Goal: Task Accomplishment & Management: Complete application form

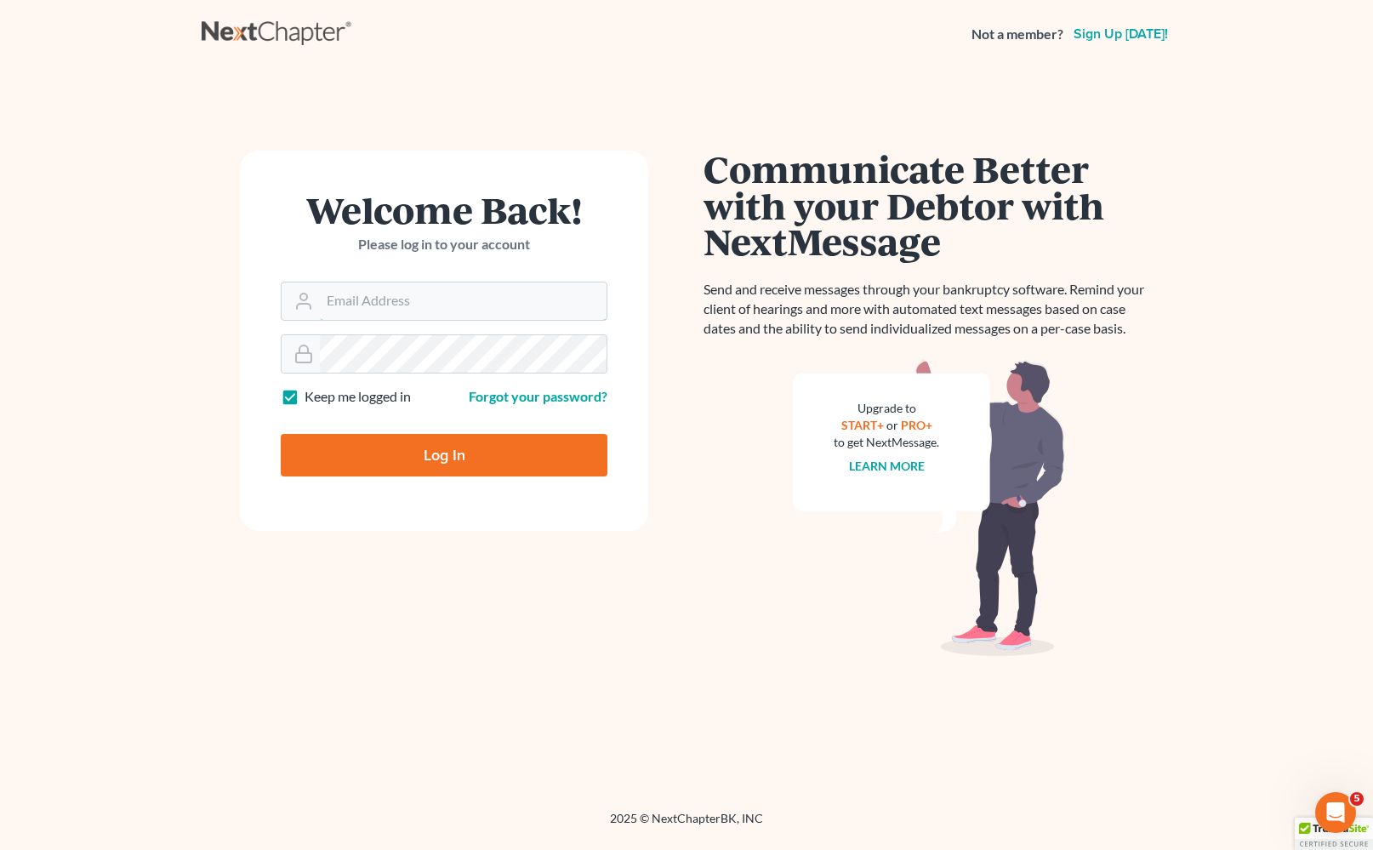
type input "[EMAIL_ADDRESS][DOMAIN_NAME]"
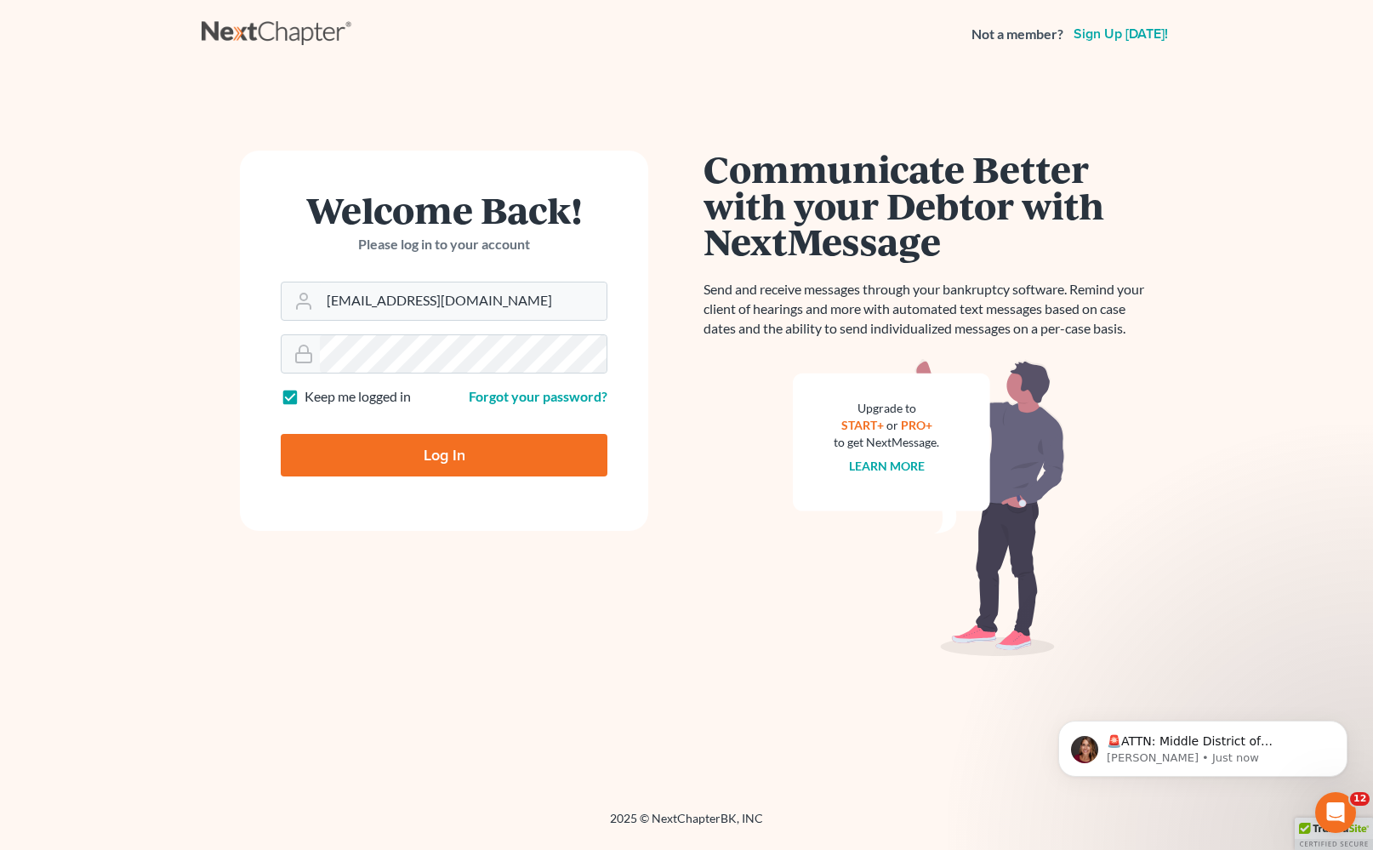
click at [531, 469] on input "Log In" at bounding box center [444, 455] width 327 height 43
type input "Thinking..."
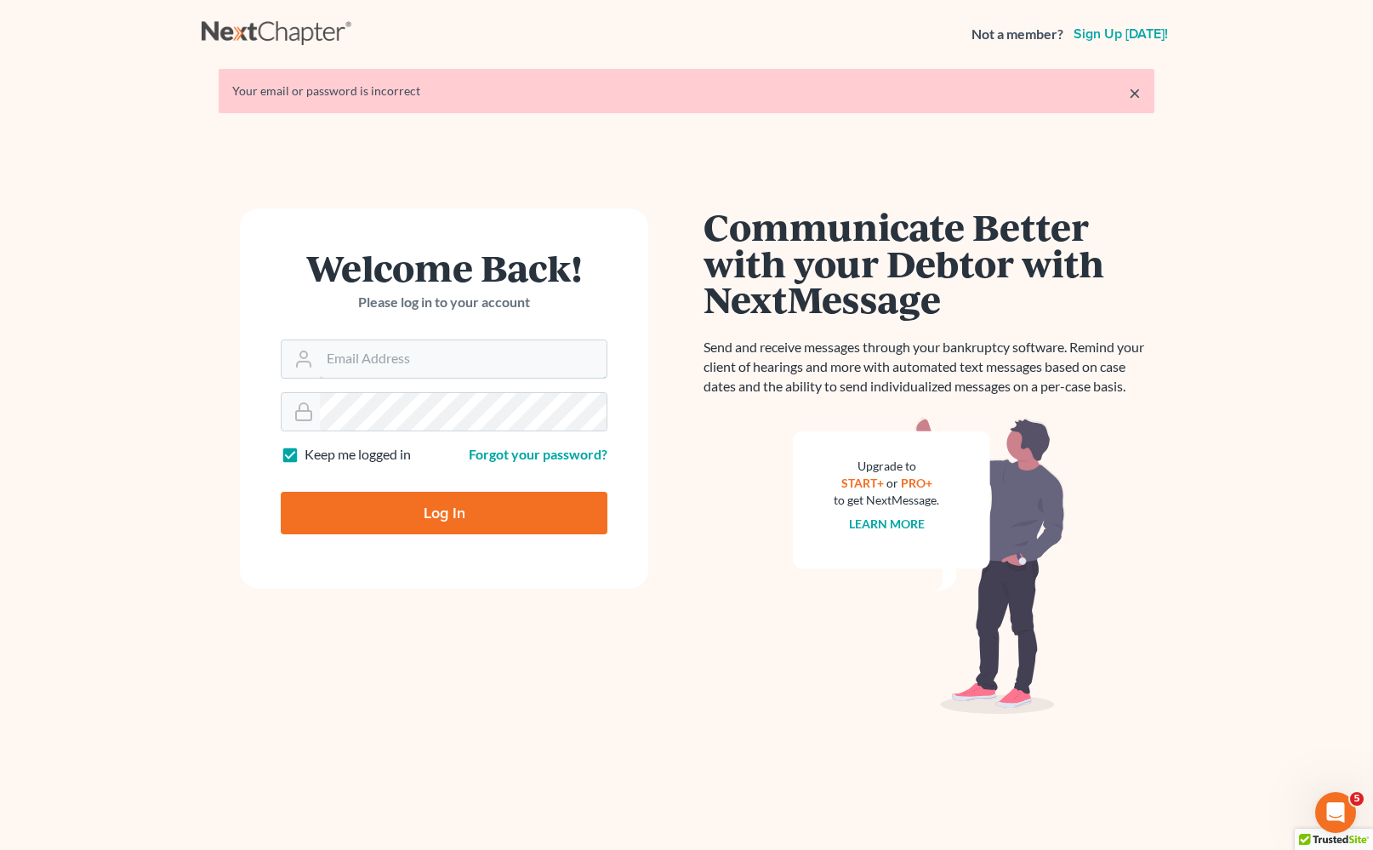
type input "[EMAIL_ADDRESS][DOMAIN_NAME]"
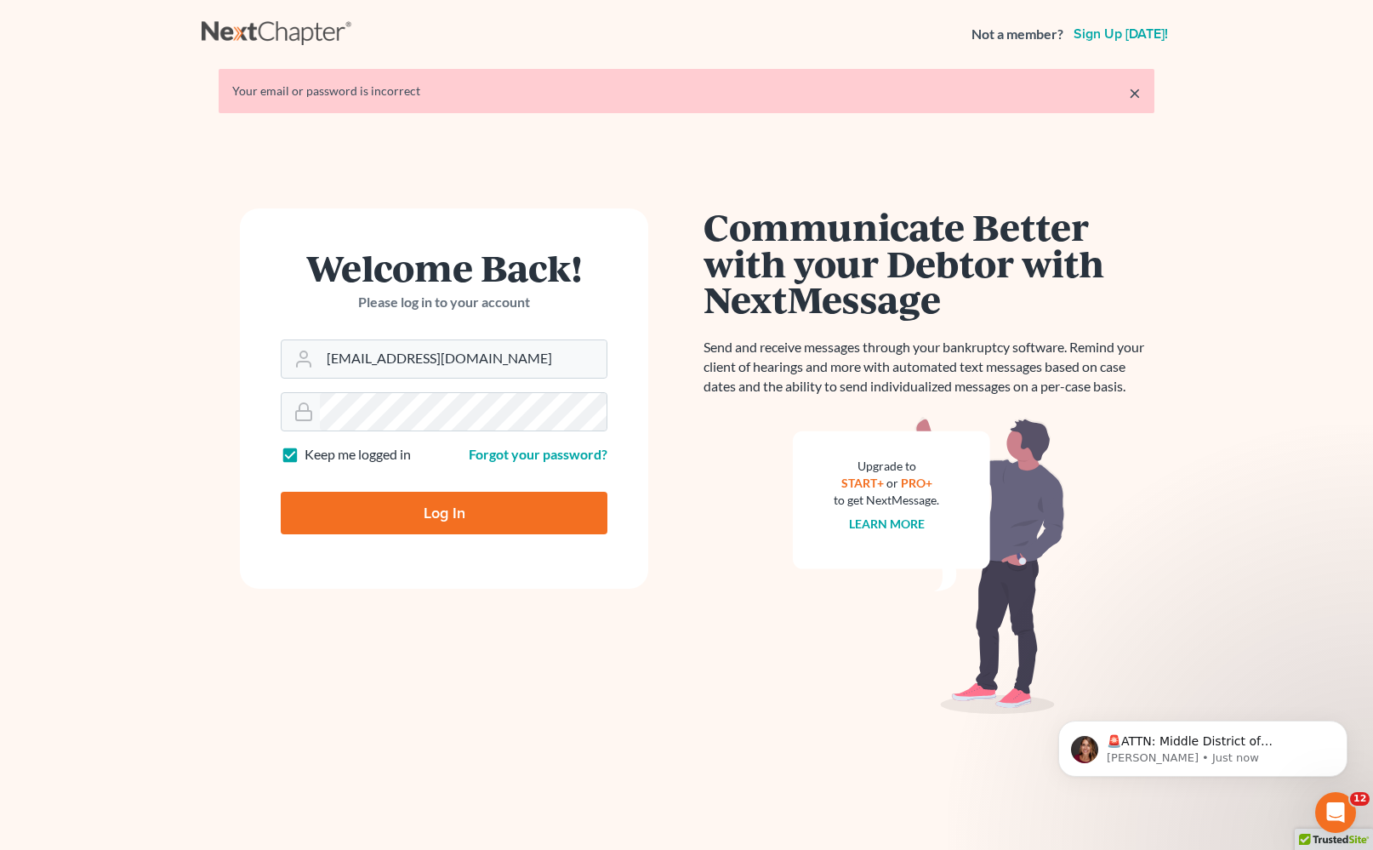
click at [526, 516] on input "Log In" at bounding box center [444, 513] width 327 height 43
type input "Thinking..."
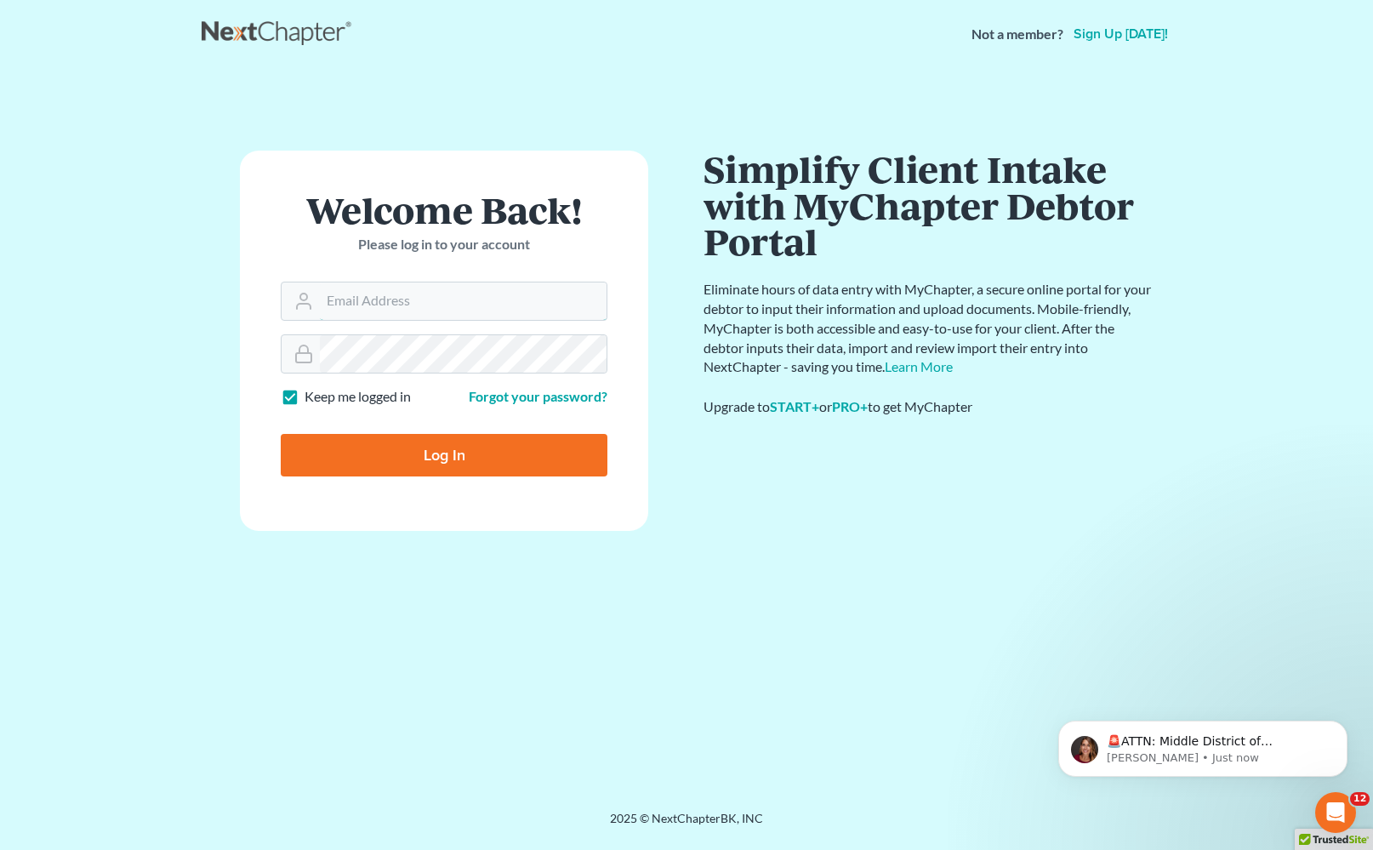
type input "[EMAIL_ADDRESS][DOMAIN_NAME]"
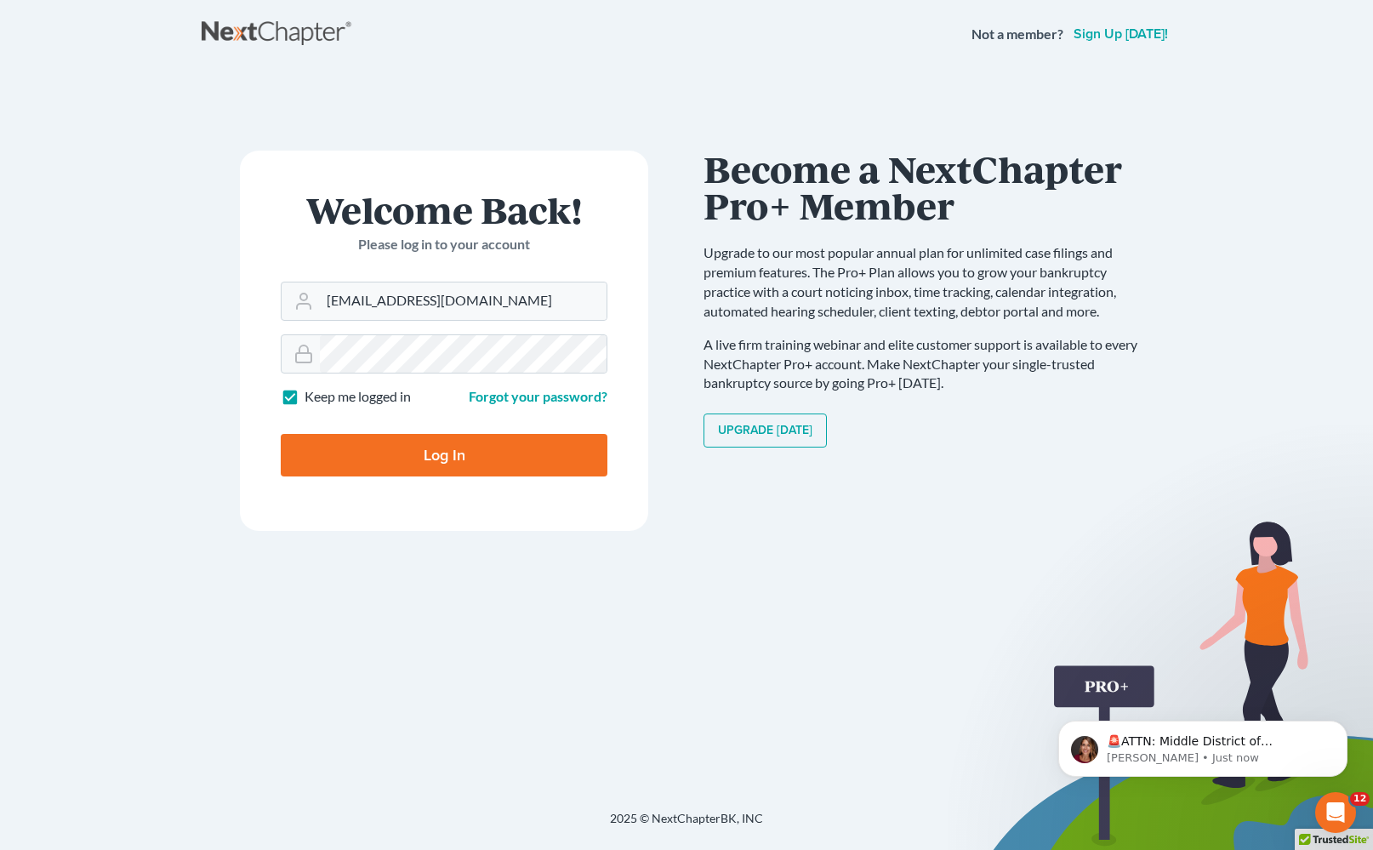
click at [428, 455] on input "Log In" at bounding box center [444, 455] width 327 height 43
type input "Thinking..."
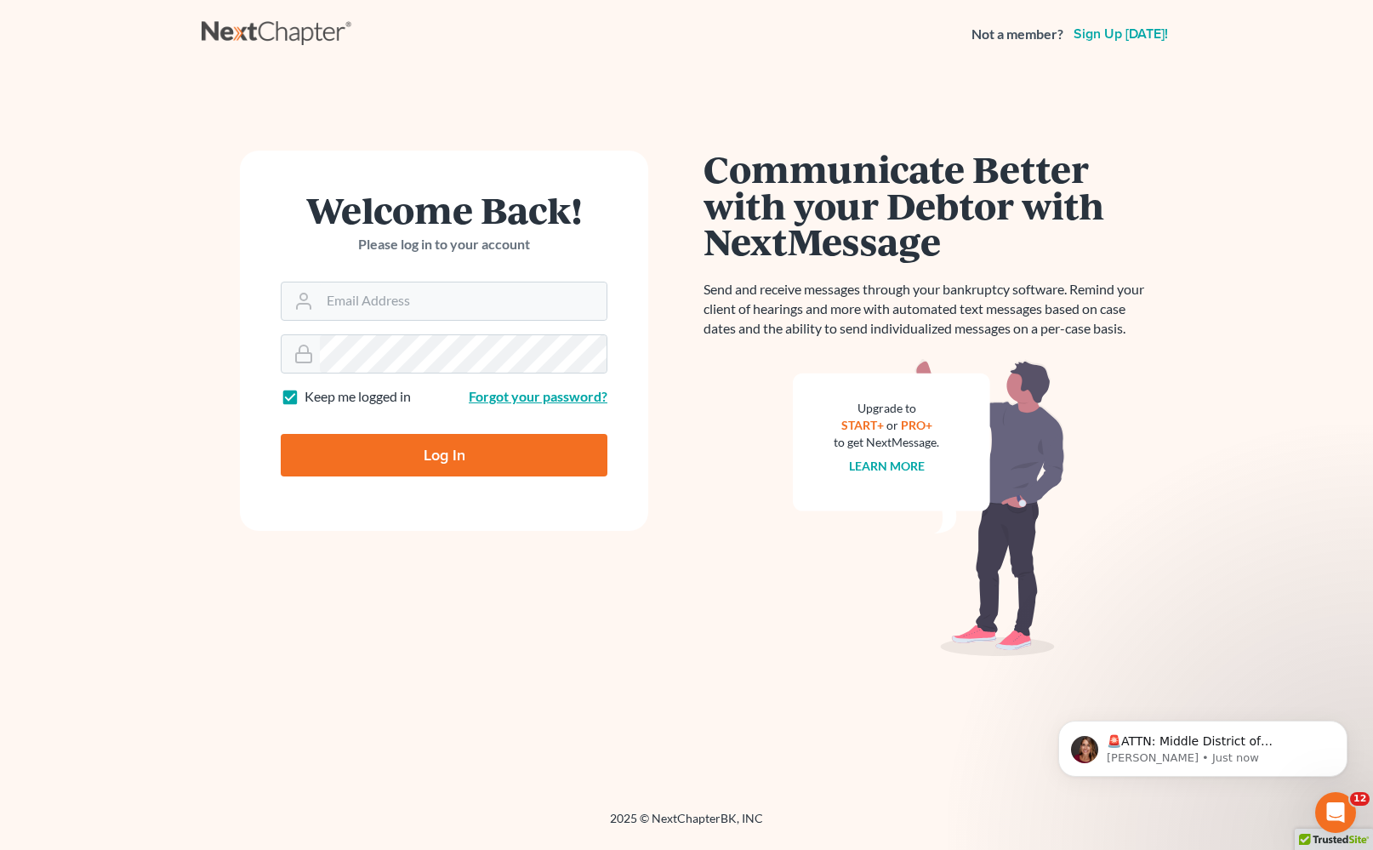
click at [558, 396] on link "Forgot your password?" at bounding box center [538, 396] width 139 height 16
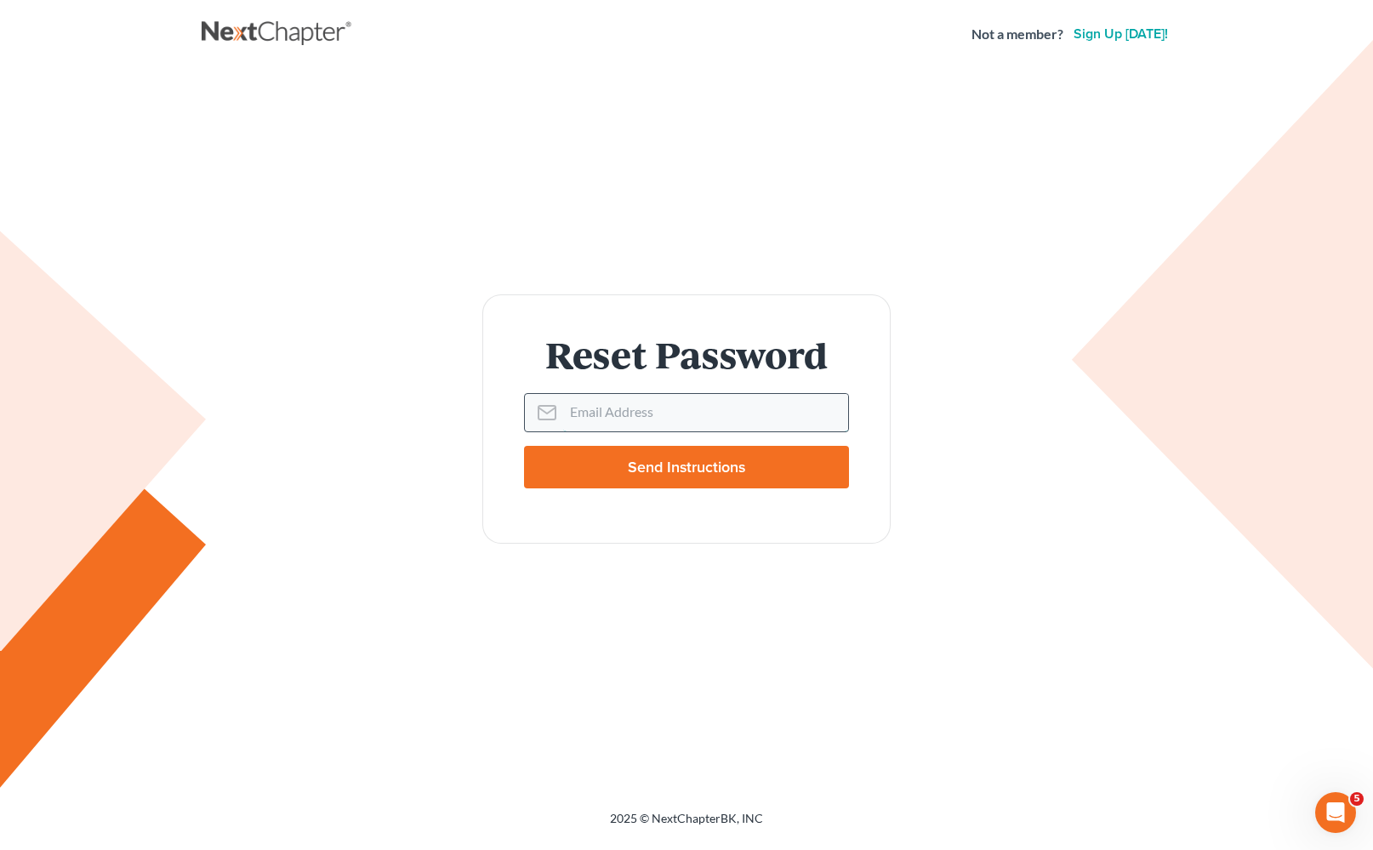
click at [598, 407] on input "Email Address" at bounding box center [705, 412] width 285 height 37
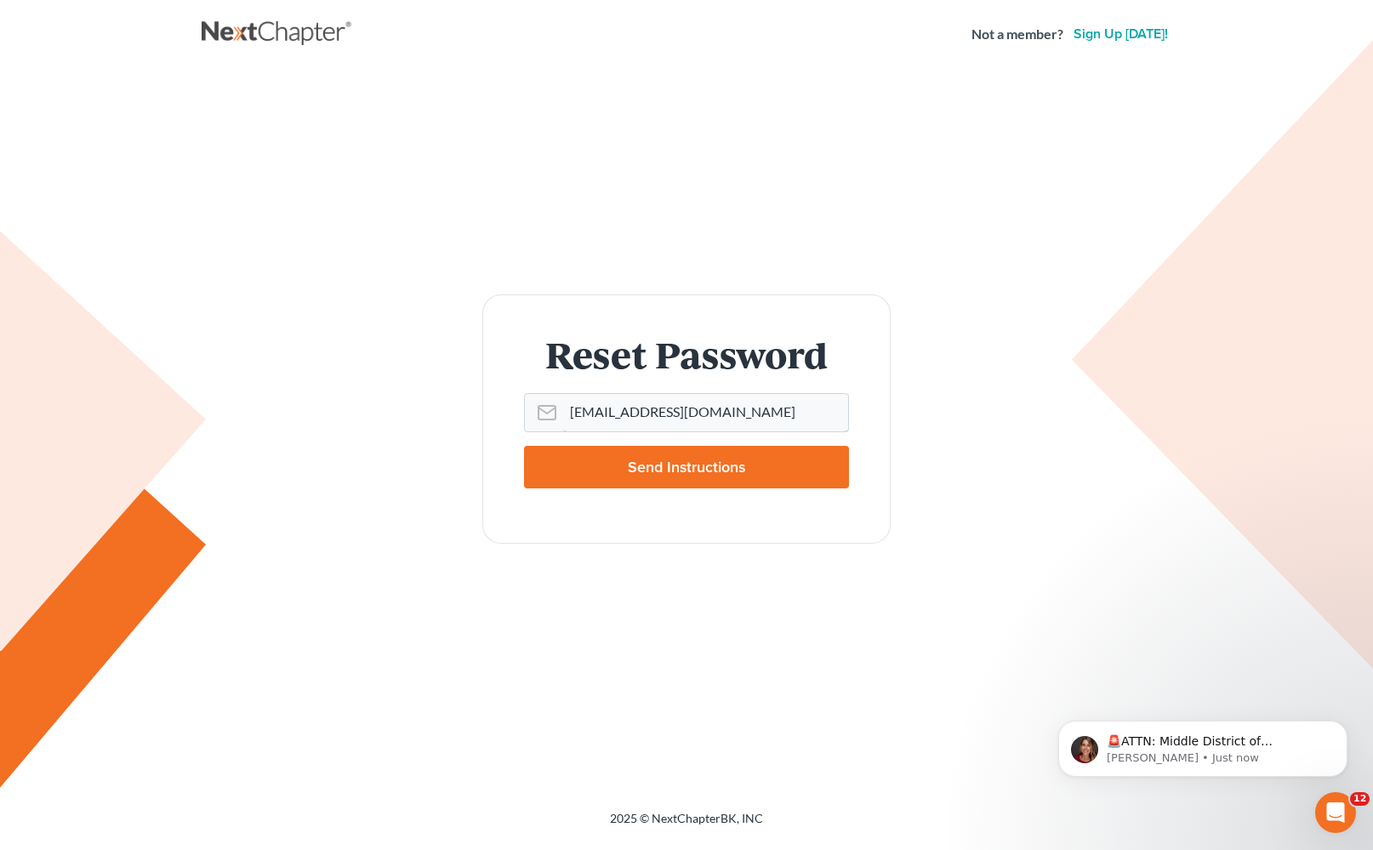
type input "[EMAIL_ADDRESS][DOMAIN_NAME]"
click at [740, 481] on input "Send Instructions" at bounding box center [686, 467] width 325 height 43
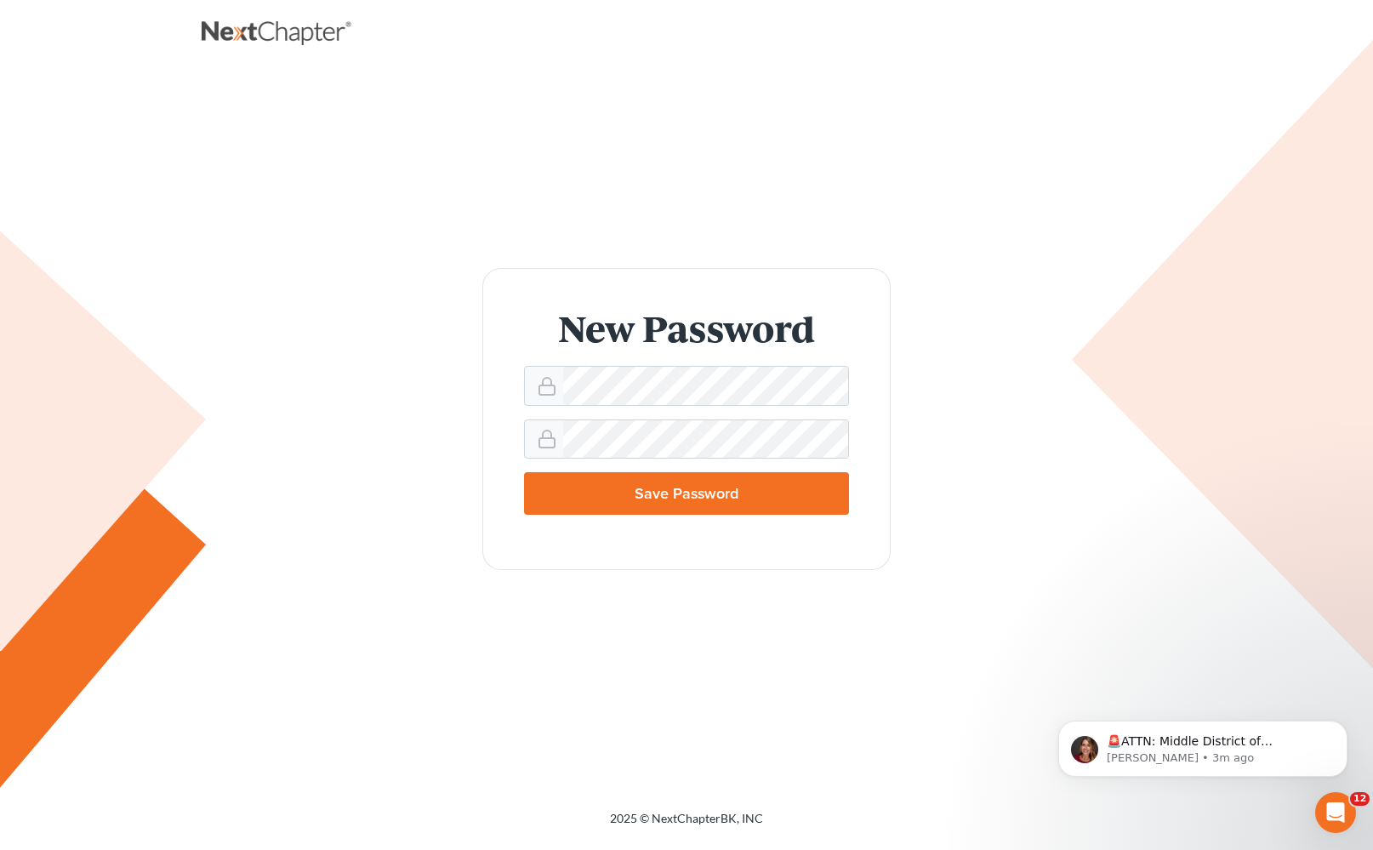
click at [730, 488] on input "Save Password" at bounding box center [686, 493] width 325 height 43
type input "Thinking..."
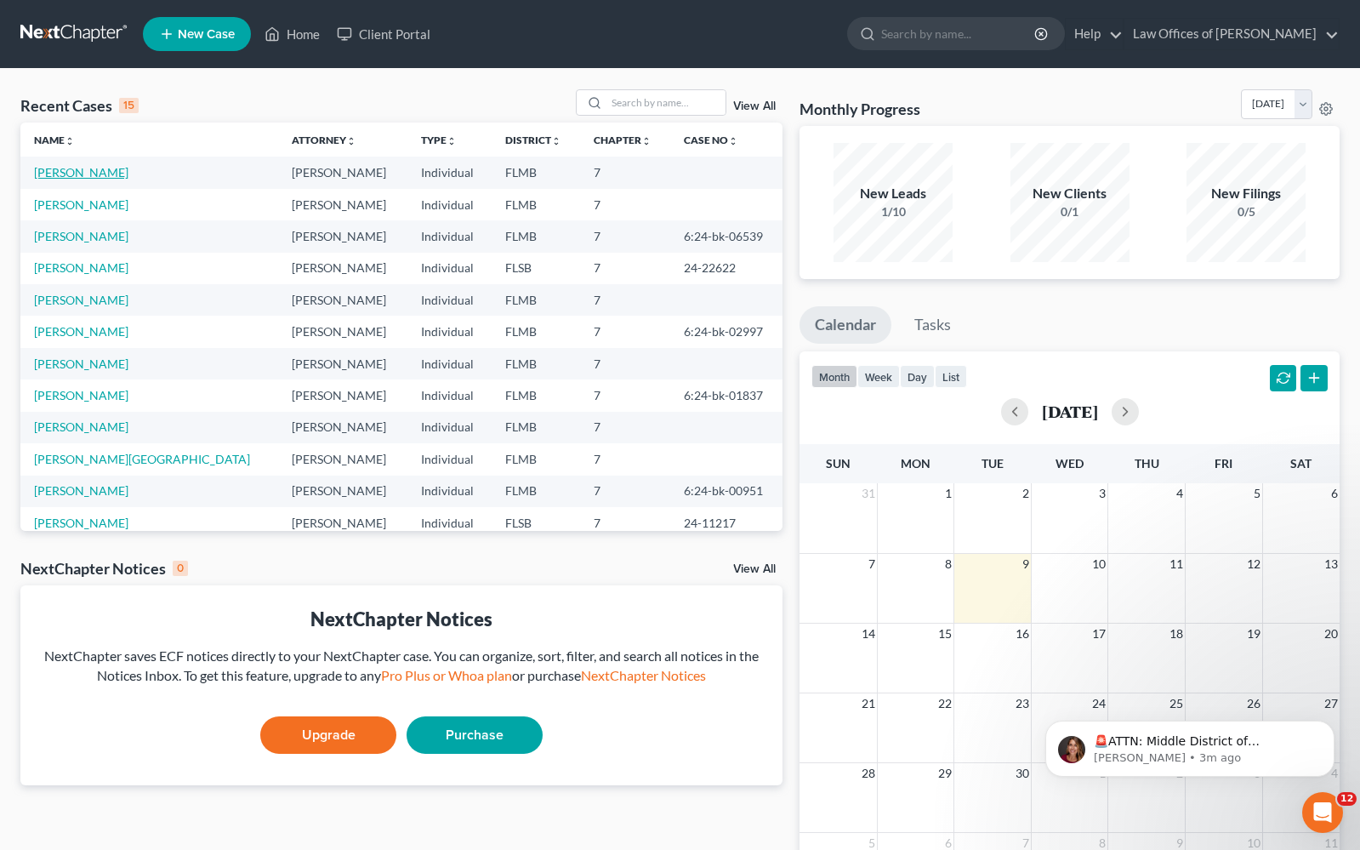
click at [128, 172] on link "Mcclelland, Christopher" at bounding box center [81, 172] width 94 height 14
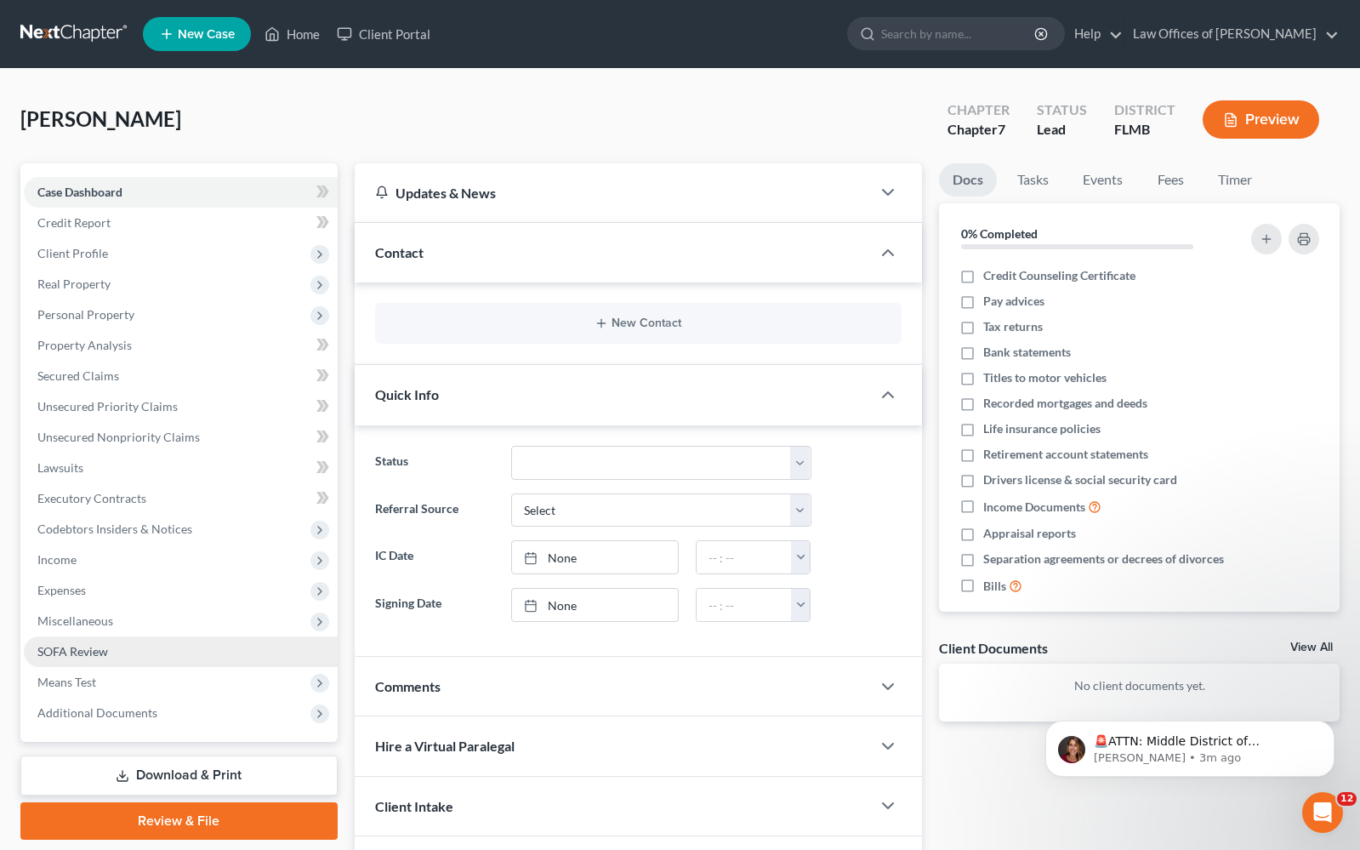
click at [83, 647] on span "SOFA Review" at bounding box center [72, 651] width 71 height 14
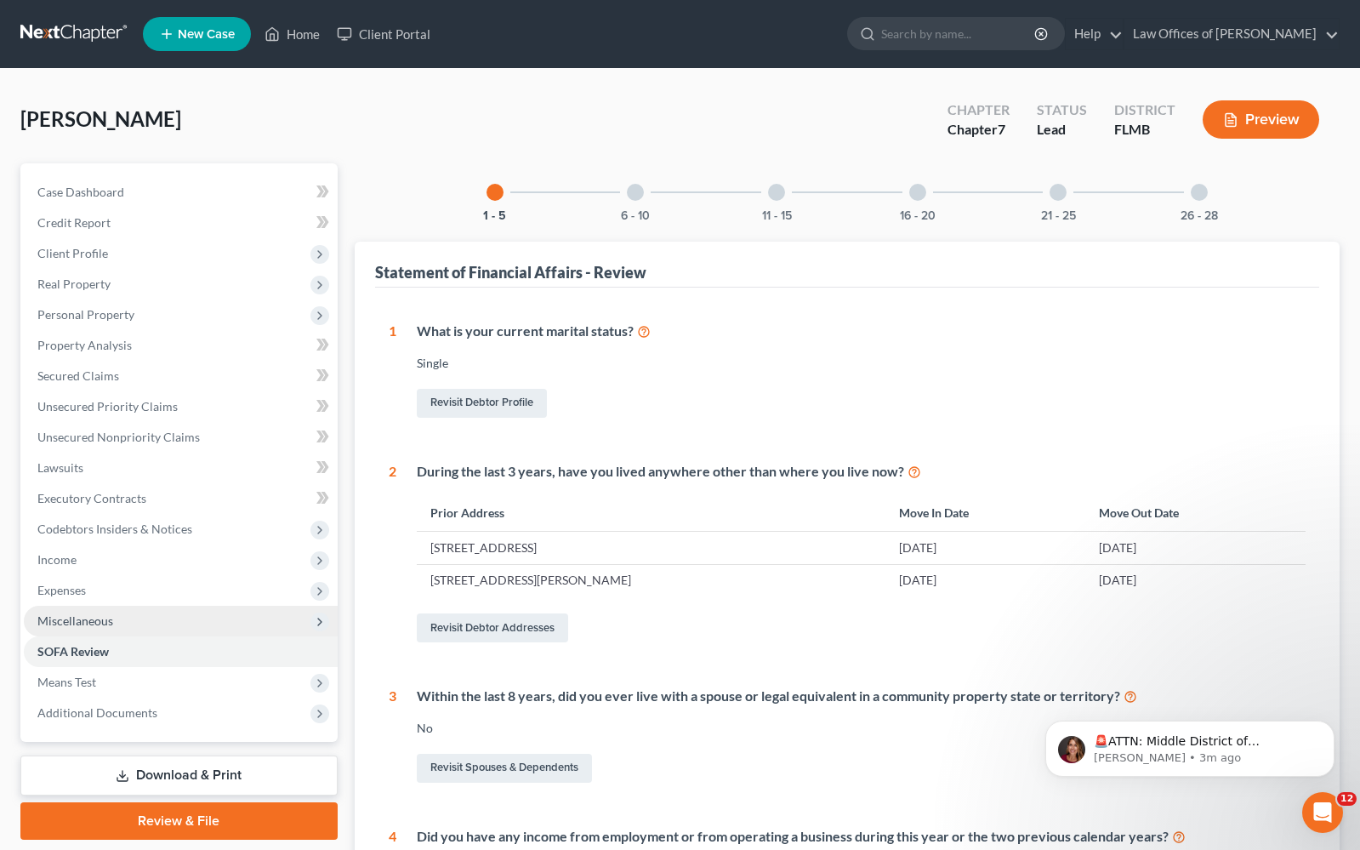
click at [96, 619] on span "Miscellaneous" at bounding box center [75, 620] width 76 height 14
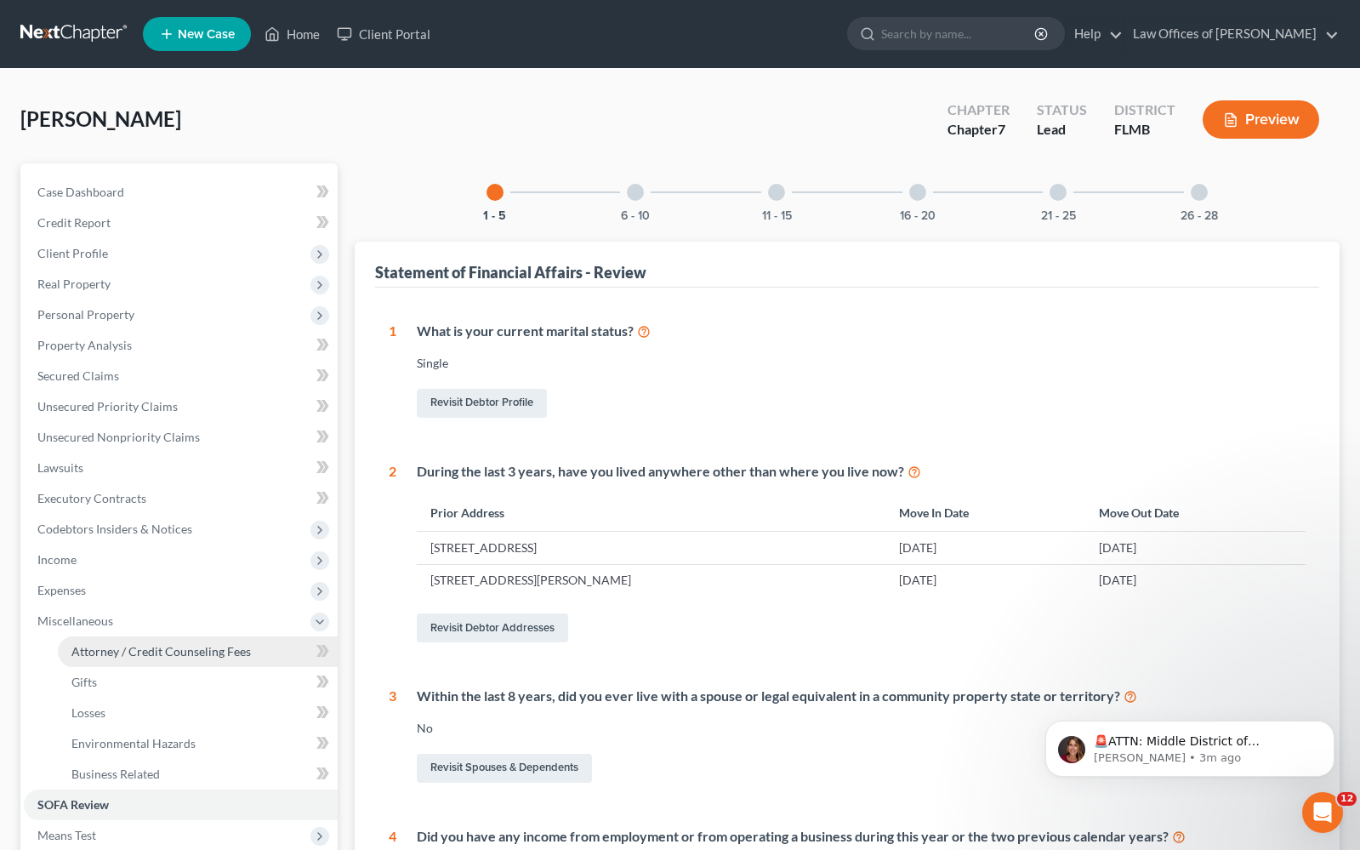
click at [141, 654] on span "Attorney / Credit Counseling Fees" at bounding box center [161, 651] width 180 height 14
select select "0"
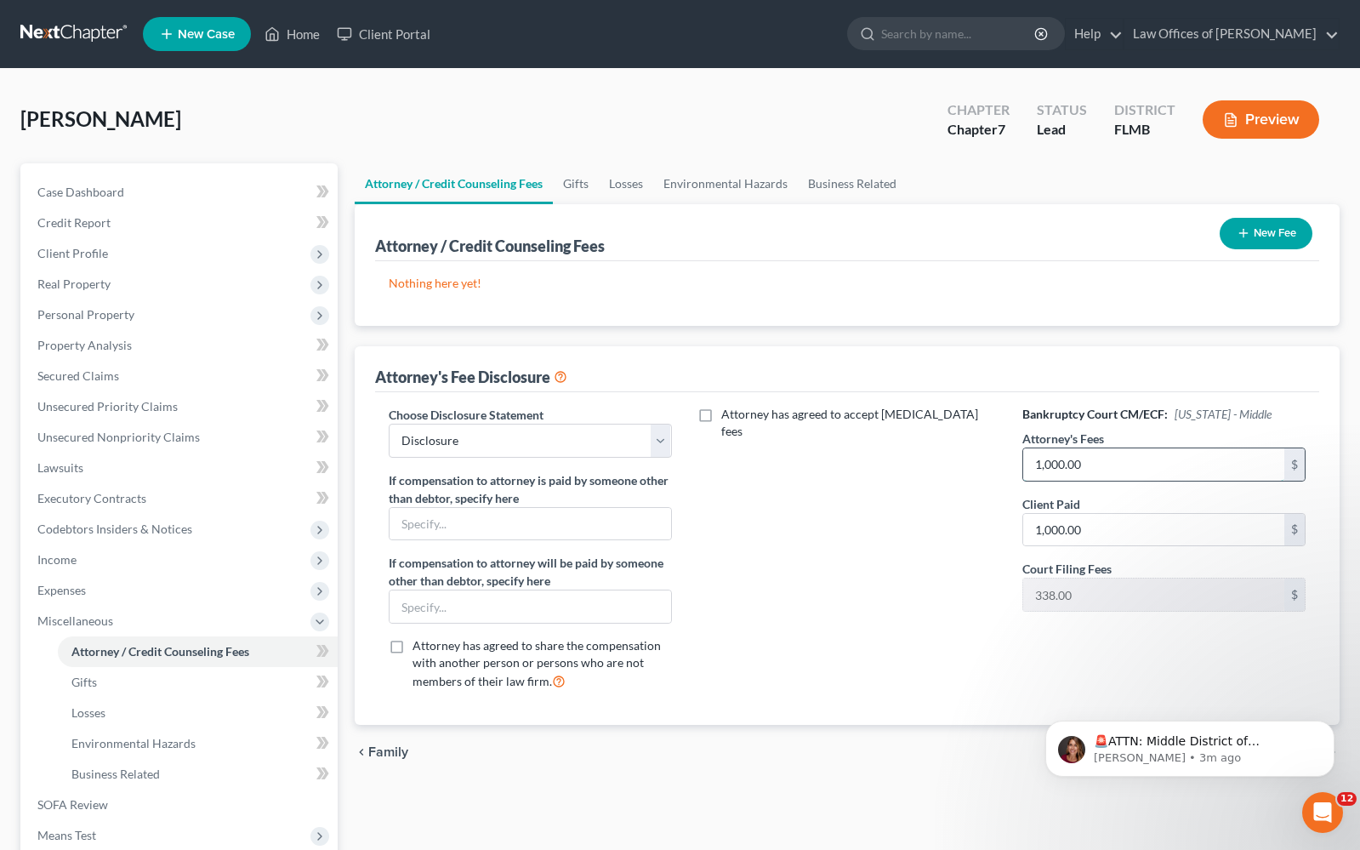
click at [1063, 465] on input "1,000.00" at bounding box center [1154, 464] width 261 height 32
click at [1062, 464] on input "1,000.00" at bounding box center [1154, 464] width 261 height 32
drag, startPoint x: 1051, startPoint y: 462, endPoint x: 1064, endPoint y: 462, distance: 12.8
click at [1064, 462] on input "1,000.00" at bounding box center [1154, 464] width 261 height 32
click at [1058, 466] on input "101.00" at bounding box center [1154, 464] width 261 height 32
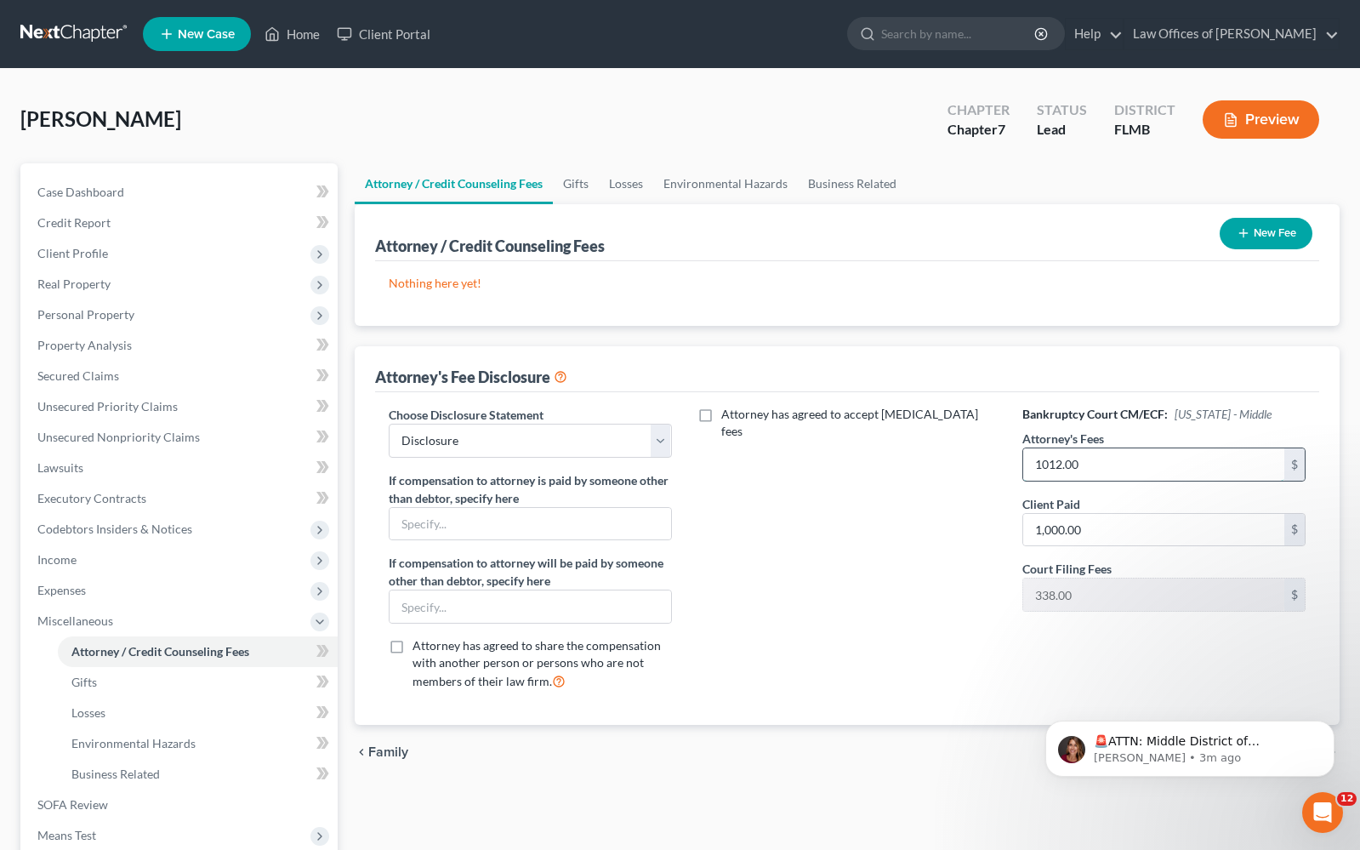
type input "1,012.00"
click at [1162, 465] on input "1,012.00" at bounding box center [1154, 464] width 261 height 32
click at [1127, 538] on input "1,012" at bounding box center [1154, 530] width 261 height 32
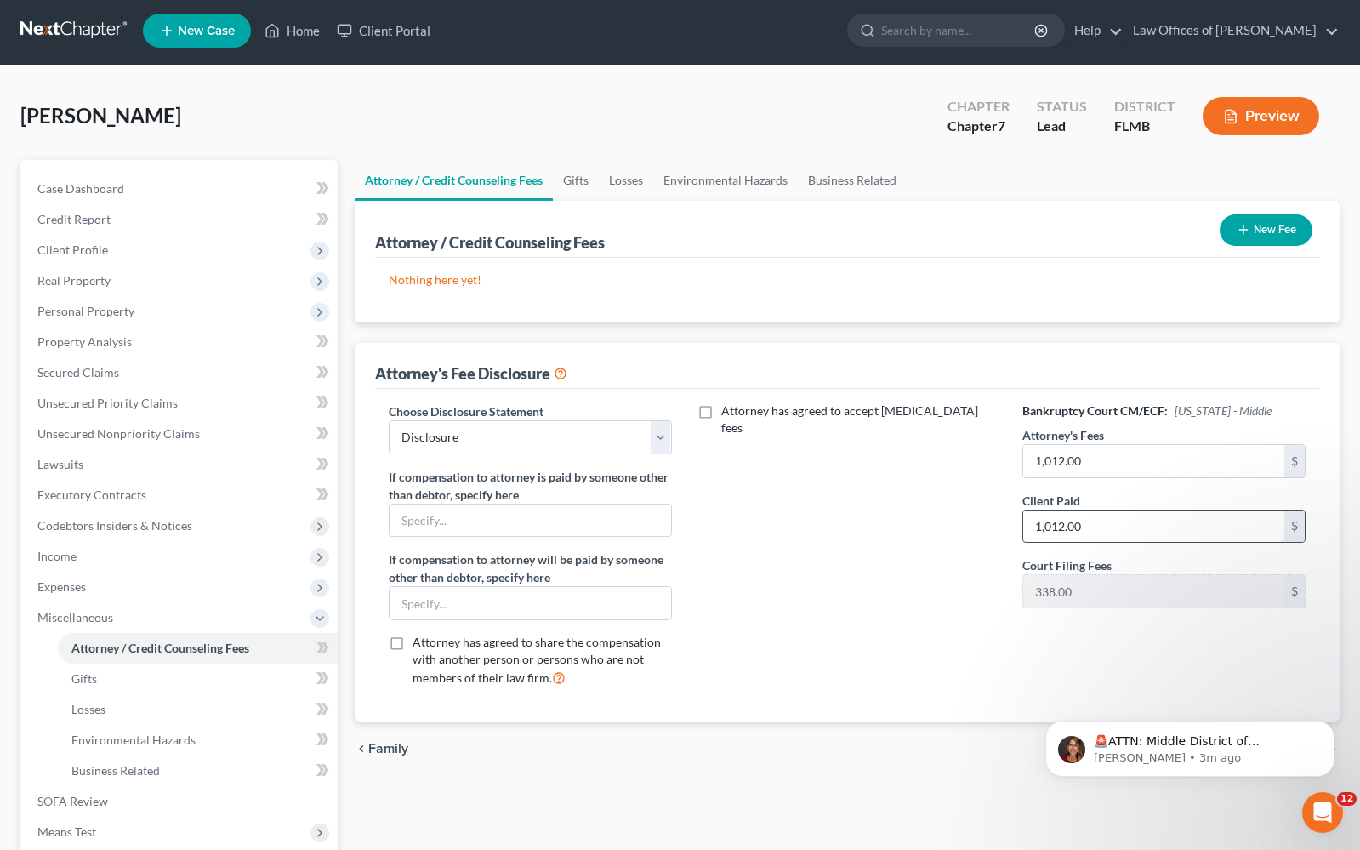
scroll to position [7, 0]
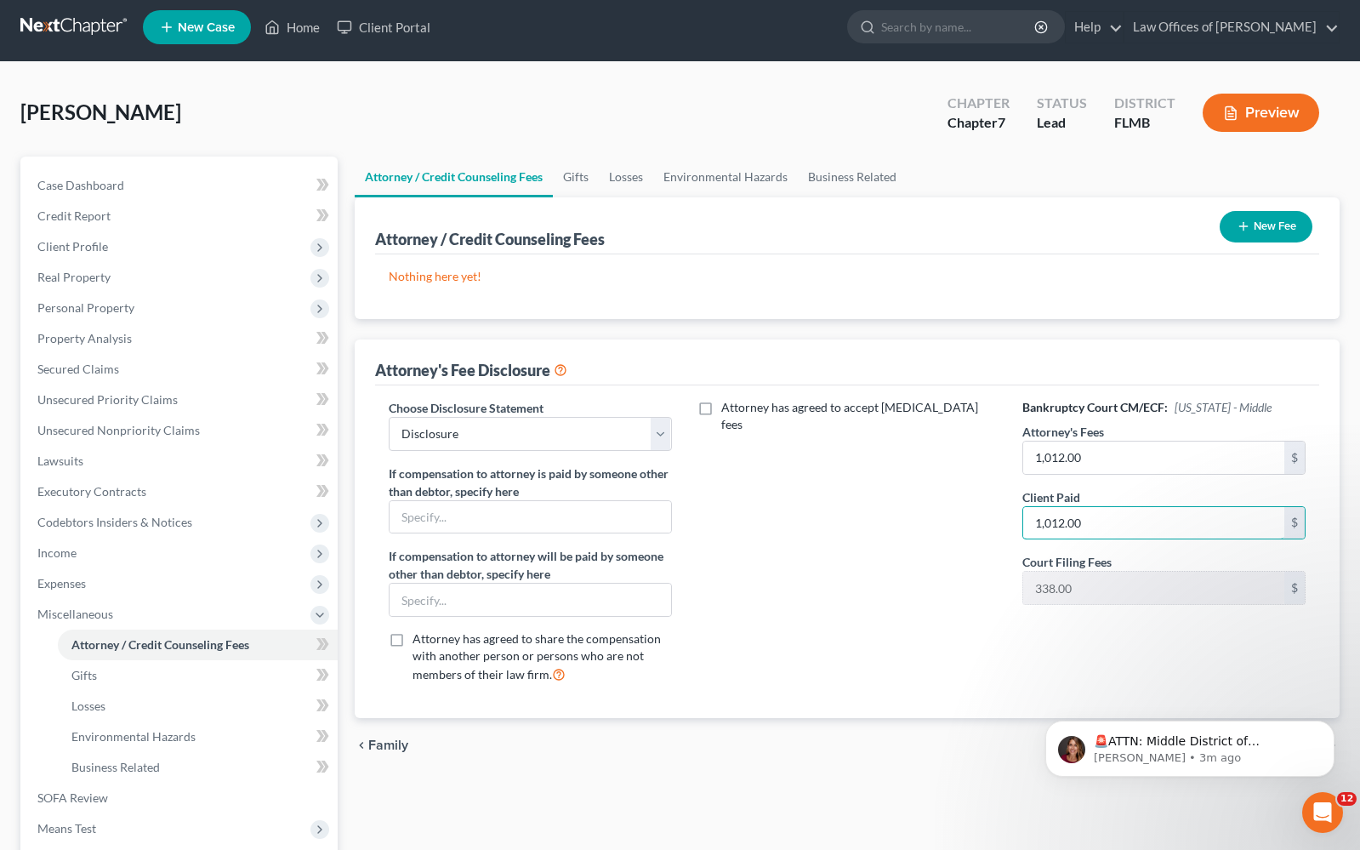
drag, startPoint x: 1123, startPoint y: 522, endPoint x: 1025, endPoint y: 504, distance: 99.5
click at [1025, 504] on div "Client Paid 1,012.00 $" at bounding box center [1164, 514] width 283 height 52
click at [1149, 461] on input "1,012.00" at bounding box center [1154, 458] width 261 height 32
click at [1109, 528] on input "1,350" at bounding box center [1154, 523] width 261 height 32
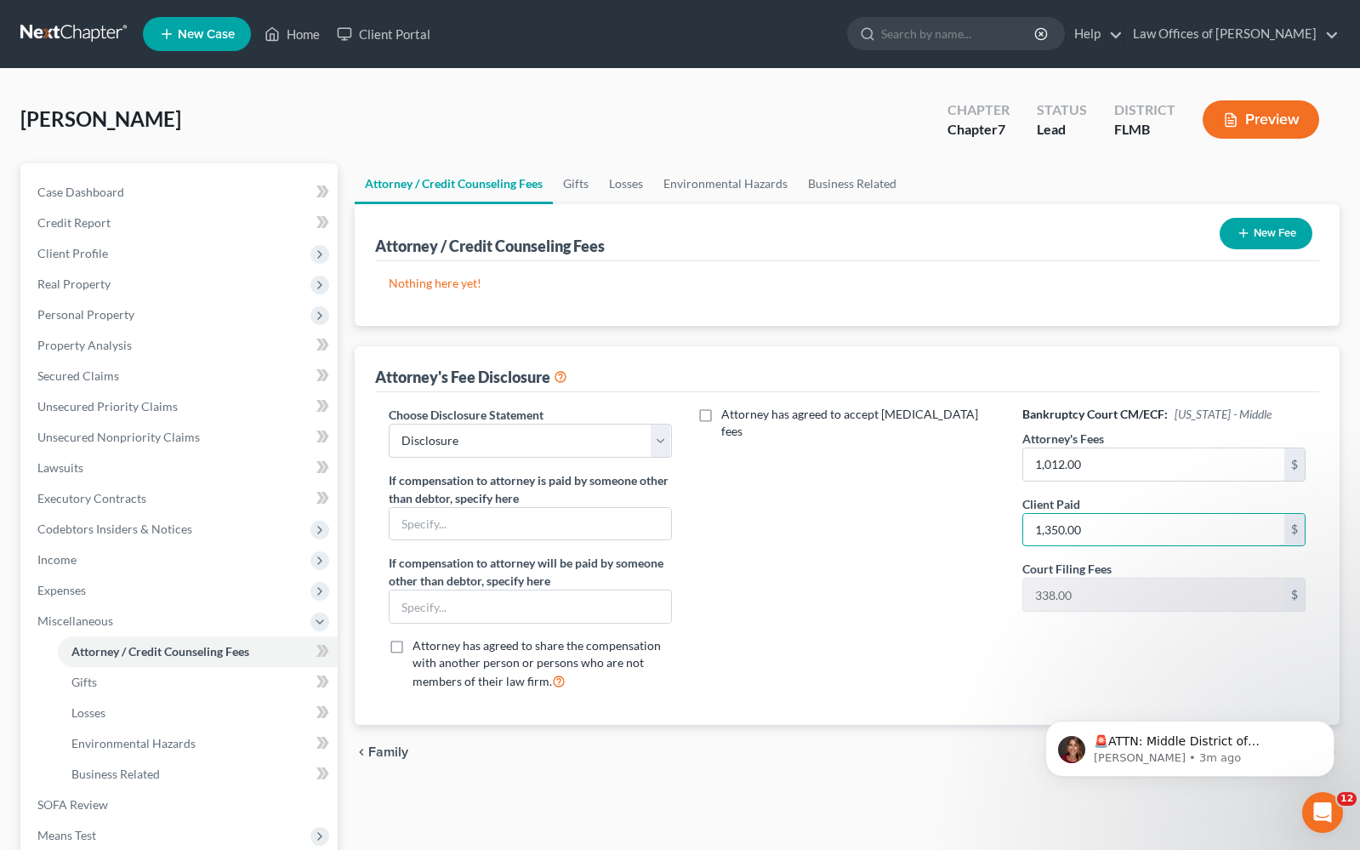
type input "1,350.00"
click at [859, 556] on div "Attorney has agreed to accept retainer fees" at bounding box center [847, 555] width 317 height 299
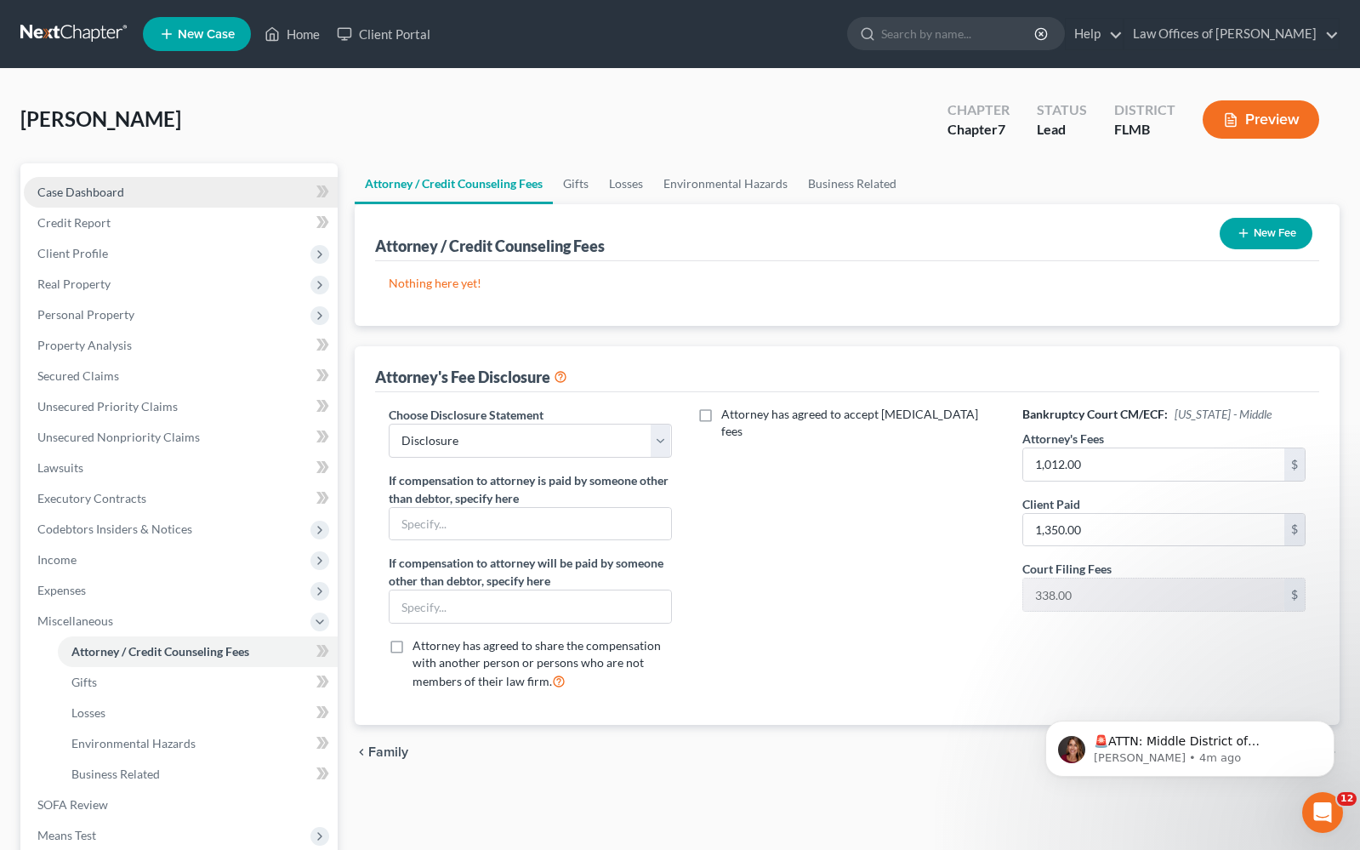
click at [143, 202] on link "Case Dashboard" at bounding box center [181, 192] width 314 height 31
select select "10"
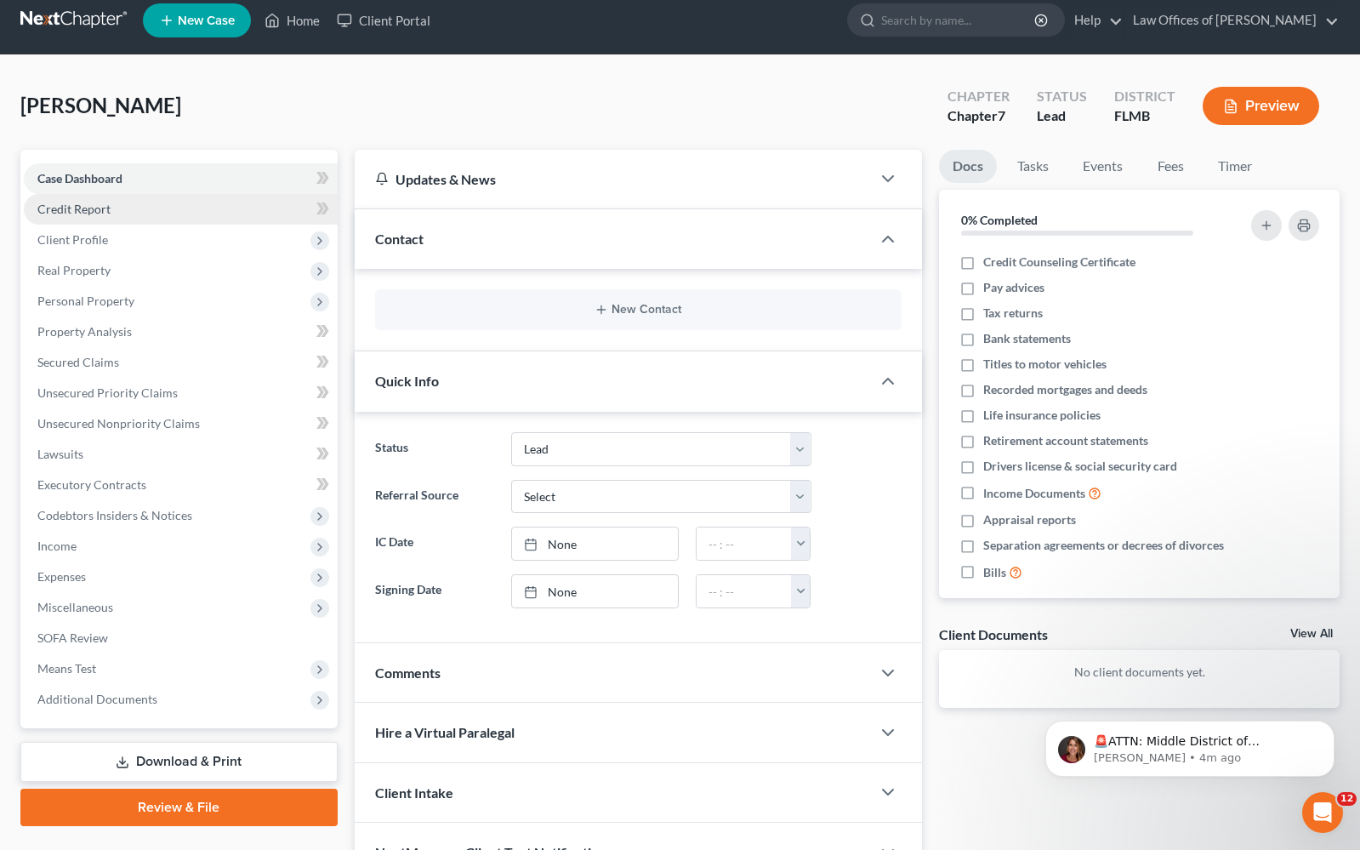
scroll to position [17, 0]
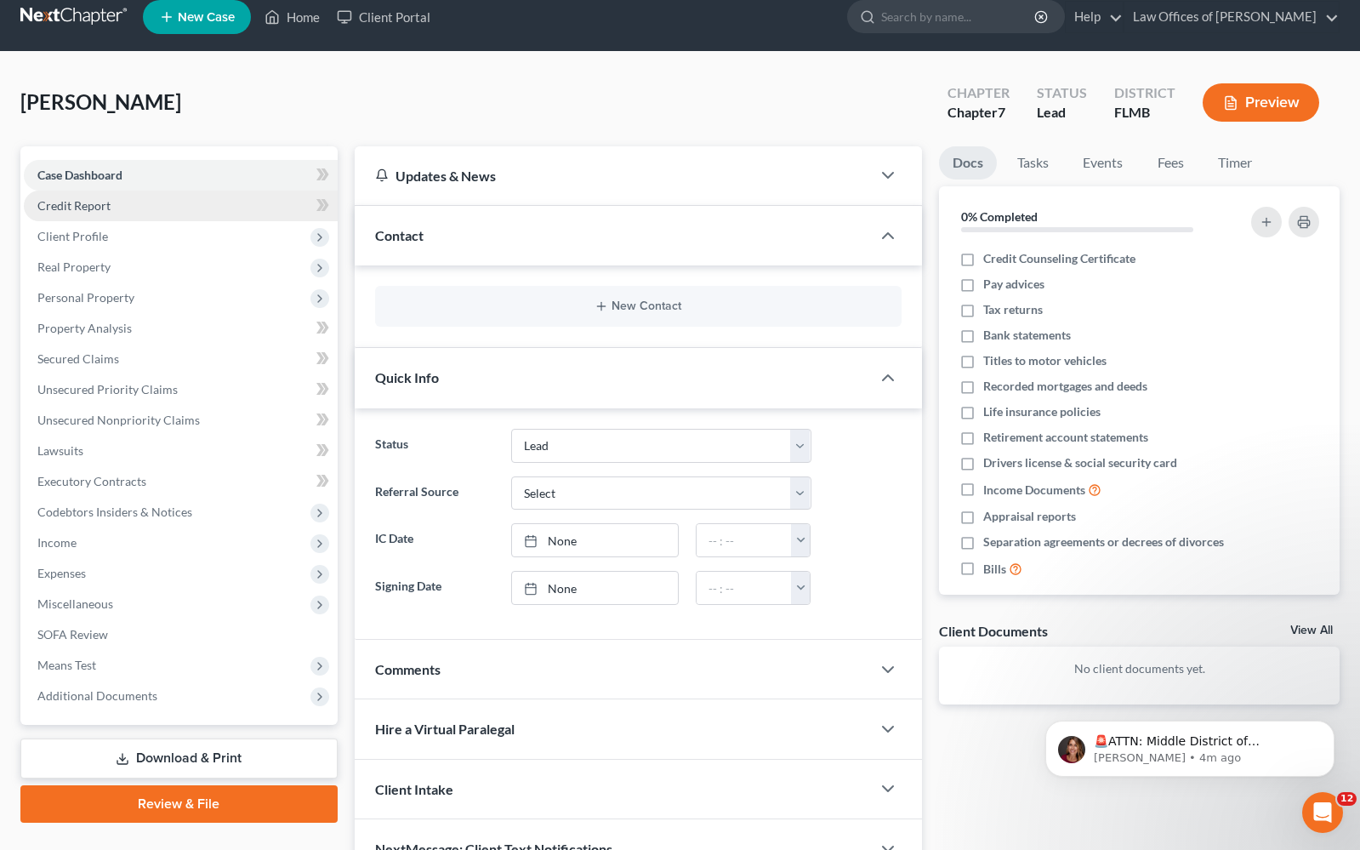
click at [181, 214] on link "Credit Report" at bounding box center [181, 206] width 314 height 31
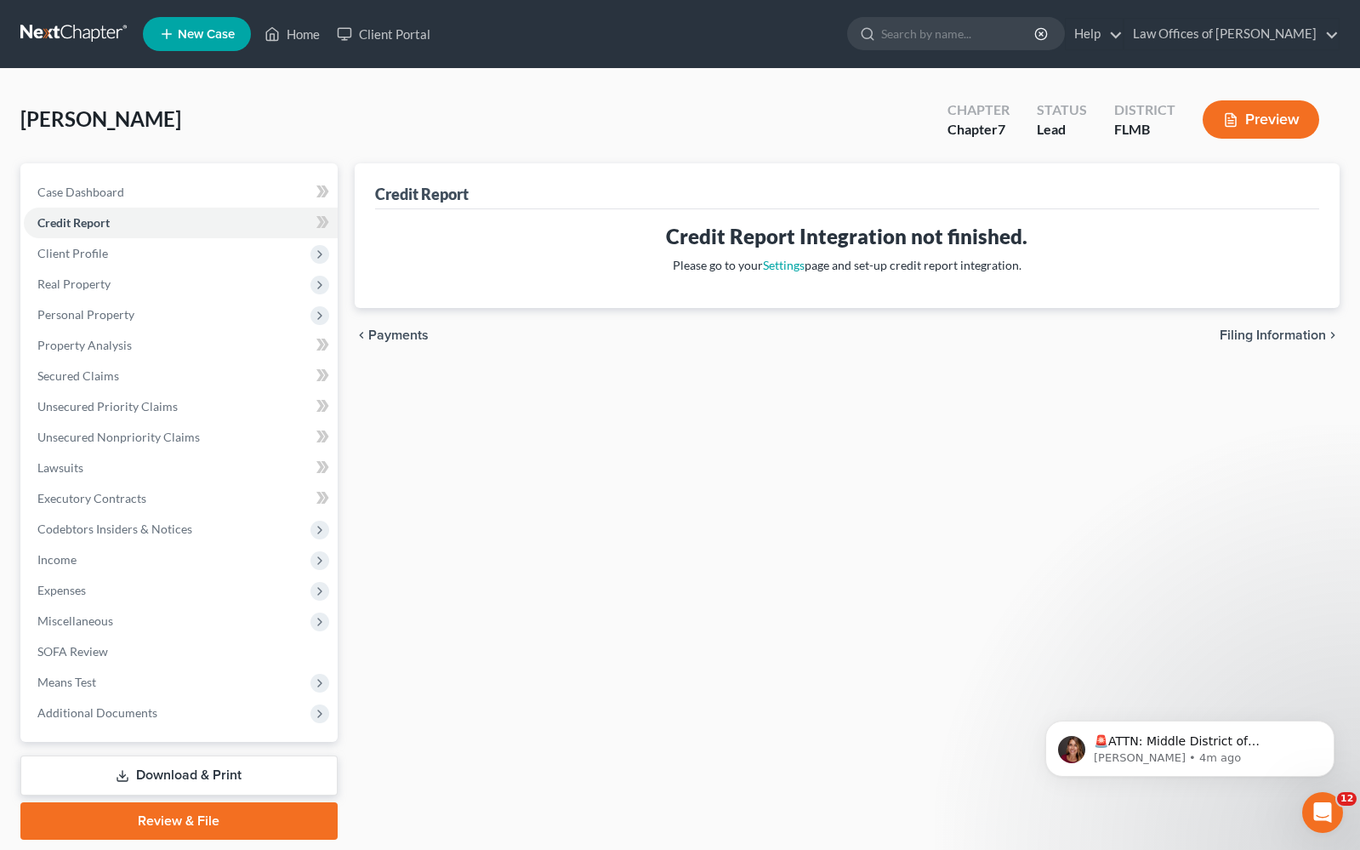
click at [1295, 336] on span "Filing Information" at bounding box center [1273, 335] width 106 height 14
select select "1"
select select "0"
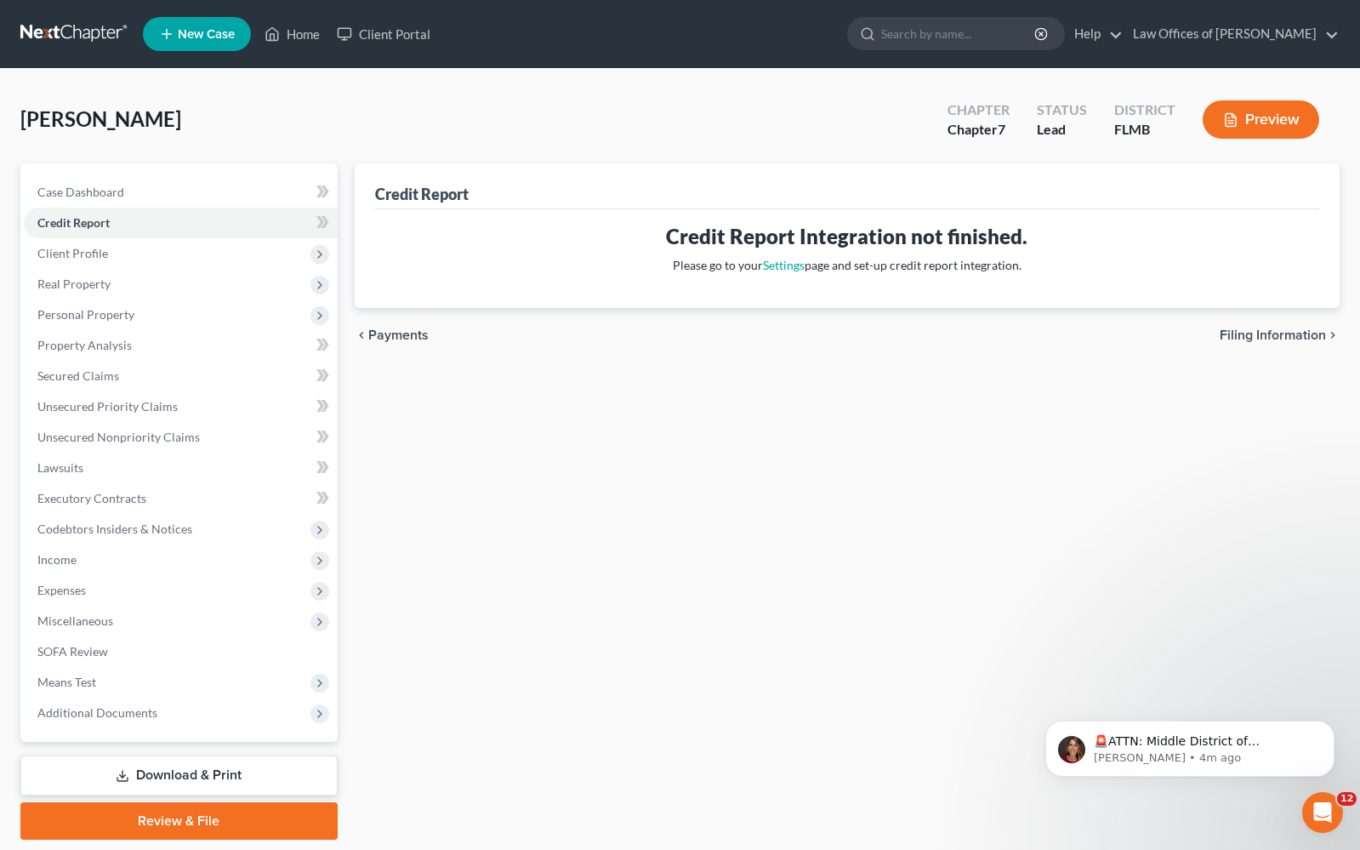
select select "9"
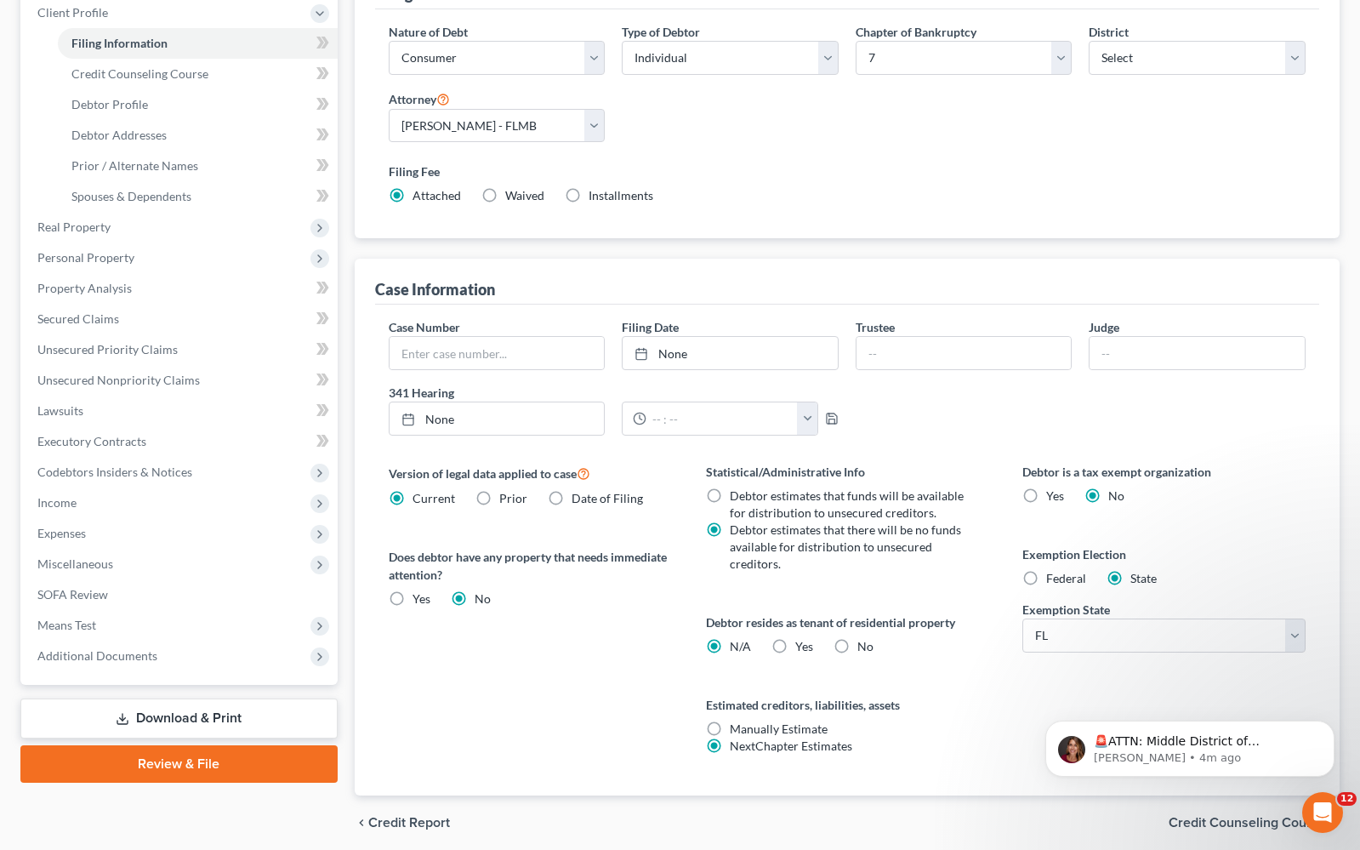
scroll to position [305, 0]
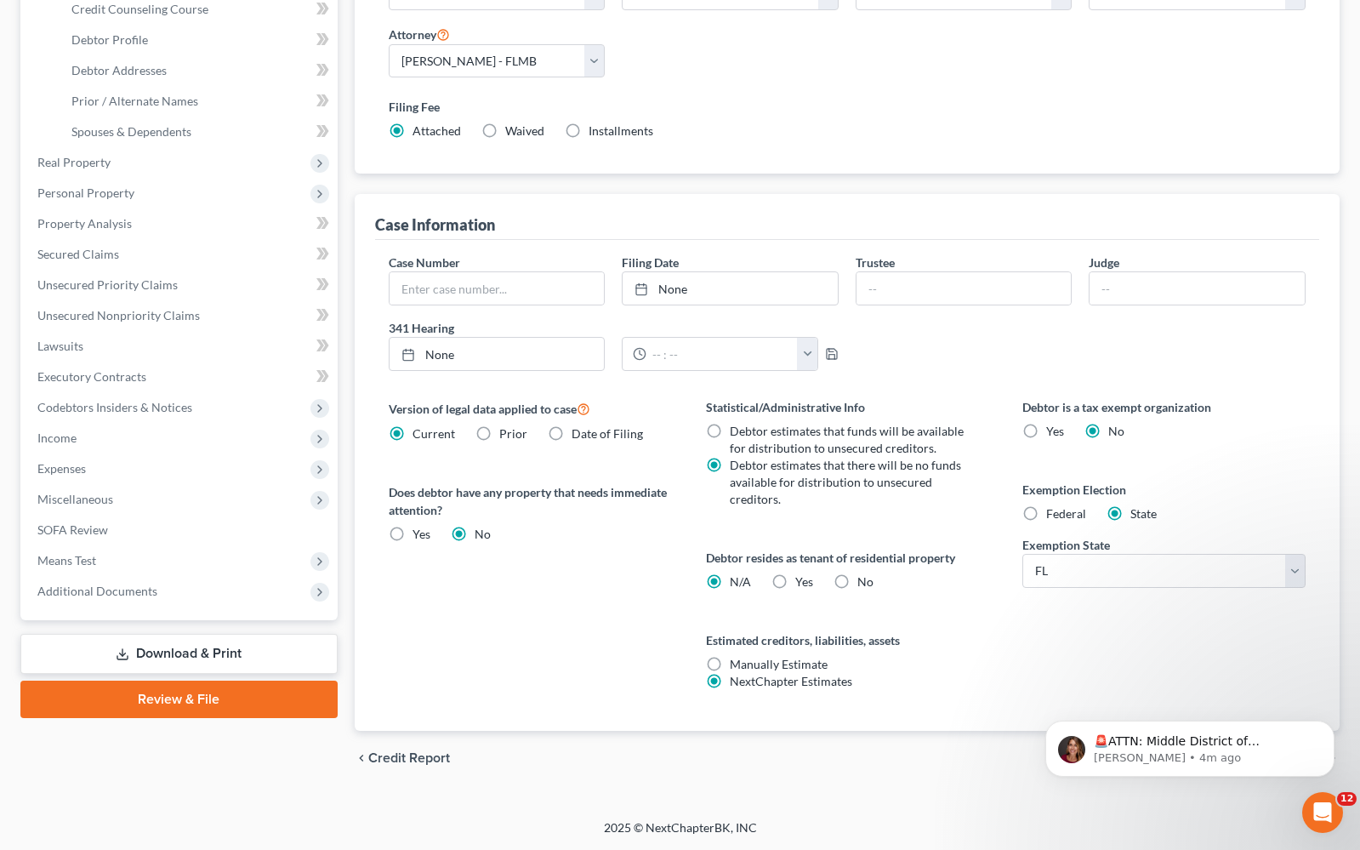
click at [796, 582] on label "Yes Yes" at bounding box center [805, 581] width 18 height 17
click at [802, 582] on input "Yes Yes" at bounding box center [807, 578] width 11 height 11
radio input "true"
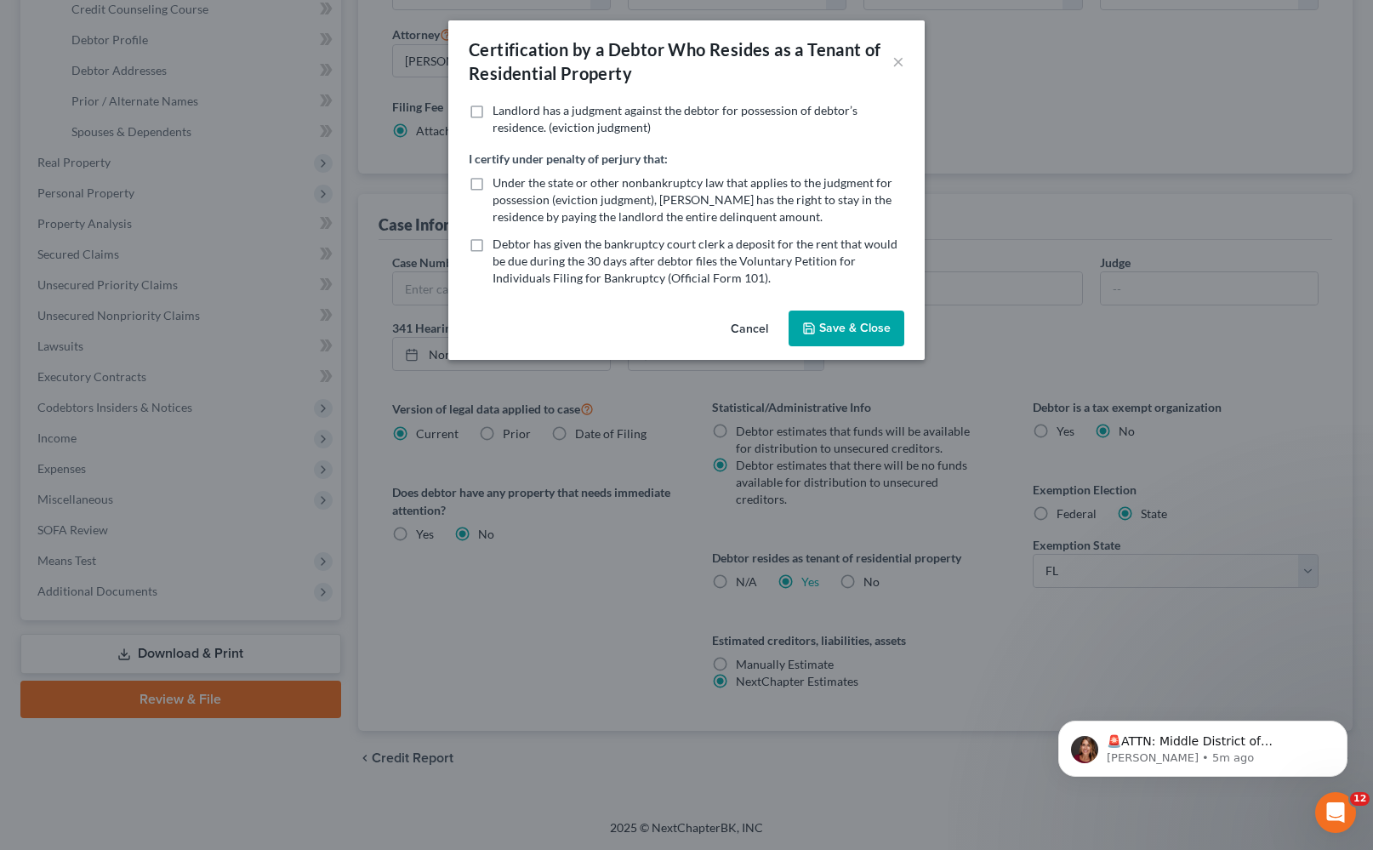
click at [756, 326] on button "Cancel" at bounding box center [749, 329] width 65 height 34
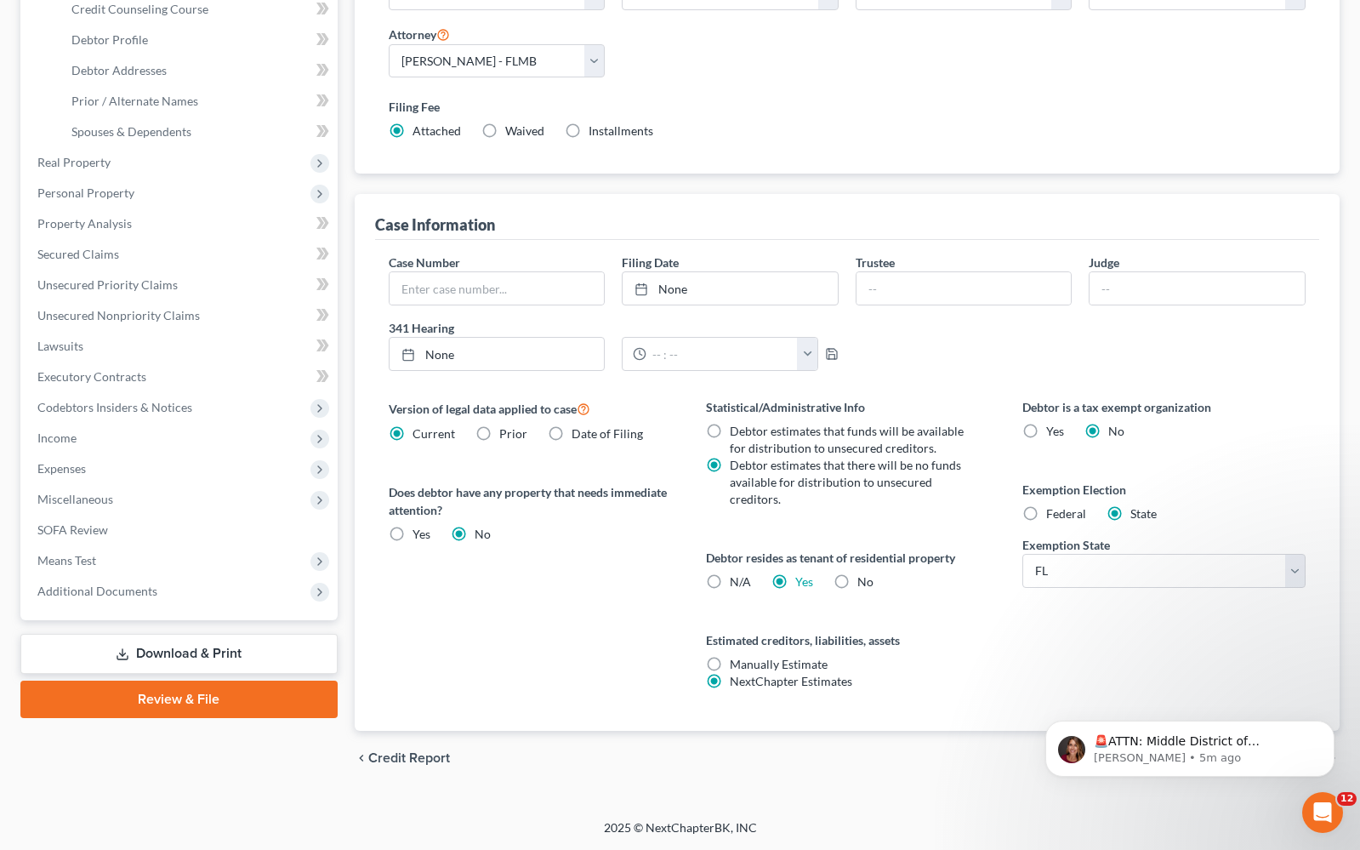
click at [730, 585] on label "N/A" at bounding box center [740, 581] width 21 height 17
click at [737, 585] on input "N/A" at bounding box center [742, 578] width 11 height 11
radio input "true"
radio input "false"
click at [1337, 727] on button "Dismiss notification" at bounding box center [1330, 726] width 22 height 22
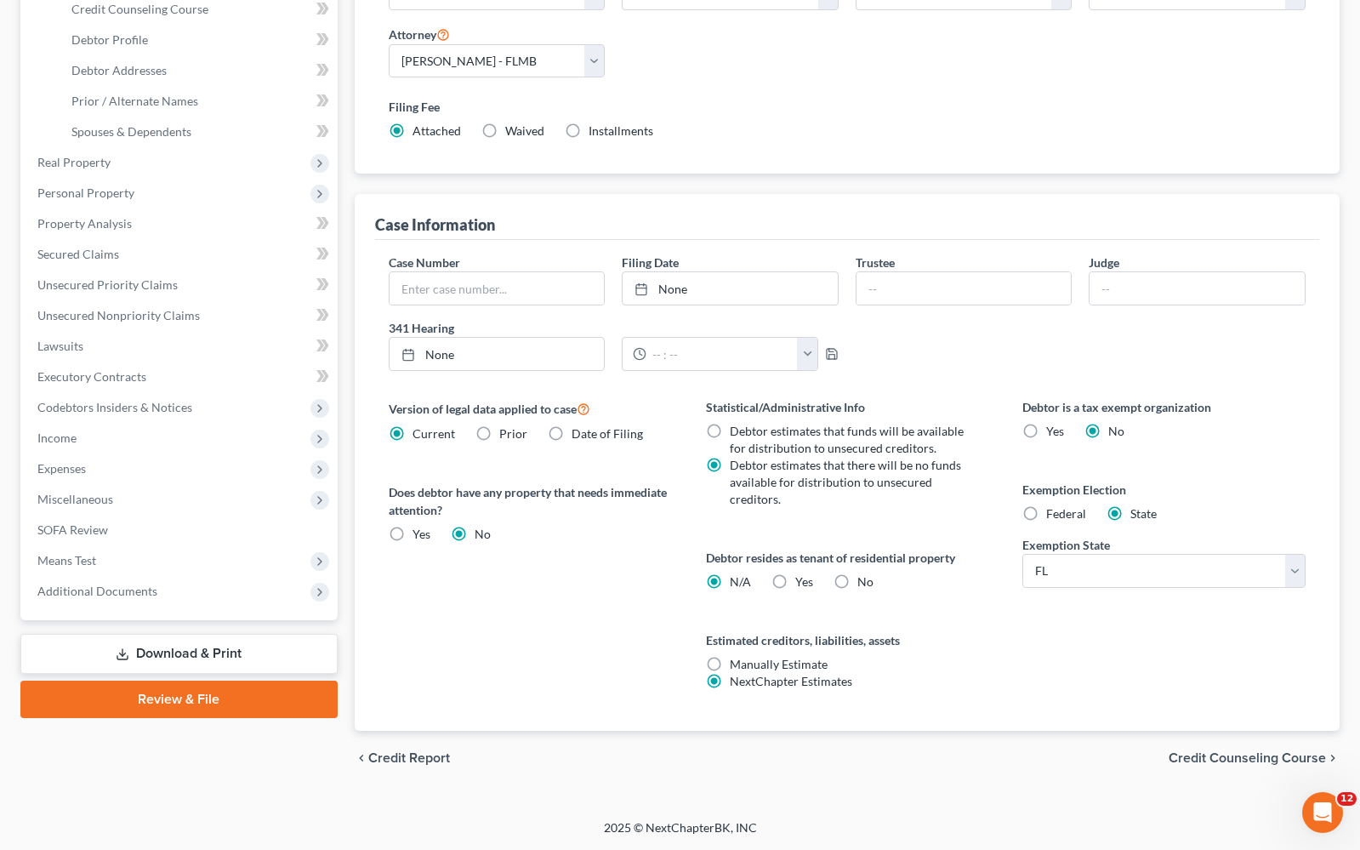
click at [1266, 765] on span "Credit Counseling Course" at bounding box center [1247, 758] width 157 height 14
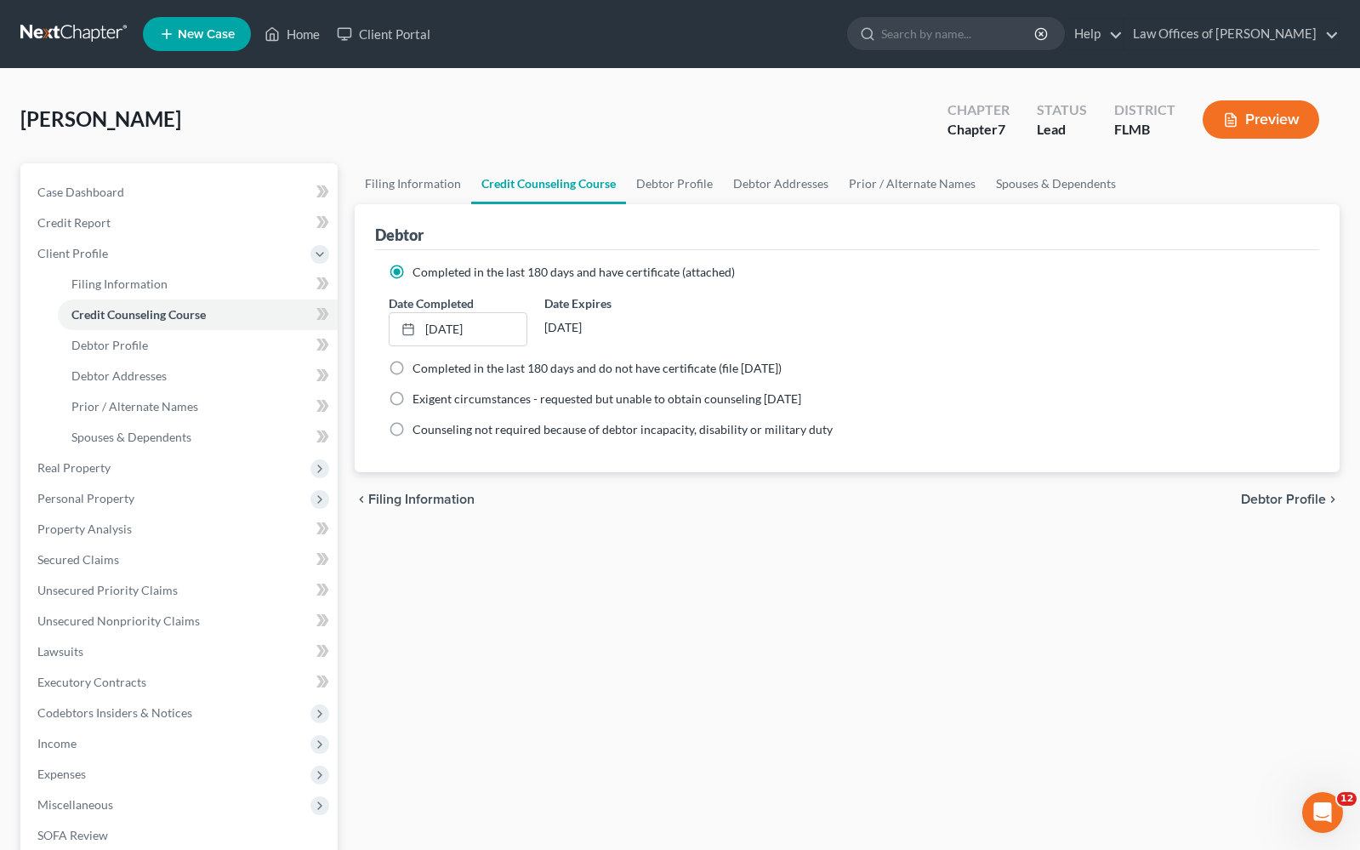
click at [1269, 497] on span "Debtor Profile" at bounding box center [1283, 500] width 85 height 14
select select "0"
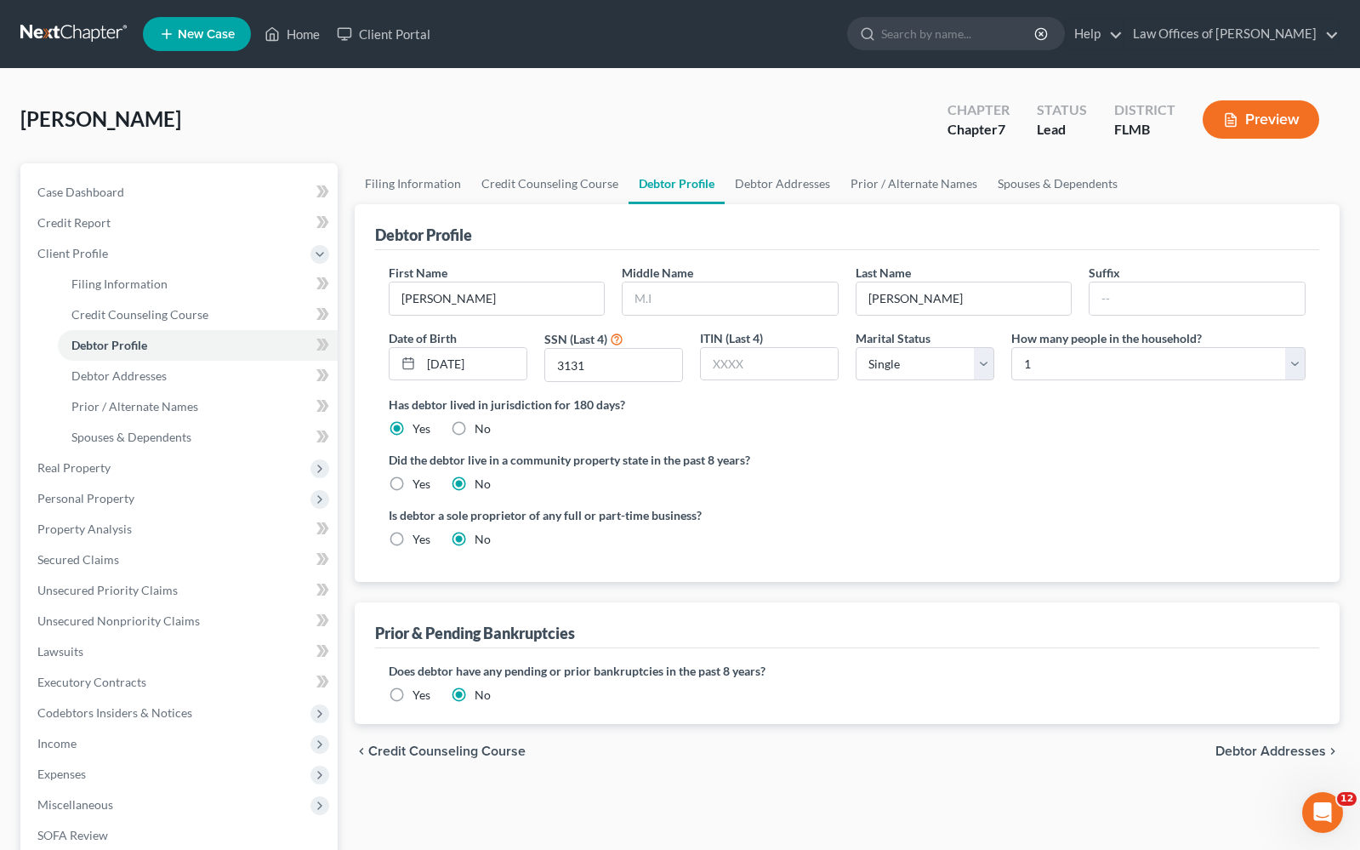
click at [1286, 755] on span "Debtor Addresses" at bounding box center [1271, 751] width 111 height 14
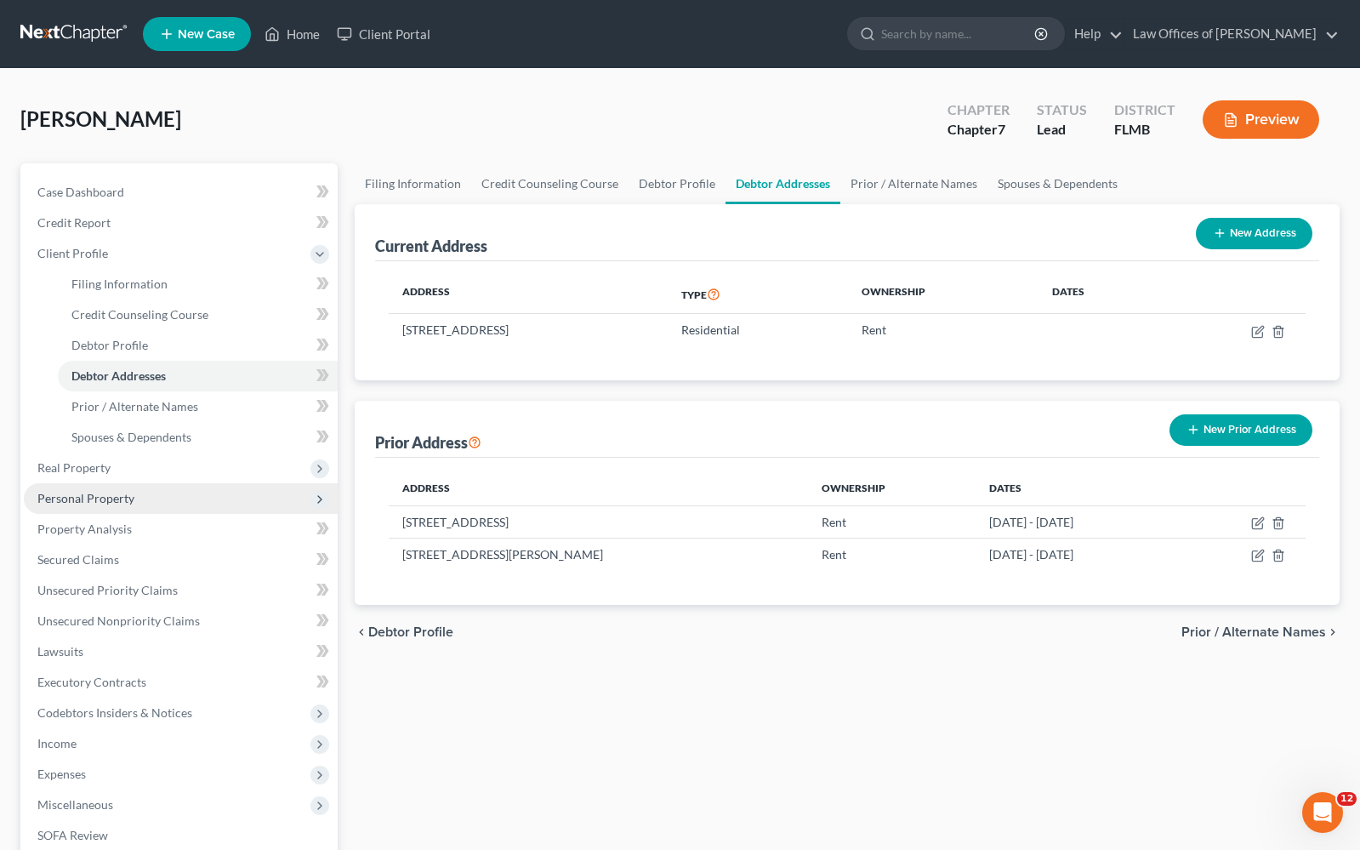
scroll to position [3, 0]
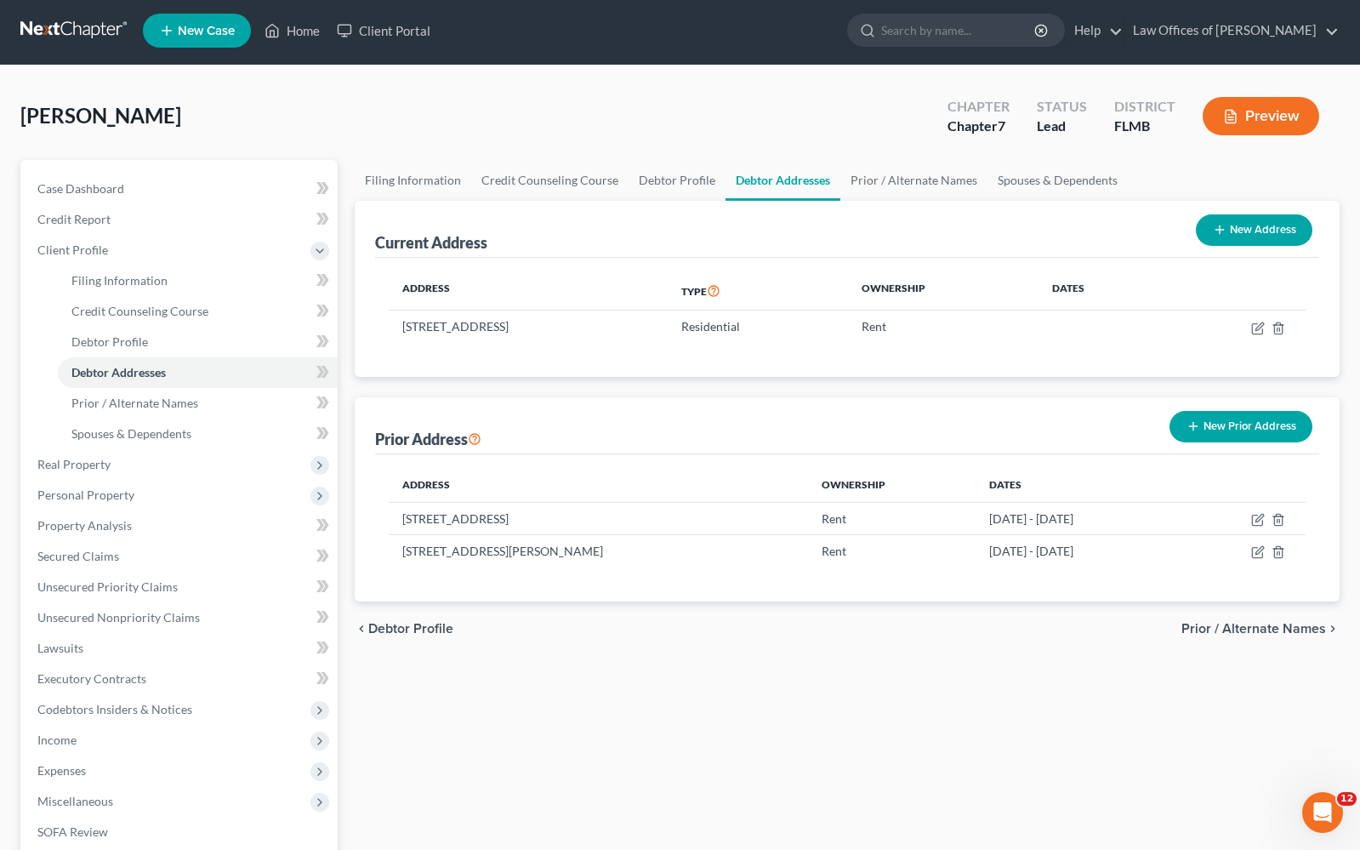
click at [1273, 625] on span "Prior / Alternate Names" at bounding box center [1254, 629] width 145 height 14
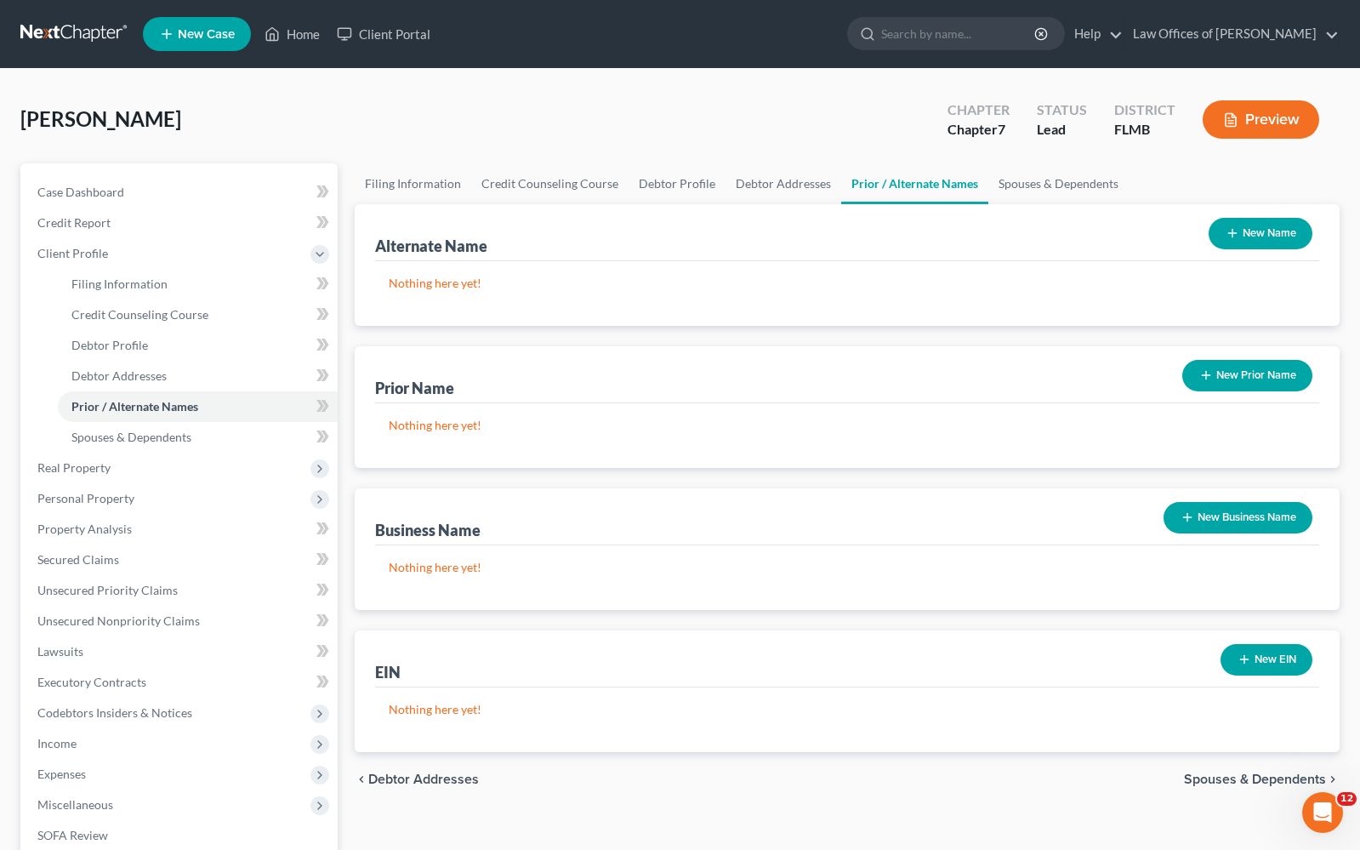
click at [1271, 780] on span "Spouses & Dependents" at bounding box center [1255, 780] width 142 height 14
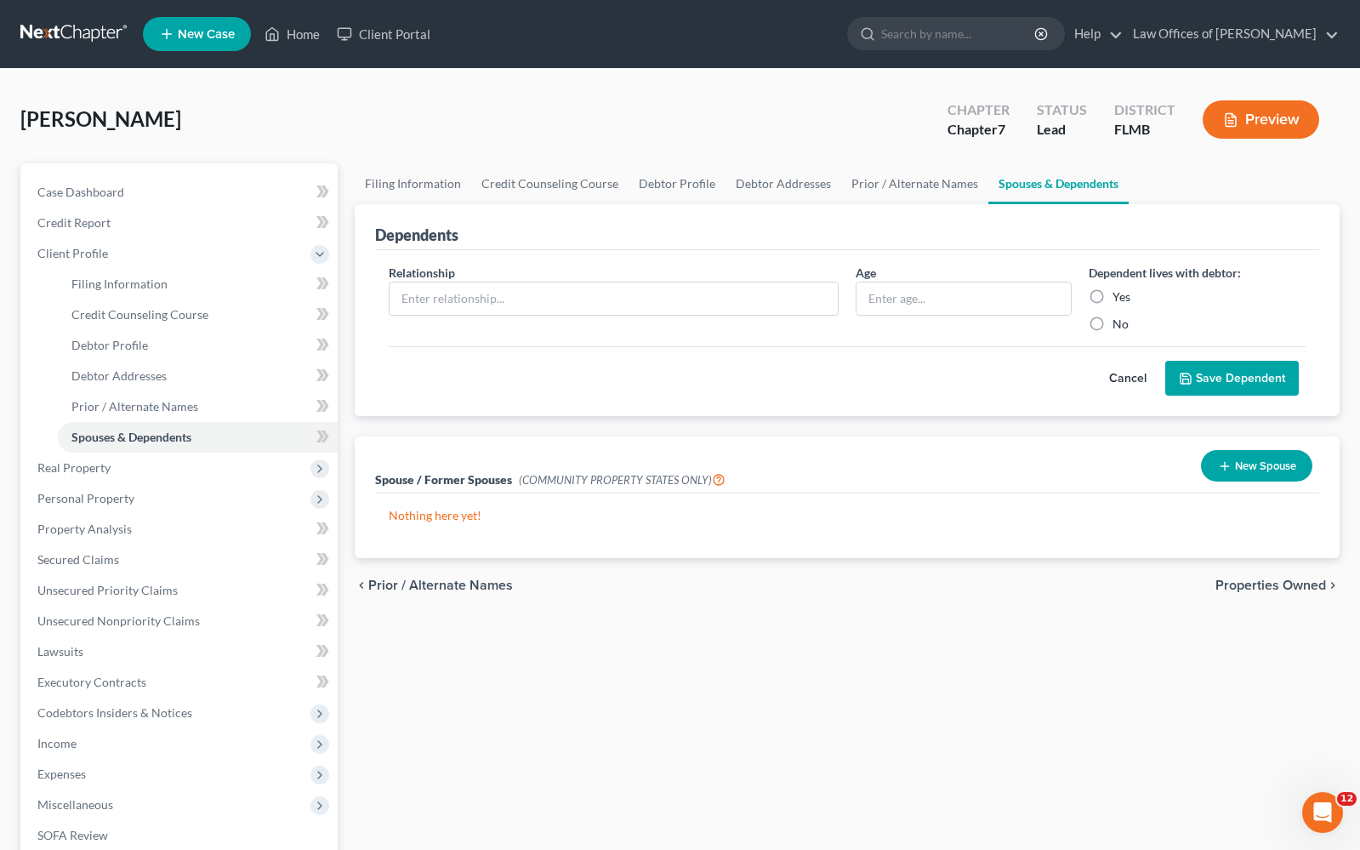
click at [1275, 585] on span "Properties Owned" at bounding box center [1271, 586] width 111 height 14
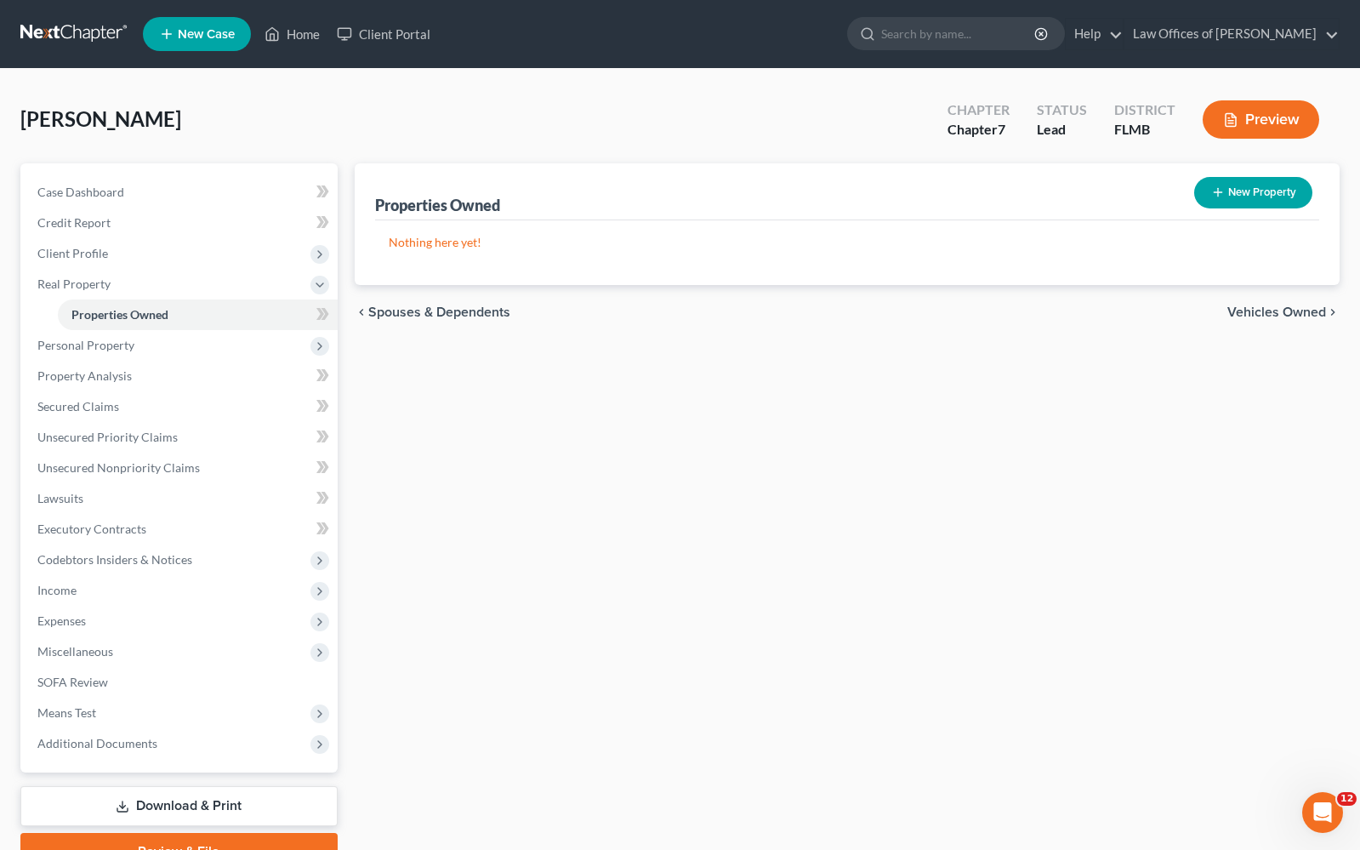
click at [1274, 317] on span "Vehicles Owned" at bounding box center [1277, 312] width 99 height 14
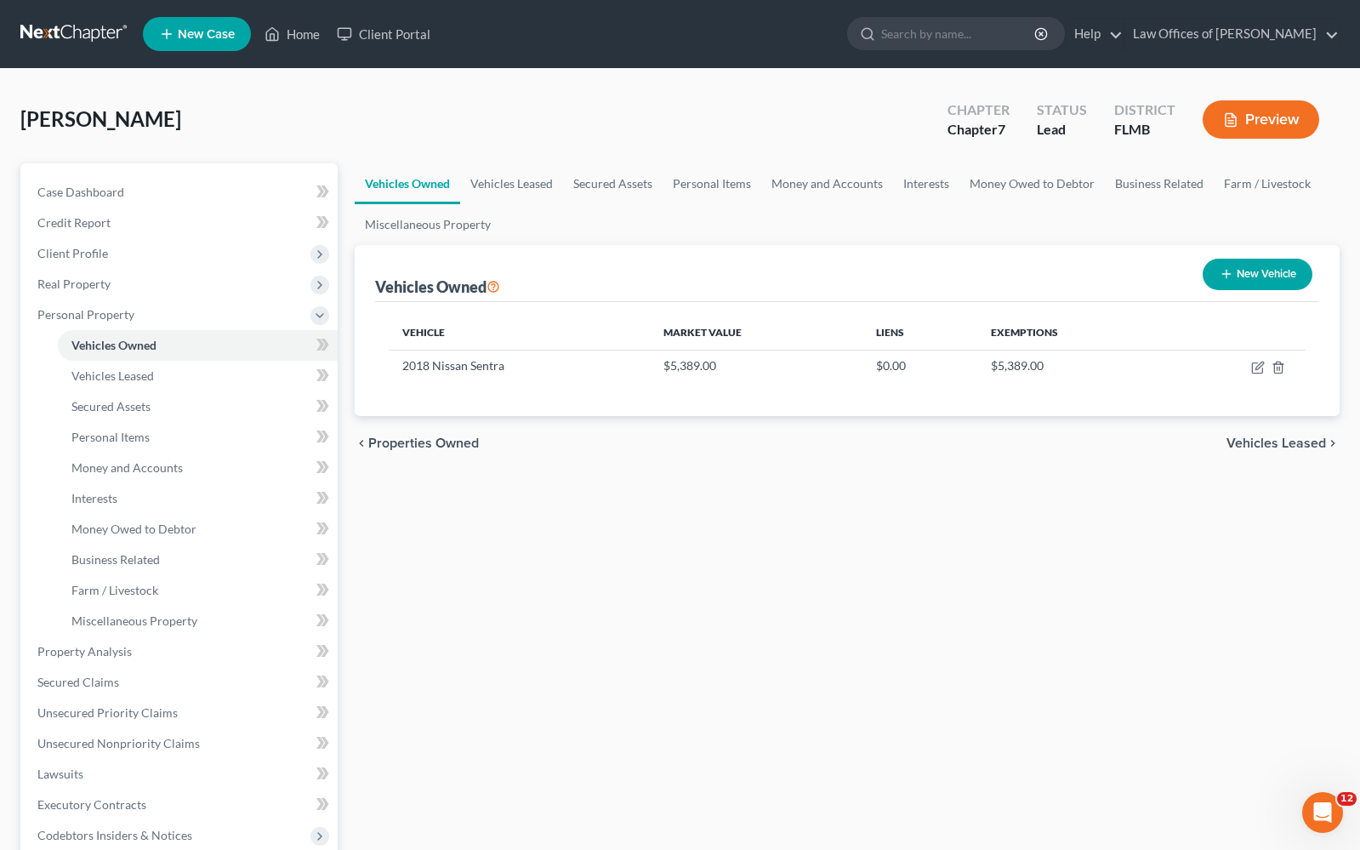
click at [1284, 442] on span "Vehicles Leased" at bounding box center [1277, 443] width 100 height 14
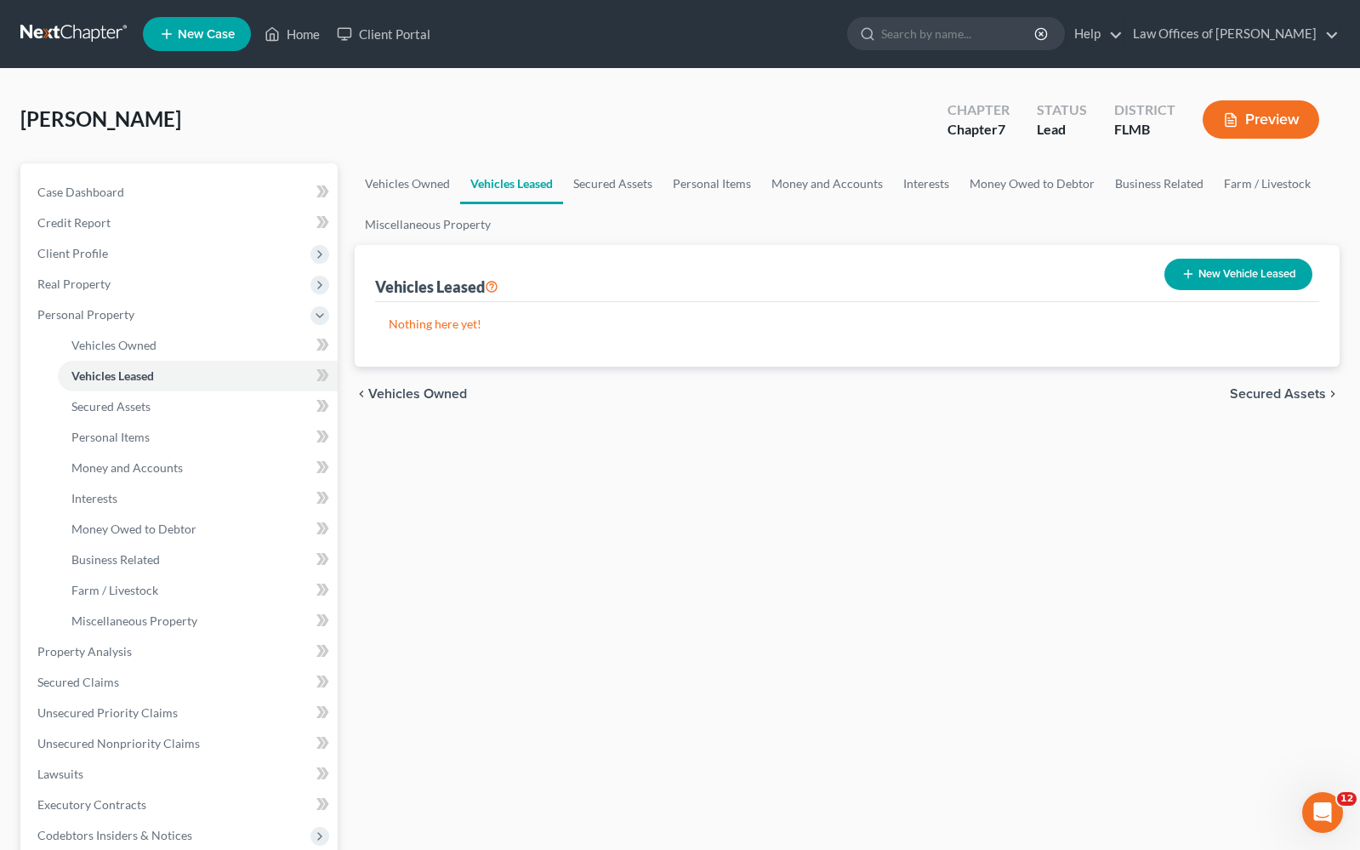
click at [1299, 401] on span "Secured Assets" at bounding box center [1278, 394] width 96 height 14
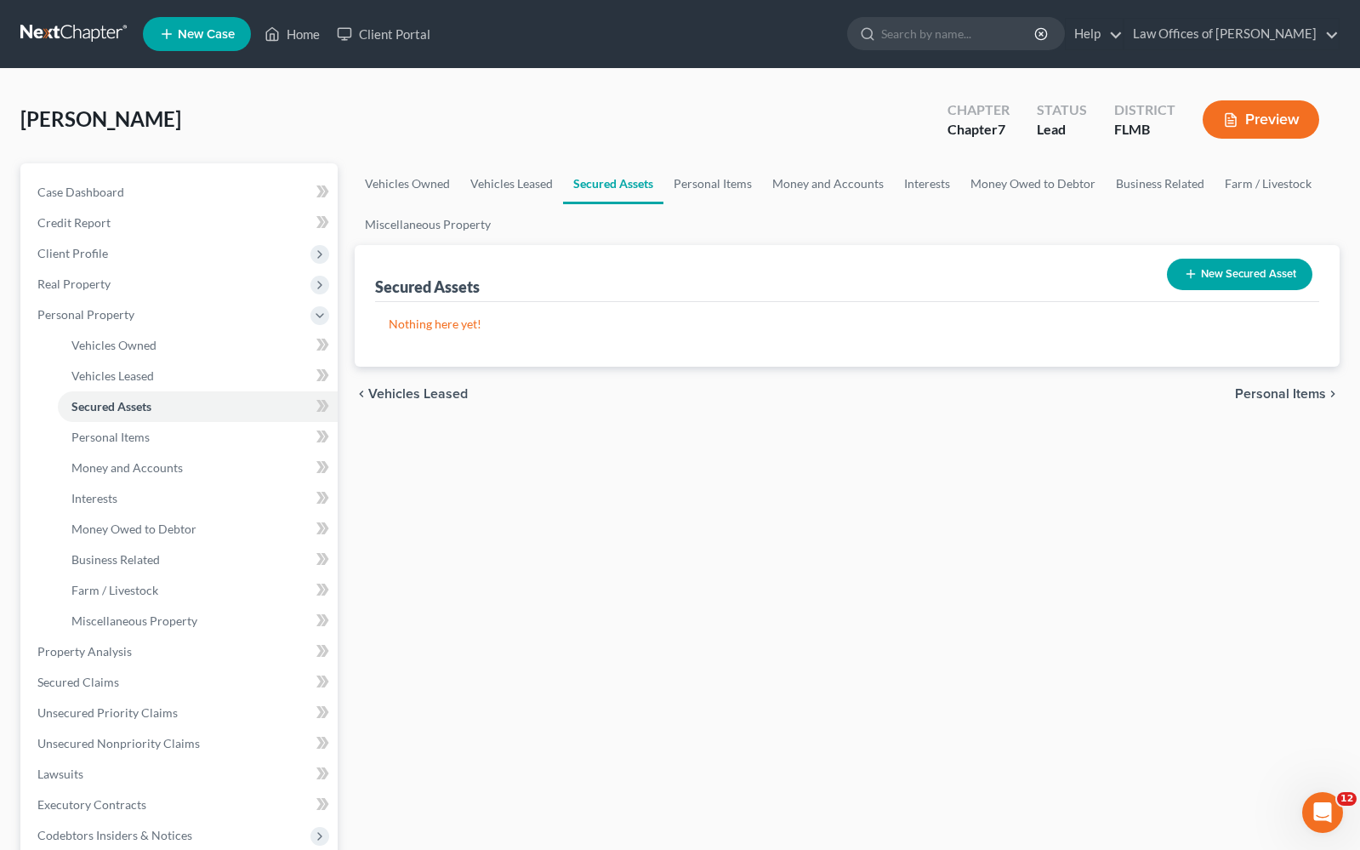
click at [1299, 401] on span "Personal Items" at bounding box center [1280, 394] width 91 height 14
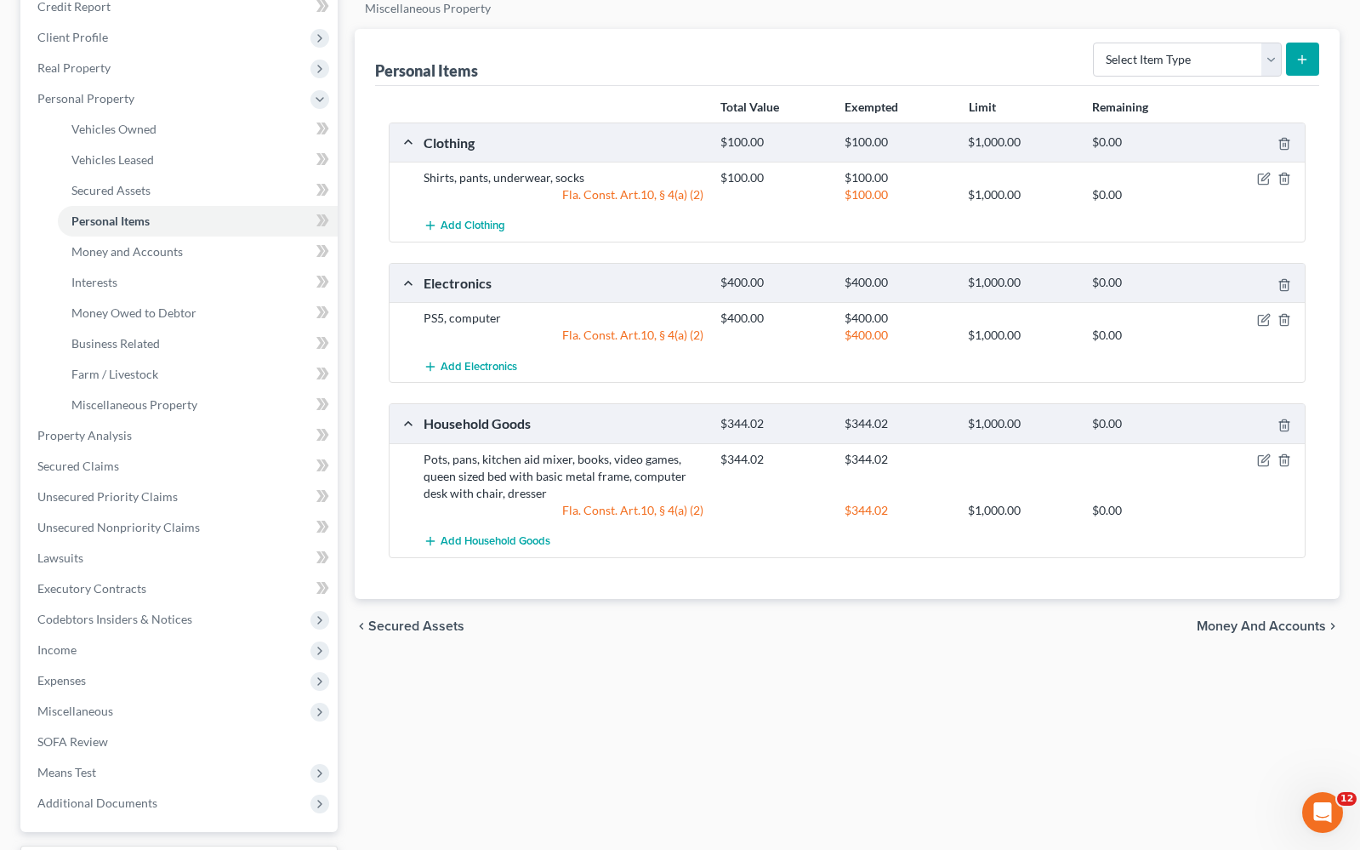
scroll to position [336, 0]
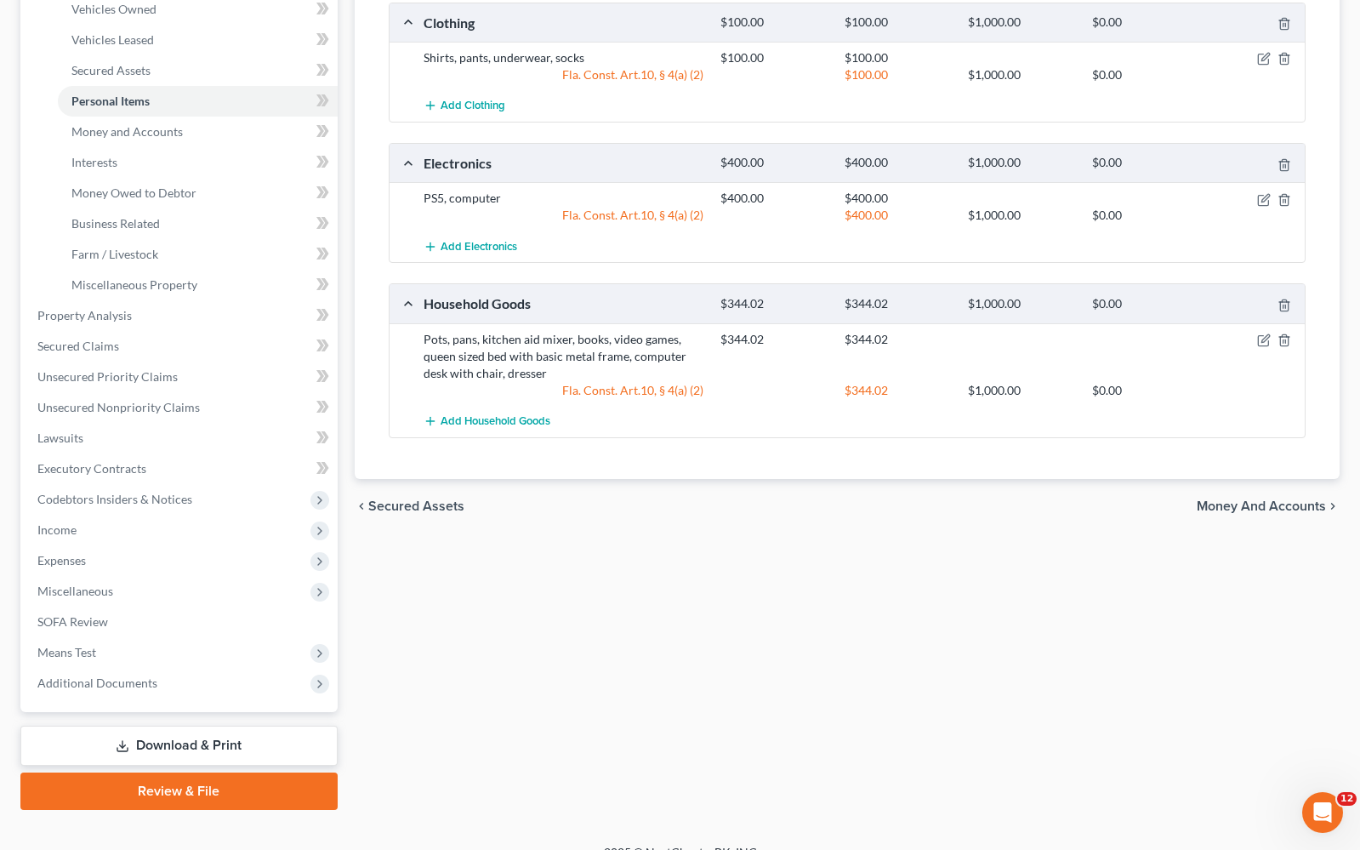
click at [1300, 500] on span "Money and Accounts" at bounding box center [1261, 506] width 129 height 14
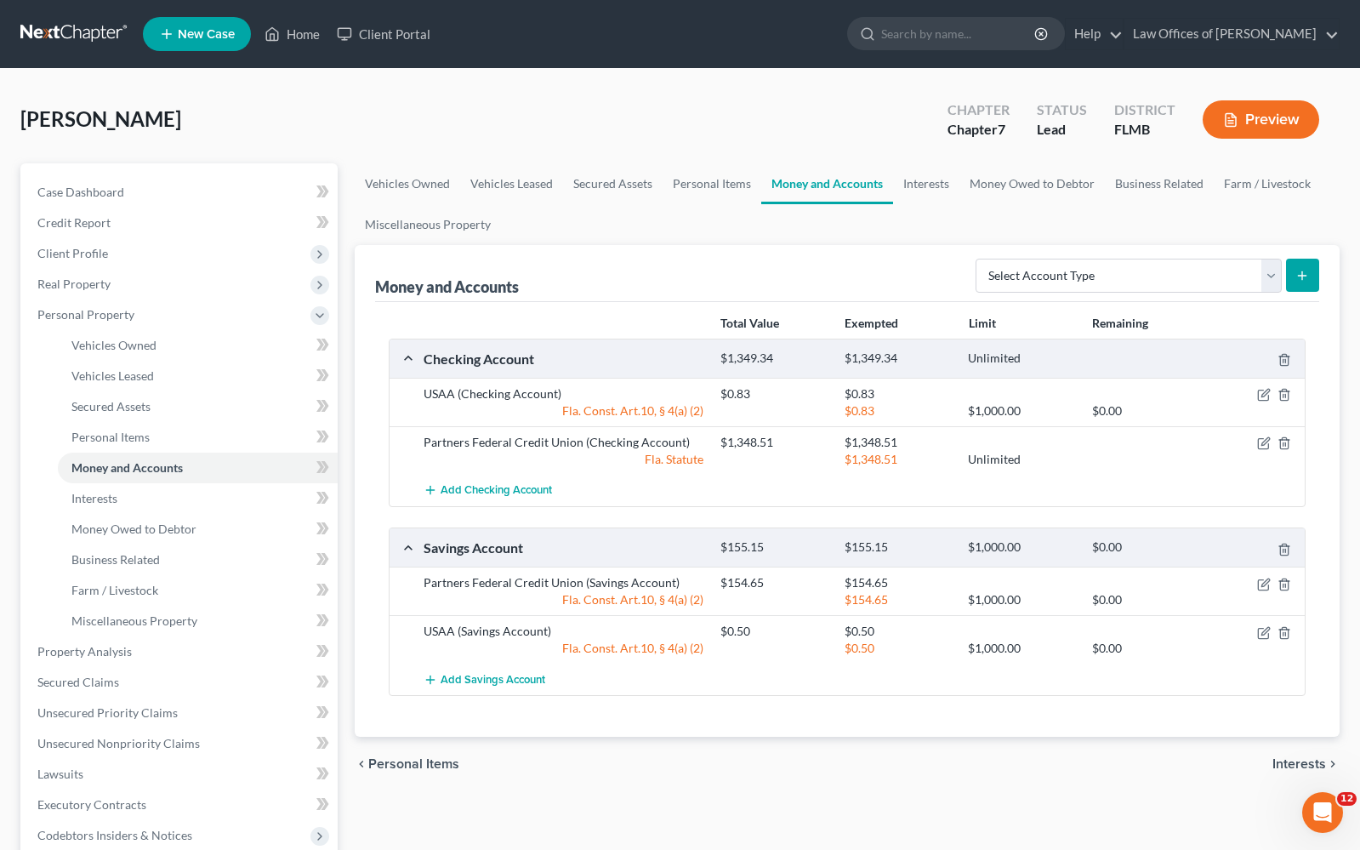
click at [1296, 761] on span "Interests" at bounding box center [1300, 764] width 54 height 14
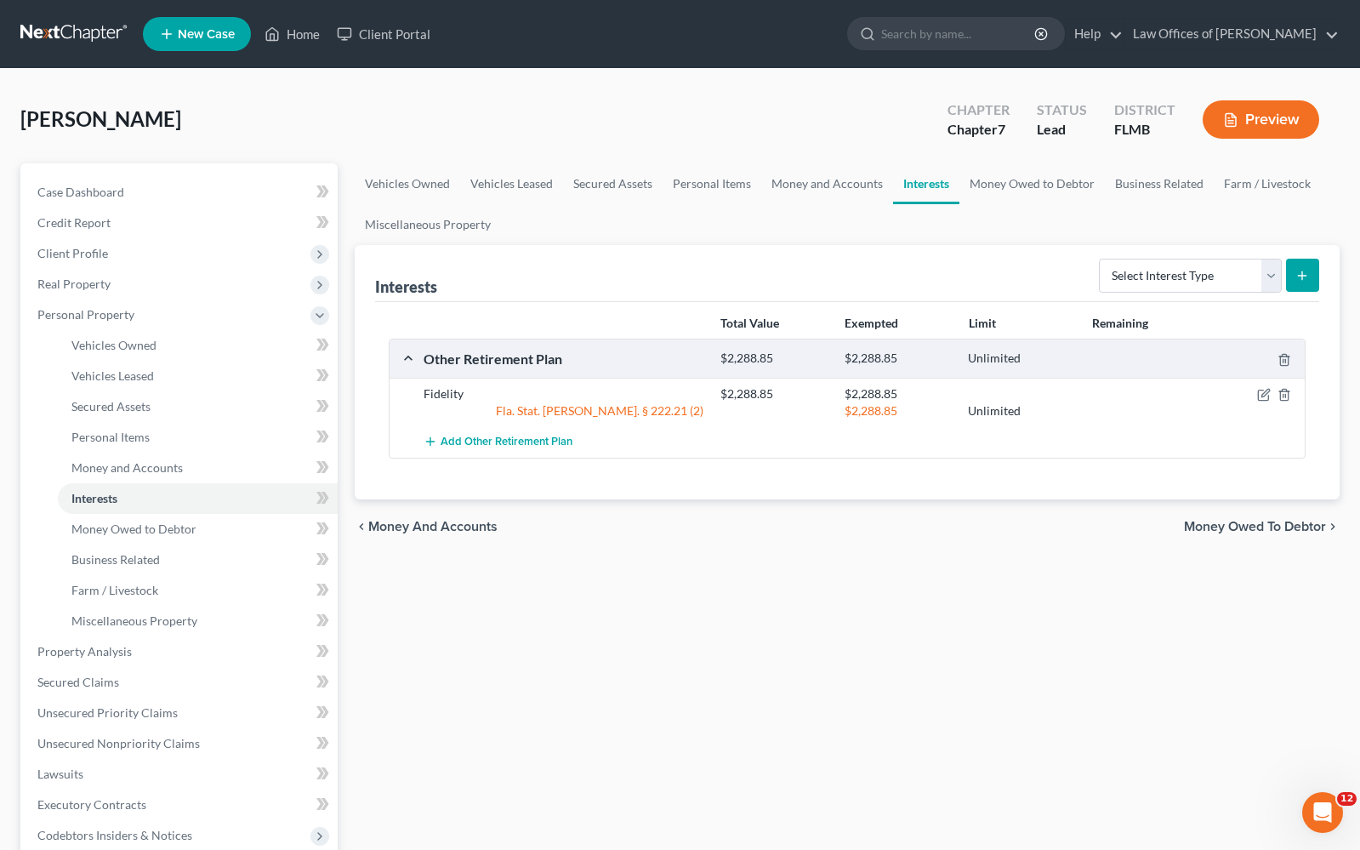
click at [1286, 528] on span "Money Owed to Debtor" at bounding box center [1255, 527] width 142 height 14
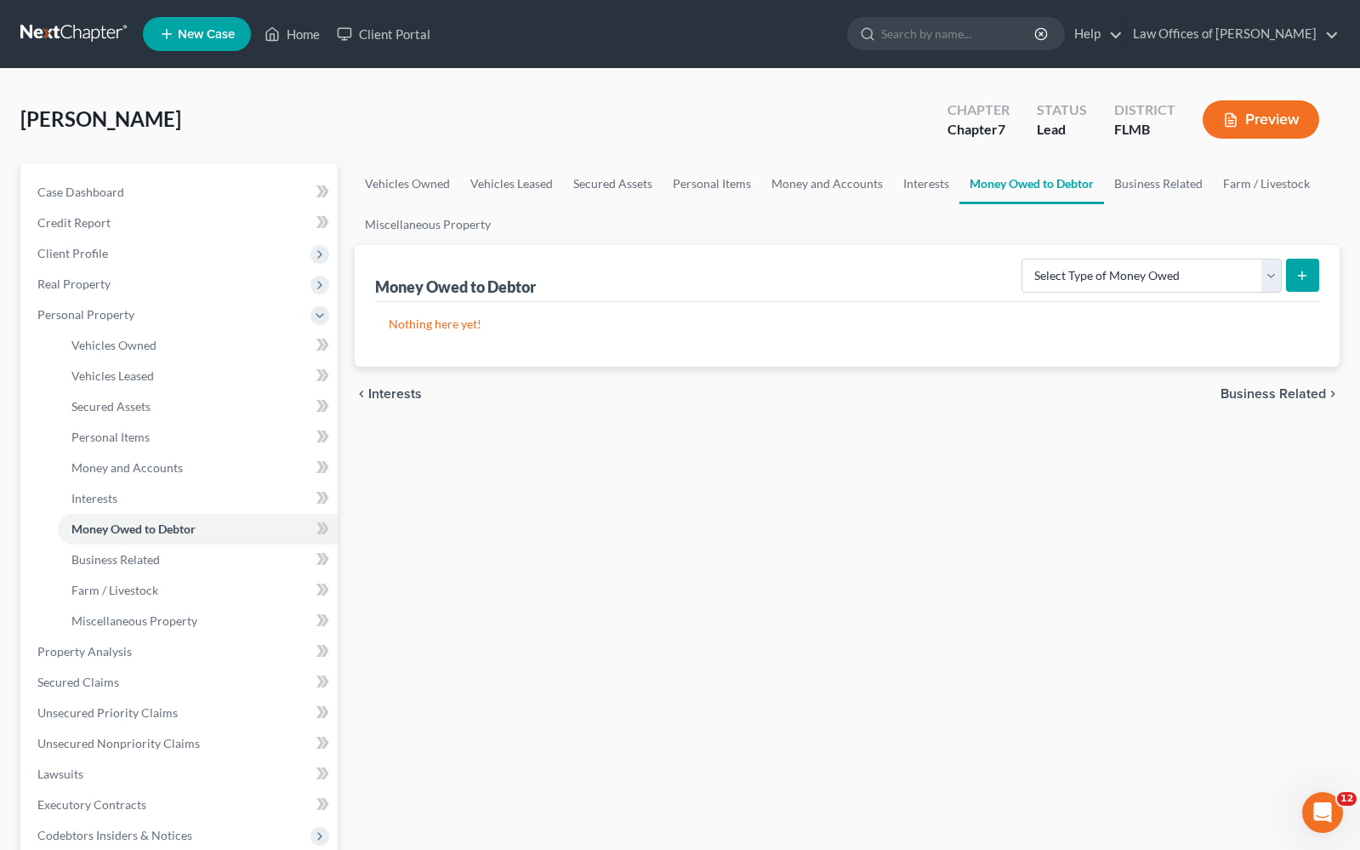
click at [1276, 399] on span "Business Related" at bounding box center [1274, 394] width 106 height 14
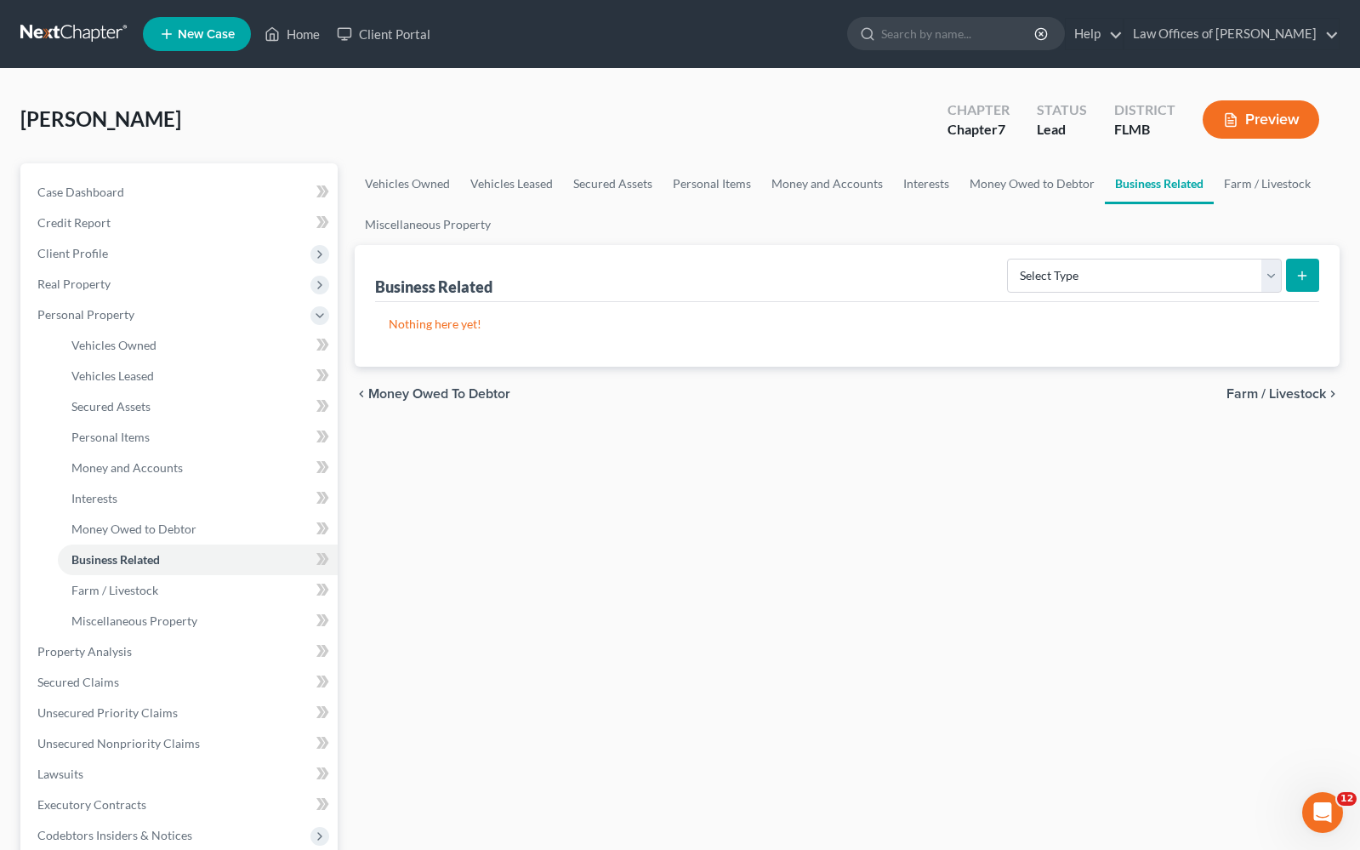
click at [1277, 397] on span "Farm / Livestock" at bounding box center [1277, 394] width 100 height 14
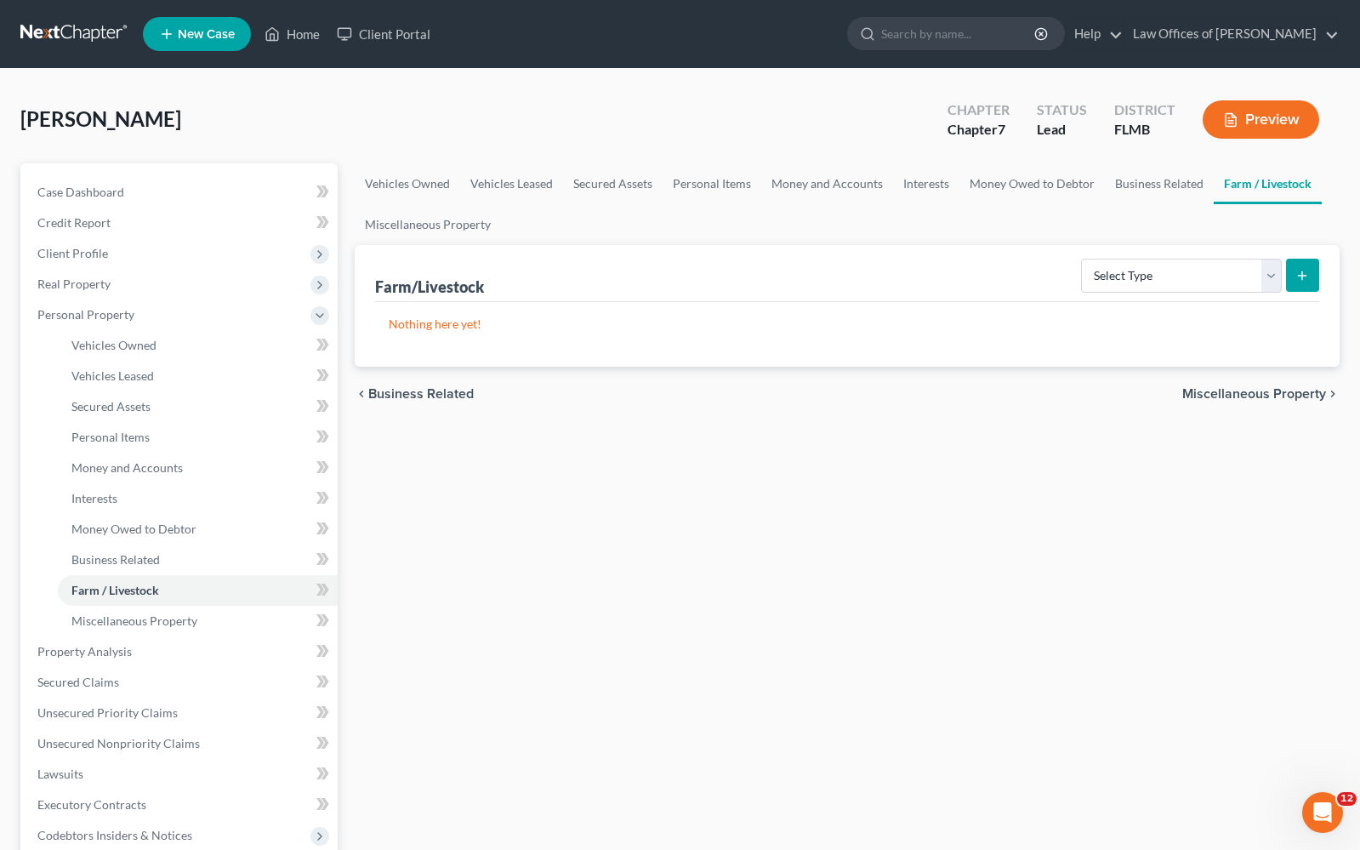
click at [1278, 397] on span "Miscellaneous Property" at bounding box center [1255, 394] width 144 height 14
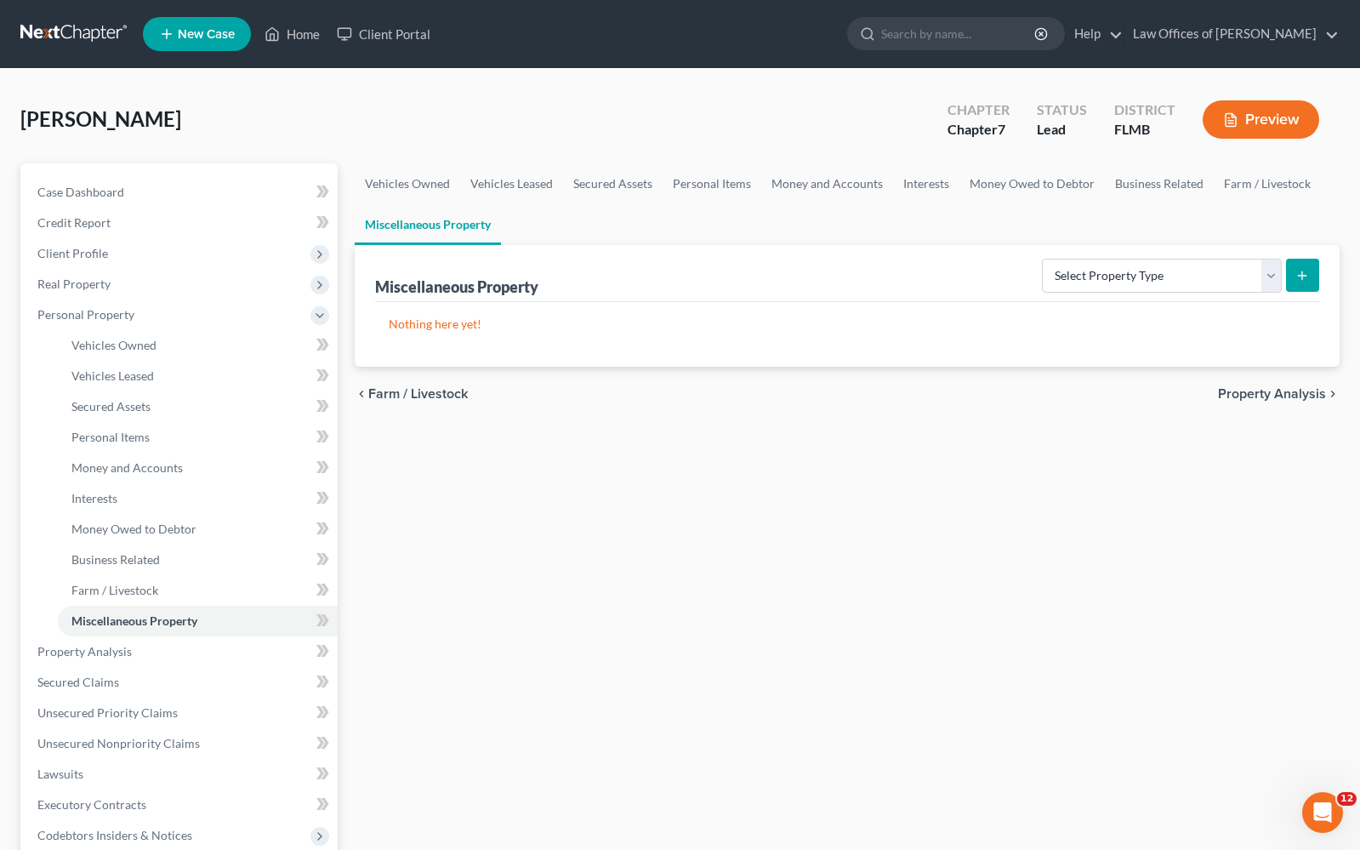
click at [1278, 397] on span "Property Analysis" at bounding box center [1272, 394] width 108 height 14
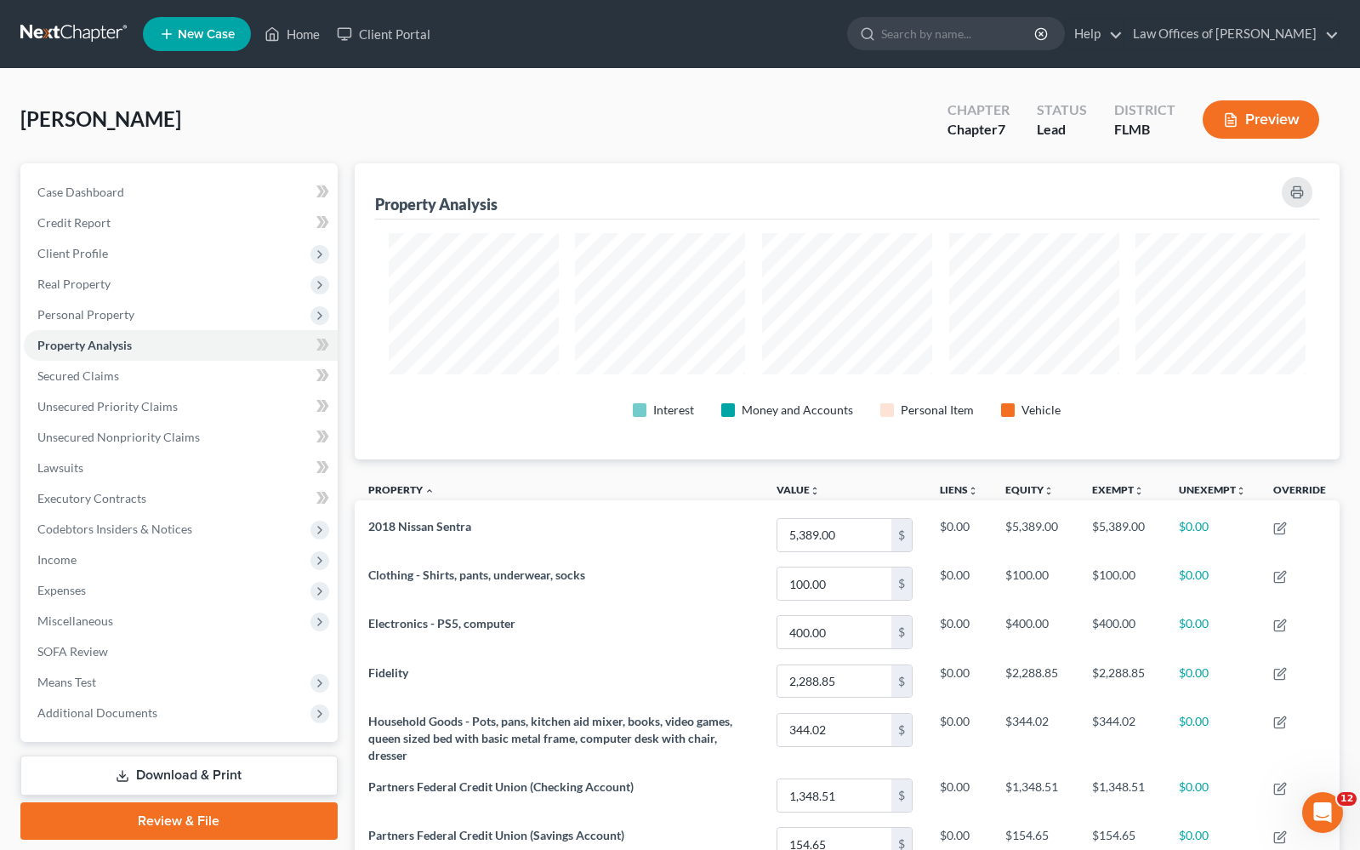
scroll to position [296, 986]
click at [1278, 397] on div "Interest Money and Accounts Personal Item Vehicle" at bounding box center [847, 410] width 917 height 31
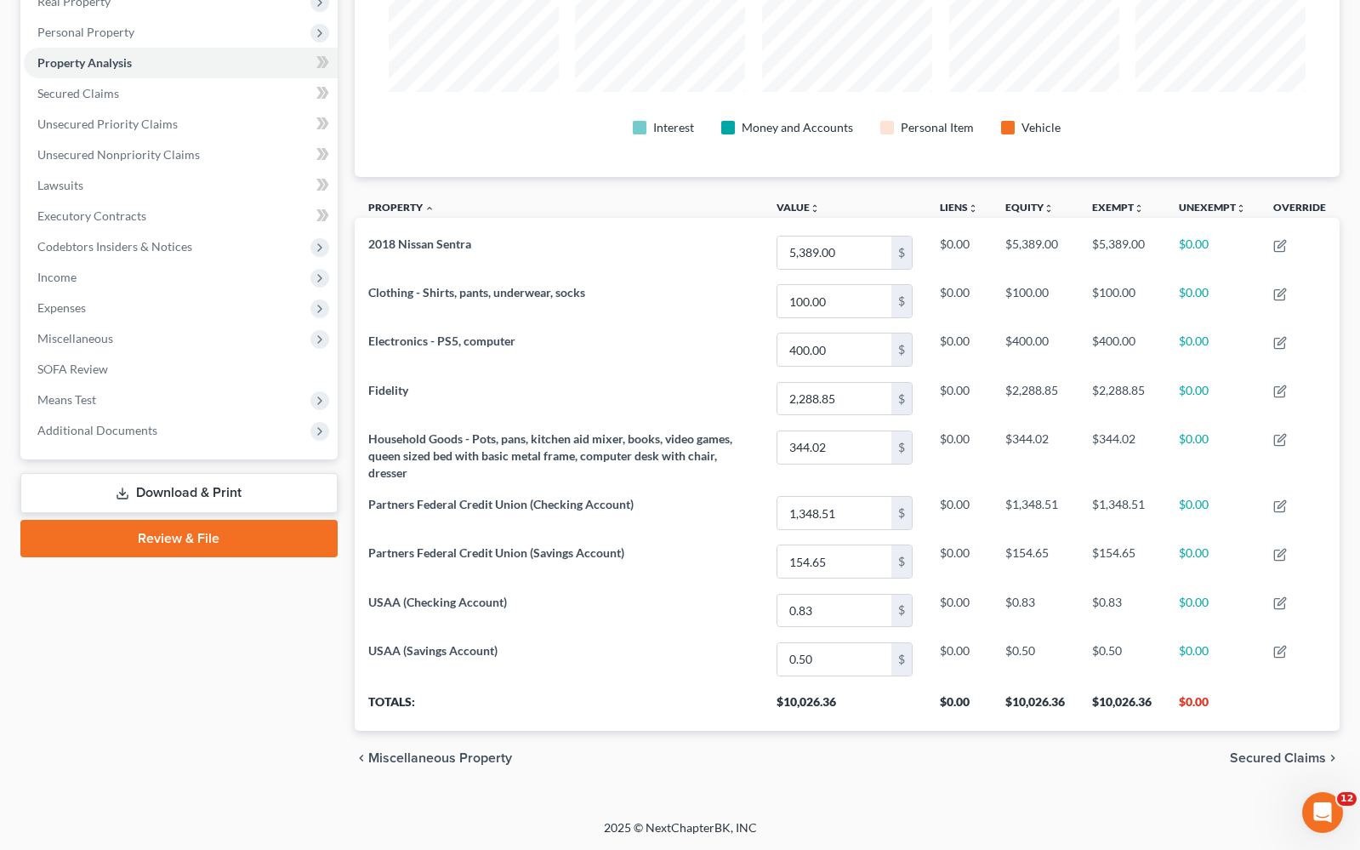
click at [1278, 758] on span "Secured Claims" at bounding box center [1278, 758] width 96 height 14
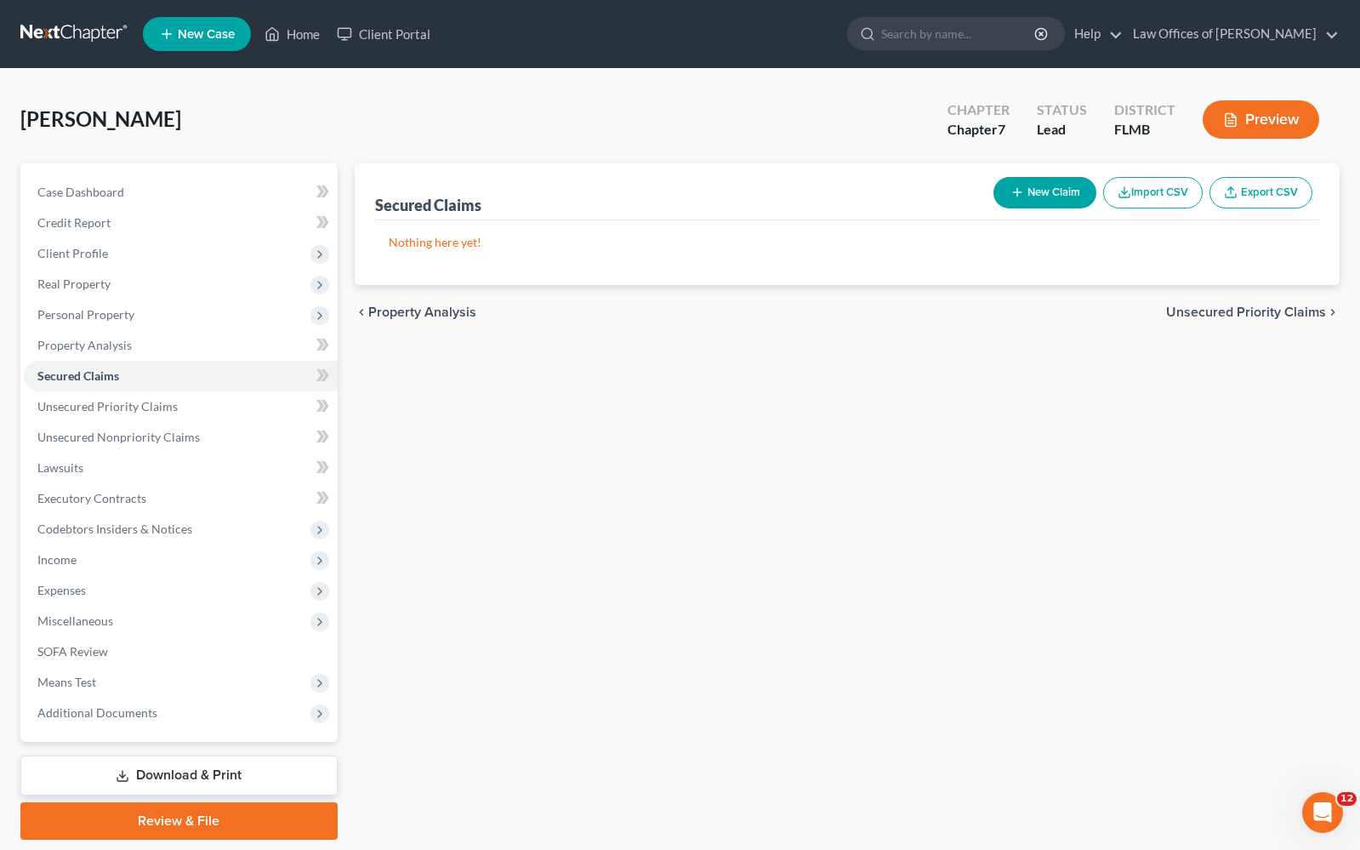
click at [1270, 312] on span "Unsecured Priority Claims" at bounding box center [1246, 312] width 160 height 14
click at [1275, 315] on span "Unsecured Nonpriority Claims" at bounding box center [1234, 312] width 185 height 14
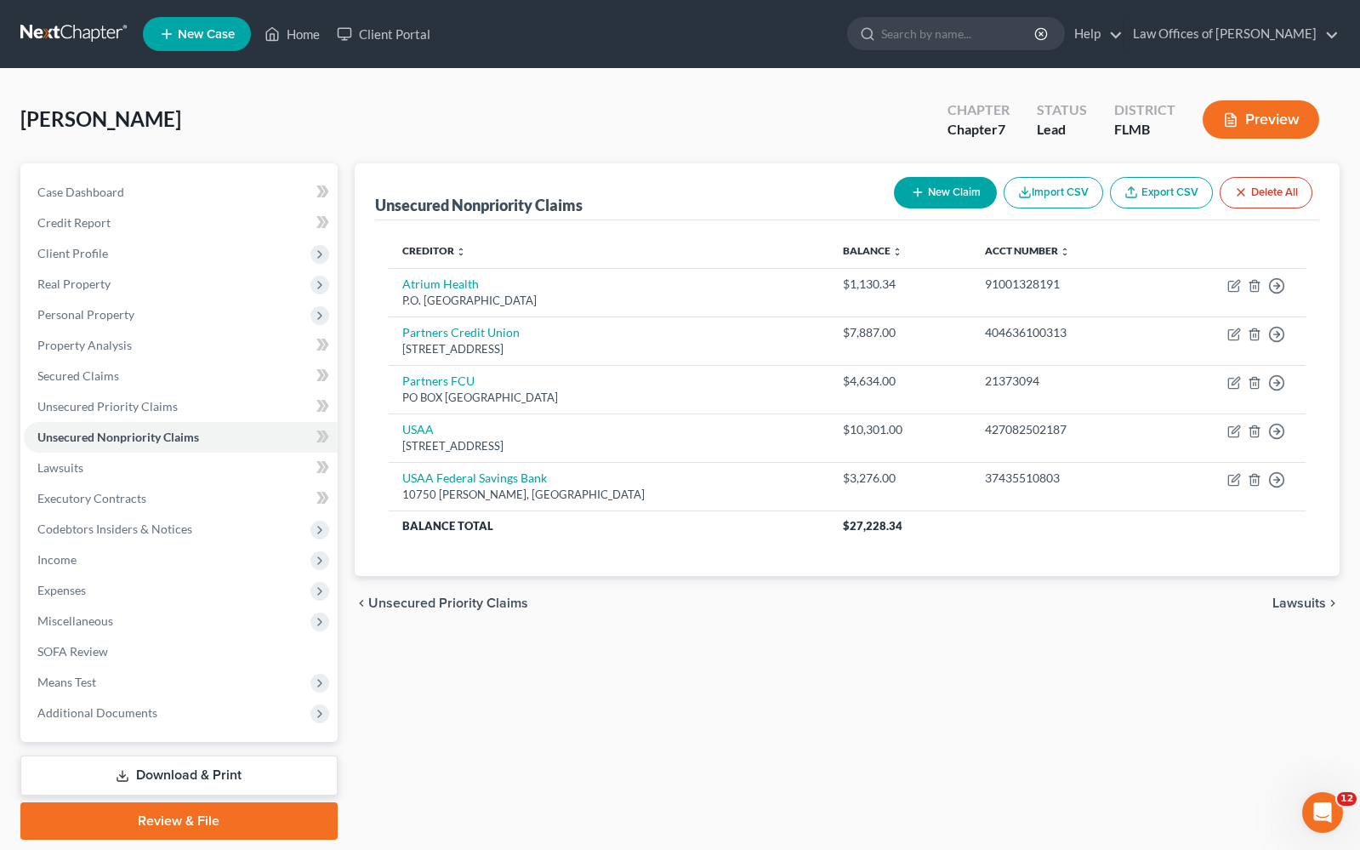
click at [1313, 601] on span "Lawsuits" at bounding box center [1300, 603] width 54 height 14
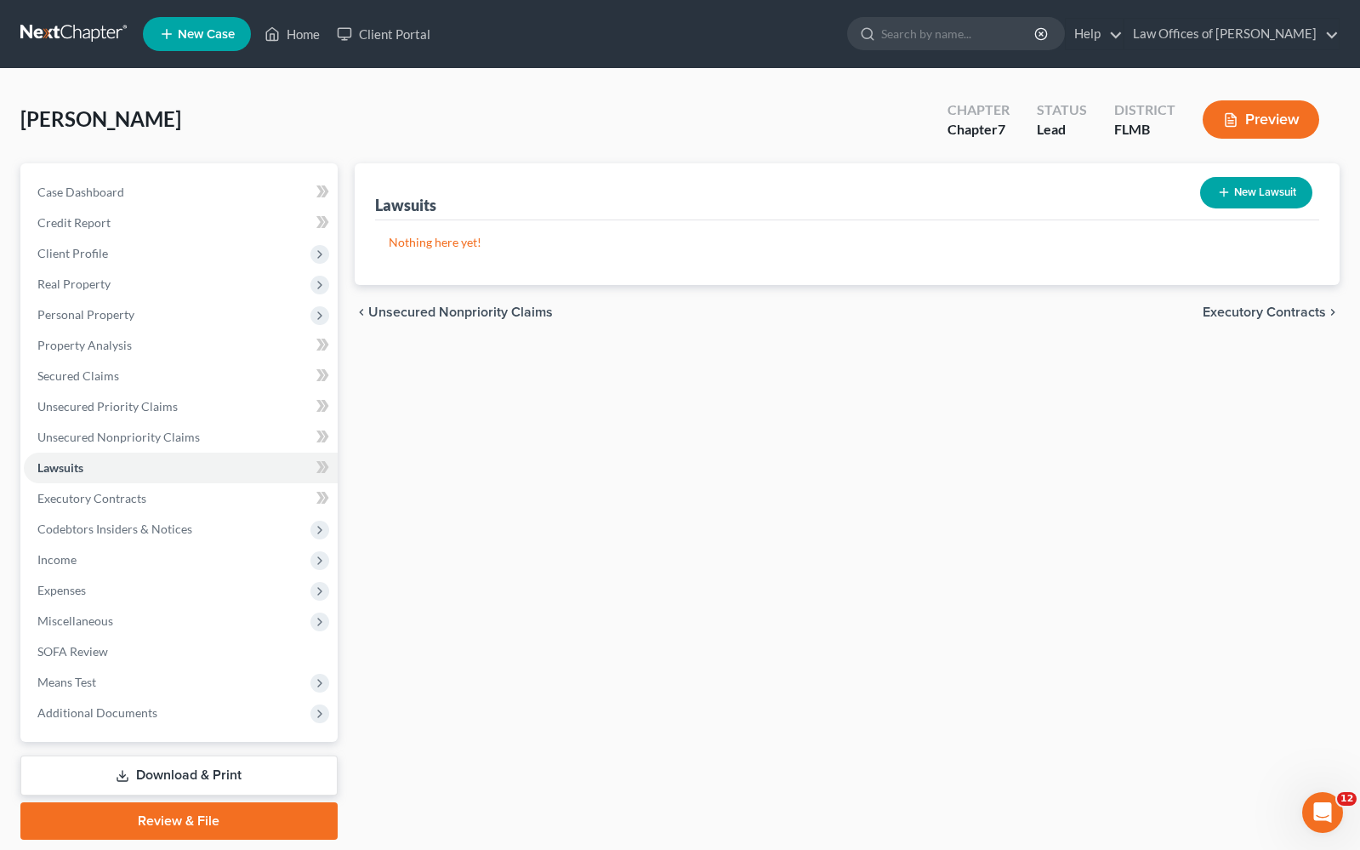
click at [1269, 316] on span "Executory Contracts" at bounding box center [1264, 312] width 123 height 14
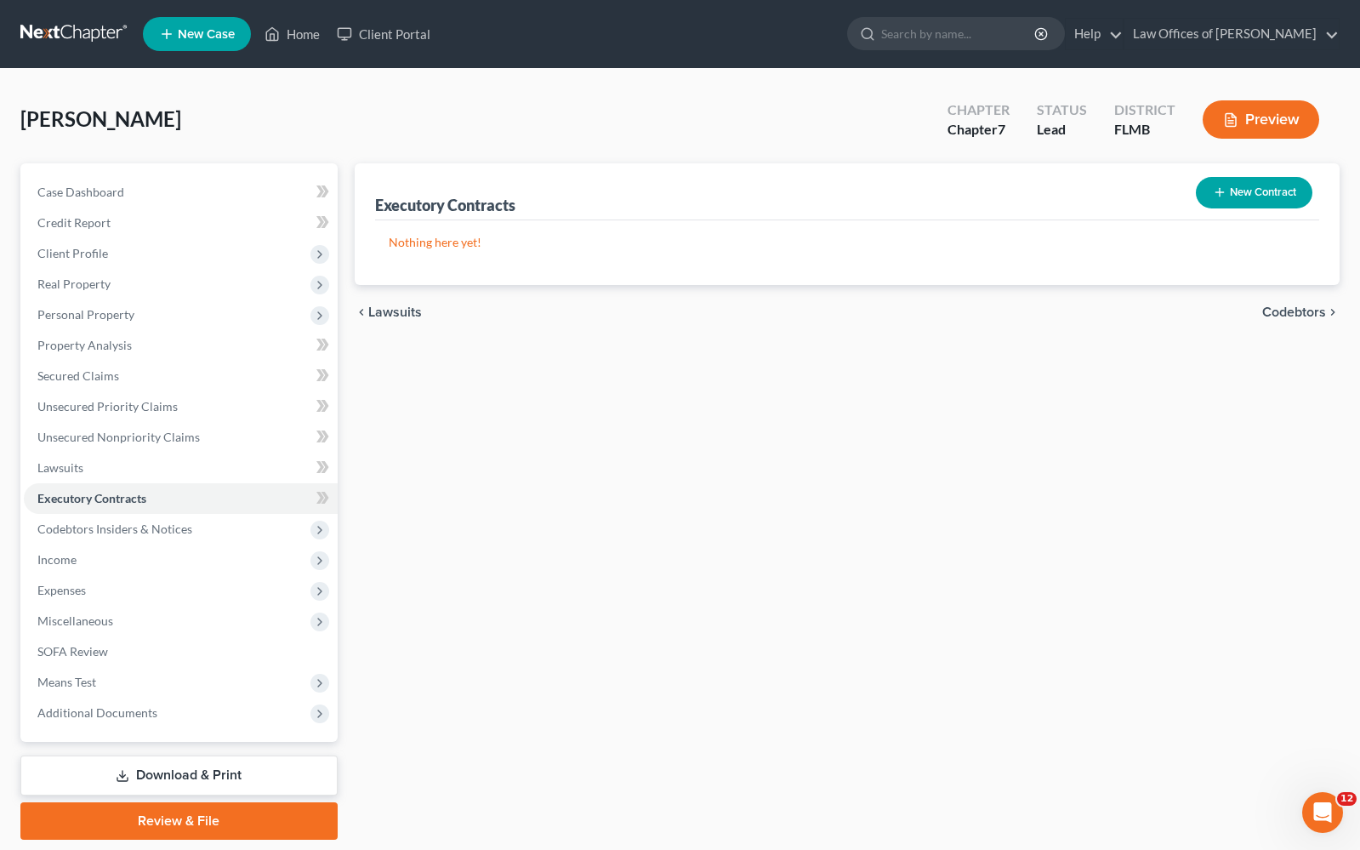
click at [1269, 311] on span "Codebtors" at bounding box center [1295, 312] width 64 height 14
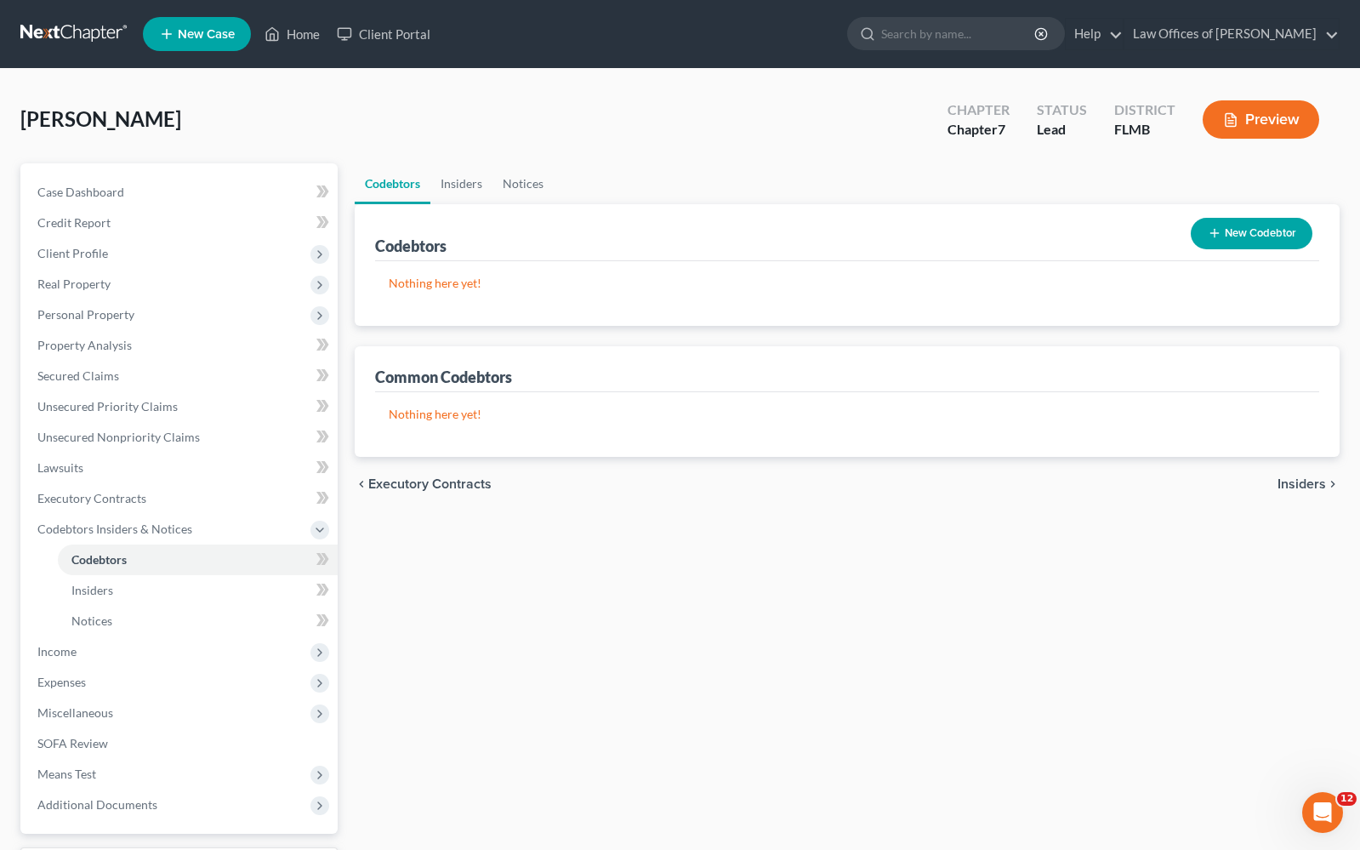
click at [1303, 486] on span "Insiders" at bounding box center [1302, 484] width 48 height 14
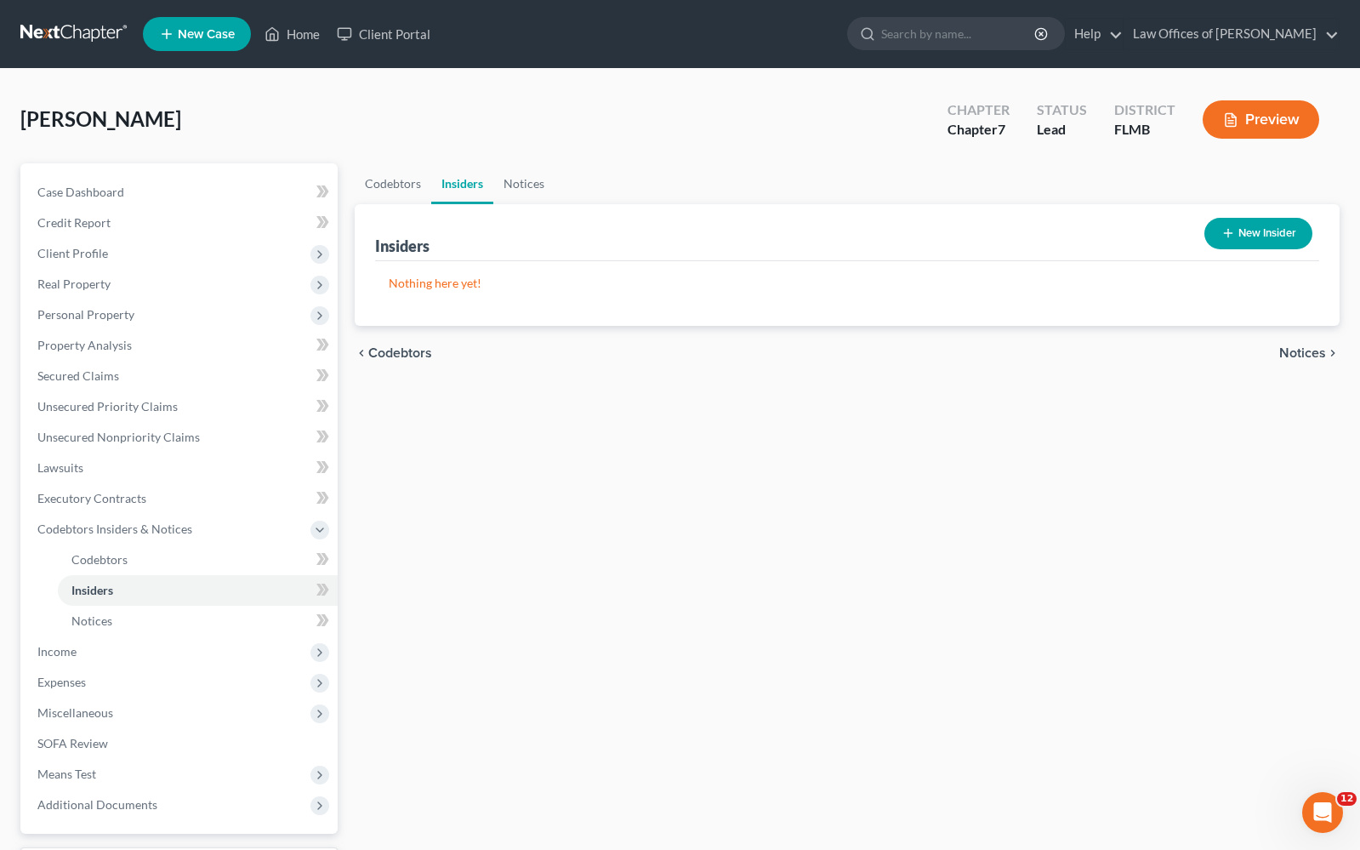
click at [1309, 352] on span "Notices" at bounding box center [1303, 353] width 47 height 14
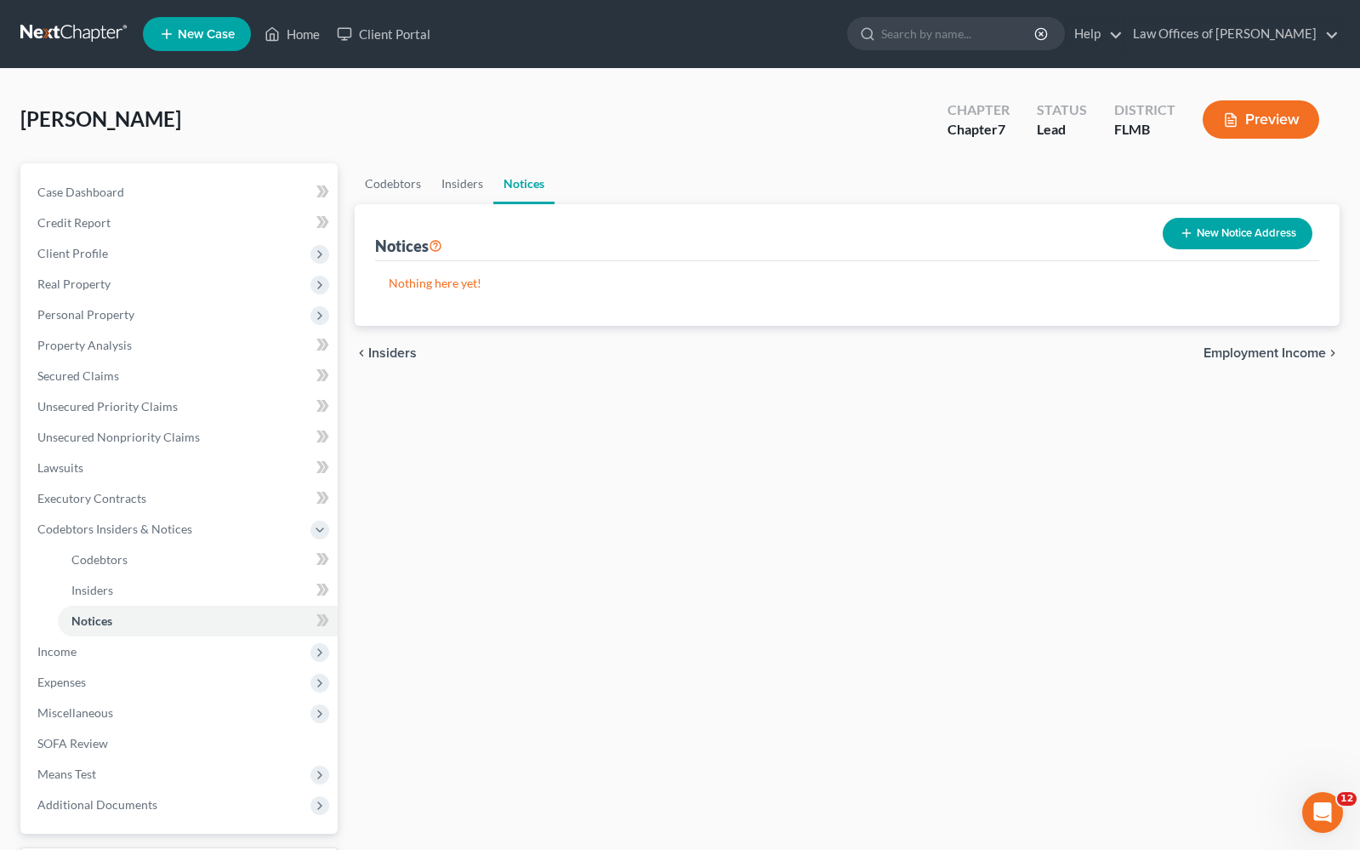
click at [1303, 354] on span "Employment Income" at bounding box center [1265, 353] width 123 height 14
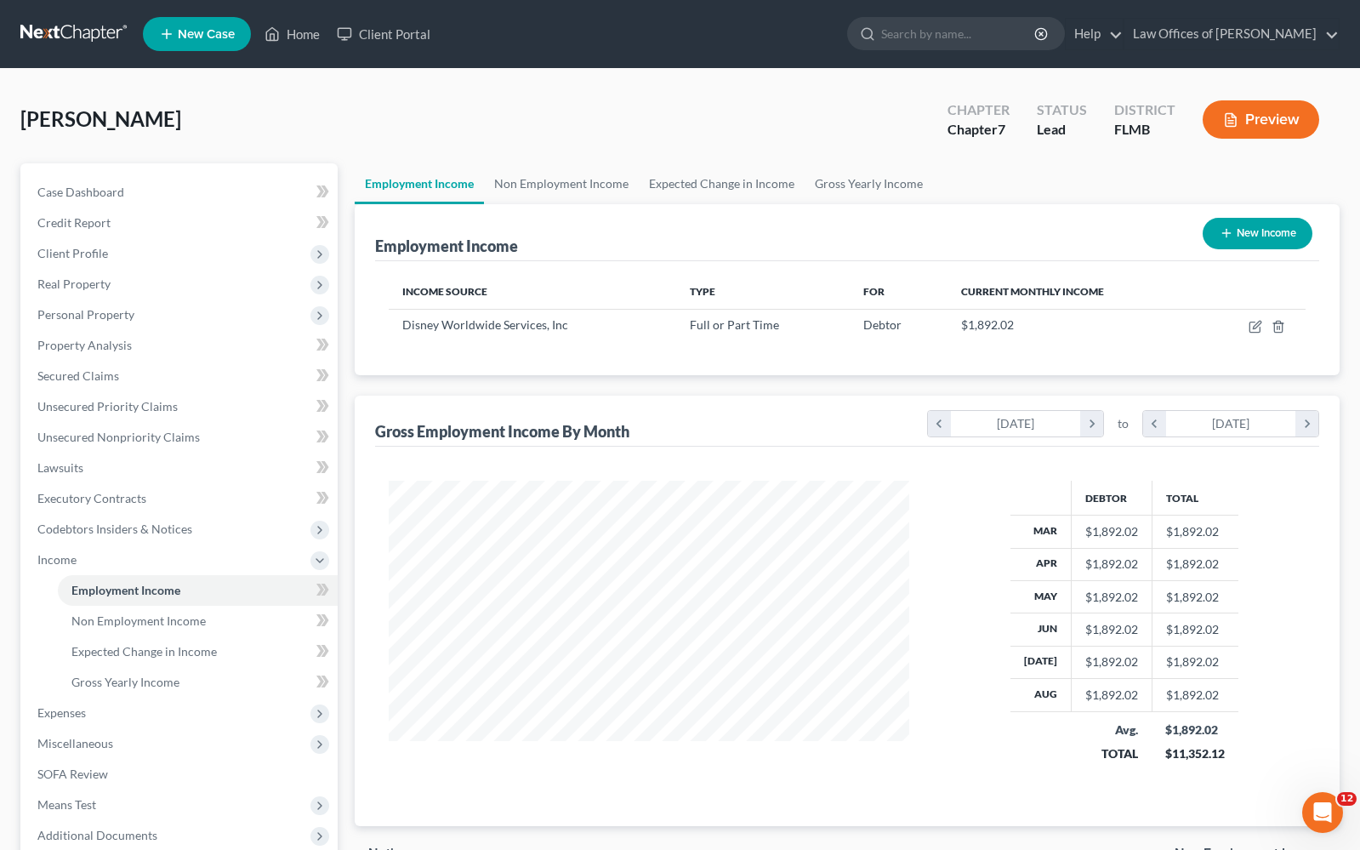
scroll to position [177, 0]
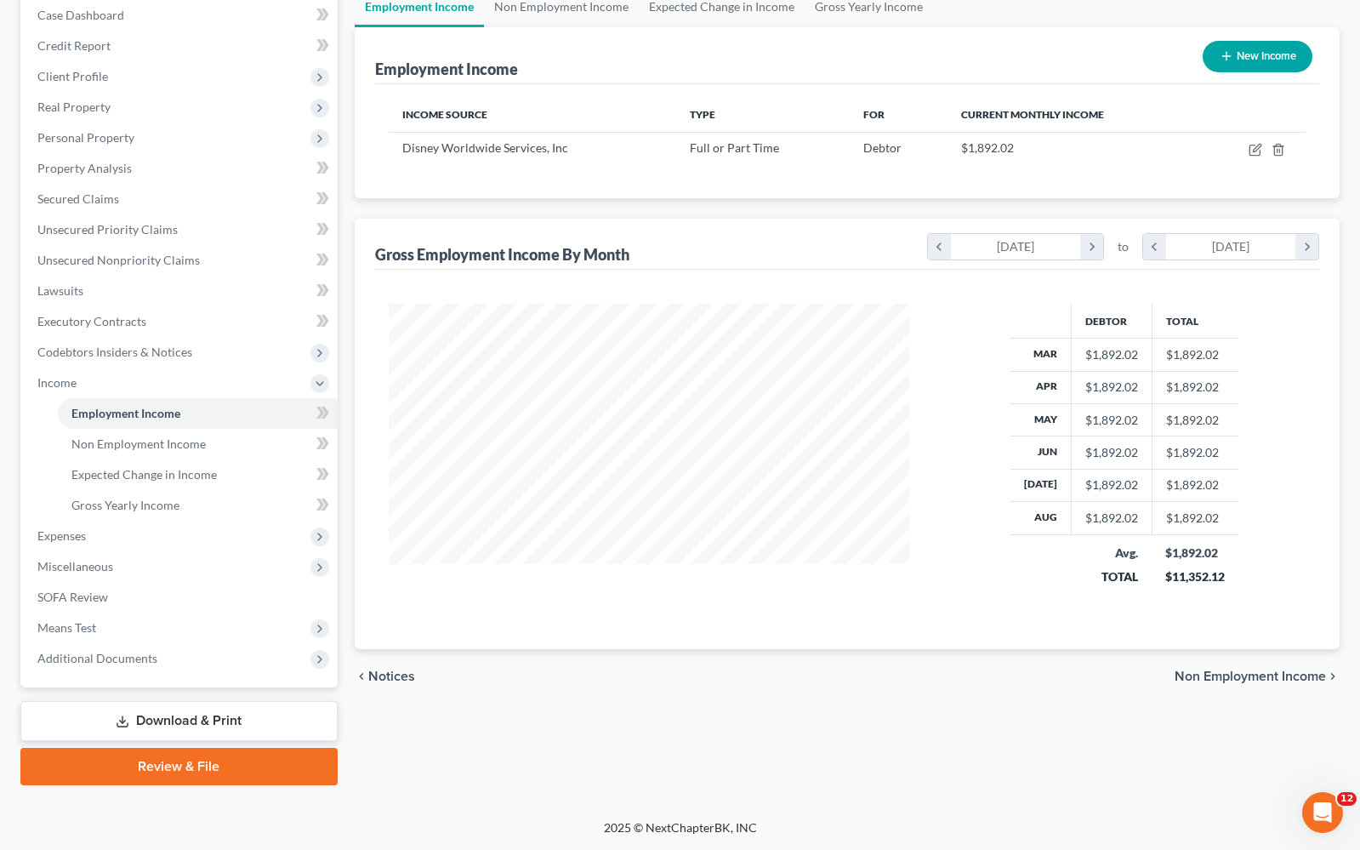
click at [1226, 674] on span "Non Employment Income" at bounding box center [1250, 677] width 151 height 14
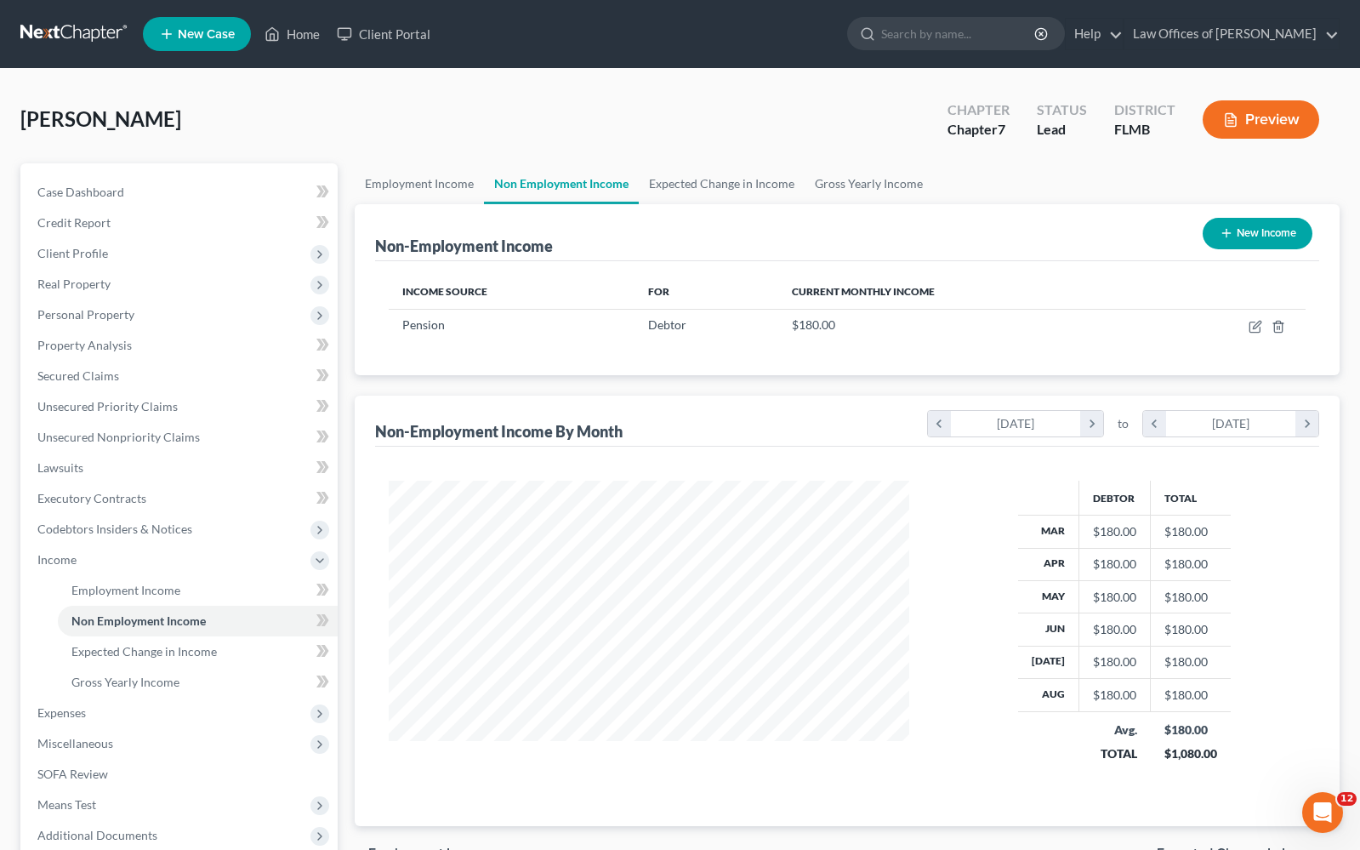
scroll to position [177, 0]
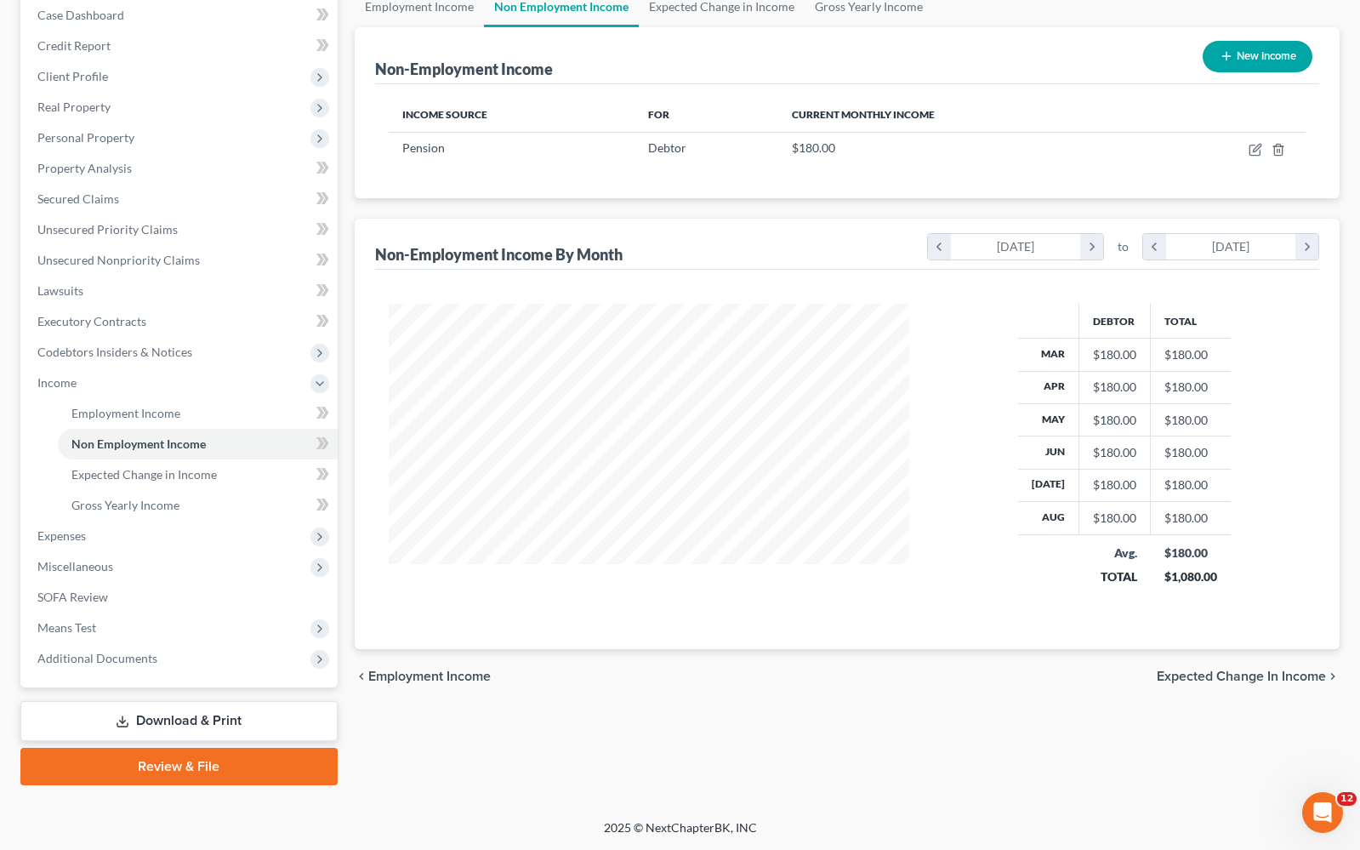
click at [1239, 676] on span "Expected Change in Income" at bounding box center [1241, 677] width 169 height 14
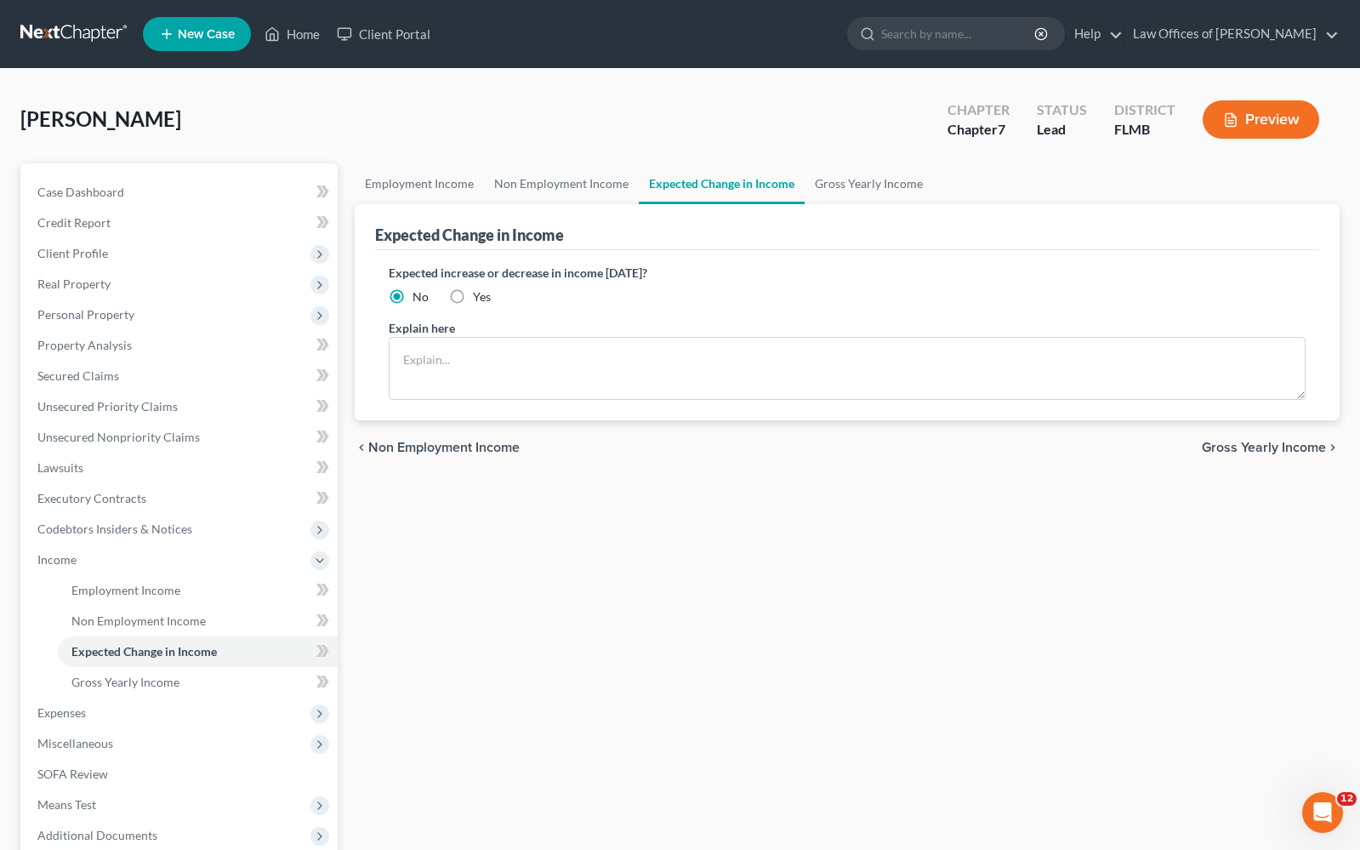
click at [1263, 443] on span "Gross Yearly Income" at bounding box center [1264, 448] width 124 height 14
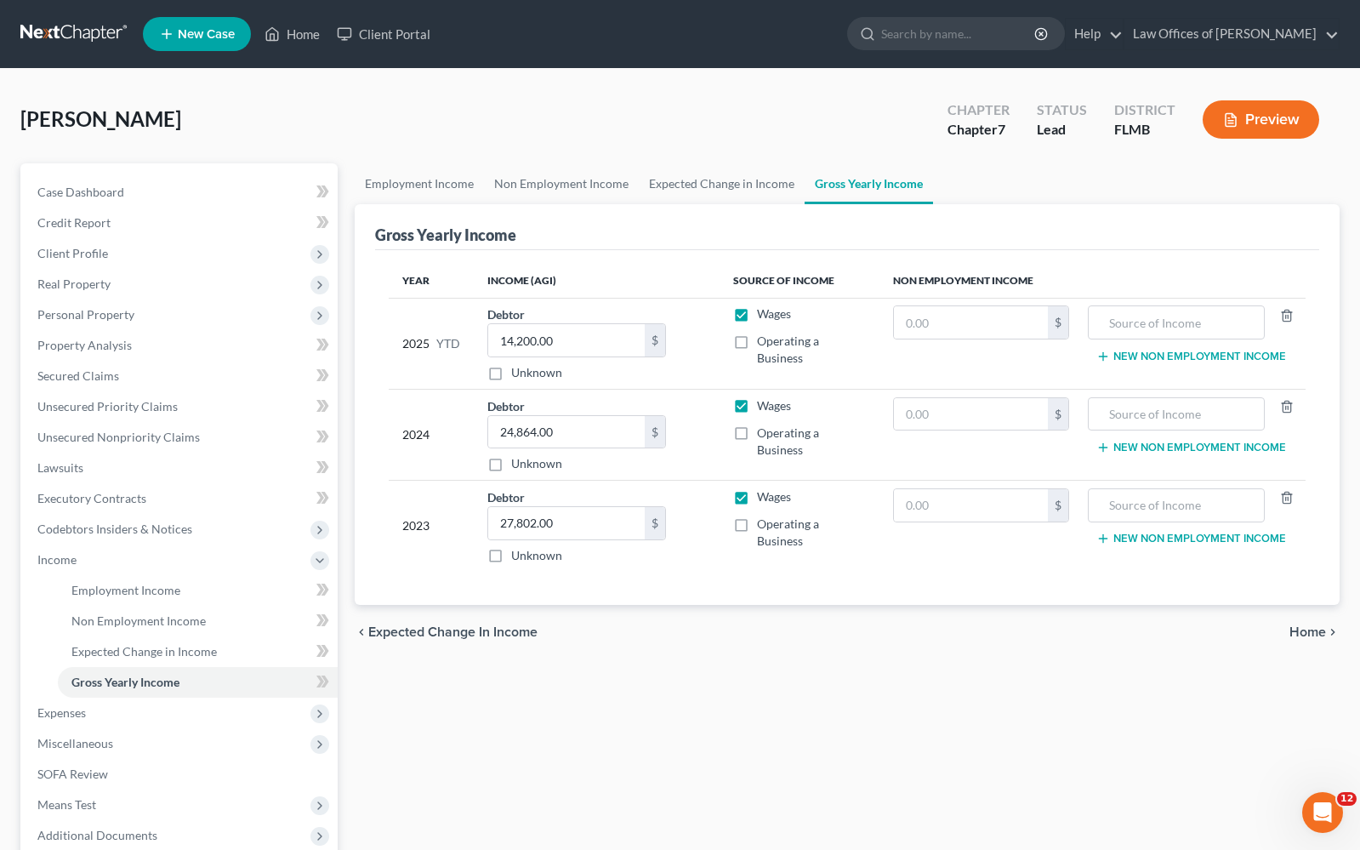
click at [1309, 625] on span "Home" at bounding box center [1308, 632] width 37 height 14
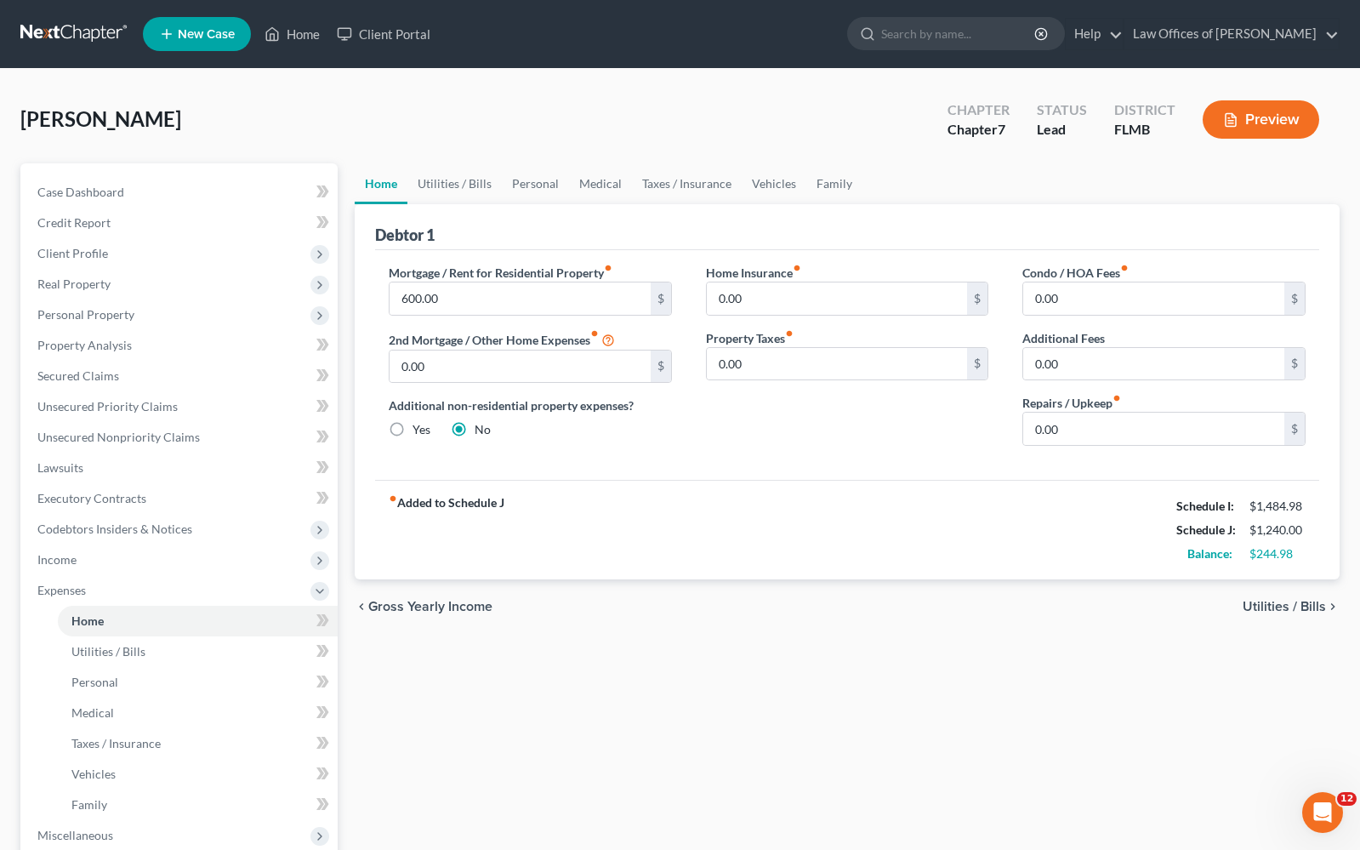
click at [1311, 607] on span "Utilities / Bills" at bounding box center [1284, 607] width 83 height 14
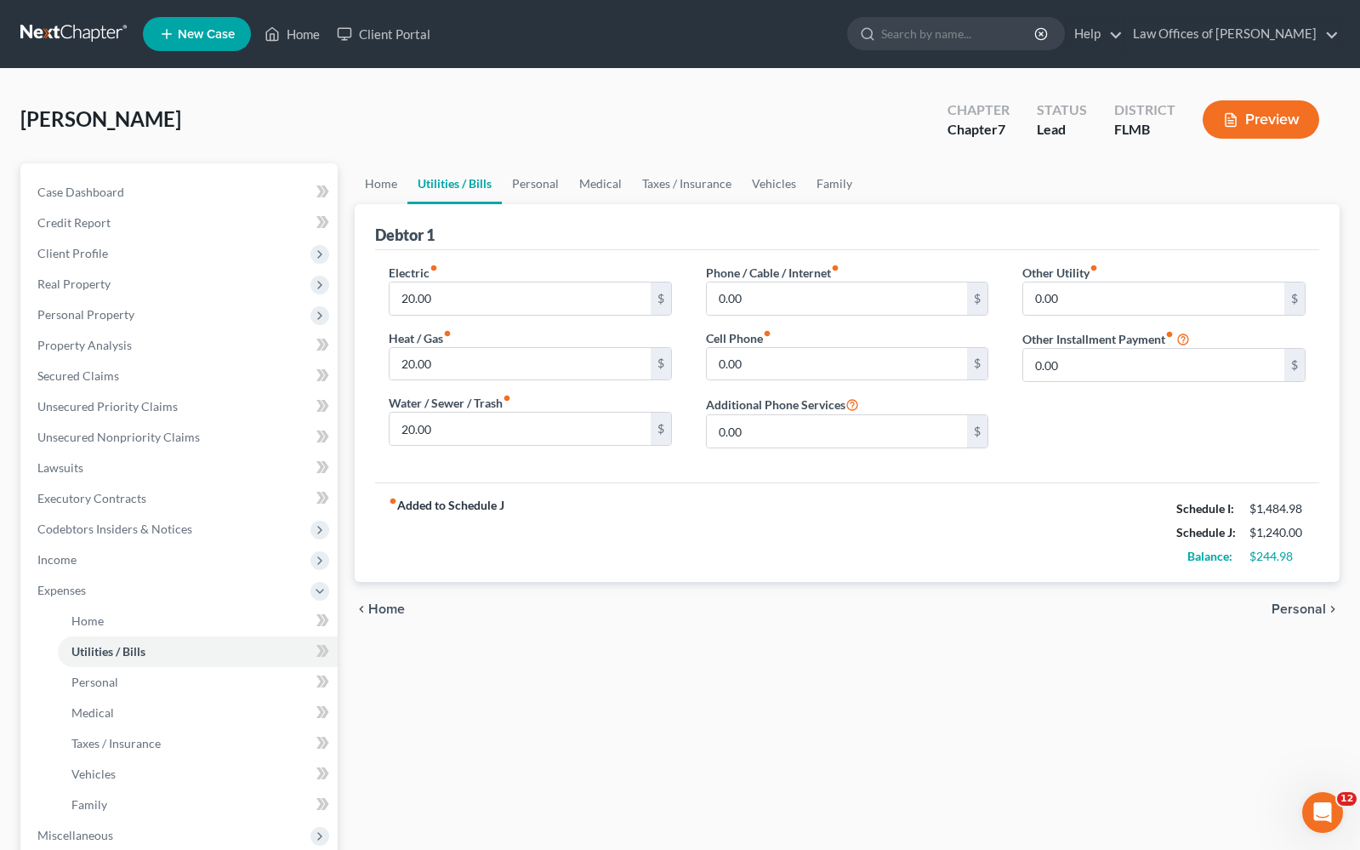
click at [1311, 607] on span "Personal" at bounding box center [1299, 609] width 54 height 14
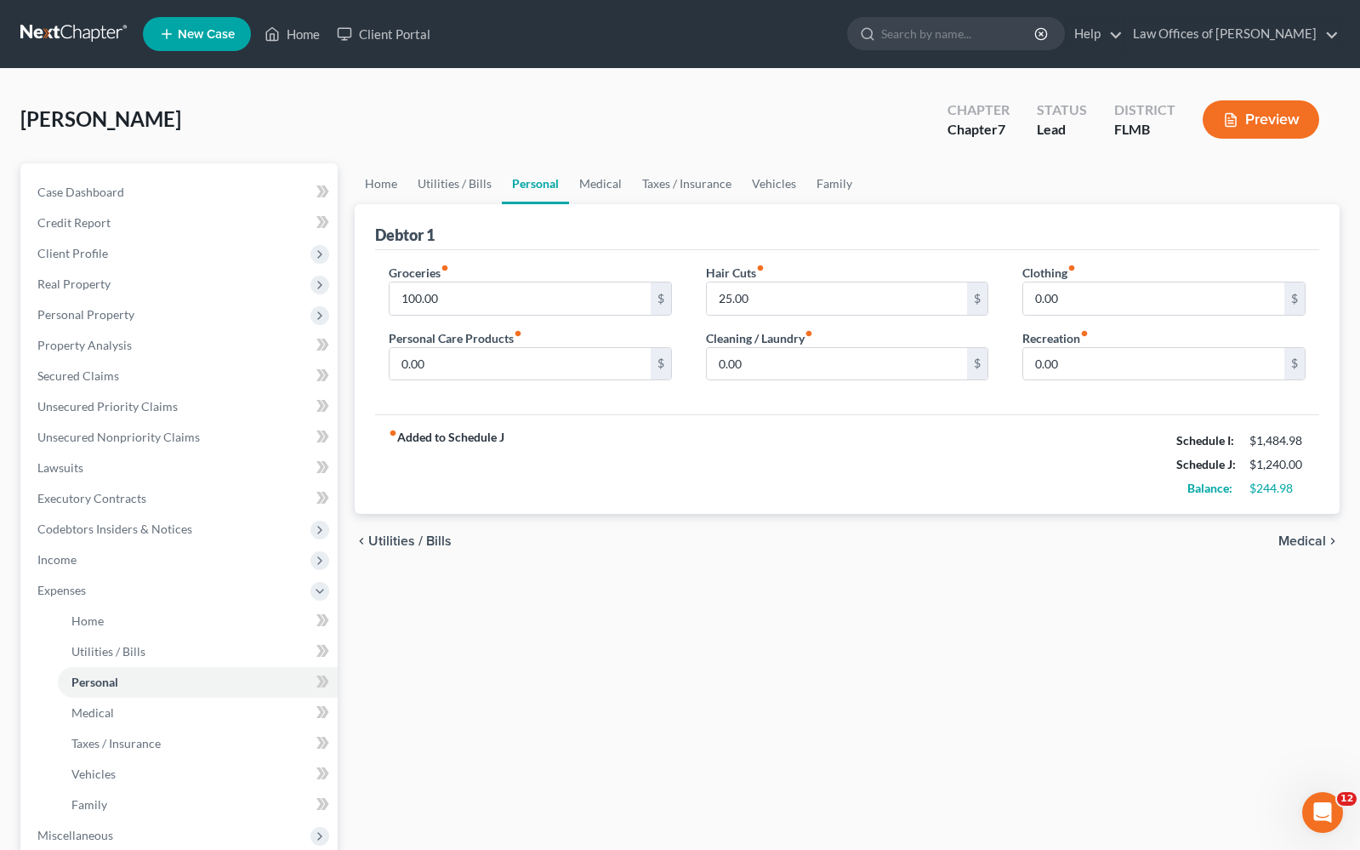
click at [1309, 543] on span "Medical" at bounding box center [1303, 541] width 48 height 14
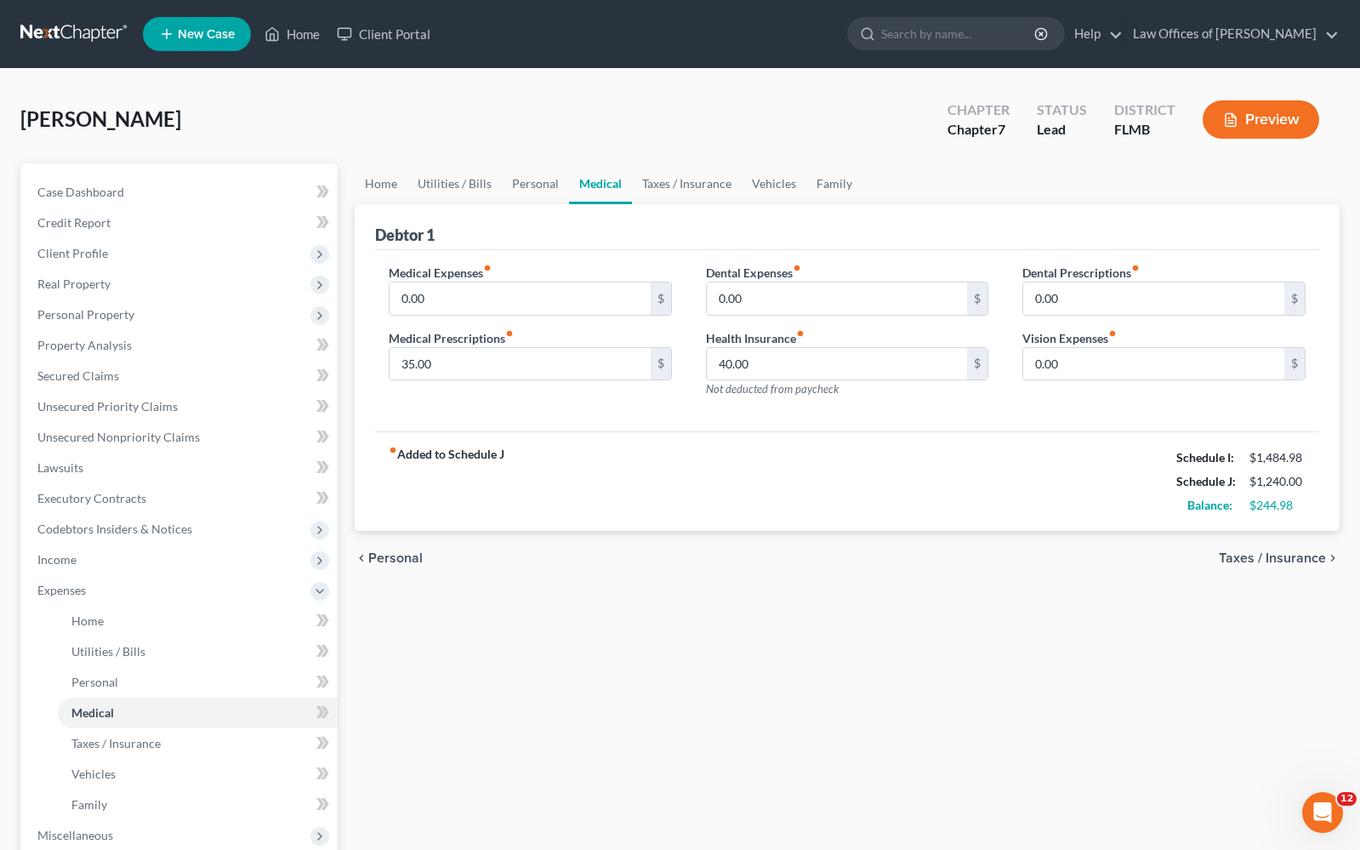
click at [1309, 543] on div "chevron_left Personal Taxes / Insurance chevron_right" at bounding box center [847, 558] width 985 height 54
click at [1304, 556] on span "Taxes / Insurance" at bounding box center [1272, 558] width 107 height 14
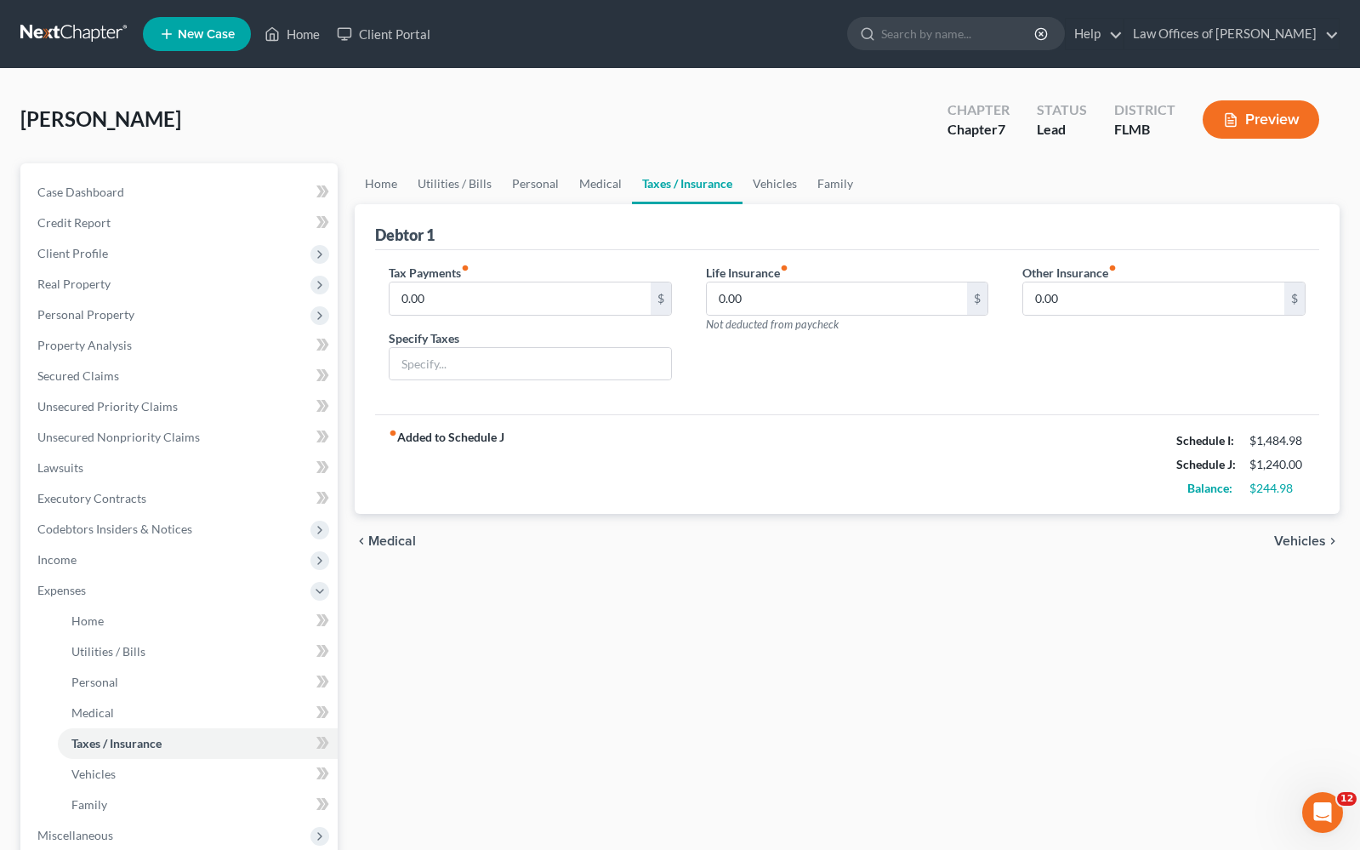
click at [1307, 547] on span "Vehicles" at bounding box center [1301, 541] width 52 height 14
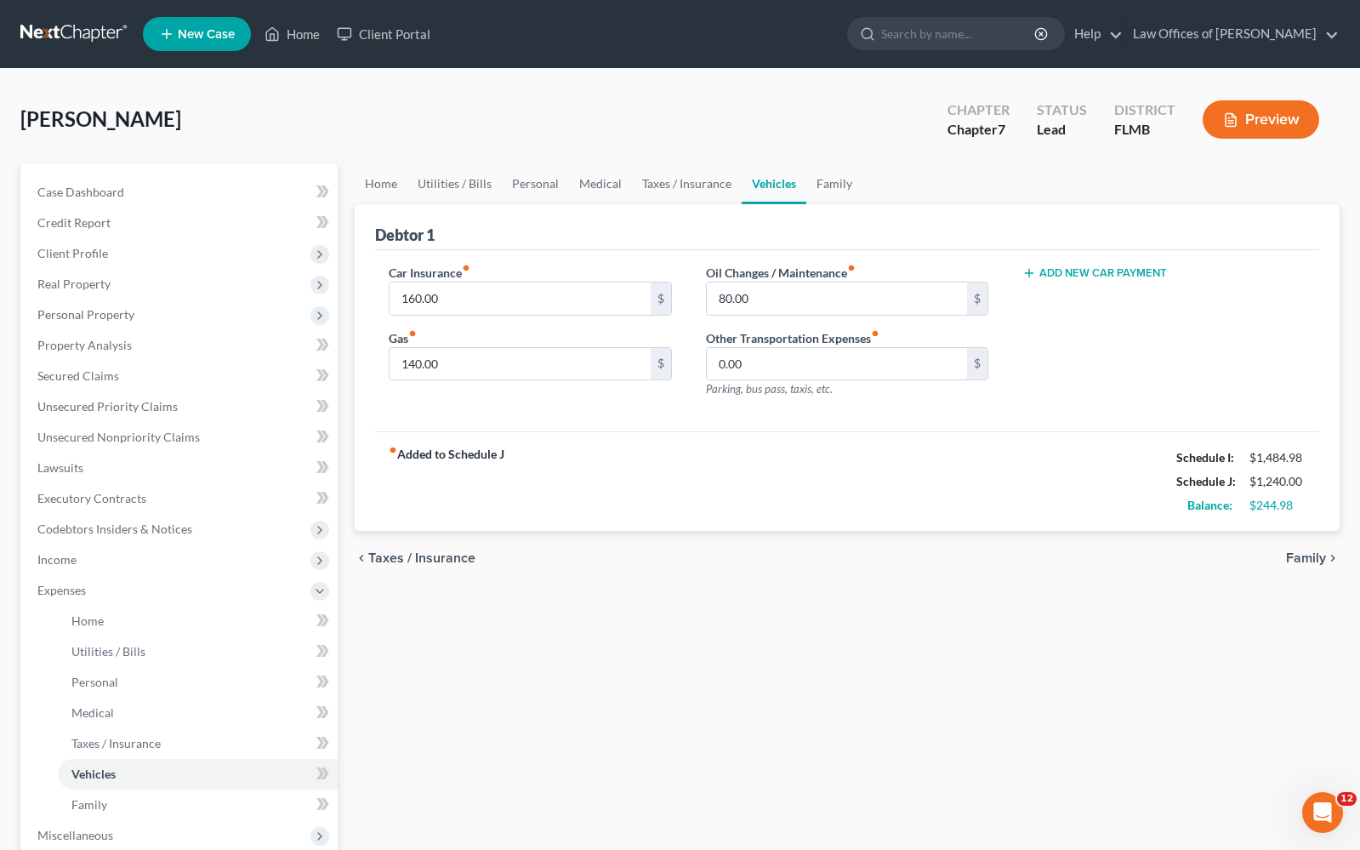
click at [1308, 554] on span "Family" at bounding box center [1306, 558] width 40 height 14
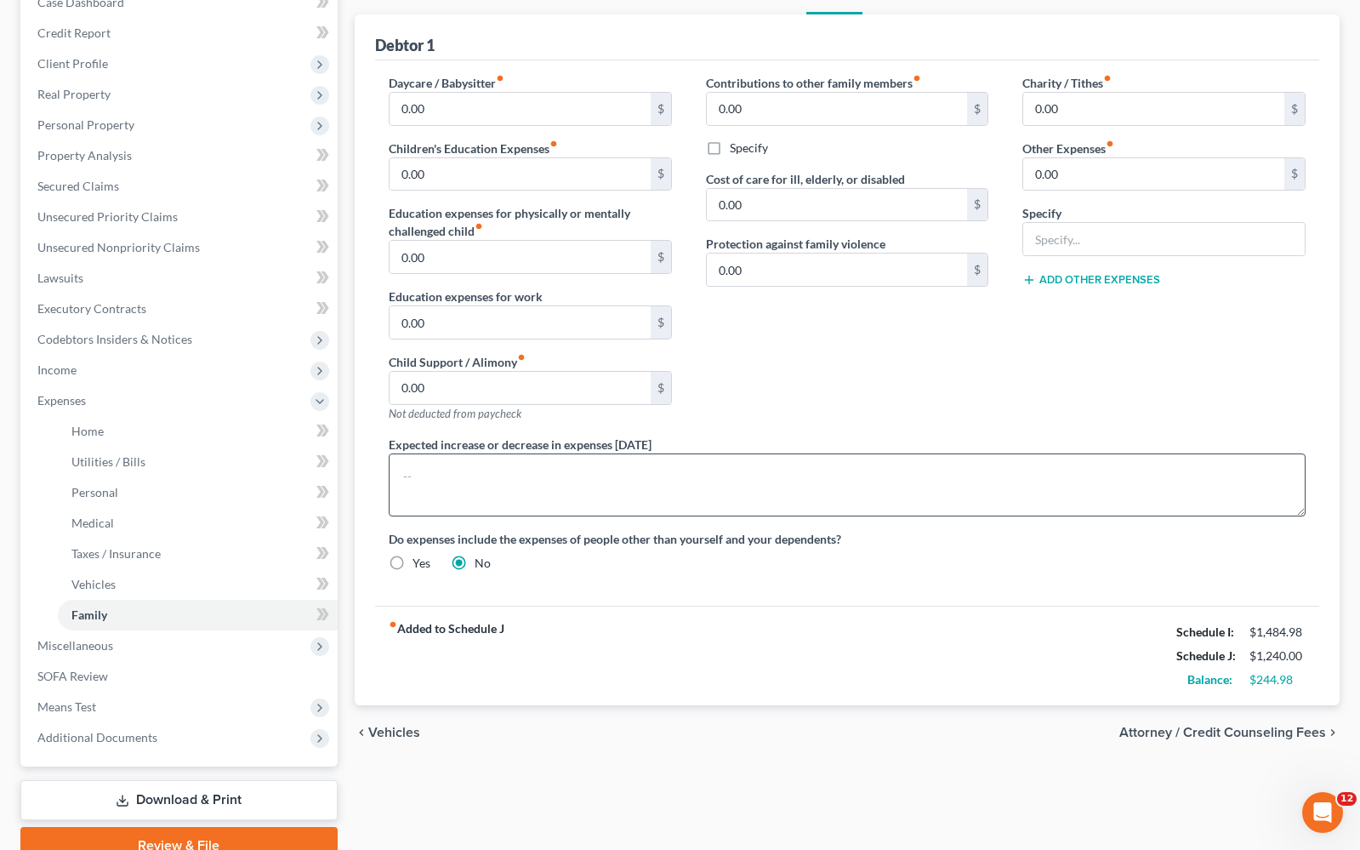
scroll to position [269, 0]
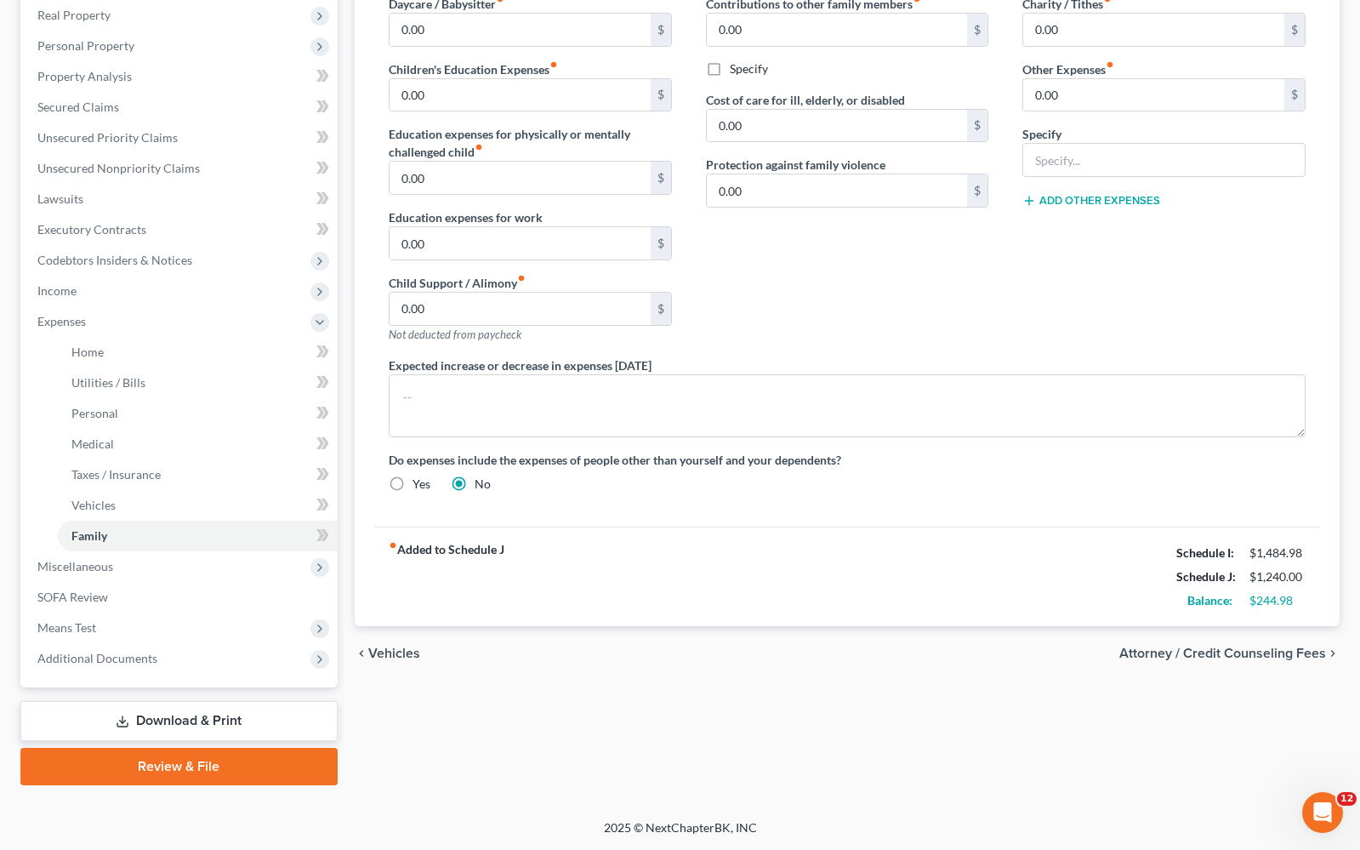
click at [1303, 654] on span "Attorney / Credit Counseling Fees" at bounding box center [1223, 654] width 207 height 14
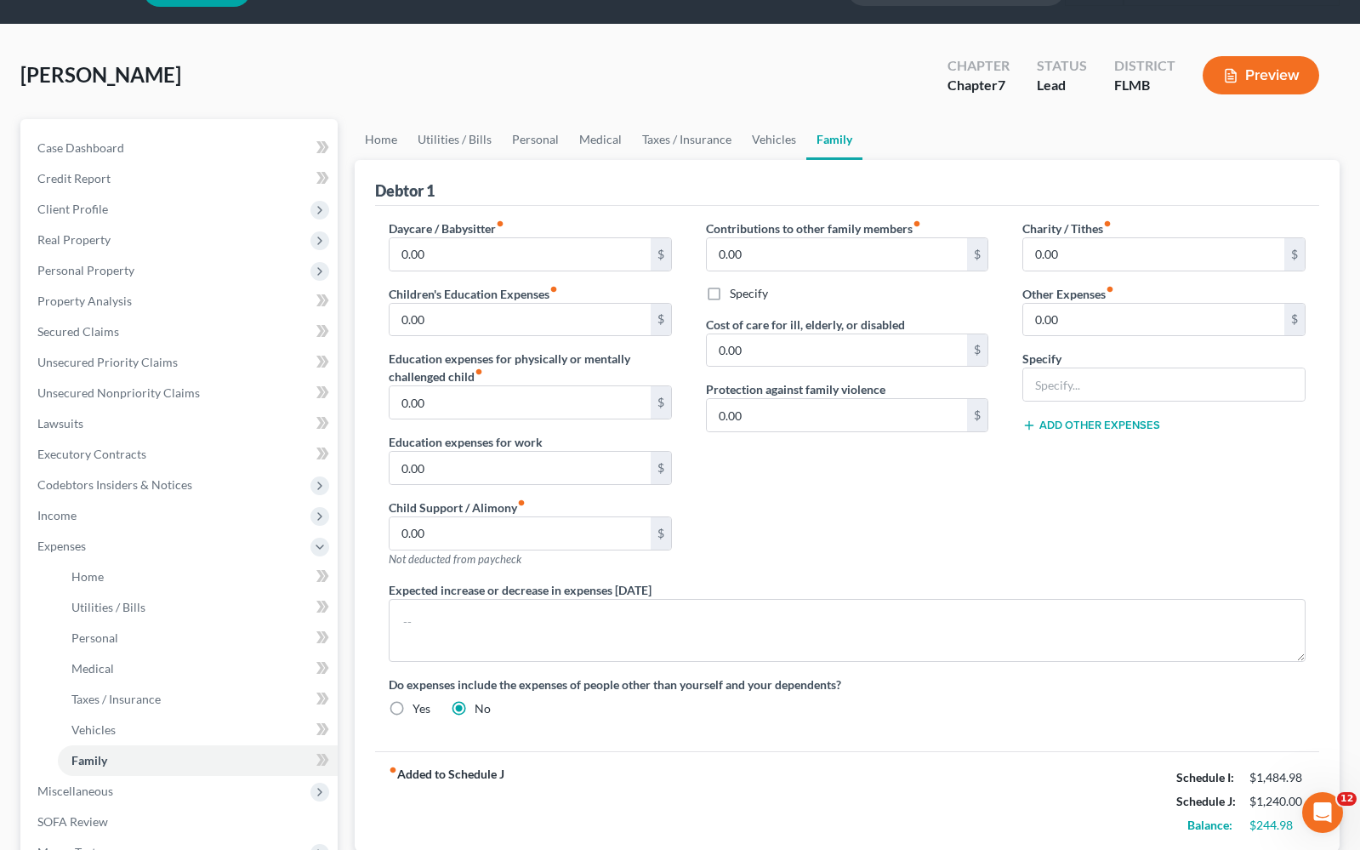
select select "0"
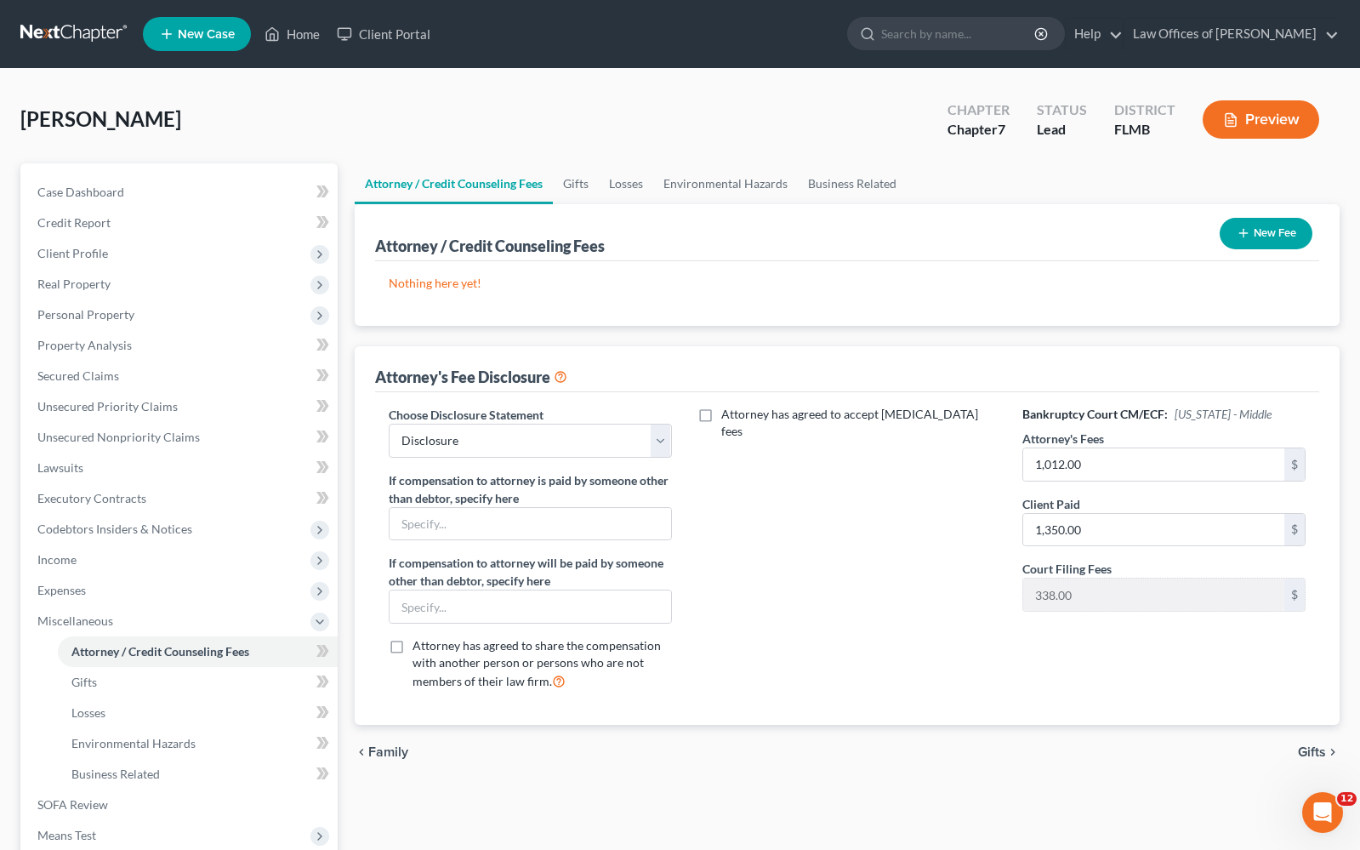
scroll to position [97, 0]
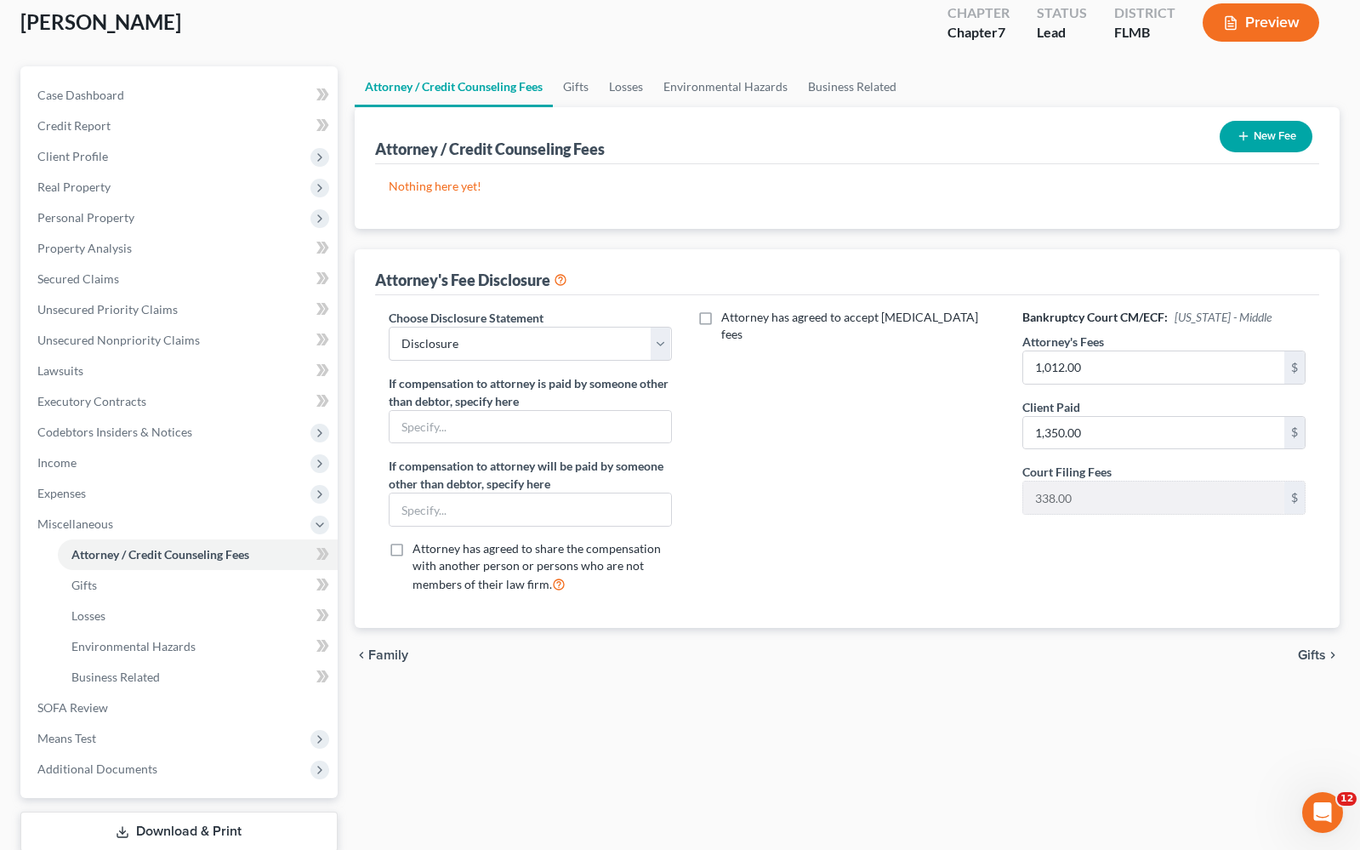
click at [1308, 657] on span "Gifts" at bounding box center [1312, 655] width 28 height 14
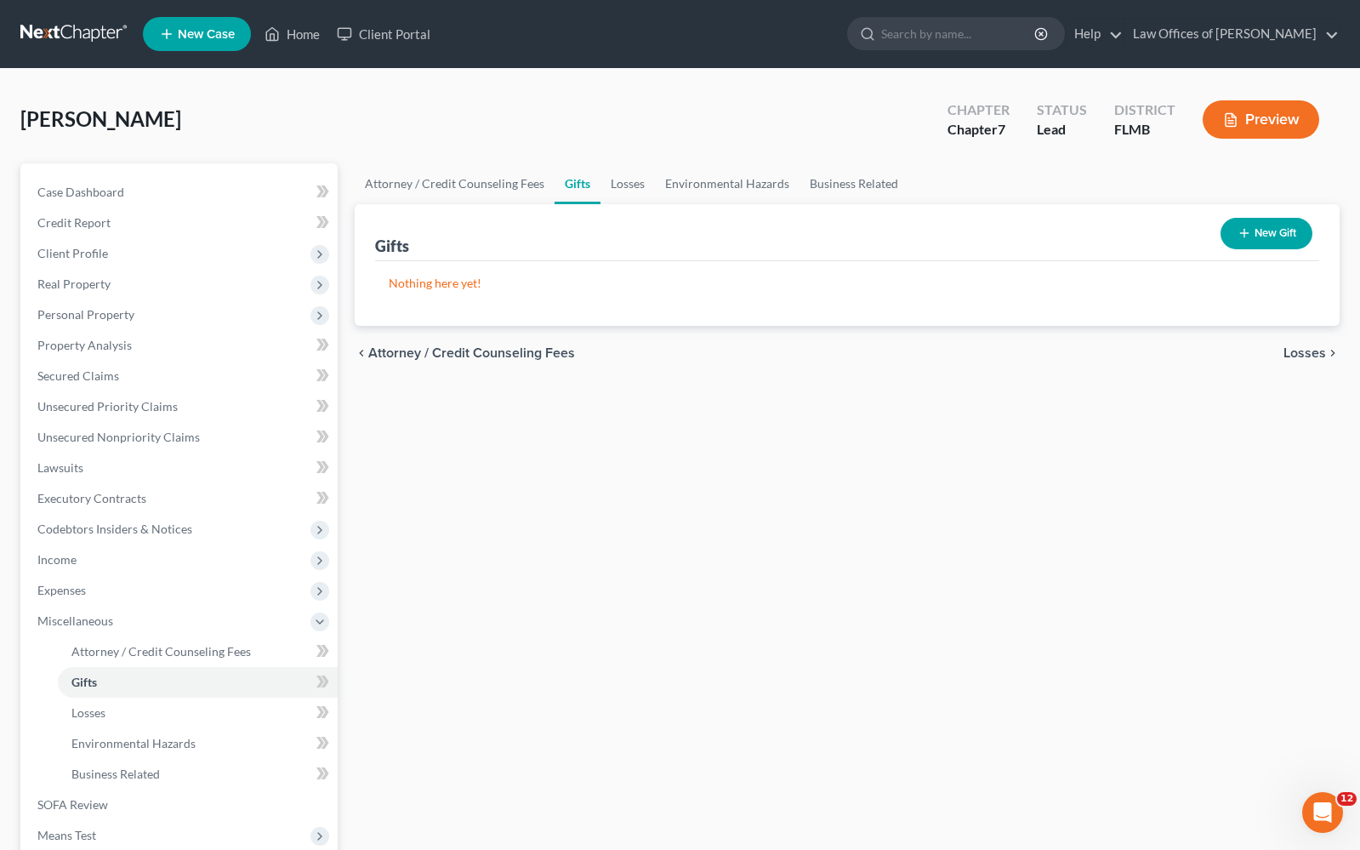
click at [481, 370] on div "chevron_left Attorney / Credit Counseling Fees Losses chevron_right" at bounding box center [847, 353] width 985 height 54
click at [486, 360] on span "Attorney / Credit Counseling Fees" at bounding box center [471, 353] width 207 height 14
select select "0"
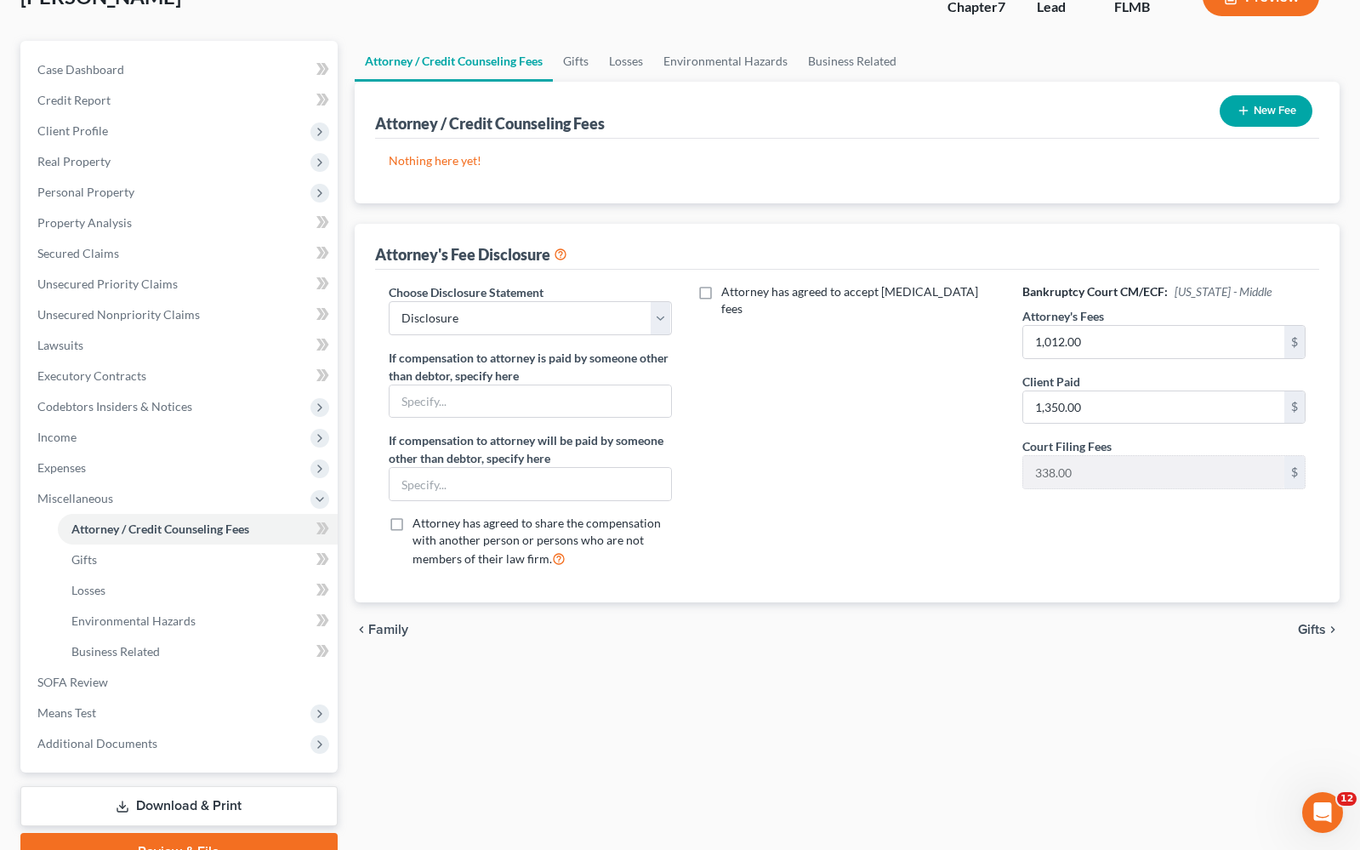
scroll to position [119, 0]
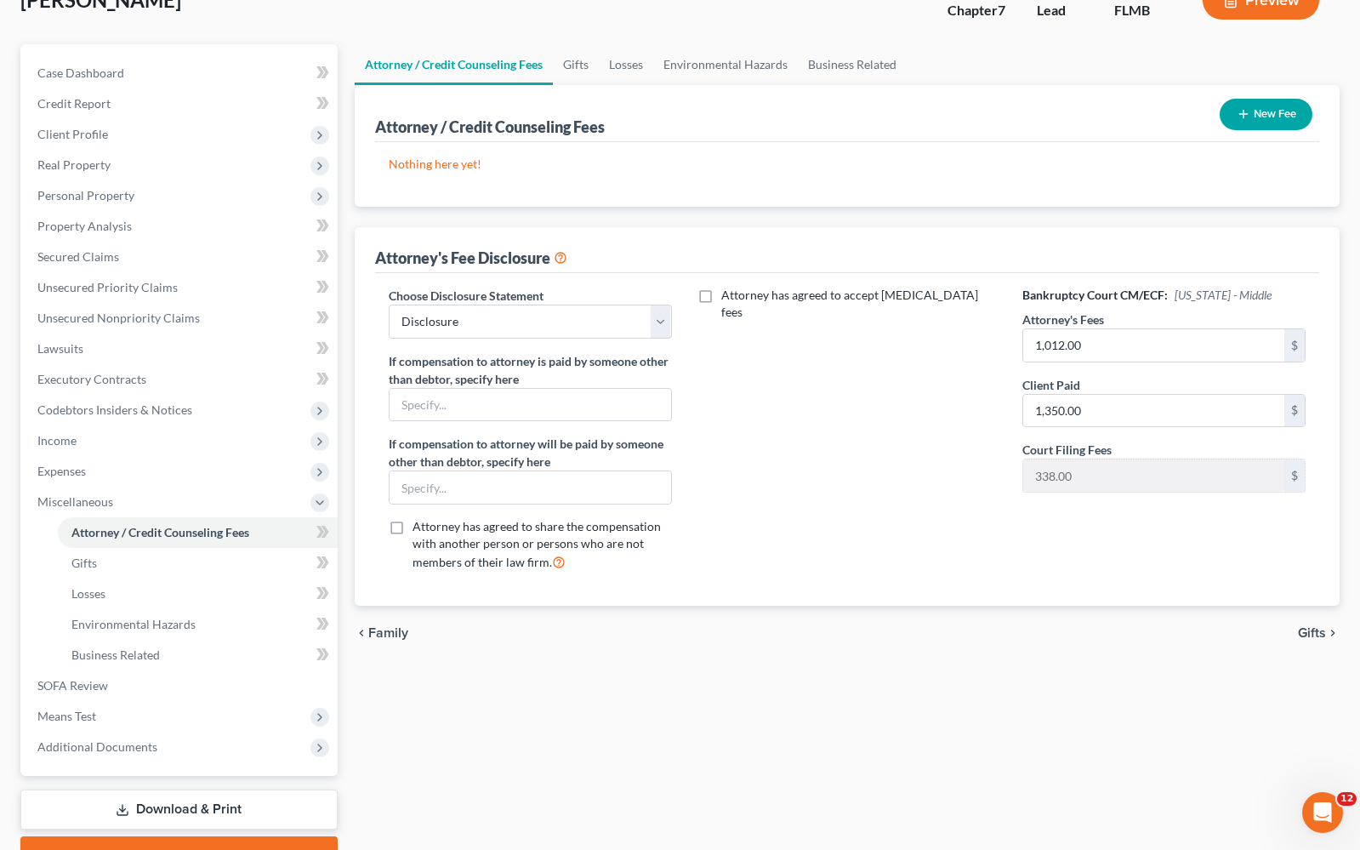
click at [1319, 635] on span "Gifts" at bounding box center [1312, 633] width 28 height 14
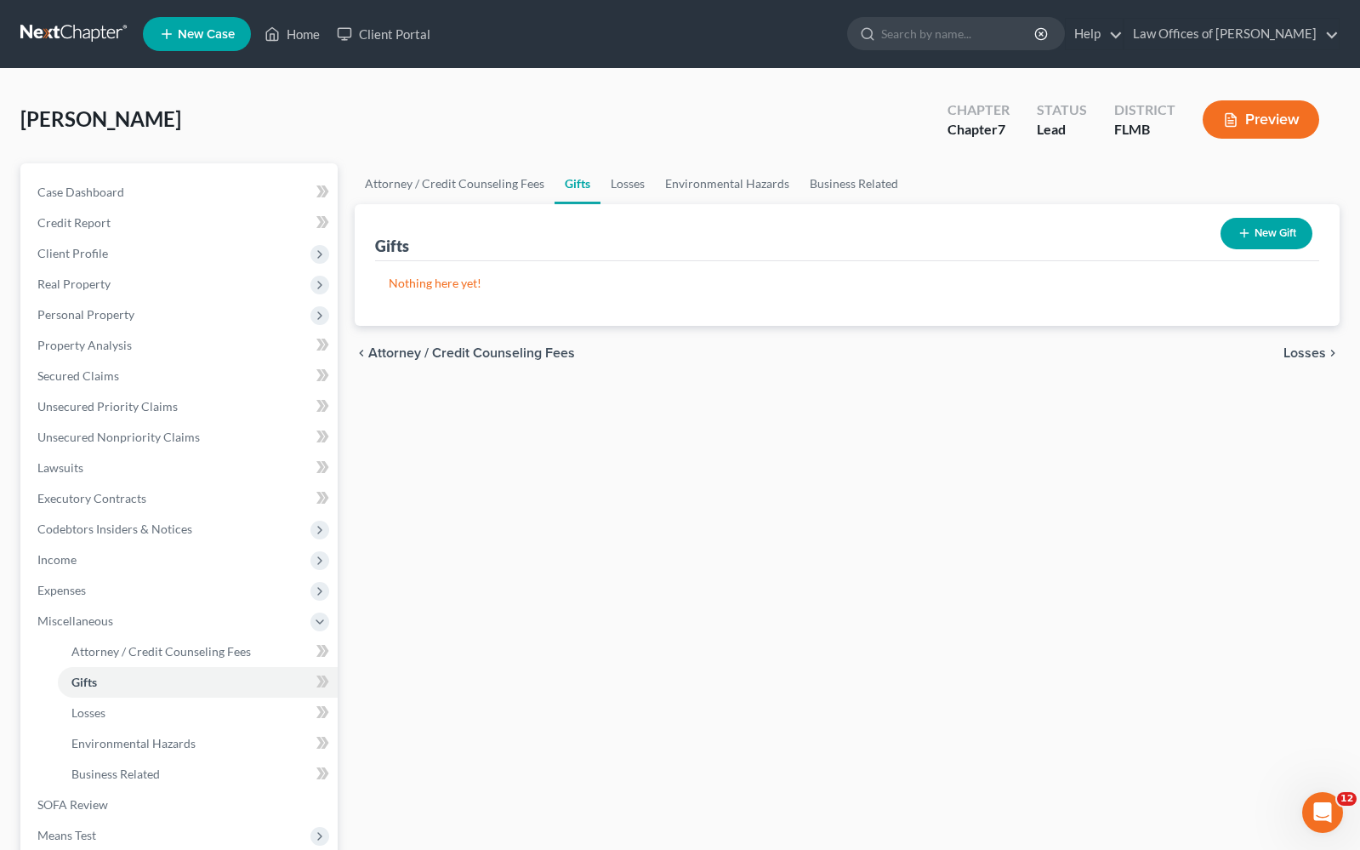
click at [495, 354] on span "Attorney / Credit Counseling Fees" at bounding box center [471, 353] width 207 height 14
select select "0"
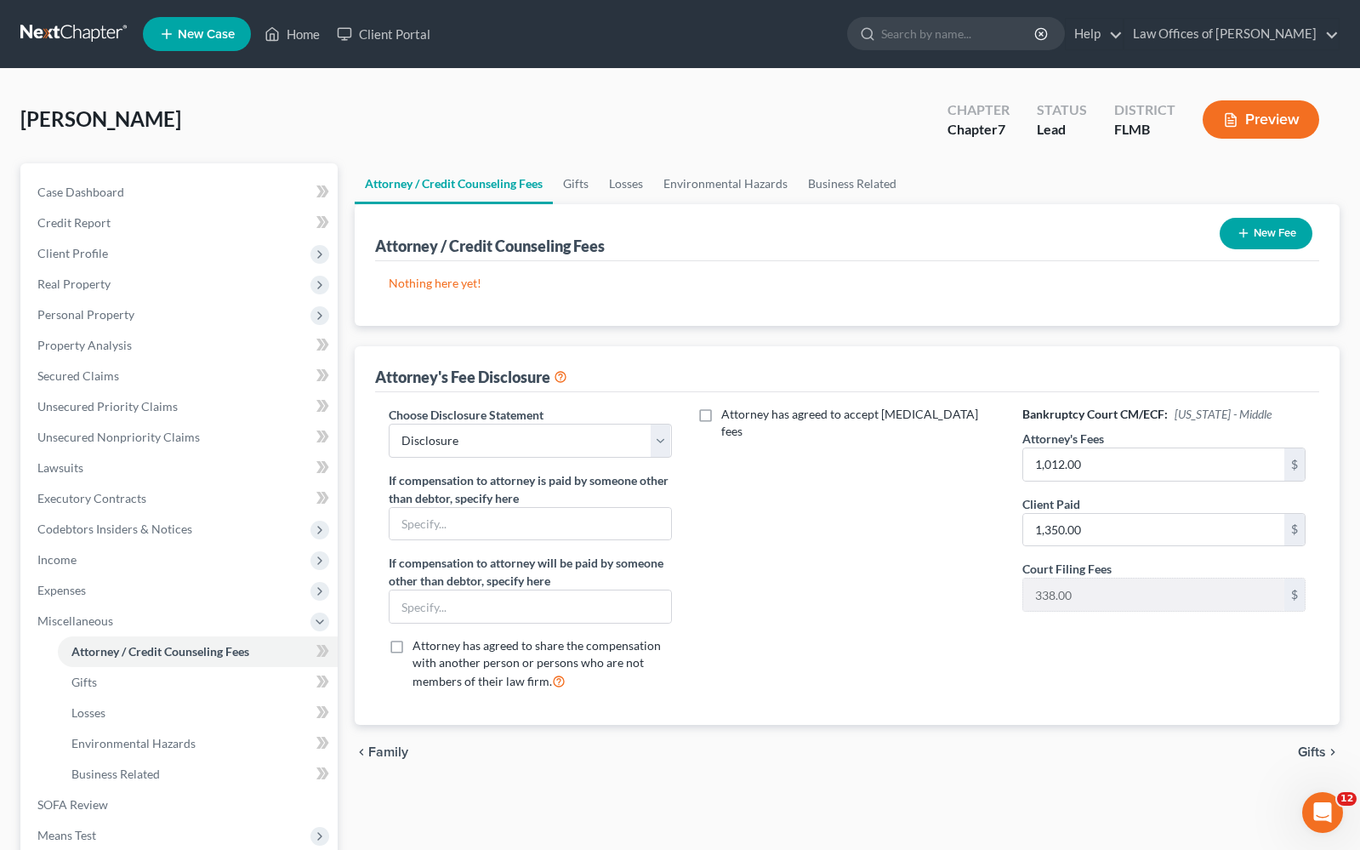
click at [1277, 233] on button "New Fee" at bounding box center [1266, 233] width 93 height 31
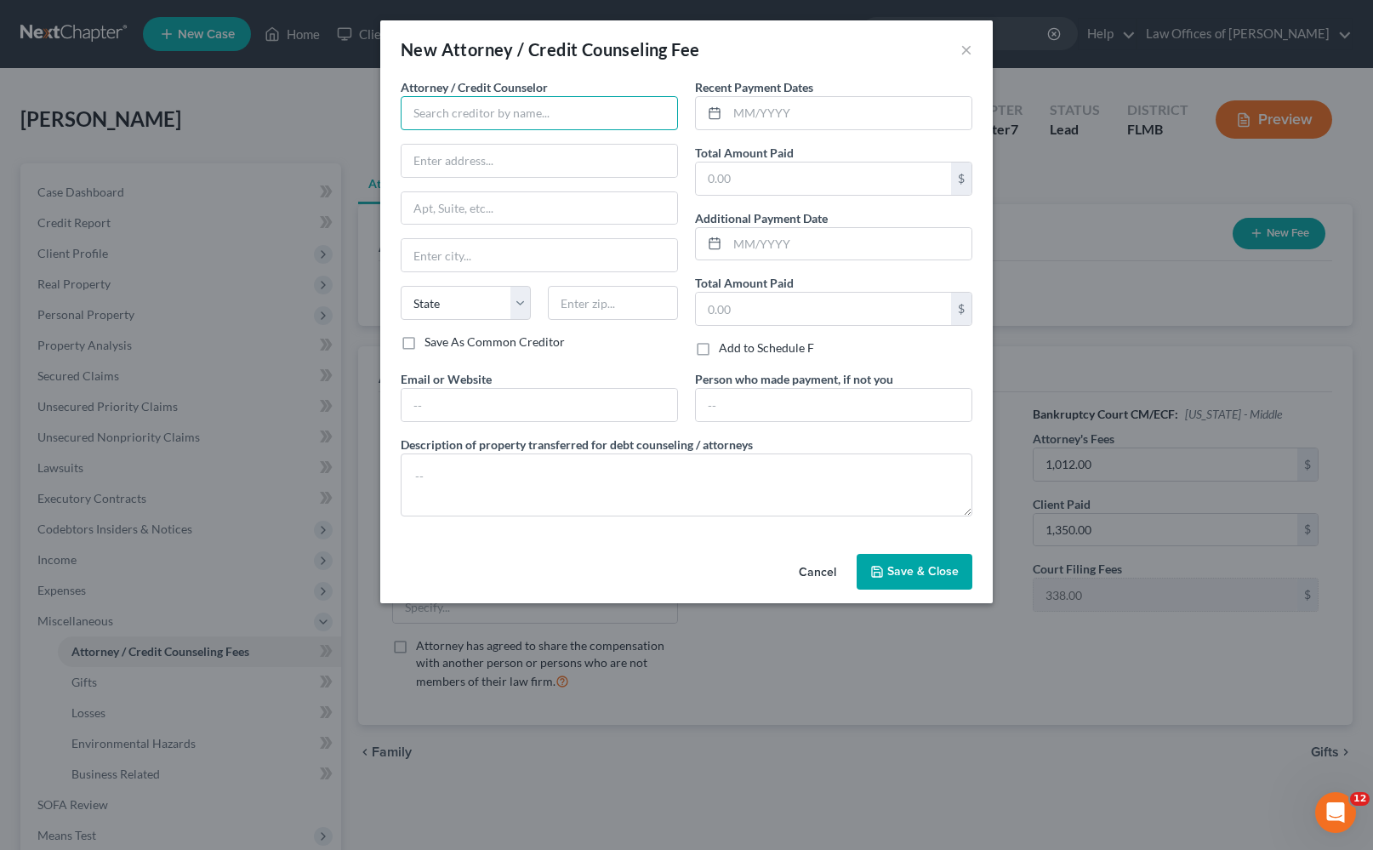
click at [505, 116] on input "text" at bounding box center [539, 113] width 277 height 34
click at [482, 140] on div "Greg Jean-Denis, Esquire" at bounding box center [502, 142] width 177 height 17
type input "Greg Jean-Denis, Esquire"
type input "[STREET_ADDRESS]"
type input "Satellite Beach"
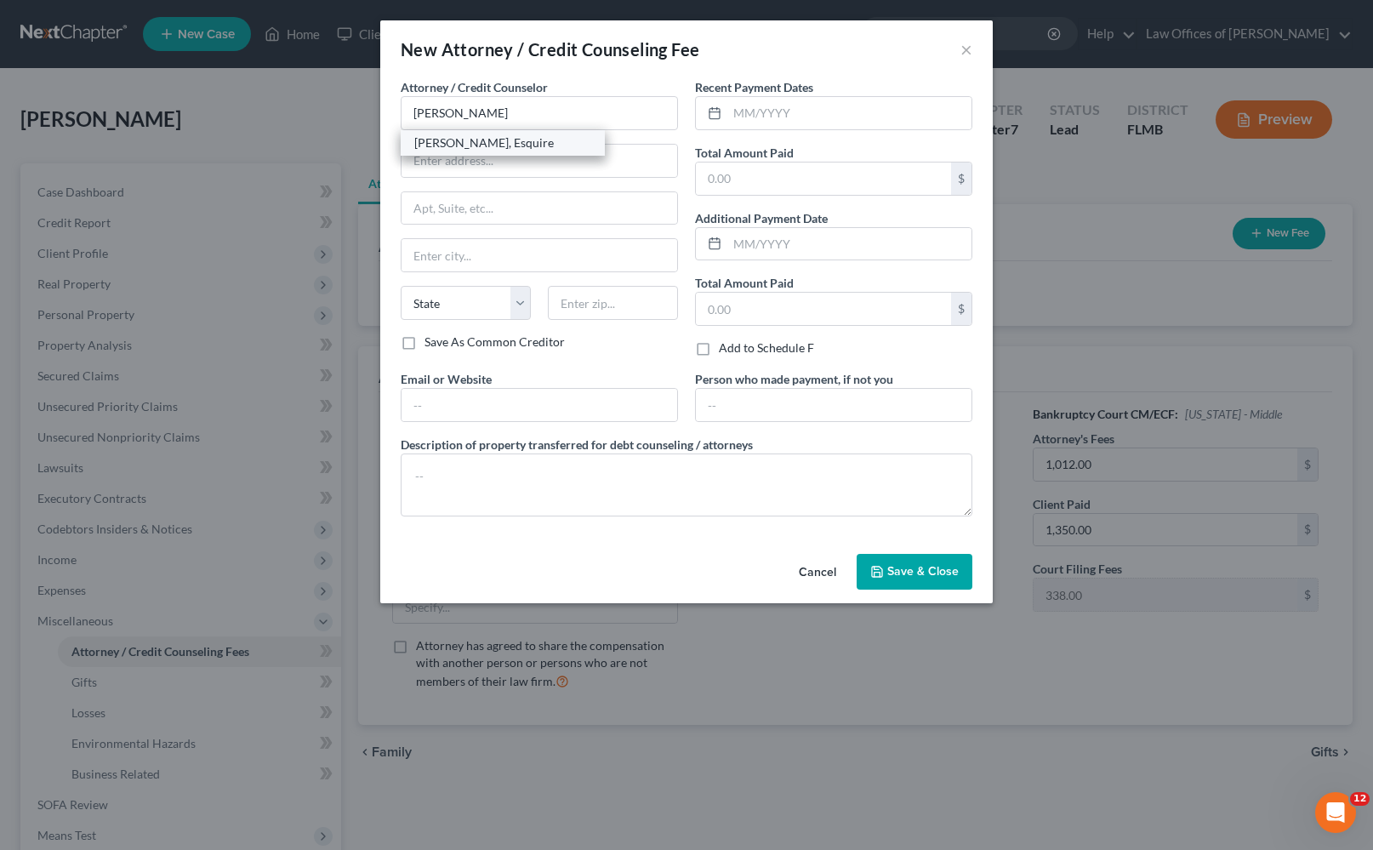
select select "9"
type input "32937"
click at [819, 123] on input "text" at bounding box center [849, 113] width 244 height 32
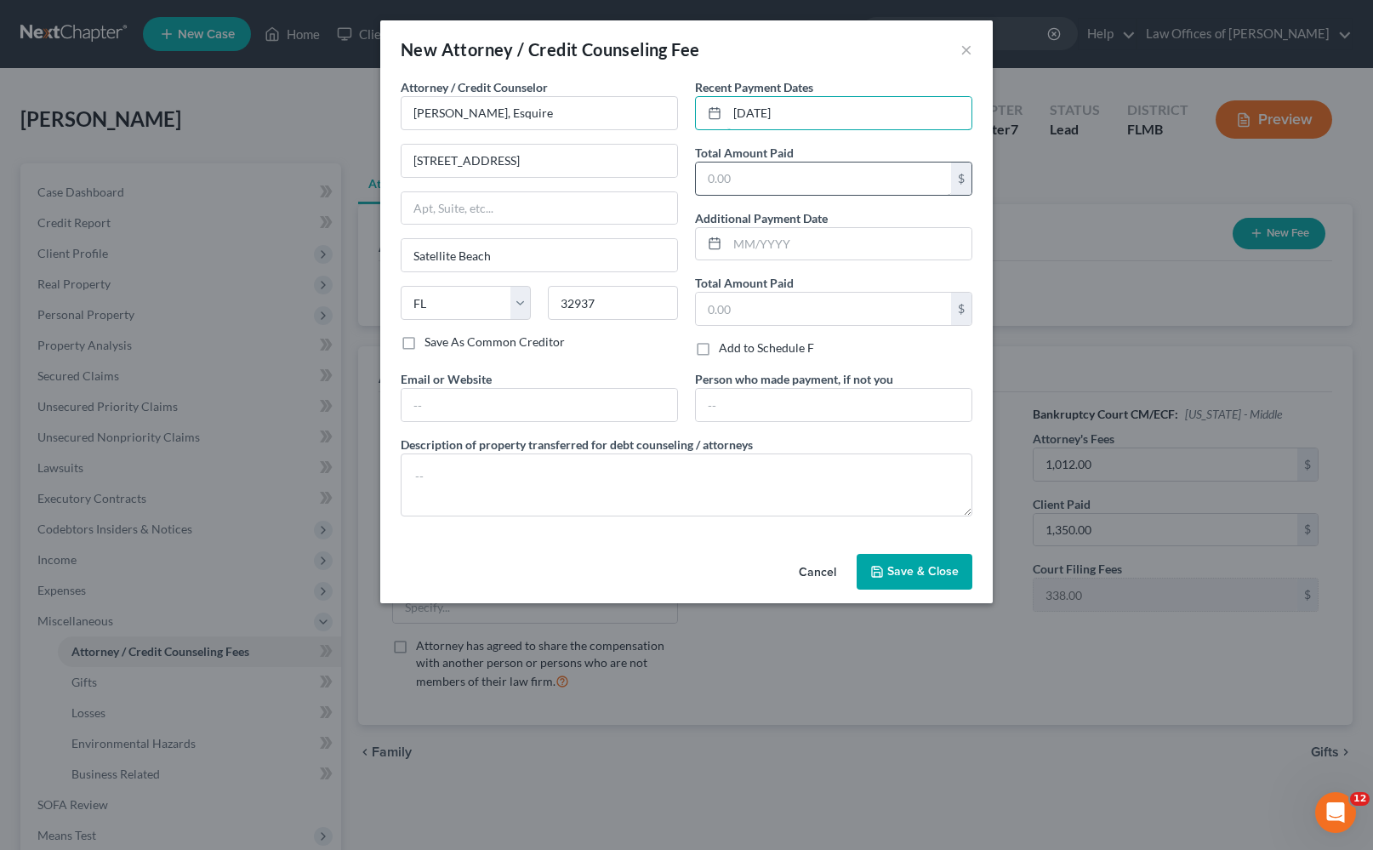
type input "[DATE]"
click at [761, 175] on input "text" at bounding box center [823, 179] width 255 height 32
type input "50.00"
click at [797, 242] on input "text" at bounding box center [849, 244] width 244 height 32
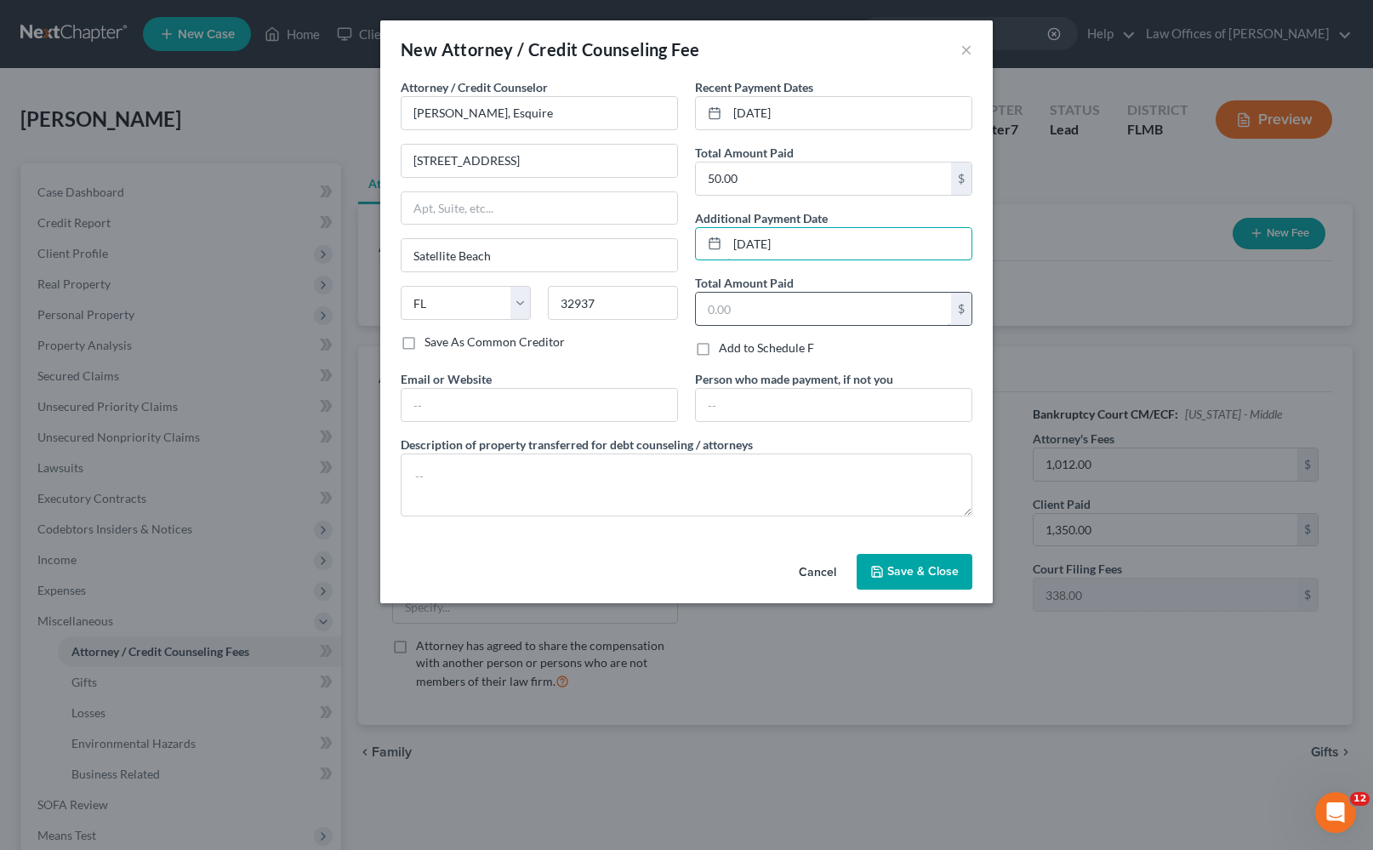
type input "09/08/2025"
click at [789, 320] on input "text" at bounding box center [823, 309] width 255 height 32
type input "300.00"
type input "greg91jd@gmail.com"
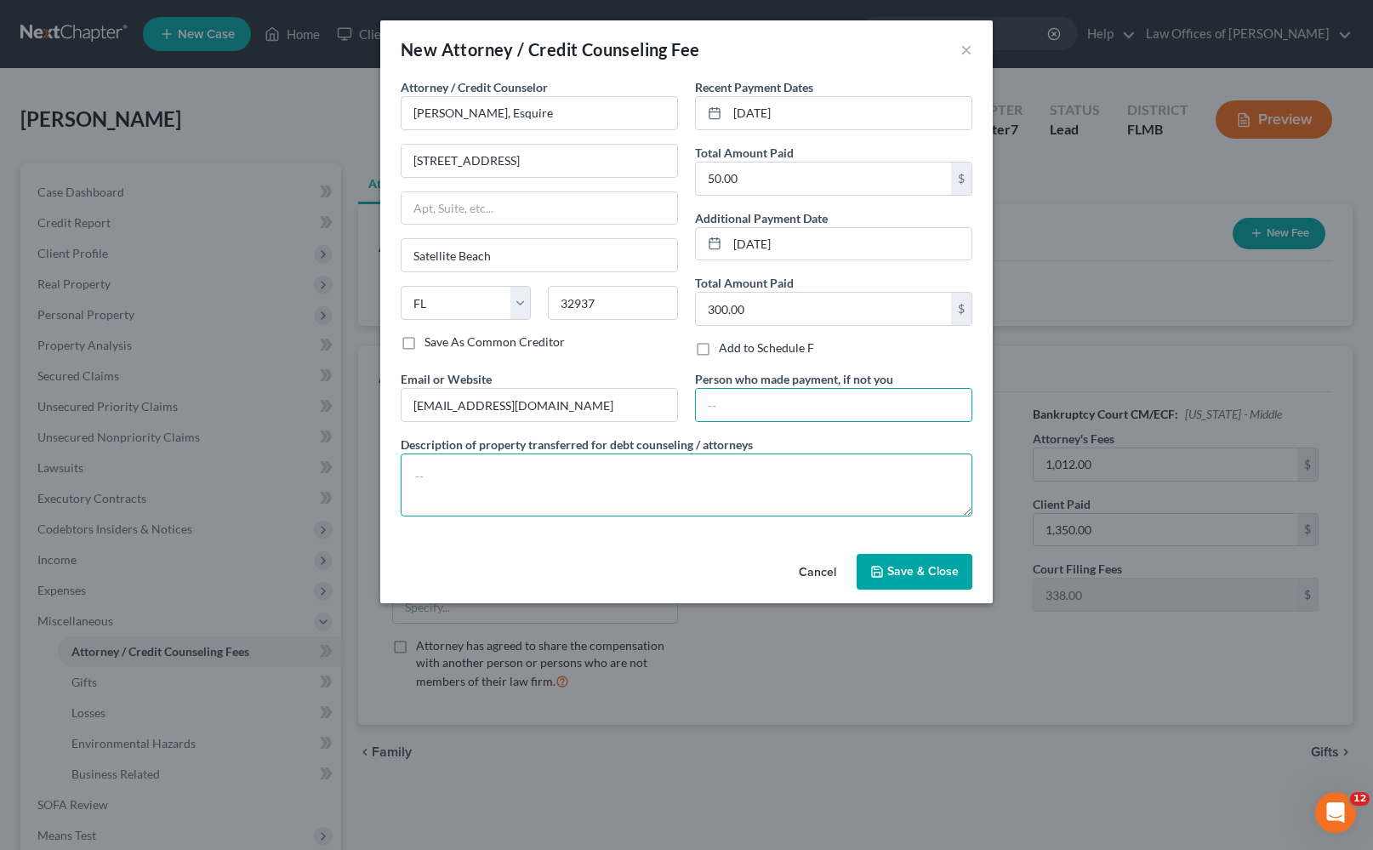
click at [618, 491] on textarea at bounding box center [687, 484] width 572 height 63
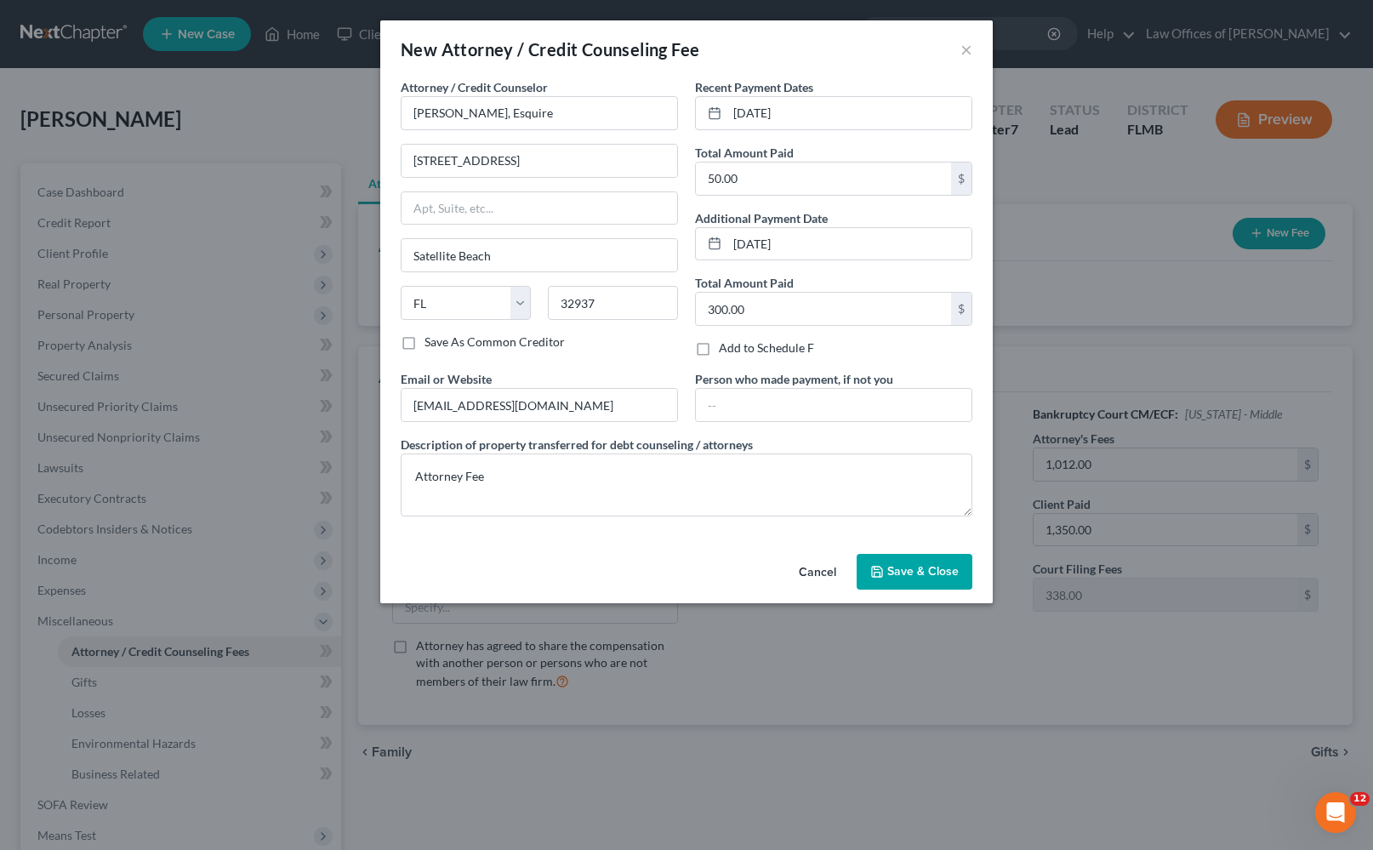
click at [969, 346] on div "Add to Schedule F" at bounding box center [833, 347] width 277 height 17
click at [670, 484] on textarea "Attorney Fee" at bounding box center [687, 484] width 572 height 63
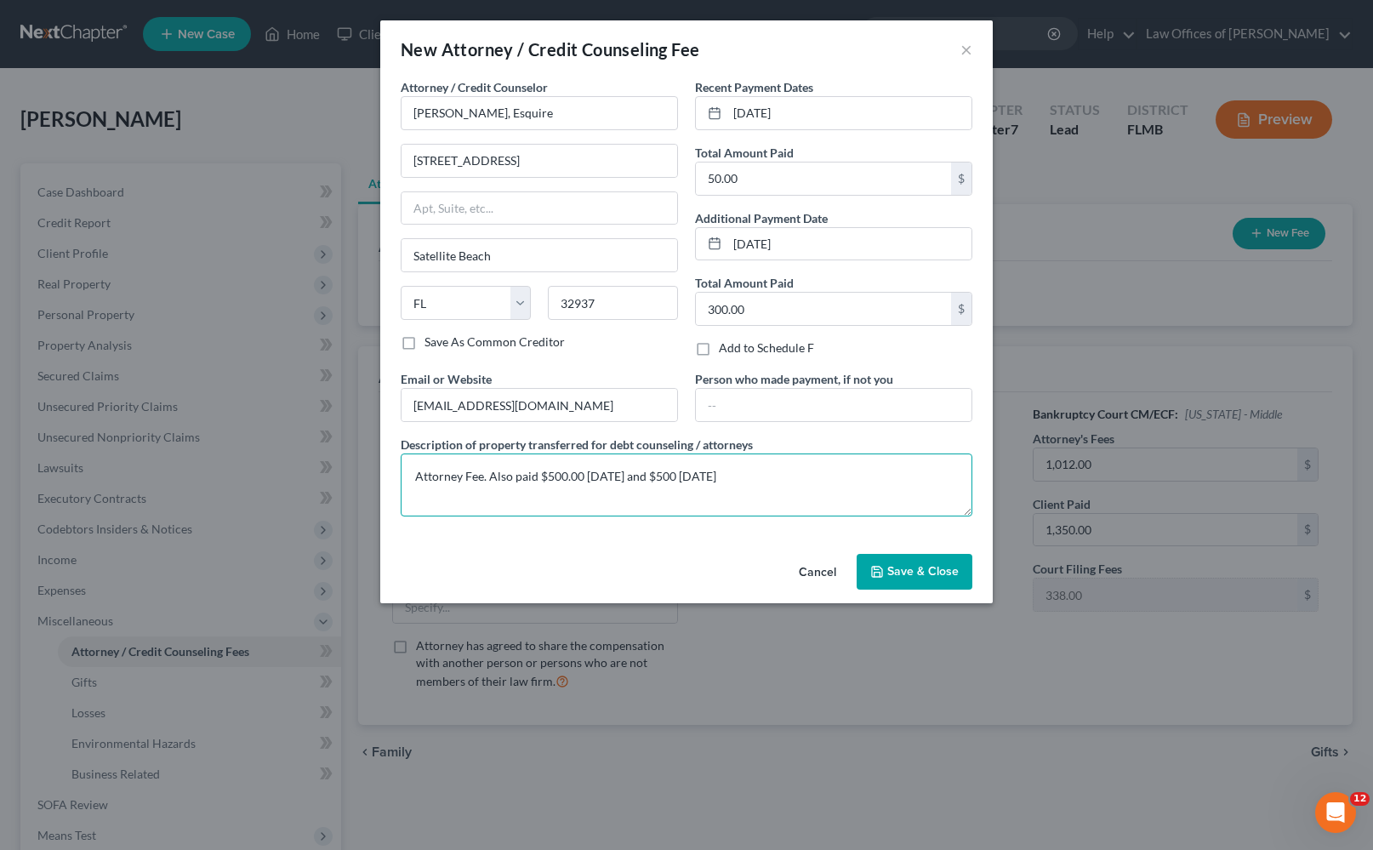
type textarea "Attorney Fee. Also paid $500.00 8/25/2025 and $500 7/16/2025"
click at [915, 570] on span "Save & Close" at bounding box center [922, 571] width 71 height 14
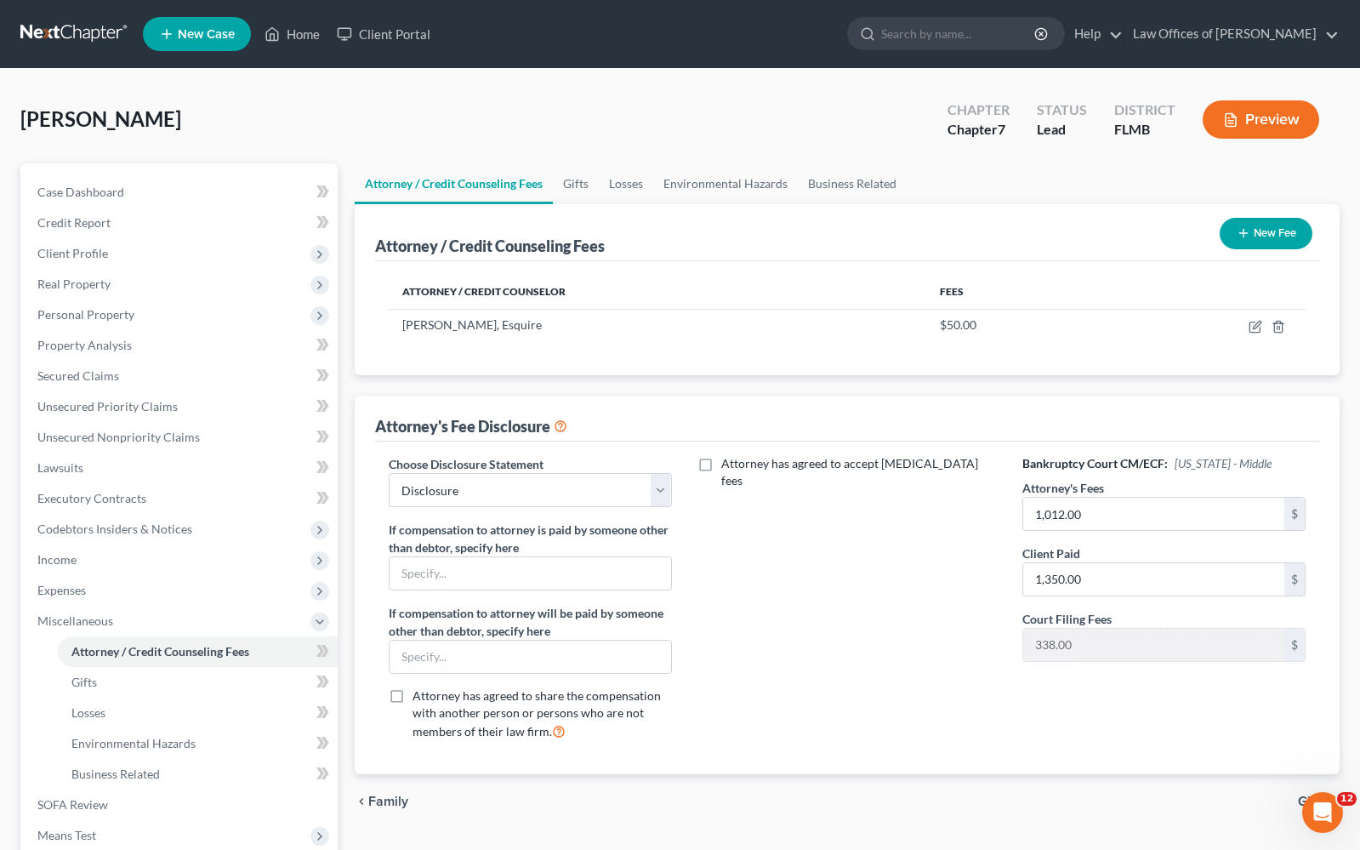
click at [1263, 236] on button "New Fee" at bounding box center [1266, 233] width 93 height 31
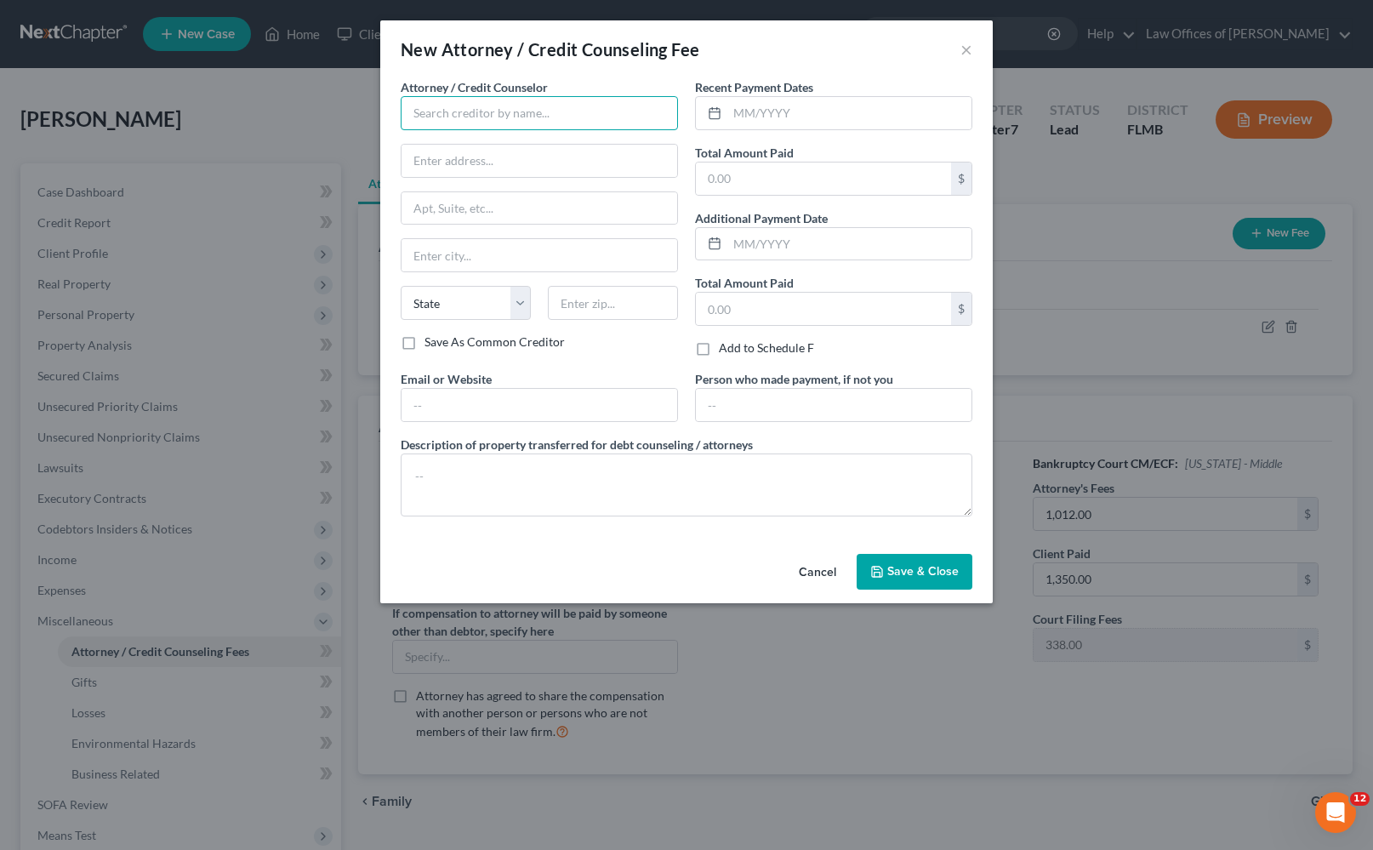
click at [511, 124] on input "text" at bounding box center [539, 113] width 277 height 34
click at [465, 146] on div "001 Debtor, Inc" at bounding box center [502, 142] width 177 height 17
type input "001 Debtor, Inc"
click at [476, 403] on input "text" at bounding box center [540, 405] width 276 height 32
type input "www.debtorcc.com"
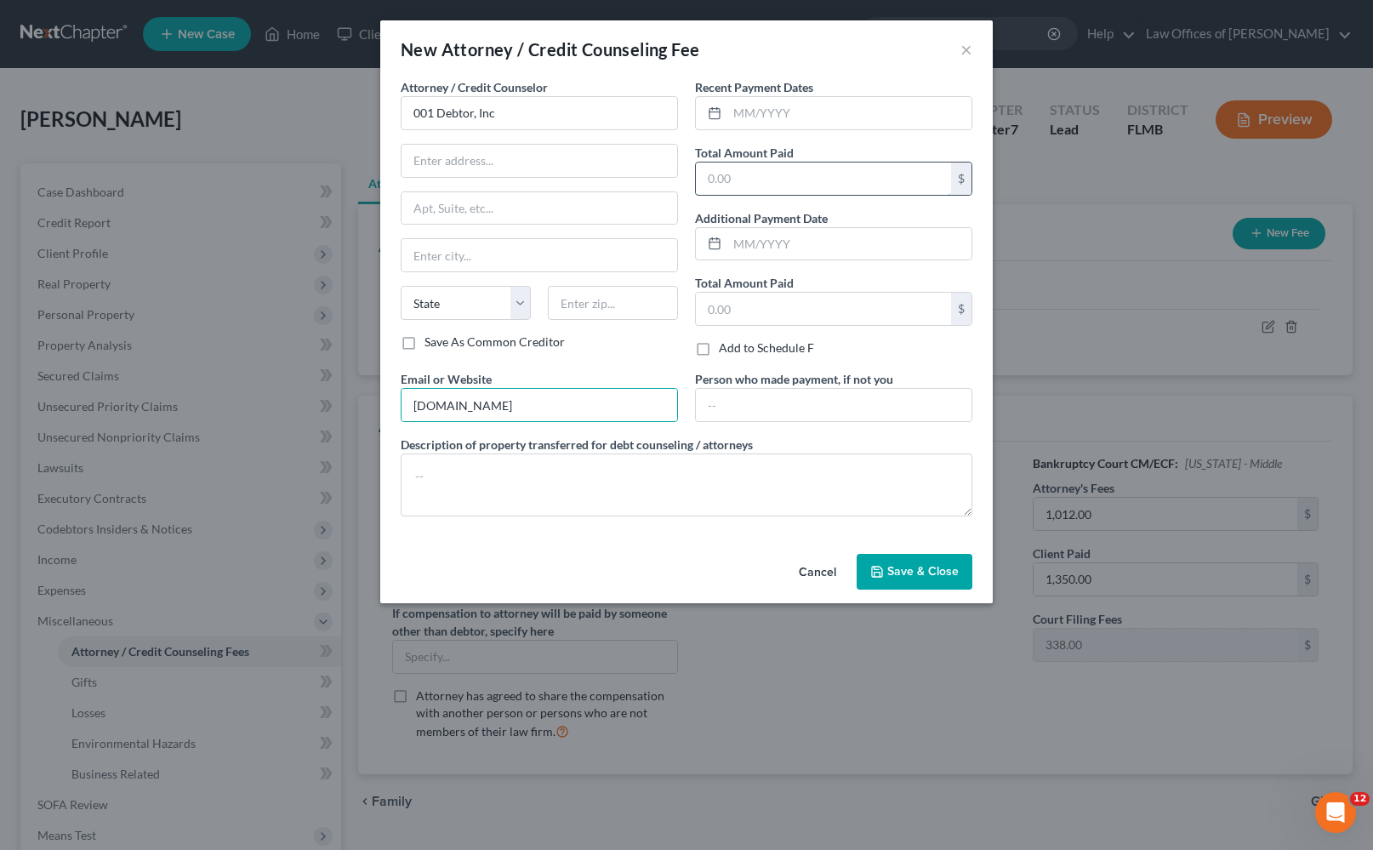
click at [864, 180] on input "text" at bounding box center [823, 179] width 255 height 32
type input "19.99"
click at [853, 245] on input "text" at bounding box center [849, 244] width 244 height 32
click at [799, 117] on input "text" at bounding box center [849, 113] width 244 height 32
type input "[DATE]"
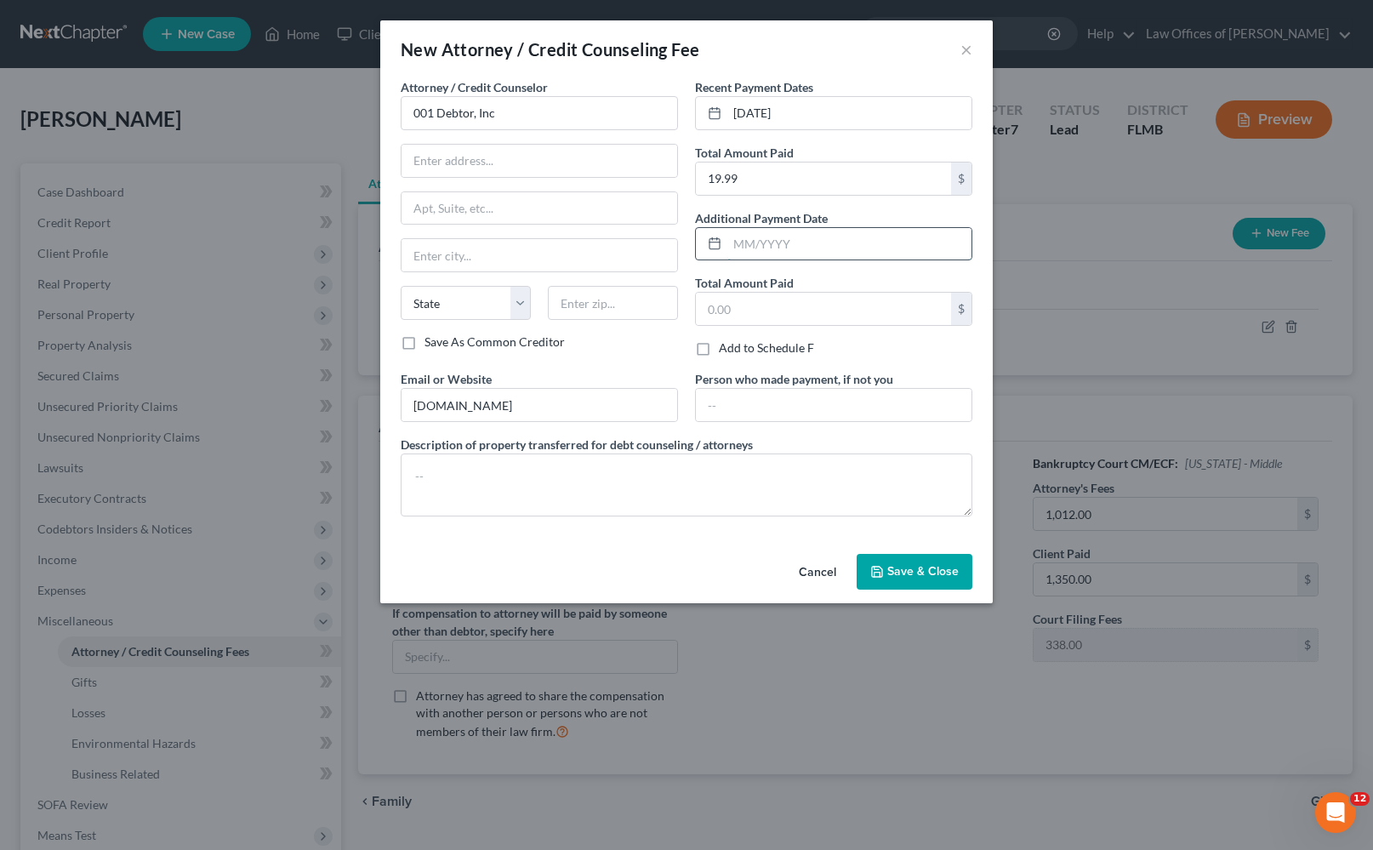
click at [857, 240] on input "text" at bounding box center [849, 244] width 244 height 32
click at [732, 311] on input "text" at bounding box center [823, 309] width 255 height 32
click at [447, 487] on textarea at bounding box center [687, 484] width 572 height 63
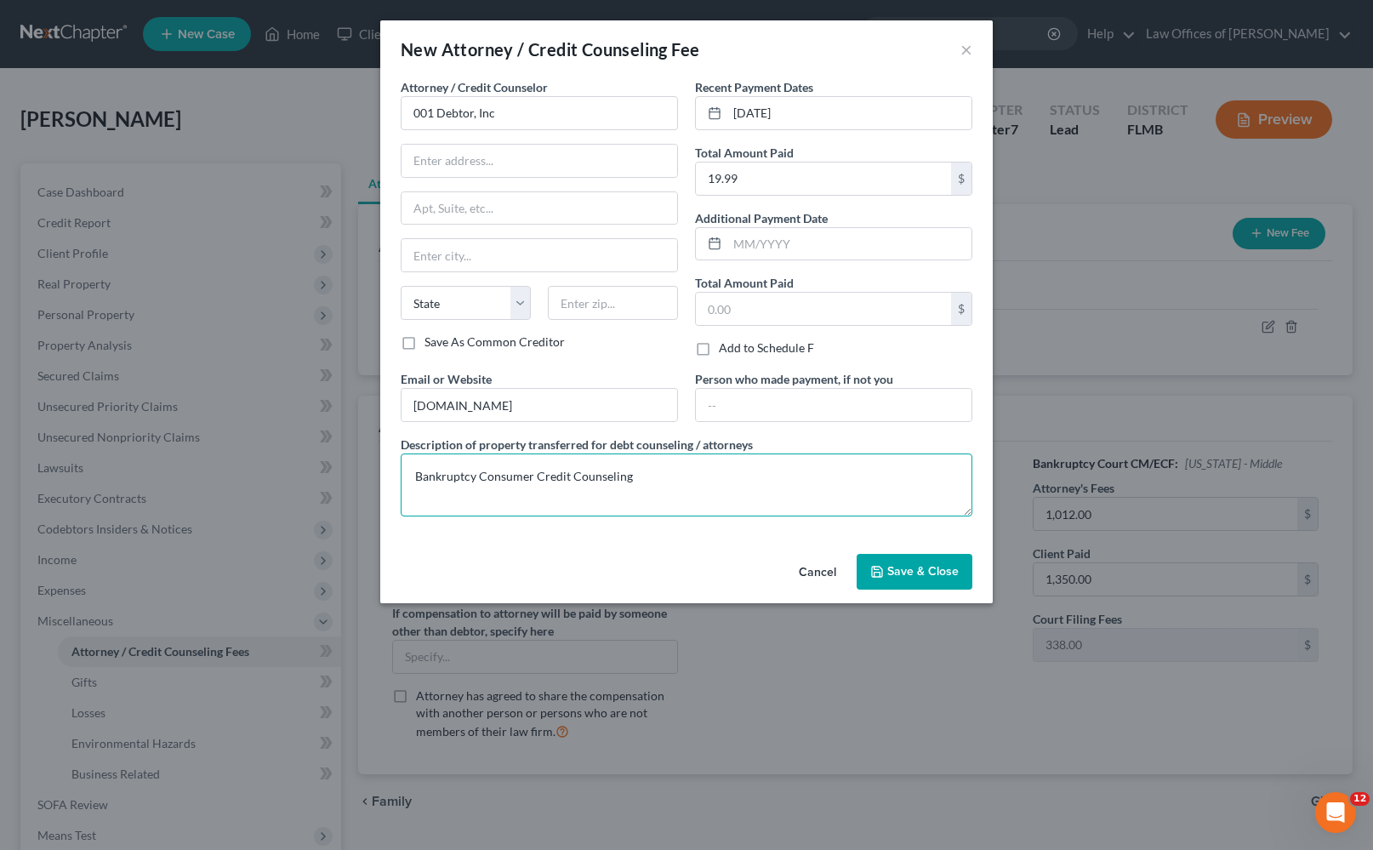
type textarea "Bankruptcy Consumer Credit Counseling"
click at [895, 565] on span "Save & Close" at bounding box center [922, 571] width 71 height 14
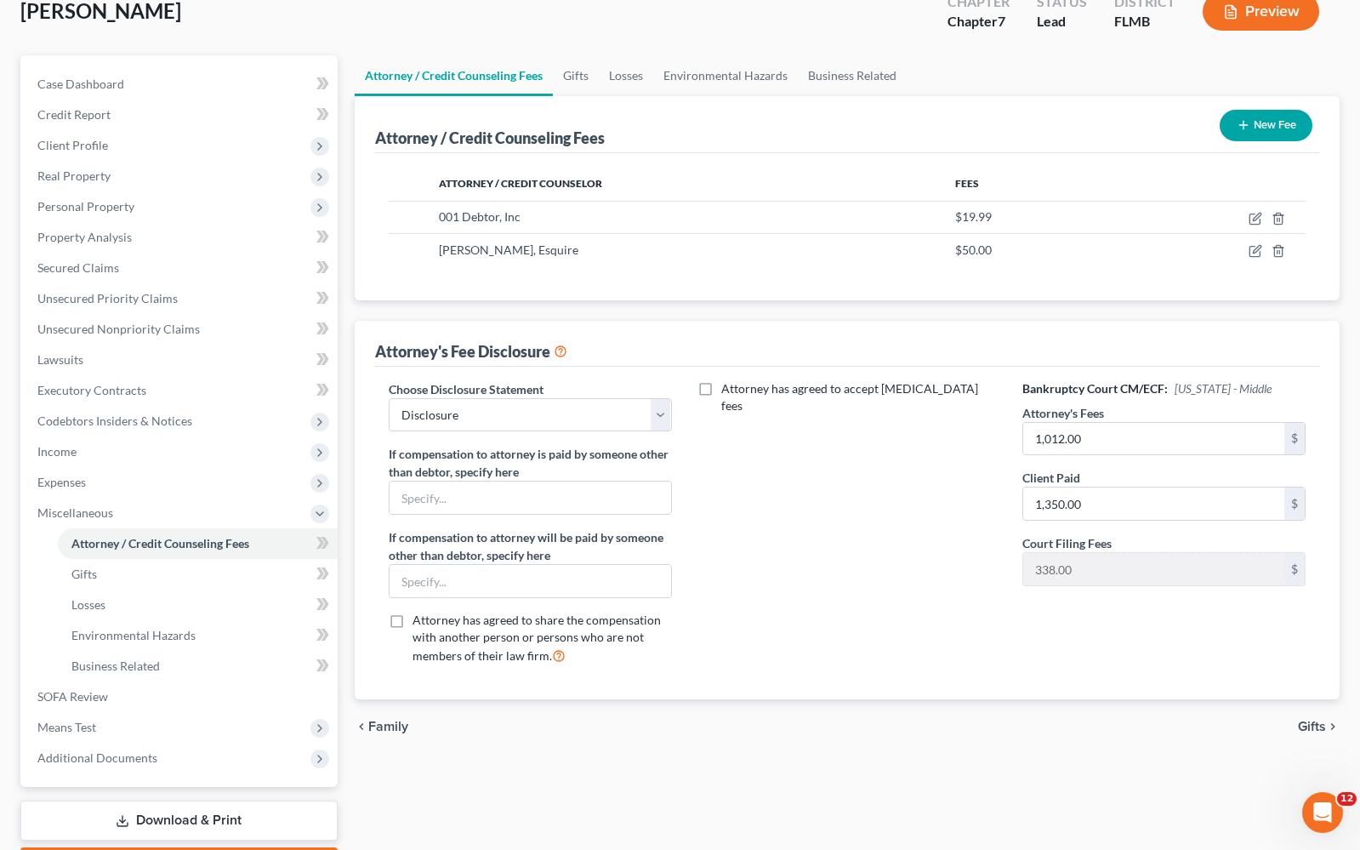
scroll to position [192, 0]
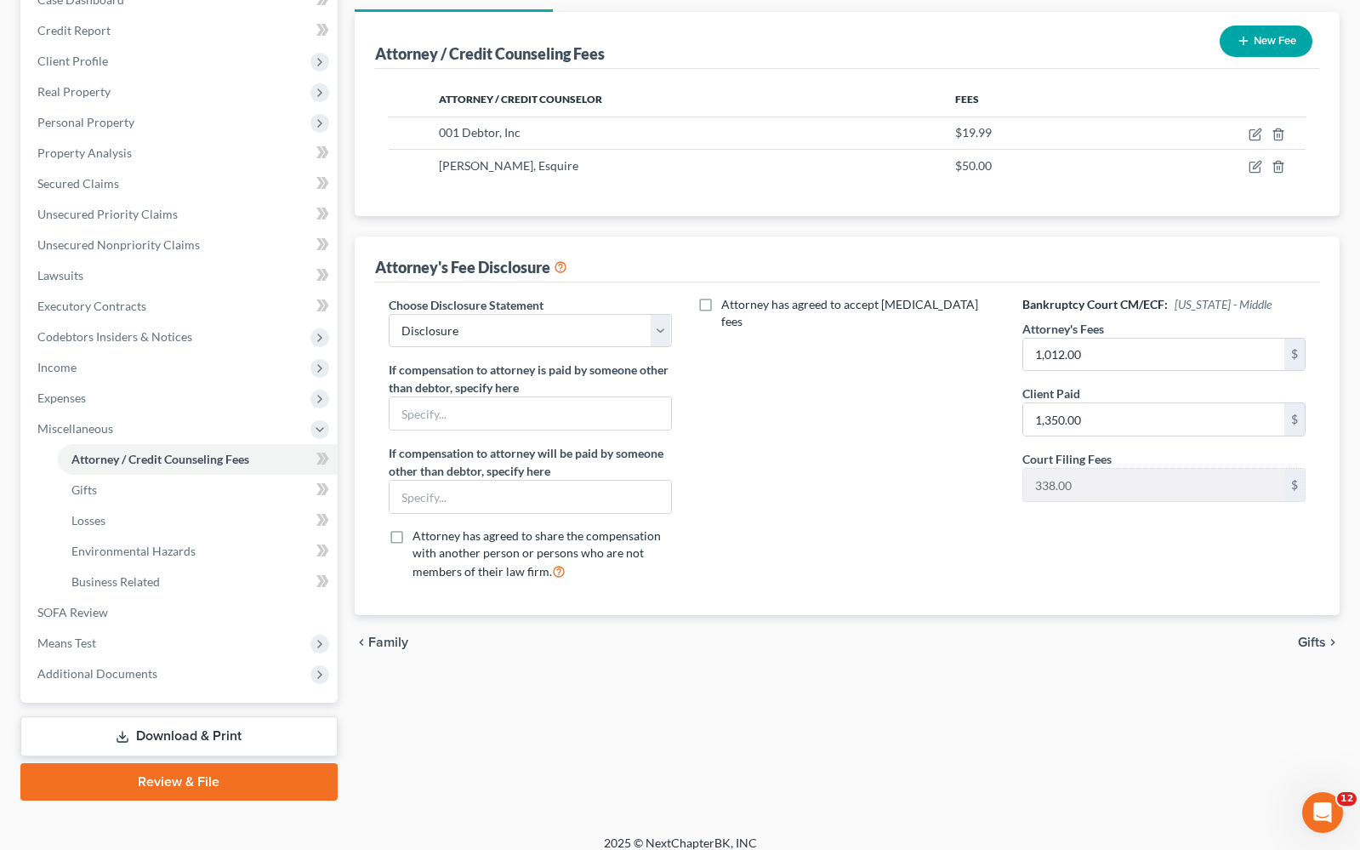
click at [1299, 640] on span "Gifts" at bounding box center [1312, 643] width 28 height 14
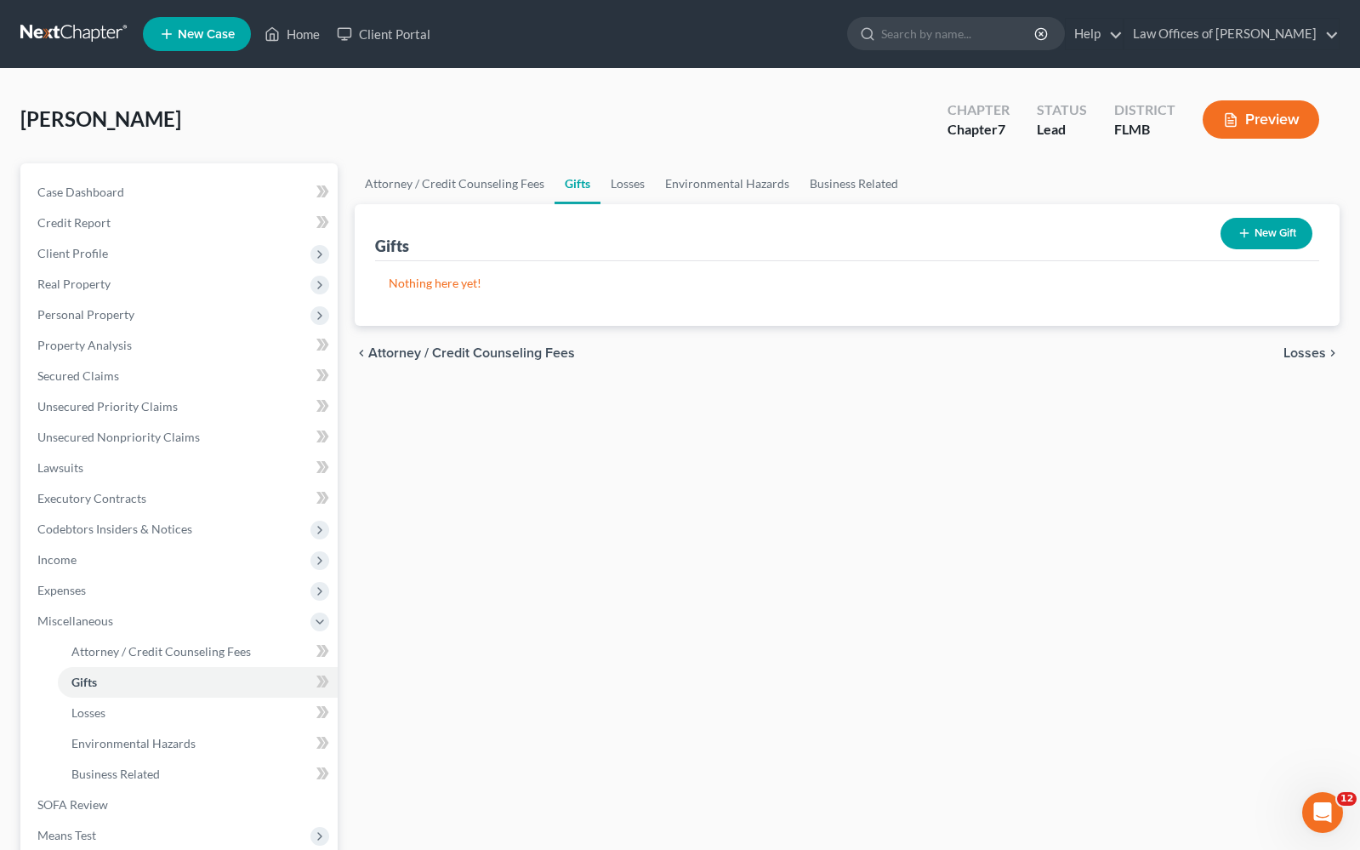
click at [1289, 350] on span "Losses" at bounding box center [1305, 353] width 43 height 14
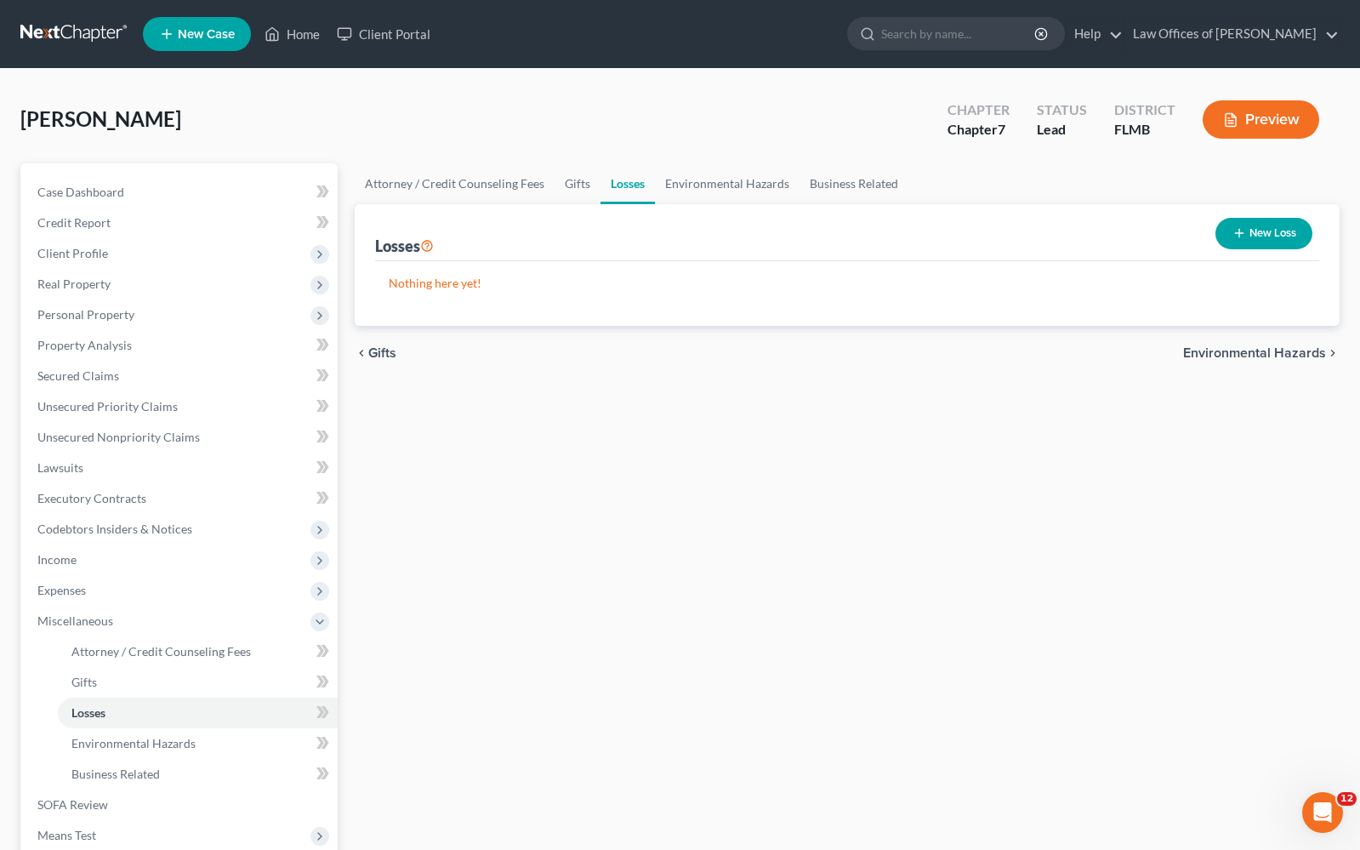
click at [1300, 352] on span "Environmental Hazards" at bounding box center [1254, 353] width 143 height 14
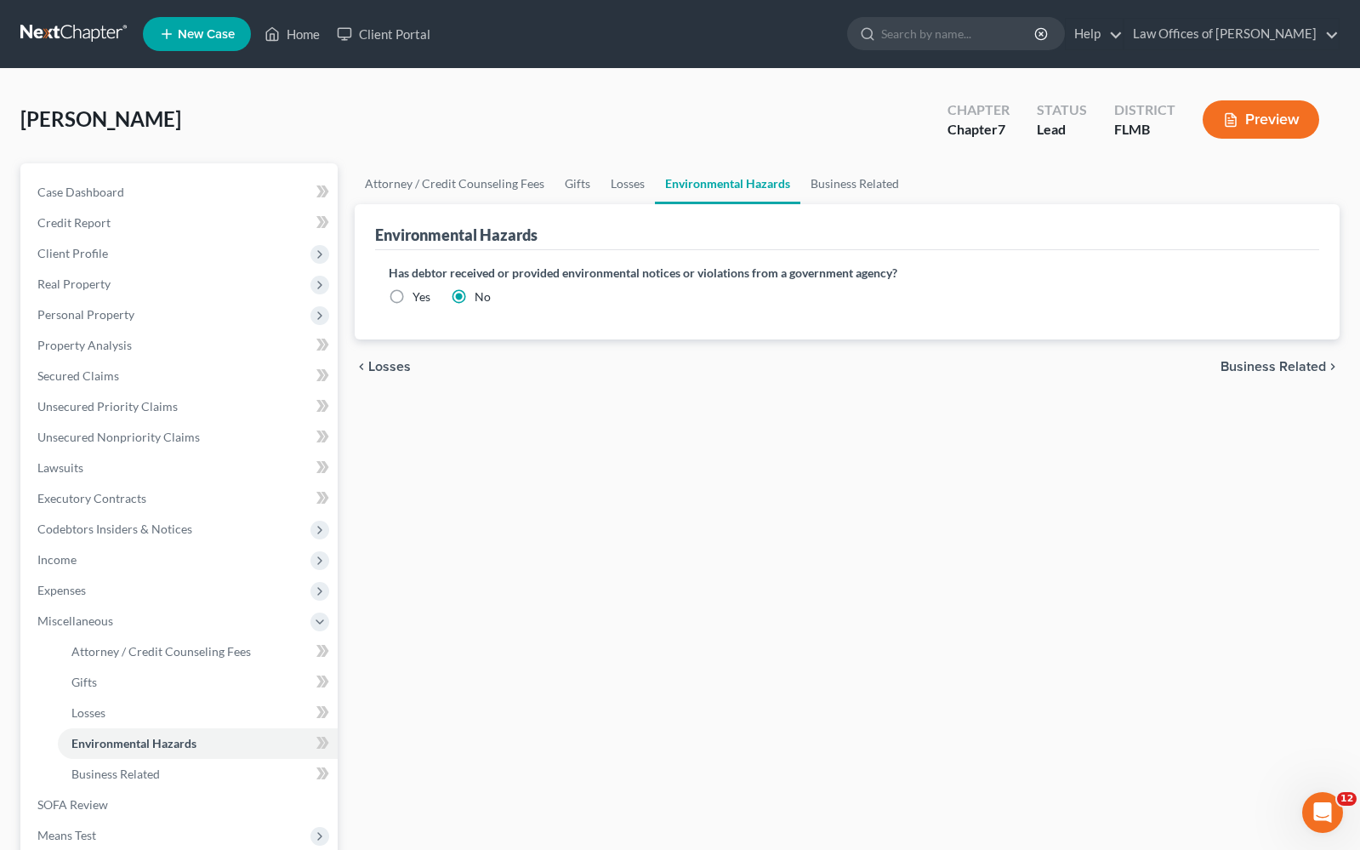
click at [1295, 367] on span "Business Related" at bounding box center [1274, 367] width 106 height 14
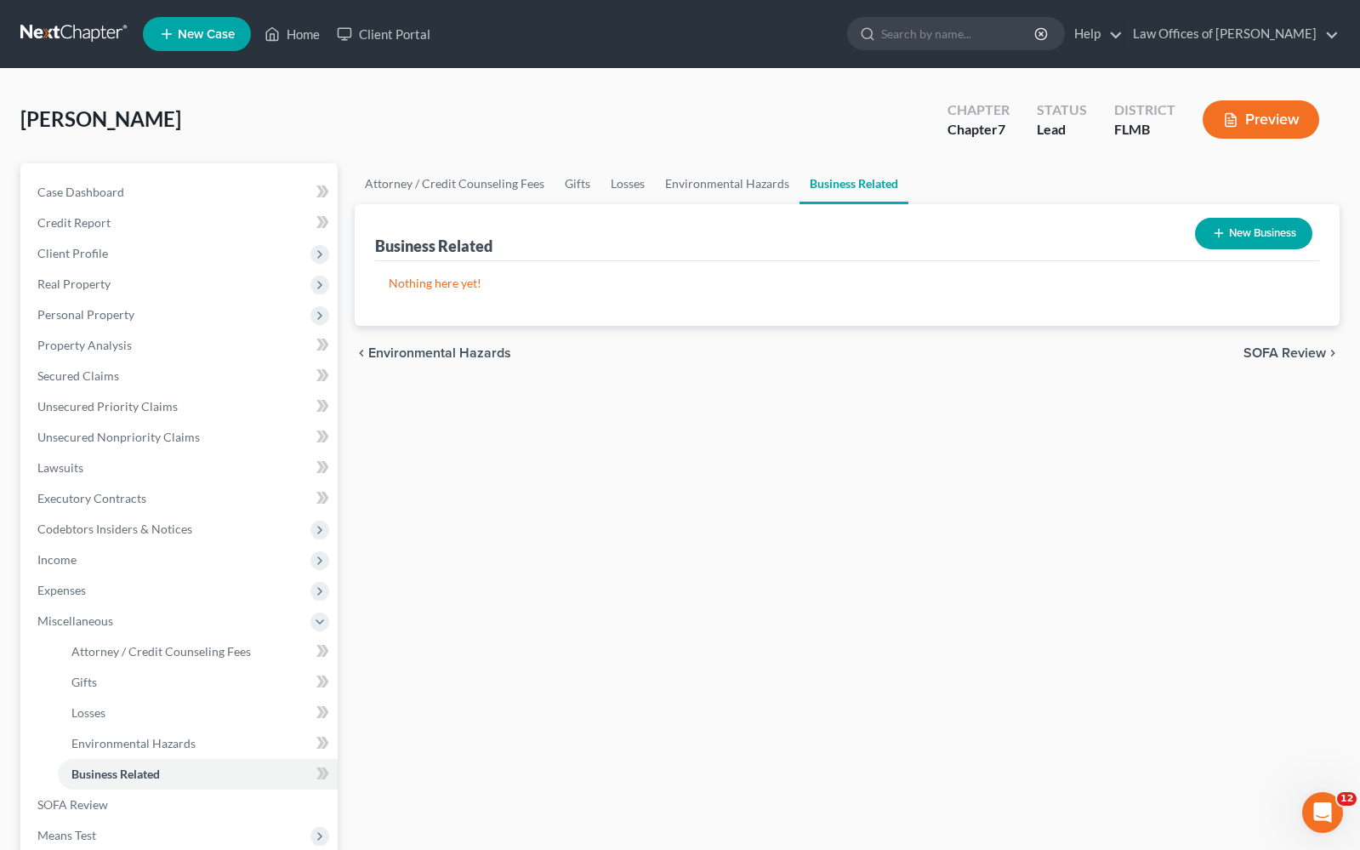
click at [1297, 354] on span "SOFA Review" at bounding box center [1285, 353] width 83 height 14
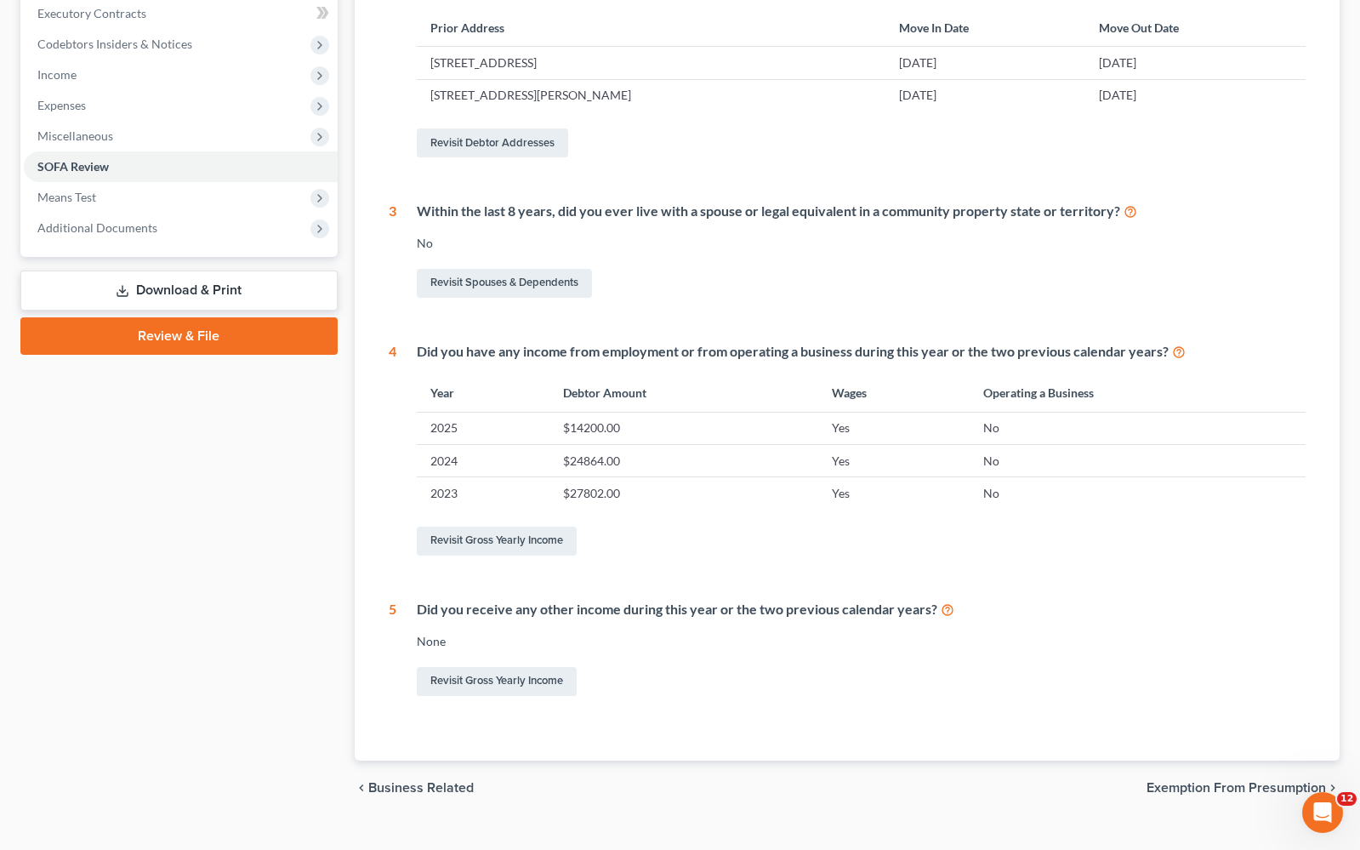
scroll to position [4, 0]
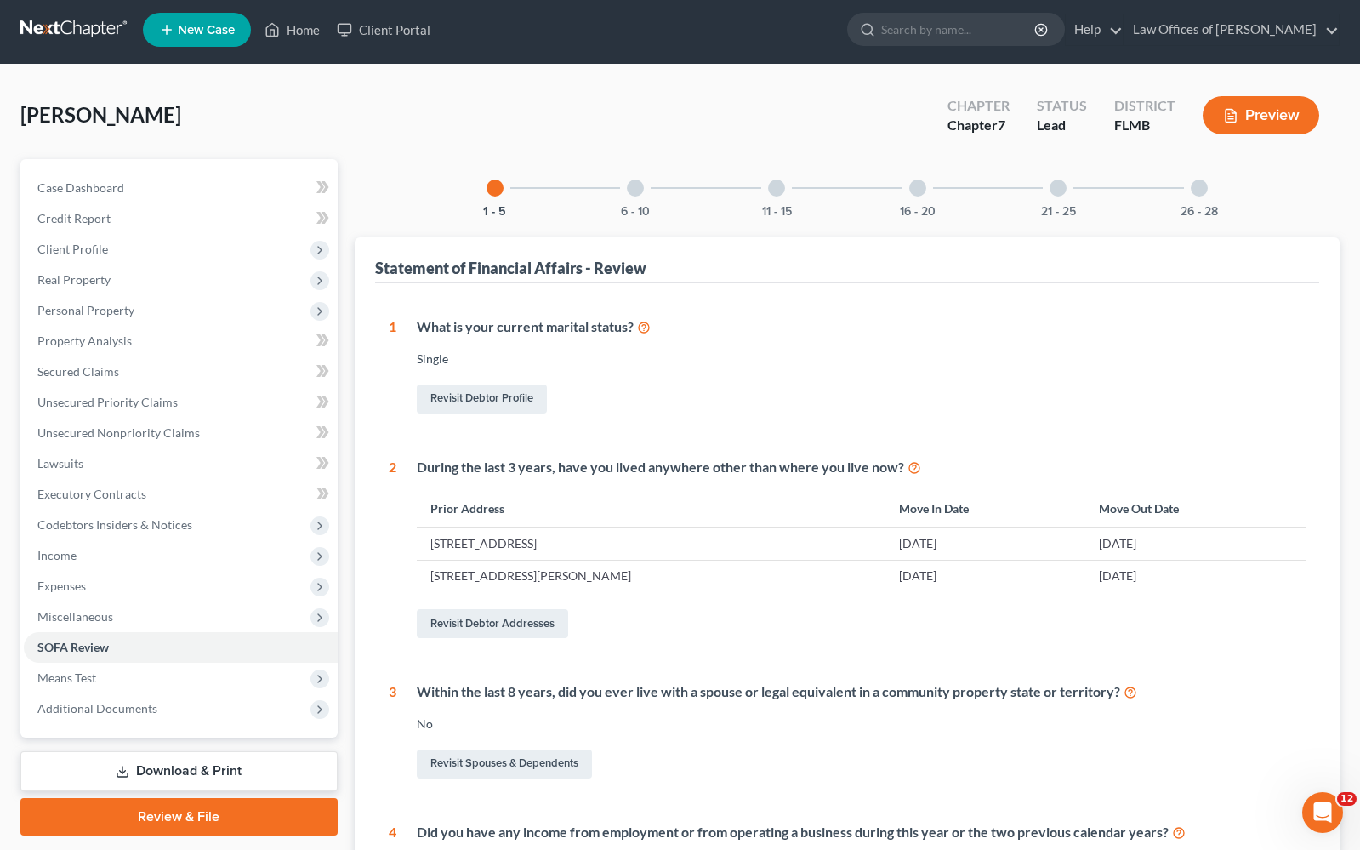
click at [639, 194] on div at bounding box center [635, 188] width 17 height 17
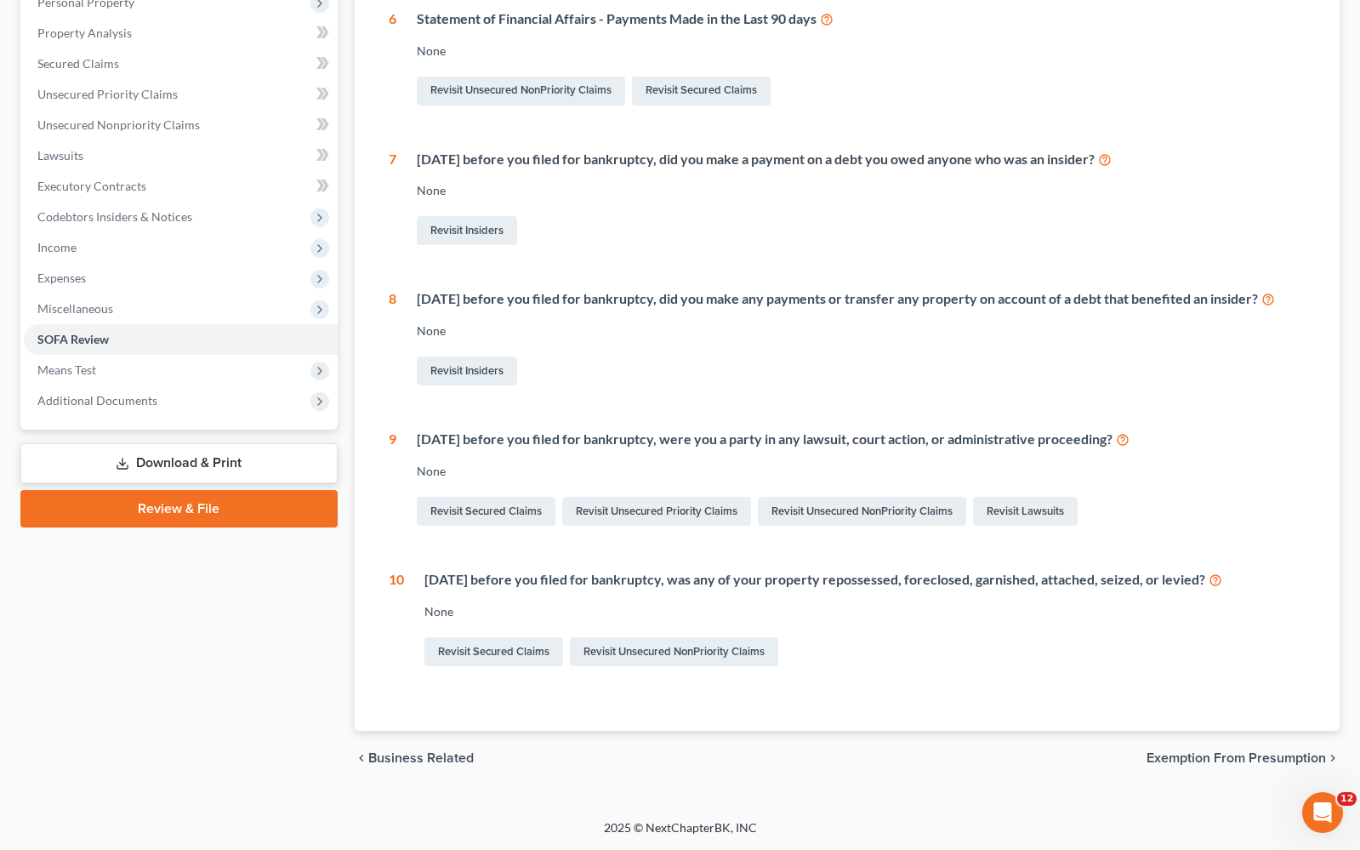
scroll to position [0, 0]
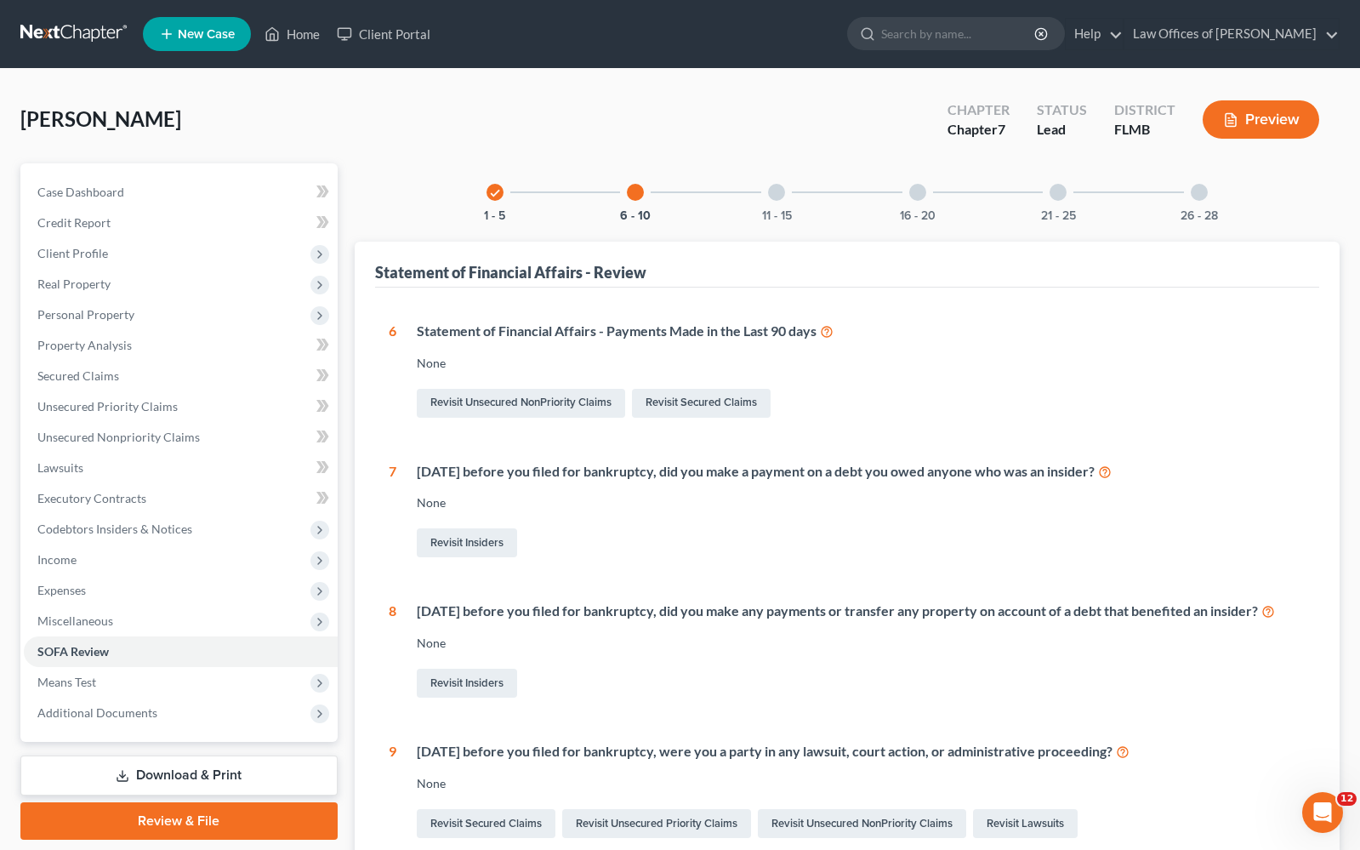
click at [774, 184] on div at bounding box center [776, 192] width 17 height 17
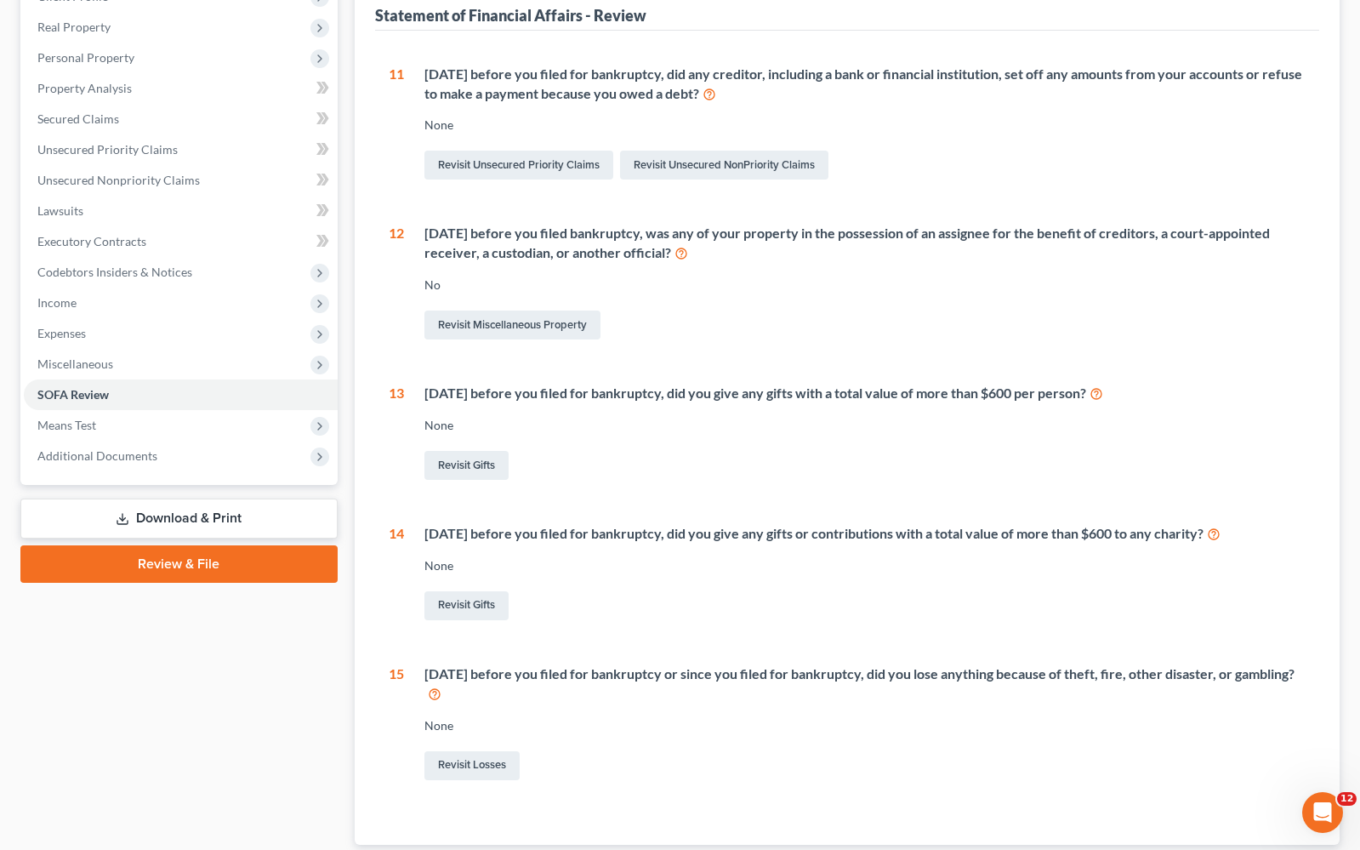
scroll to position [260, 0]
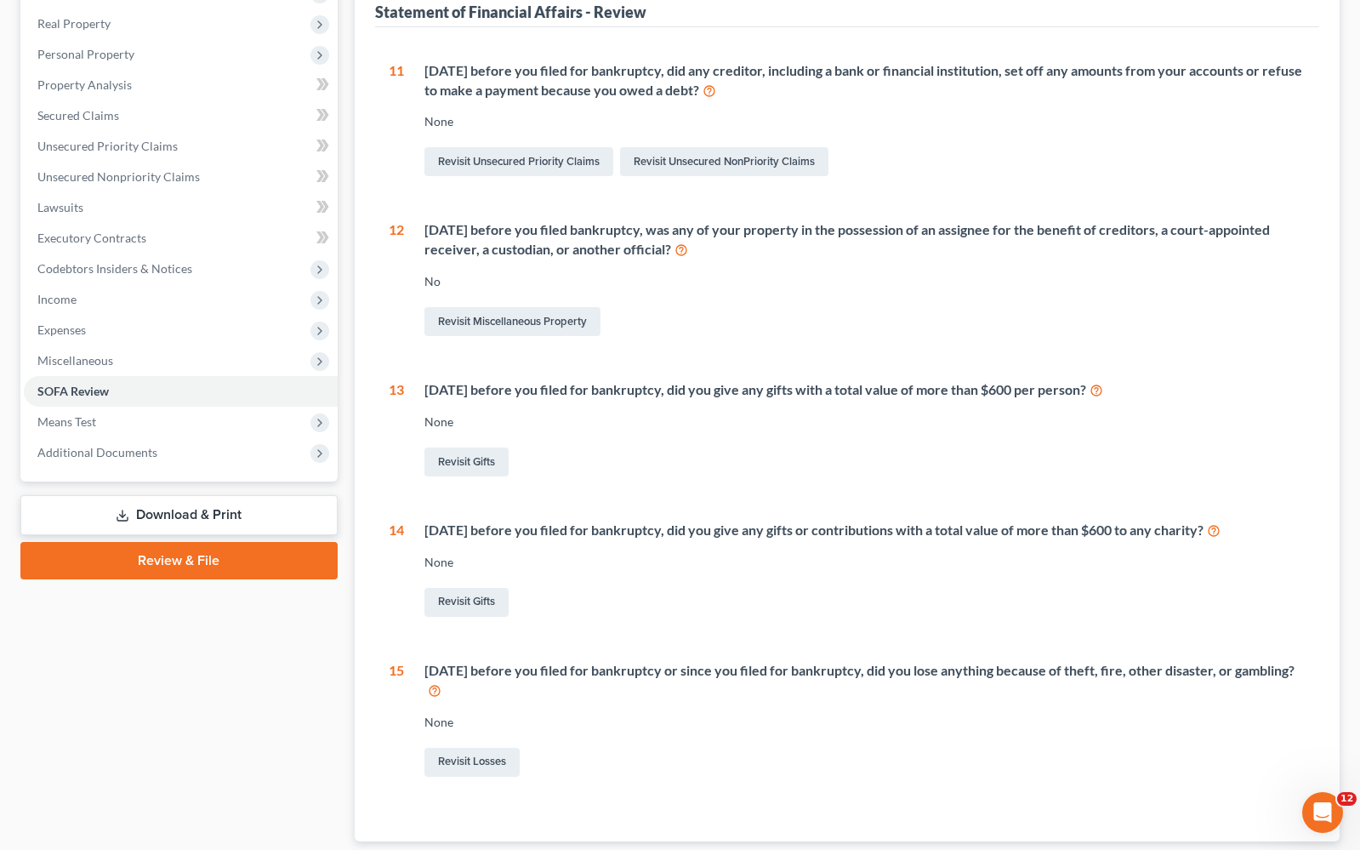
click at [716, 88] on icon at bounding box center [710, 90] width 14 height 16
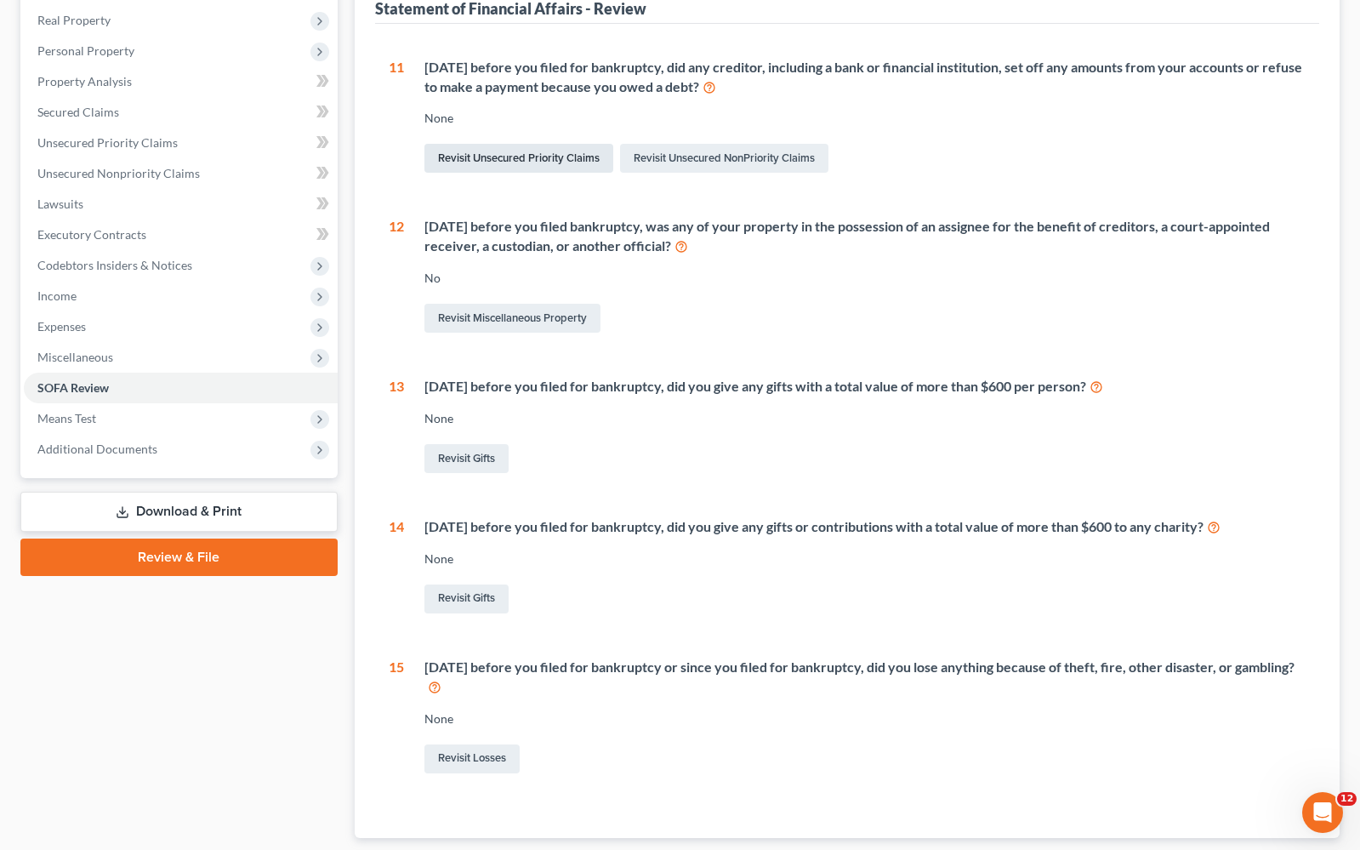
click at [550, 157] on link "Revisit Unsecured Priority Claims" at bounding box center [519, 158] width 189 height 29
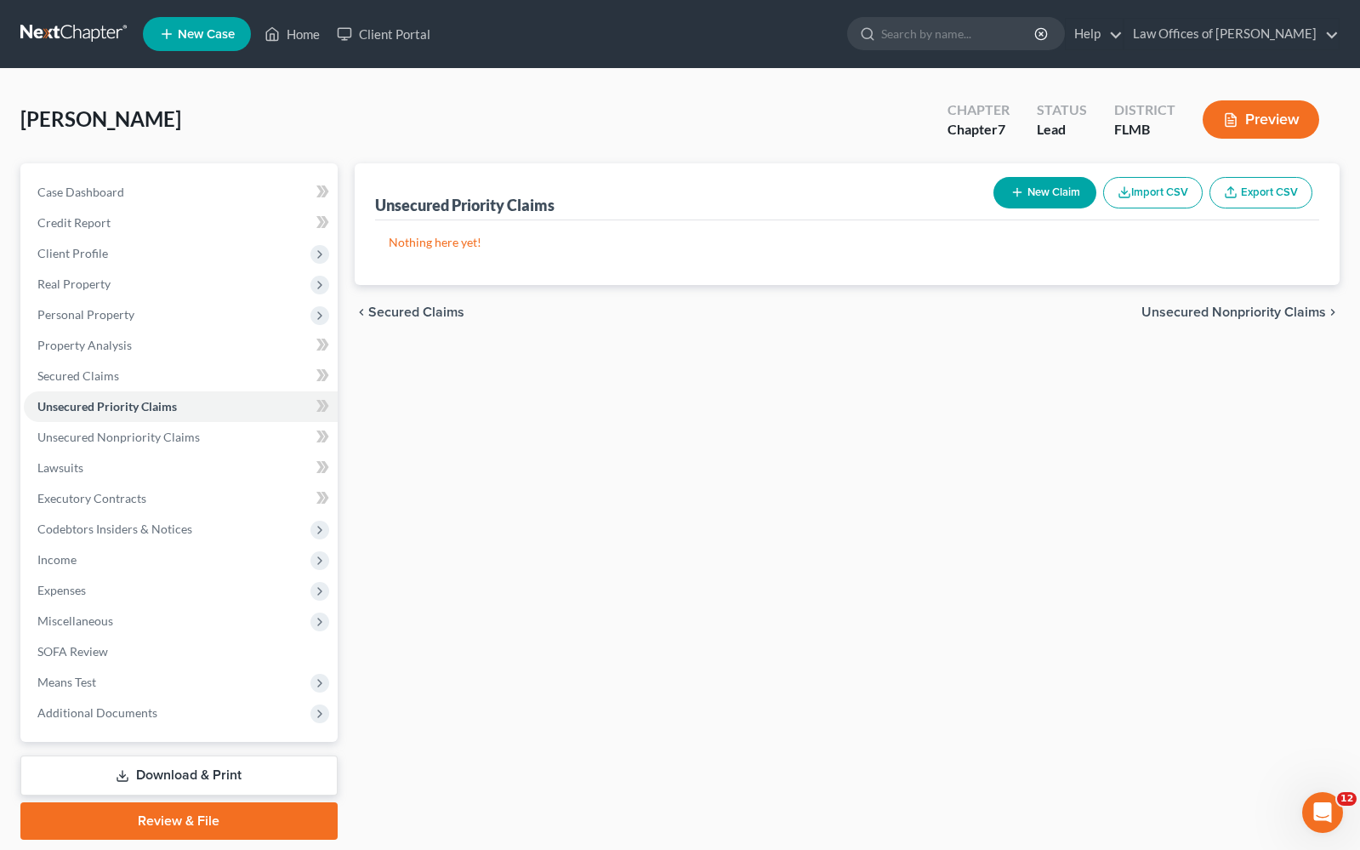
click at [1035, 198] on button "New Claim" at bounding box center [1045, 192] width 103 height 31
select select "0"
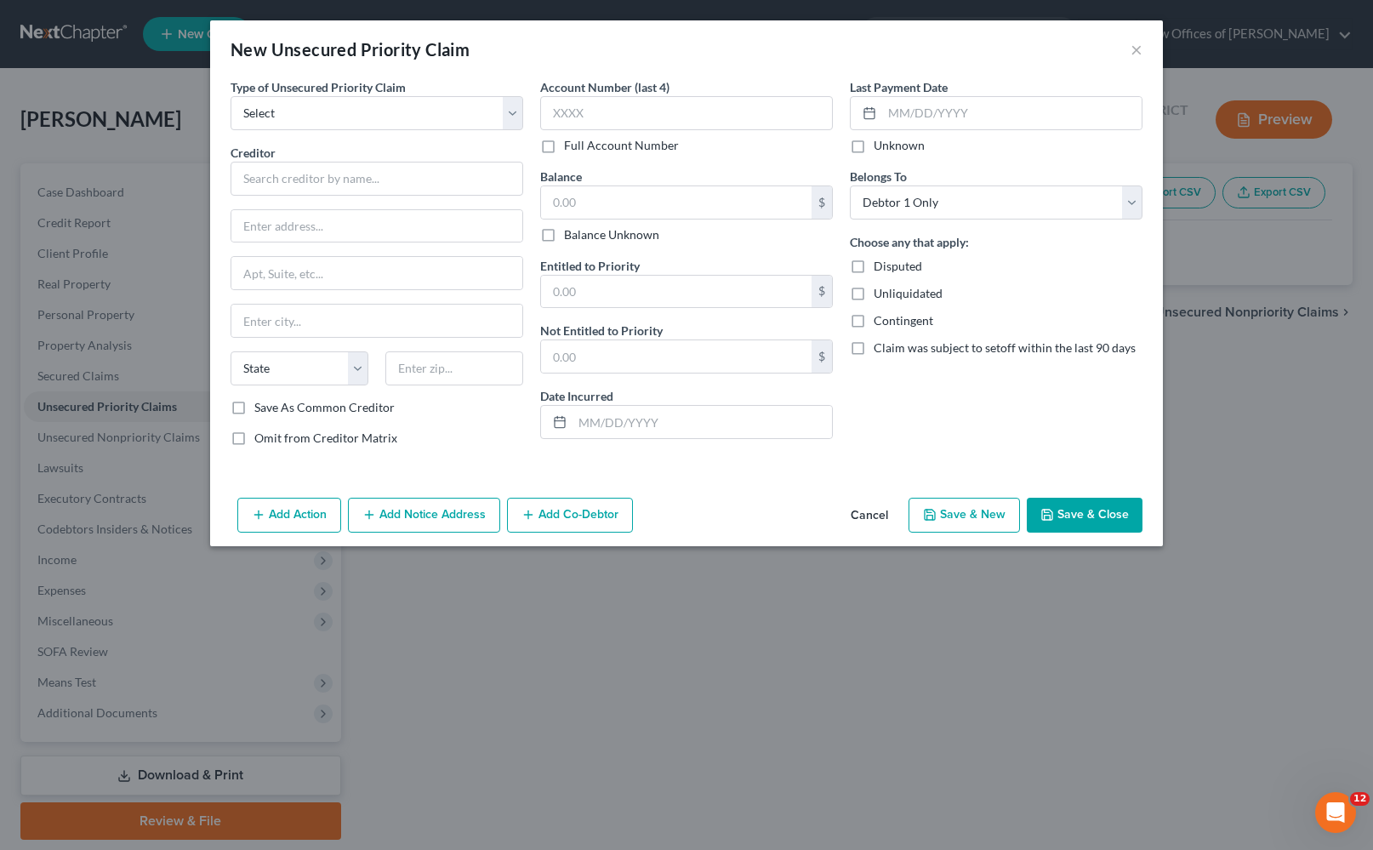
click at [315, 520] on button "Add Action" at bounding box center [289, 516] width 104 height 36
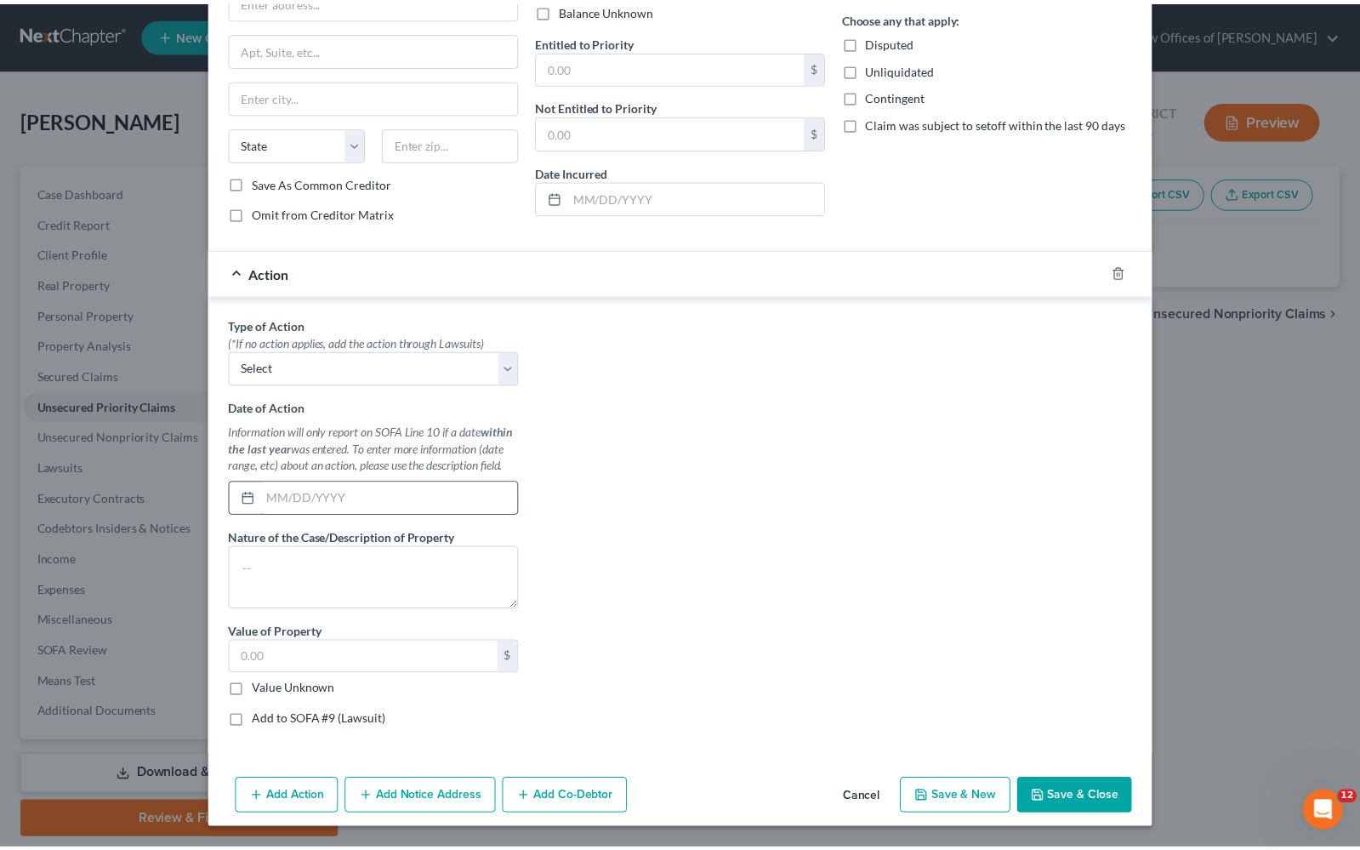
scroll to position [221, 0]
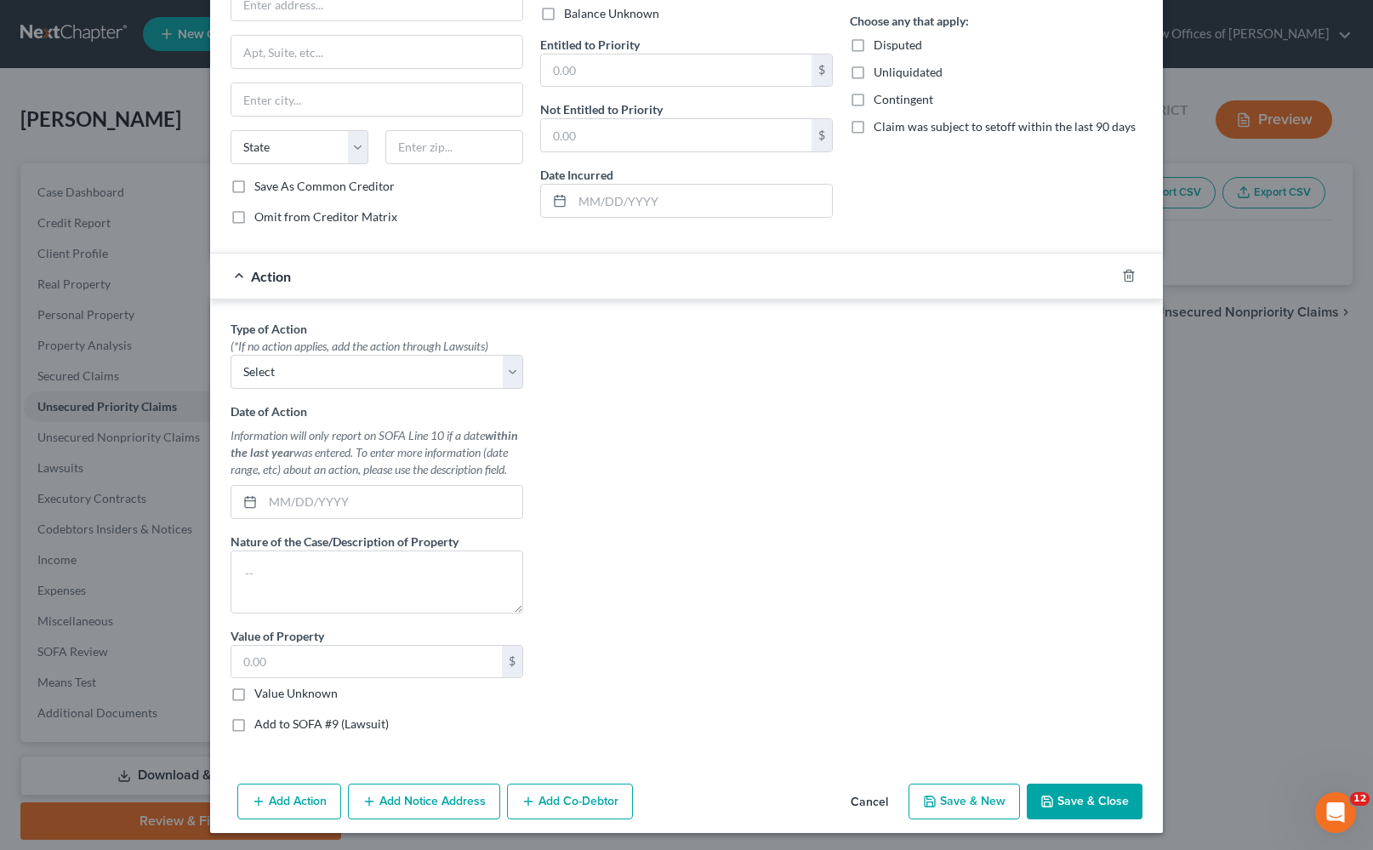
click at [865, 796] on button "Cancel" at bounding box center [869, 802] width 65 height 34
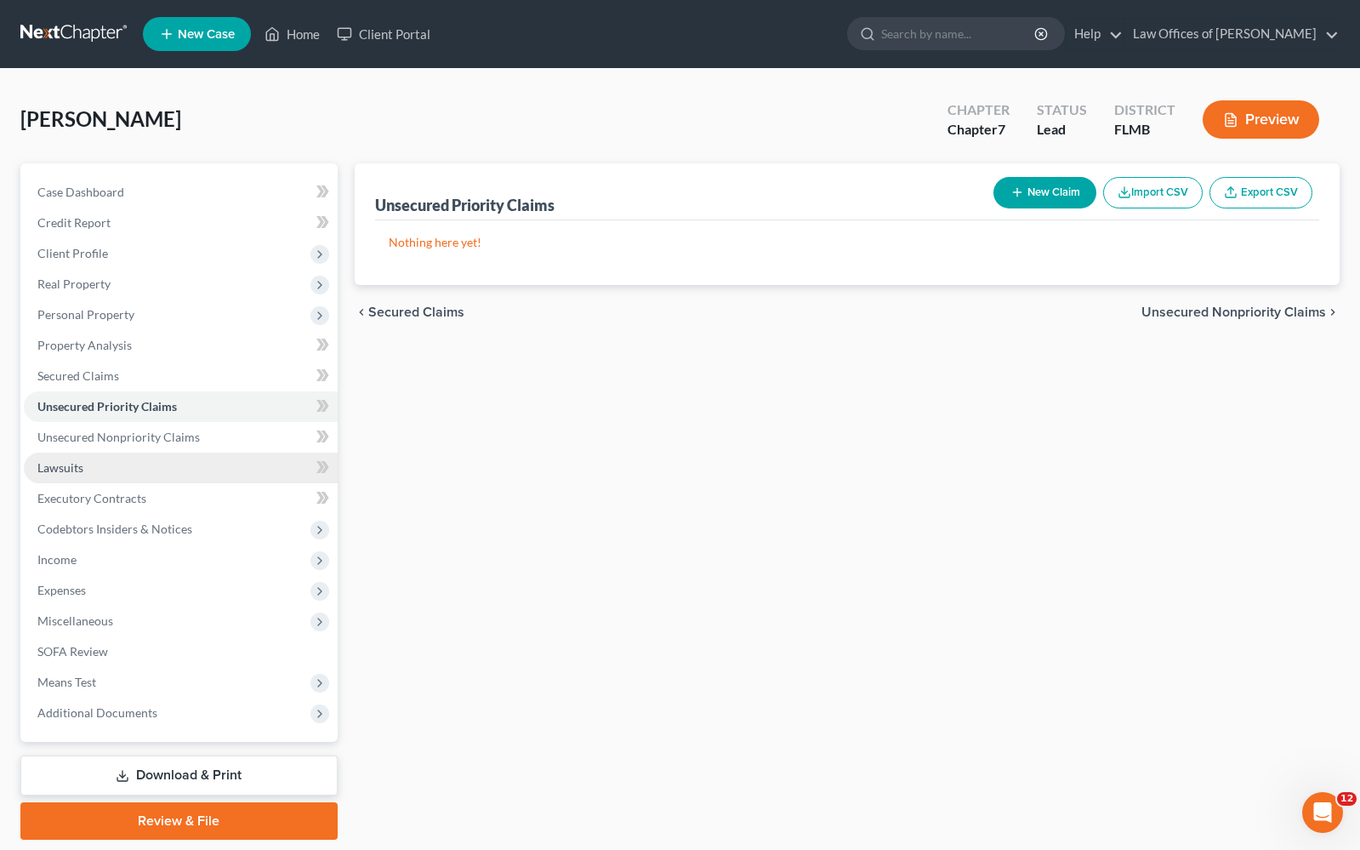
scroll to position [3, 0]
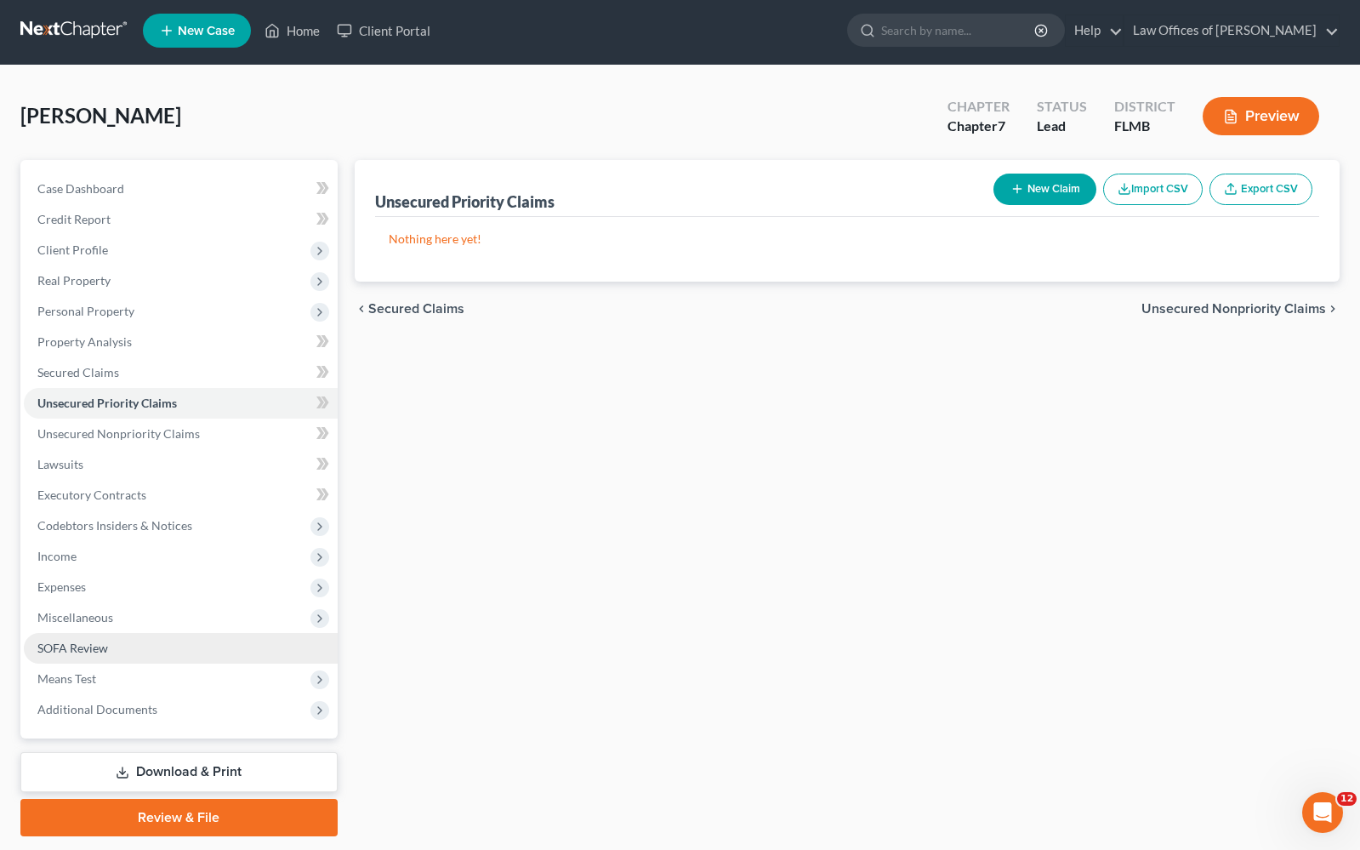
click at [108, 645] on link "SOFA Review" at bounding box center [181, 648] width 314 height 31
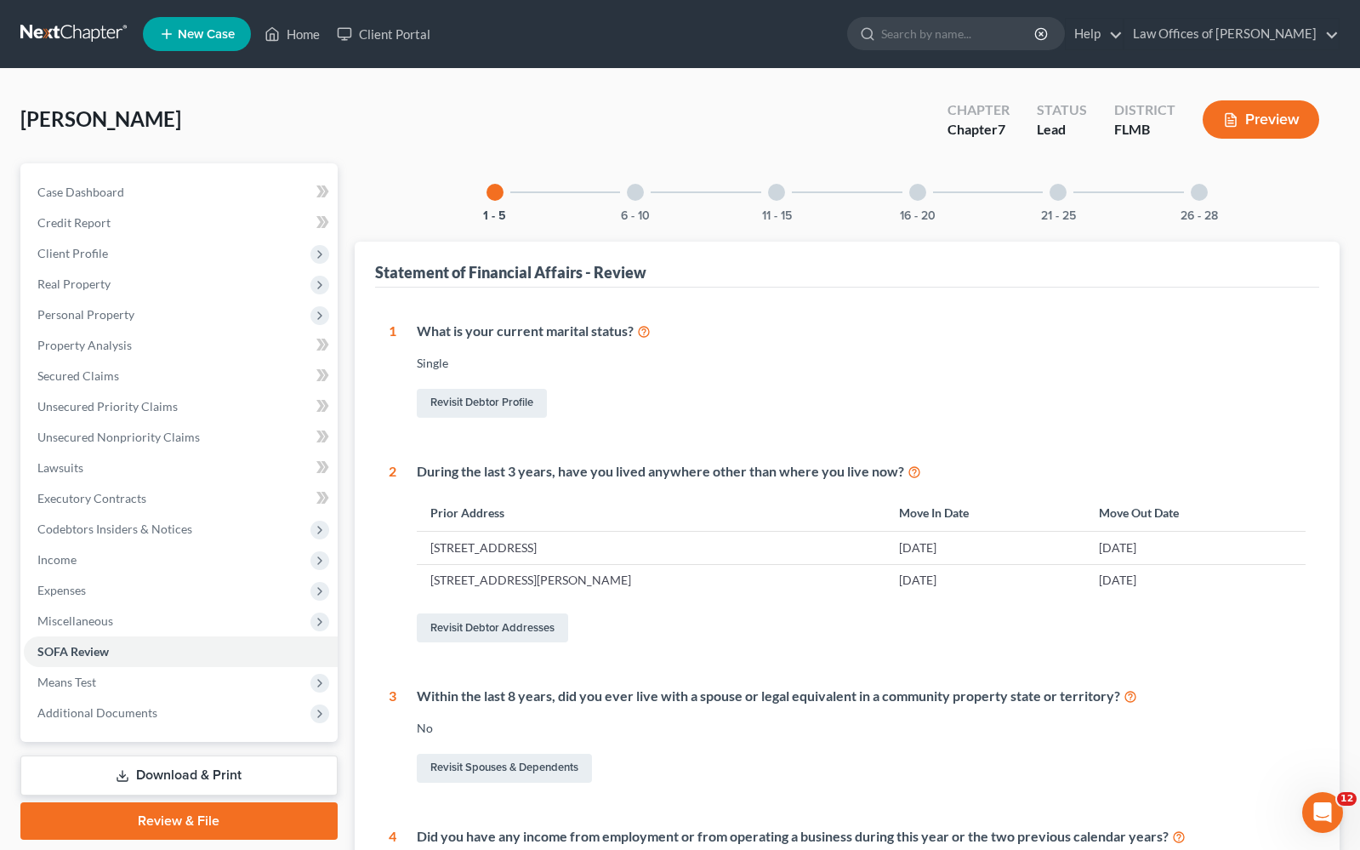
click at [919, 189] on div at bounding box center [918, 192] width 17 height 17
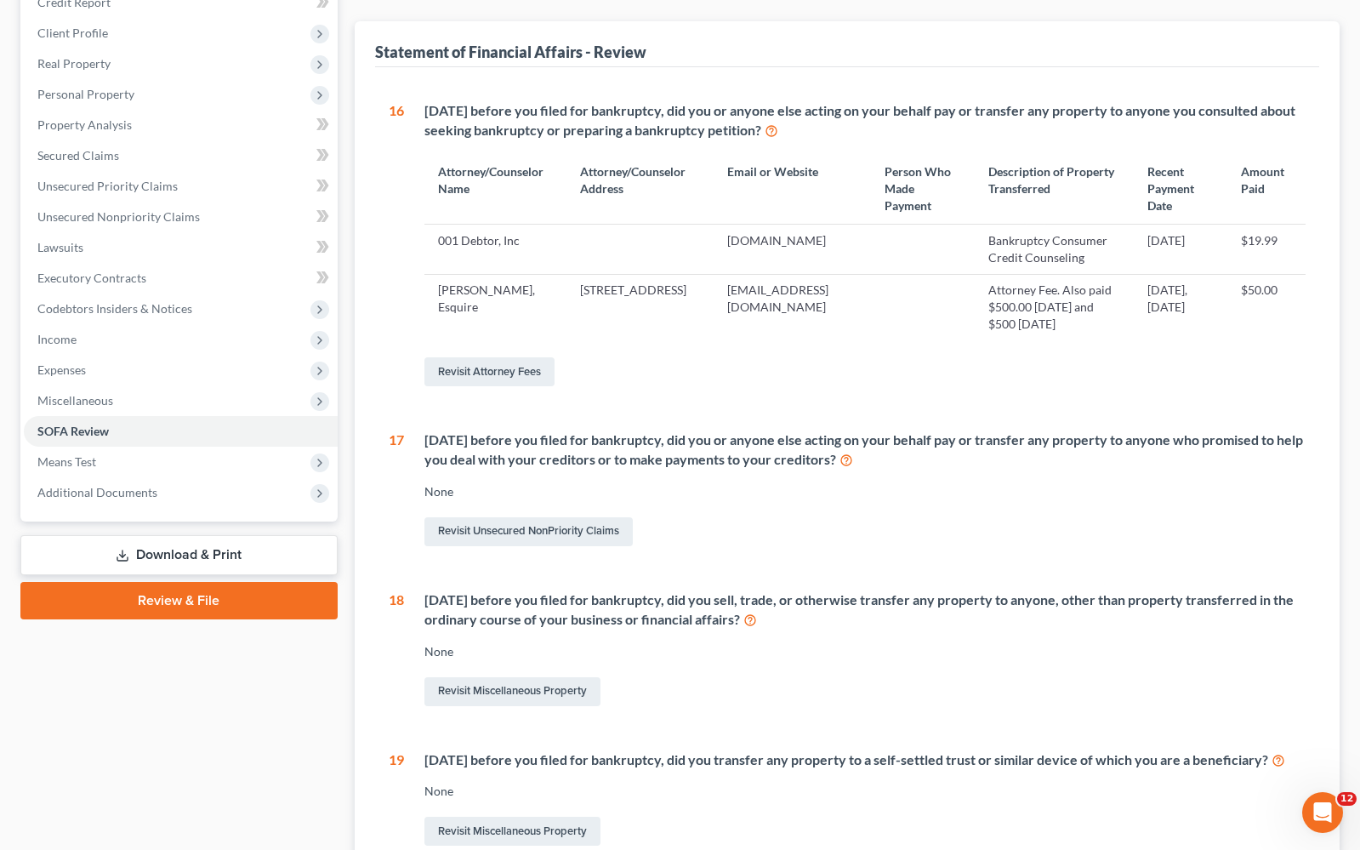
scroll to position [555, 0]
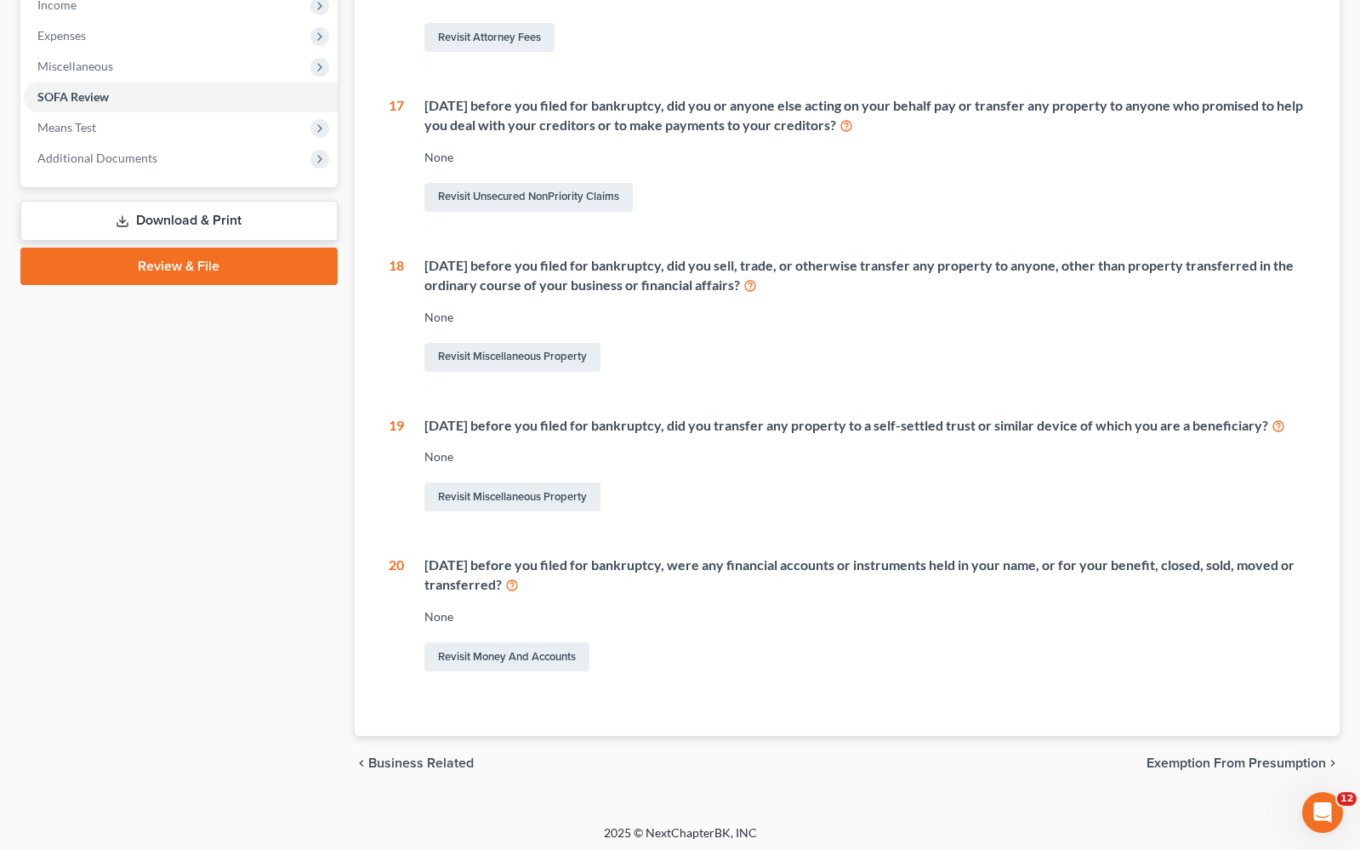
click at [1222, 757] on span "Exemption from Presumption" at bounding box center [1237, 763] width 180 height 14
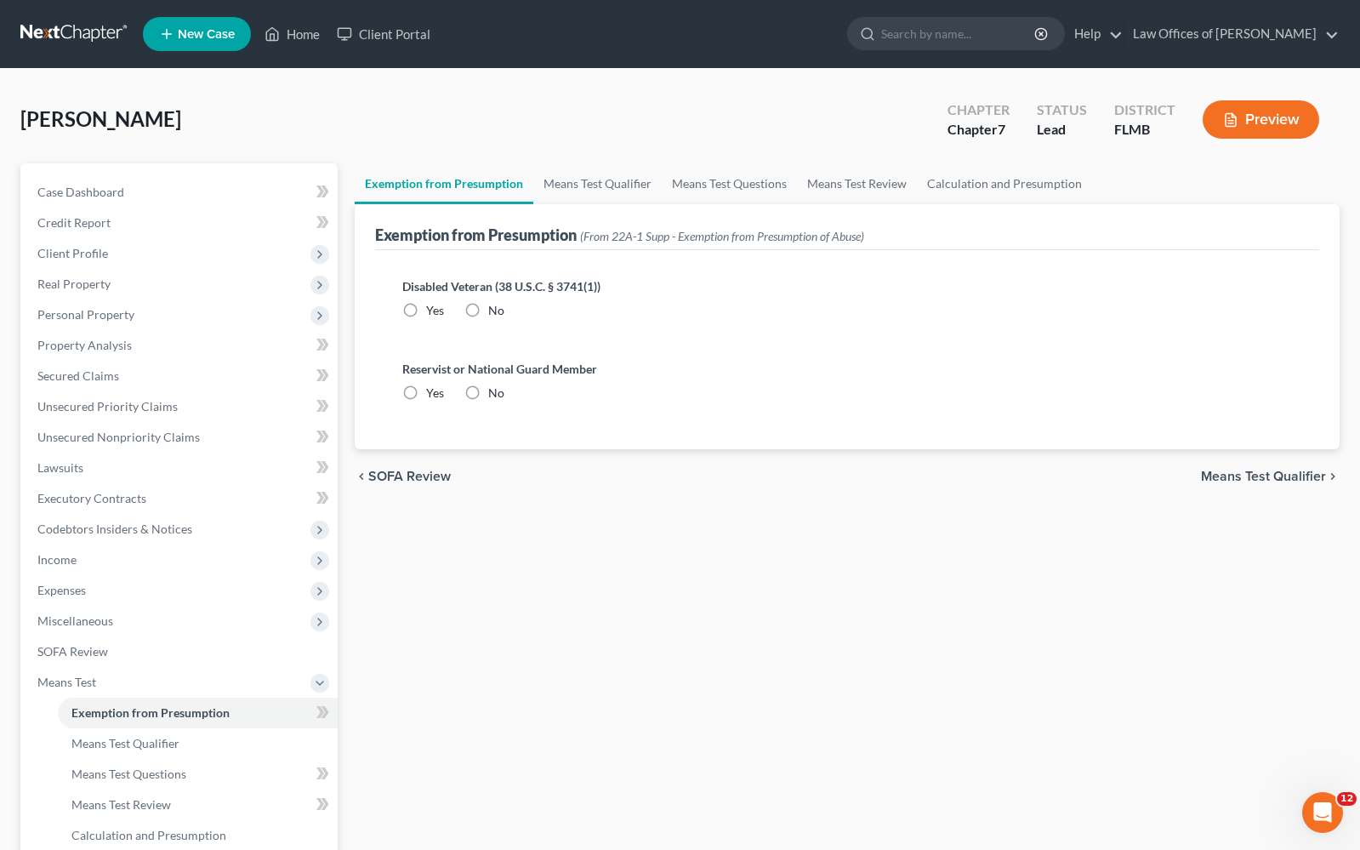
scroll to position [208, 0]
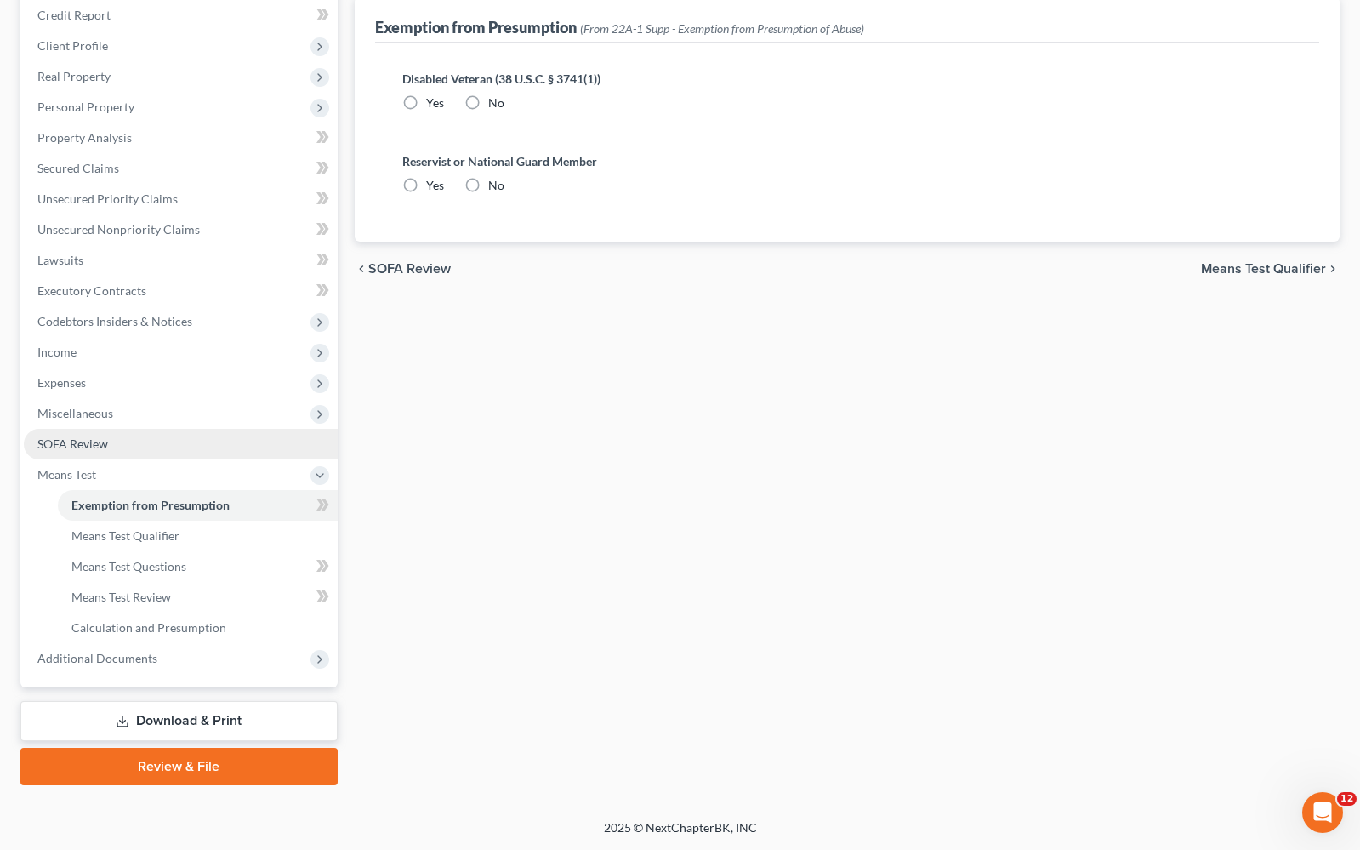
click at [106, 445] on span "SOFA Review" at bounding box center [72, 443] width 71 height 14
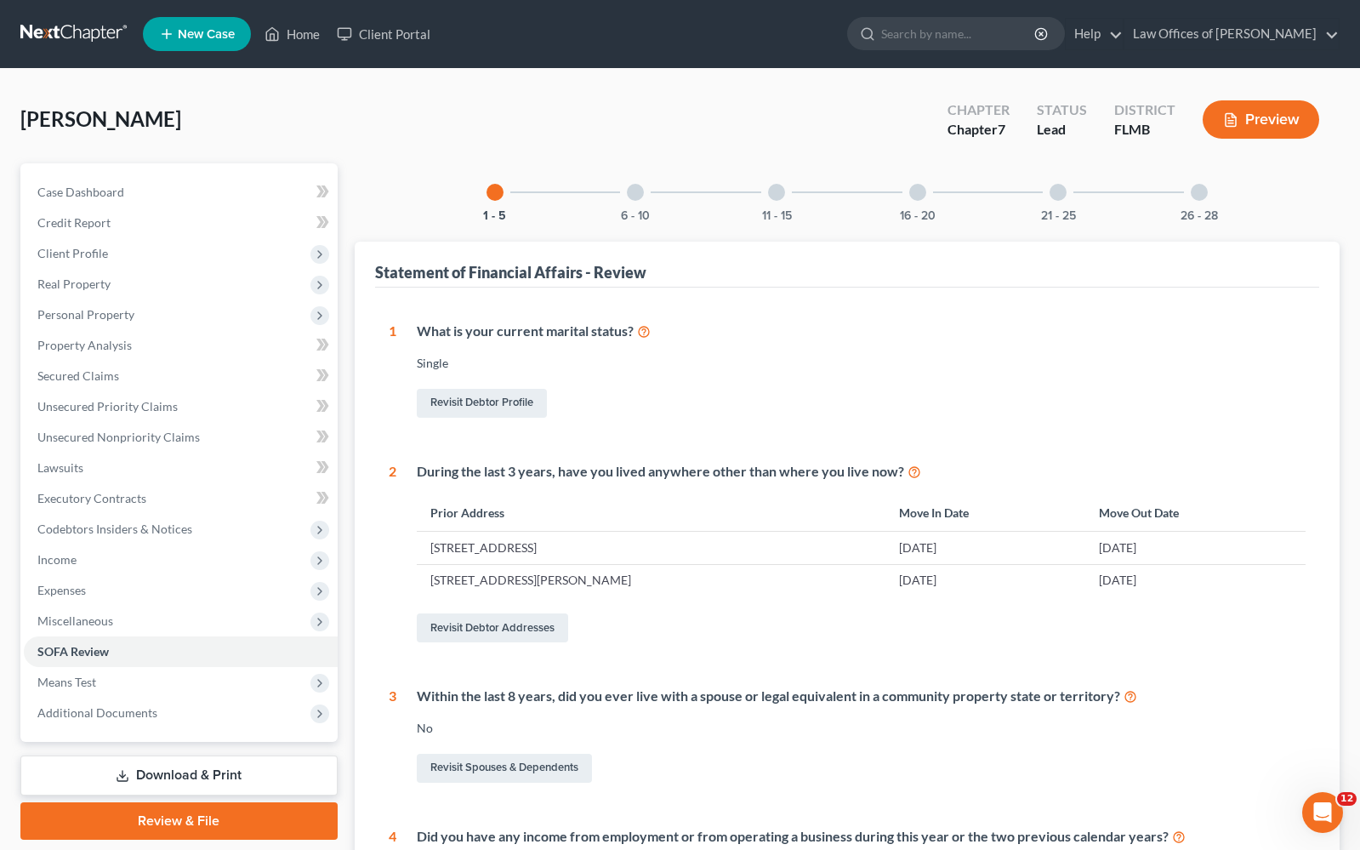
click at [920, 193] on div at bounding box center [918, 192] width 17 height 17
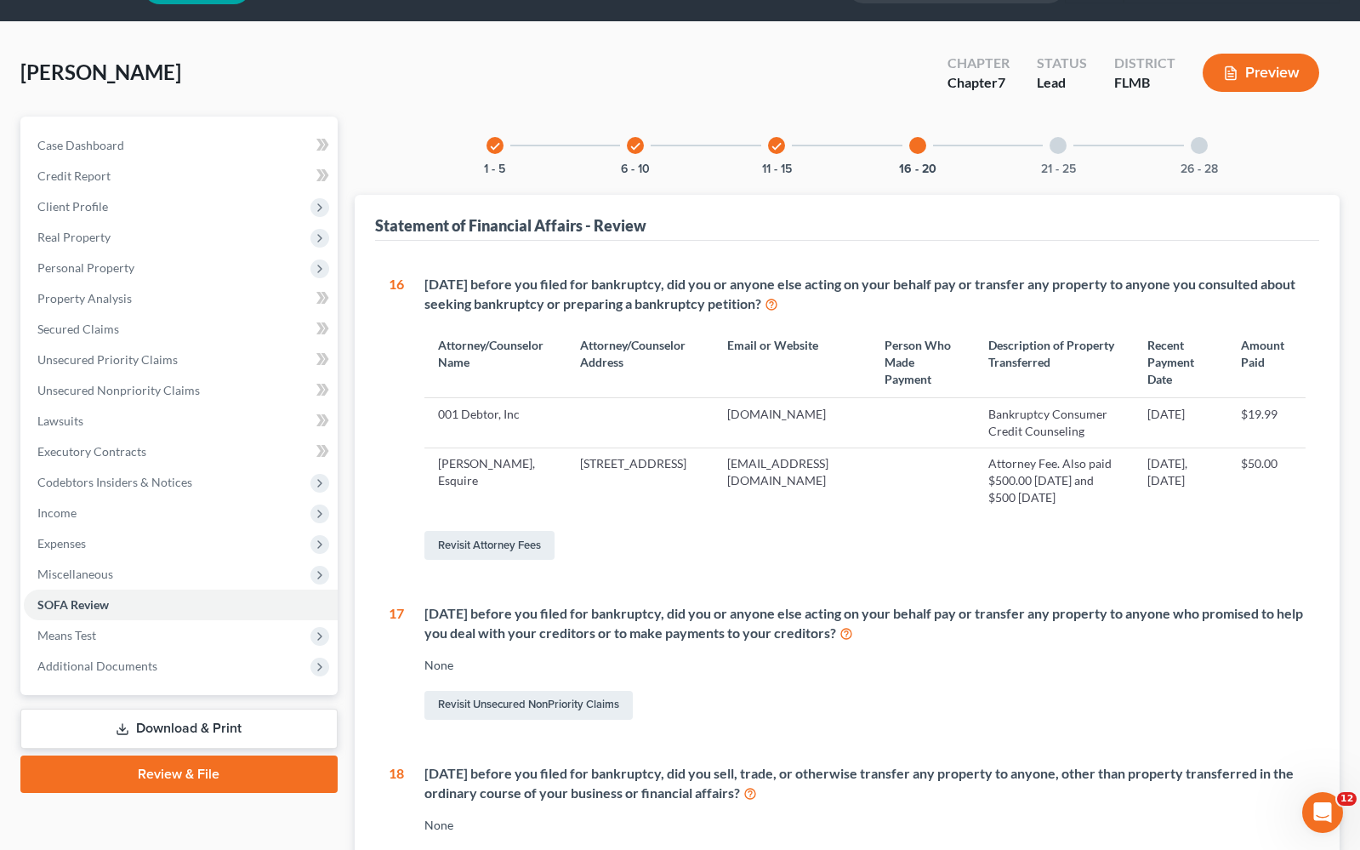
scroll to position [13, 0]
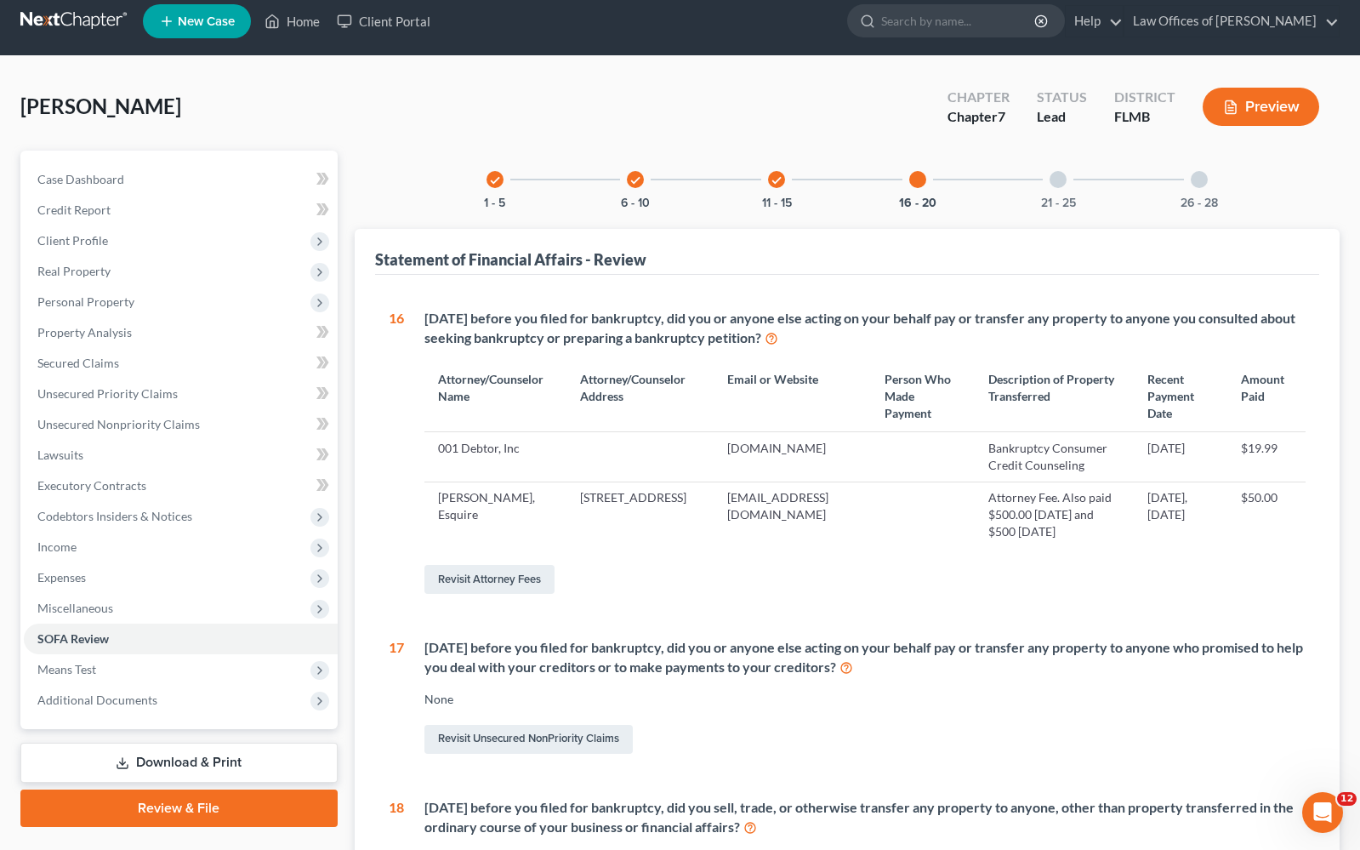
click at [1079, 152] on div "21 - 25" at bounding box center [1058, 180] width 58 height 58
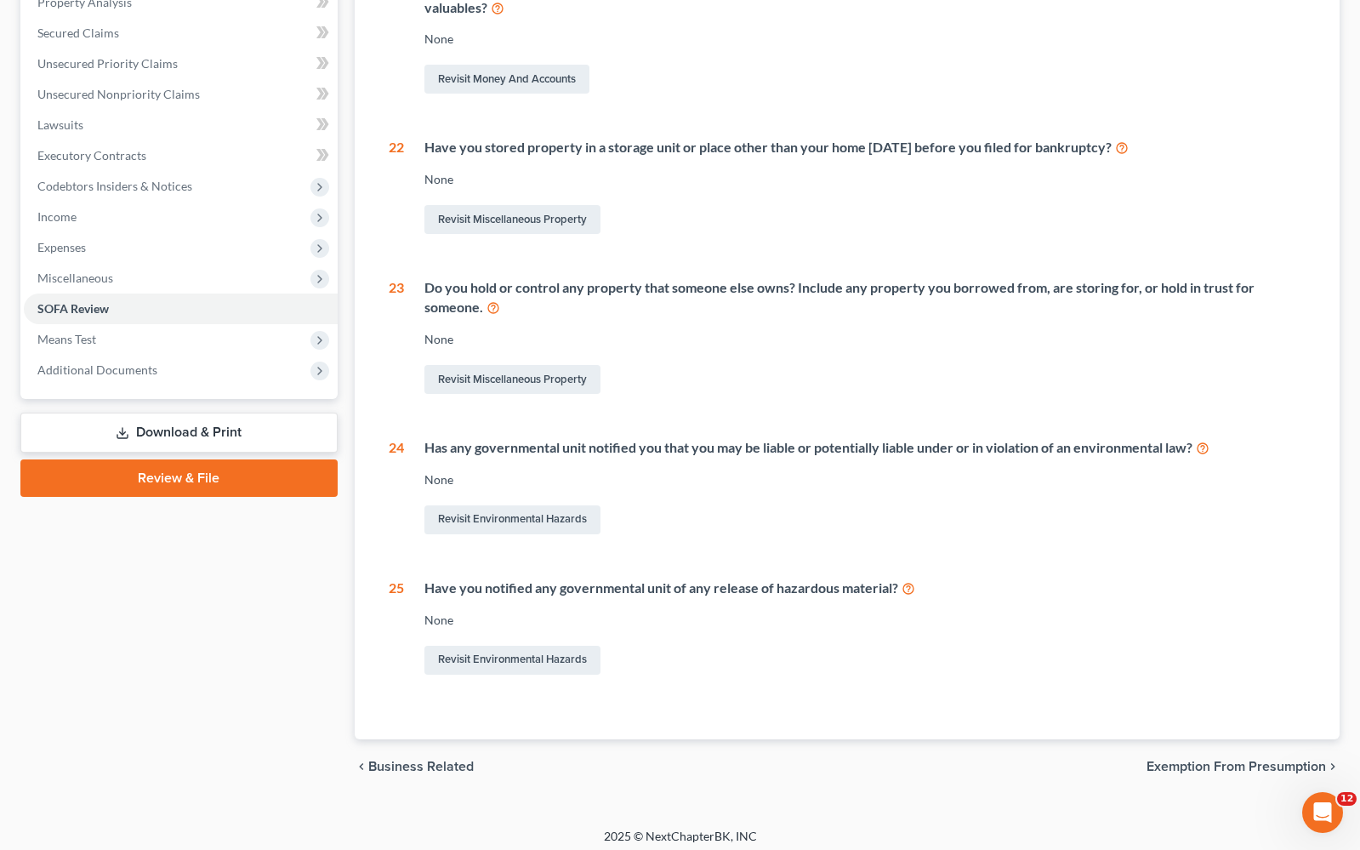
scroll to position [0, 0]
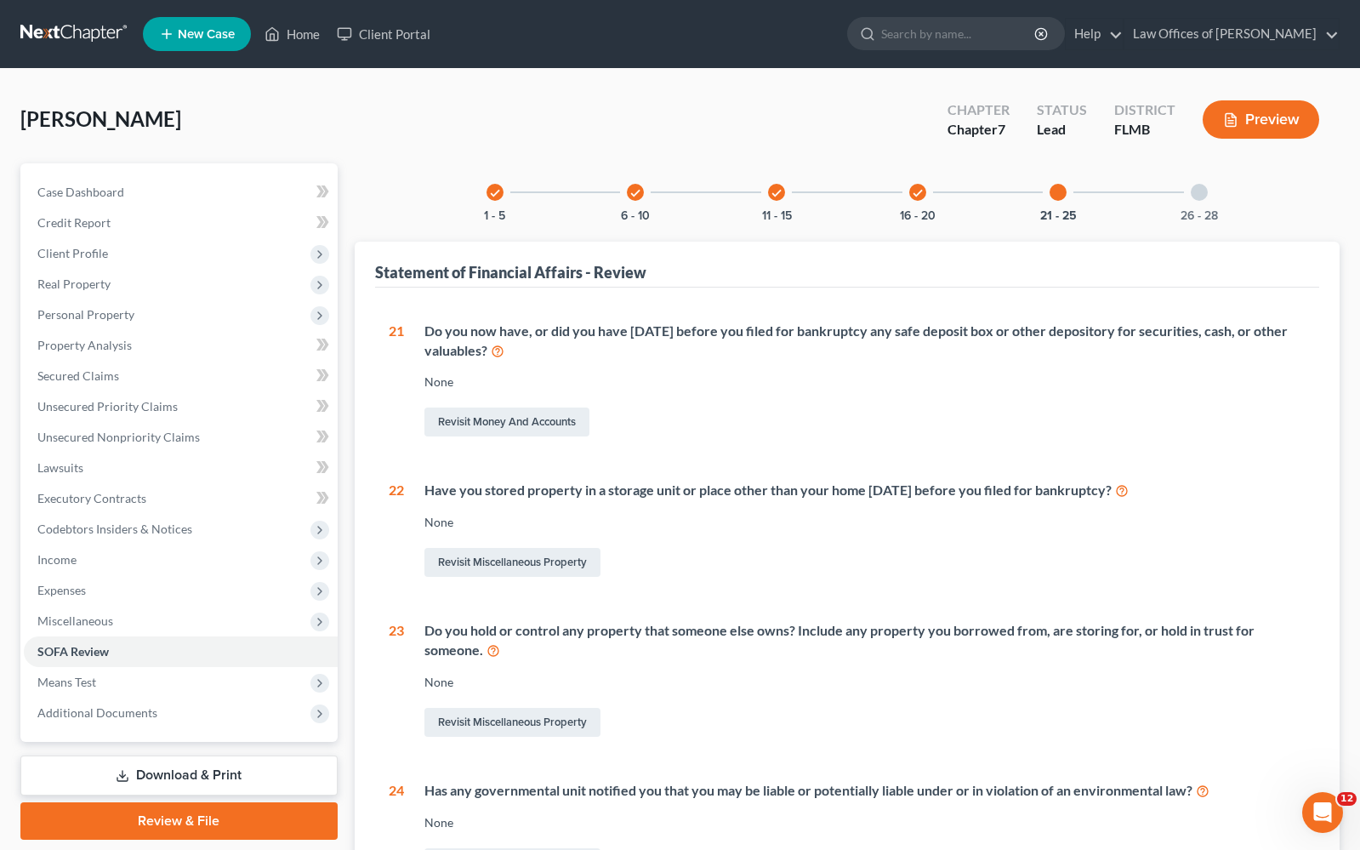
click at [1202, 188] on div at bounding box center [1199, 192] width 17 height 17
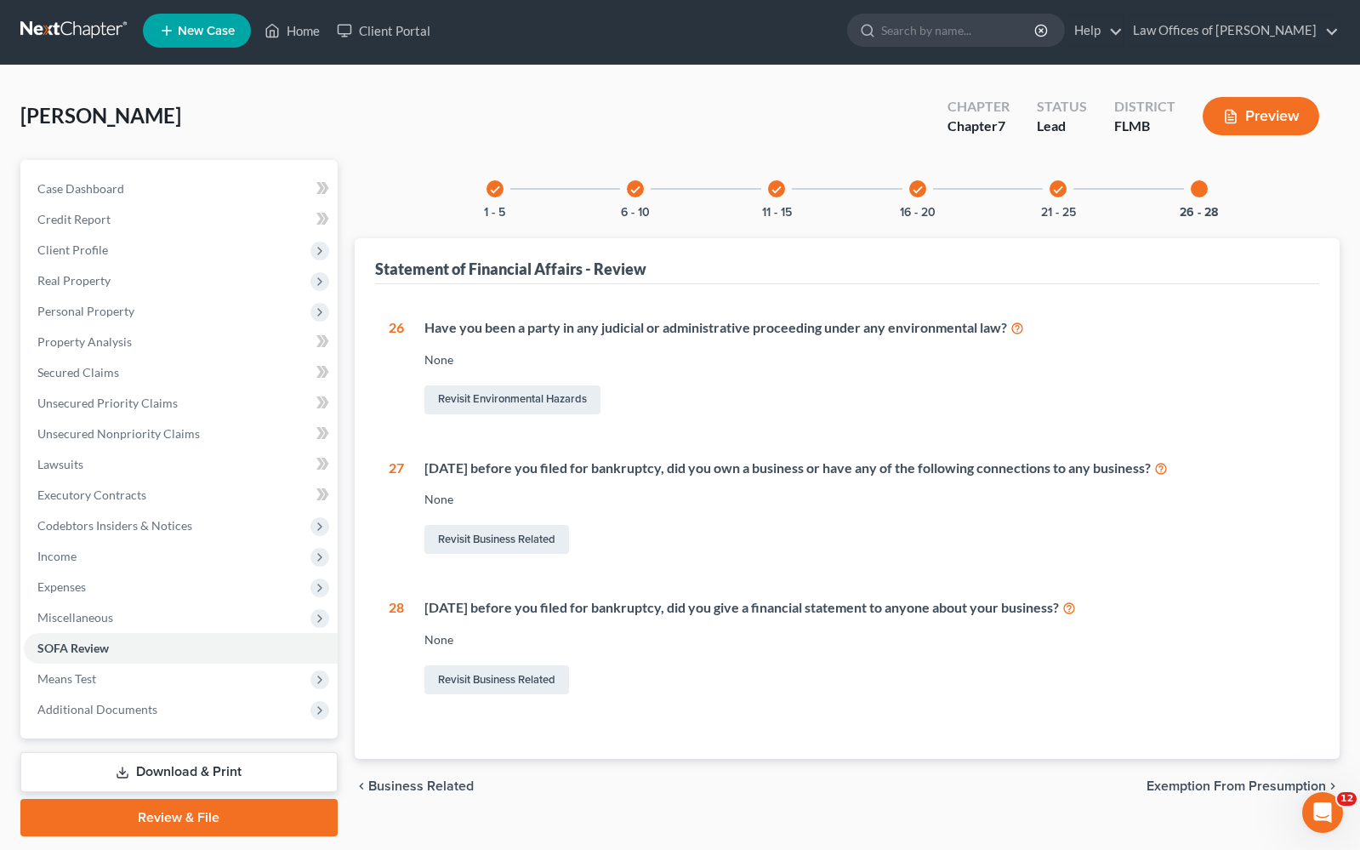
scroll to position [18, 0]
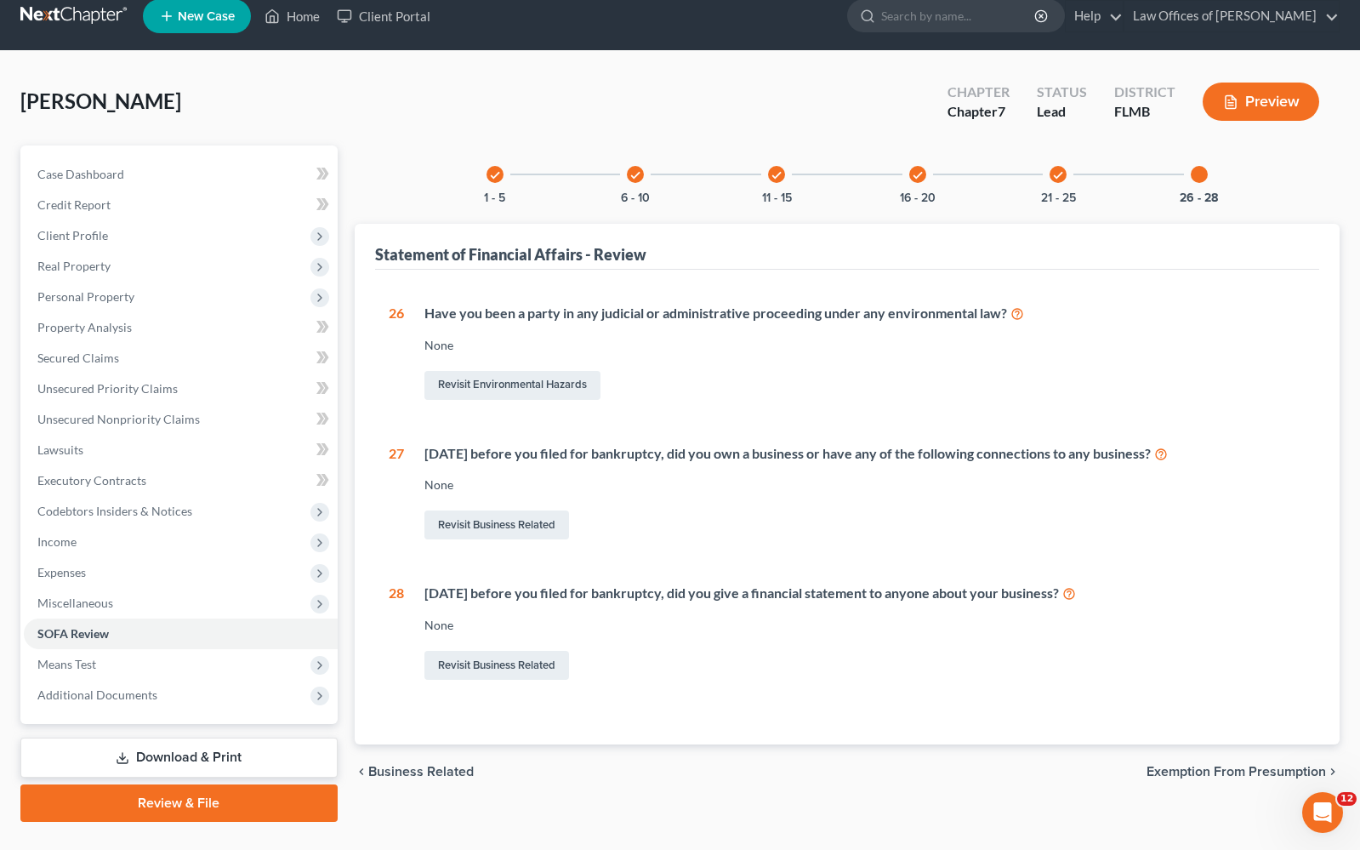
click at [1215, 769] on span "Exemption from Presumption" at bounding box center [1237, 772] width 180 height 14
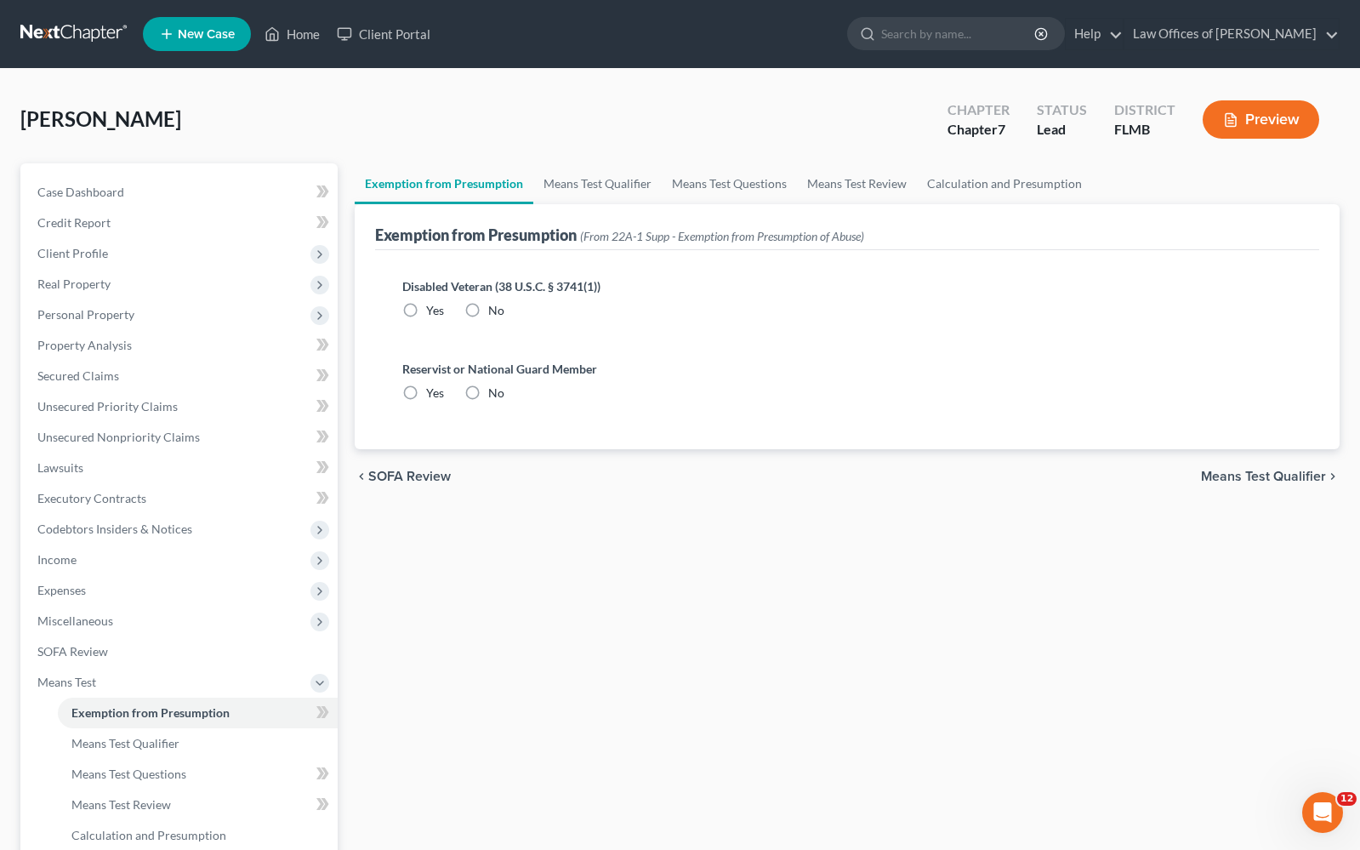
click at [488, 310] on label "No" at bounding box center [496, 310] width 16 height 17
click at [495, 310] on input "No" at bounding box center [500, 307] width 11 height 11
radio input "true"
click at [488, 391] on label "No" at bounding box center [496, 393] width 16 height 17
click at [495, 391] on input "No" at bounding box center [500, 390] width 11 height 11
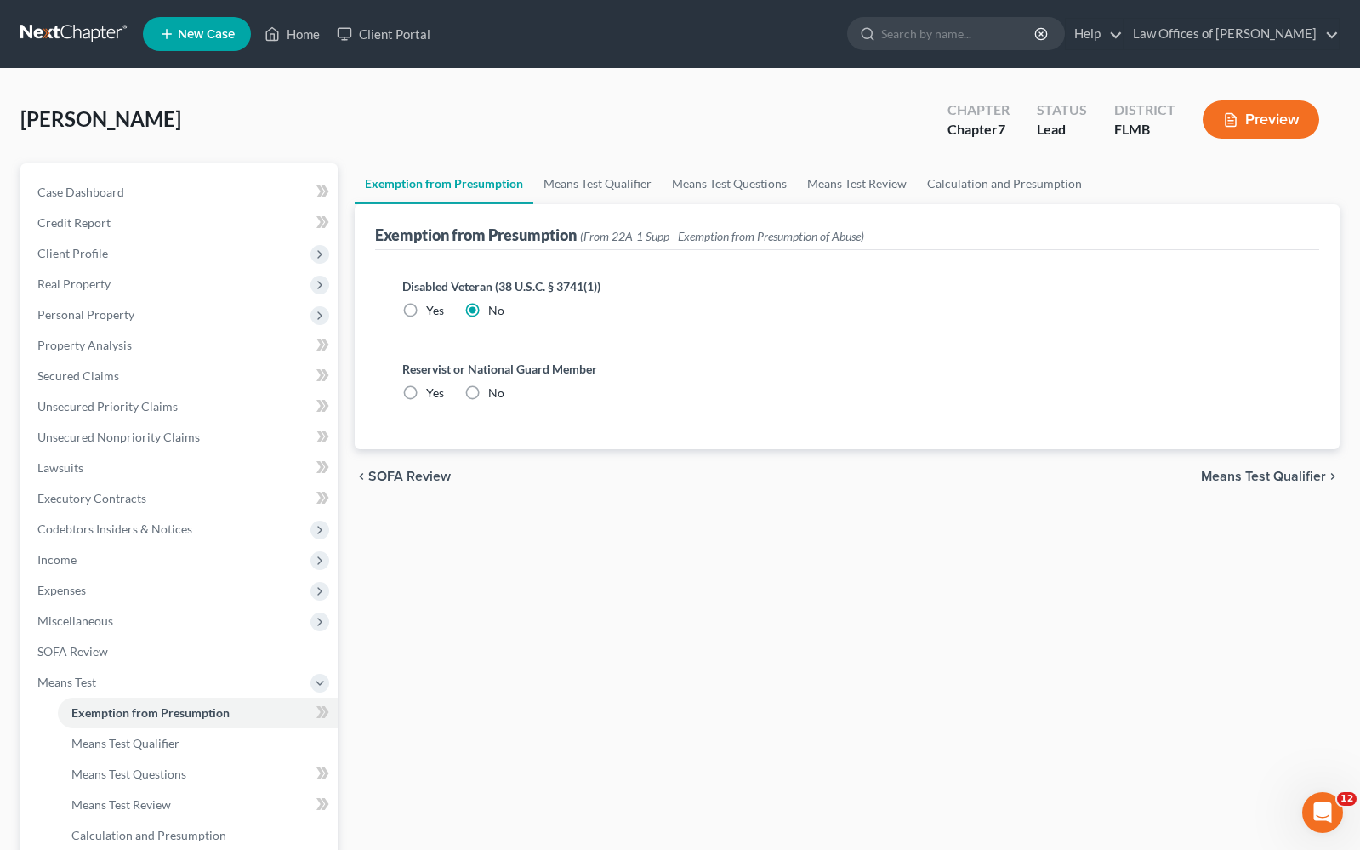
radio input "true"
click at [1289, 470] on span "Means Test Qualifier" at bounding box center [1263, 477] width 125 height 14
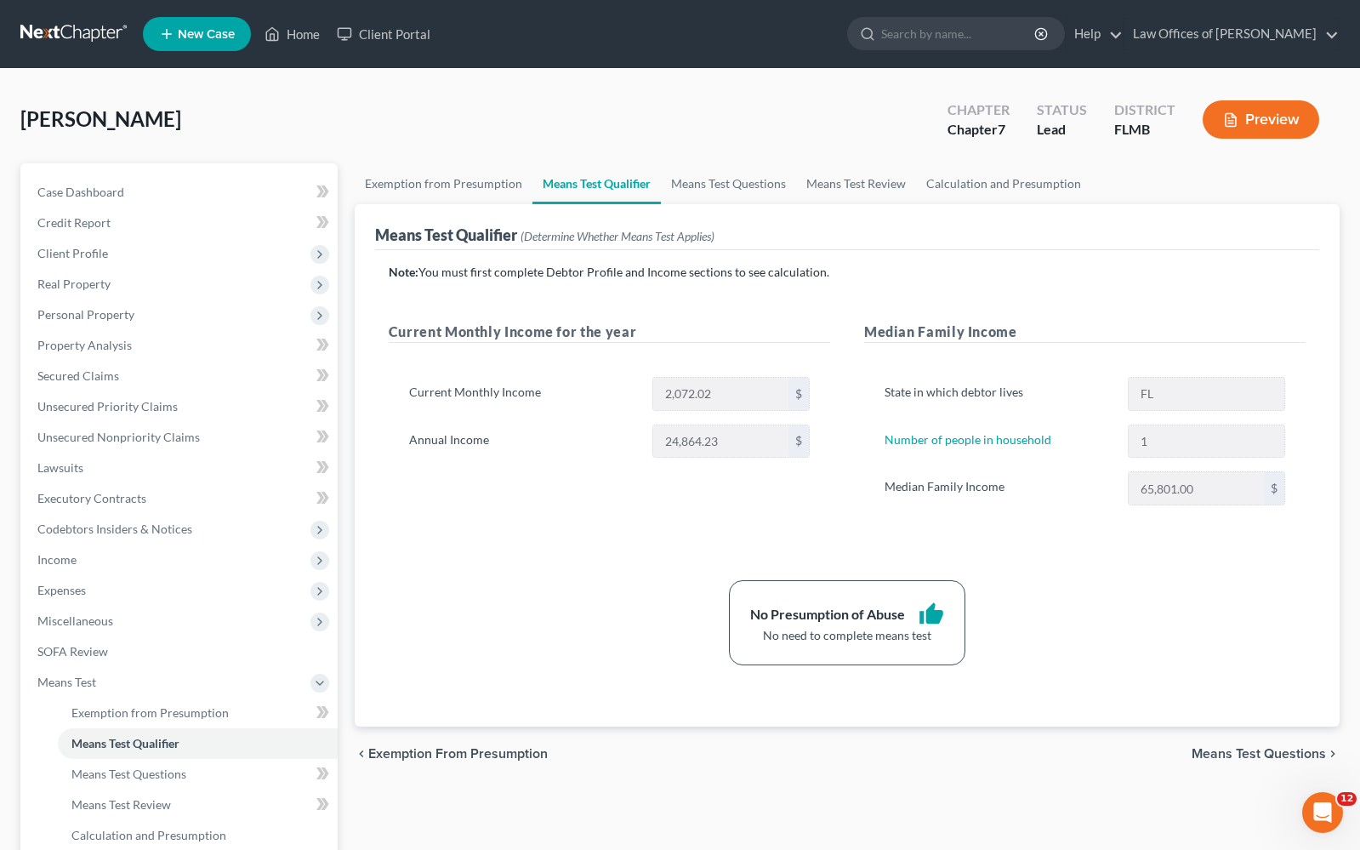
click at [1267, 761] on span "Means Test Questions" at bounding box center [1259, 754] width 134 height 14
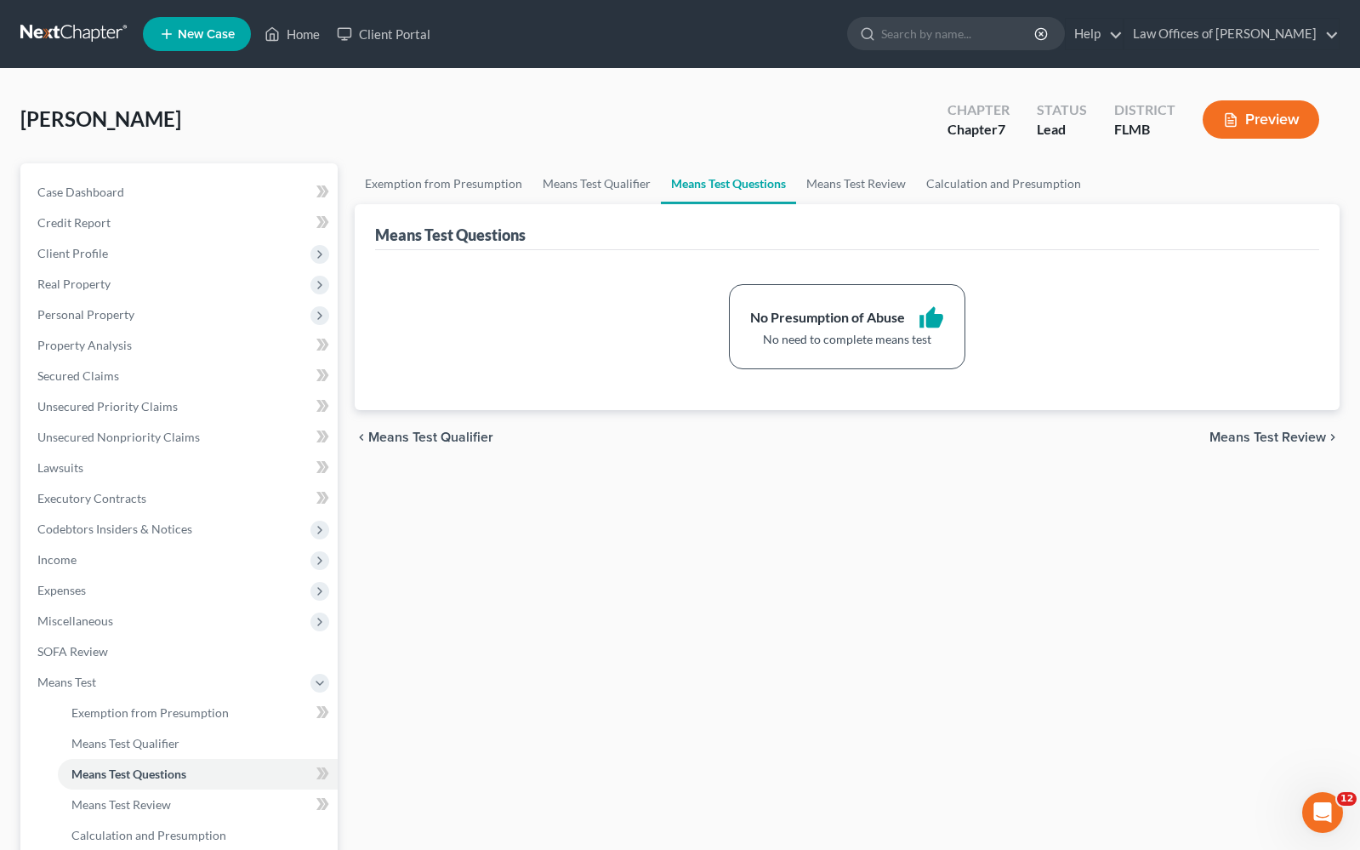
click at [1288, 437] on span "Means Test Review" at bounding box center [1268, 438] width 117 height 14
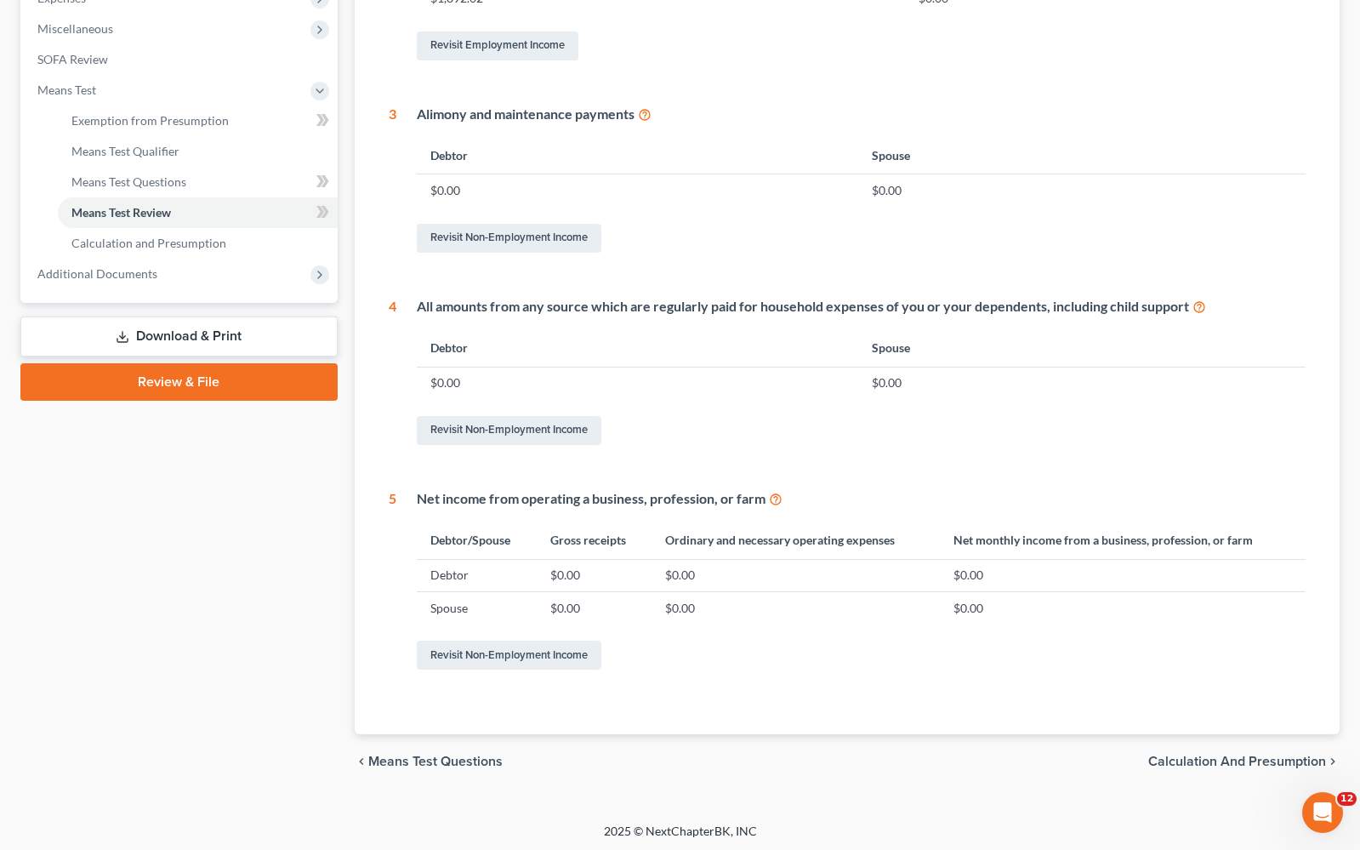
scroll to position [210, 0]
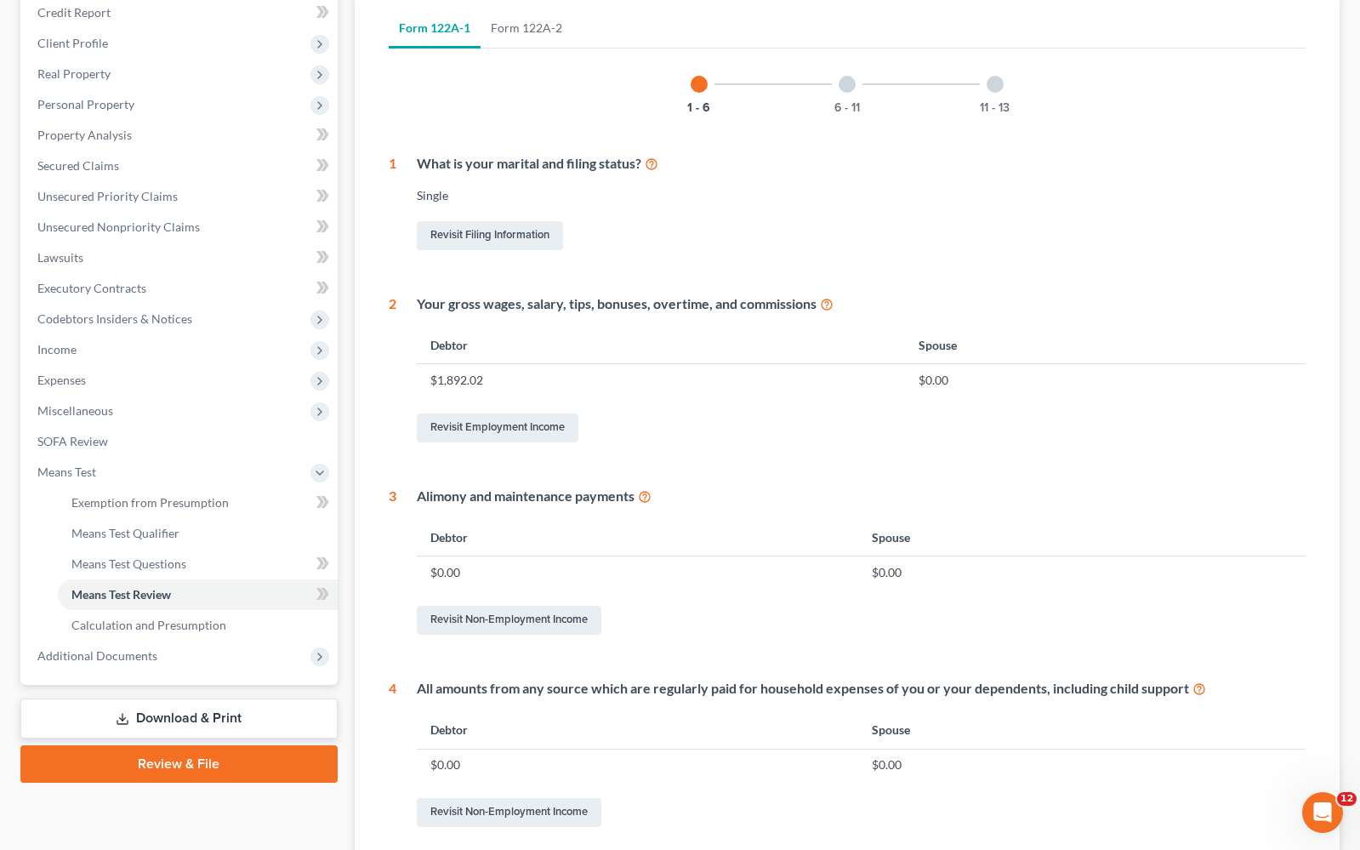
click at [857, 83] on div "6 - 11" at bounding box center [847, 84] width 58 height 58
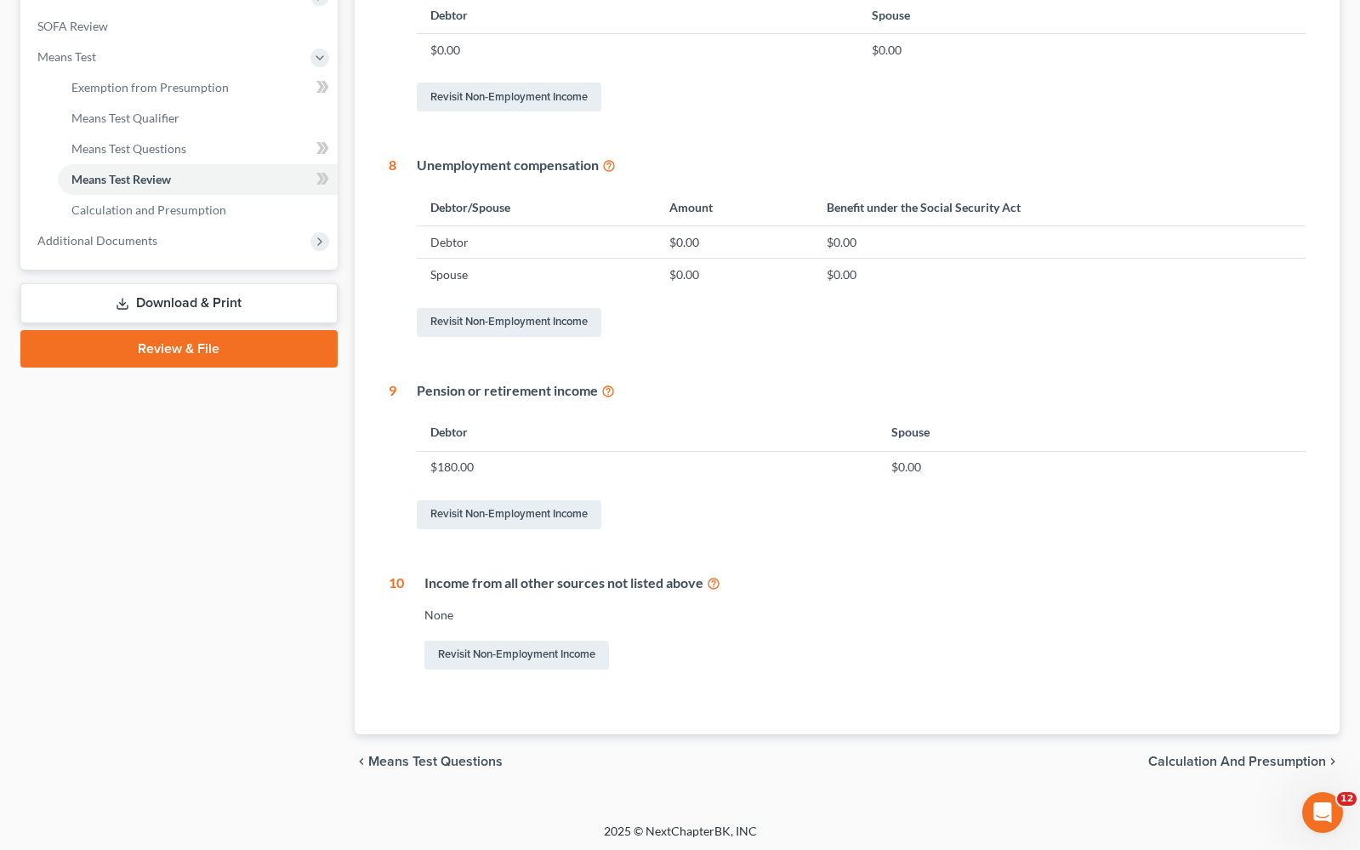
scroll to position [0, 0]
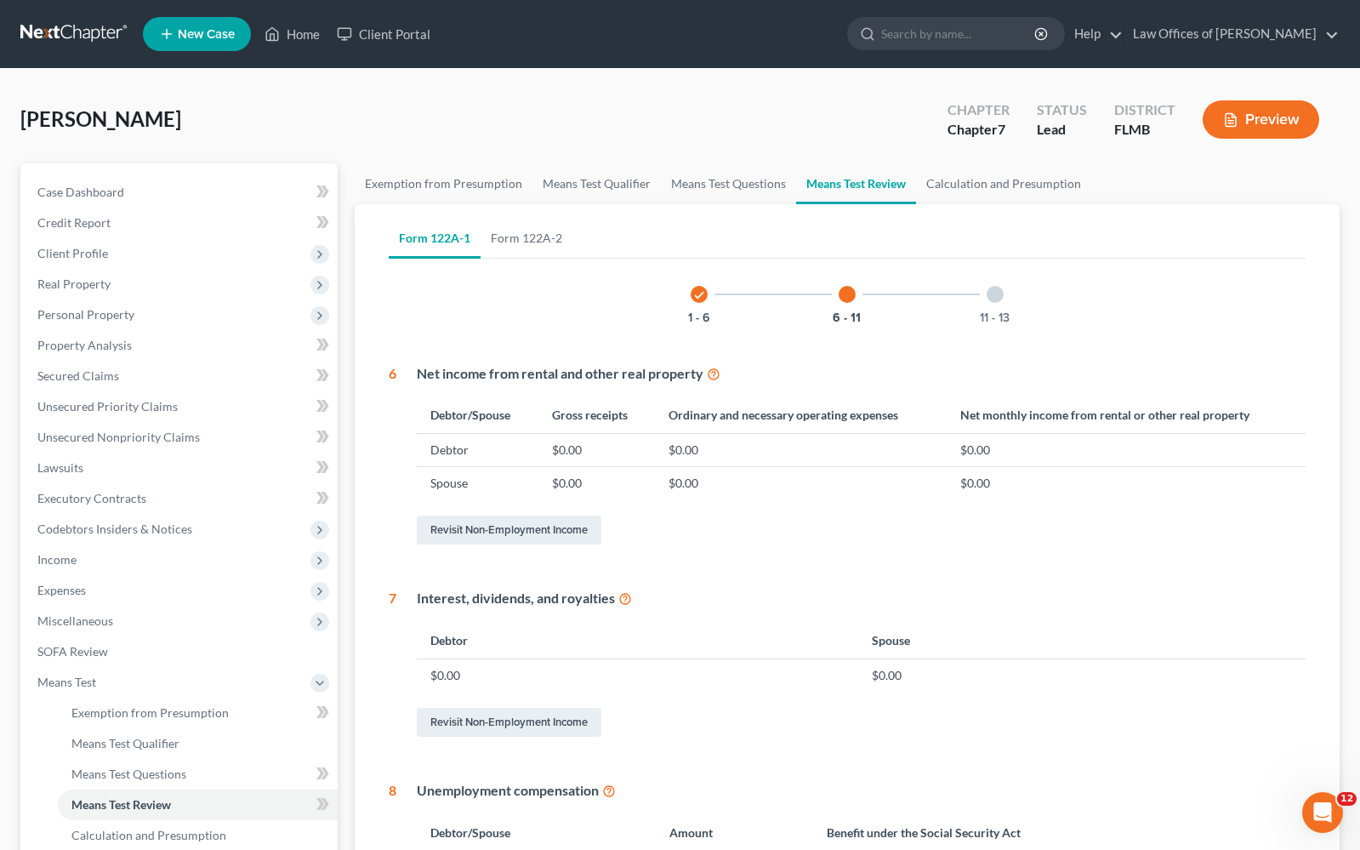
click at [990, 294] on div at bounding box center [995, 294] width 17 height 17
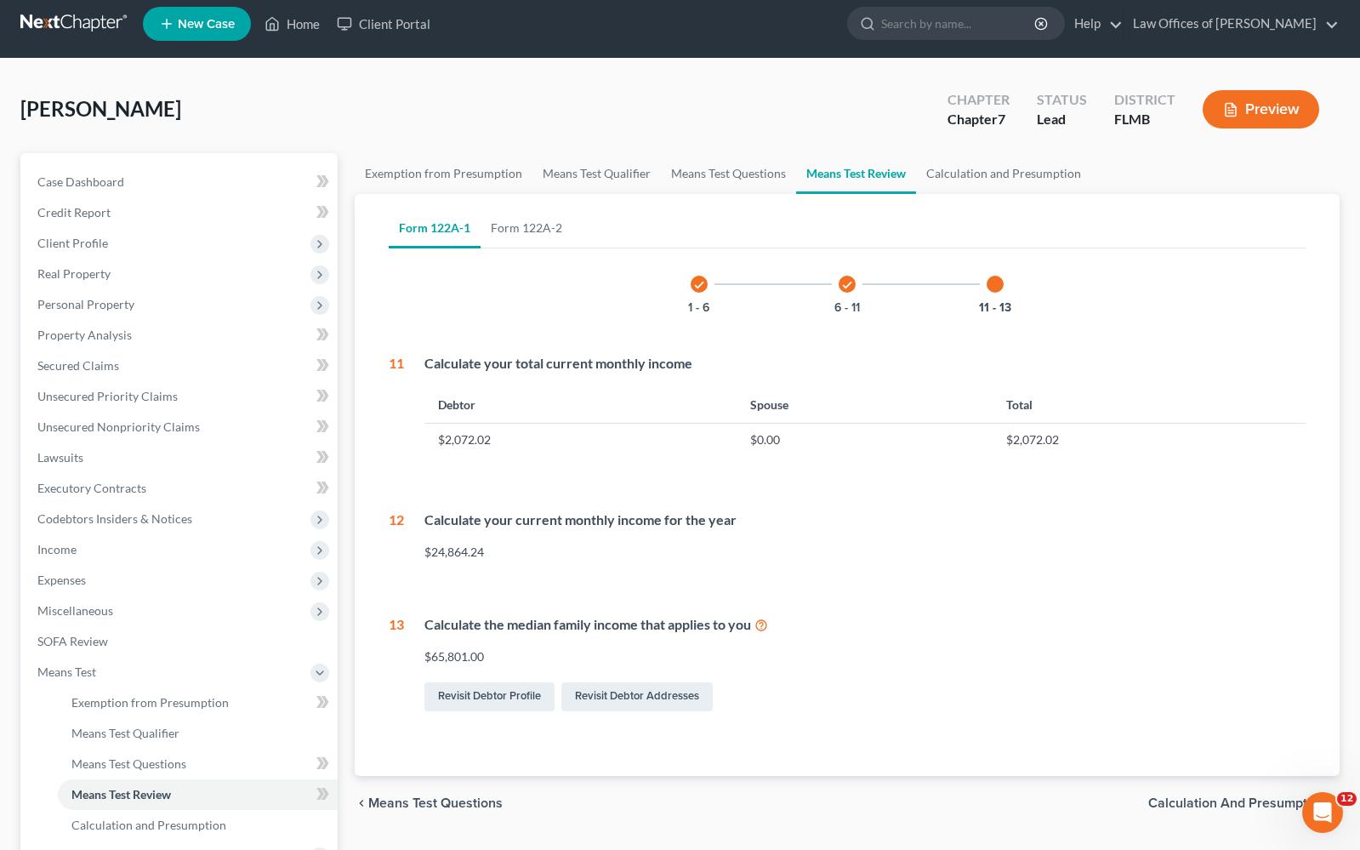
scroll to position [28, 0]
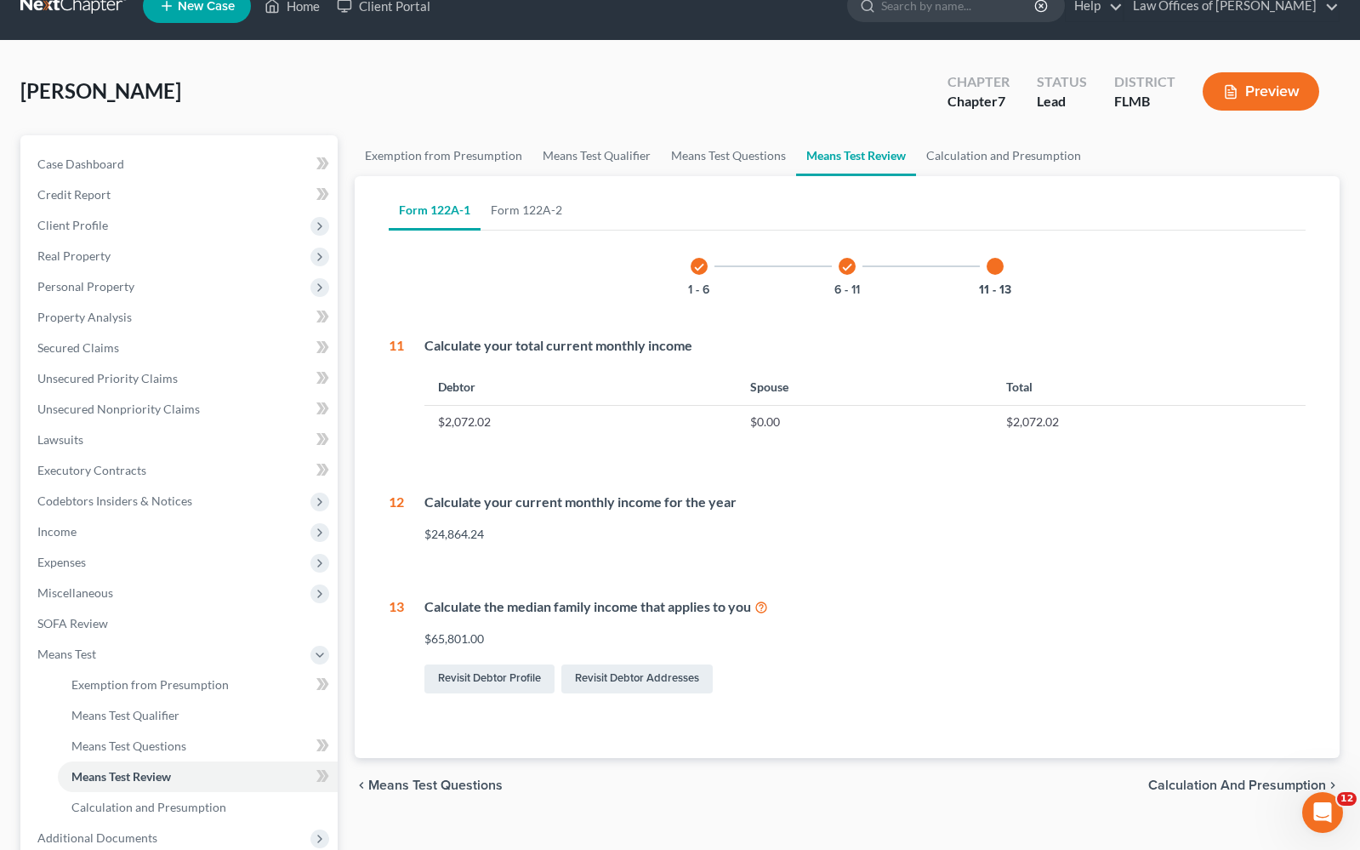
click at [1234, 786] on span "Calculation and Presumption" at bounding box center [1238, 785] width 178 height 14
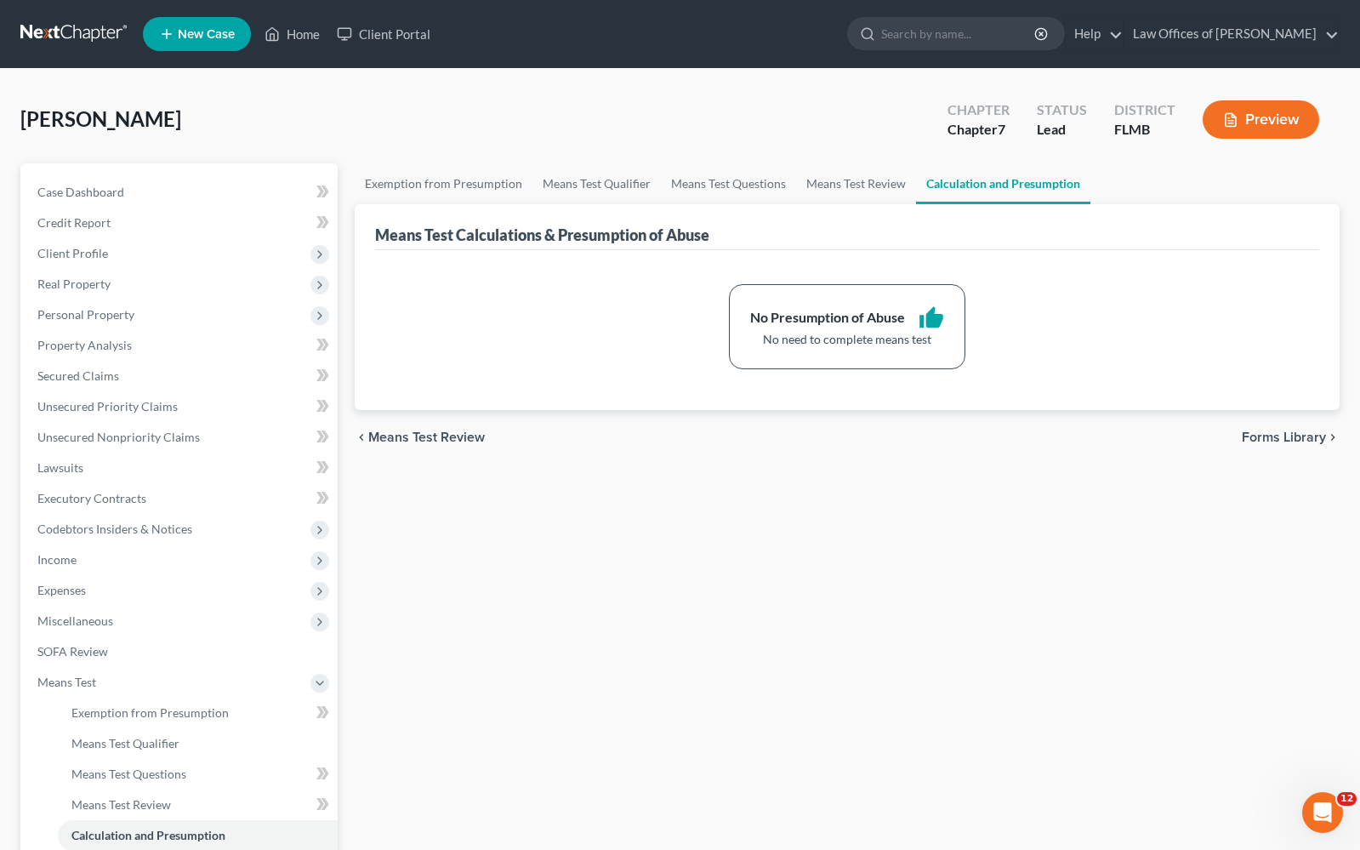
click at [1275, 442] on span "Forms Library" at bounding box center [1284, 438] width 84 height 14
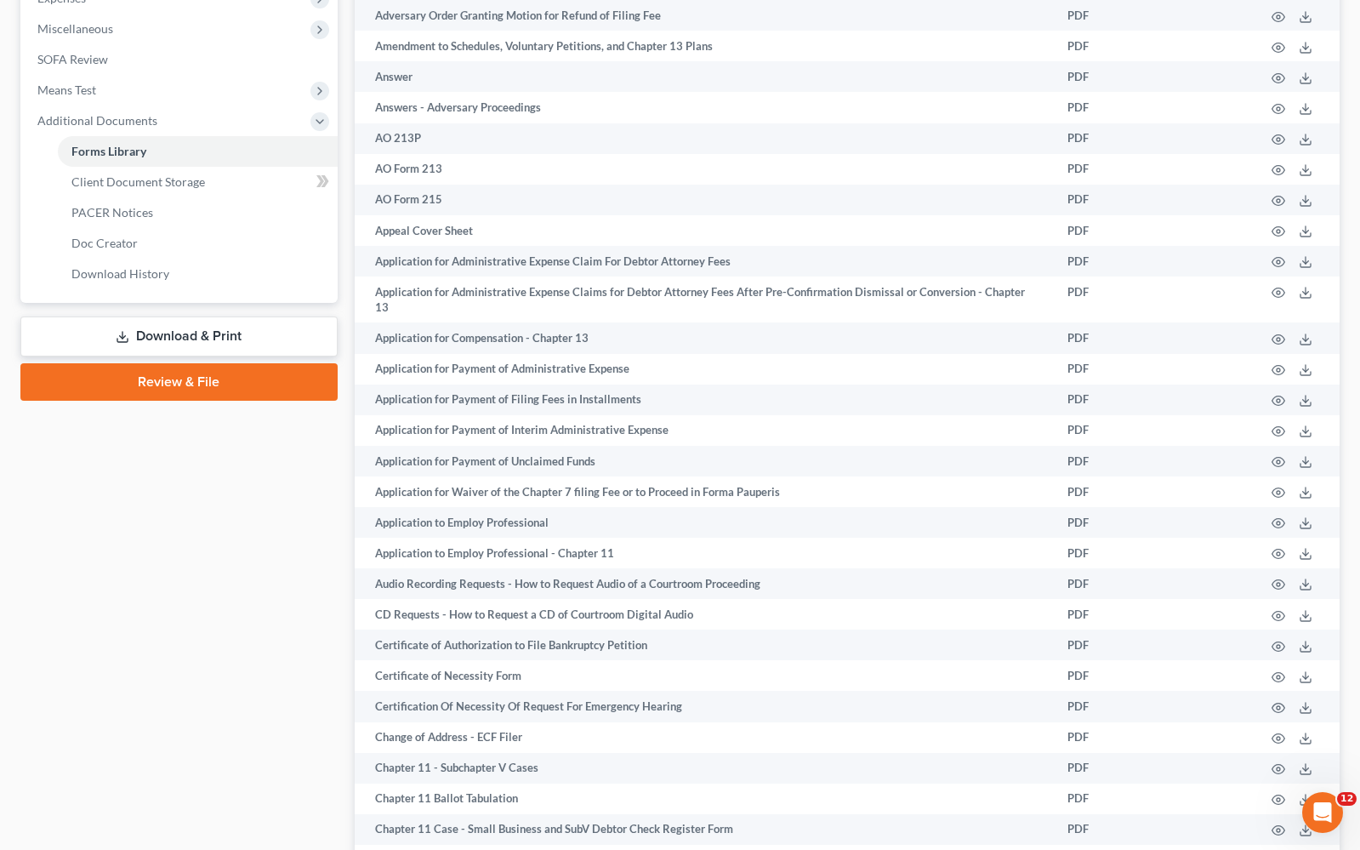
scroll to position [778, 0]
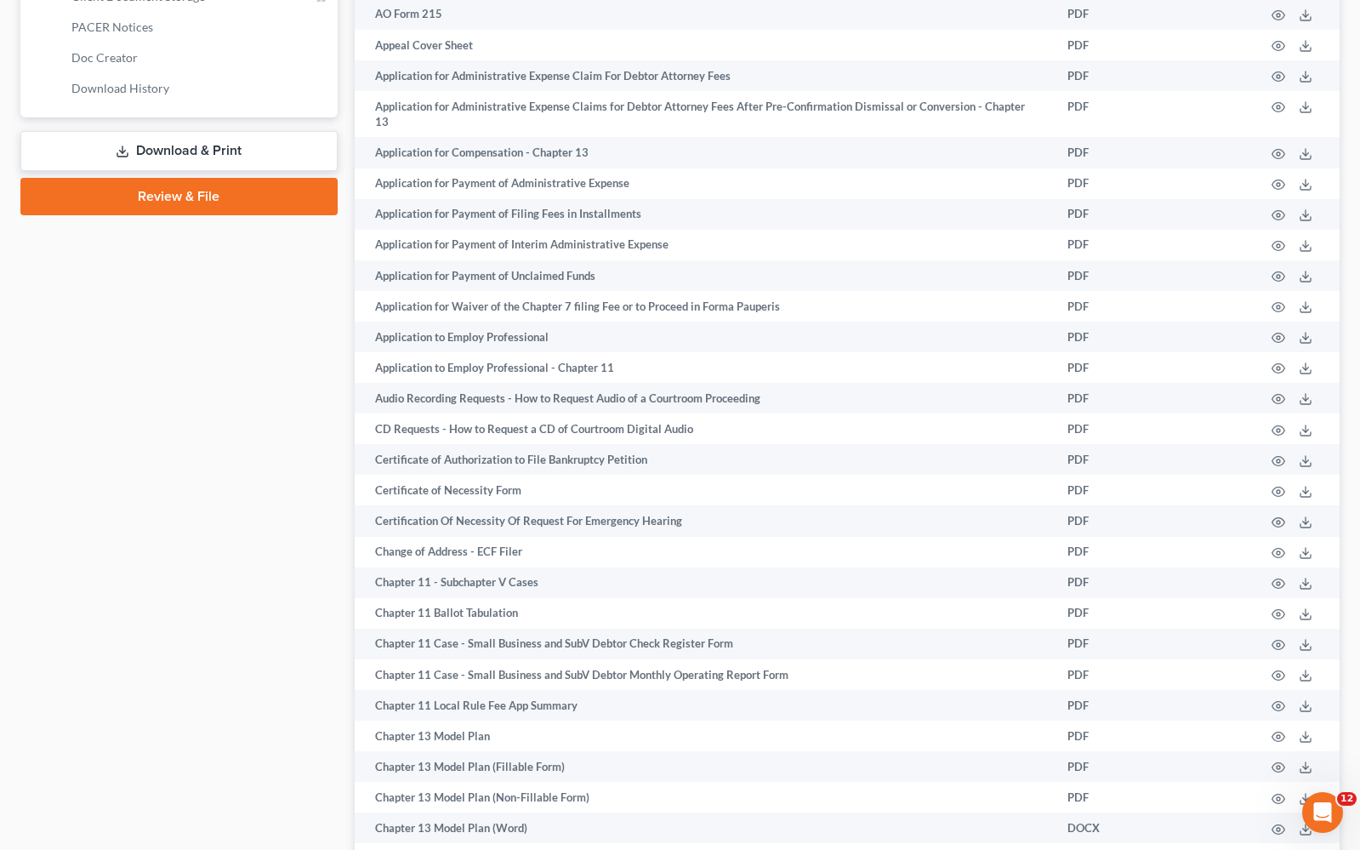
click at [225, 148] on link "Download & Print" at bounding box center [178, 151] width 317 height 40
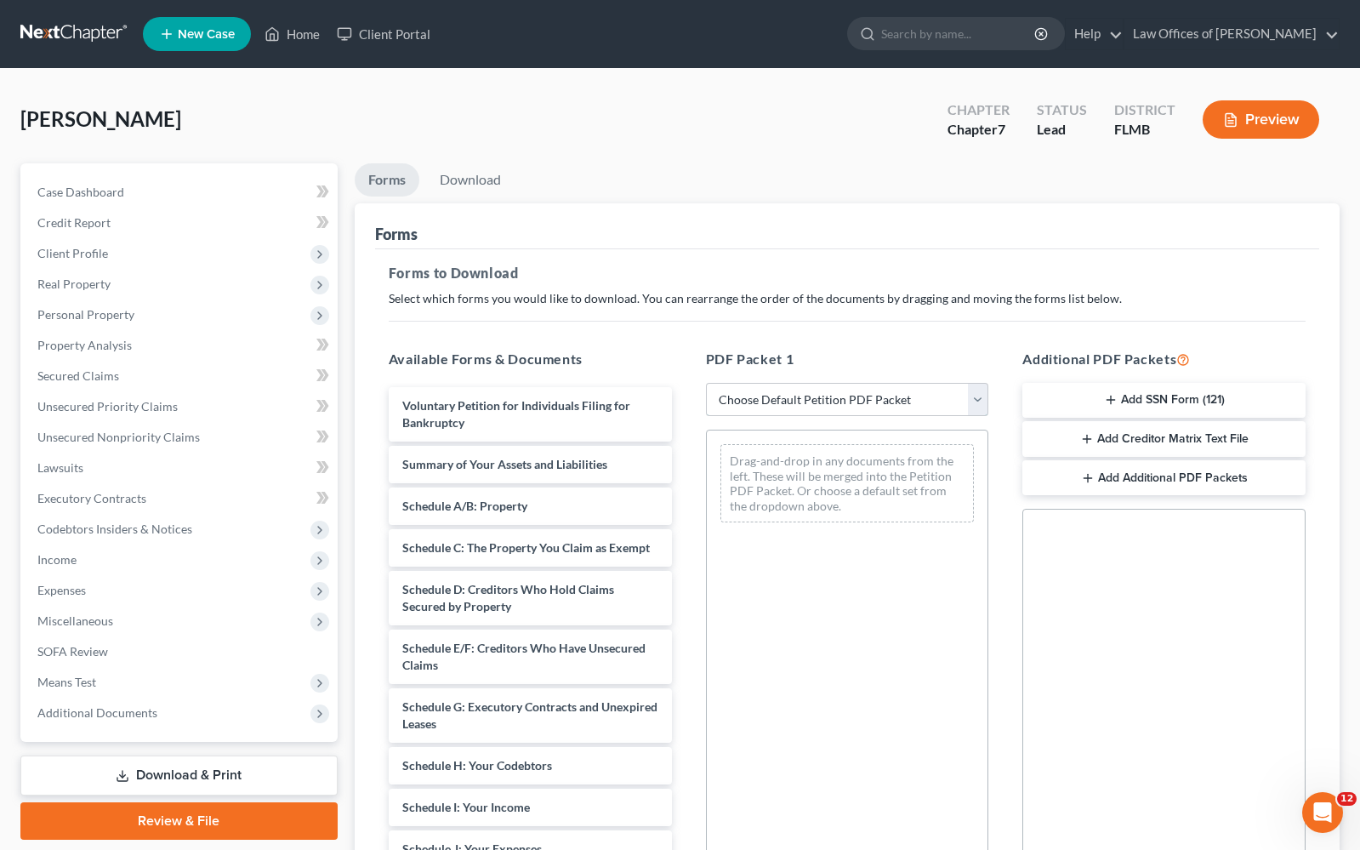
select select "0"
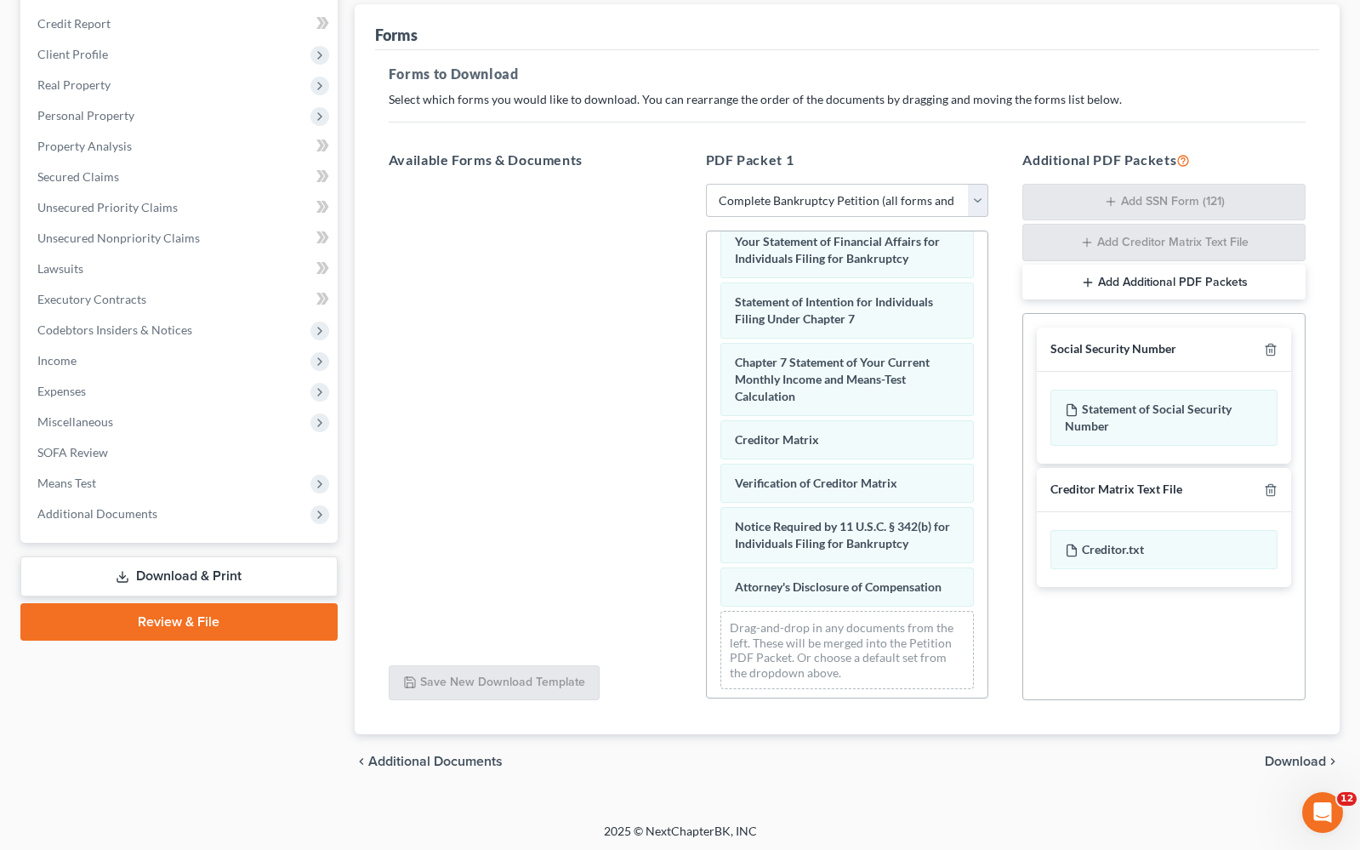
scroll to position [202, 0]
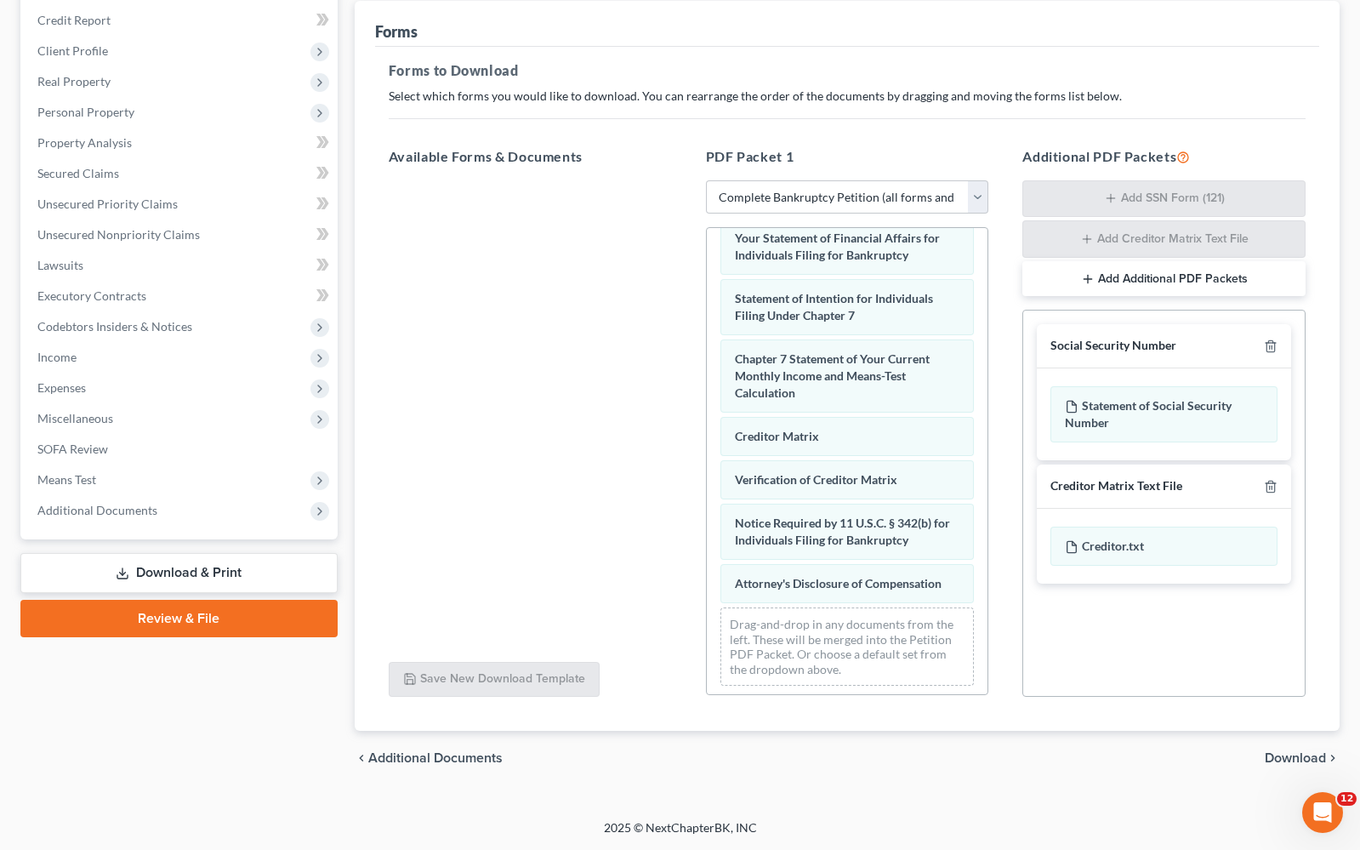
click at [235, 579] on link "Download & Print" at bounding box center [178, 573] width 317 height 40
click at [186, 570] on link "Download & Print" at bounding box center [178, 573] width 317 height 40
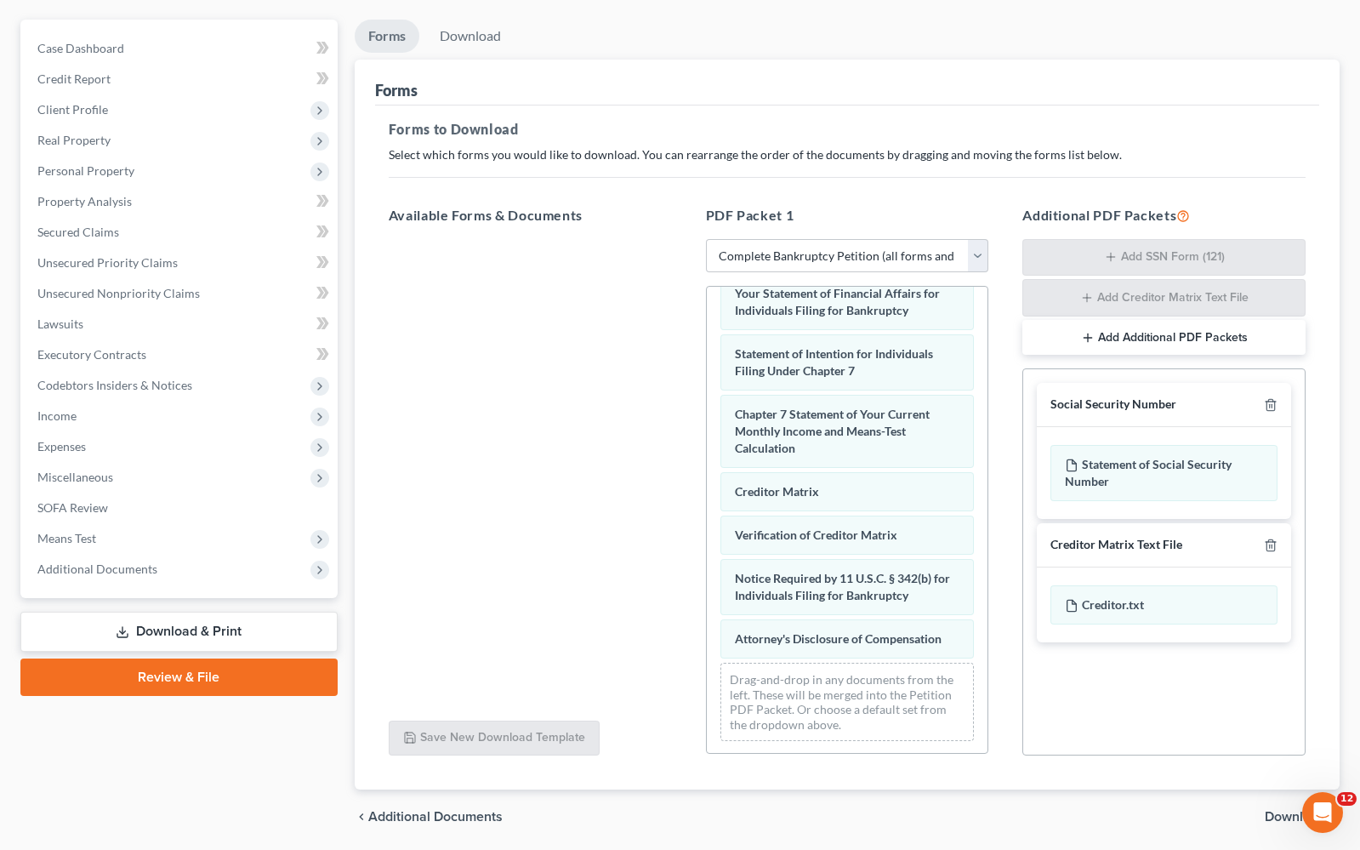
scroll to position [140, 0]
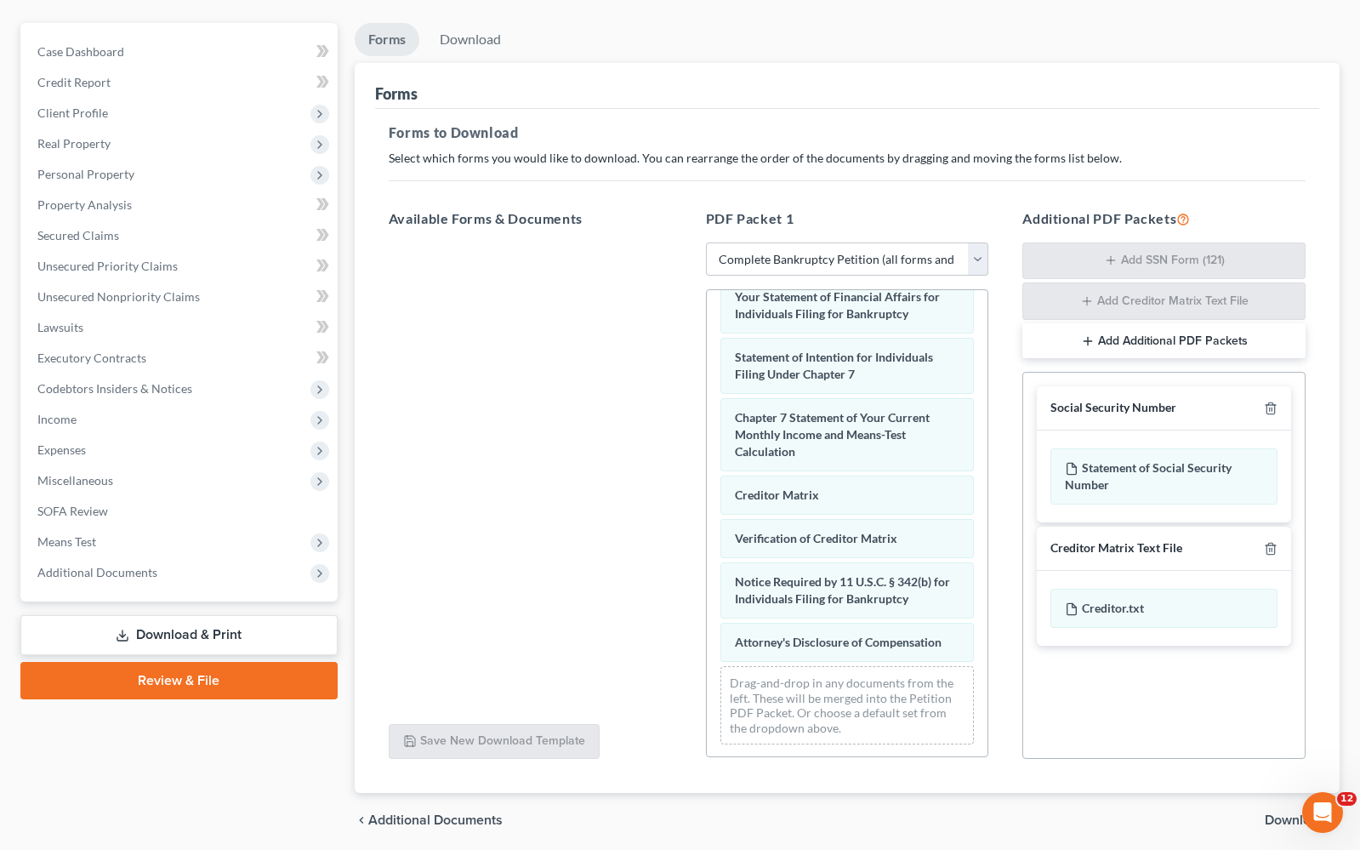
click at [106, 676] on link "Review & File" at bounding box center [178, 680] width 317 height 37
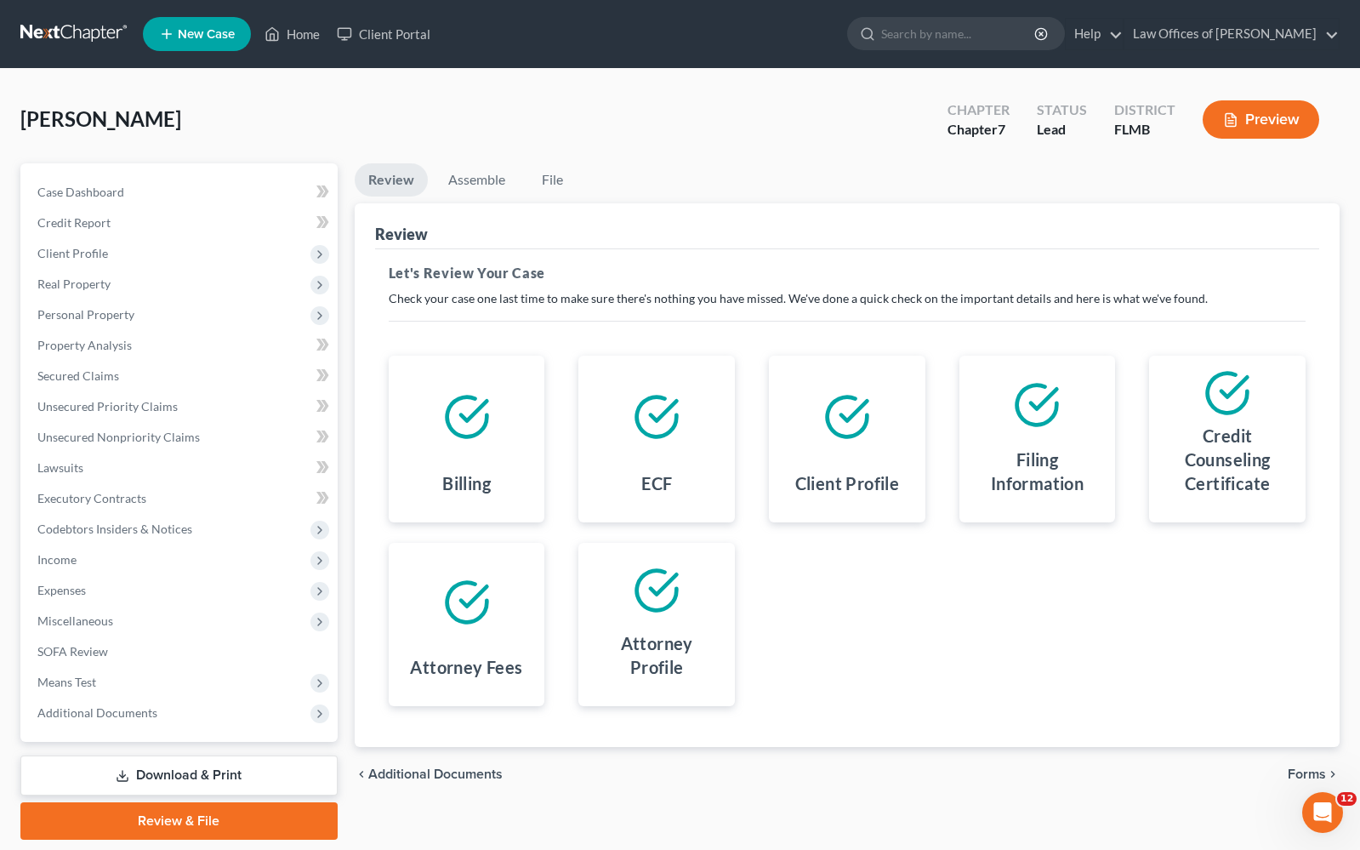
click at [208, 766] on link "Download & Print" at bounding box center [178, 776] width 317 height 40
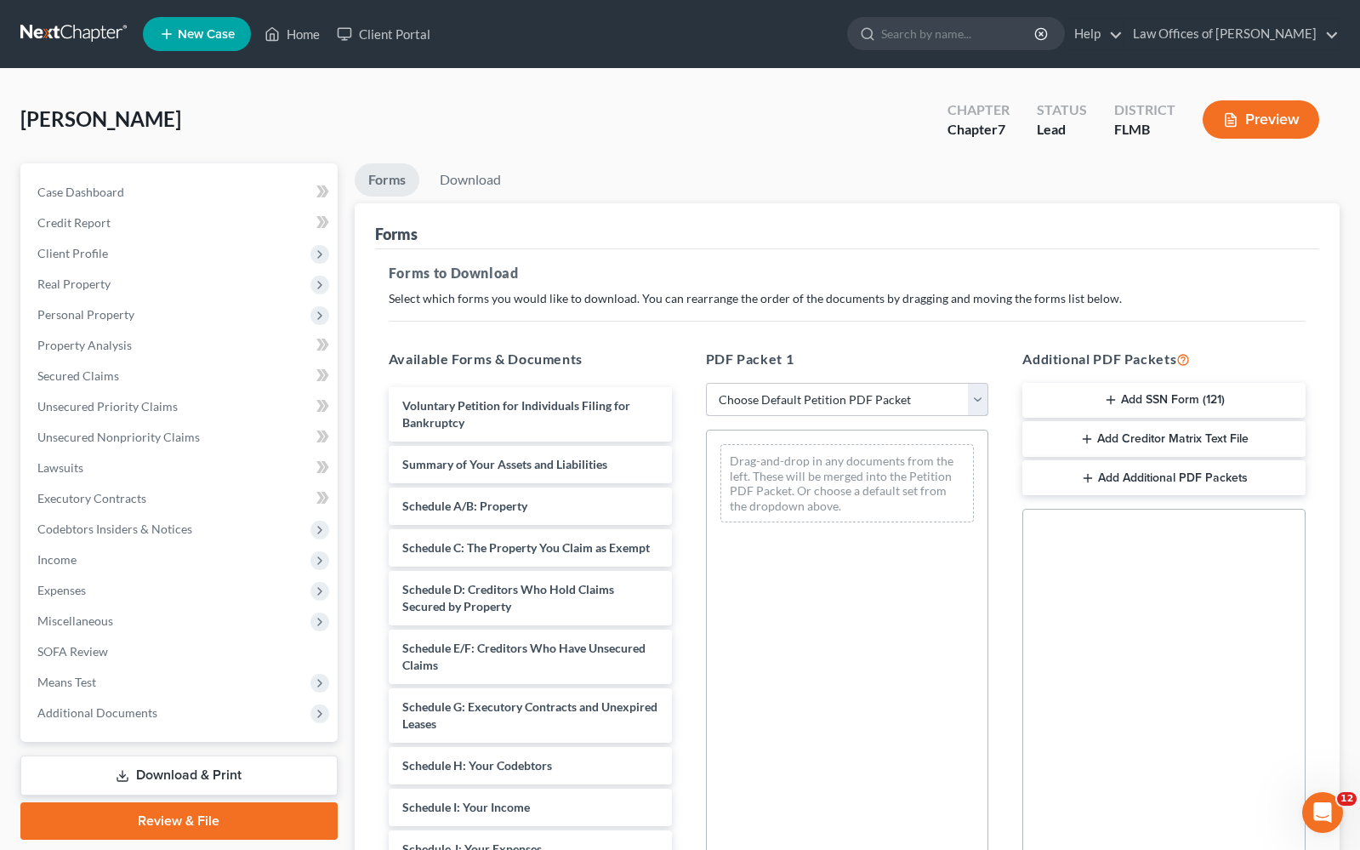
select select "0"
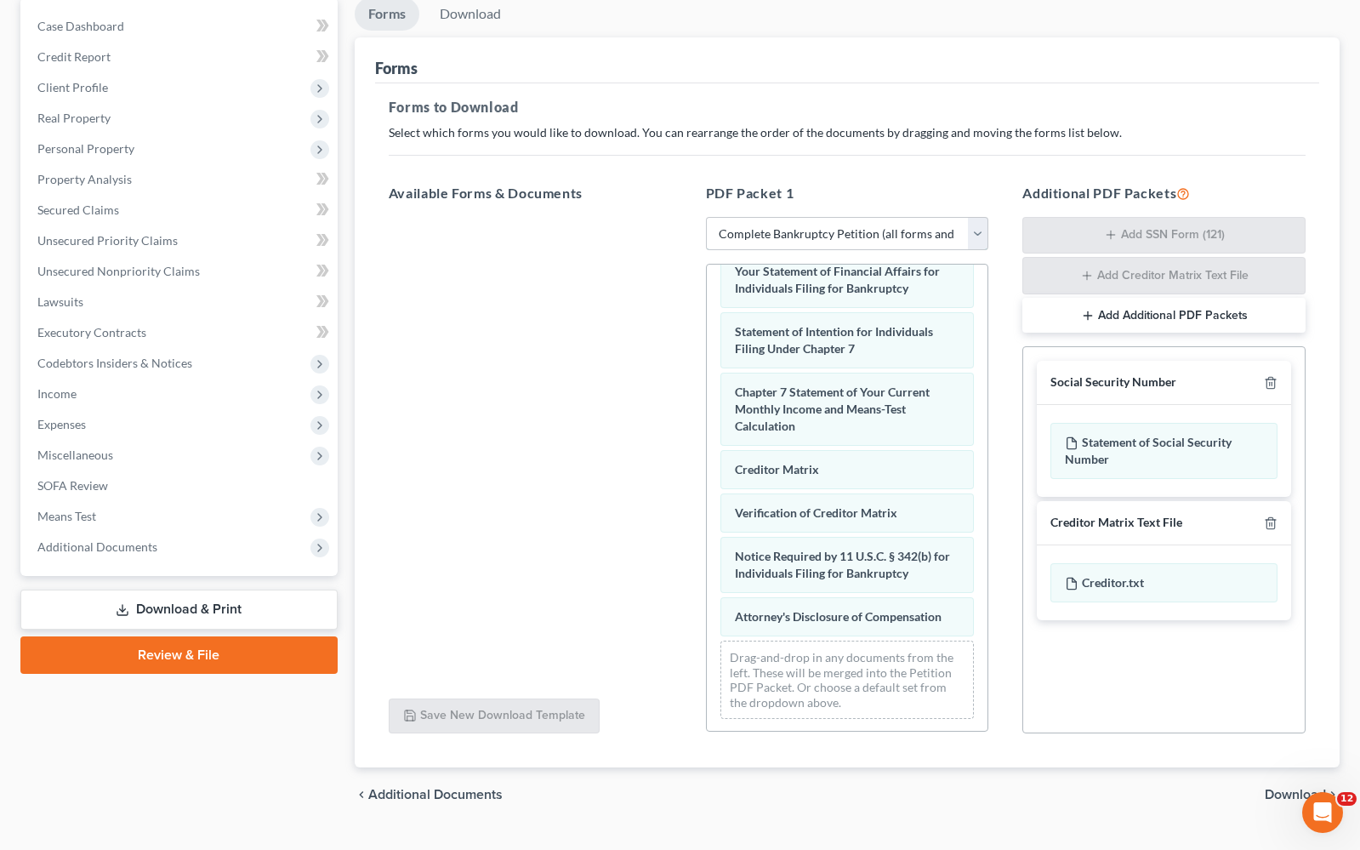
scroll to position [202, 0]
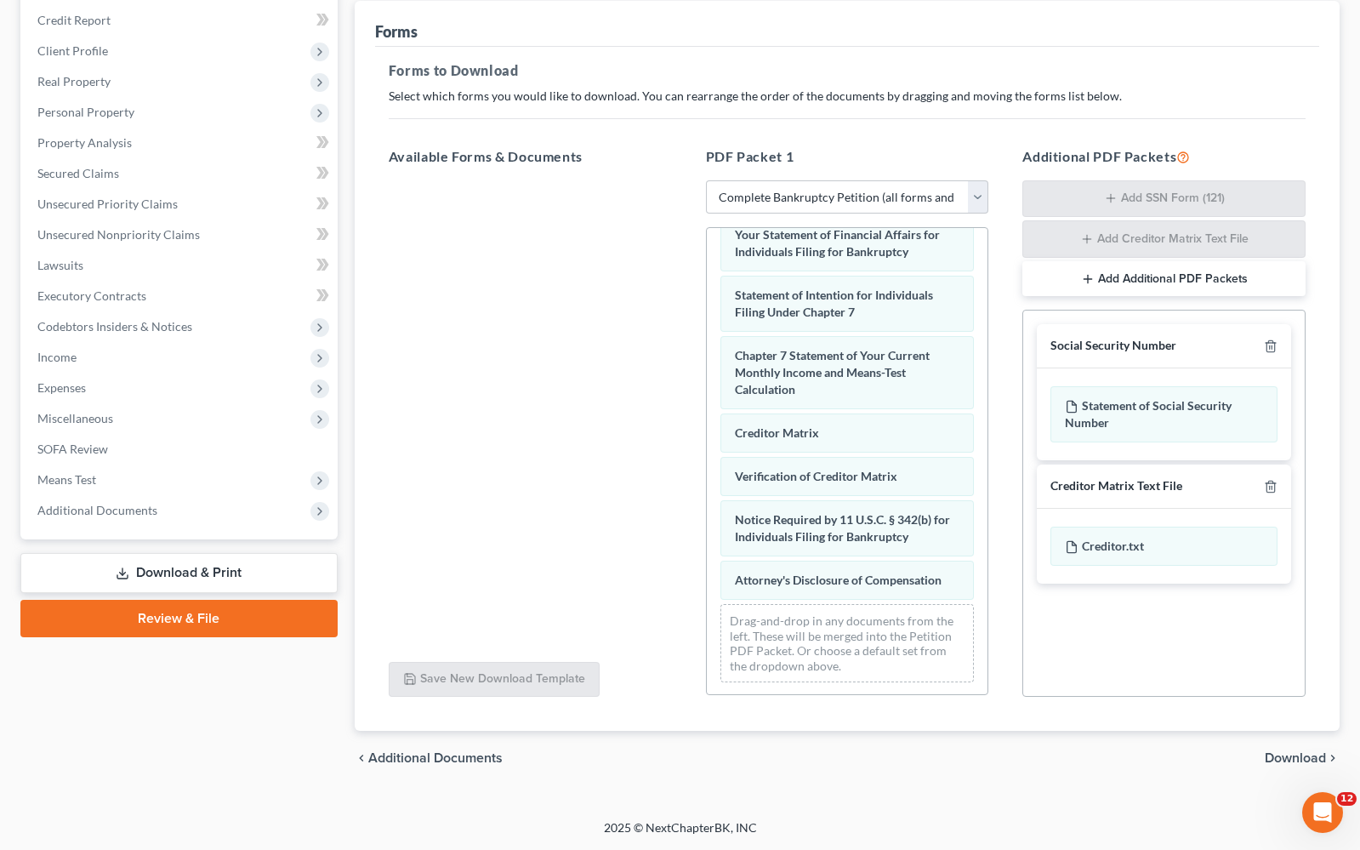
click at [192, 563] on link "Download & Print" at bounding box center [178, 573] width 317 height 40
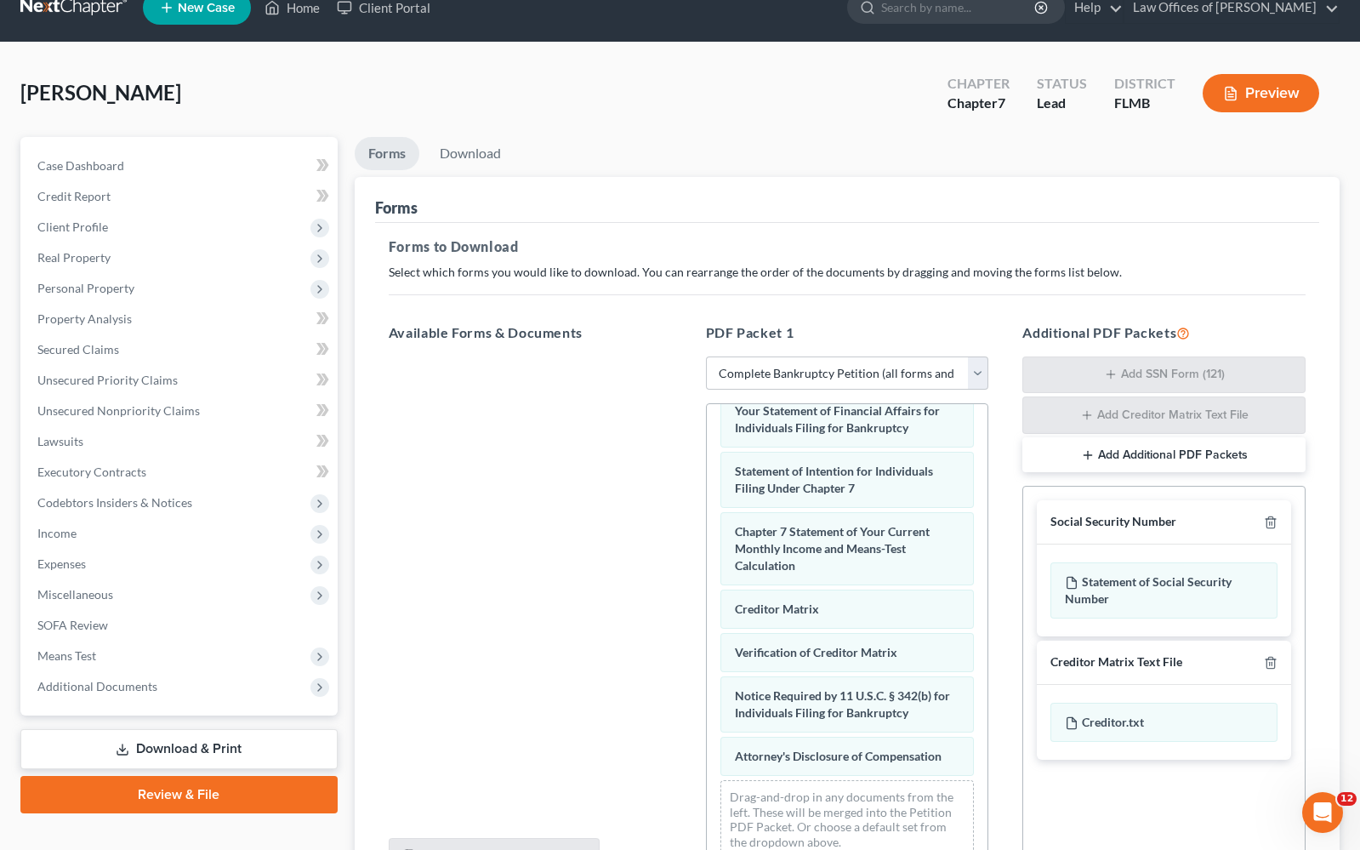
scroll to position [30, 0]
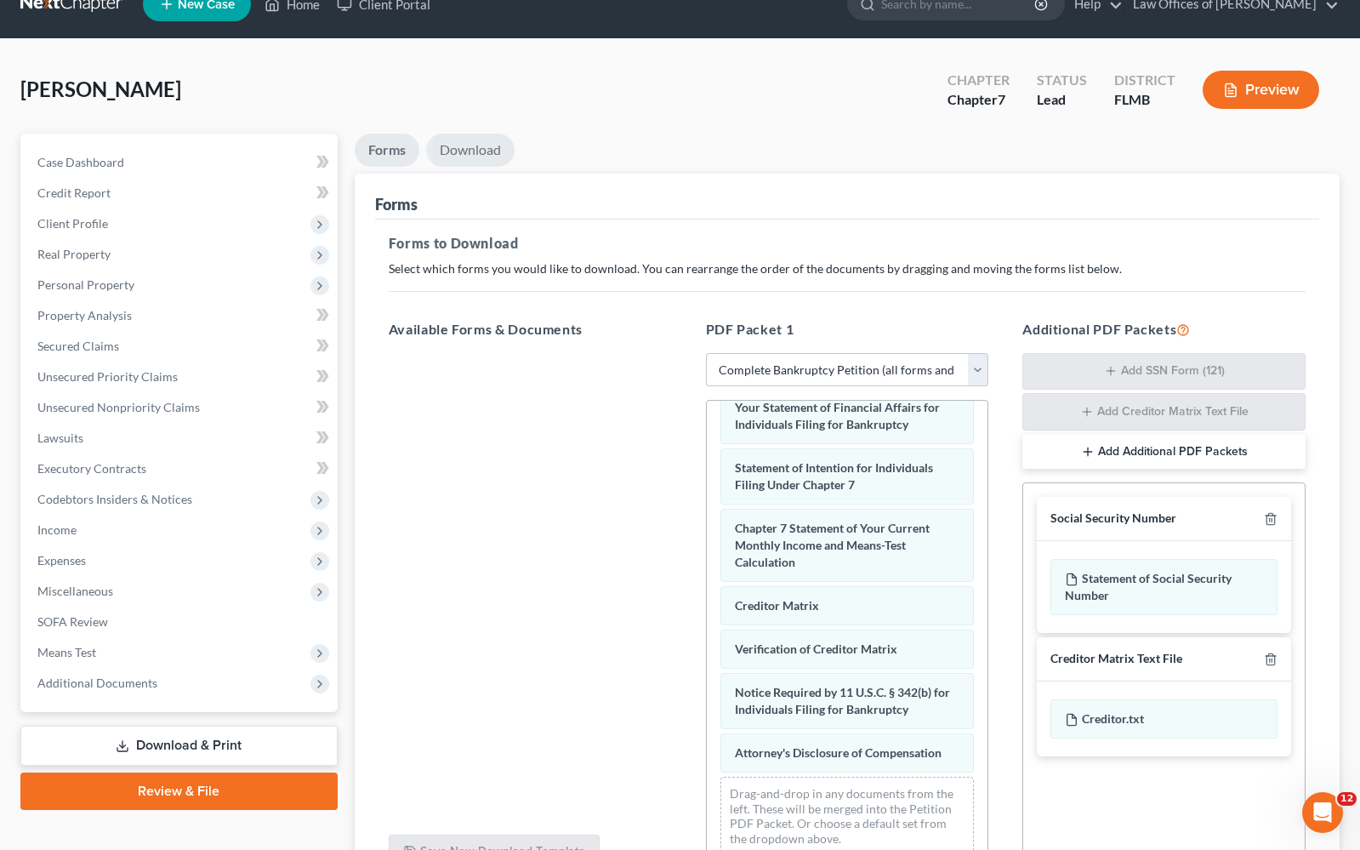
click at [453, 153] on link "Download" at bounding box center [470, 150] width 88 height 33
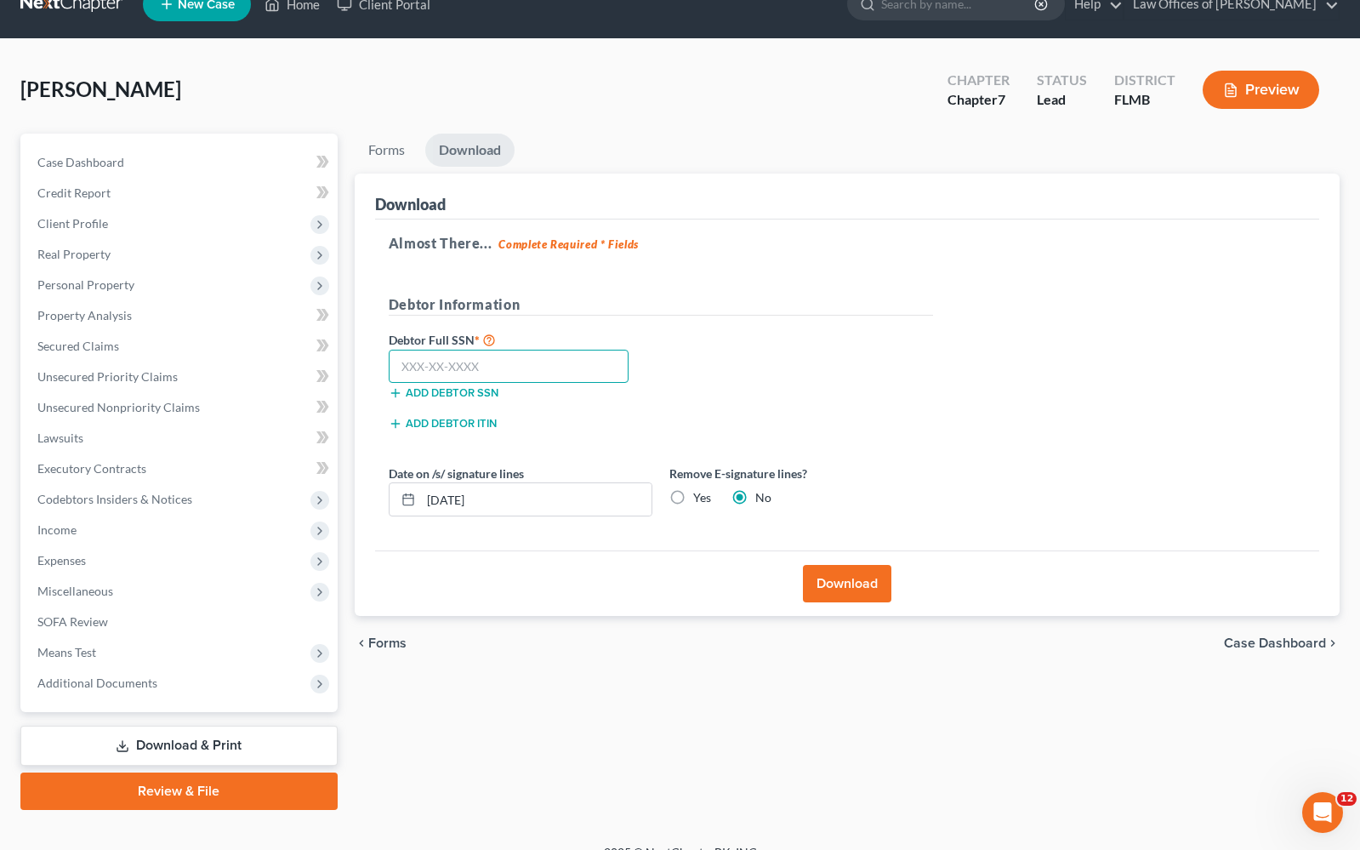
click at [503, 372] on input "text" at bounding box center [509, 367] width 241 height 34
type input "142-92-3131"
click at [845, 590] on button "Download" at bounding box center [847, 583] width 88 height 37
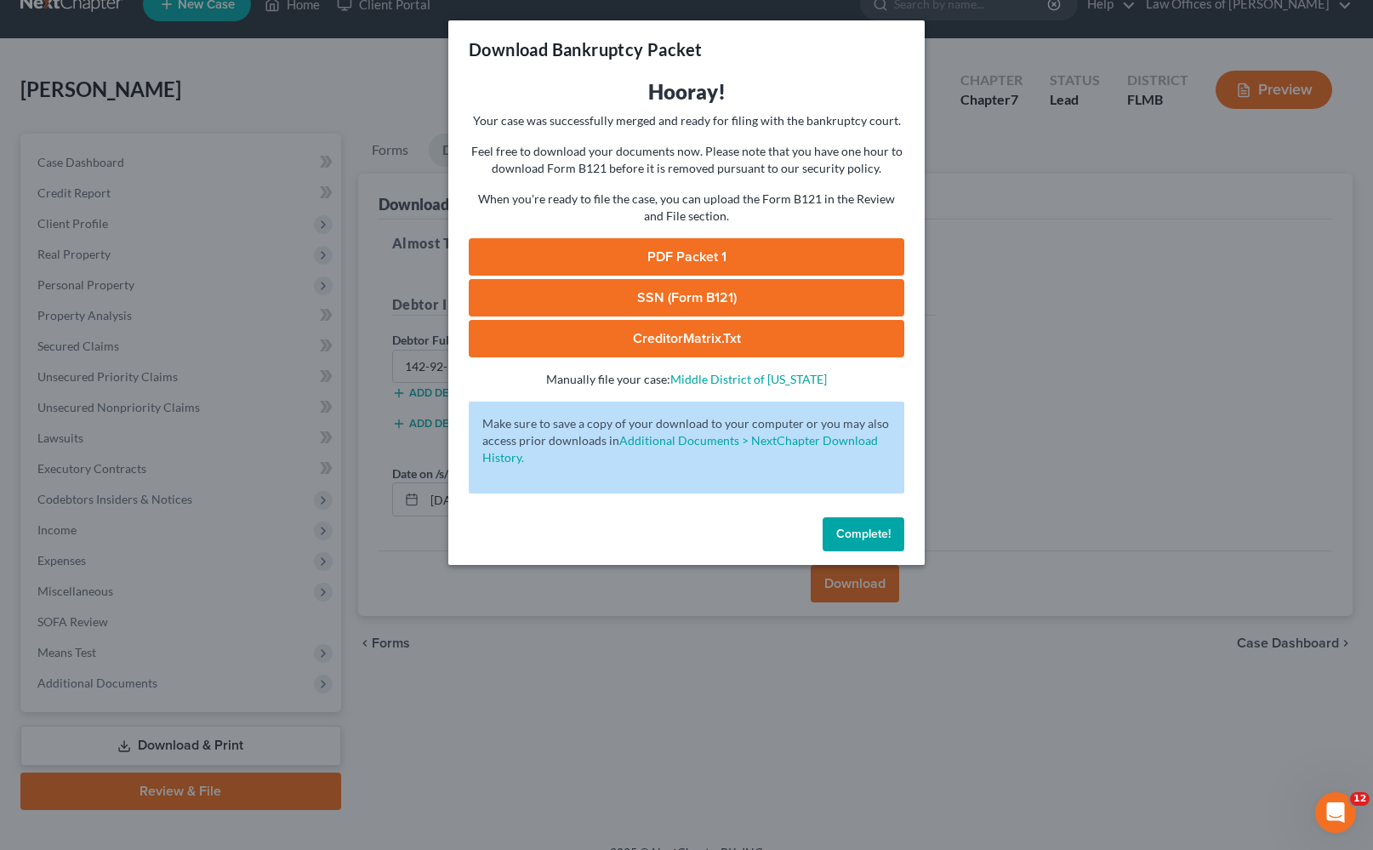
click at [710, 254] on link "PDF Packet 1" at bounding box center [687, 256] width 436 height 37
click at [853, 539] on span "Complete!" at bounding box center [863, 534] width 54 height 14
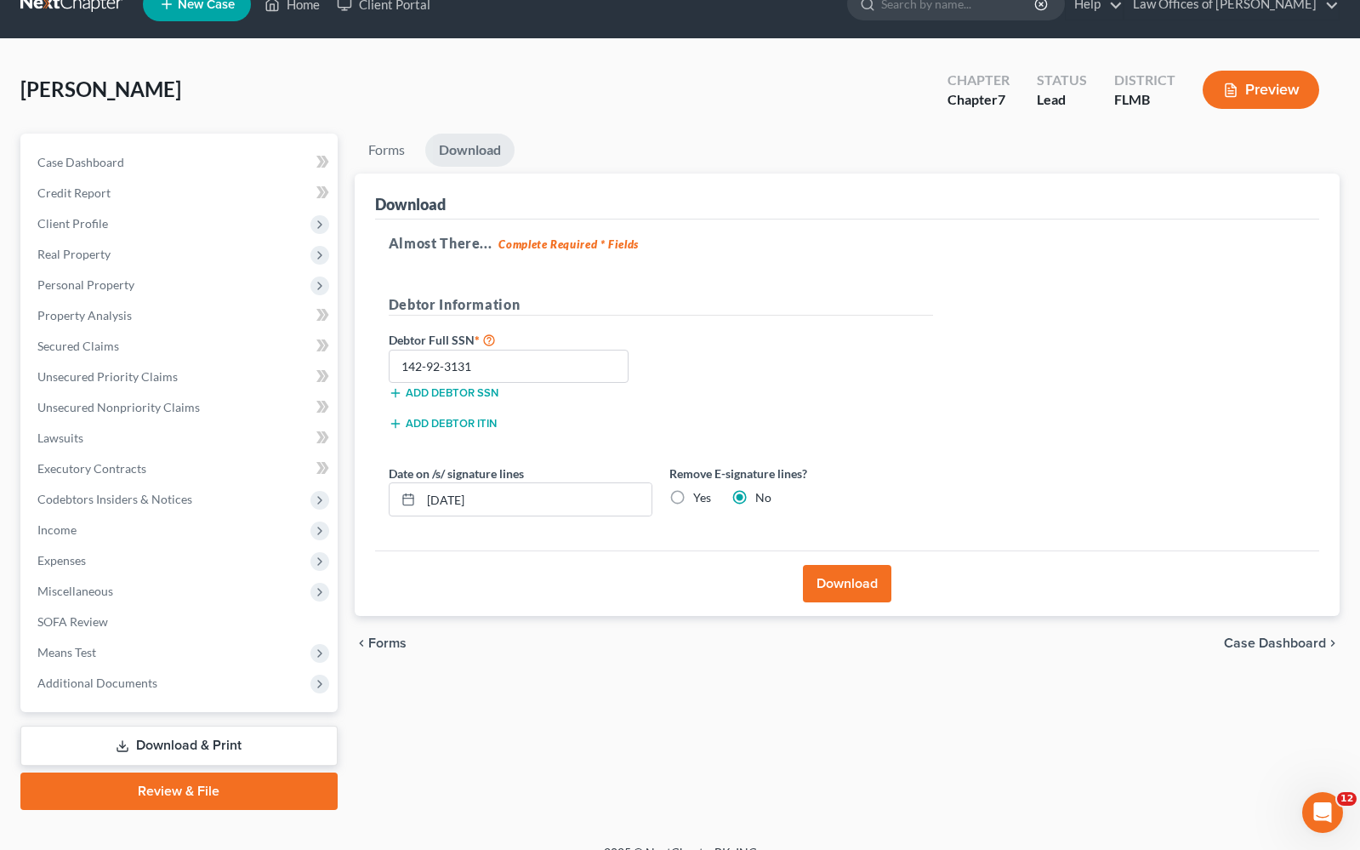
click at [224, 789] on link "Review & File" at bounding box center [178, 791] width 317 height 37
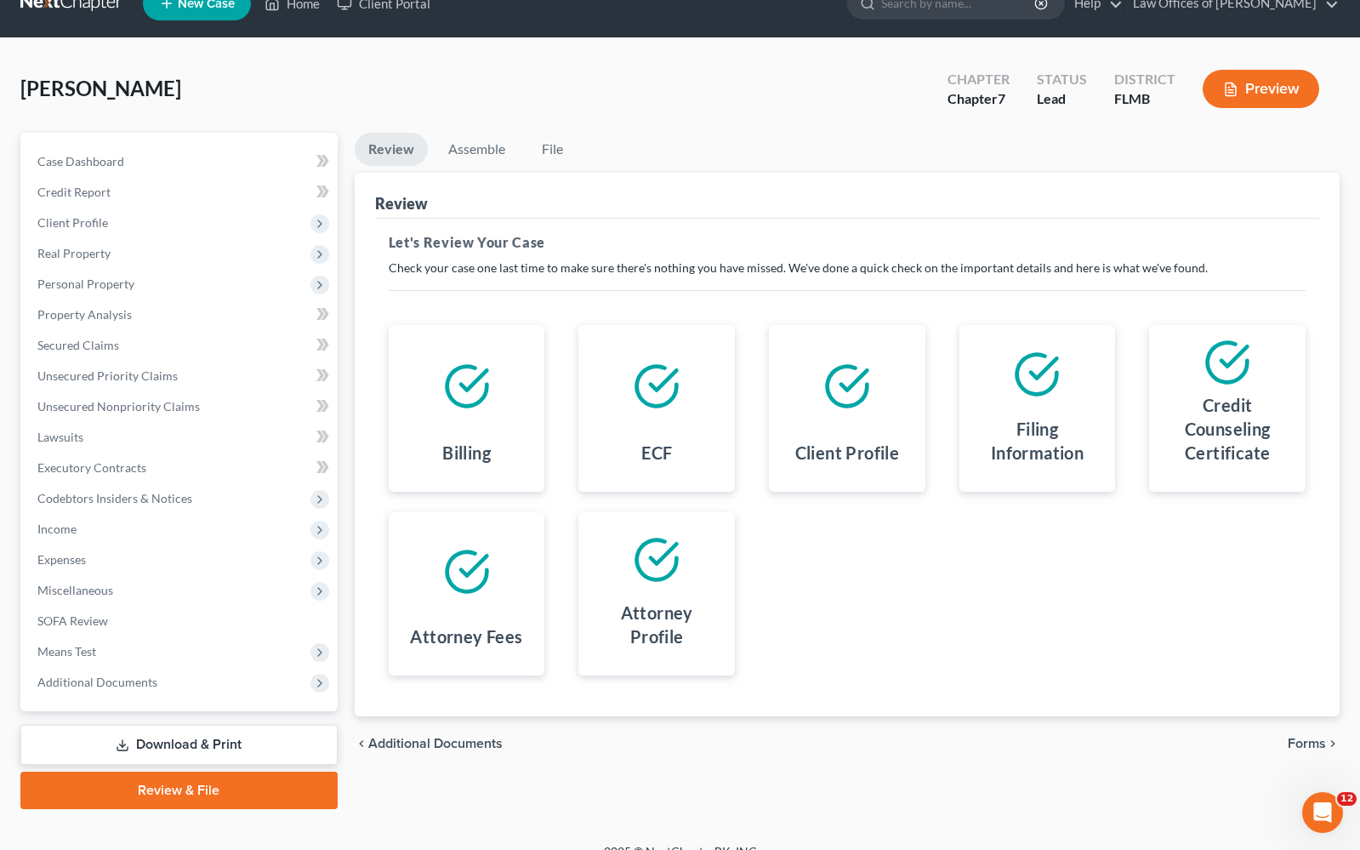
scroll to position [54, 0]
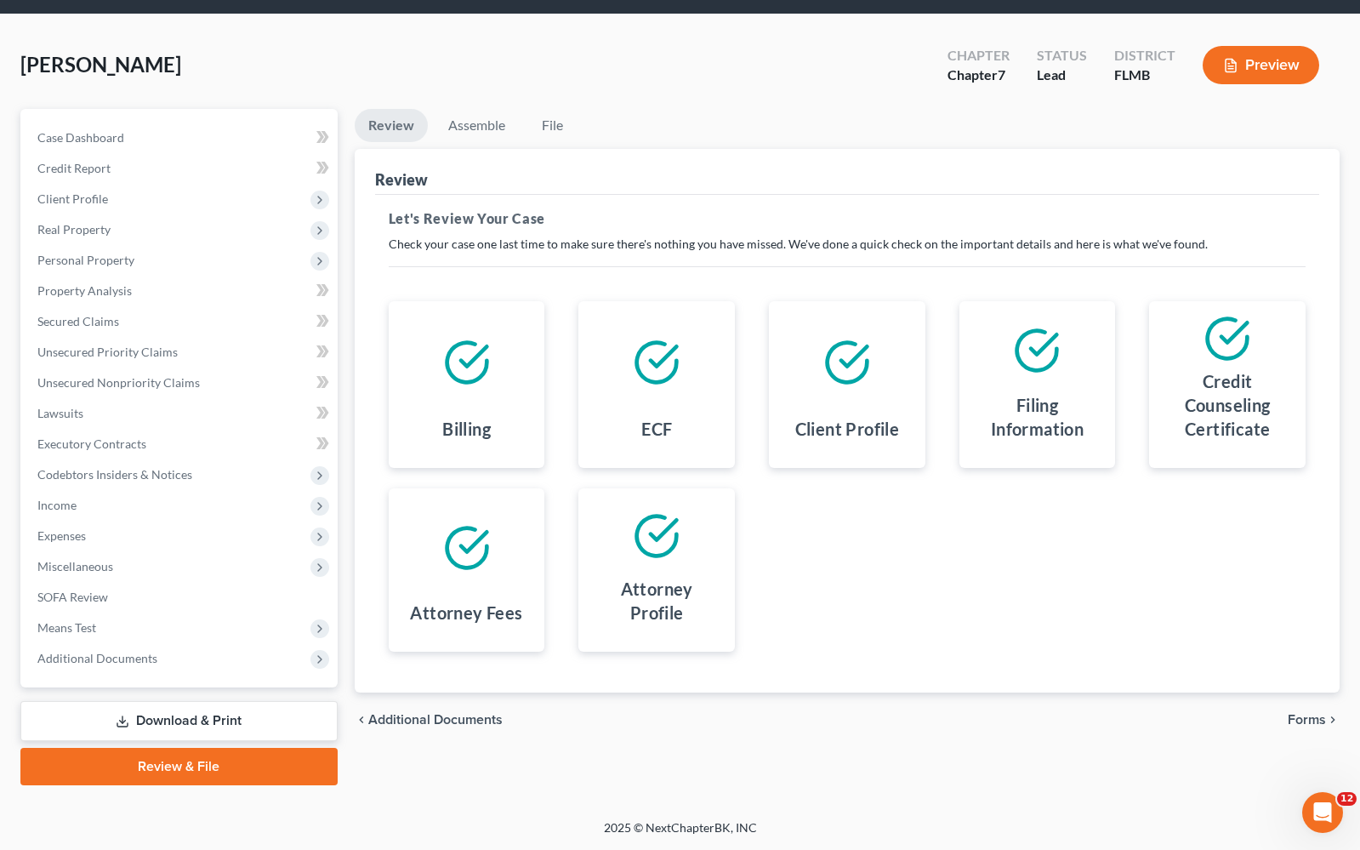
click at [1306, 713] on span "Forms" at bounding box center [1307, 720] width 38 height 14
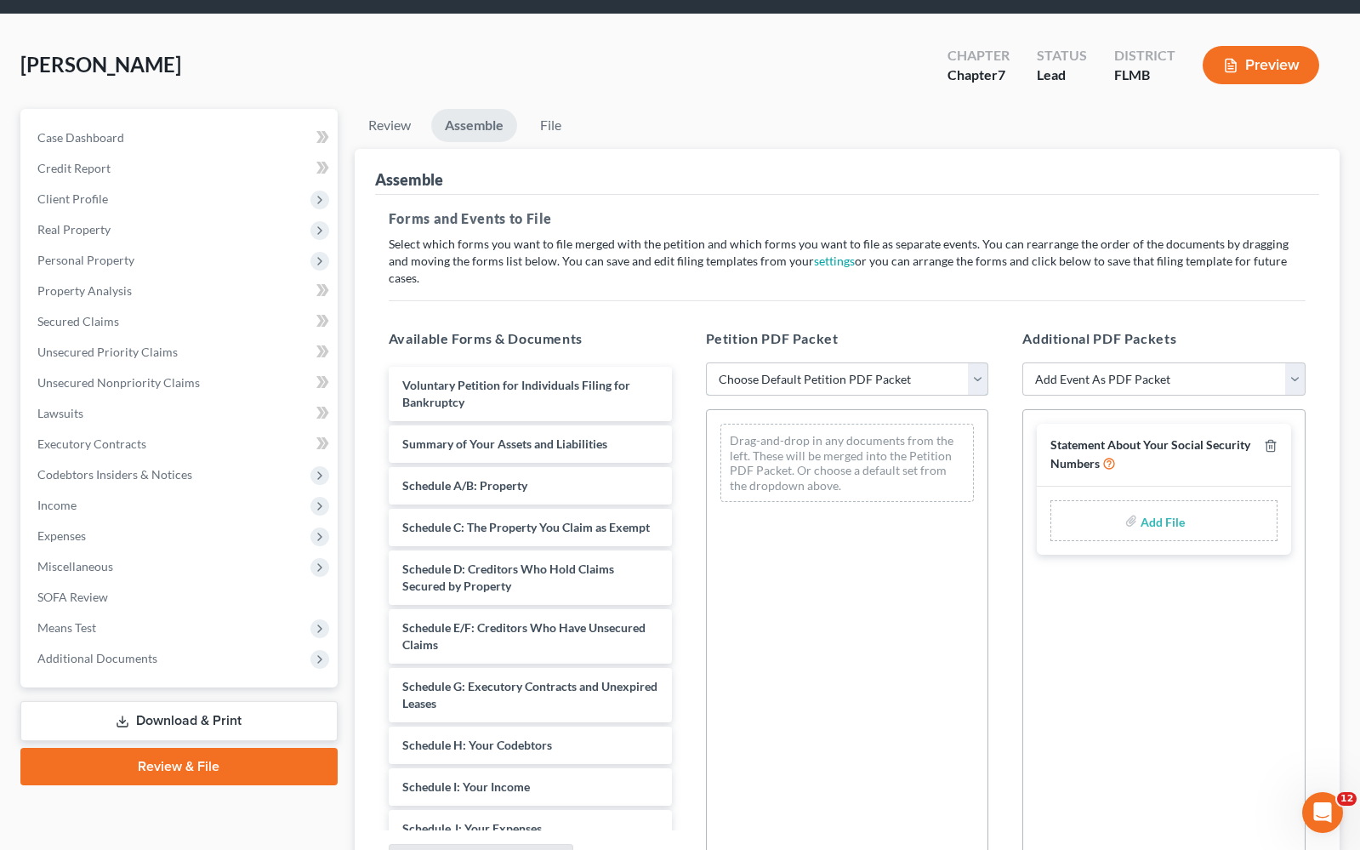
select select "0"
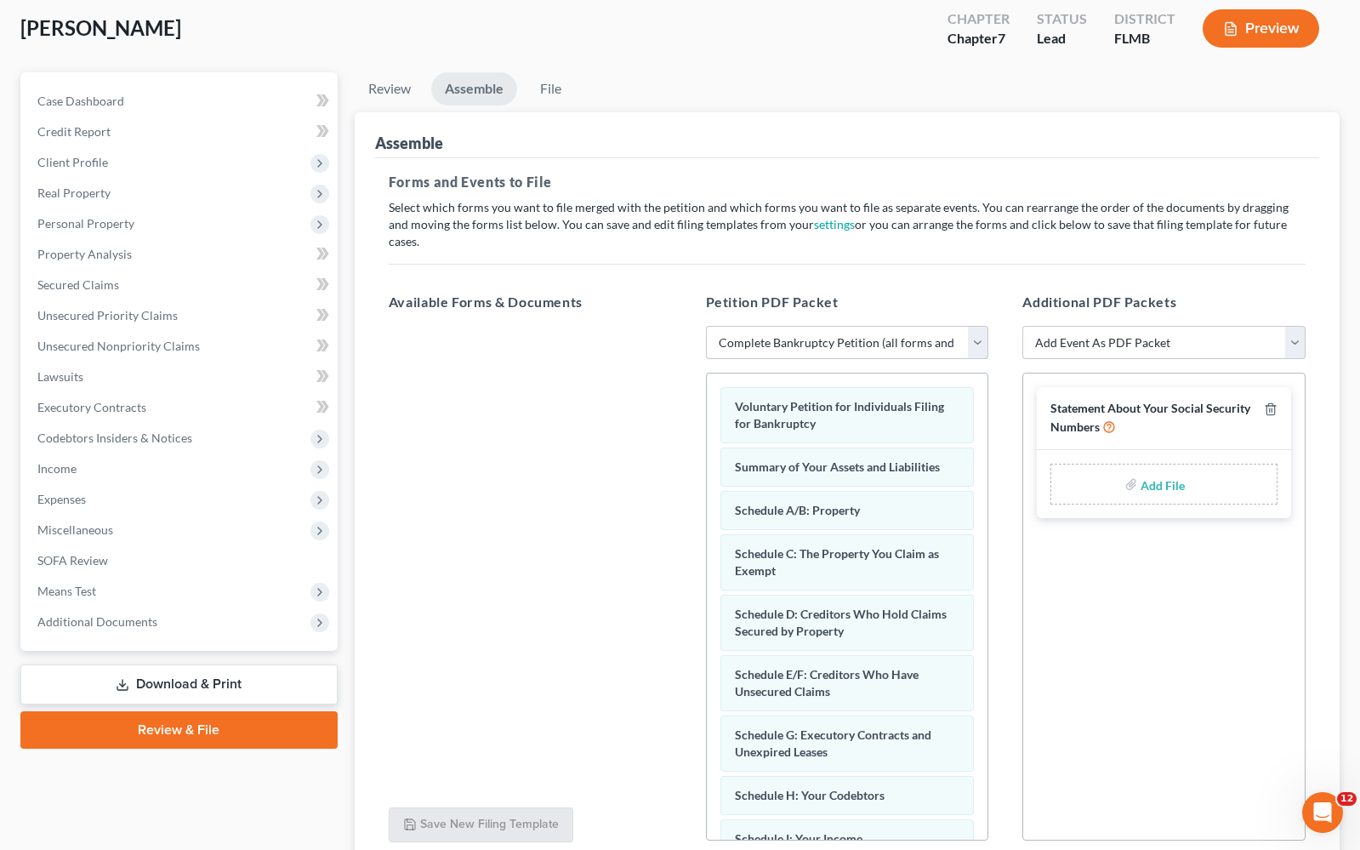
scroll to position [94, 0]
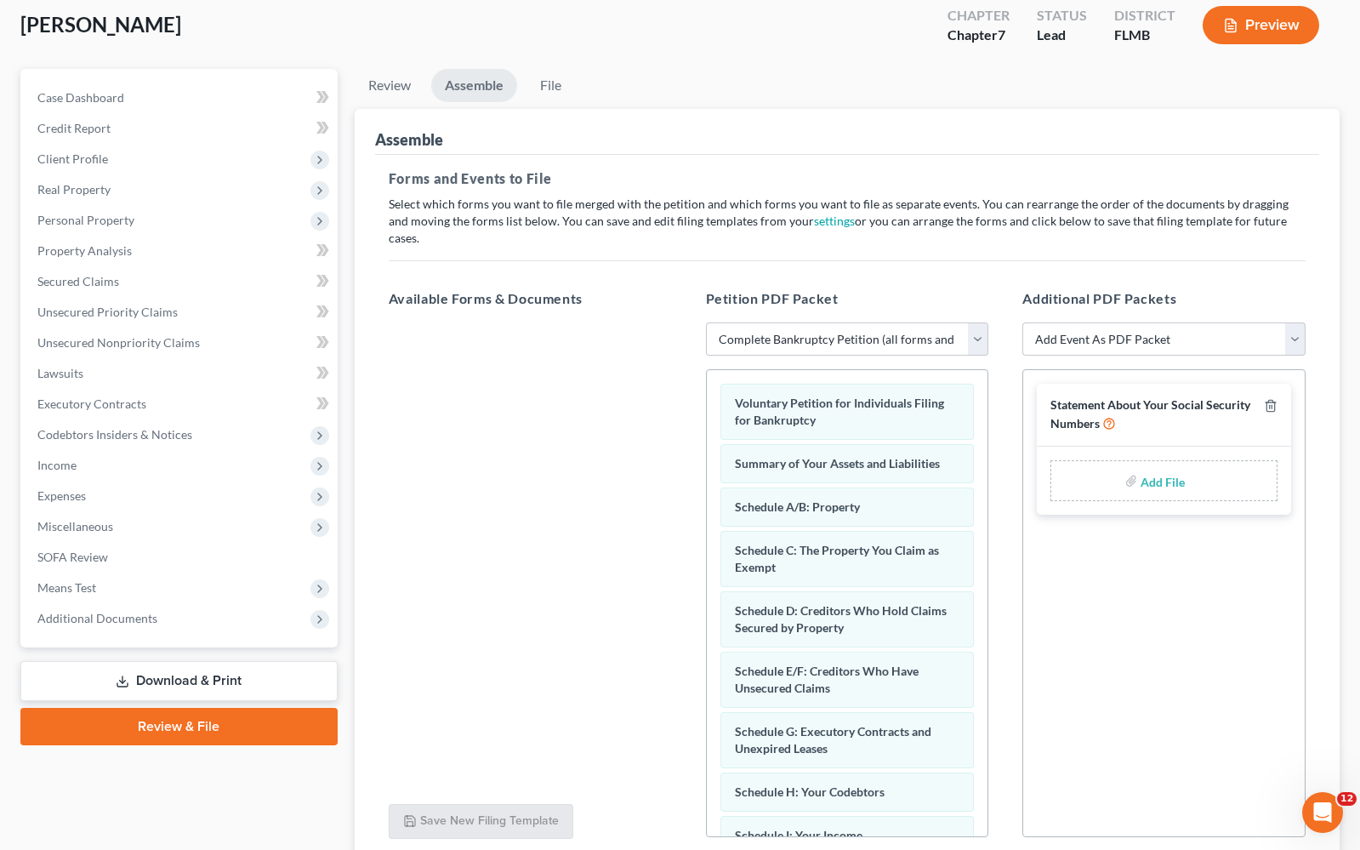
click at [1166, 465] on input "file" at bounding box center [1161, 480] width 41 height 31
type input "C:\fakepath\SSSN.pdf"
select select "4"
select select
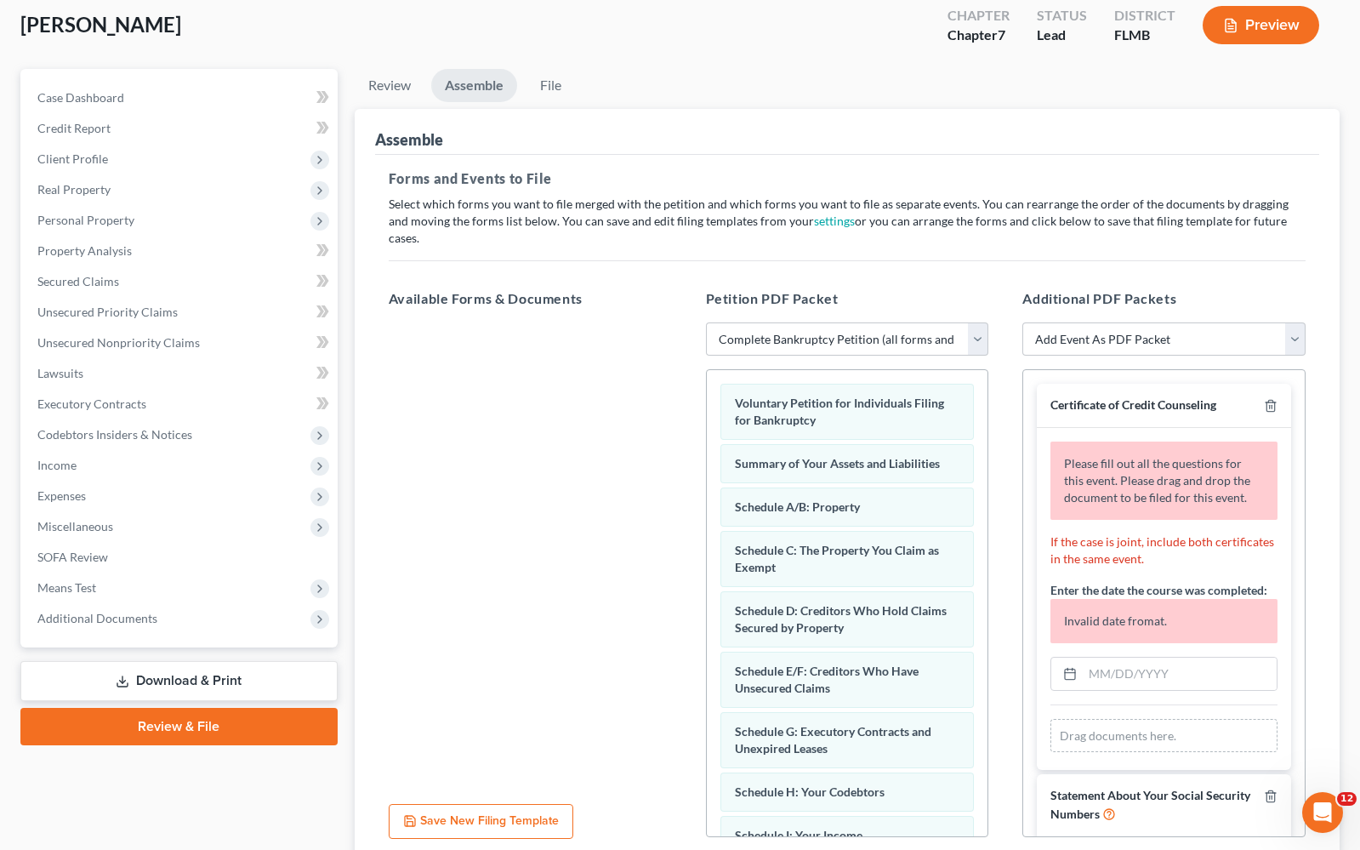
click at [1138, 533] on p "If the case is joint, include both certificates in the same event." at bounding box center [1164, 550] width 227 height 34
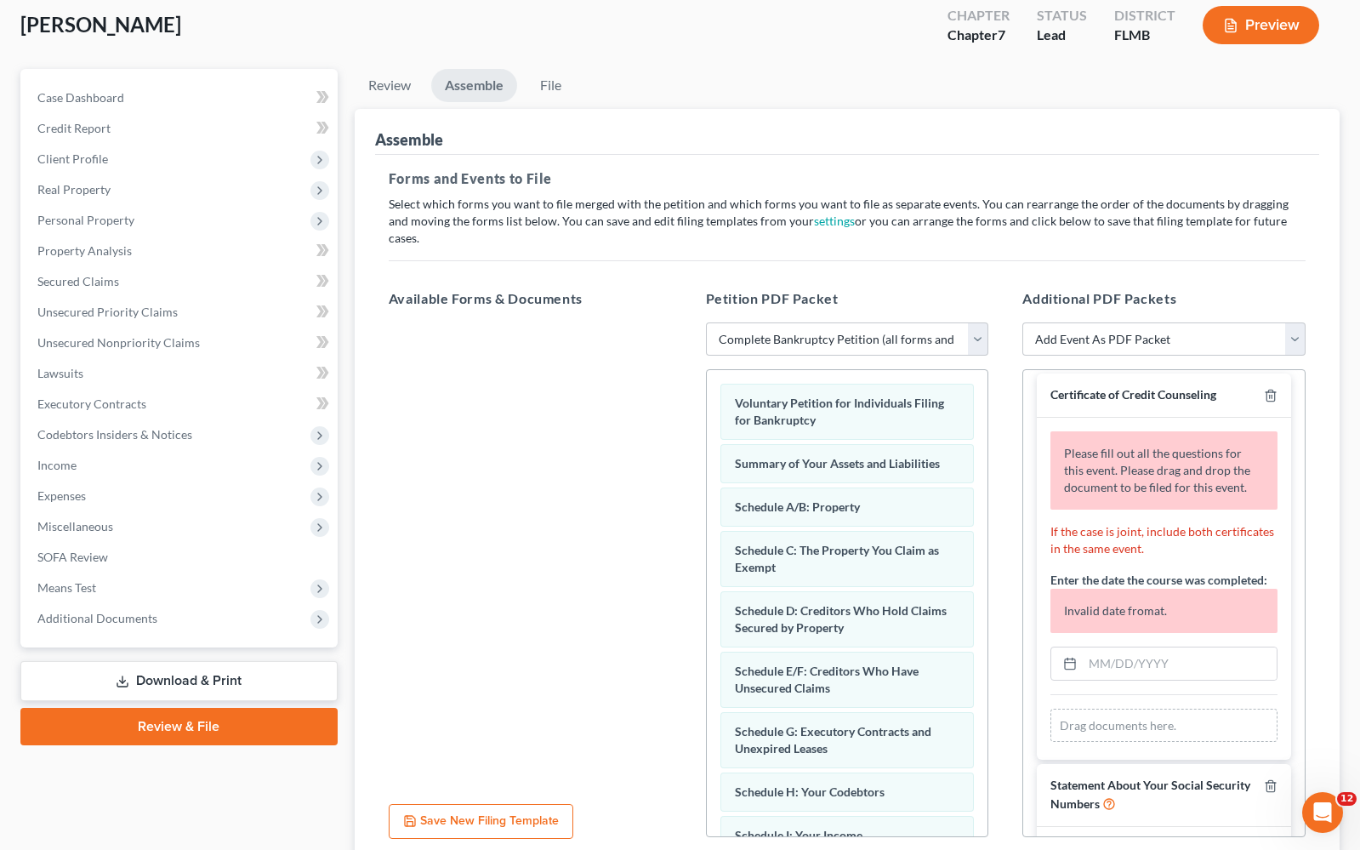
scroll to position [20, 0]
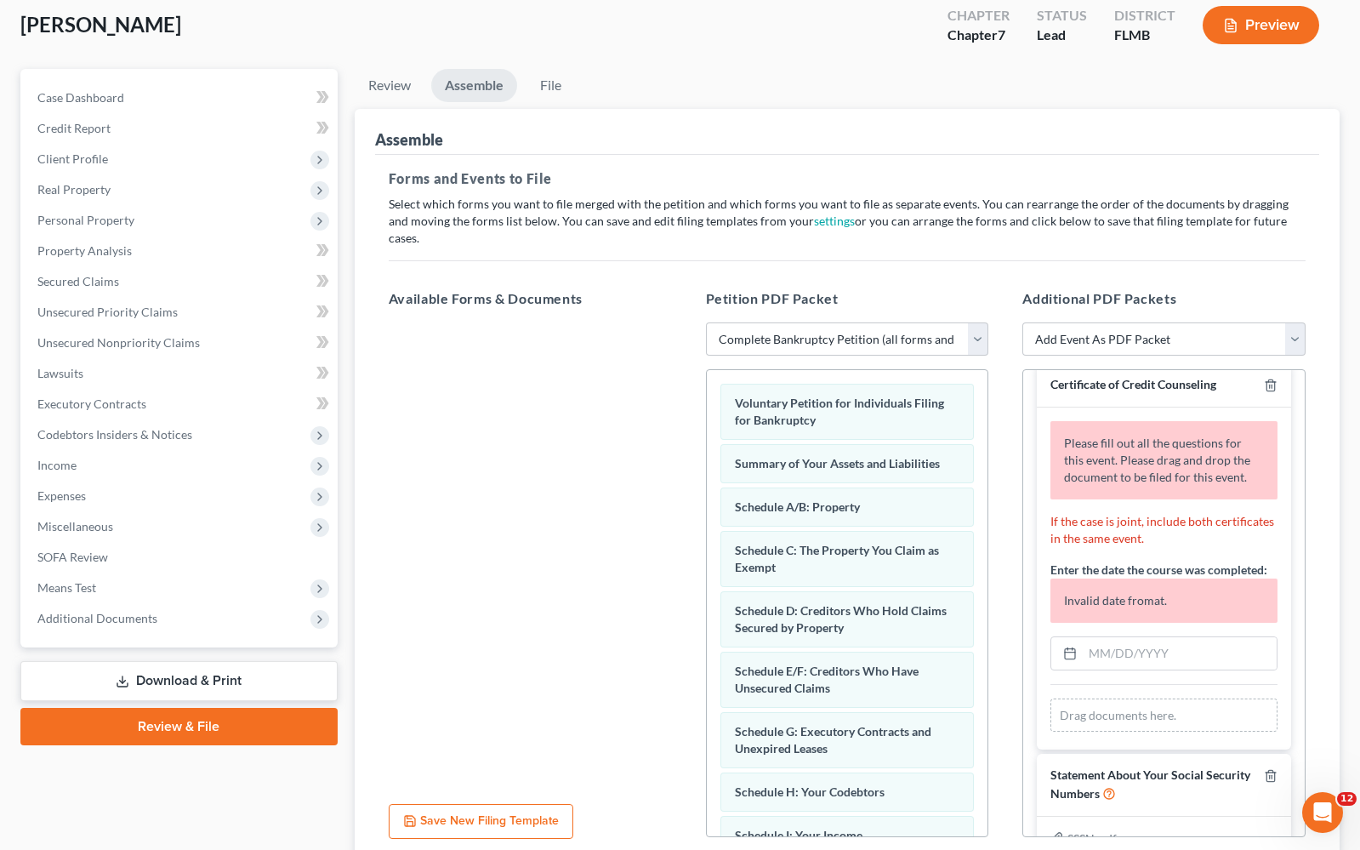
click at [1172, 587] on p "Invalid date fromat." at bounding box center [1164, 601] width 227 height 44
click at [1161, 649] on input "text" at bounding box center [1180, 653] width 194 height 32
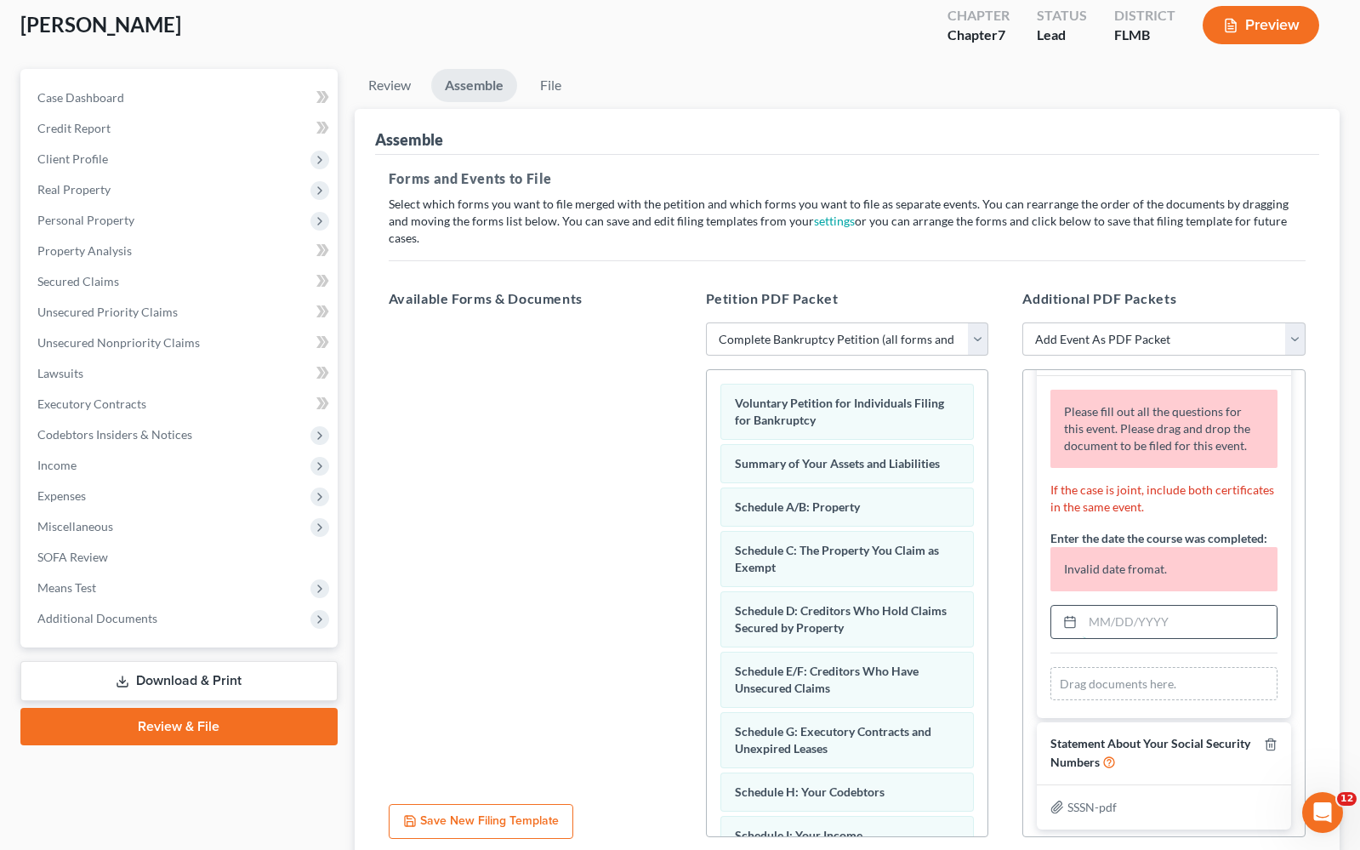
scroll to position [74, 0]
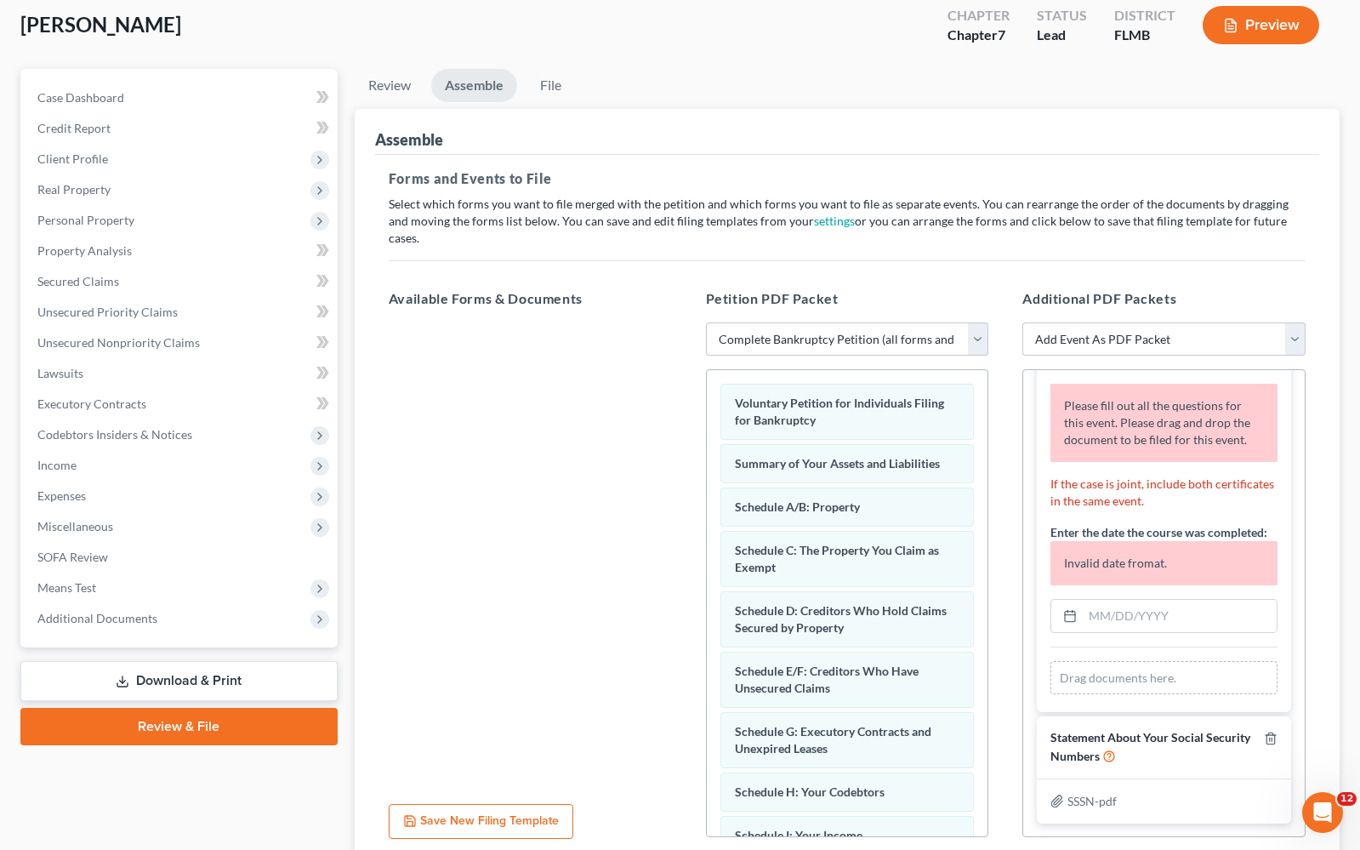
click at [1137, 662] on div "Drag documents here." at bounding box center [1164, 678] width 227 height 34
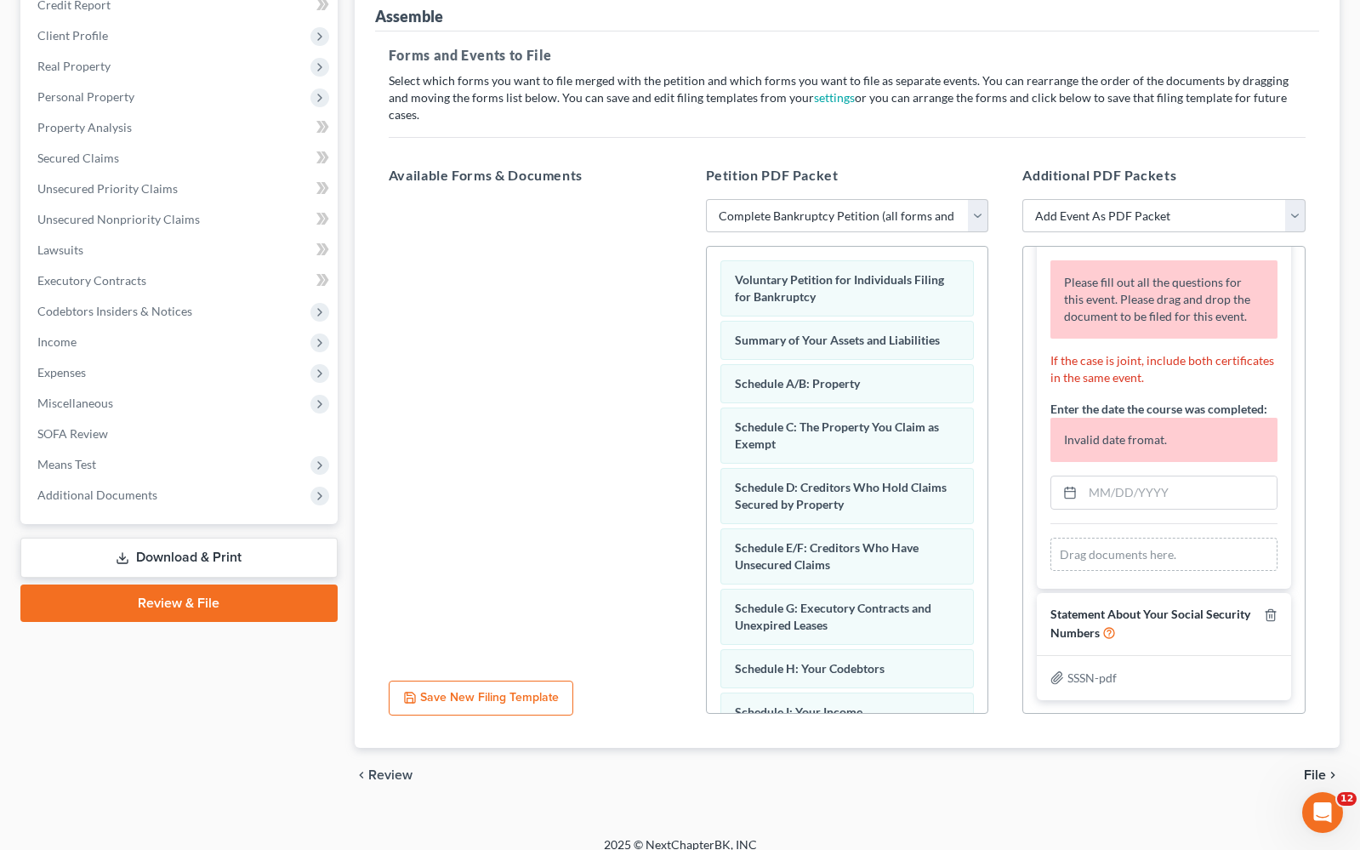
scroll to position [211, 0]
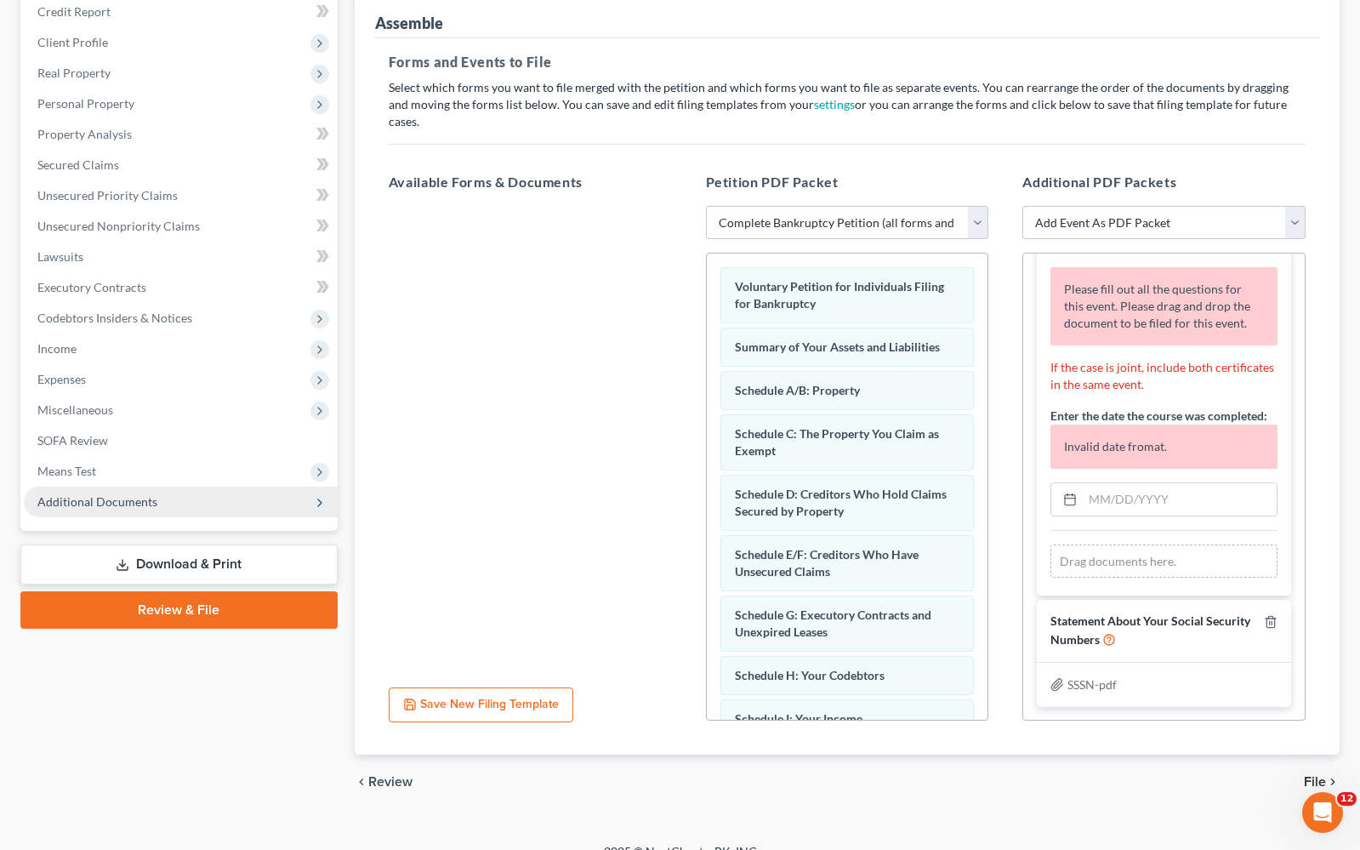
click at [106, 505] on span "Additional Documents" at bounding box center [97, 501] width 120 height 14
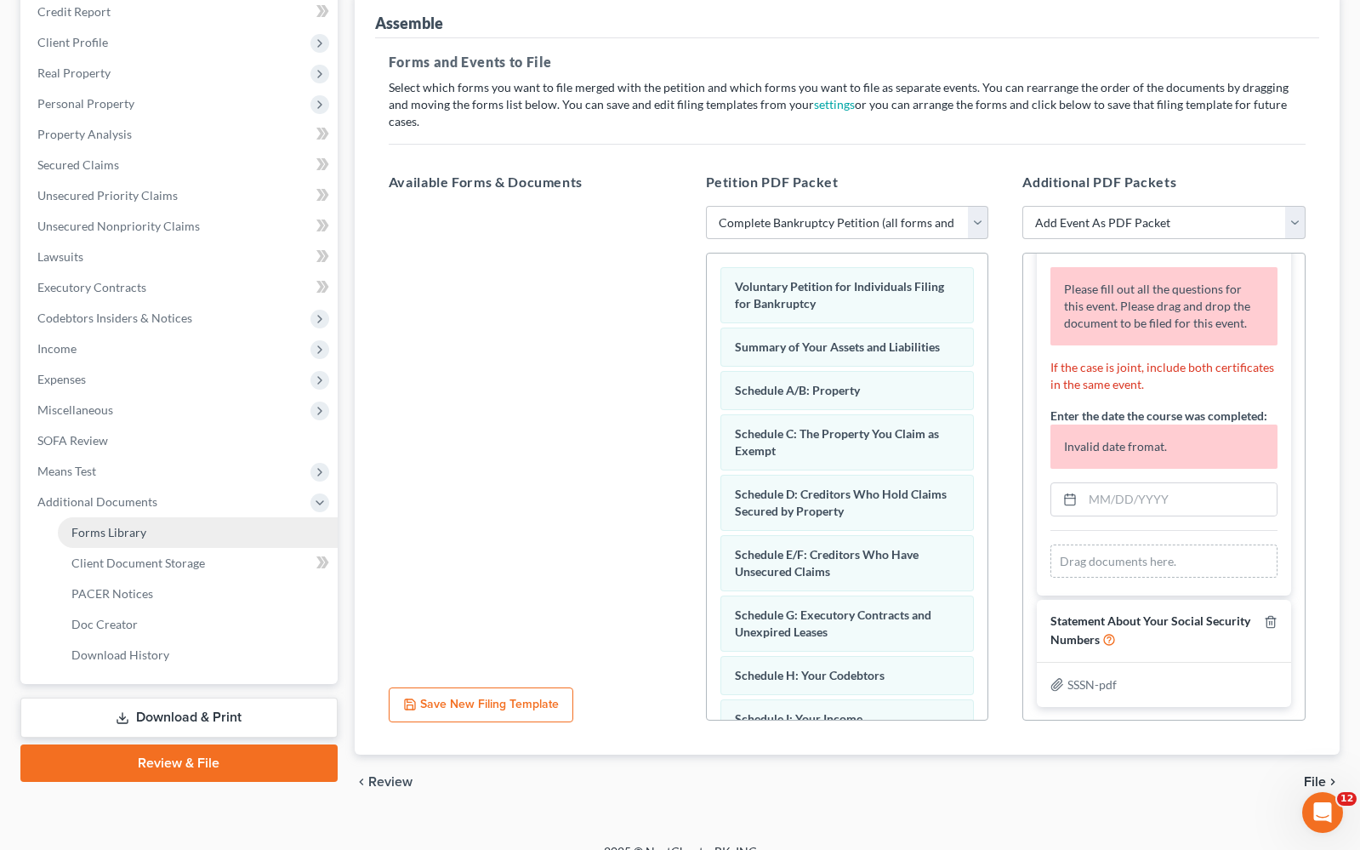
click at [130, 528] on span "Forms Library" at bounding box center [108, 532] width 75 height 14
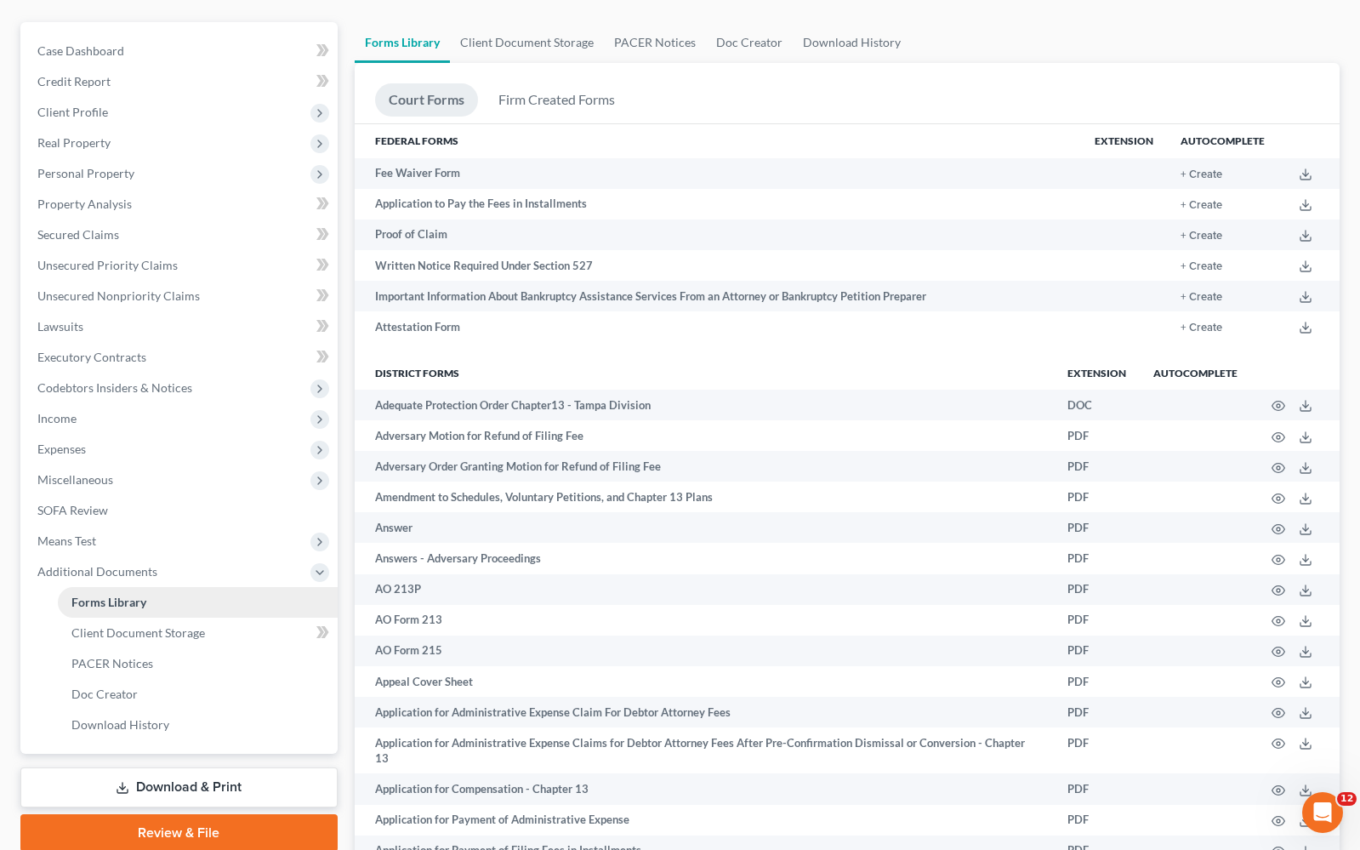
scroll to position [138, 0]
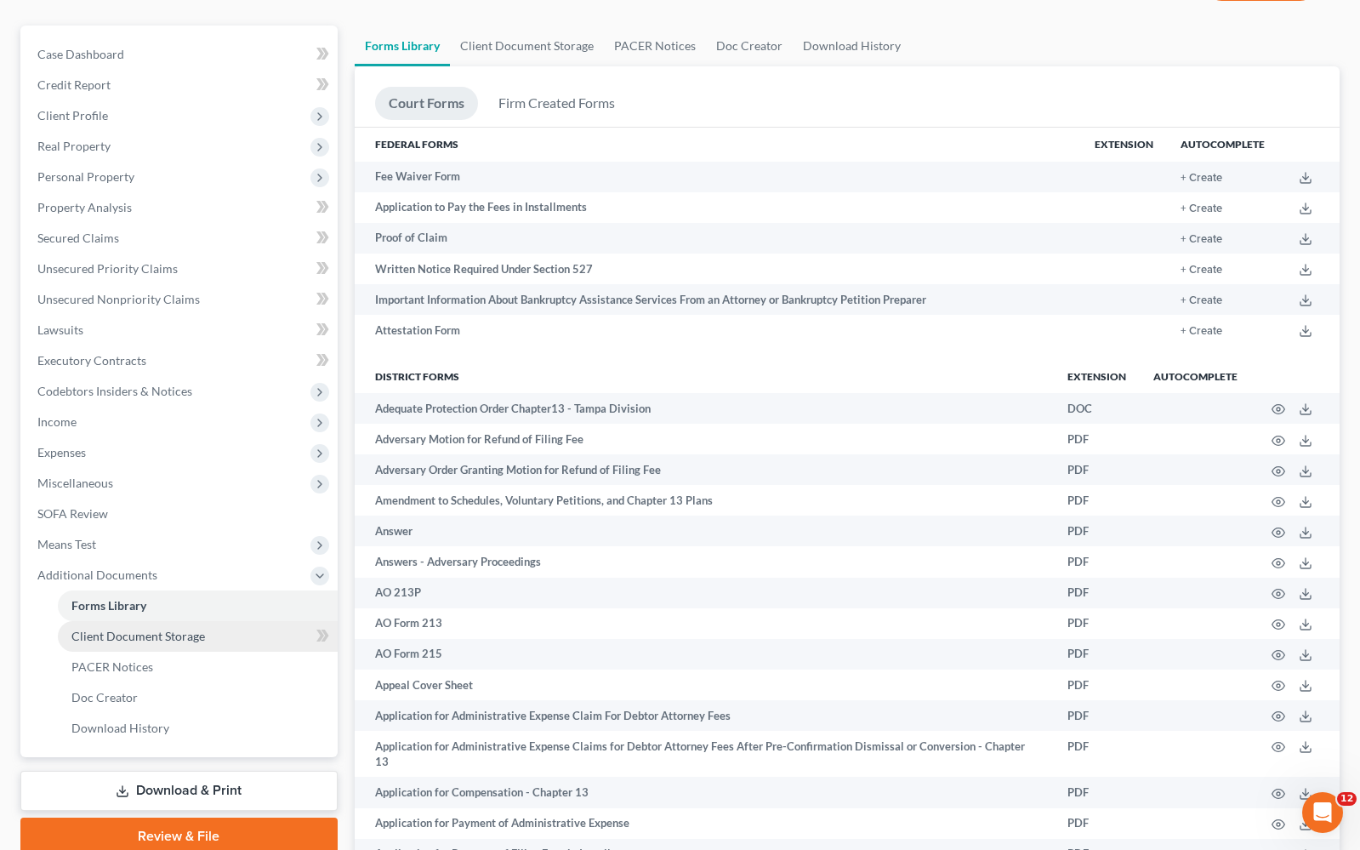
click at [157, 638] on span "Client Document Storage" at bounding box center [138, 636] width 134 height 14
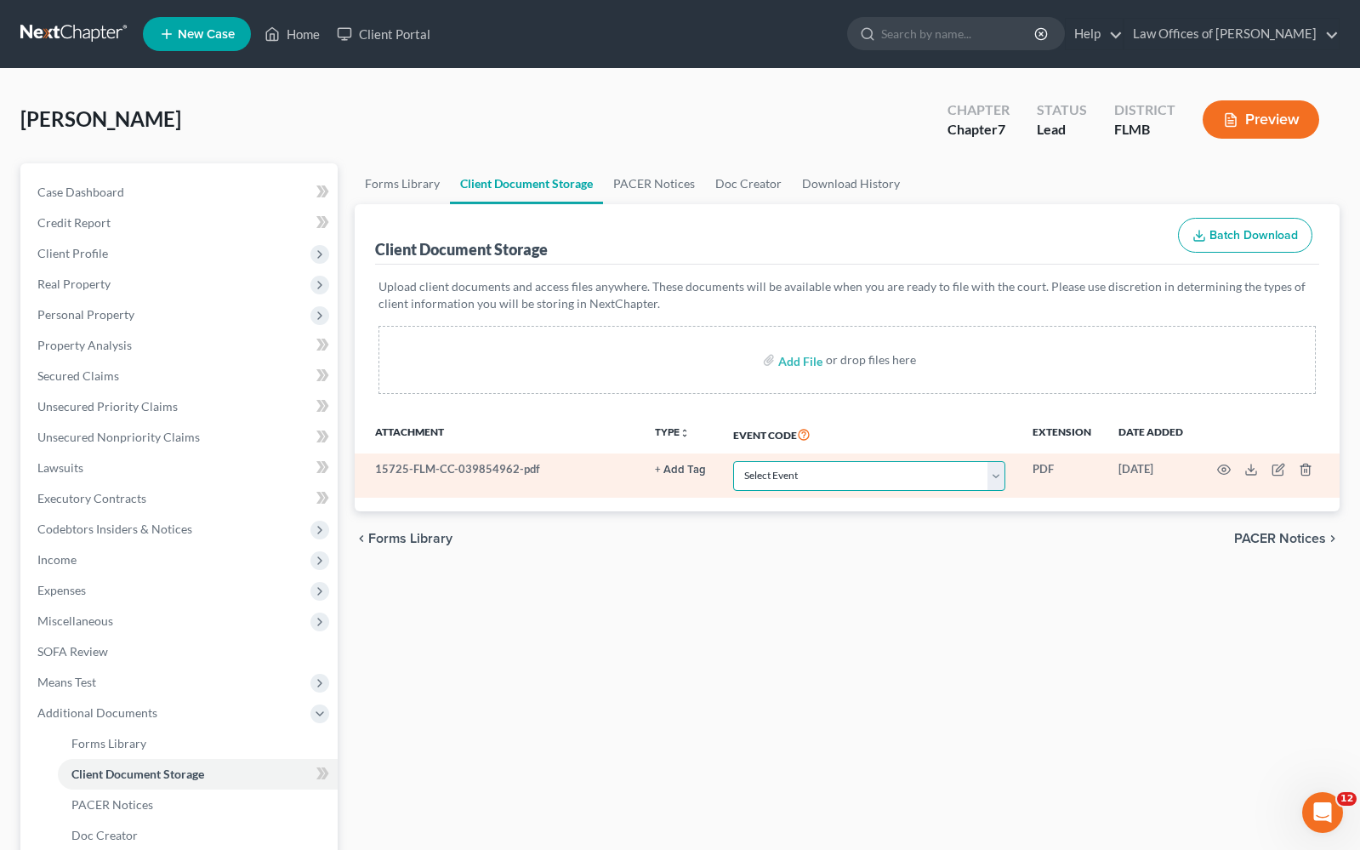
select select "9"
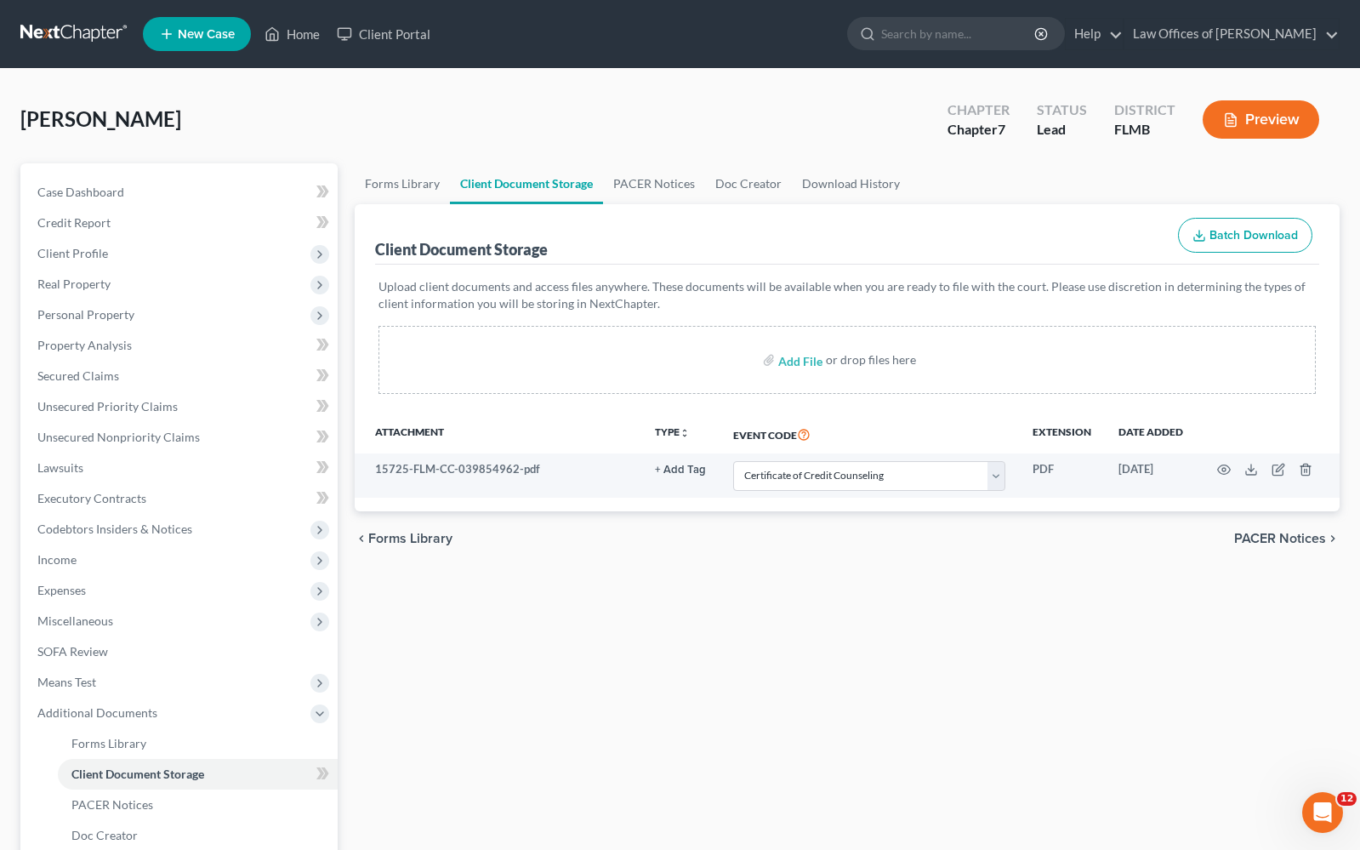
click at [1265, 534] on span "PACER Notices" at bounding box center [1281, 539] width 92 height 14
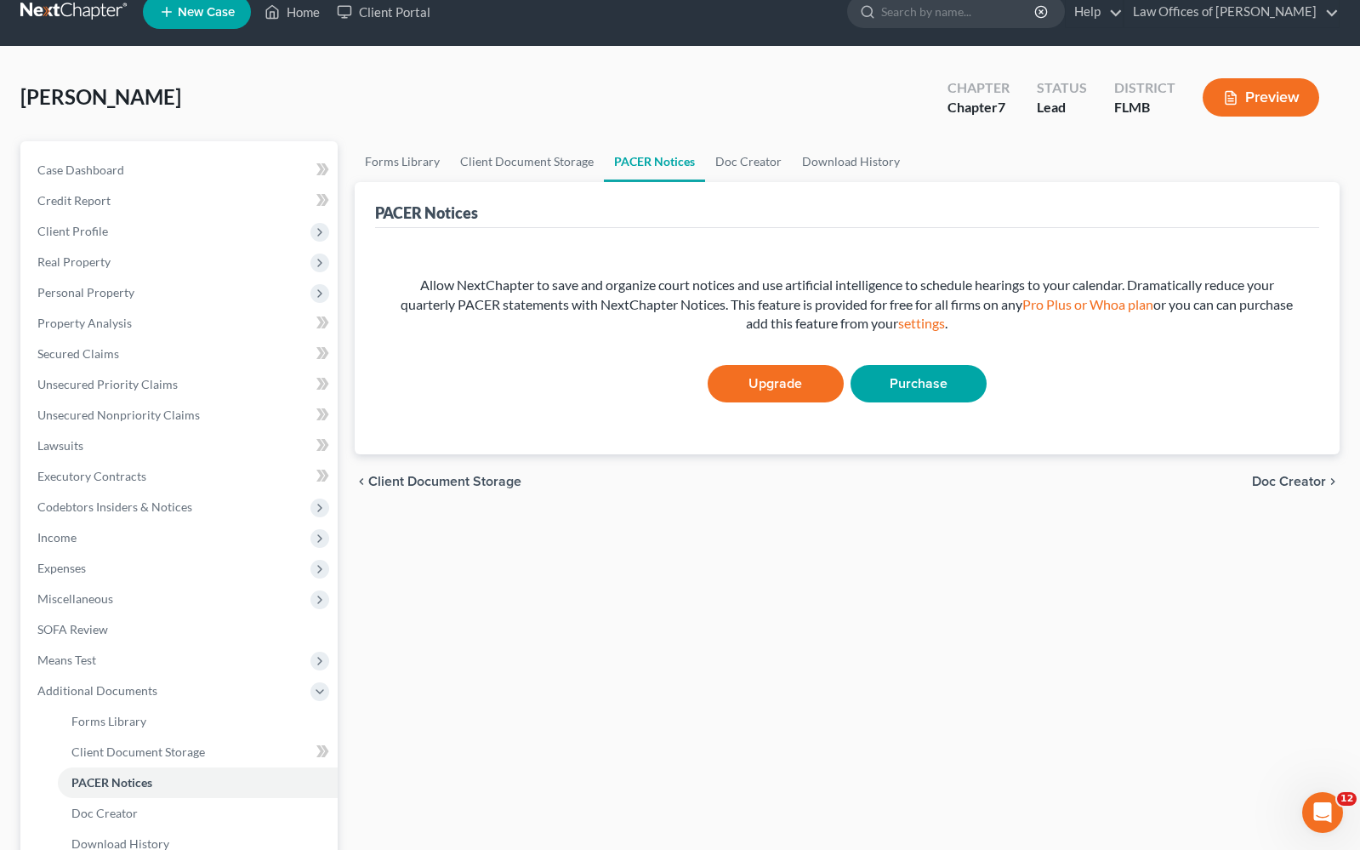
scroll to position [208, 0]
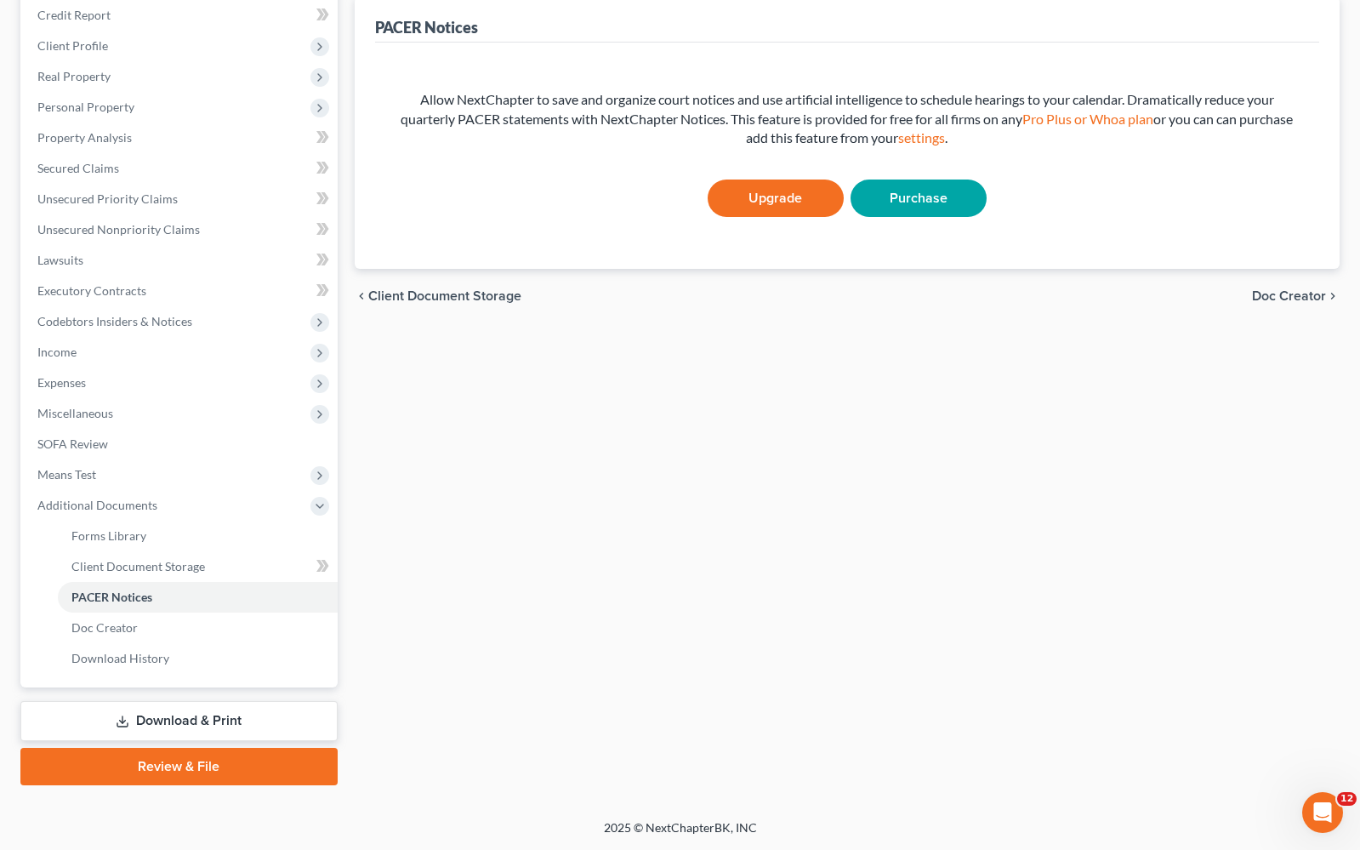
click at [226, 767] on link "Review & File" at bounding box center [178, 766] width 317 height 37
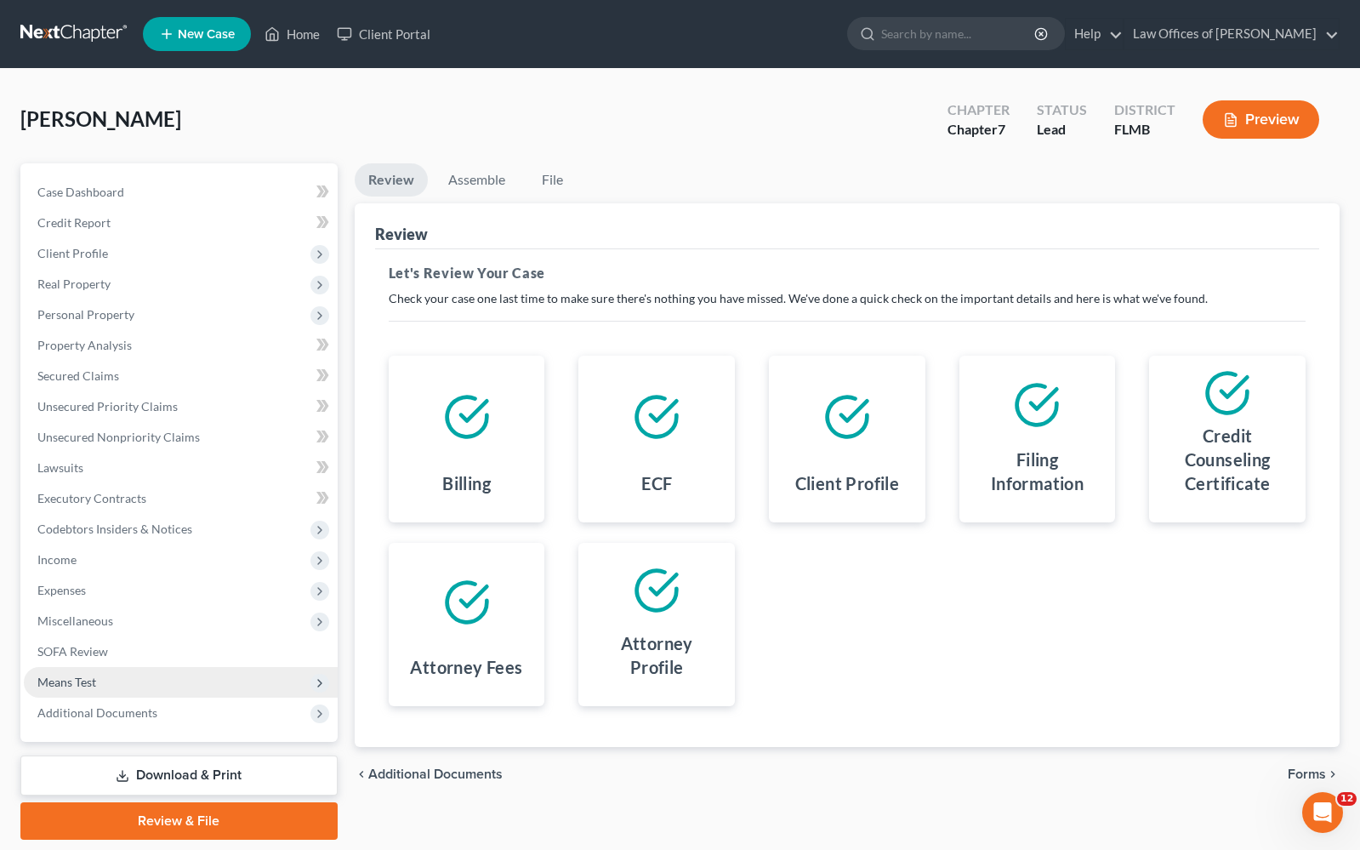
scroll to position [54, 0]
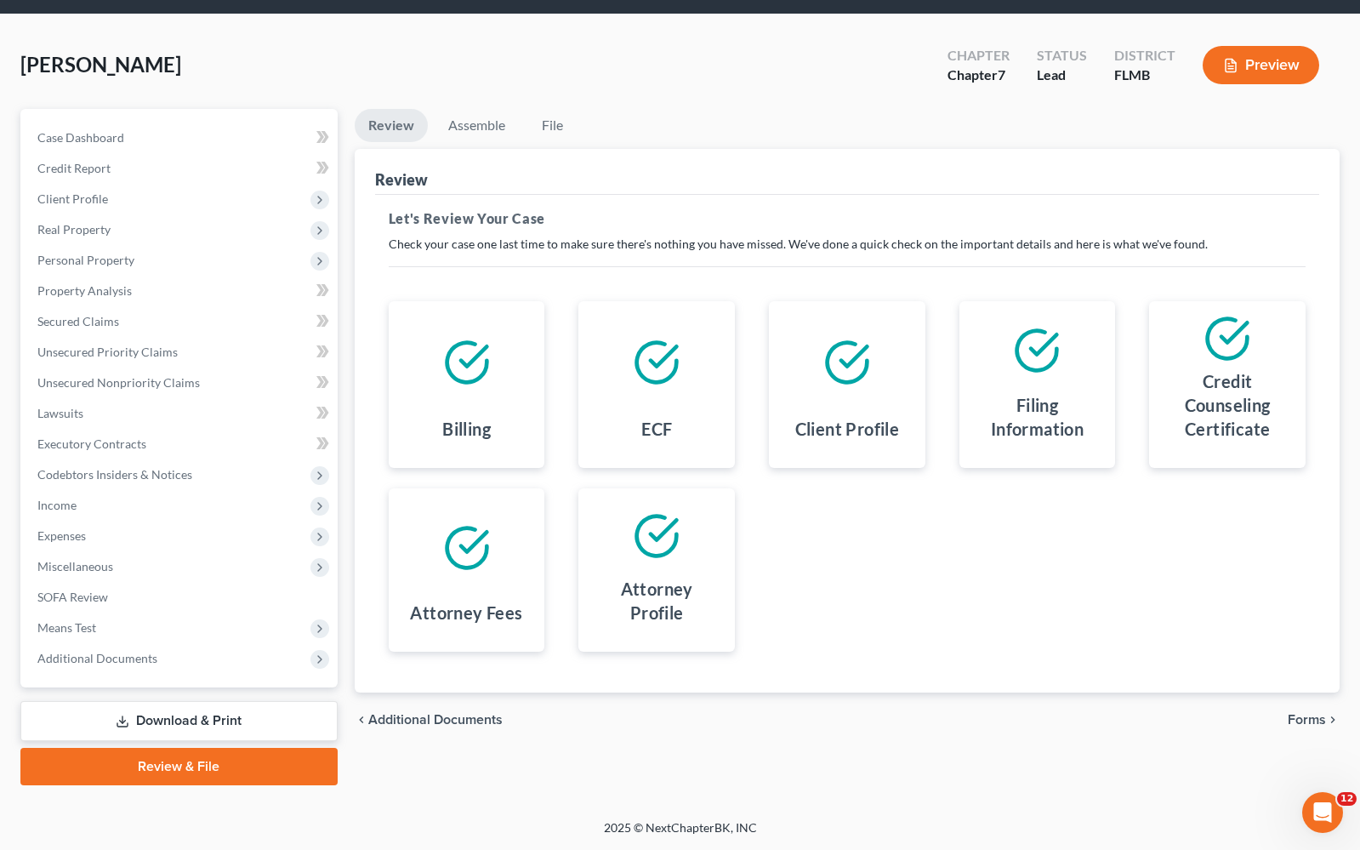
click at [1309, 716] on span "Forms" at bounding box center [1307, 720] width 38 height 14
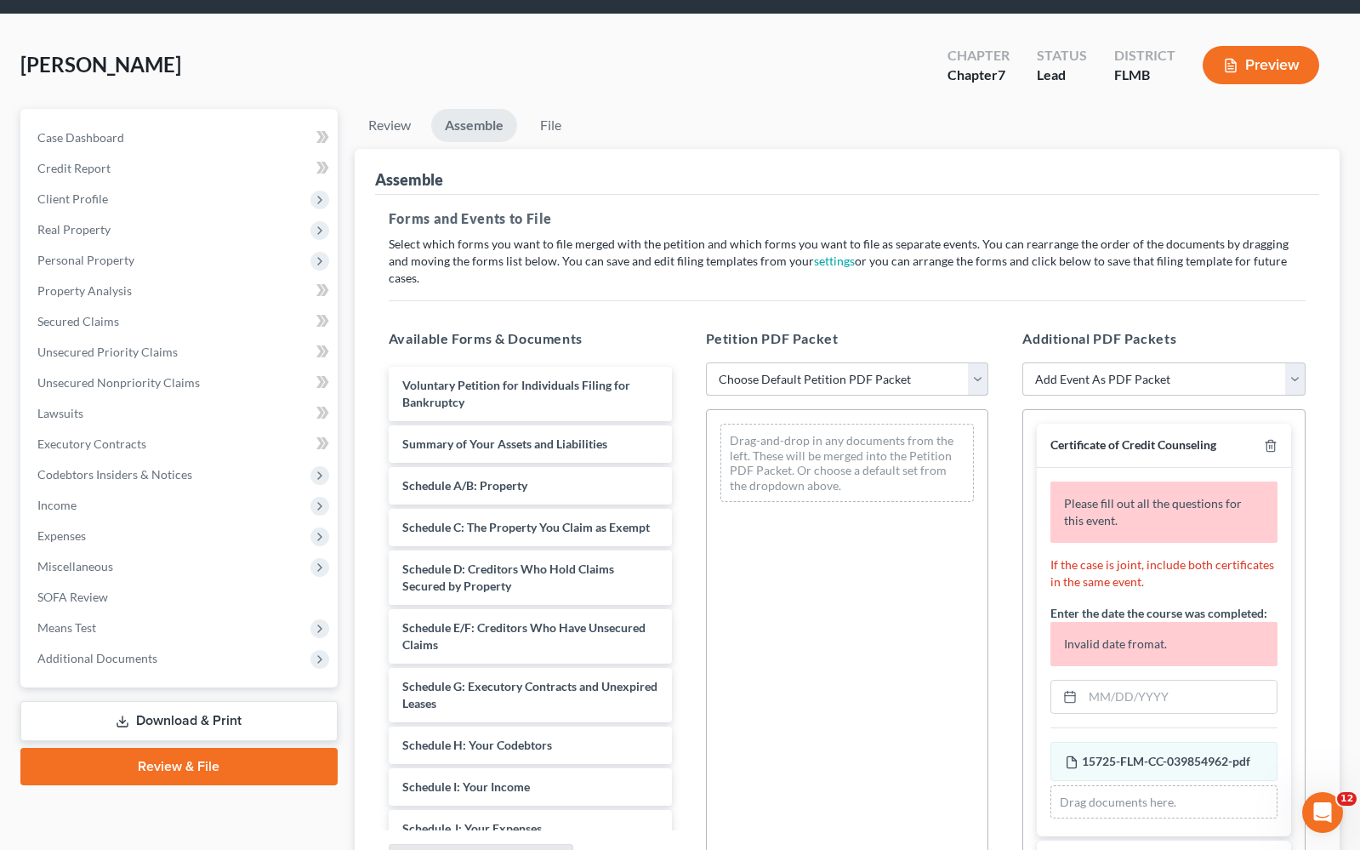
select select "0"
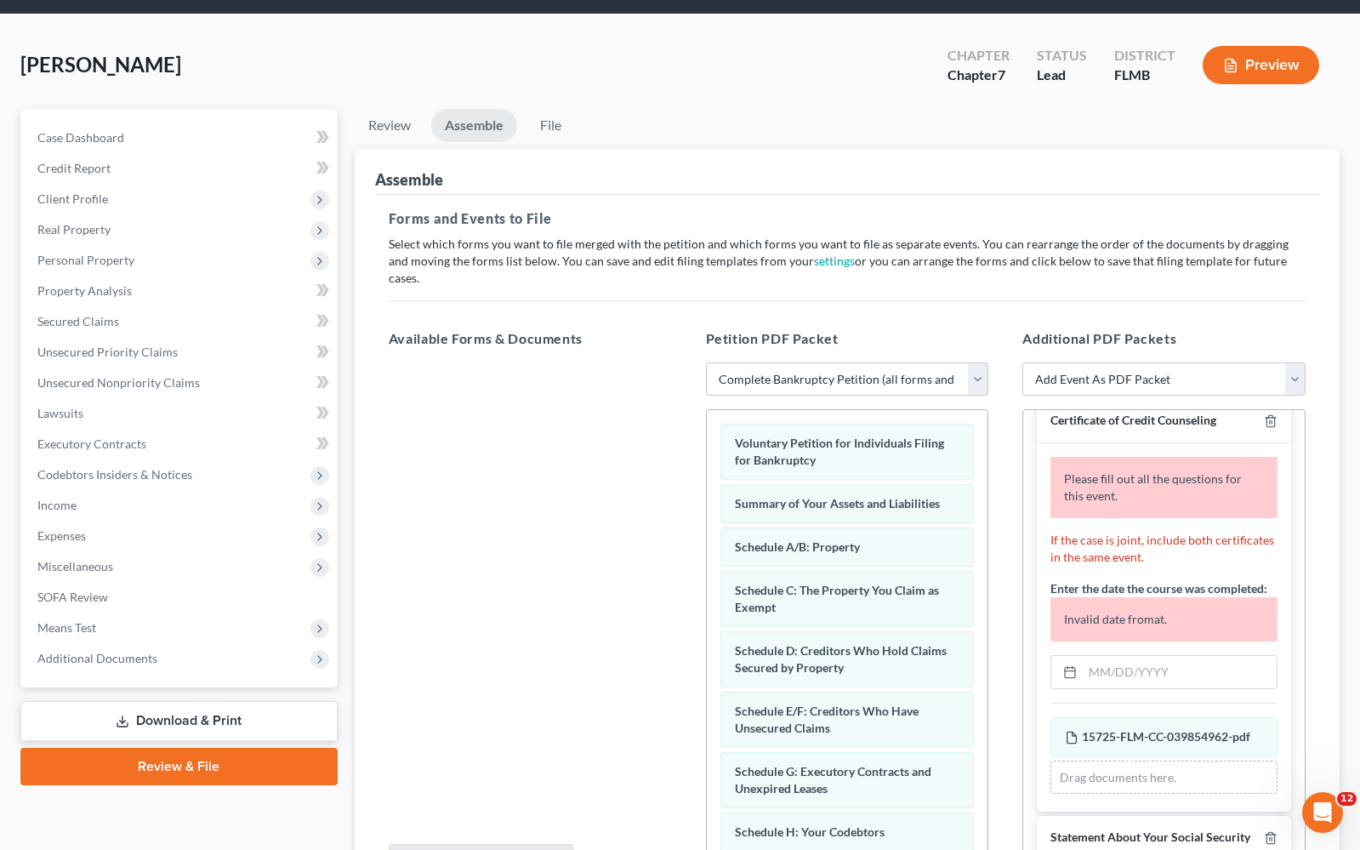
scroll to position [55, 0]
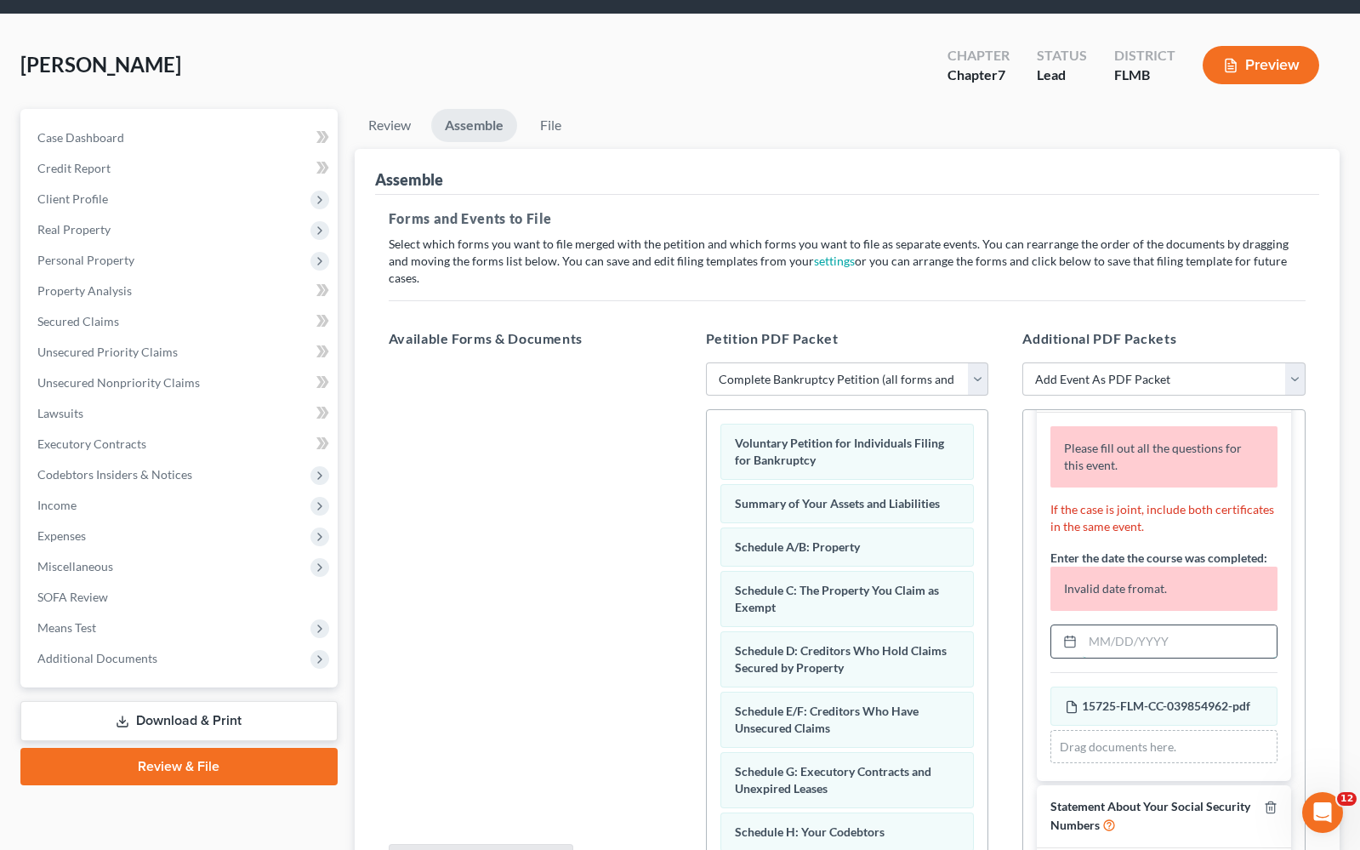
click at [1162, 647] on input "text" at bounding box center [1180, 641] width 194 height 32
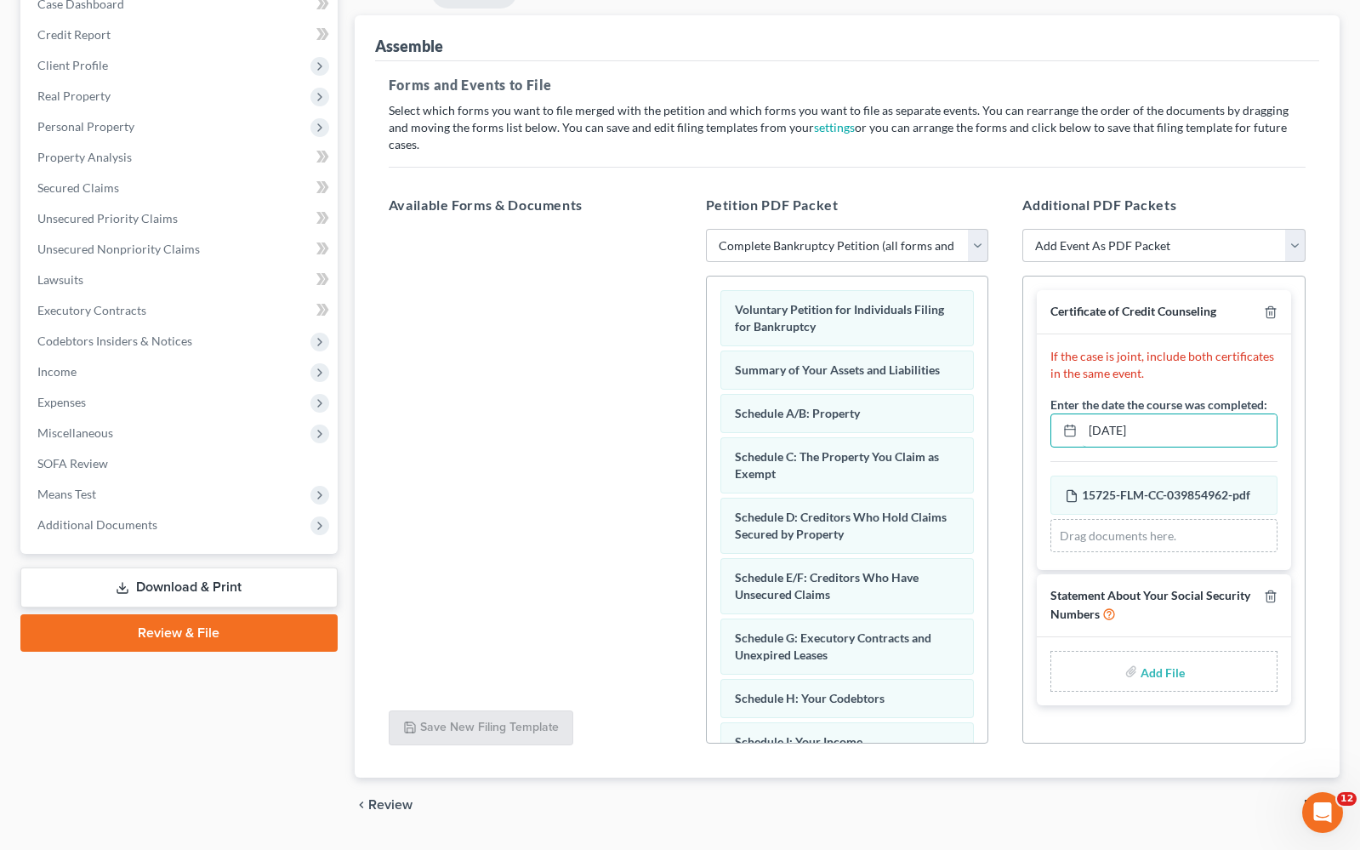
scroll to position [185, 0]
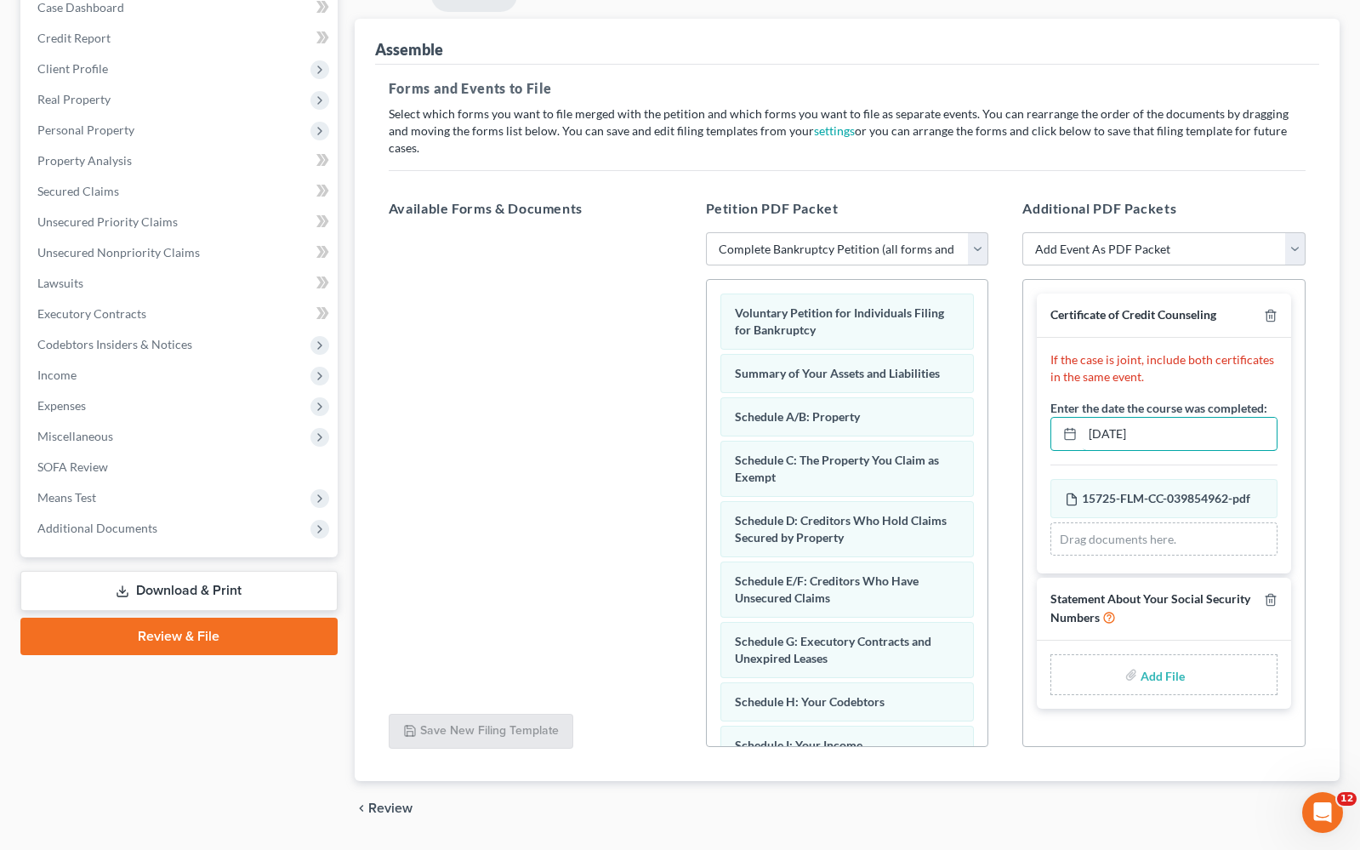
type input "[DATE]"
click at [1148, 683] on input "file" at bounding box center [1161, 674] width 41 height 31
type input "C:\fakepath\SSSN.pdf"
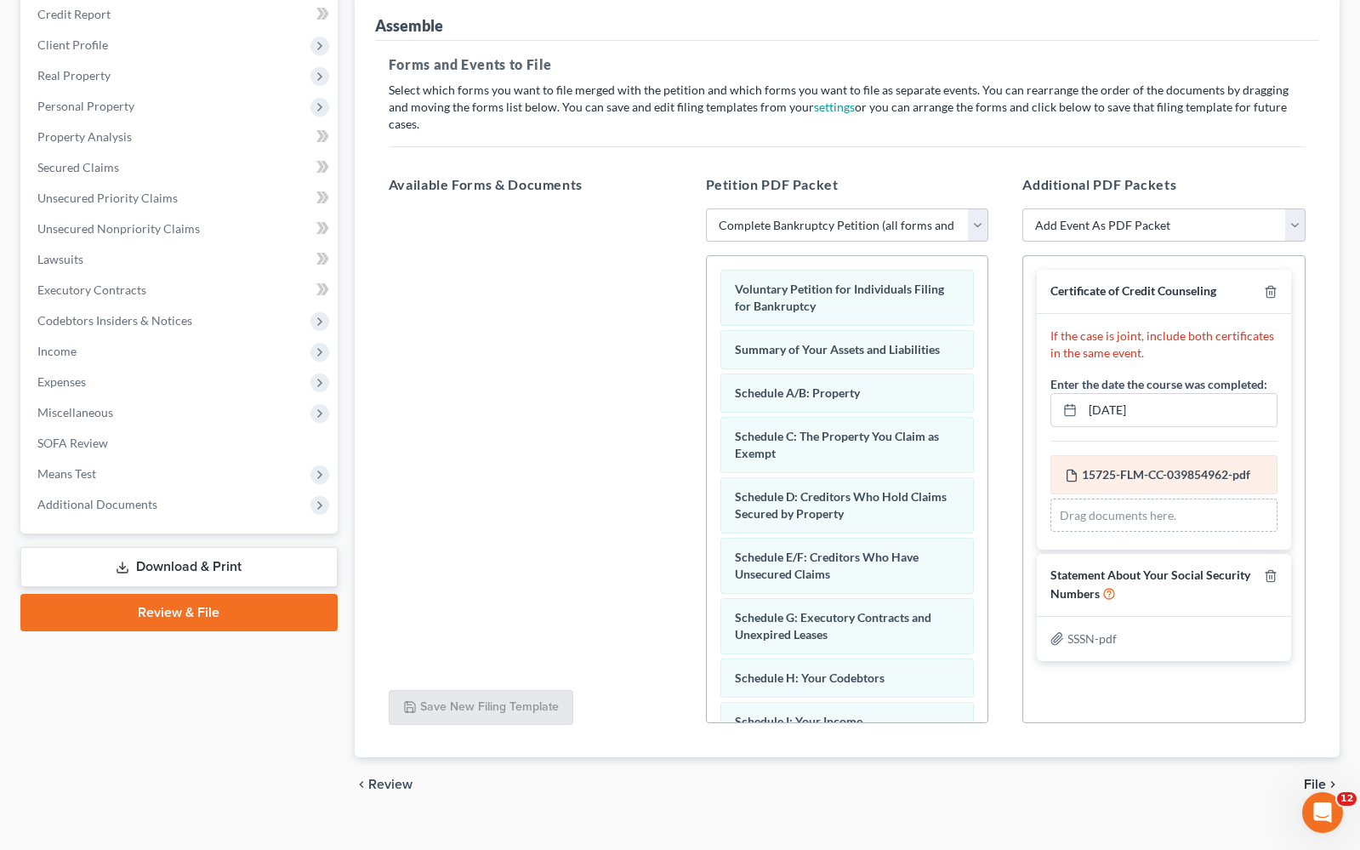
scroll to position [218, 0]
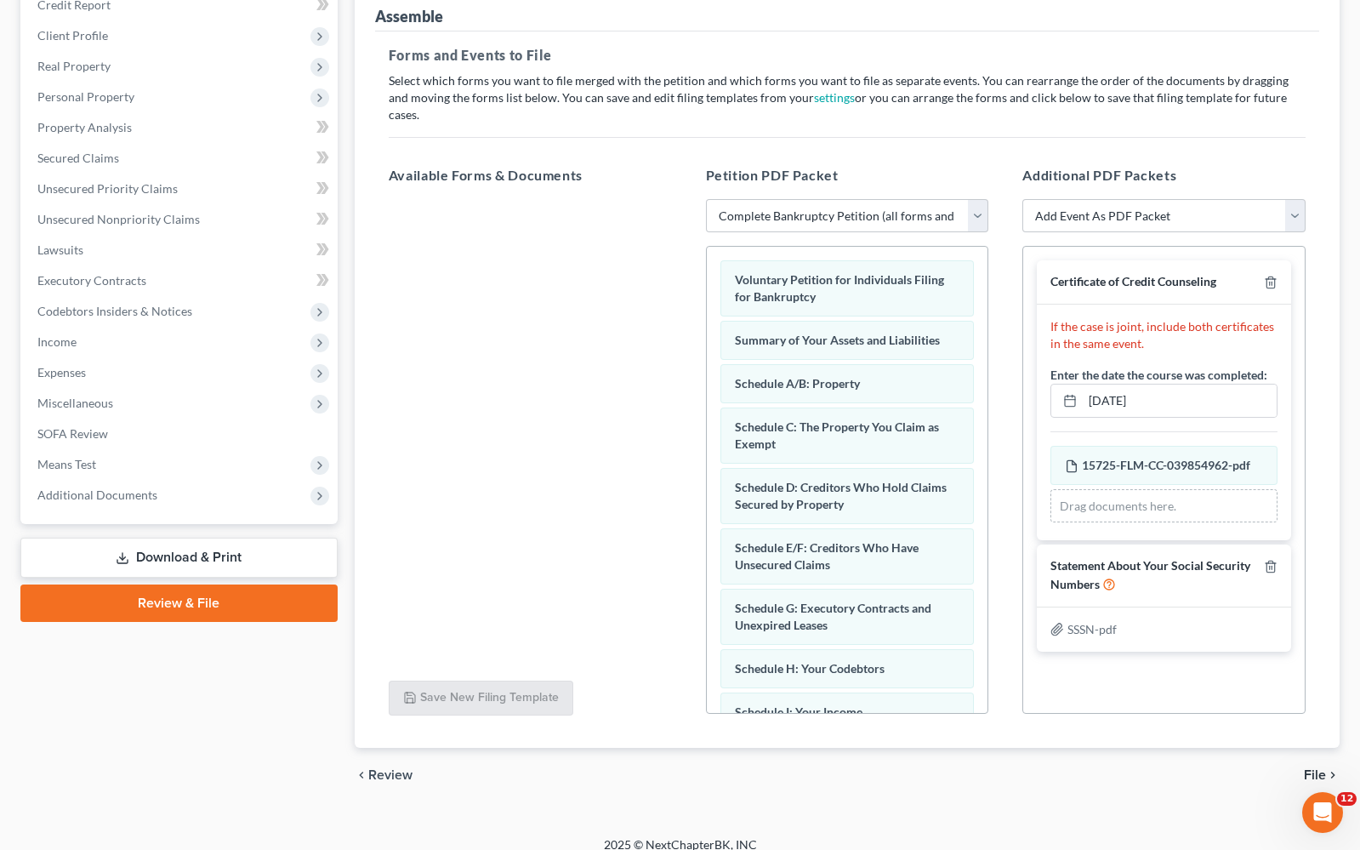
click at [1319, 768] on span "File" at bounding box center [1315, 775] width 22 height 14
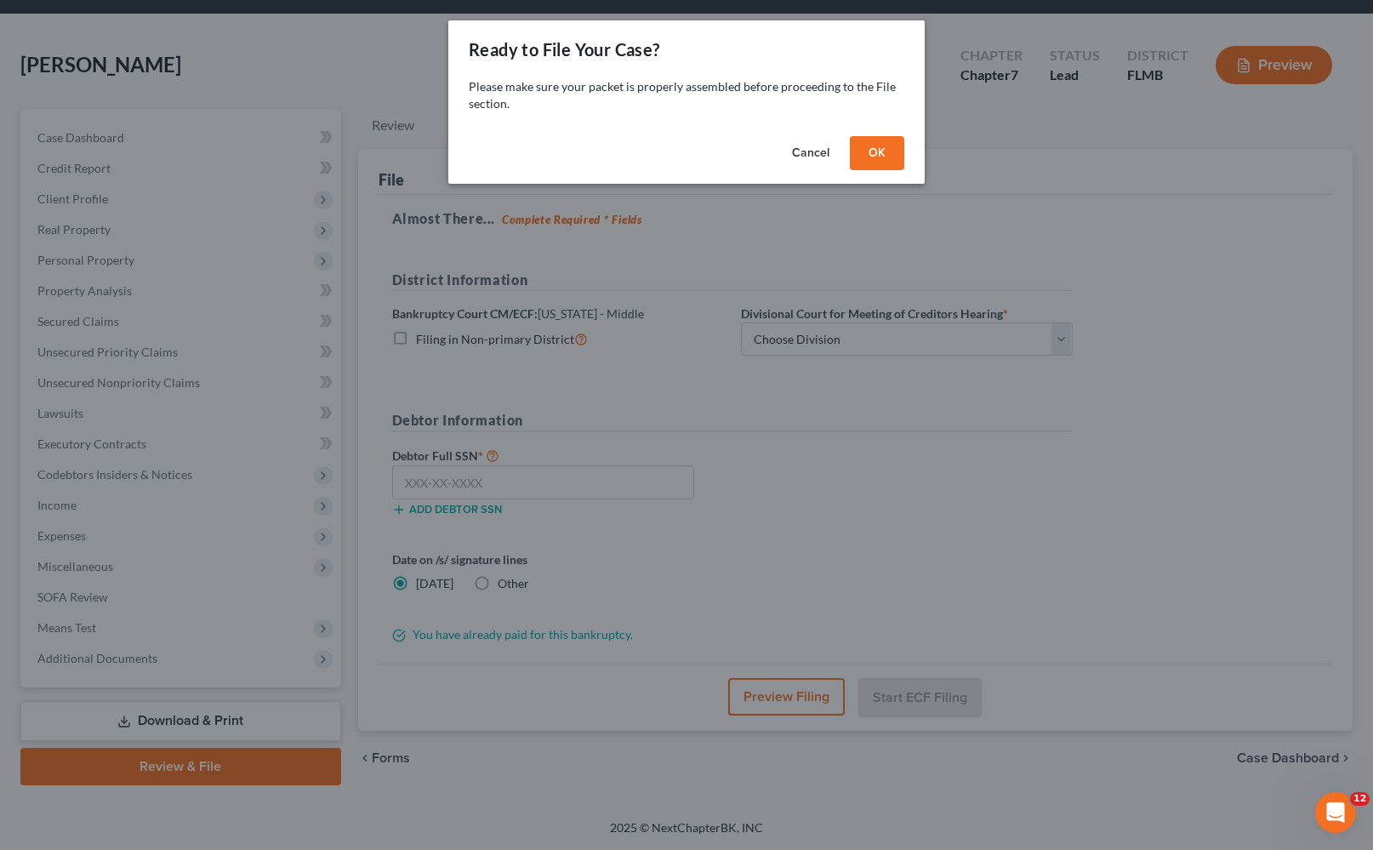
click at [883, 150] on button "OK" at bounding box center [877, 153] width 54 height 34
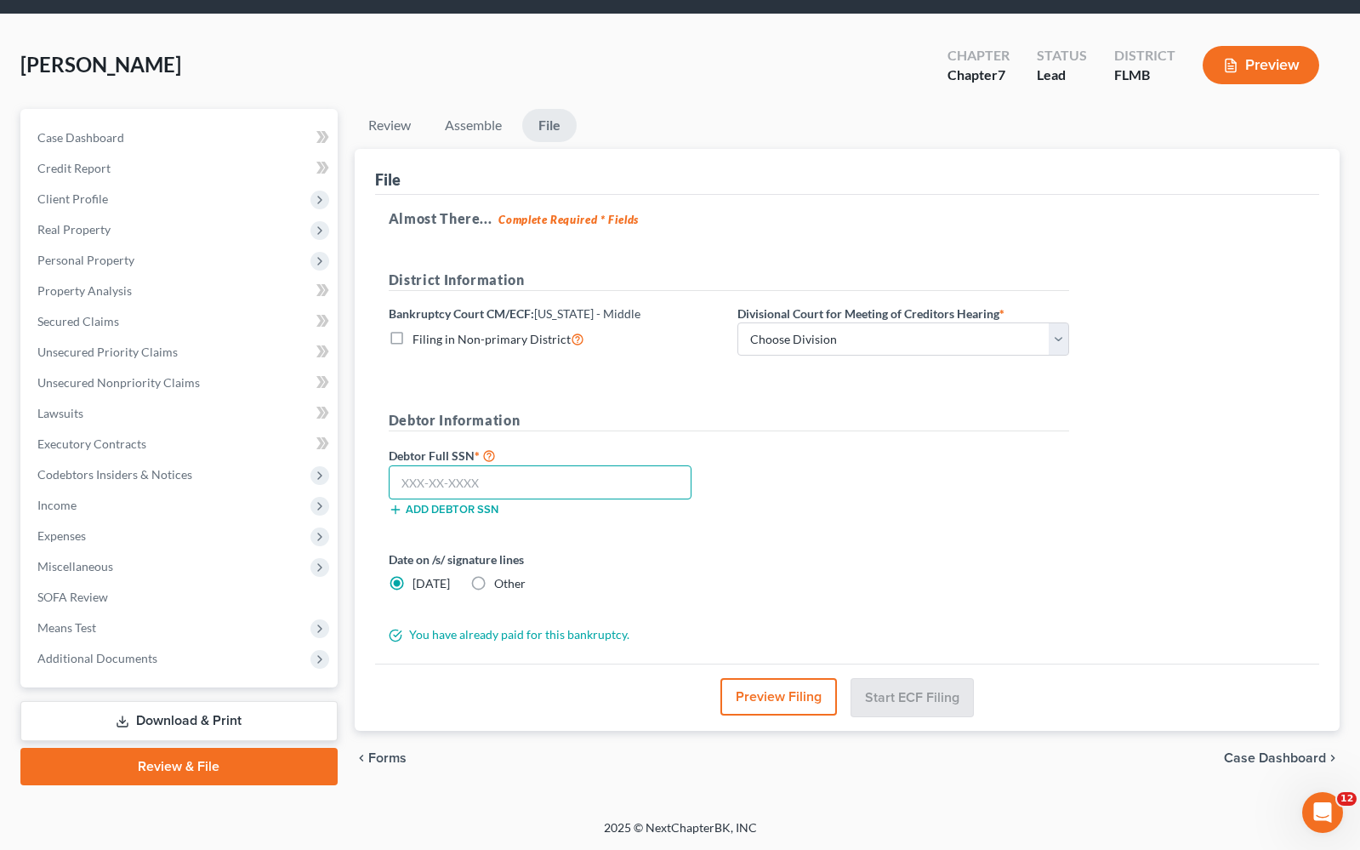
click at [509, 482] on input "text" at bounding box center [540, 482] width 303 height 34
select select "2"
click at [482, 487] on input "text" at bounding box center [540, 482] width 303 height 34
type input "142-92-3131"
click at [907, 699] on button "Start ECF Filing" at bounding box center [913, 696] width 122 height 37
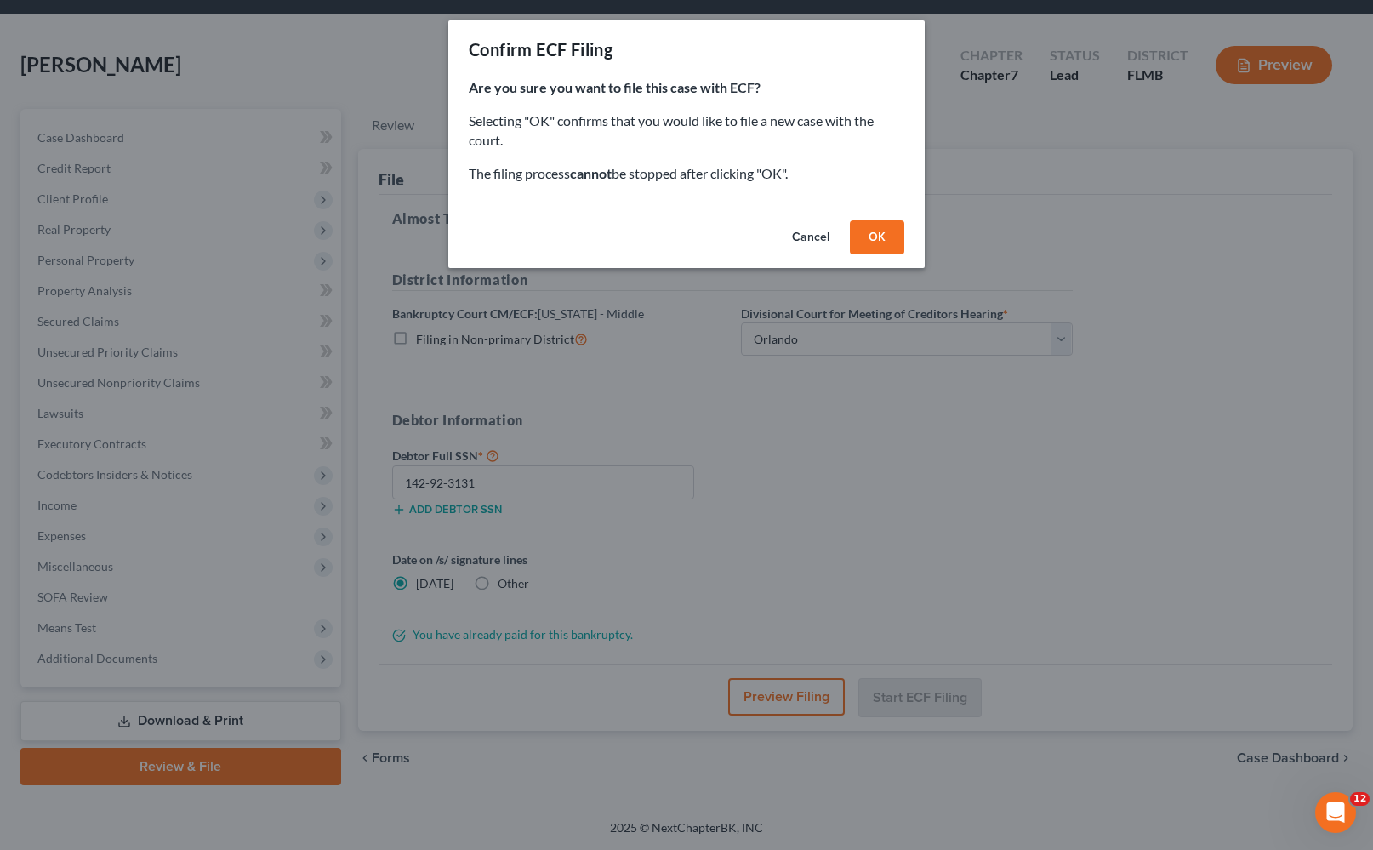
click at [875, 229] on button "OK" at bounding box center [877, 237] width 54 height 34
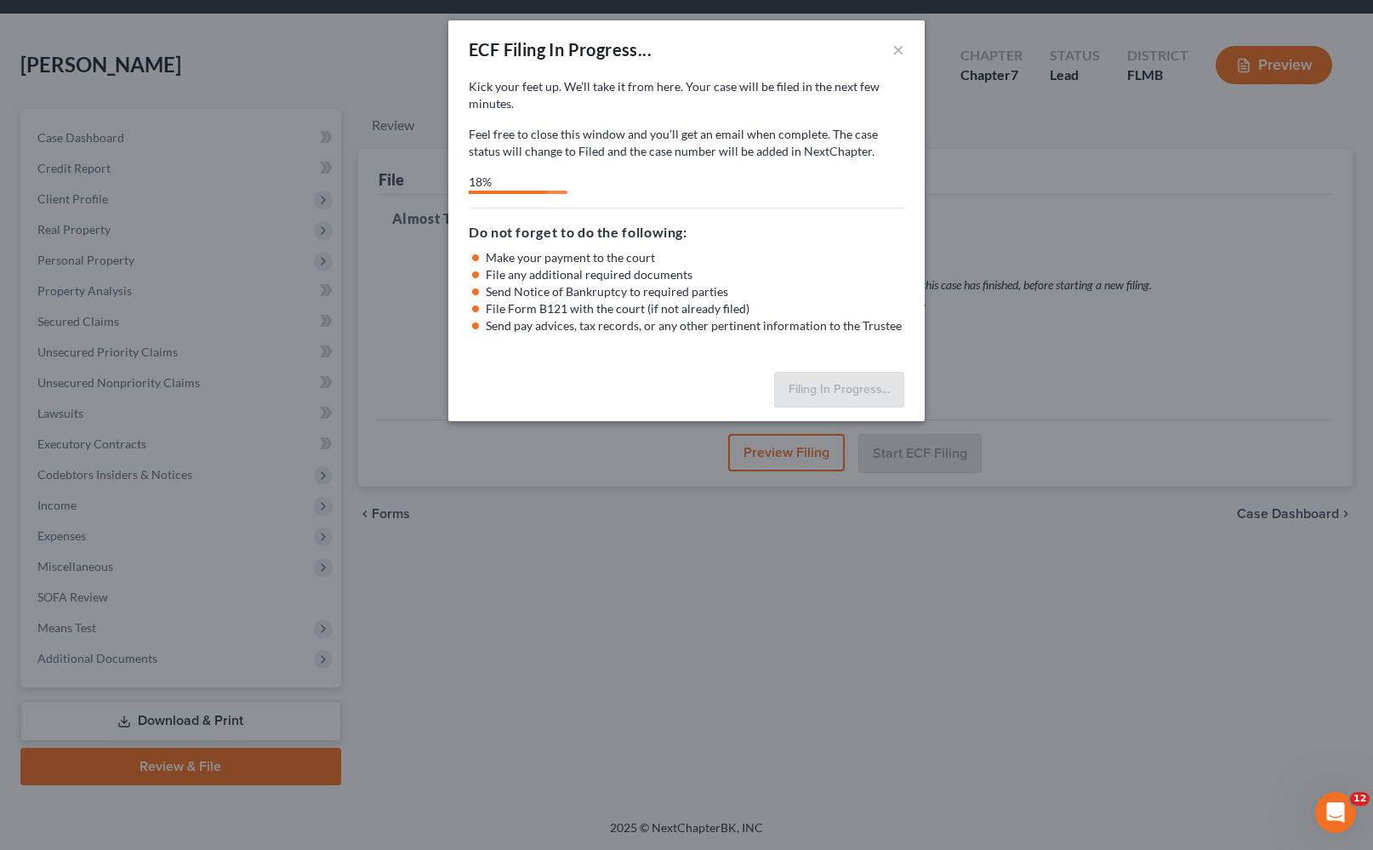
select select "2"
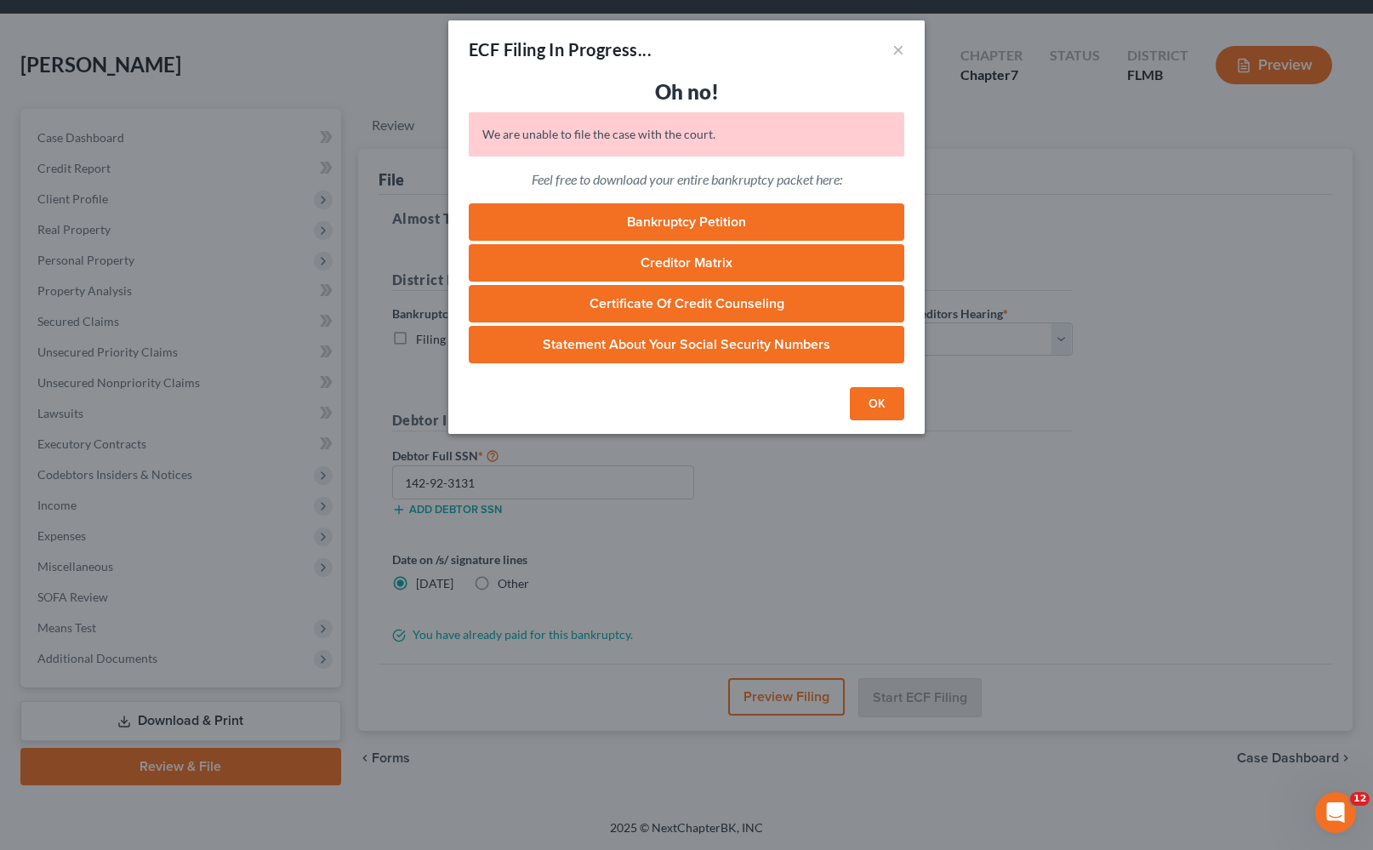
click at [871, 401] on button "OK" at bounding box center [877, 404] width 54 height 34
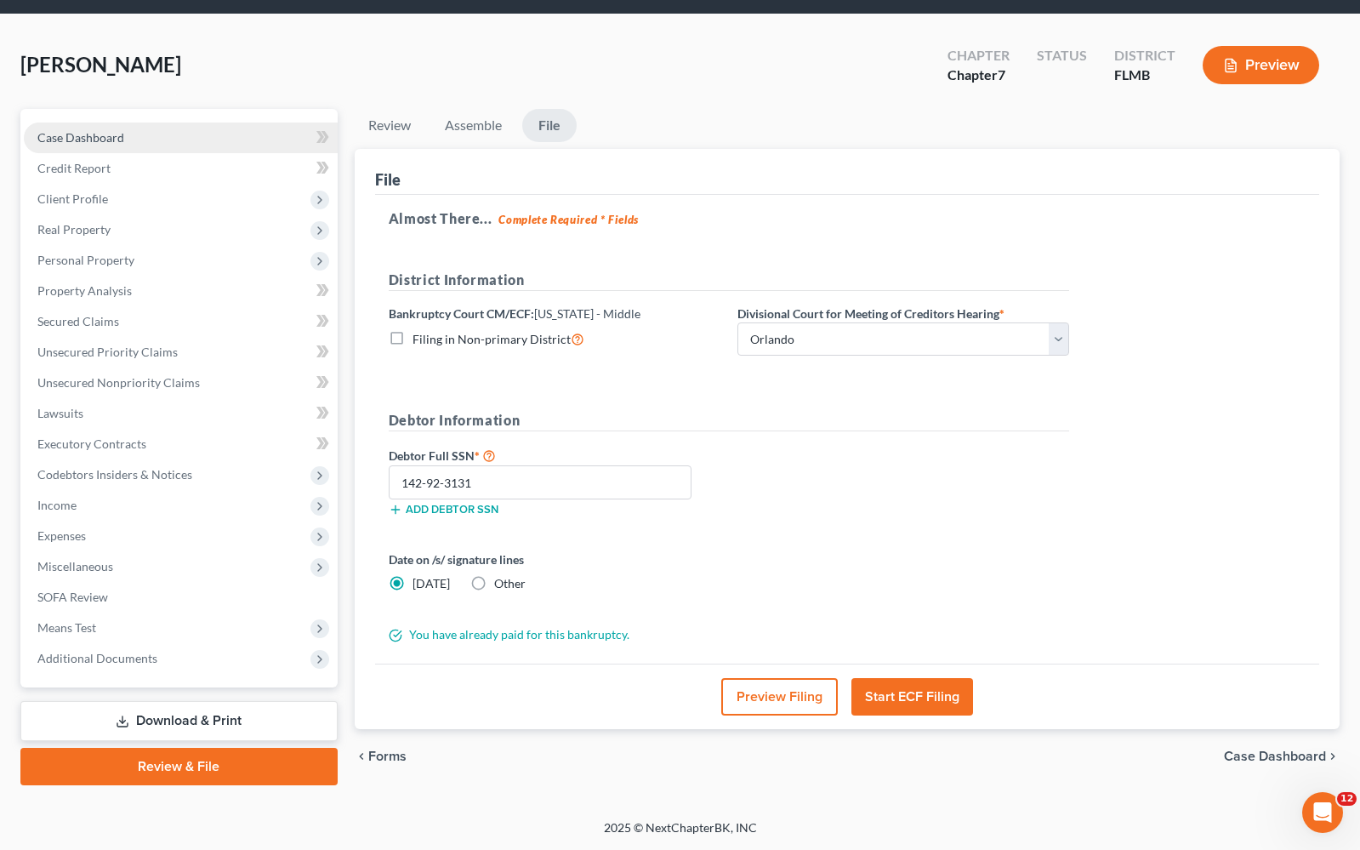
click at [122, 134] on span "Case Dashboard" at bounding box center [80, 137] width 87 height 14
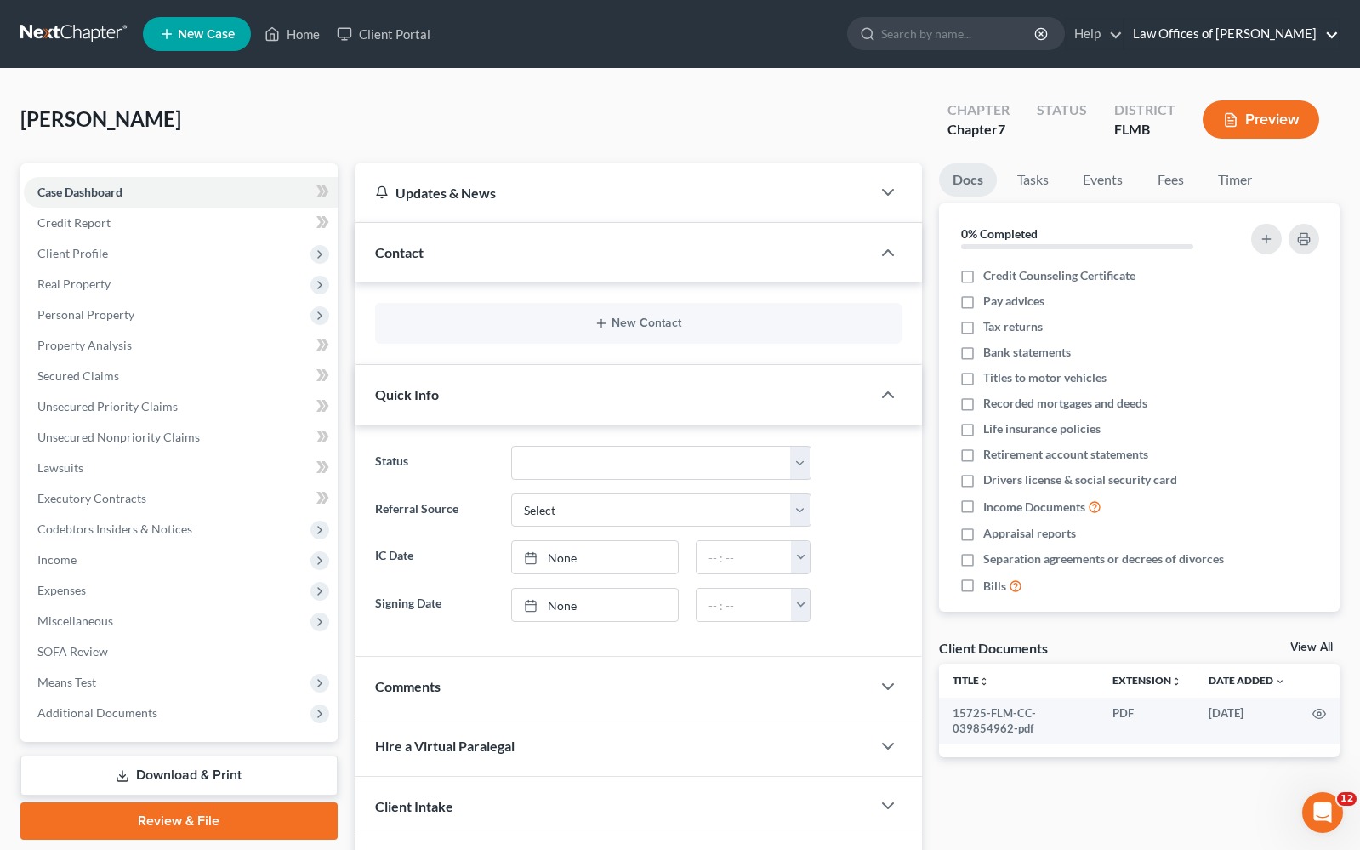
click at [1227, 39] on link "Law Offices of [PERSON_NAME]" at bounding box center [1232, 34] width 214 height 31
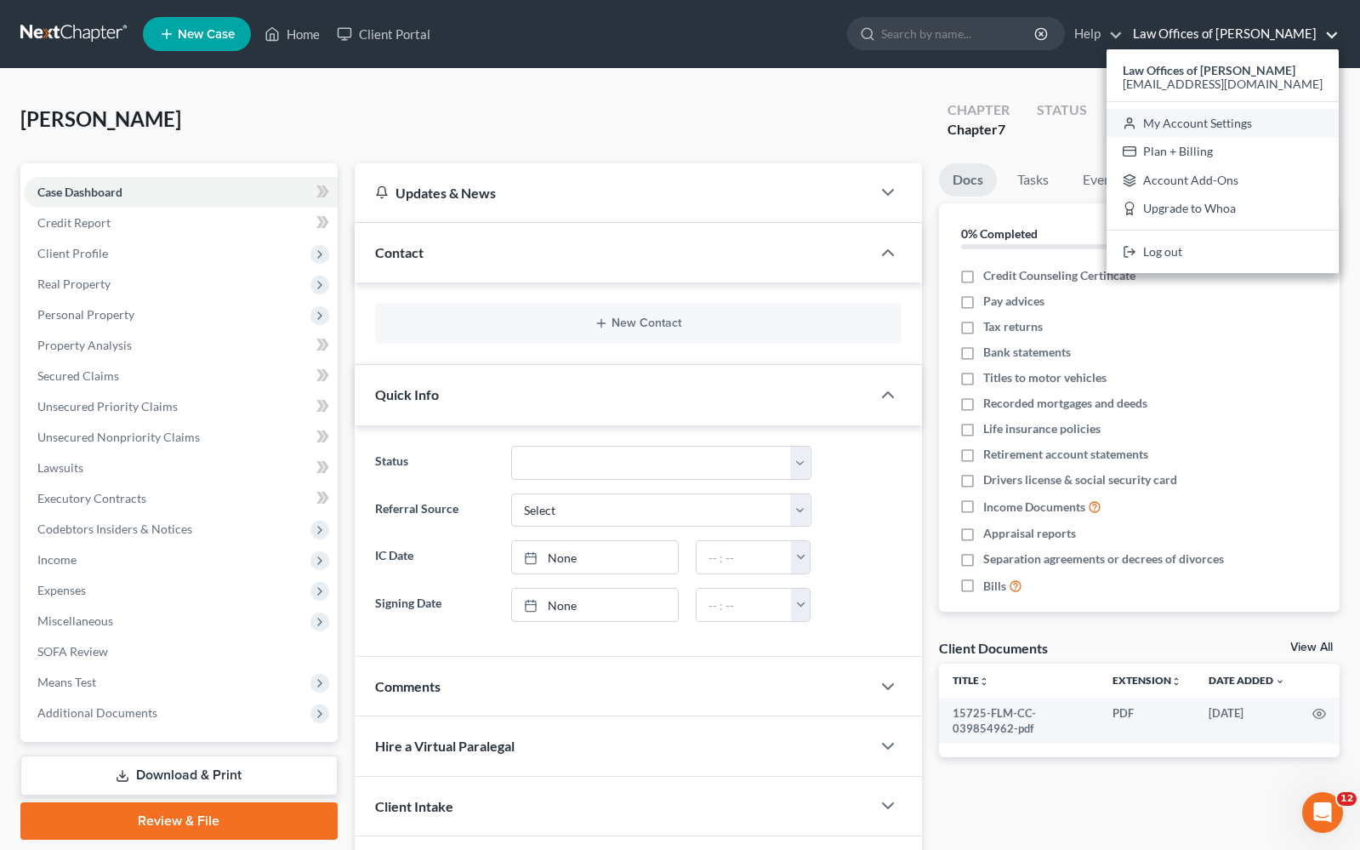
click at [1231, 123] on link "My Account Settings" at bounding box center [1223, 123] width 232 height 29
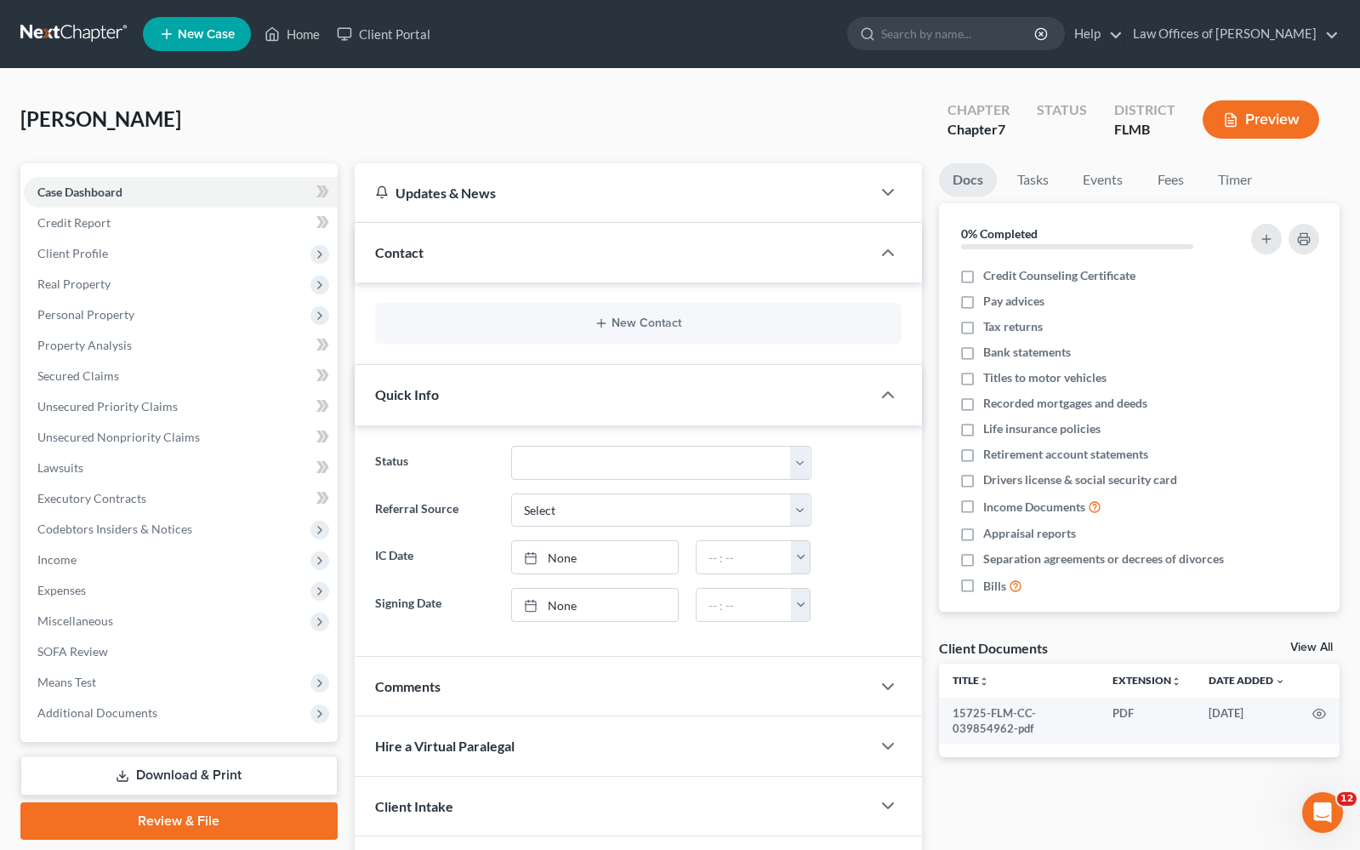
select select "15"
select select "24"
select select "9"
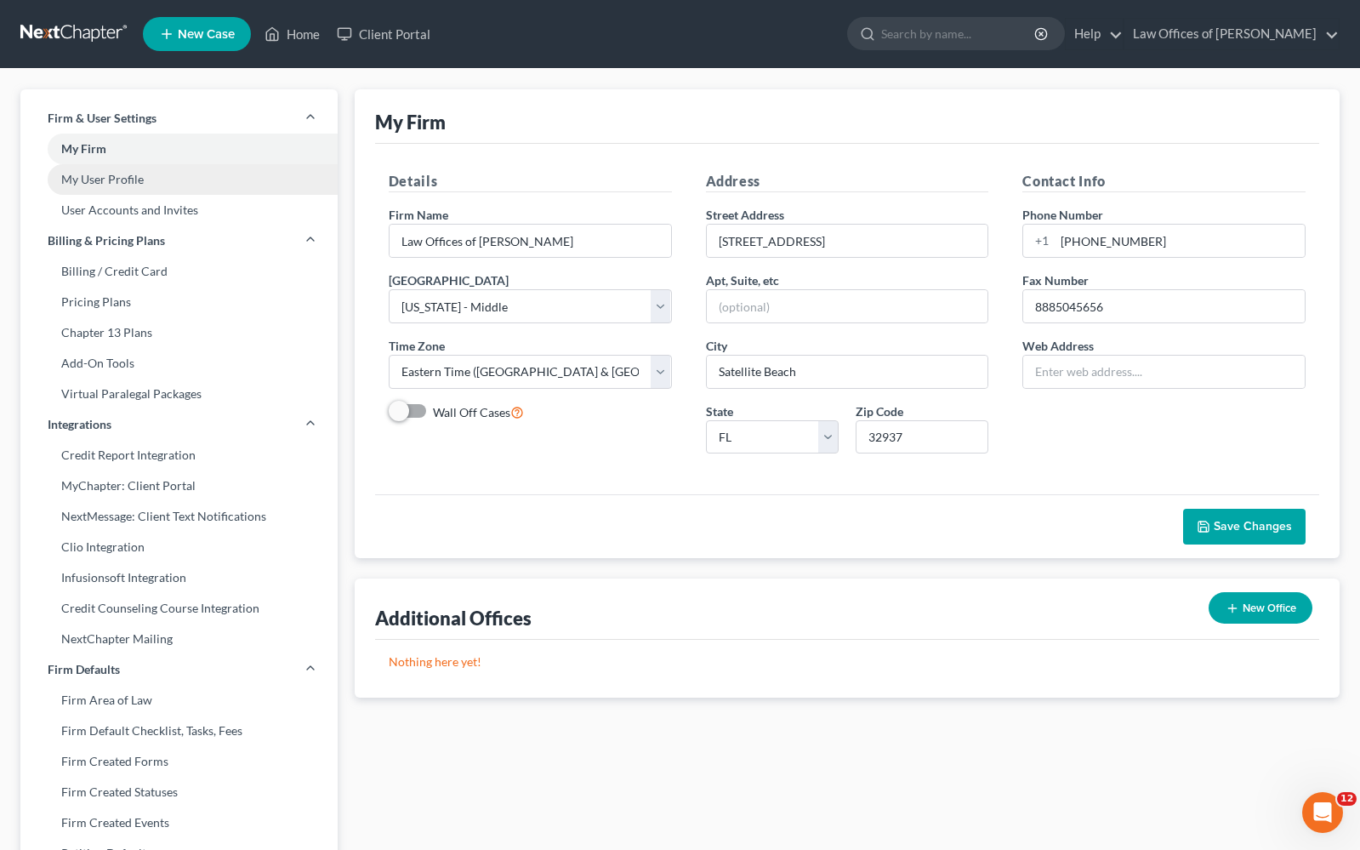
click at [129, 185] on link "My User Profile" at bounding box center [178, 179] width 317 height 31
select select "9"
select select "15"
select select "attorney"
select select "0"
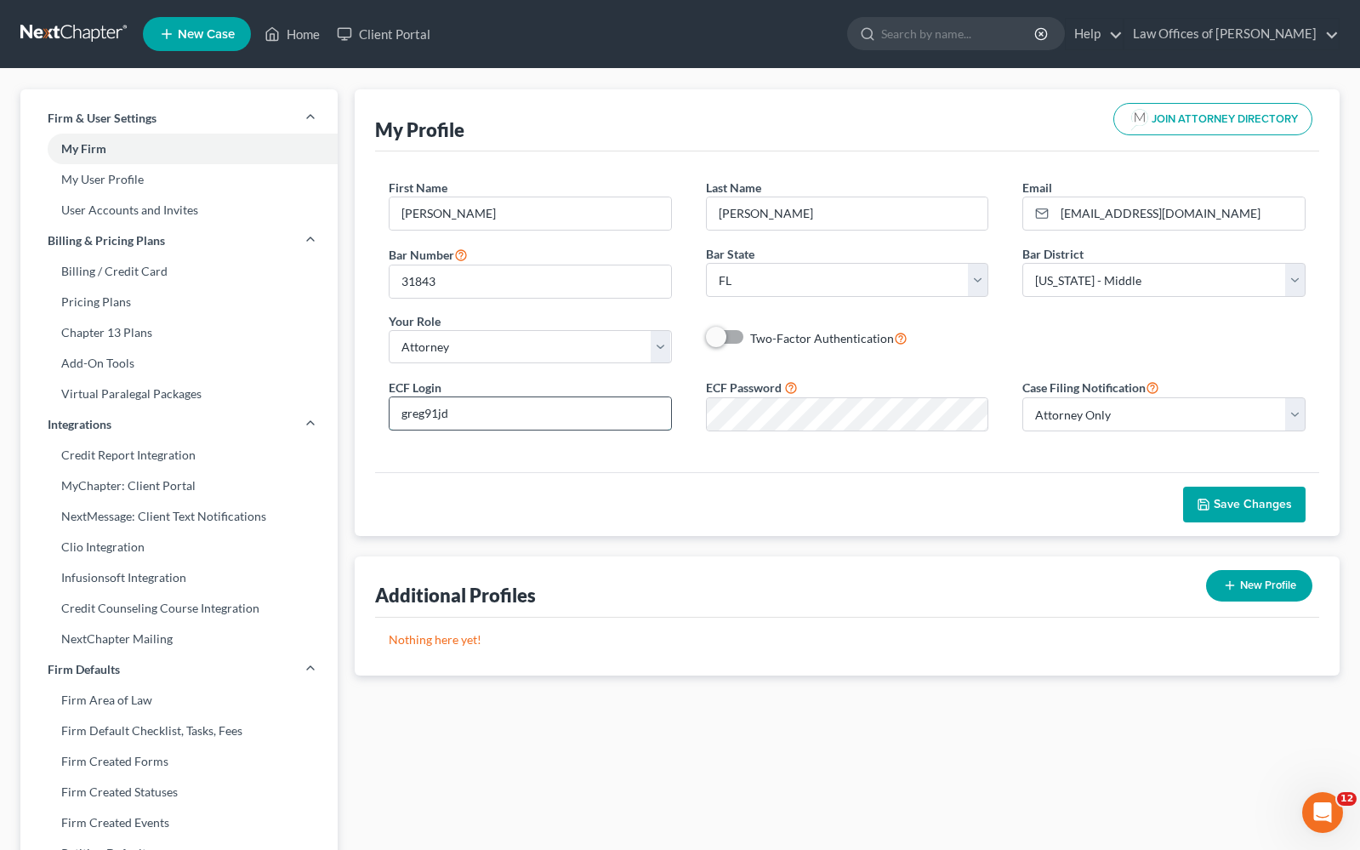
click at [579, 408] on input "greg91jd" at bounding box center [531, 413] width 282 height 32
click at [519, 419] on input "greg91jd" at bounding box center [531, 413] width 282 height 32
click at [305, 38] on link "Home" at bounding box center [292, 34] width 72 height 31
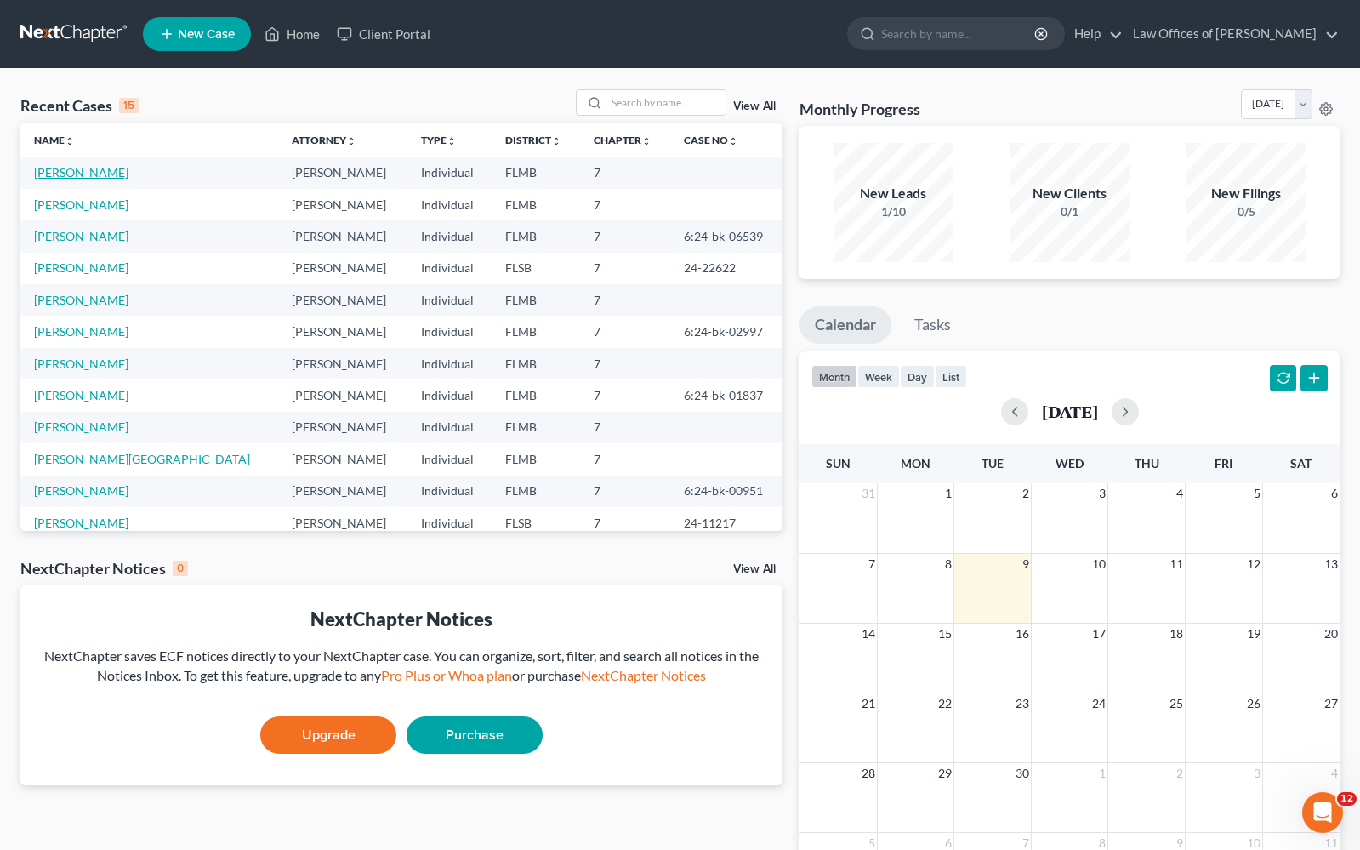
click at [128, 168] on link "[PERSON_NAME]" at bounding box center [81, 172] width 94 height 14
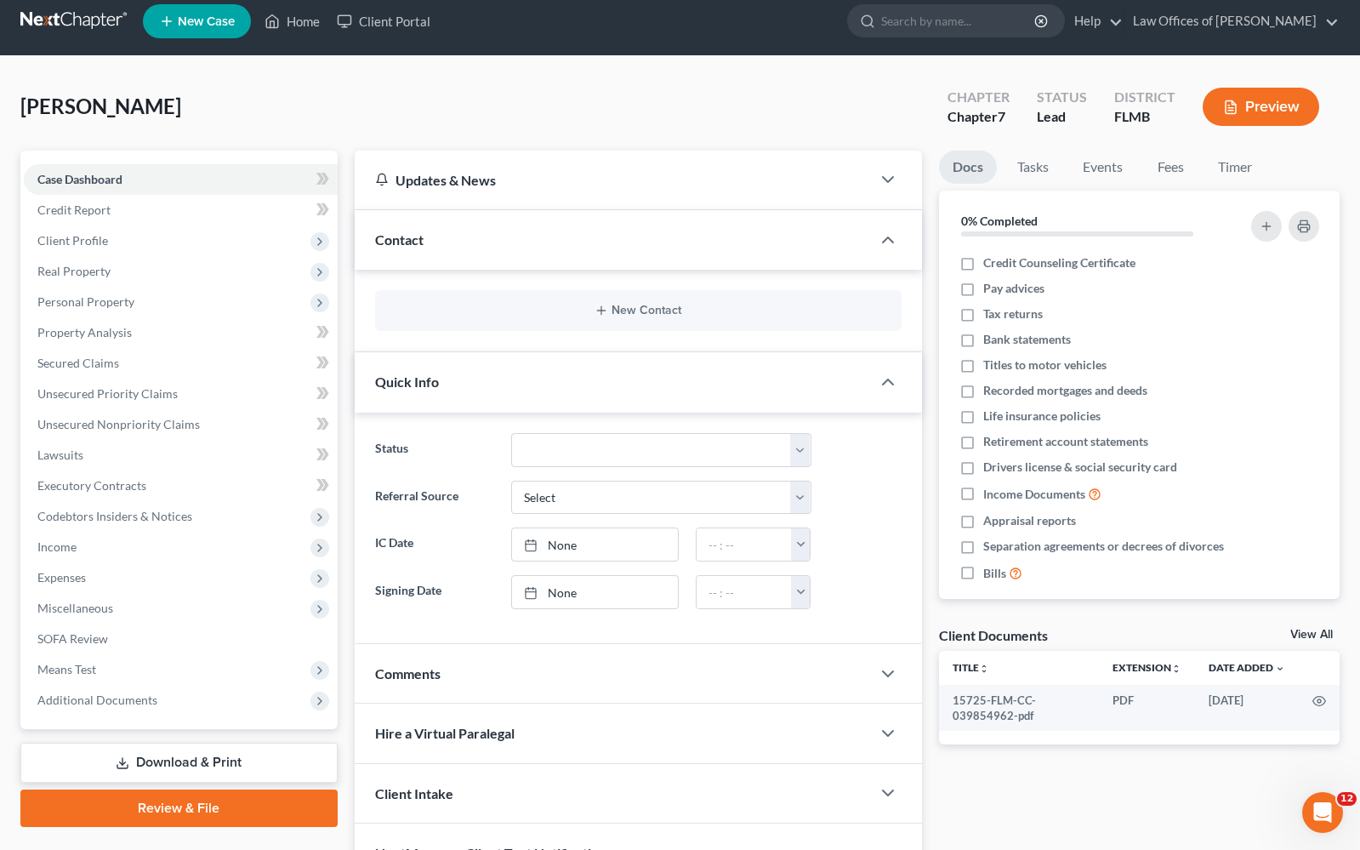
scroll to position [109, 0]
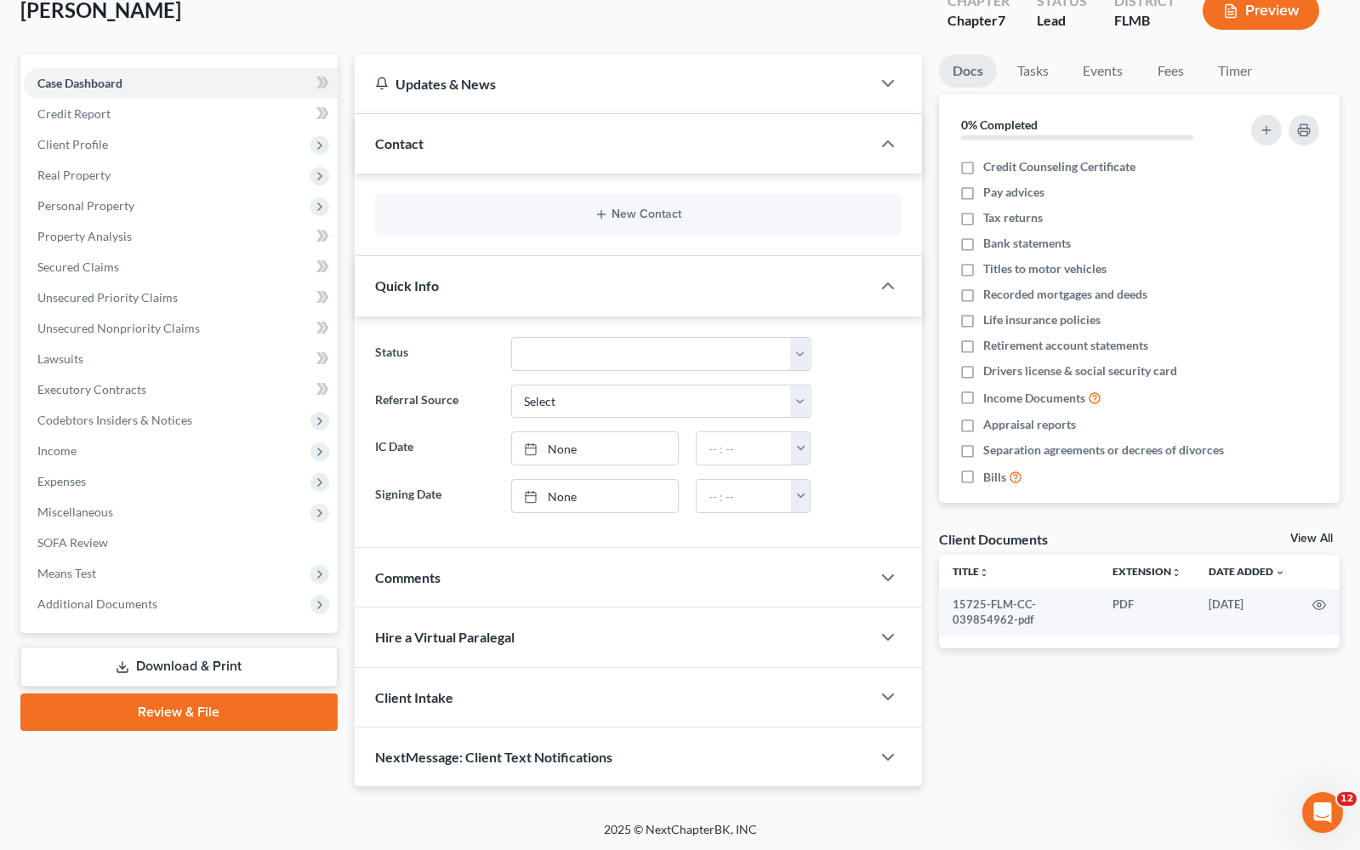
click at [232, 676] on link "Download & Print" at bounding box center [178, 667] width 317 height 40
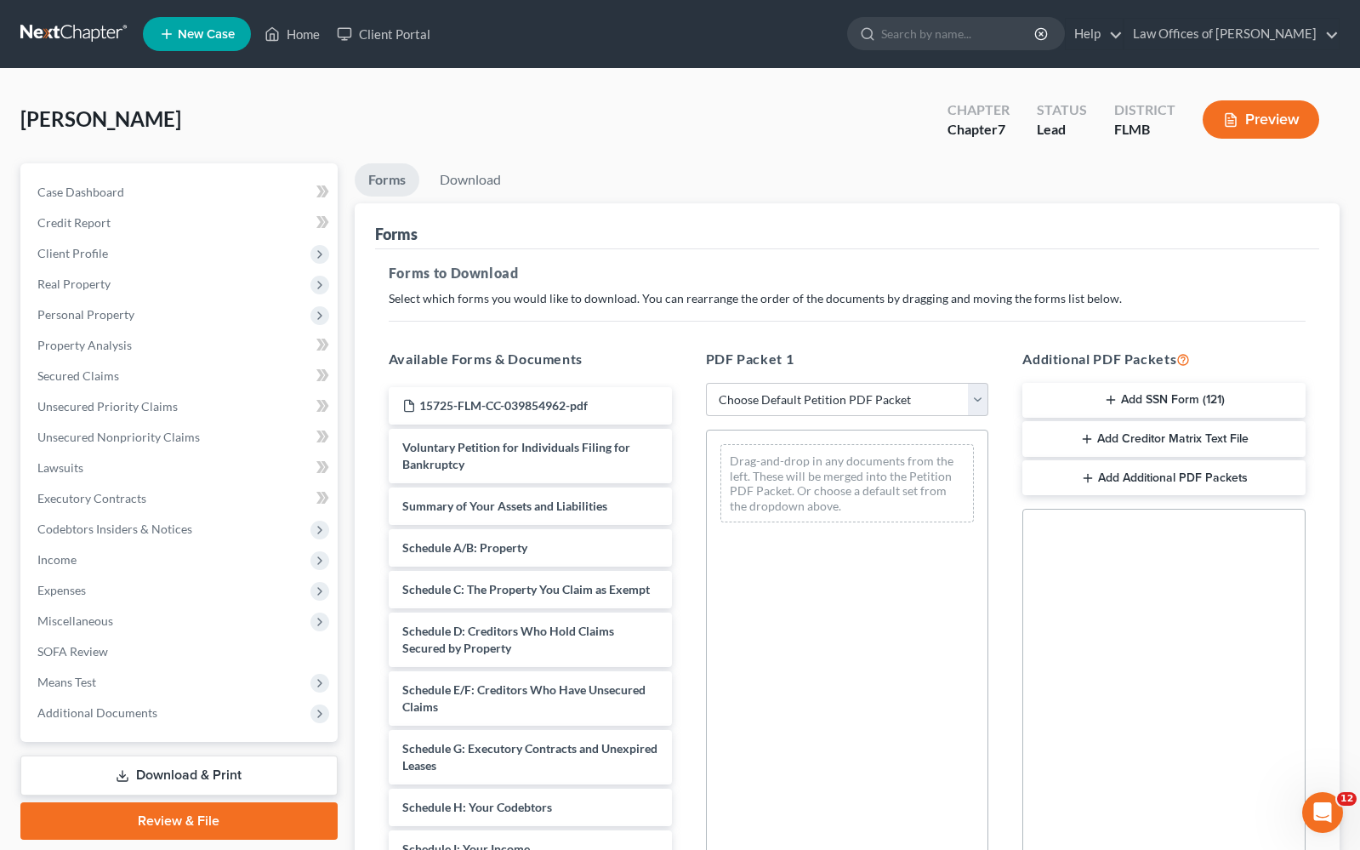
click at [1190, 401] on button "Add SSN Form (121)" at bounding box center [1164, 401] width 283 height 36
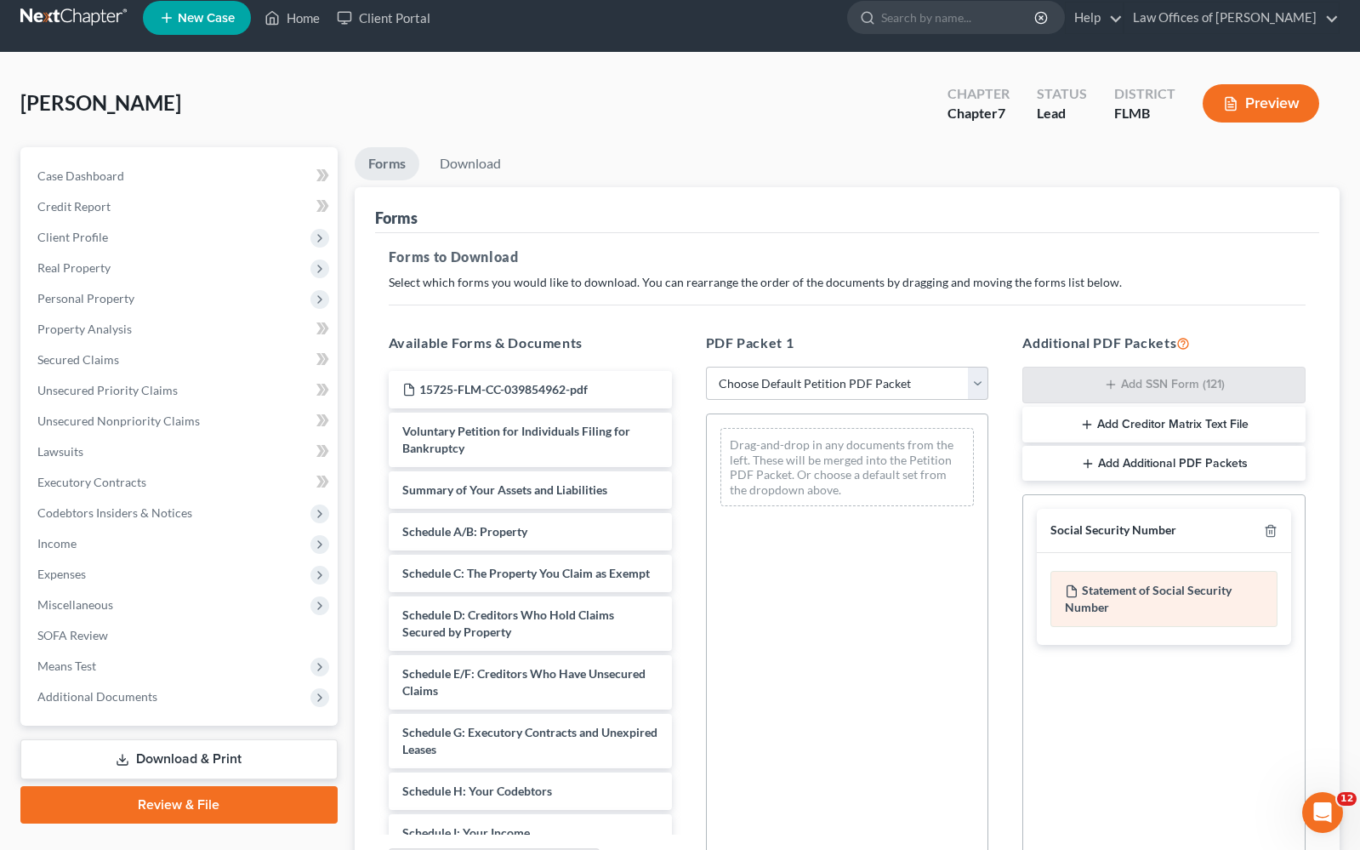
scroll to position [201, 0]
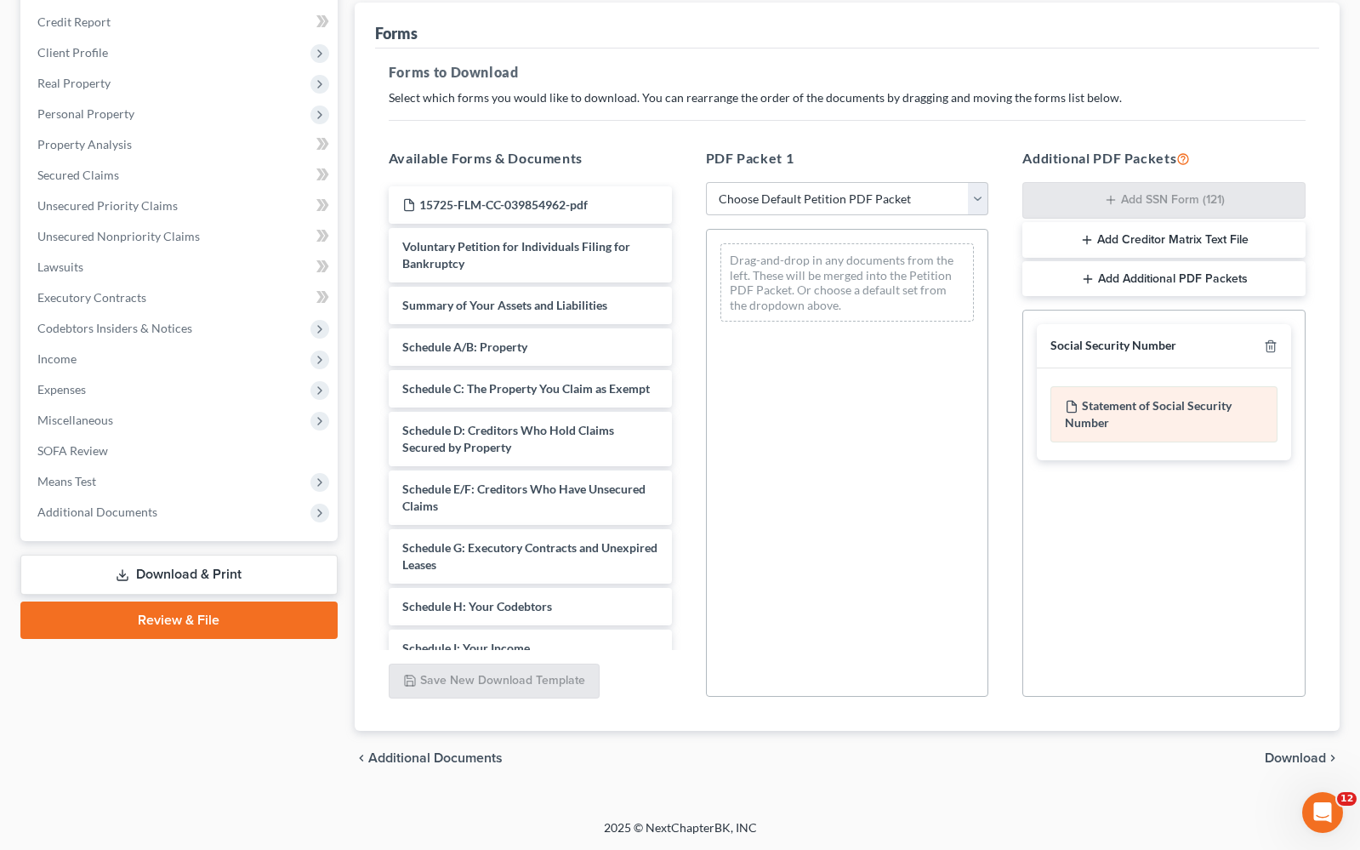
click at [1173, 407] on div "Statement of Social Security Number" at bounding box center [1164, 414] width 227 height 56
click at [1129, 415] on div "Statement of Social Security Number" at bounding box center [1164, 414] width 227 height 56
click at [205, 573] on link "Download & Print" at bounding box center [178, 575] width 317 height 40
click at [214, 572] on link "Download & Print" at bounding box center [178, 575] width 317 height 40
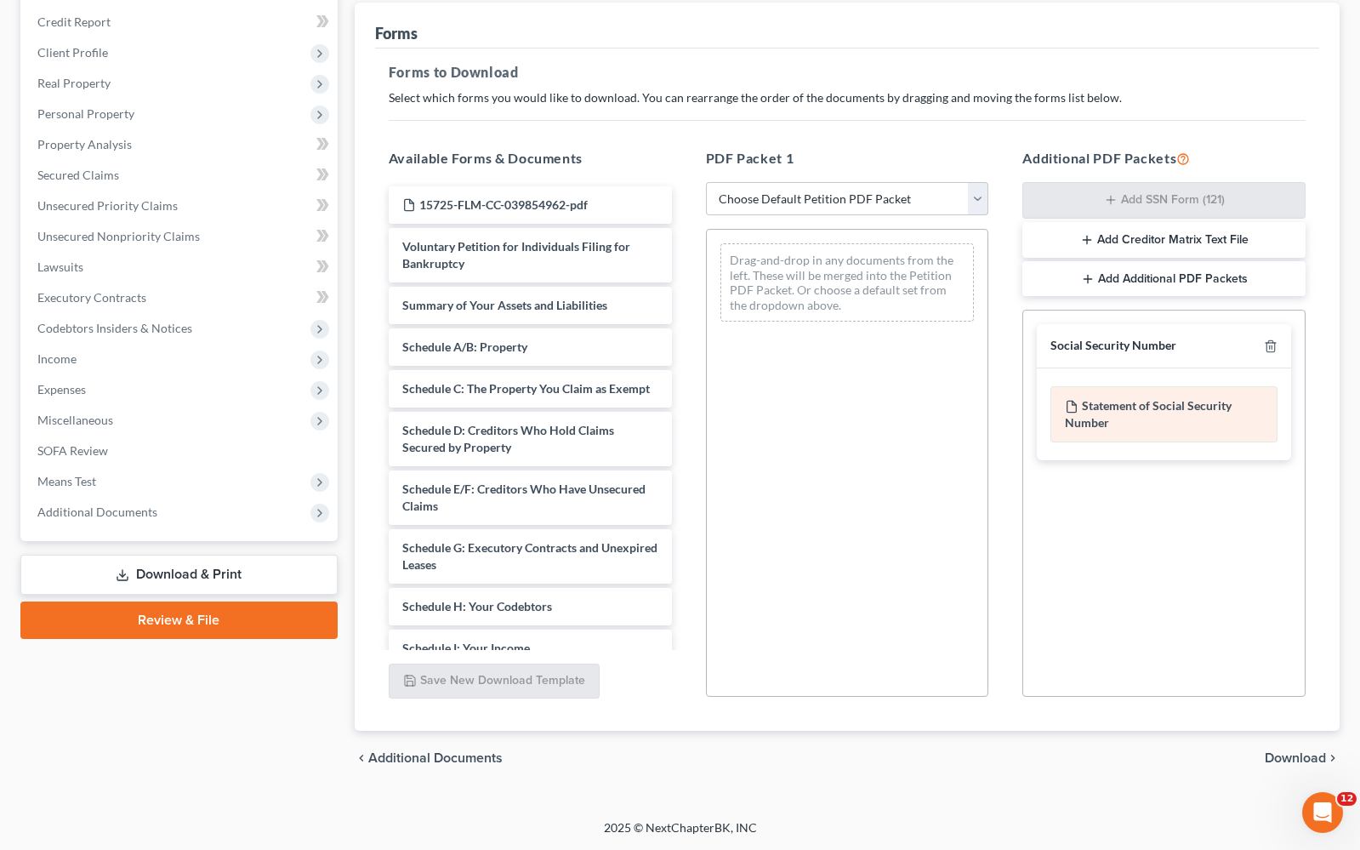
click at [1075, 408] on icon at bounding box center [1072, 407] width 14 height 14
click at [1281, 757] on span "Download" at bounding box center [1295, 758] width 61 height 14
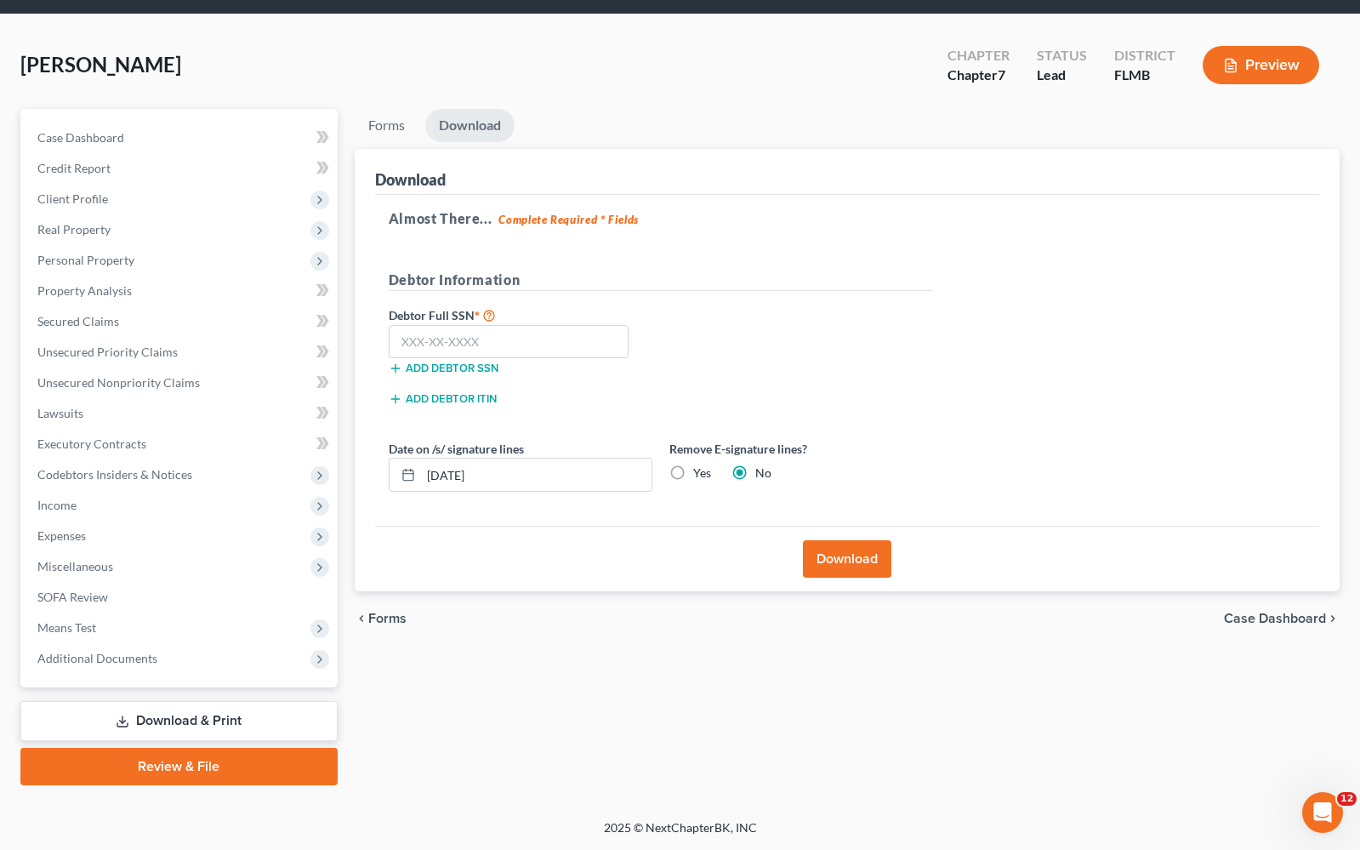
scroll to position [54, 0]
click at [547, 330] on input "text" at bounding box center [509, 342] width 241 height 34
type input "143-92-3131"
click at [849, 556] on button "Download" at bounding box center [847, 558] width 88 height 37
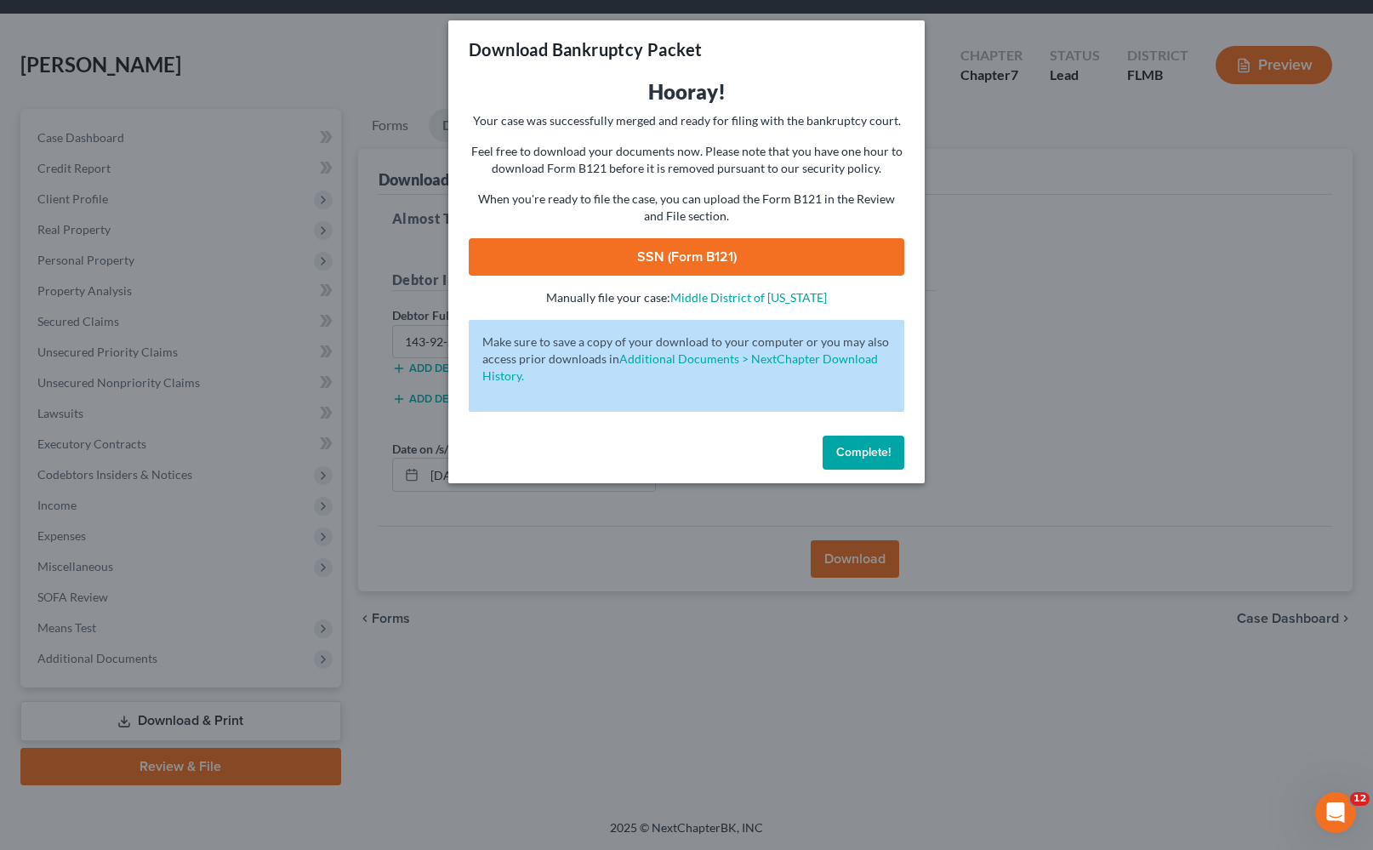
click at [728, 251] on link "SSN (Form B121)" at bounding box center [687, 256] width 436 height 37
click at [866, 453] on span "Complete!" at bounding box center [863, 452] width 54 height 14
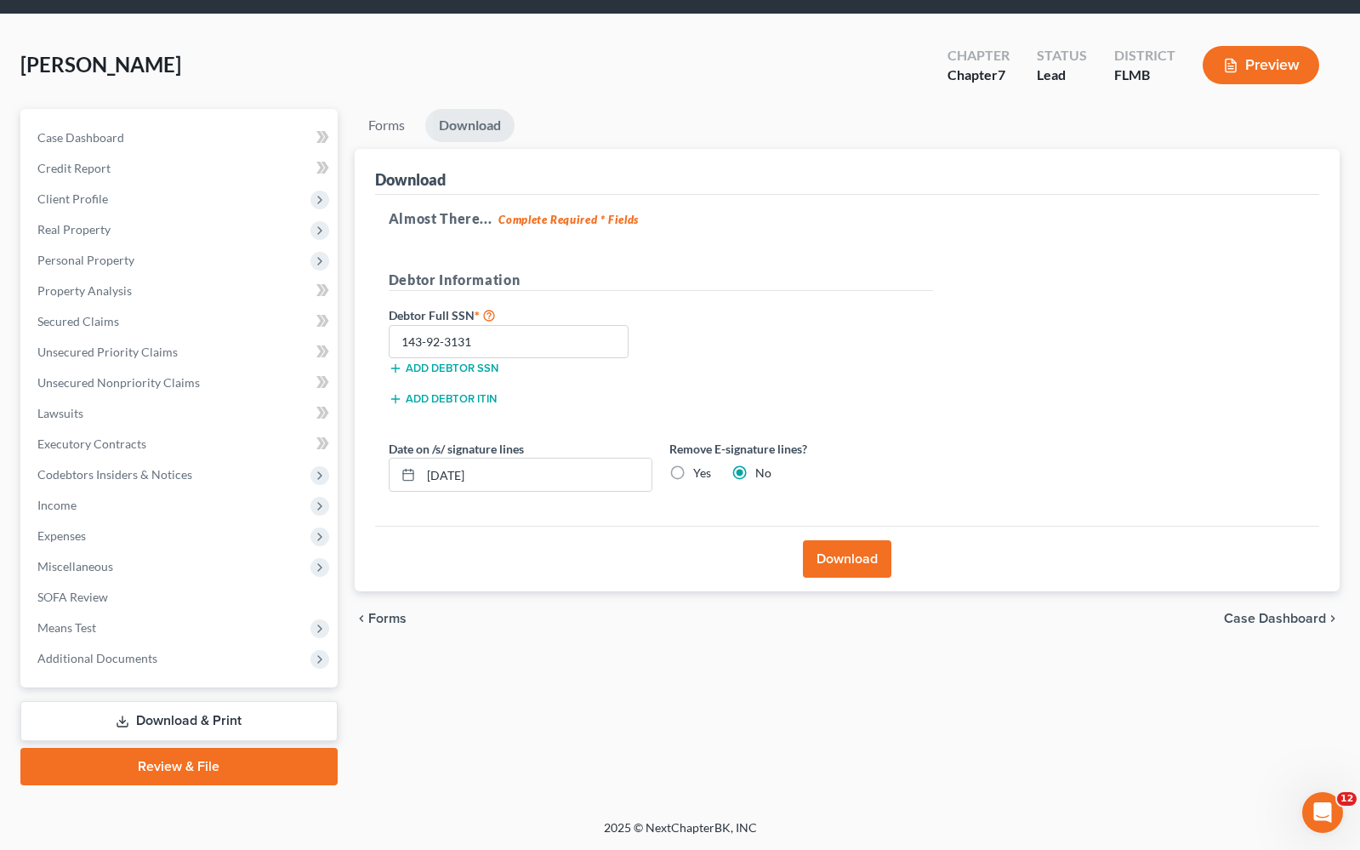
click at [1279, 619] on span "Case Dashboard" at bounding box center [1275, 619] width 102 height 14
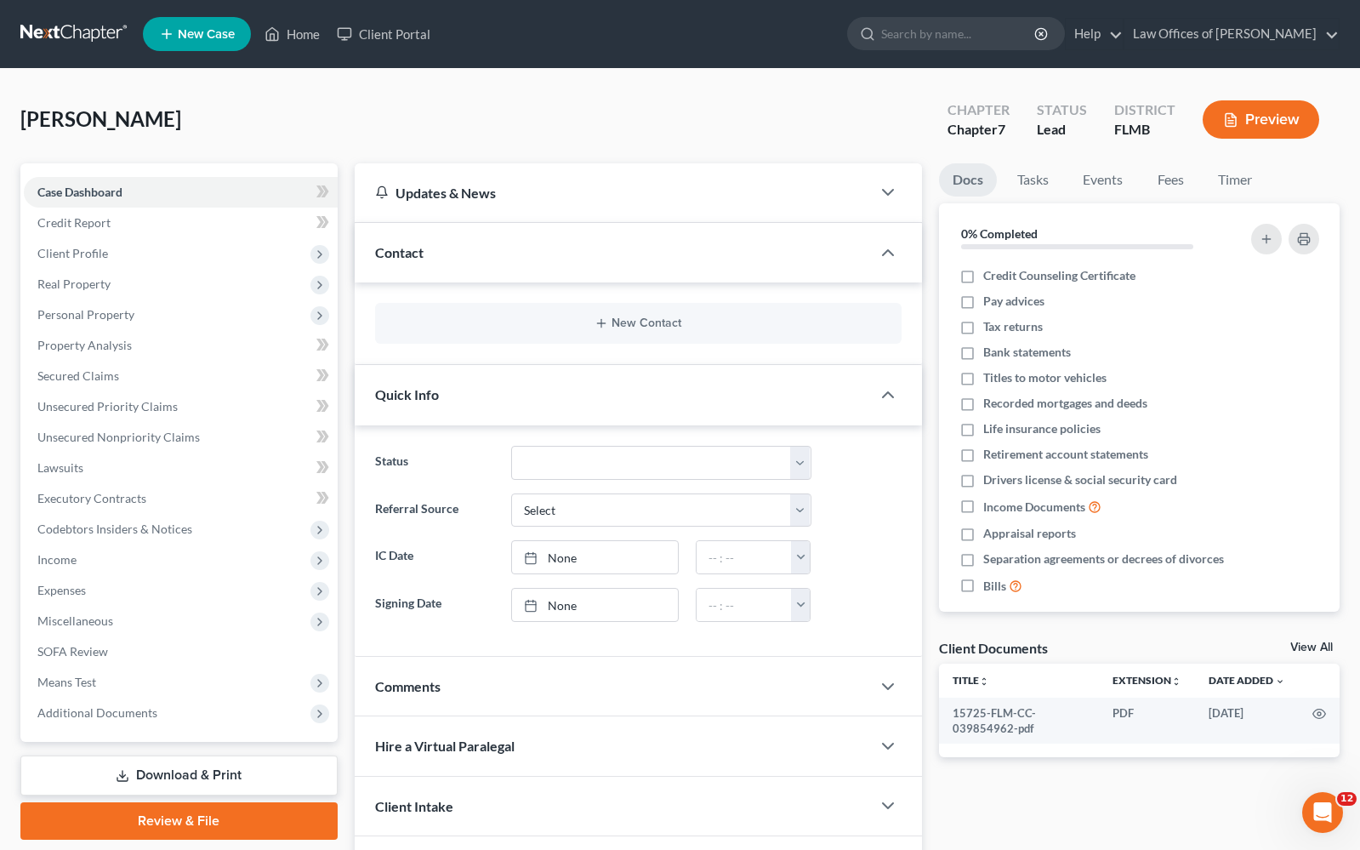
scroll to position [109, 0]
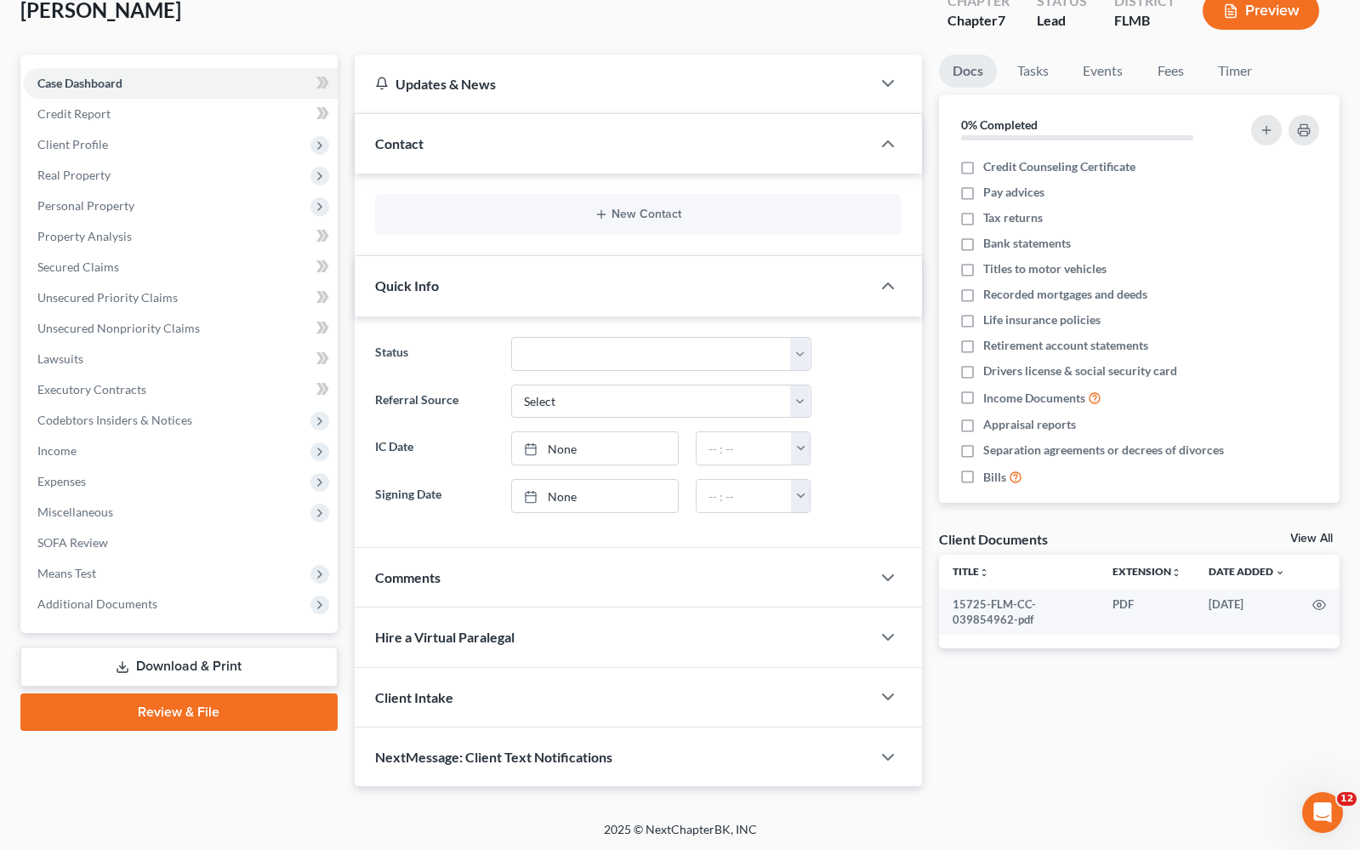
click at [219, 713] on link "Review & File" at bounding box center [178, 711] width 317 height 37
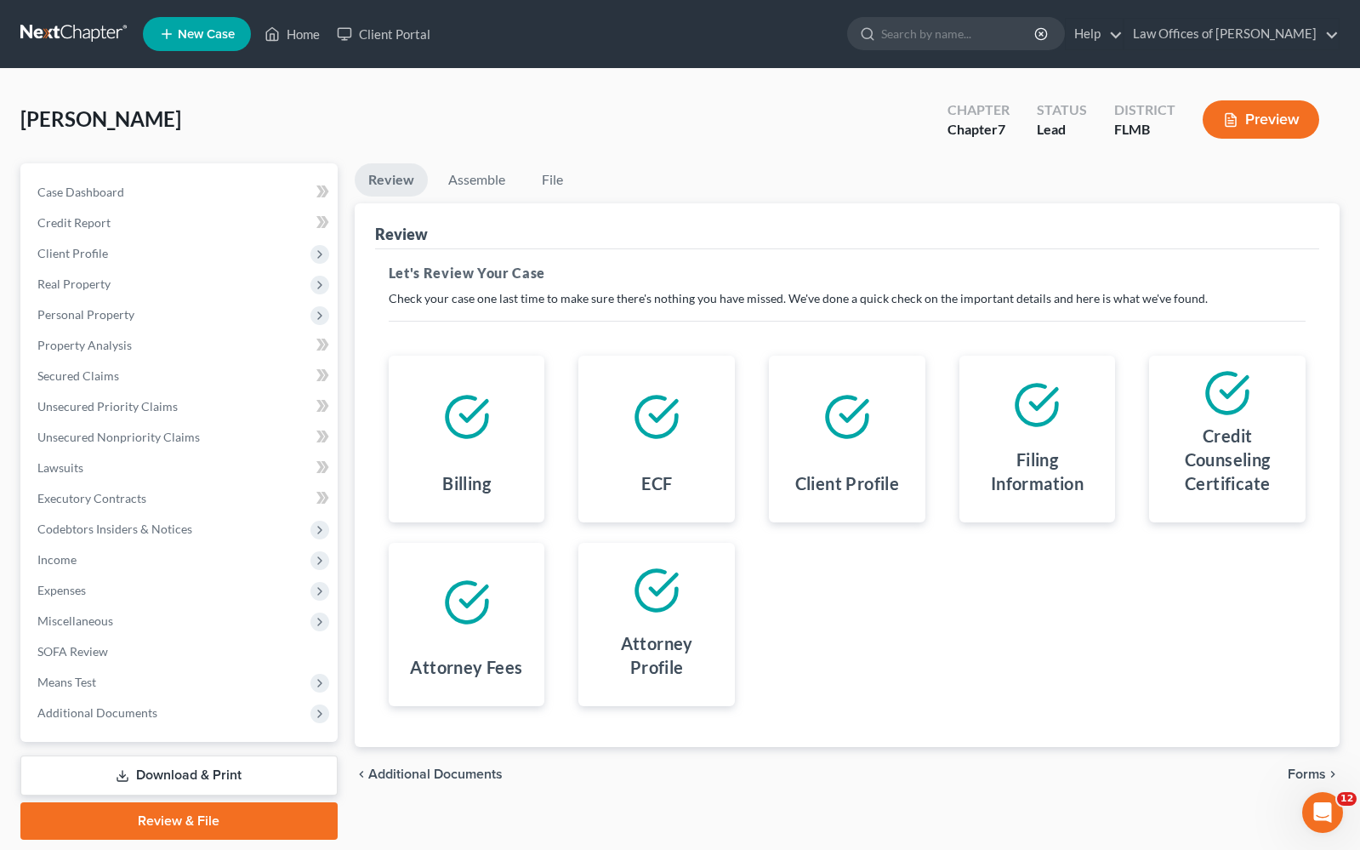
click at [676, 414] on icon at bounding box center [657, 416] width 40 height 40
click at [649, 411] on icon at bounding box center [657, 417] width 48 height 48
click at [845, 442] on div at bounding box center [847, 416] width 129 height 95
click at [474, 425] on icon at bounding box center [467, 417] width 48 height 48
drag, startPoint x: 477, startPoint y: 402, endPoint x: 462, endPoint y: 482, distance: 81.4
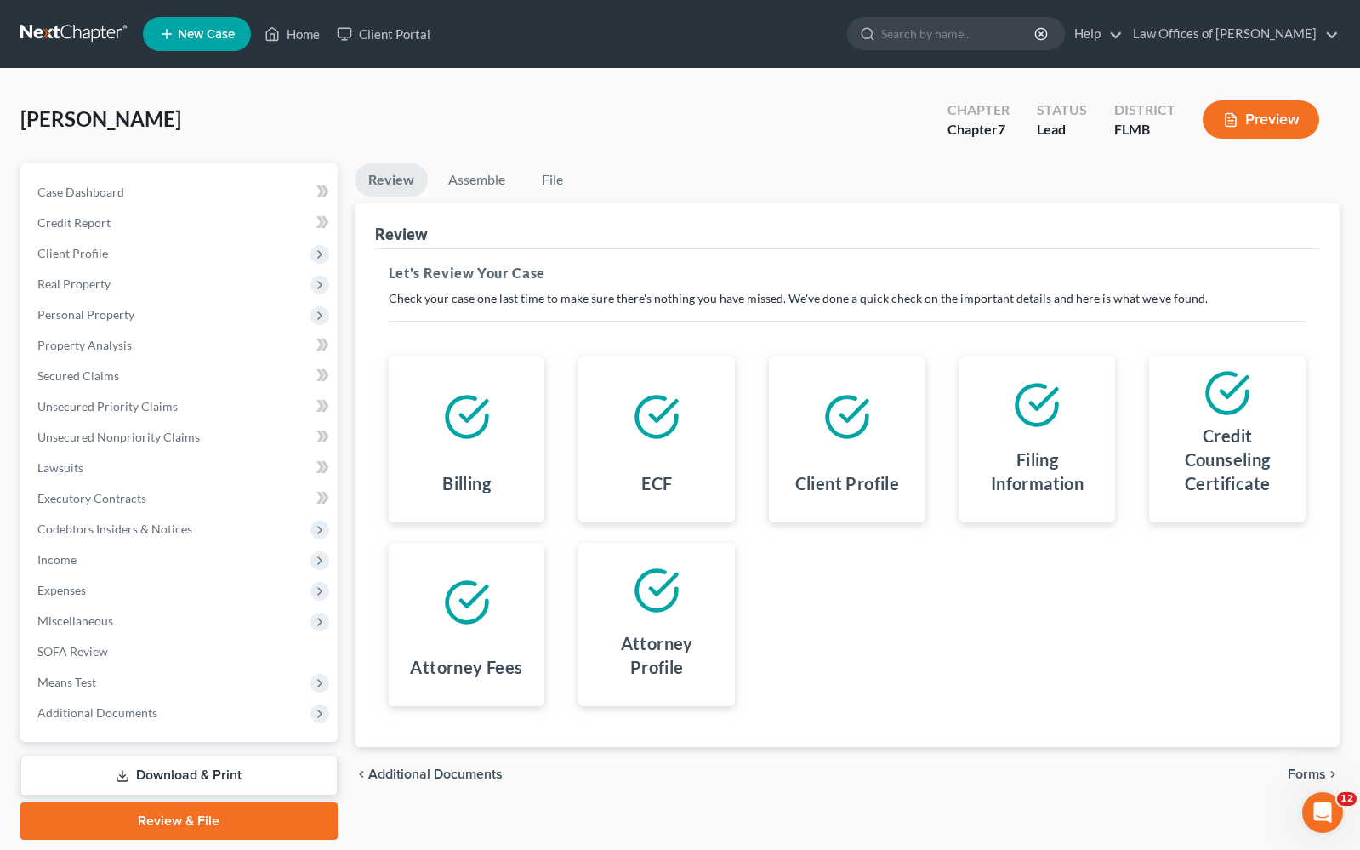
click at [476, 406] on icon at bounding box center [467, 417] width 48 height 48
drag, startPoint x: 462, startPoint y: 482, endPoint x: 458, endPoint y: 505, distance: 22.5
click at [461, 485] on h4 "Billing" at bounding box center [466, 483] width 48 height 24
click at [458, 505] on div "Billing" at bounding box center [466, 487] width 129 height 44
click at [613, 471] on div "ECF" at bounding box center [656, 487] width 129 height 44
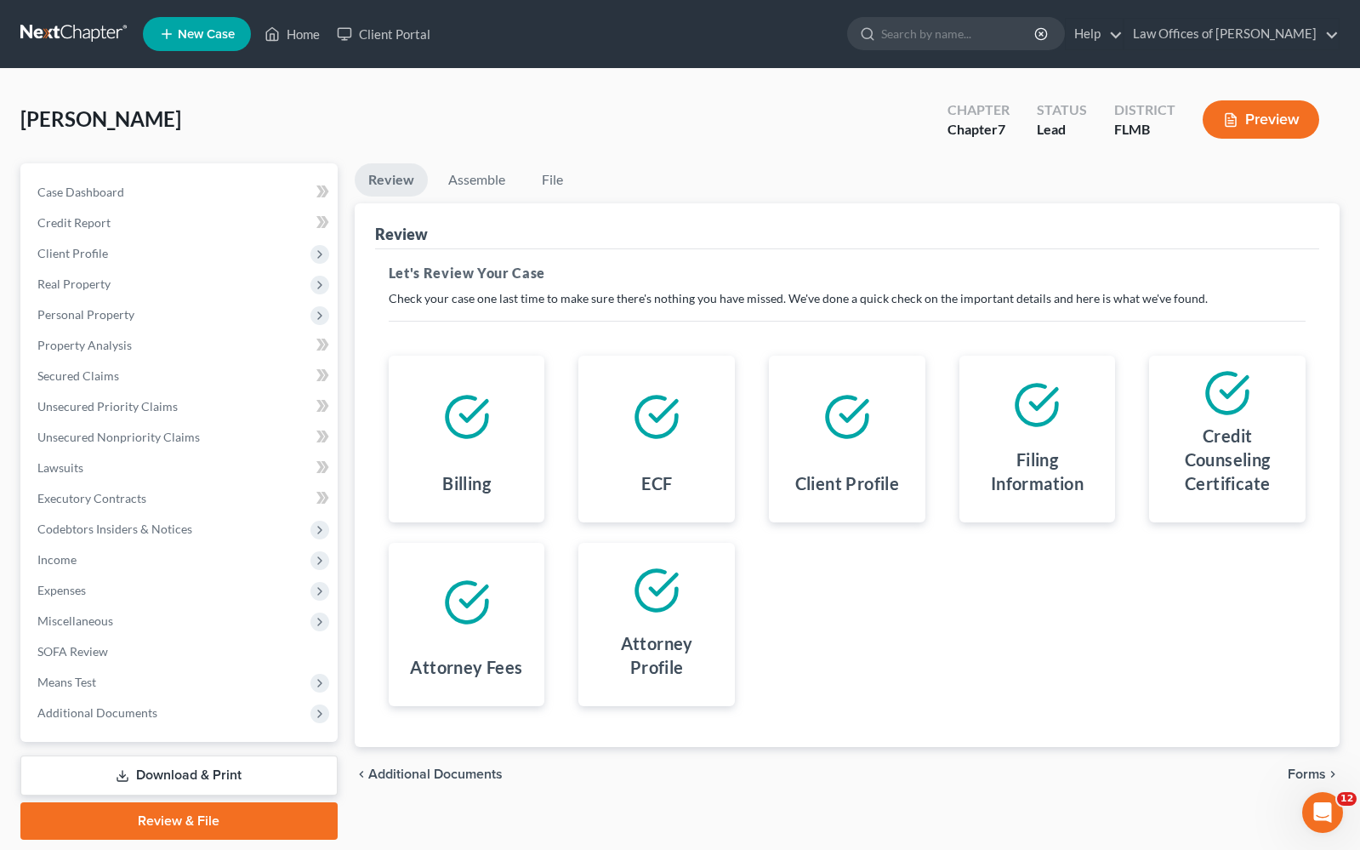
drag, startPoint x: 522, startPoint y: 689, endPoint x: 424, endPoint y: 692, distance: 97.9
click at [521, 689] on div "Attorney Fees" at bounding box center [466, 670] width 129 height 44
drag, startPoint x: 424, startPoint y: 692, endPoint x: 571, endPoint y: 683, distance: 147.4
click at [425, 691] on div "Attorney Fees" at bounding box center [467, 624] width 157 height 163
click at [606, 677] on div "Attorney Profile" at bounding box center [657, 624] width 157 height 163
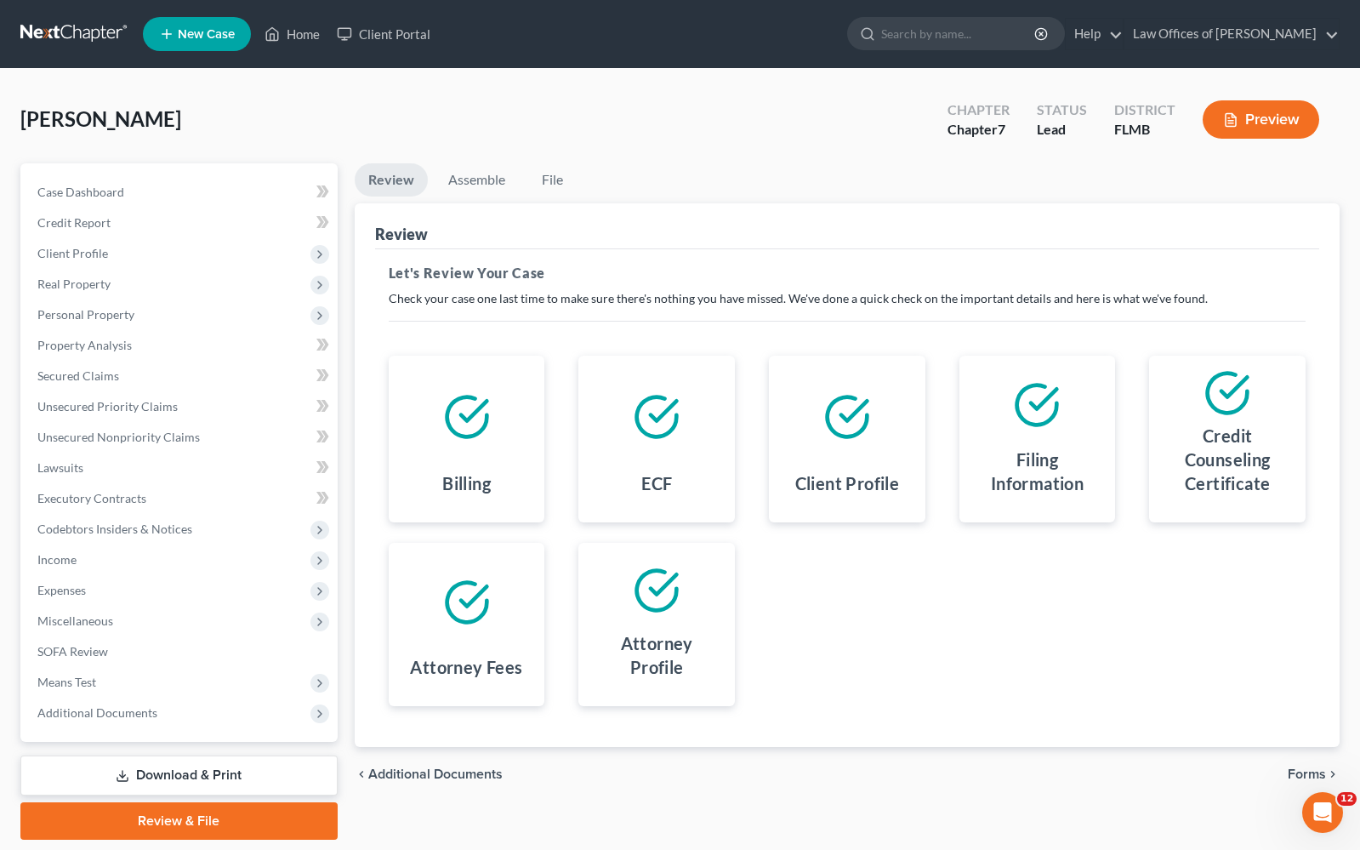
drag, startPoint x: 678, startPoint y: 661, endPoint x: 693, endPoint y: 579, distance: 82.9
click at [678, 660] on h4 "Attorney Profile" at bounding box center [656, 655] width 129 height 48
drag, startPoint x: 705, startPoint y: 483, endPoint x: 736, endPoint y: 479, distance: 30.9
click at [736, 479] on div "ECF" at bounding box center [657, 439] width 191 height 167
click at [1050, 451] on h4 "Filing Information" at bounding box center [1037, 472] width 129 height 48
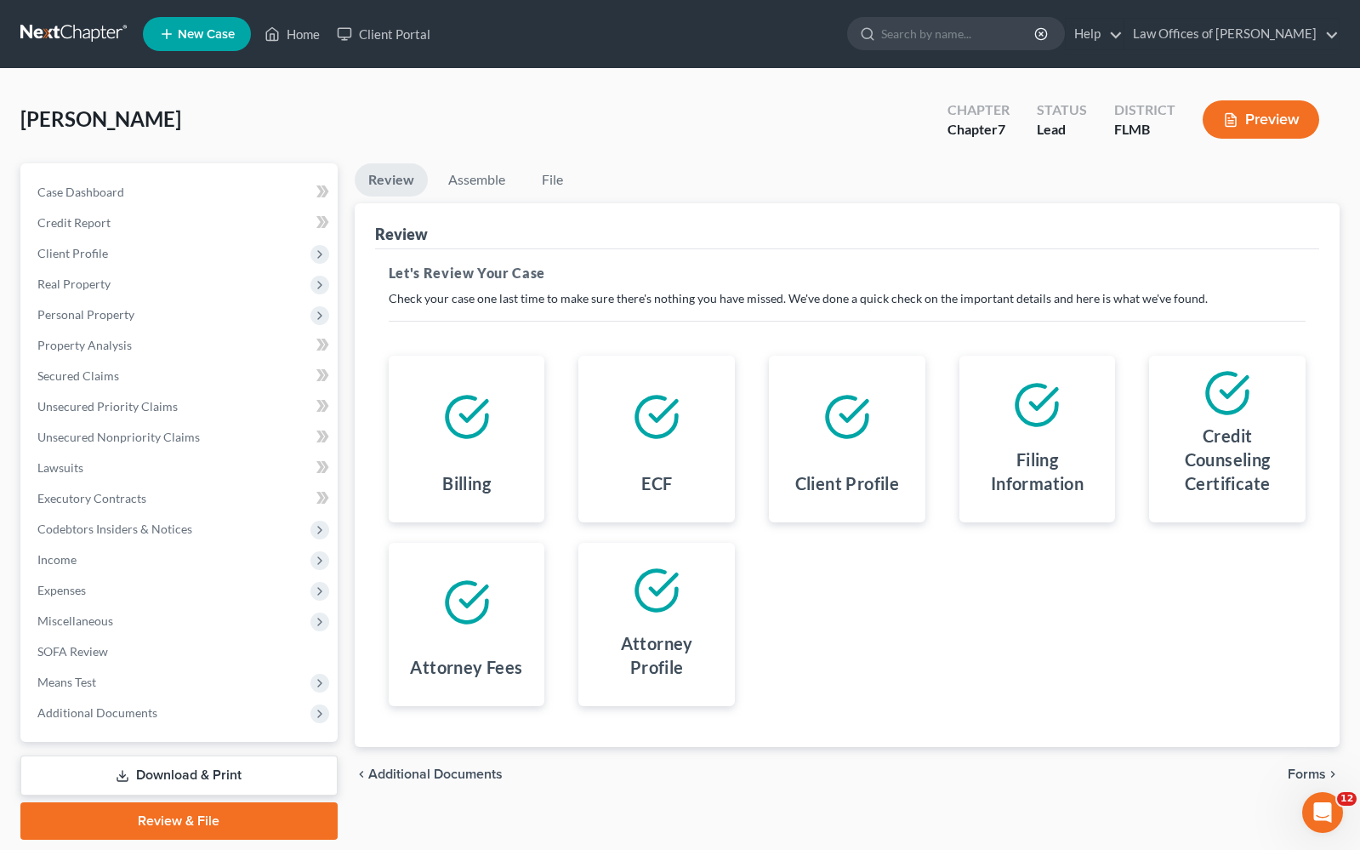
click at [1139, 454] on div "Credit Counseling Certificate" at bounding box center [1227, 439] width 191 height 167
click at [1309, 775] on span "Forms" at bounding box center [1307, 774] width 38 height 14
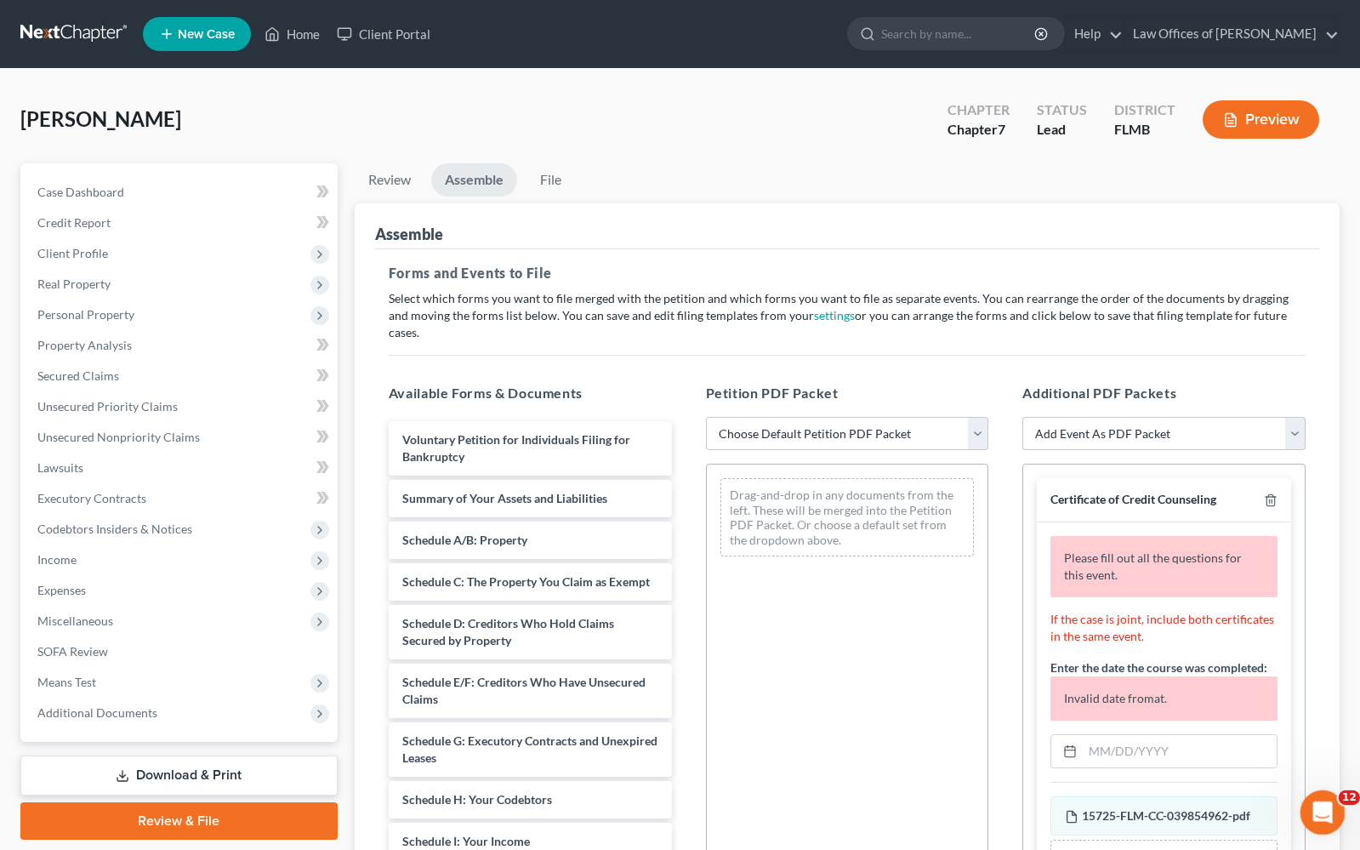
click at [1337, 815] on div "Open Intercom Messenger" at bounding box center [1320, 810] width 56 height 56
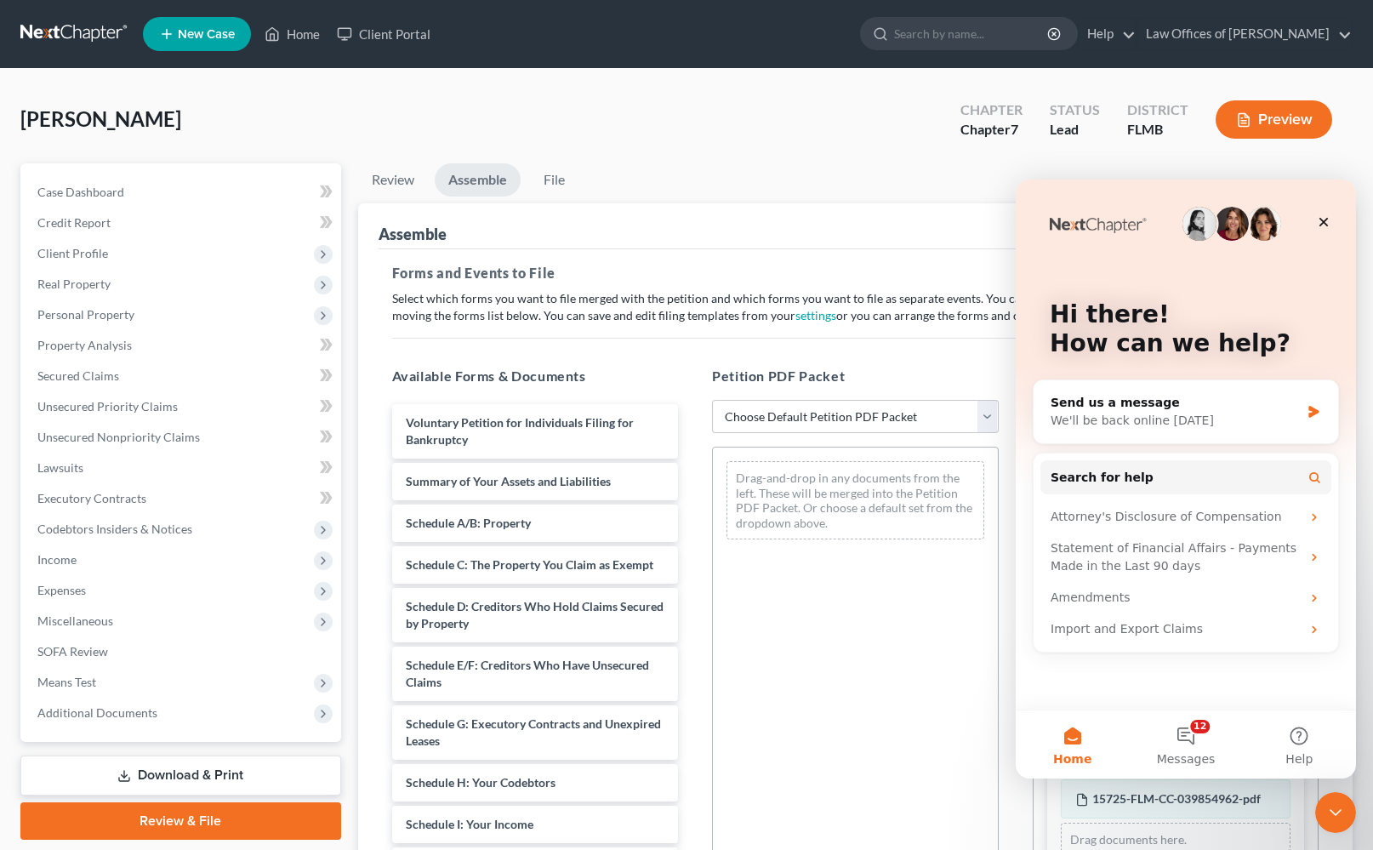
click at [909, 704] on div "Drag-and-drop in any documents from the left. These will be merged into the Pet…" at bounding box center [855, 681] width 287 height 468
click at [1323, 223] on icon "Close" at bounding box center [1324, 222] width 9 height 9
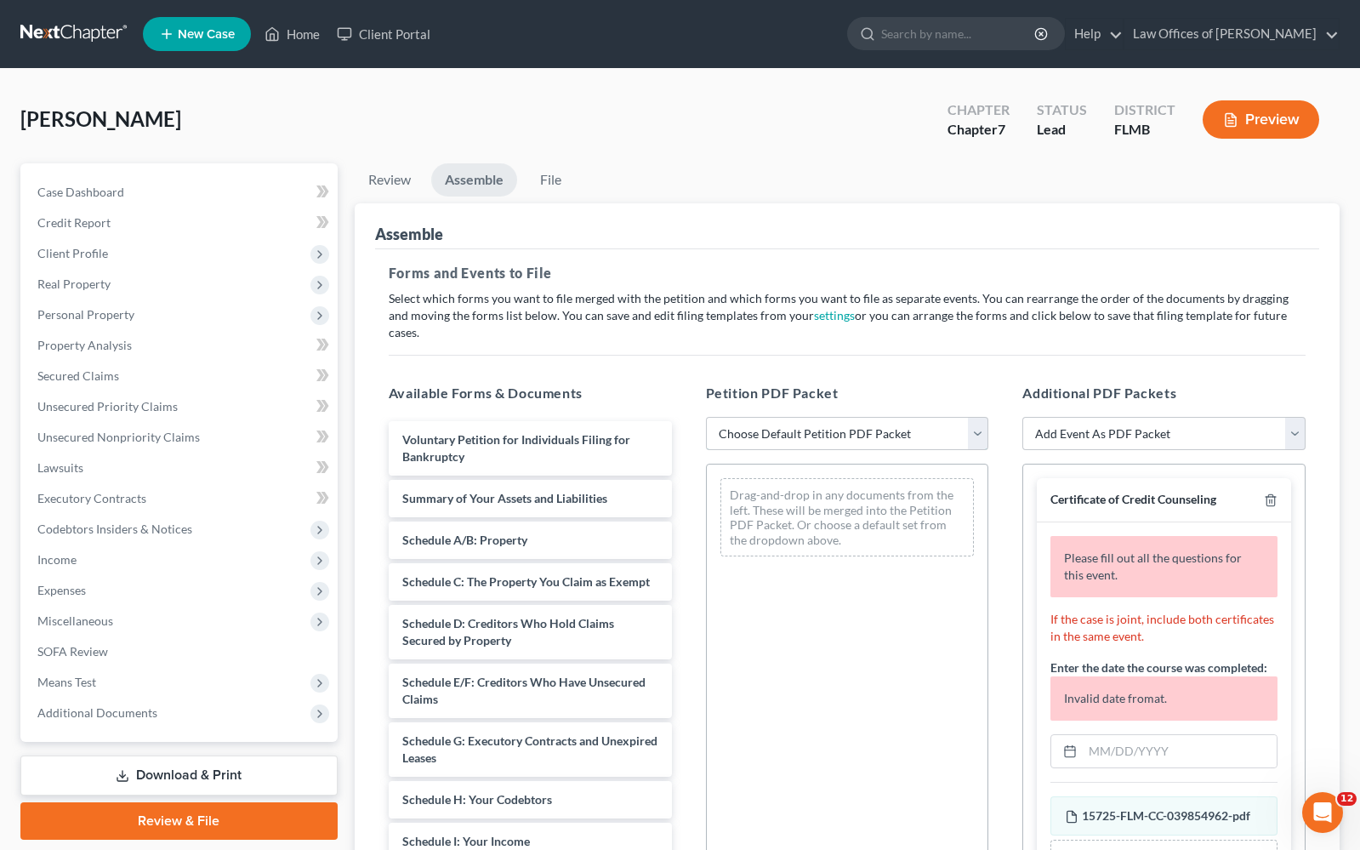
select select "0"
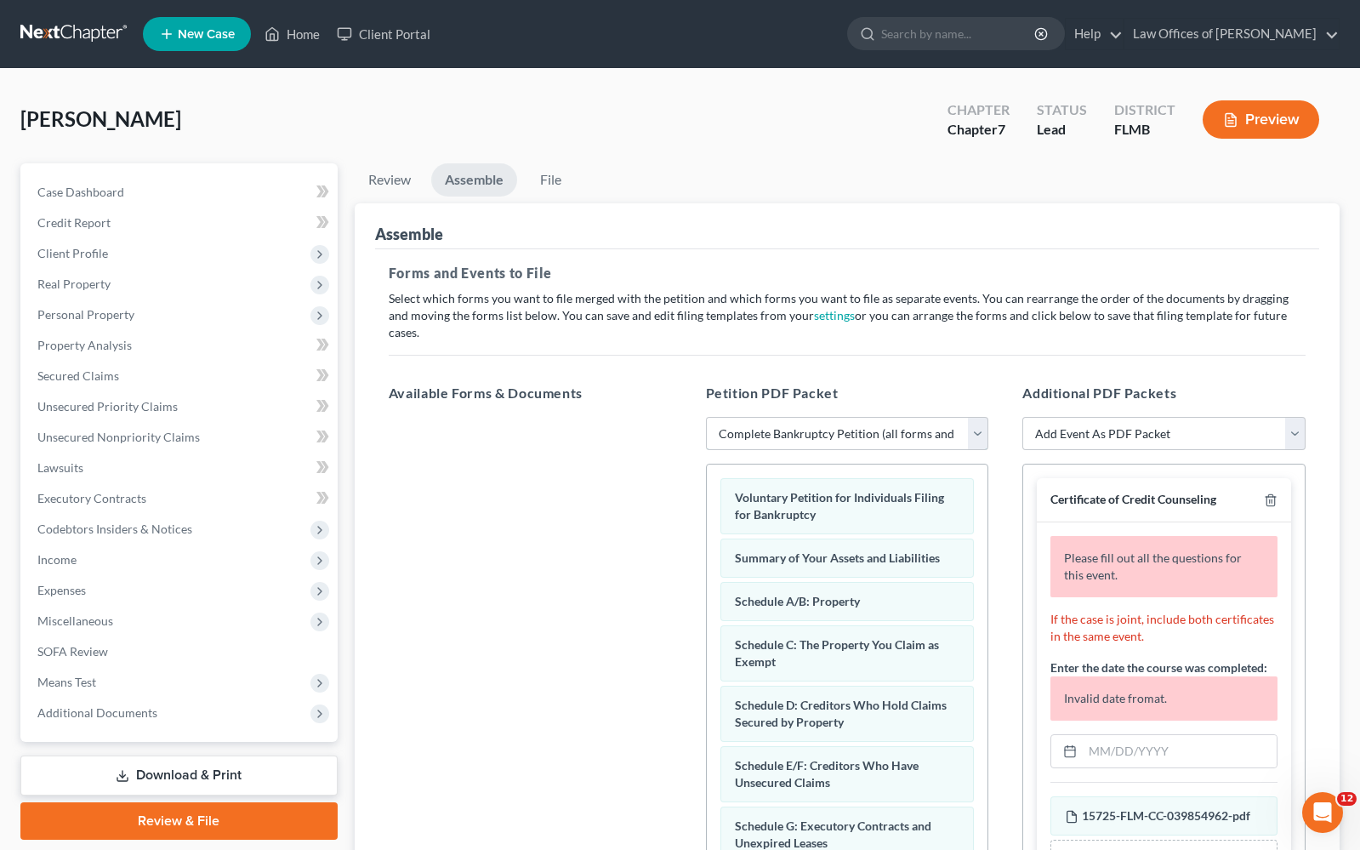
scroll to position [106, 0]
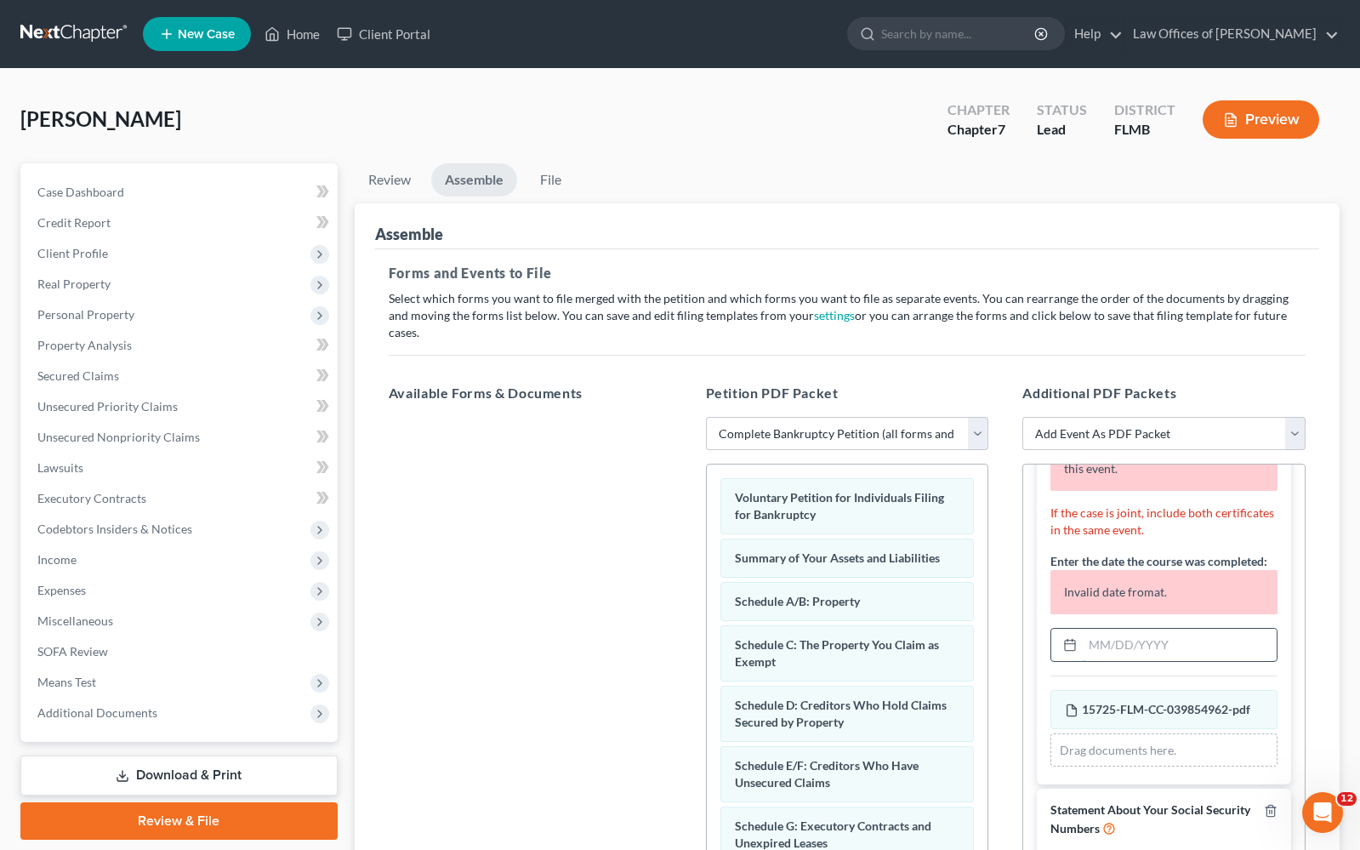
click at [1138, 647] on input "text" at bounding box center [1180, 645] width 194 height 32
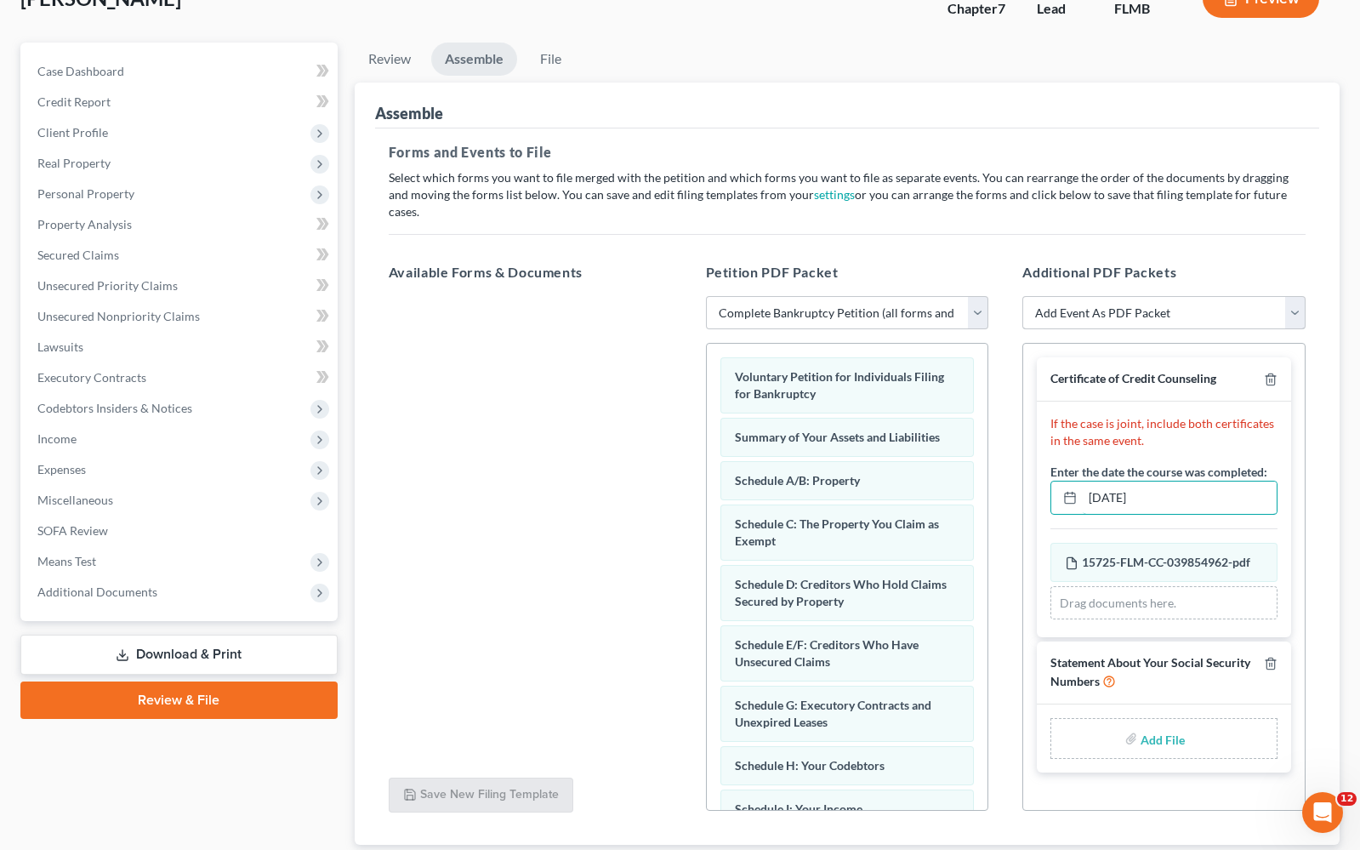
scroll to position [124, 0]
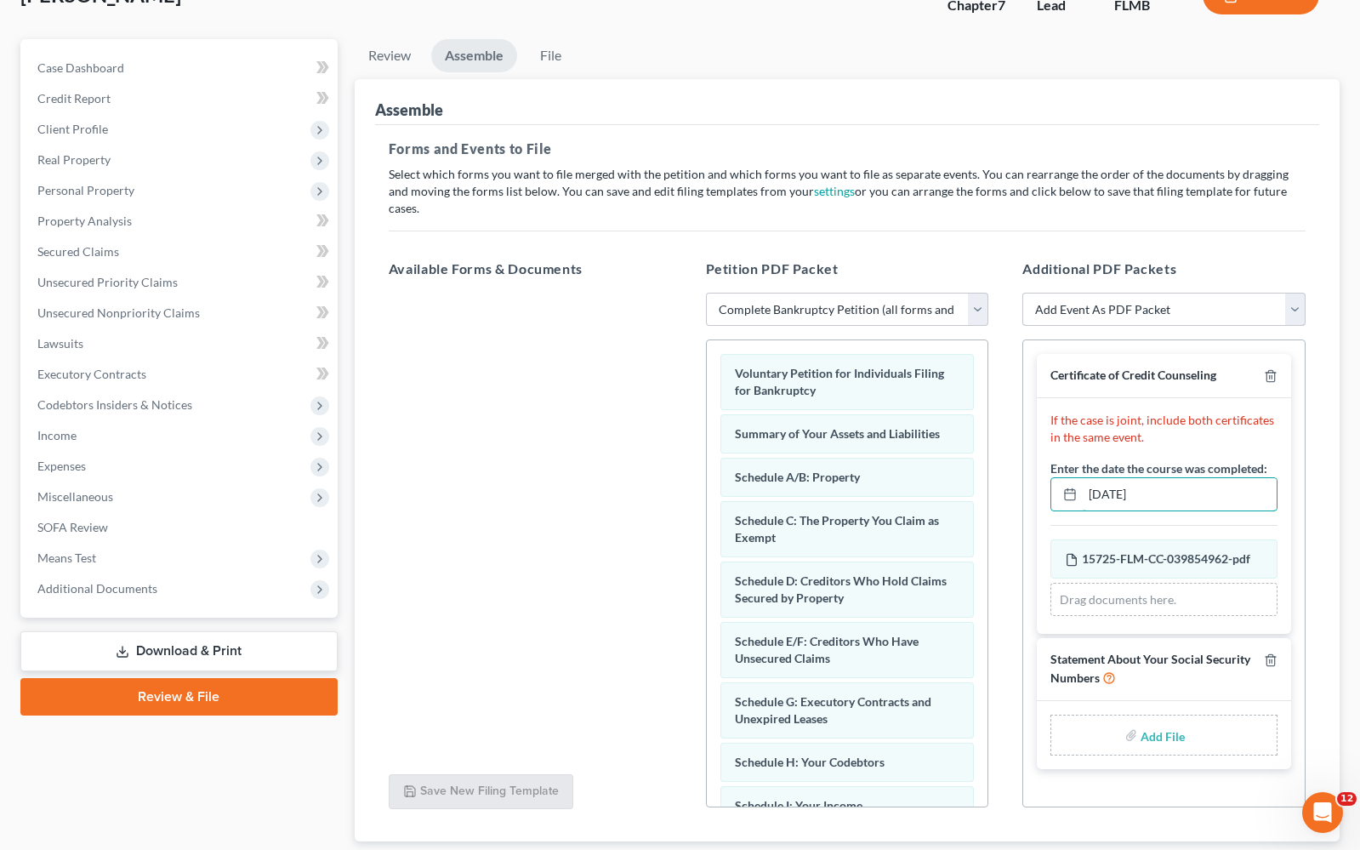
type input "[DATE]"
click at [1160, 746] on input "file" at bounding box center [1161, 735] width 41 height 31
select select "15"
select select
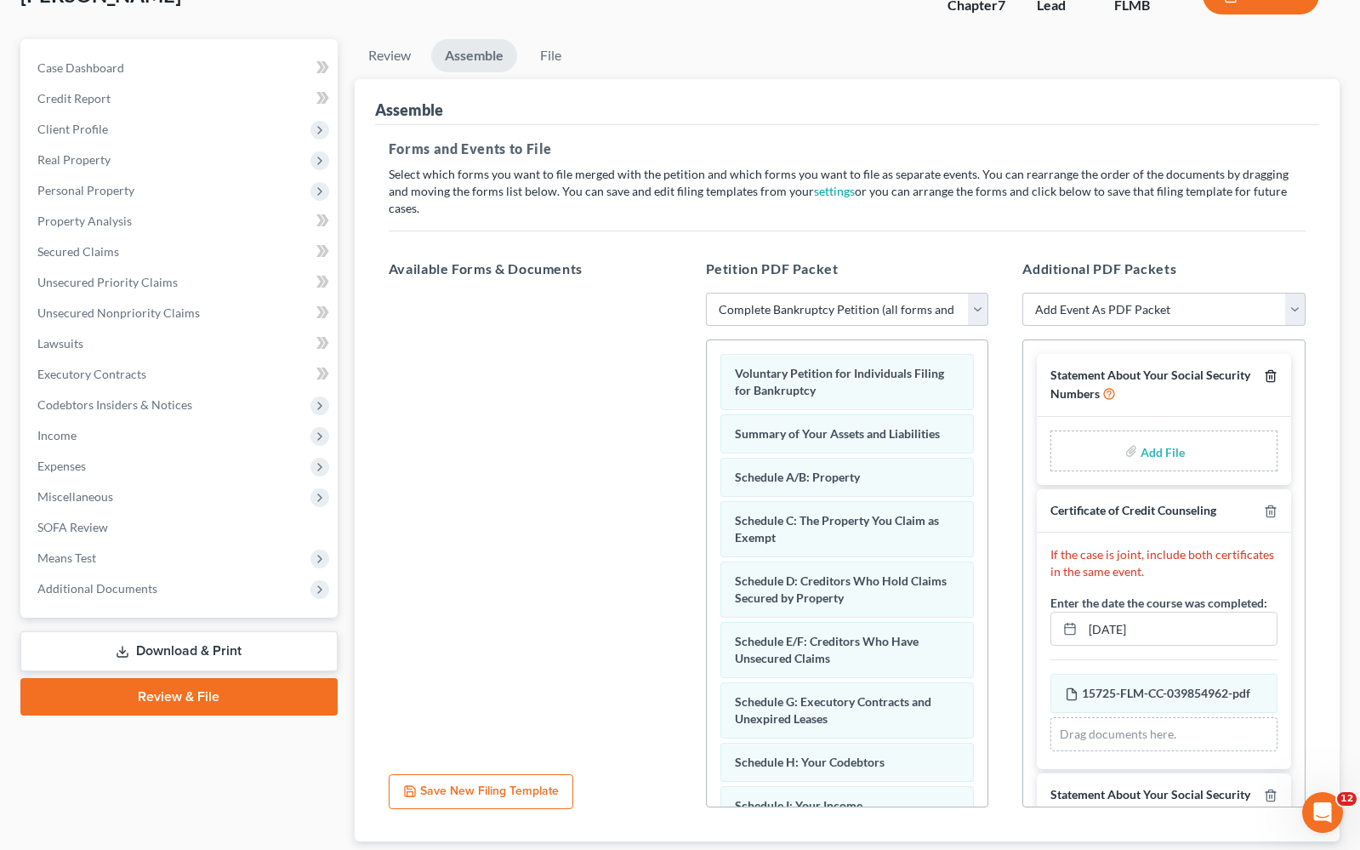
click at [1264, 369] on icon "button" at bounding box center [1271, 376] width 14 height 14
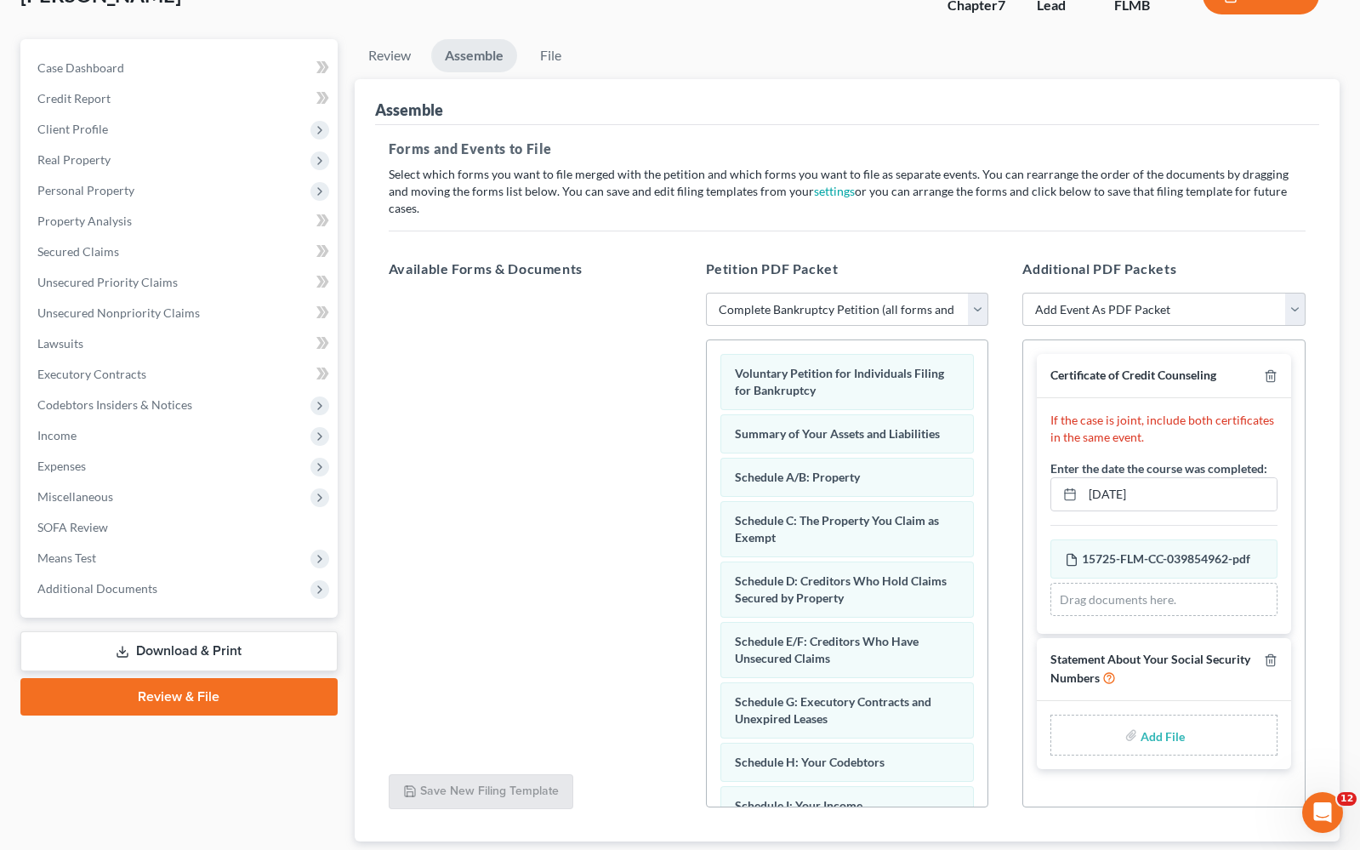
scroll to position [128, 0]
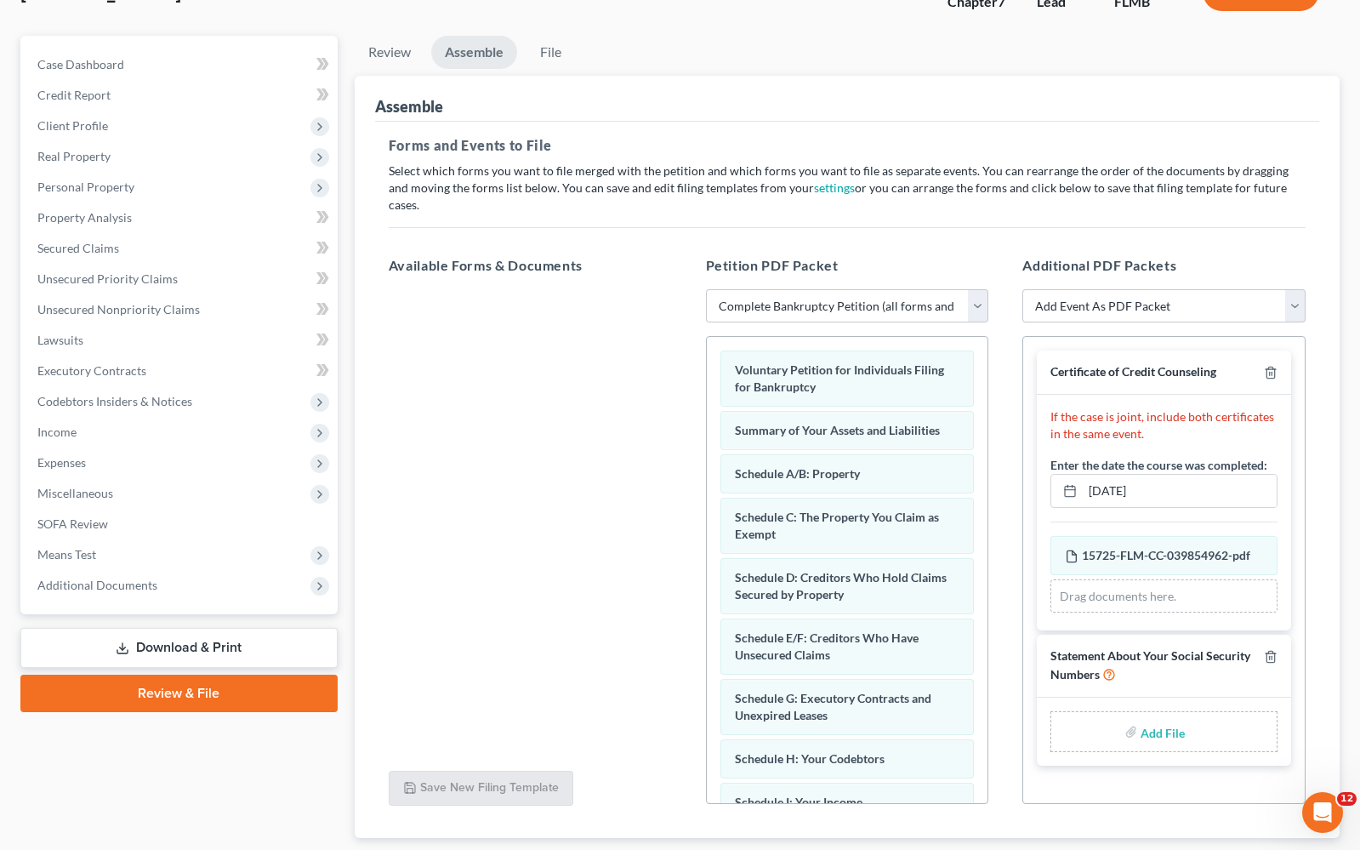
click at [1153, 745] on input "file" at bounding box center [1161, 731] width 41 height 31
click at [1161, 740] on input "file" at bounding box center [1161, 731] width 41 height 31
type input "C:\fakepath\Statement about Social Security Number.pdf"
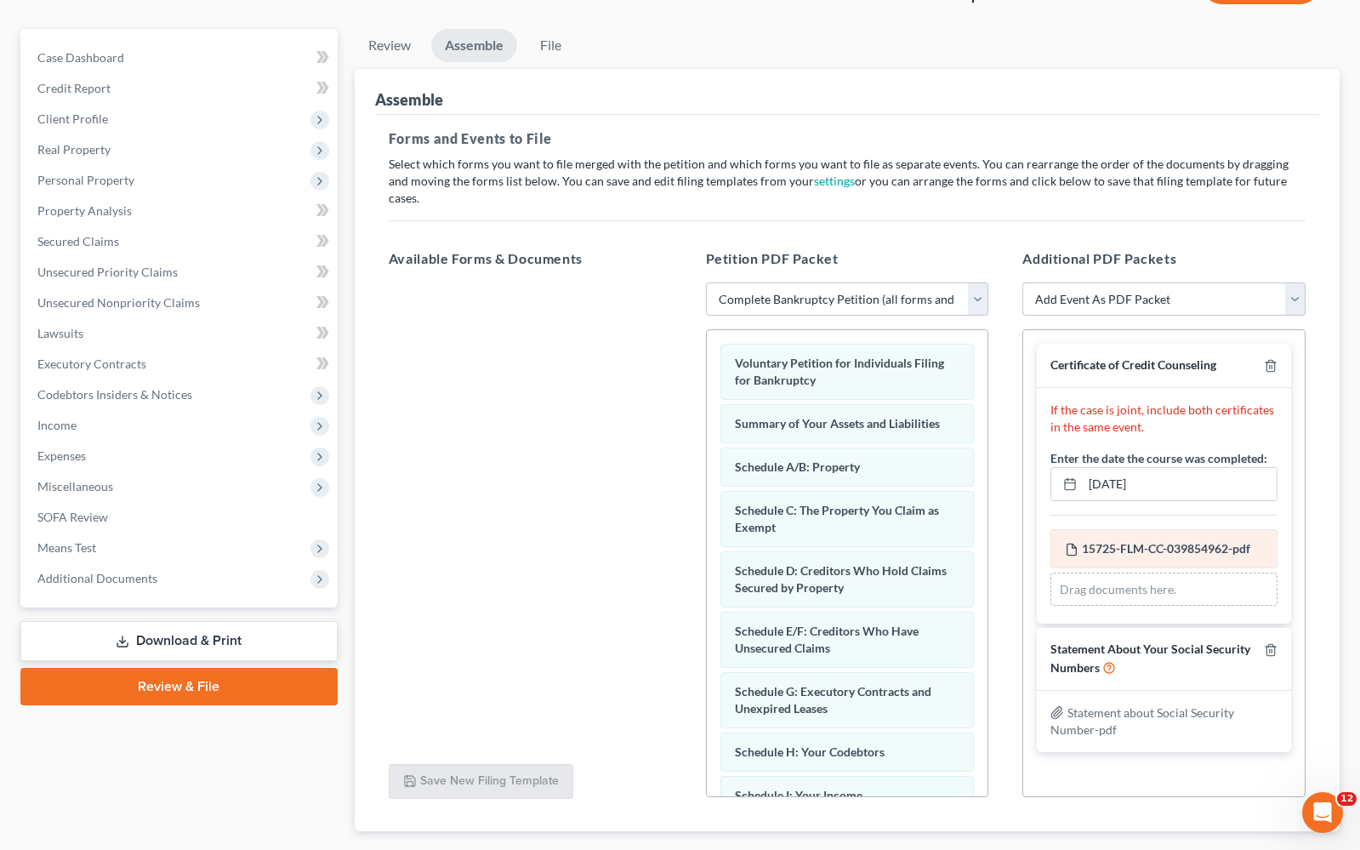
scroll to position [218, 0]
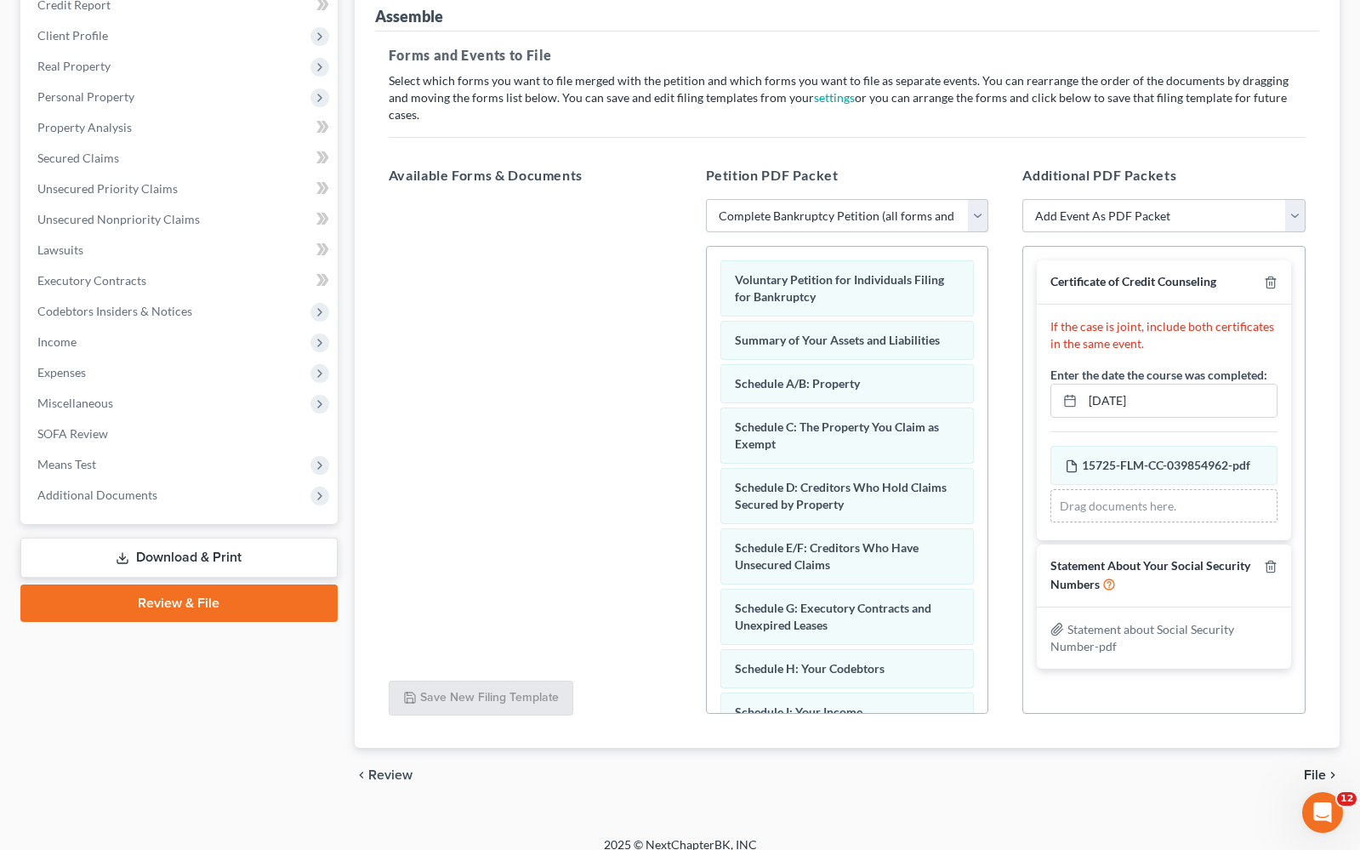
click at [1315, 768] on span "File" at bounding box center [1315, 775] width 22 height 14
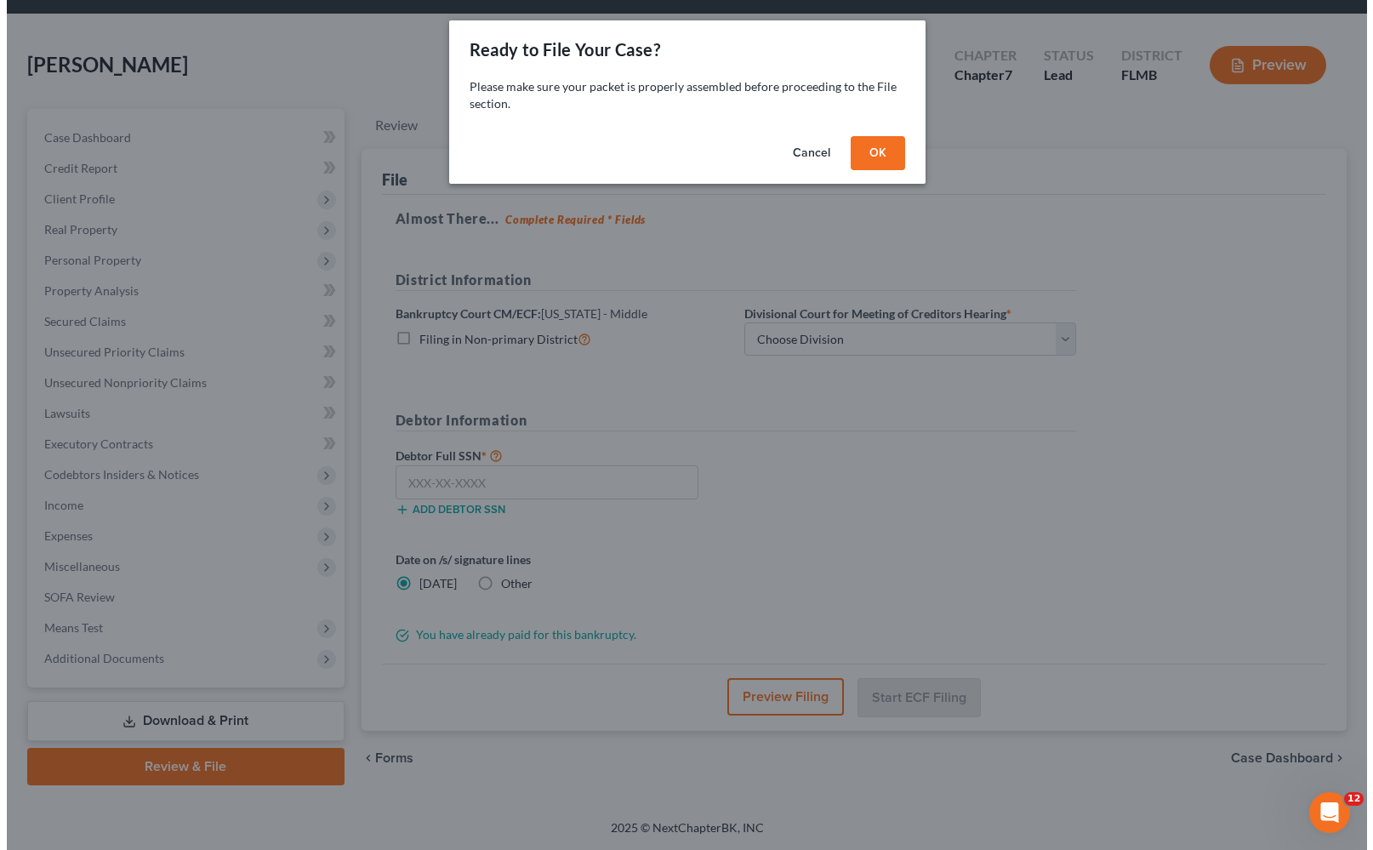
scroll to position [54, 0]
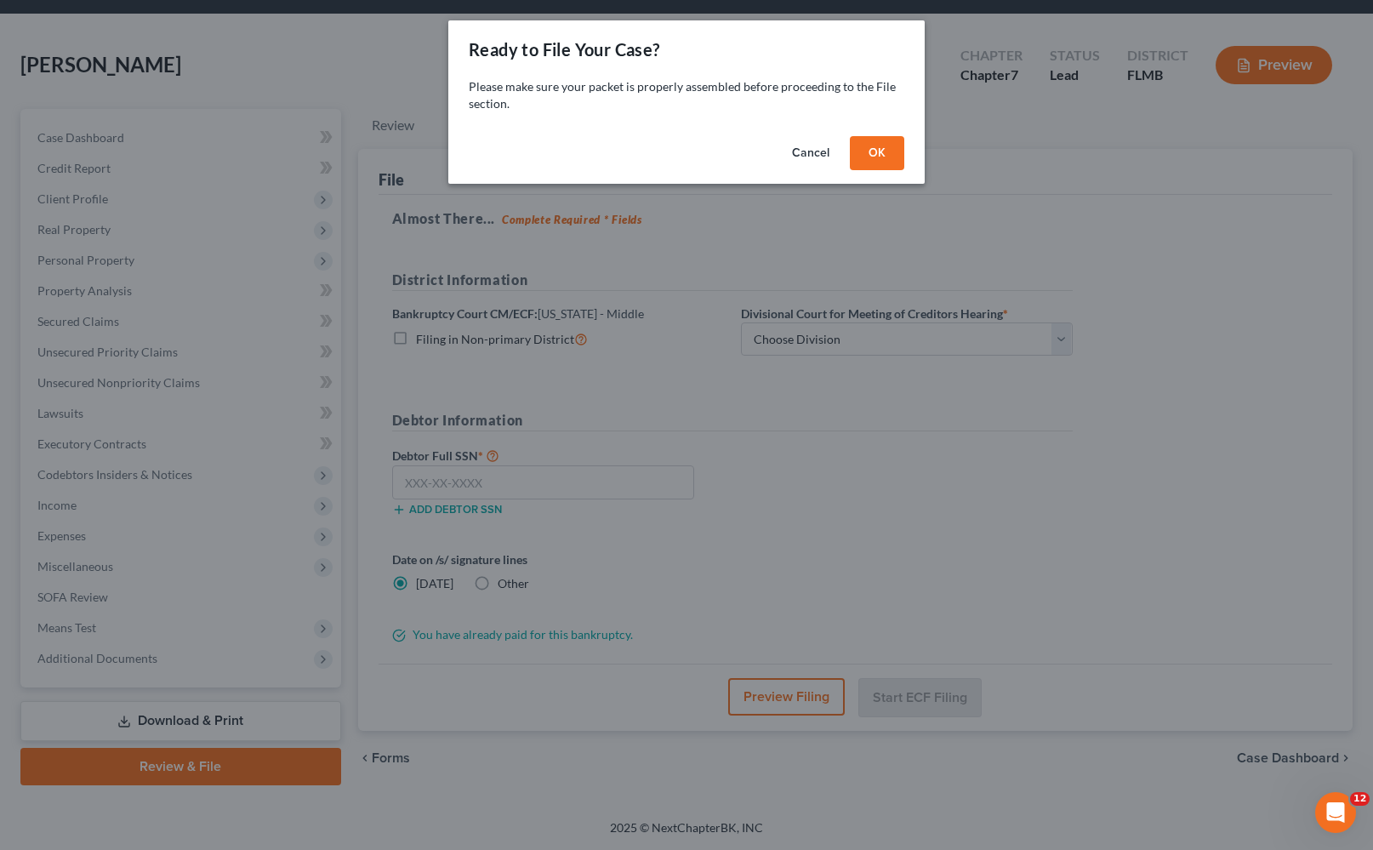
click at [875, 153] on button "OK" at bounding box center [877, 153] width 54 height 34
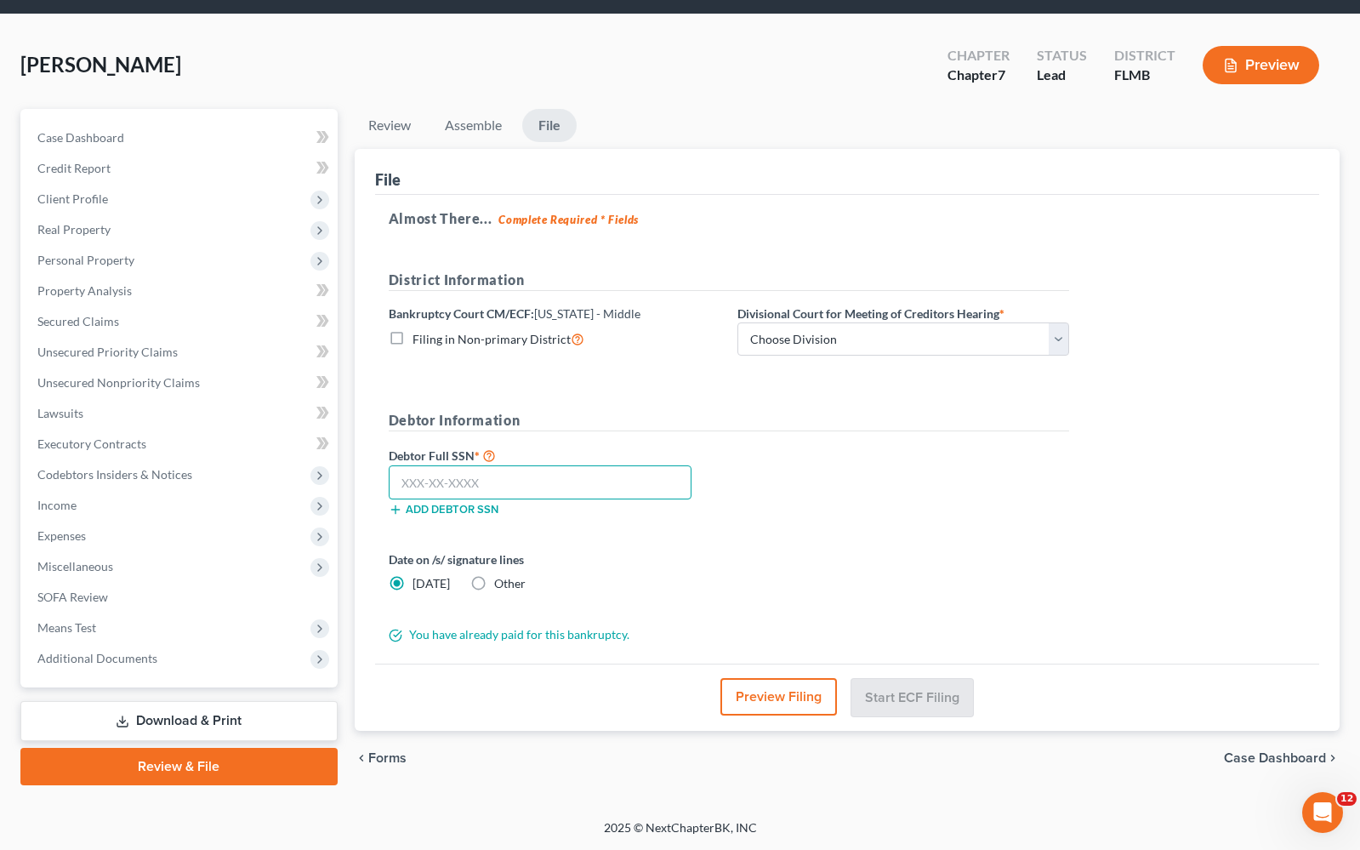
click at [511, 481] on input "text" at bounding box center [540, 482] width 303 height 34
type input "143-92-3131"
select select "2"
click at [832, 699] on button "Preview Filing" at bounding box center [779, 696] width 117 height 37
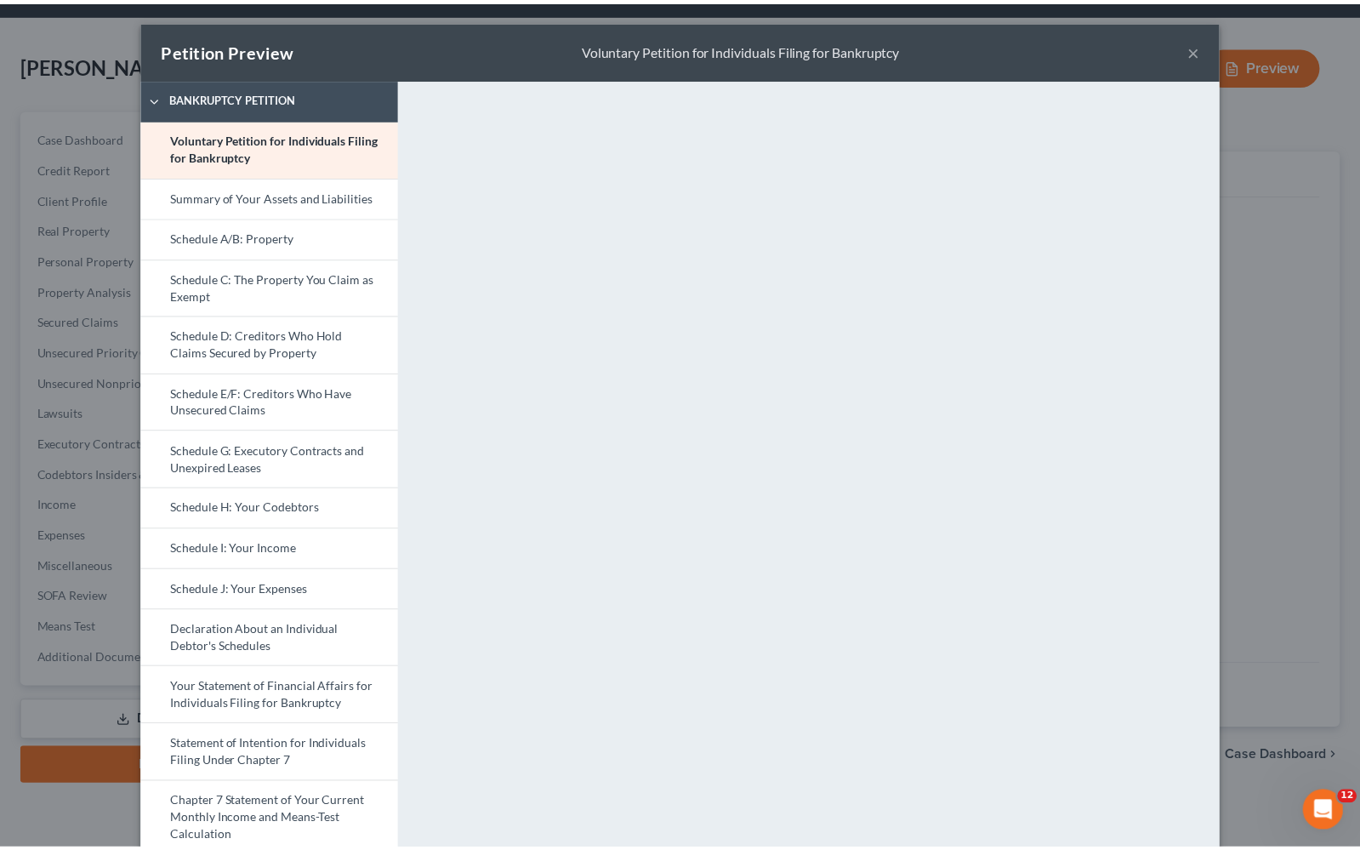
scroll to position [437, 0]
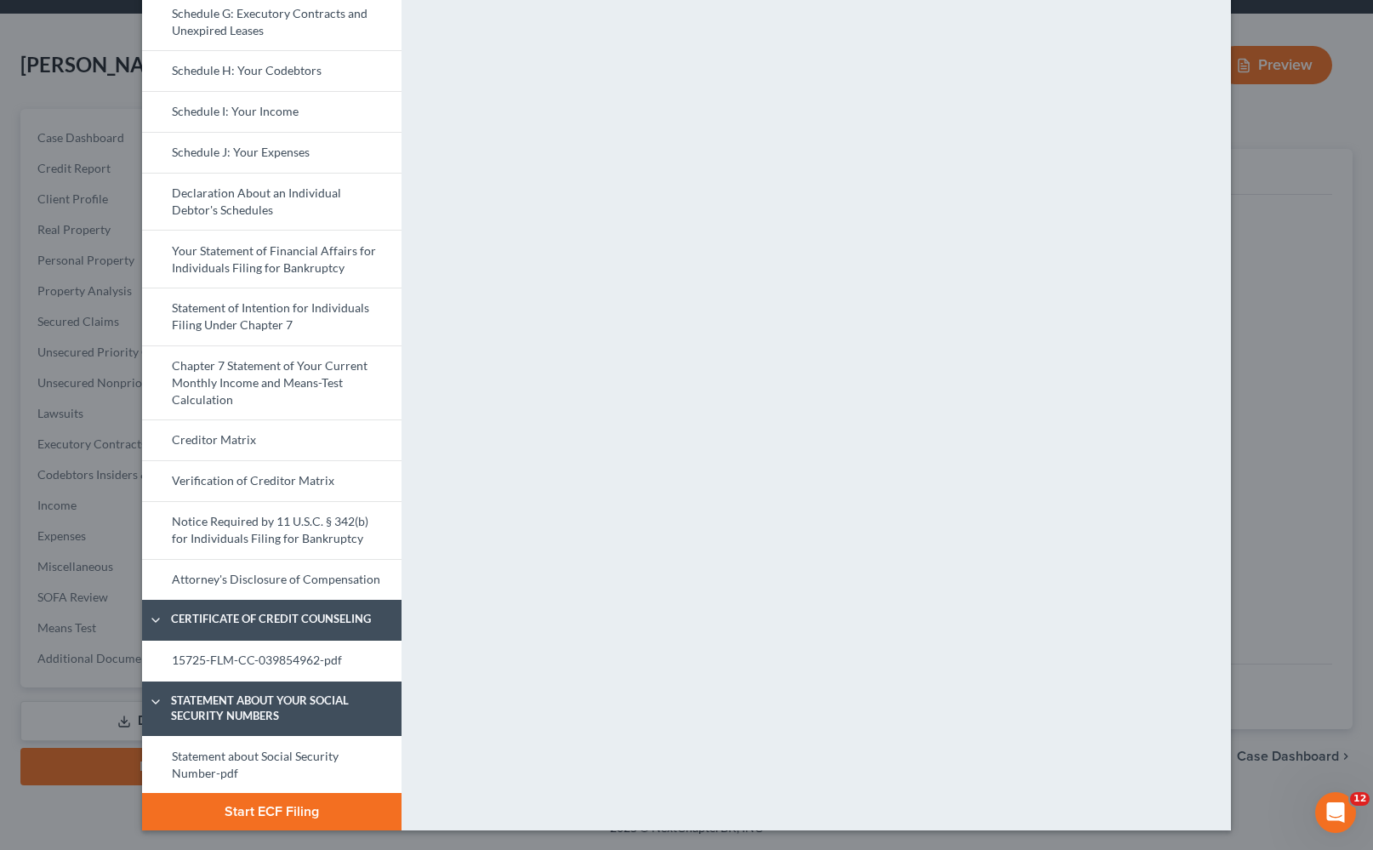
click at [288, 813] on button "Start ECF Filing" at bounding box center [271, 811] width 259 height 37
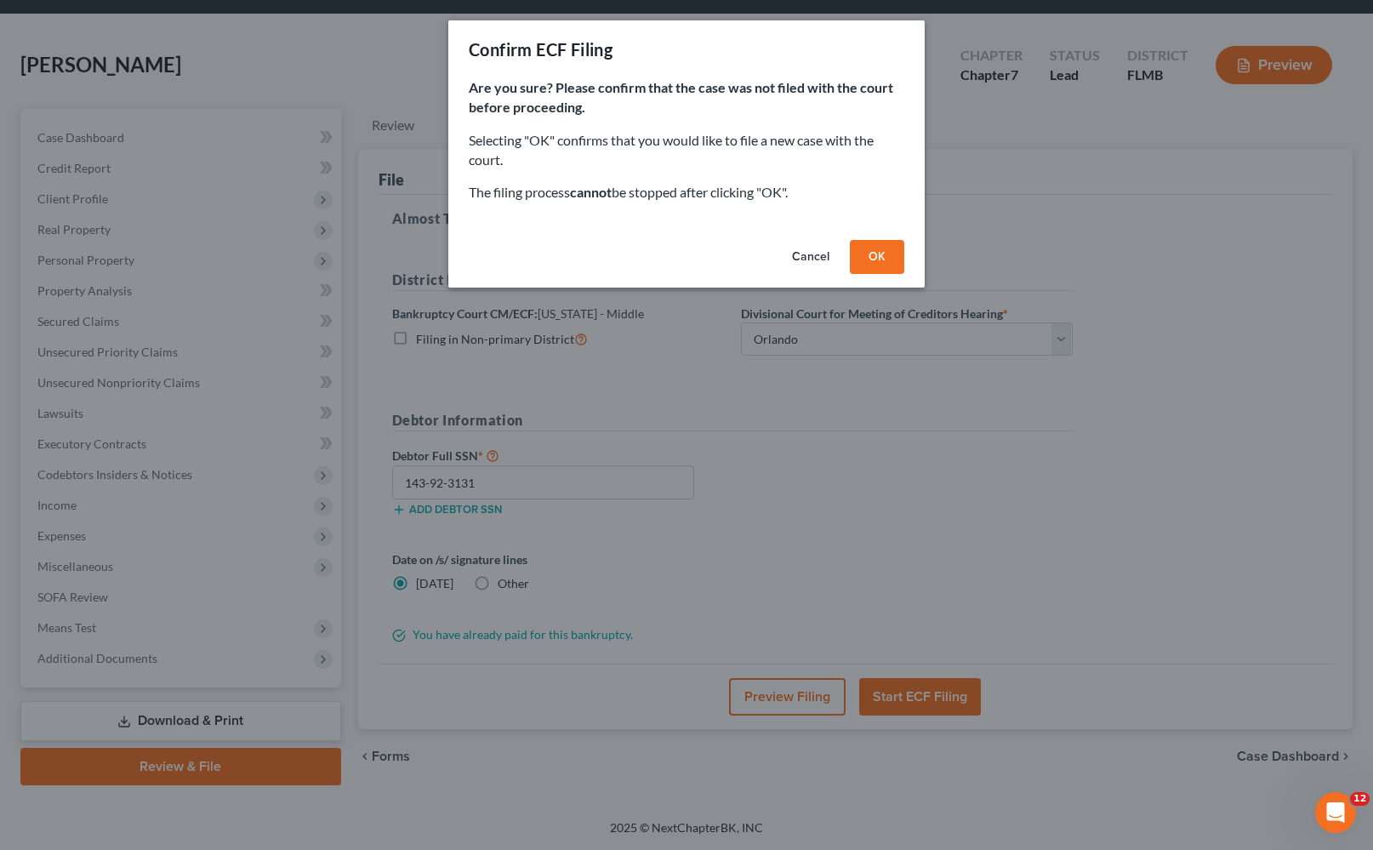
click at [882, 251] on button "OK" at bounding box center [877, 257] width 54 height 34
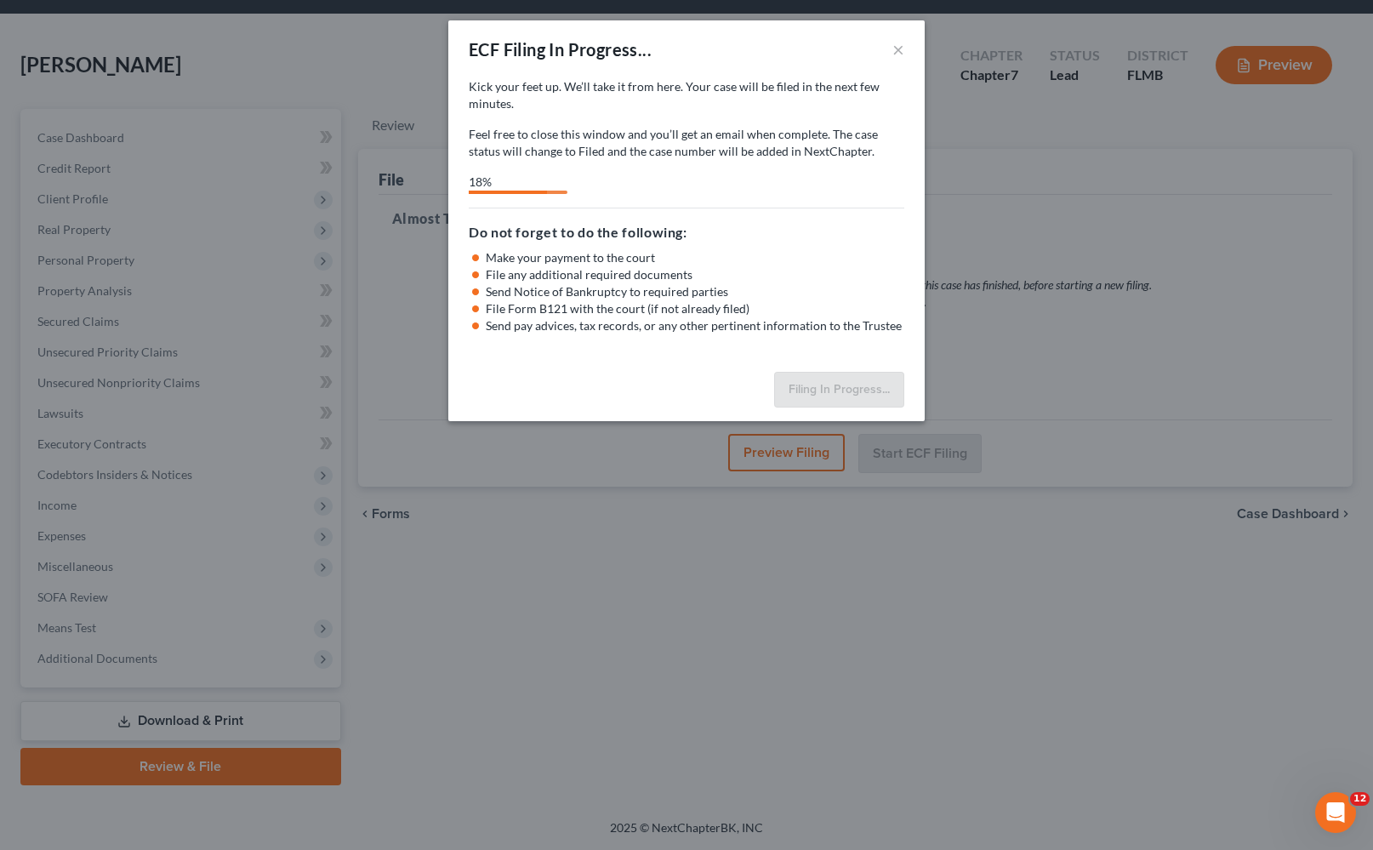
select select "2"
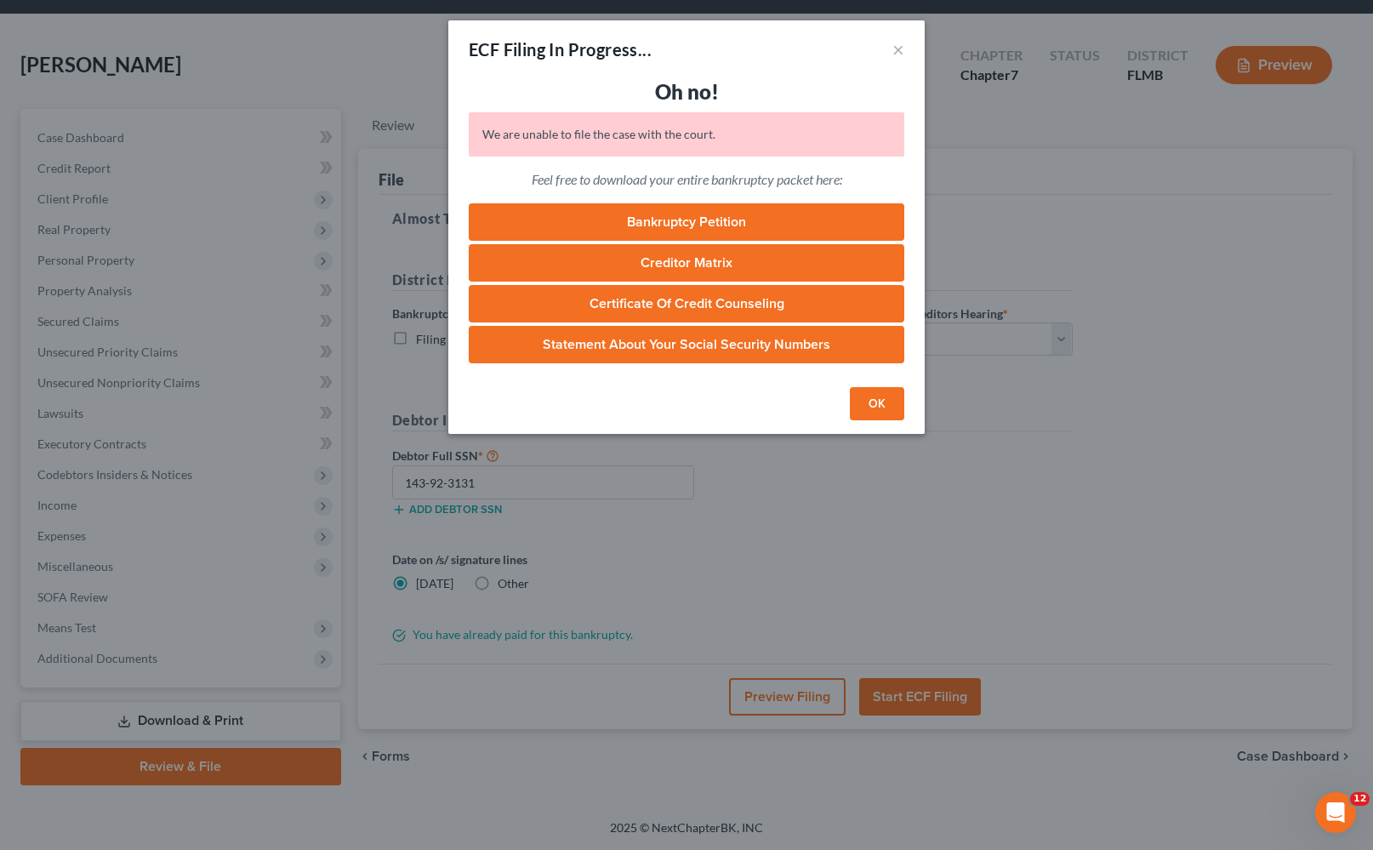
click at [881, 405] on button "OK" at bounding box center [877, 404] width 54 height 34
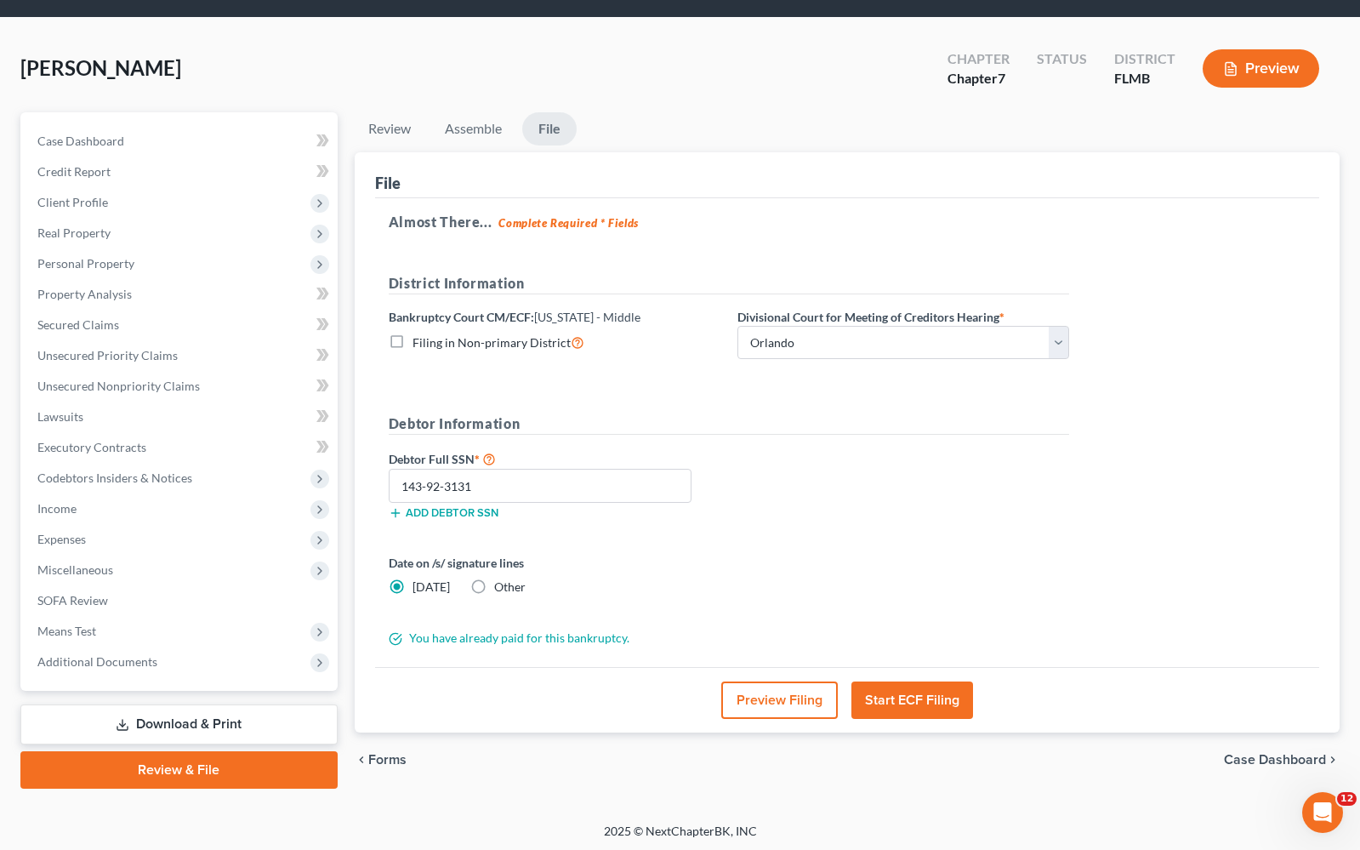
scroll to position [54, 0]
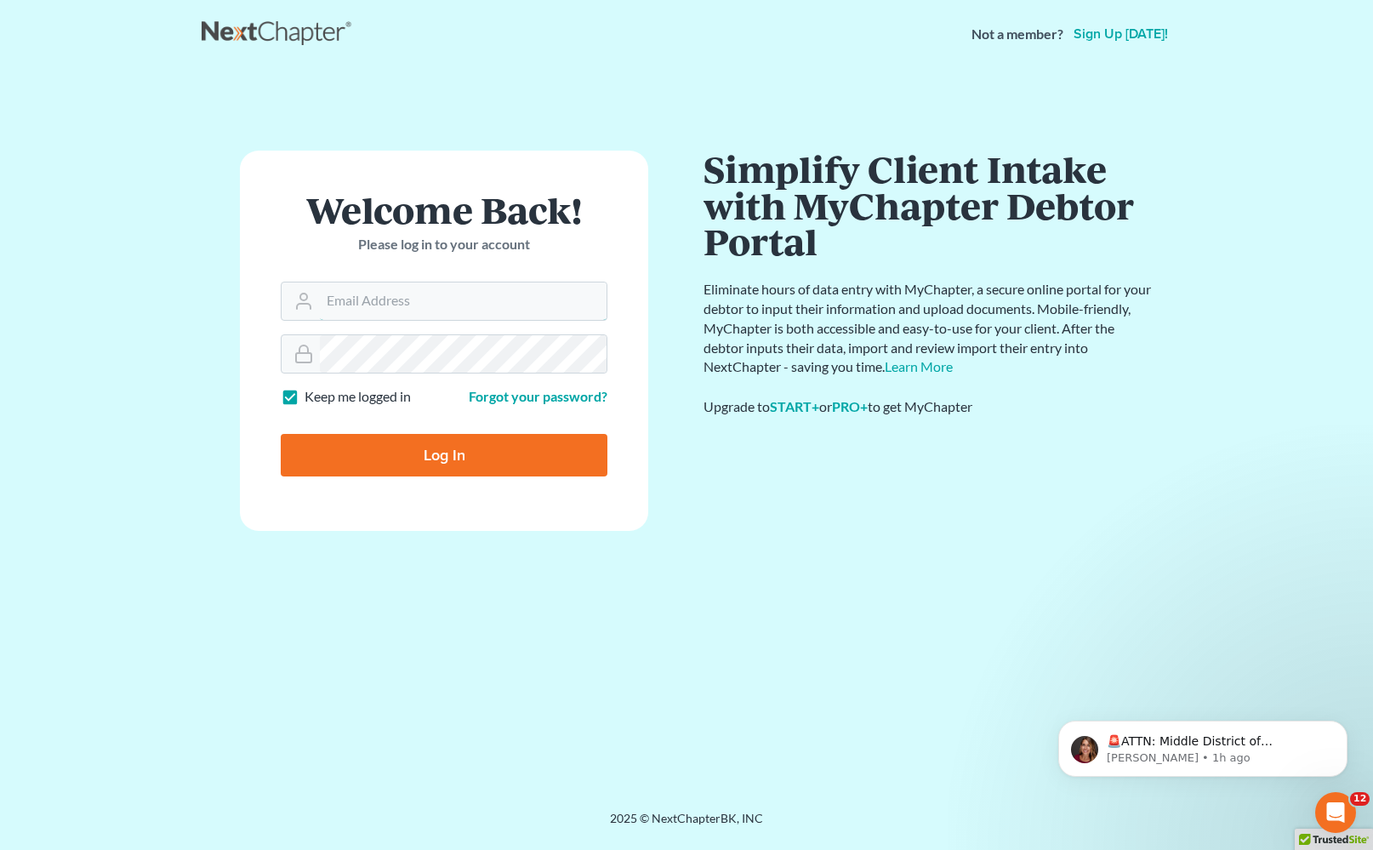
type input "[EMAIL_ADDRESS][DOMAIN_NAME]"
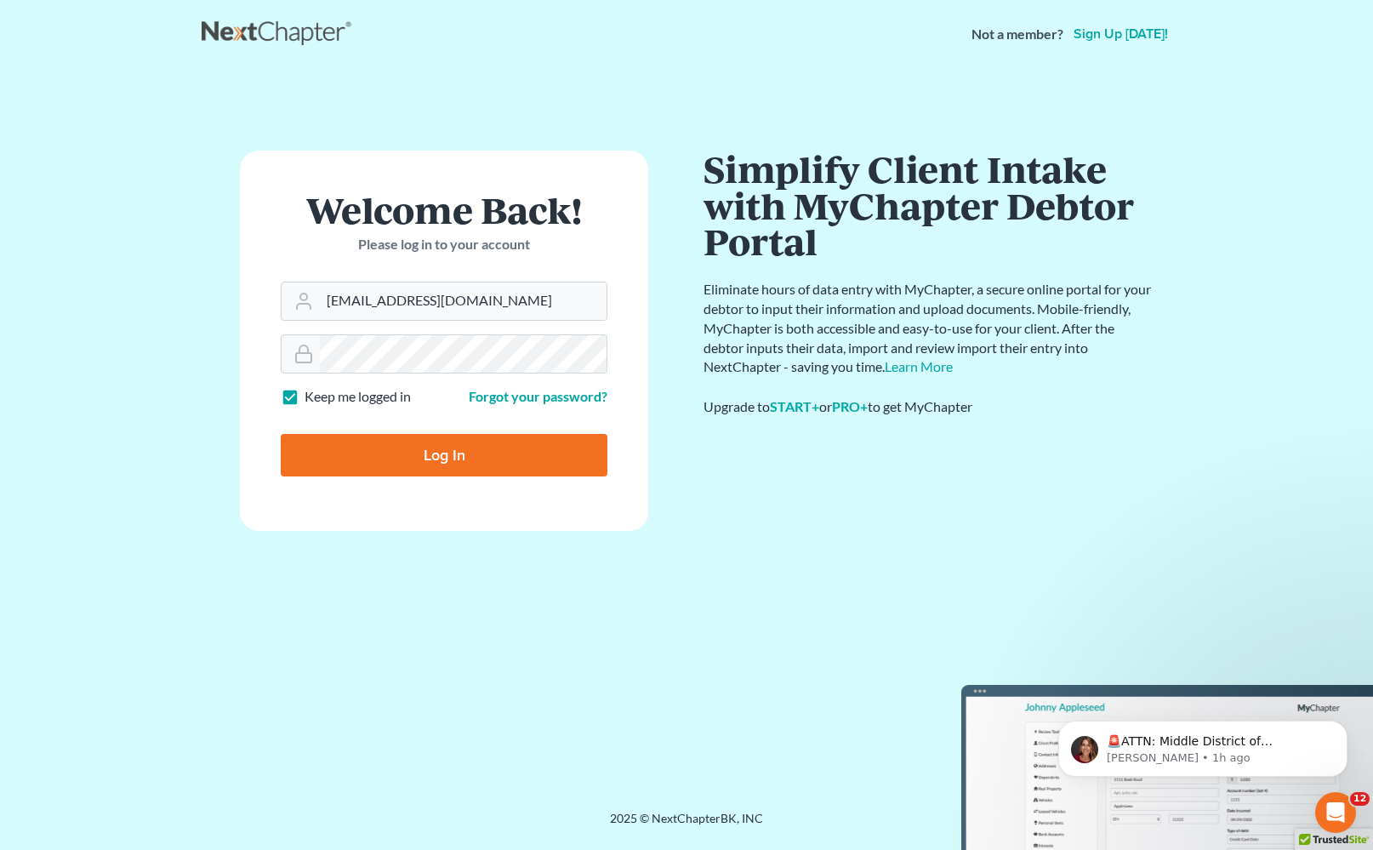
click at [456, 465] on input "Log In" at bounding box center [444, 455] width 327 height 43
type input "Thinking..."
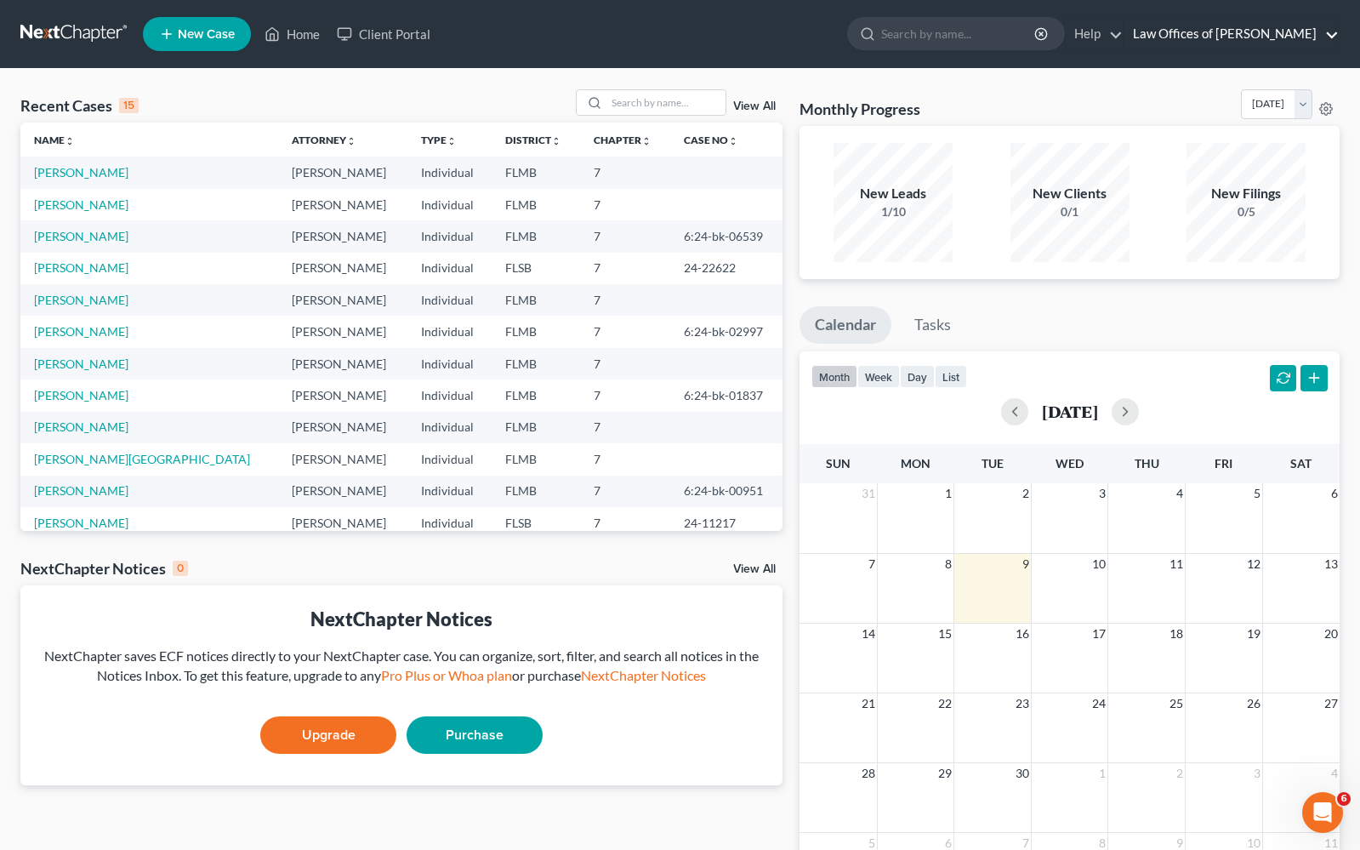
click at [1289, 36] on link "Law Offices of [PERSON_NAME]" at bounding box center [1232, 34] width 214 height 31
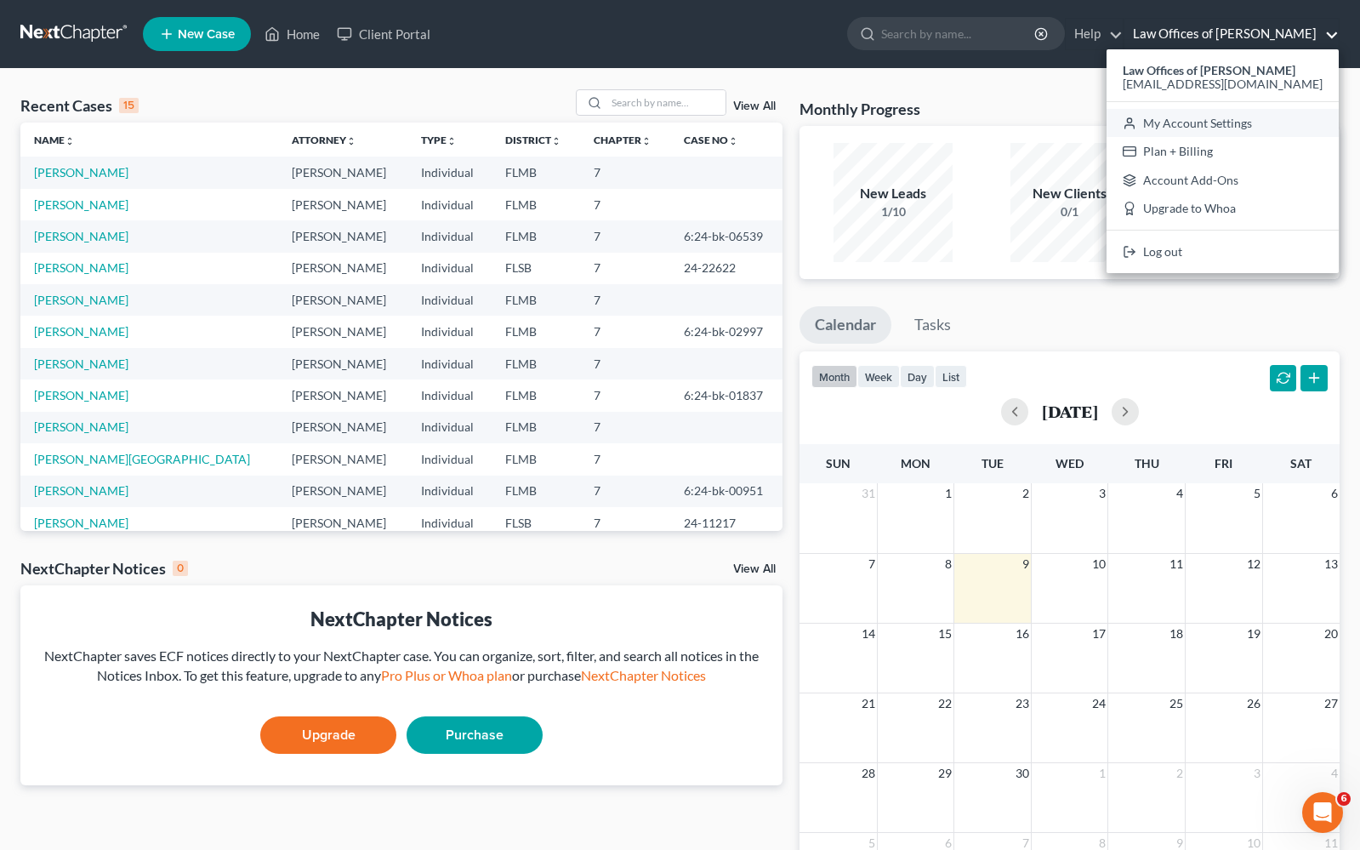
click at [1244, 119] on link "My Account Settings" at bounding box center [1223, 123] width 232 height 29
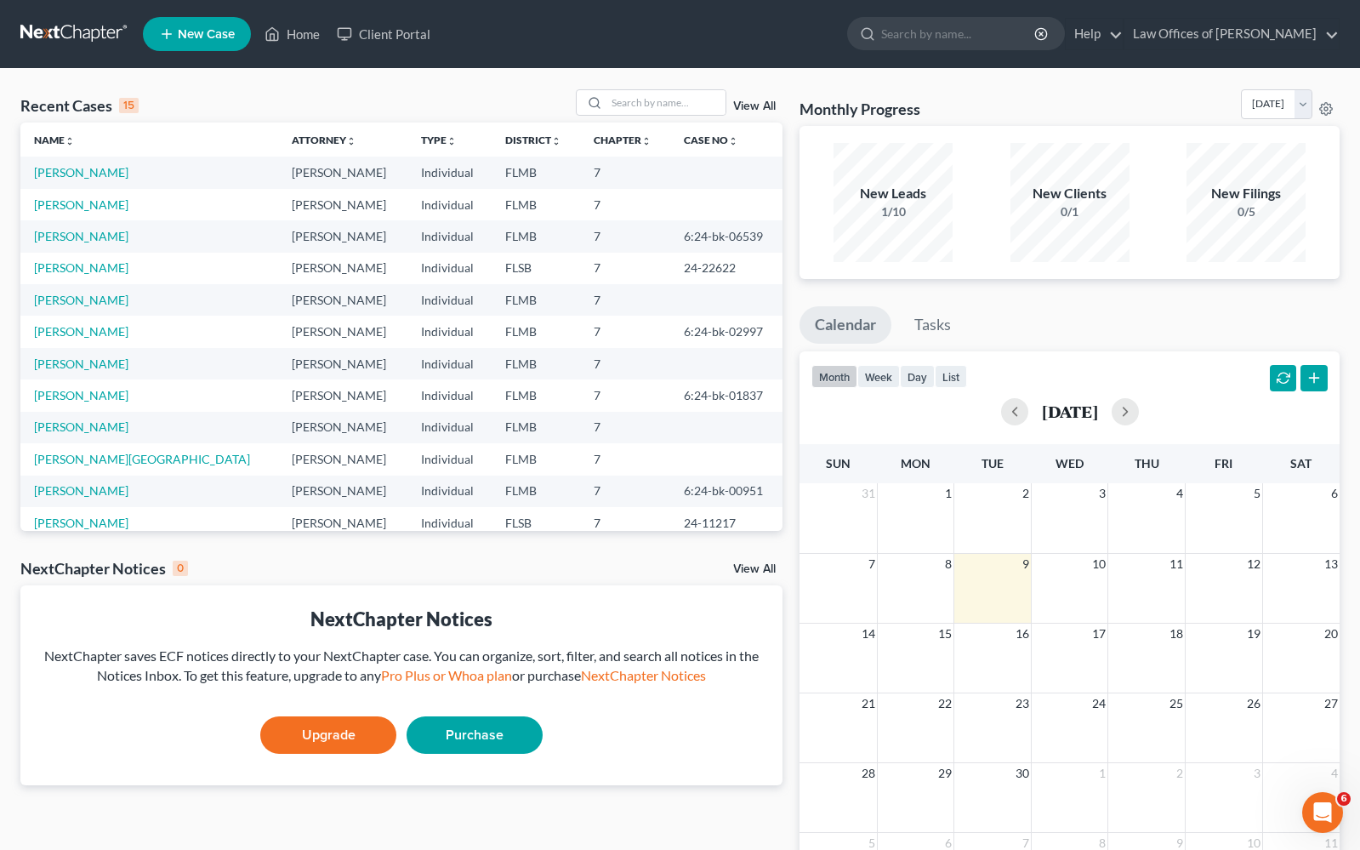
select select "15"
select select "24"
select select "9"
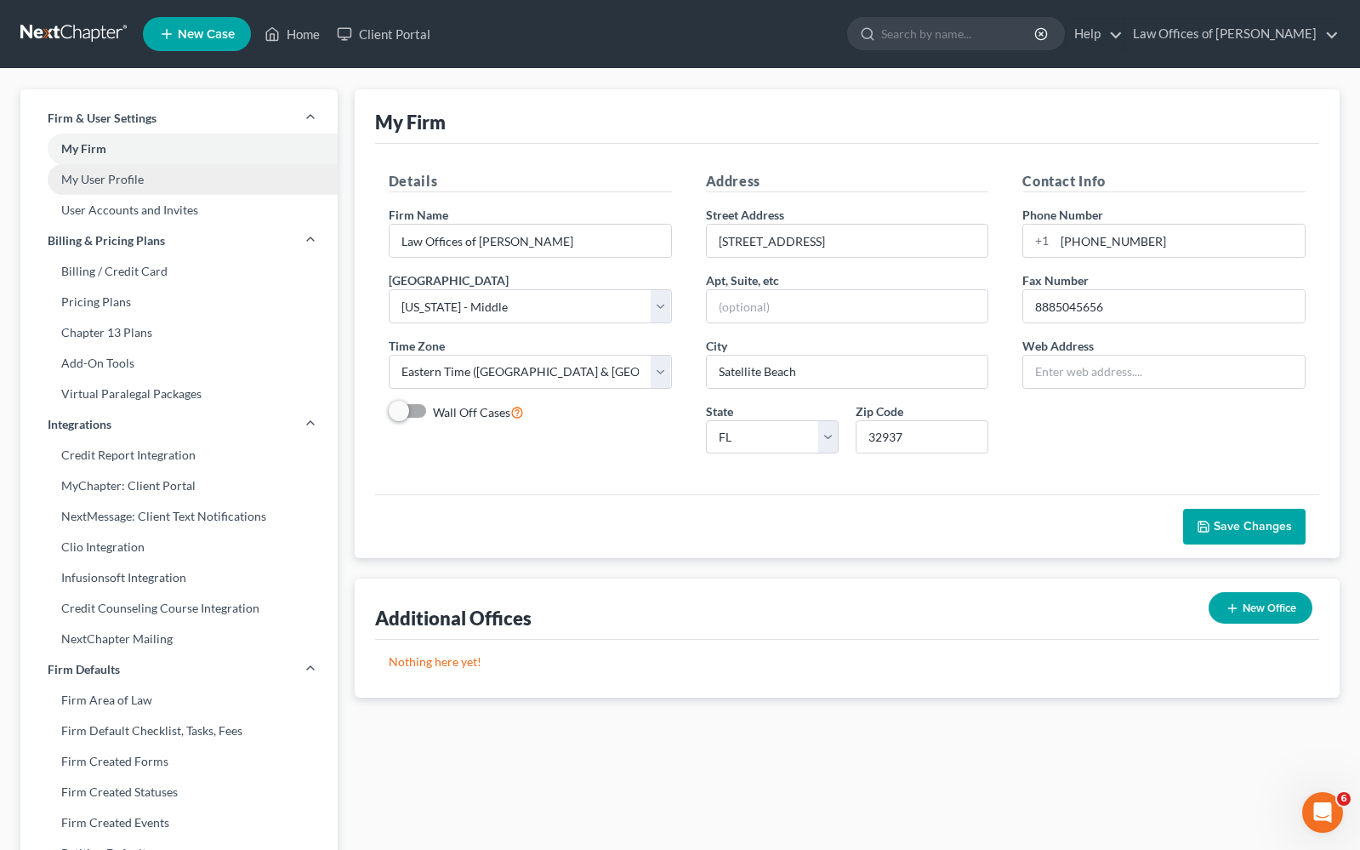
click at [134, 188] on link "My User Profile" at bounding box center [178, 179] width 317 height 31
select select "9"
select select "15"
select select "attorney"
select select "0"
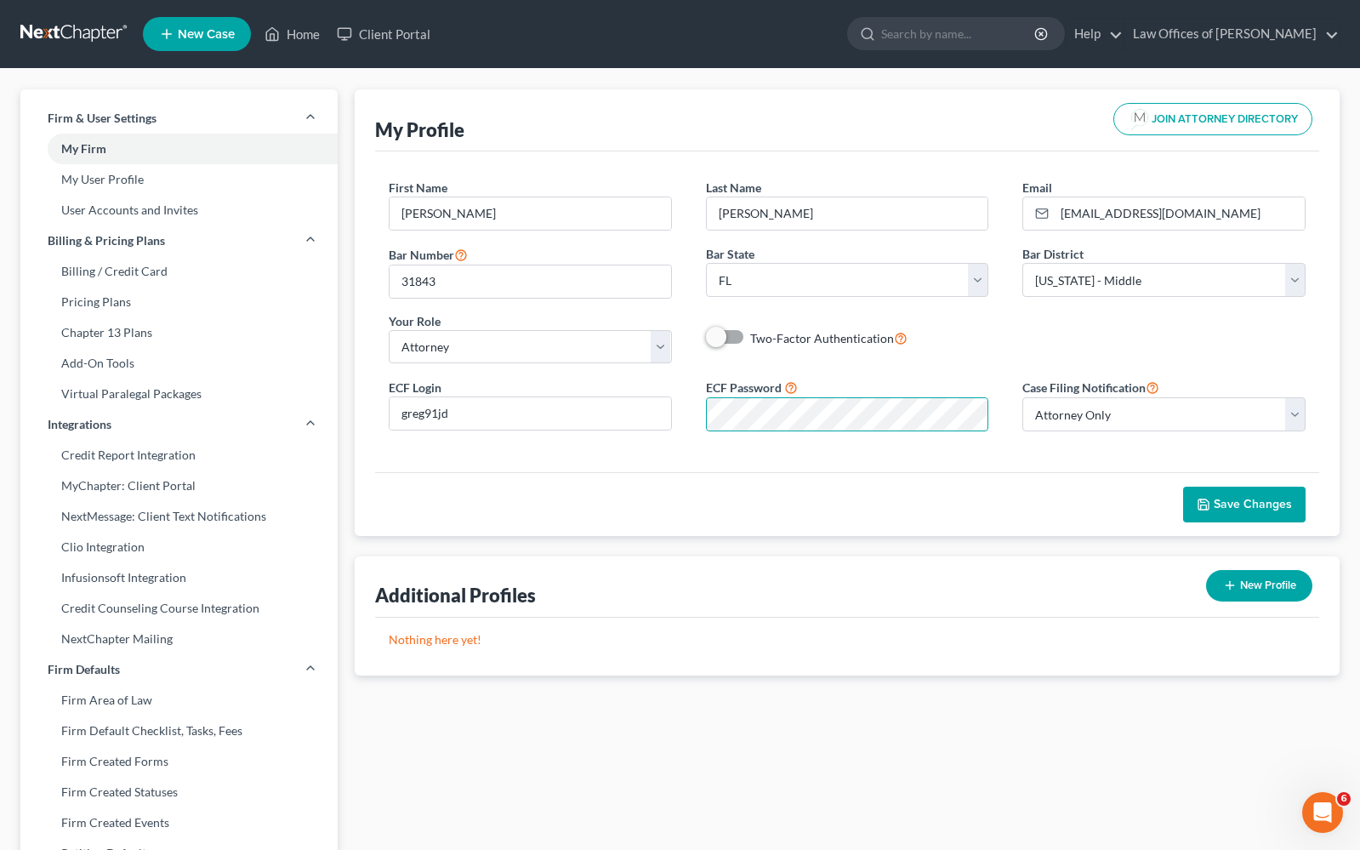
click at [1253, 519] on button "Save Changes" at bounding box center [1244, 505] width 123 height 36
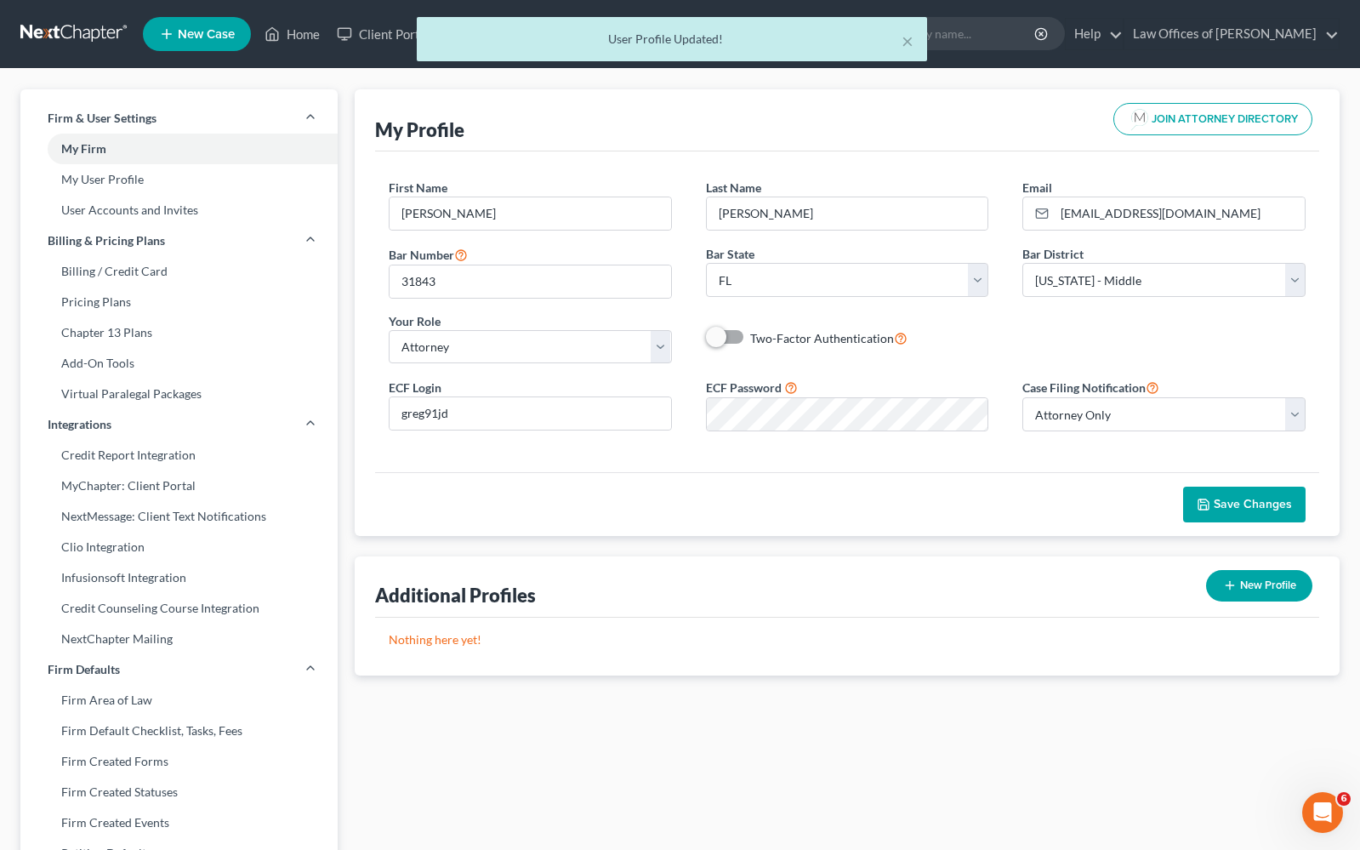
click at [750, 336] on label "Two-Factor Authentication" at bounding box center [828, 338] width 157 height 20
click at [757, 336] on input "Two-Factor Authentication" at bounding box center [762, 333] width 11 height 11
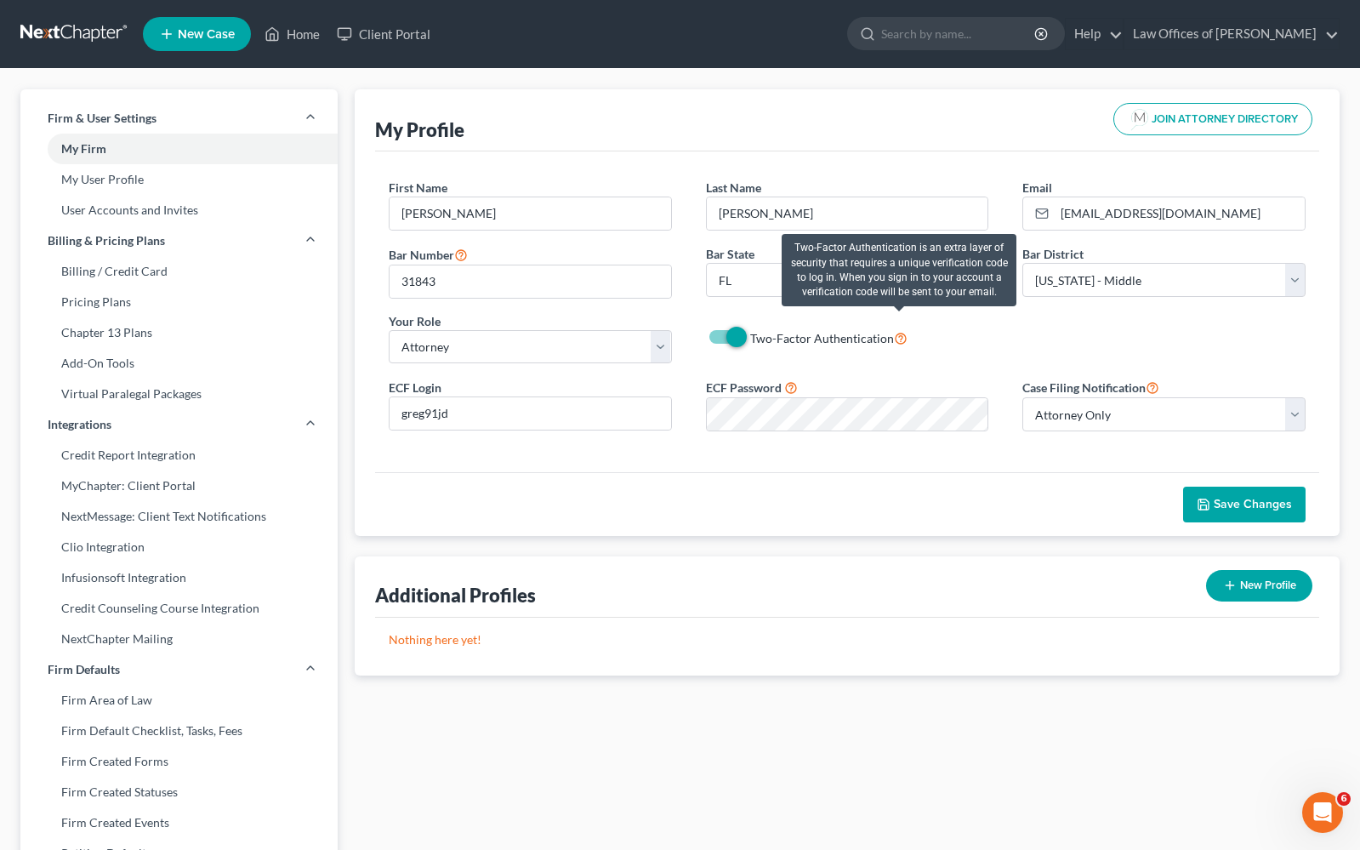
click at [899, 339] on icon at bounding box center [901, 337] width 14 height 16
click at [768, 339] on input "Two-Factor Authentication" at bounding box center [762, 333] width 11 height 11
click at [899, 339] on icon at bounding box center [901, 337] width 14 height 16
click at [768, 339] on input "Two-Factor Authentication" at bounding box center [762, 333] width 11 height 11
click at [897, 339] on icon at bounding box center [901, 337] width 14 height 16
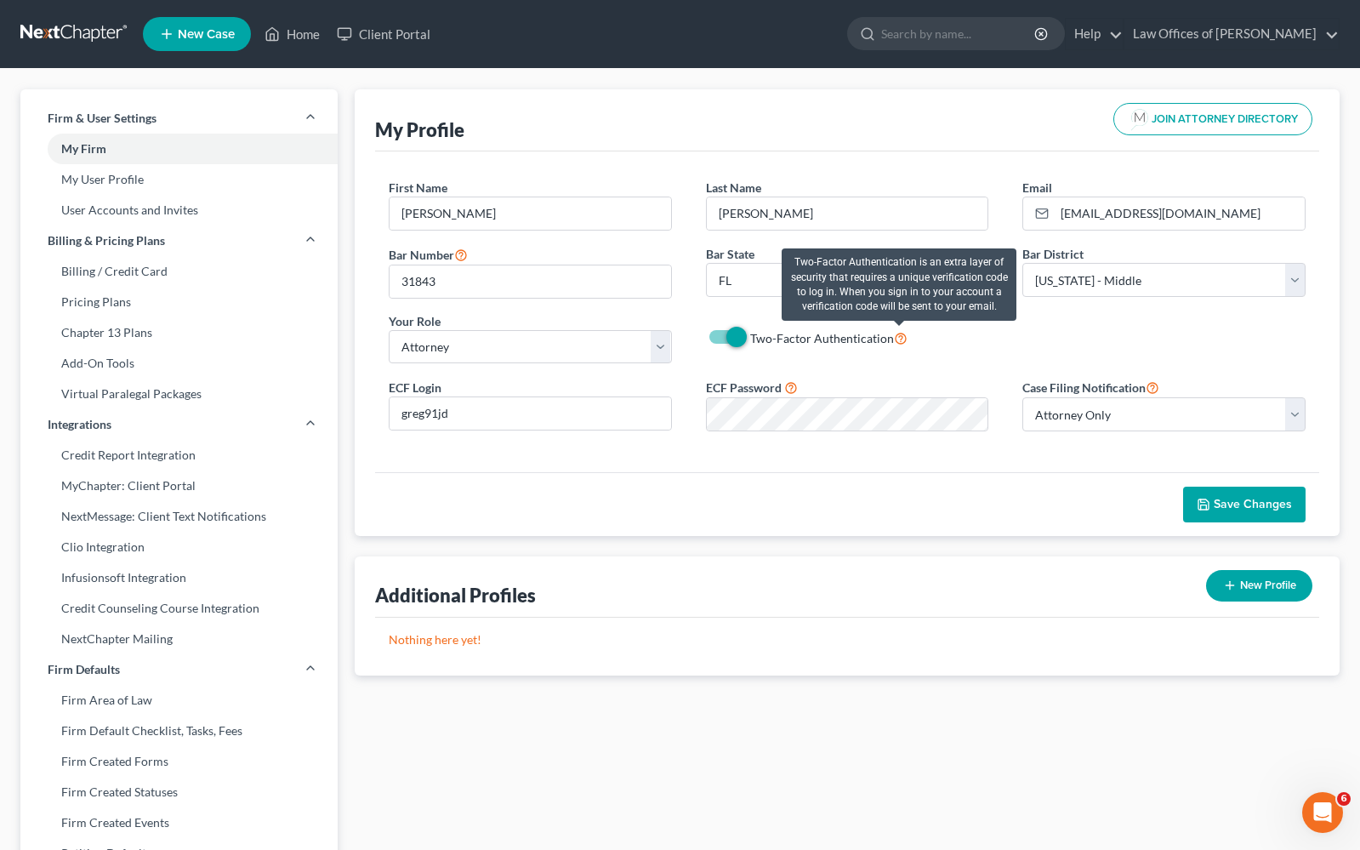
click at [768, 339] on input "Two-Factor Authentication" at bounding box center [762, 333] width 11 height 11
checkbox input "false"
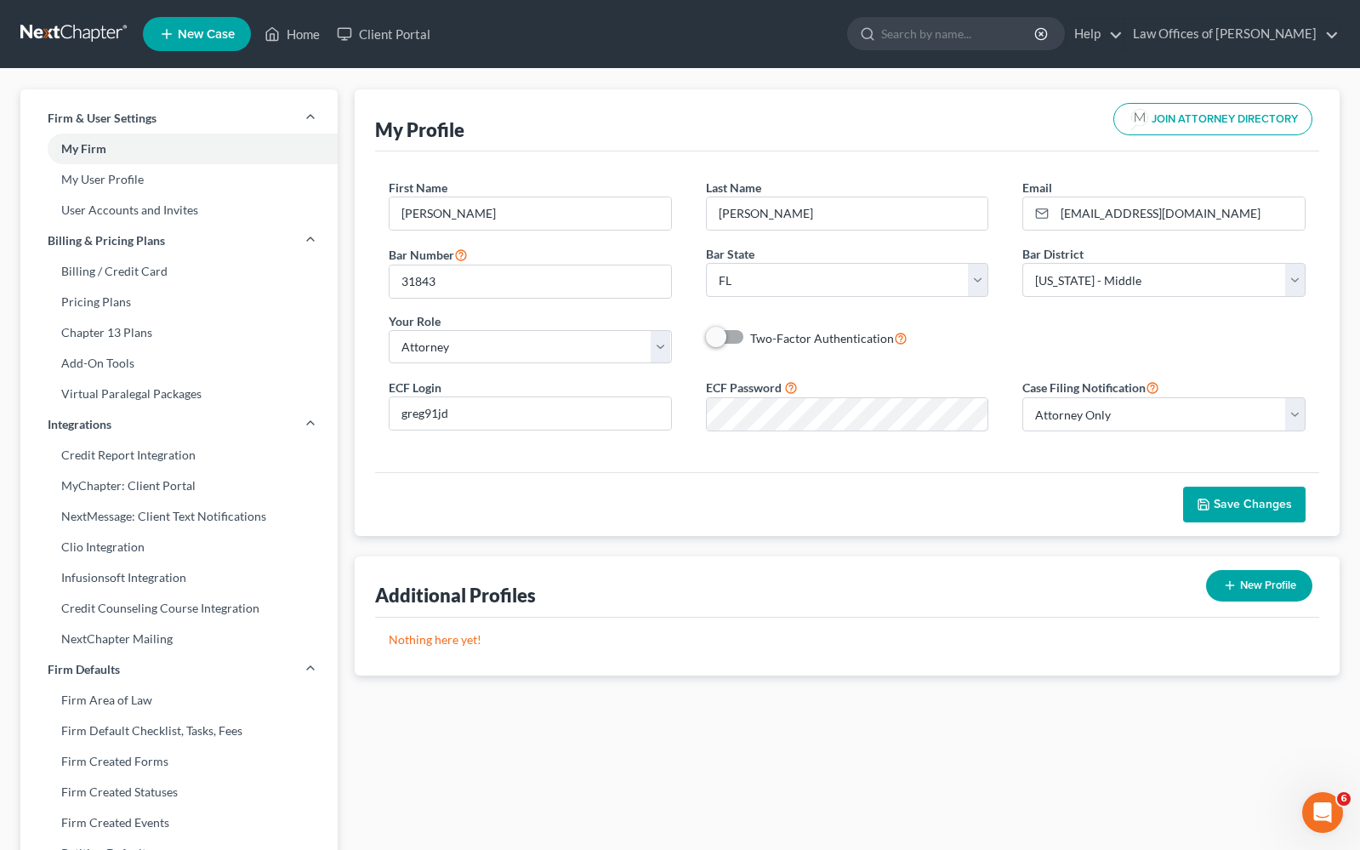
click at [1253, 504] on span "Save Changes" at bounding box center [1253, 504] width 78 height 14
click at [303, 33] on div "Home New Case Client Portal Law Offices of [PERSON_NAME] PL [EMAIL_ADDRESS][DOM…" at bounding box center [680, 630] width 1360 height 1260
click at [302, 36] on link "Home" at bounding box center [292, 34] width 72 height 31
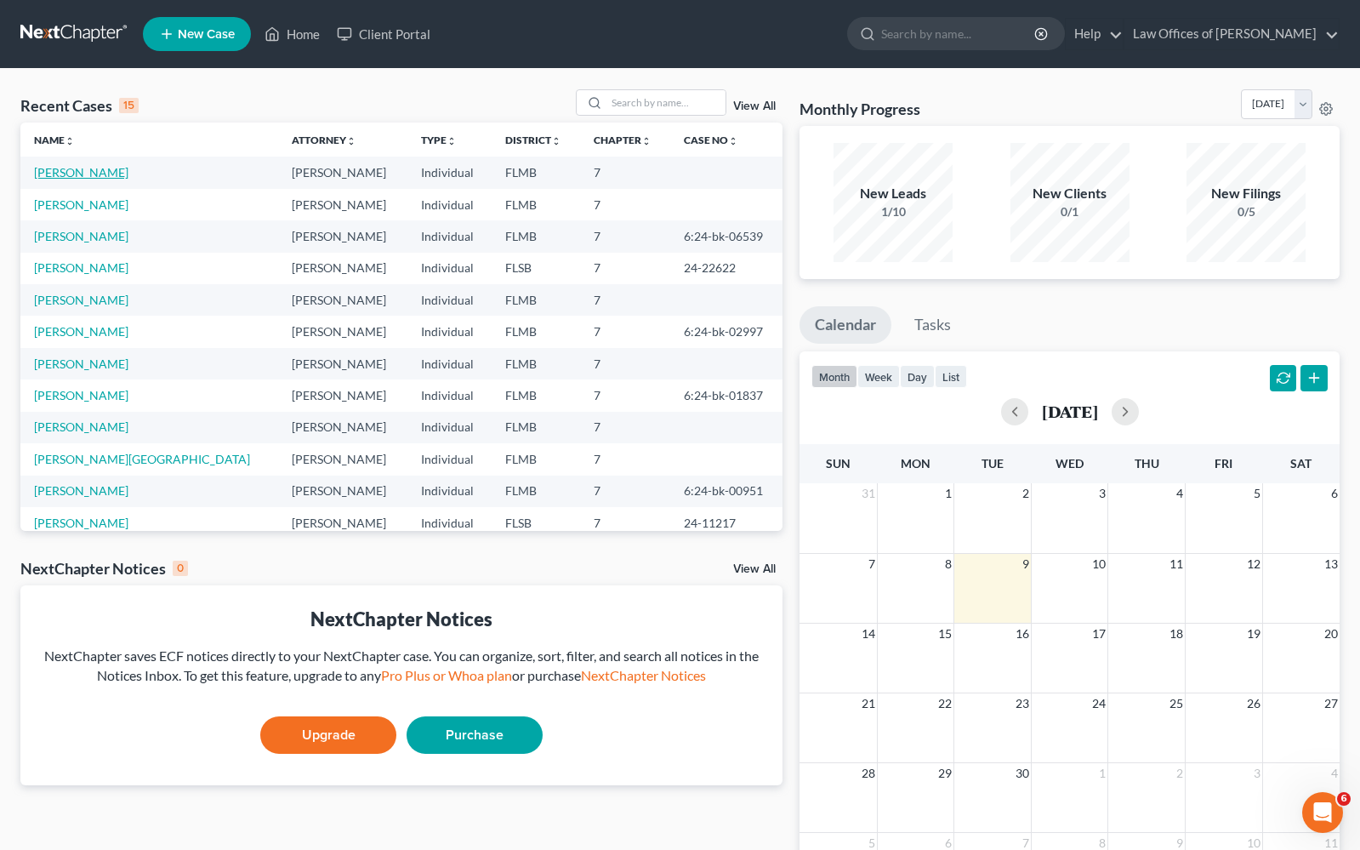
click at [128, 169] on link "[PERSON_NAME]" at bounding box center [81, 172] width 94 height 14
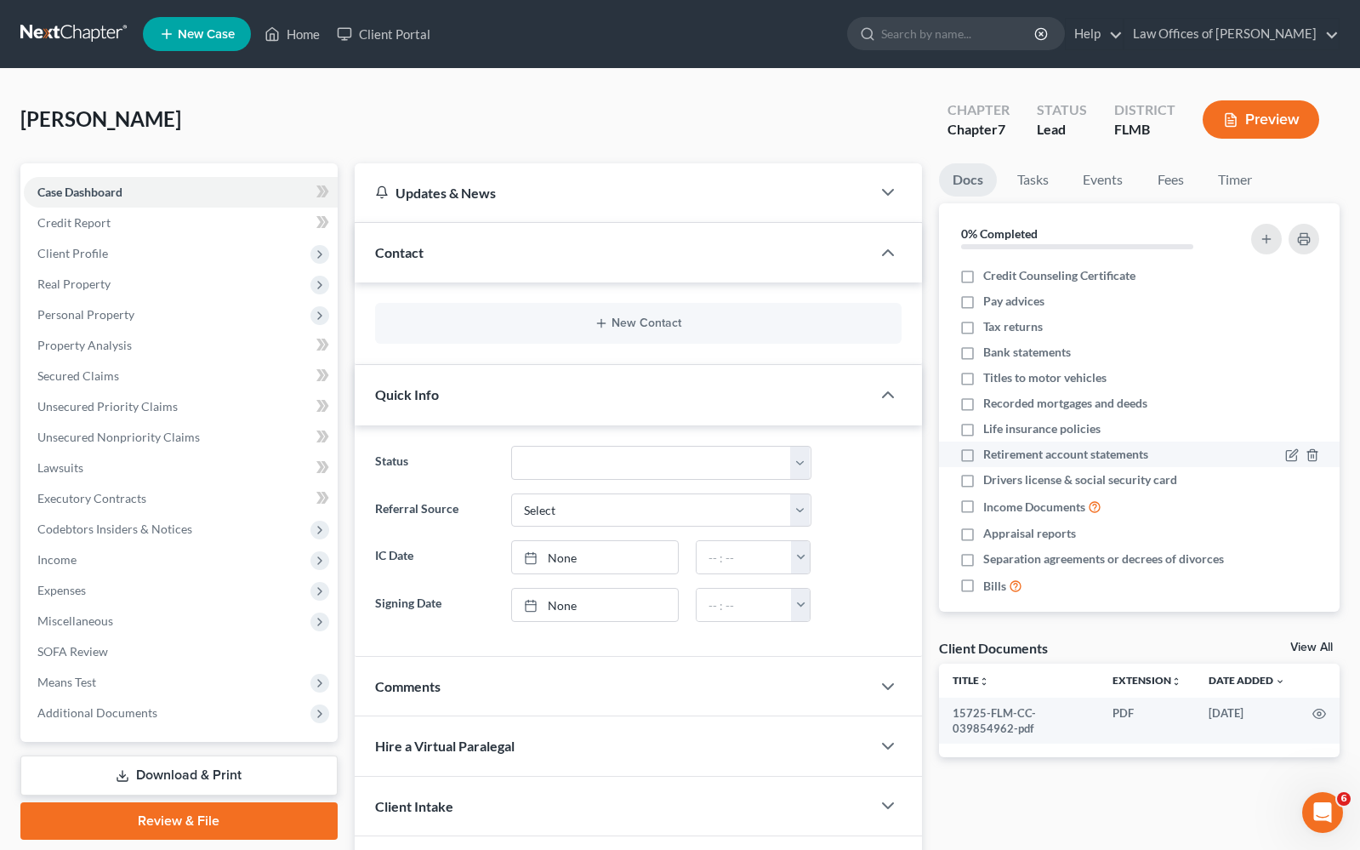
scroll to position [3, 0]
click at [236, 832] on link "Review & File" at bounding box center [178, 820] width 317 height 37
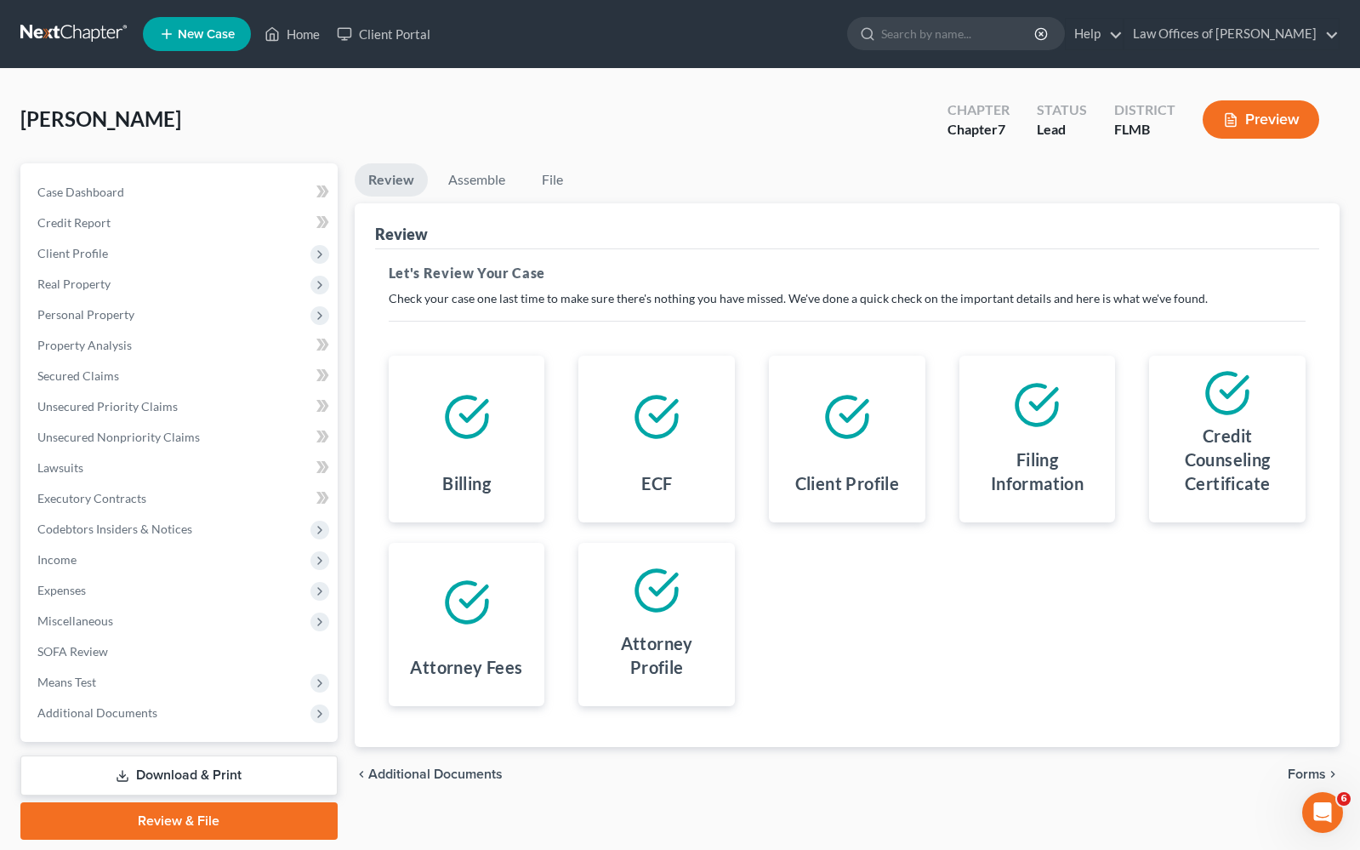
scroll to position [54, 0]
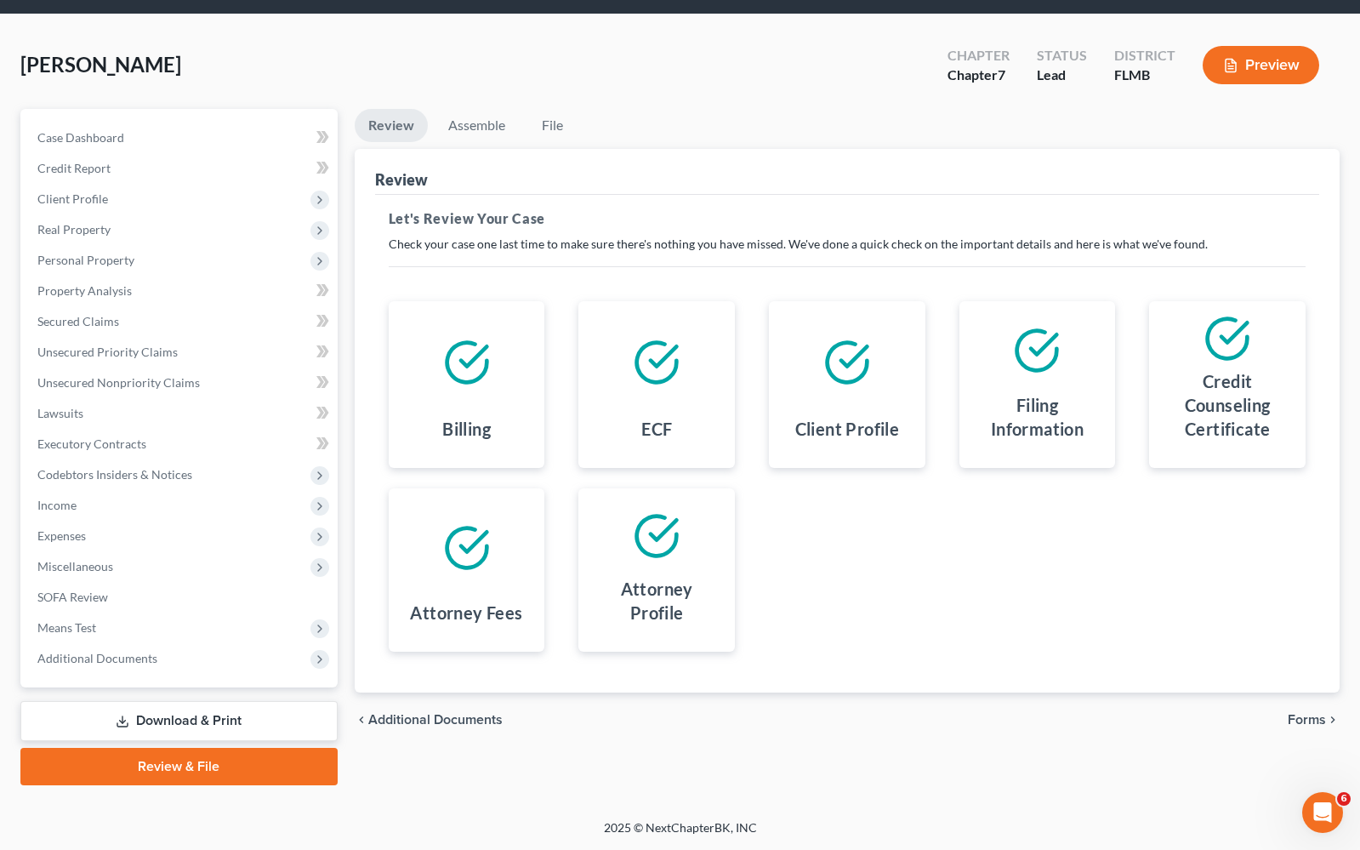
click at [1305, 720] on span "Forms" at bounding box center [1307, 720] width 38 height 14
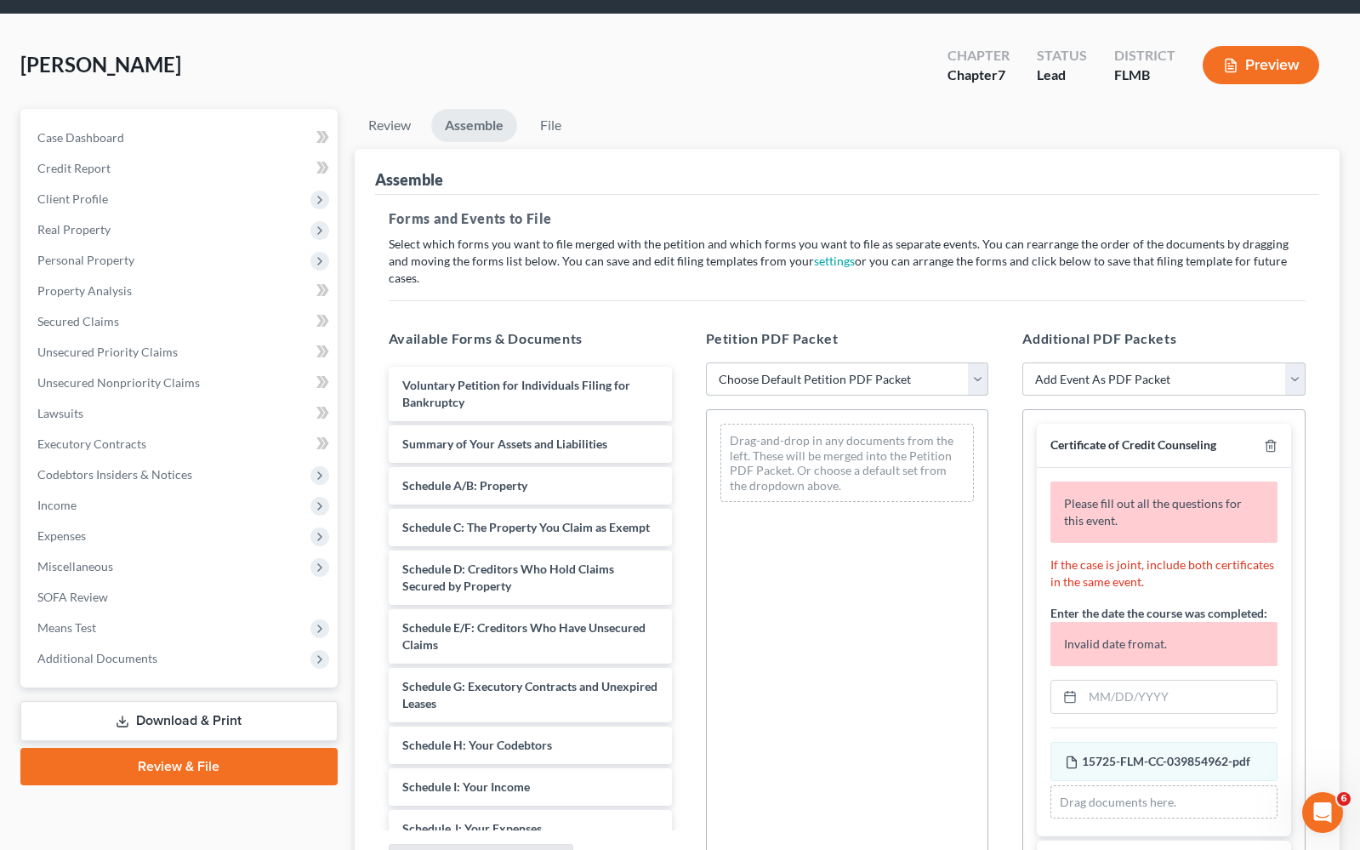
select select "0"
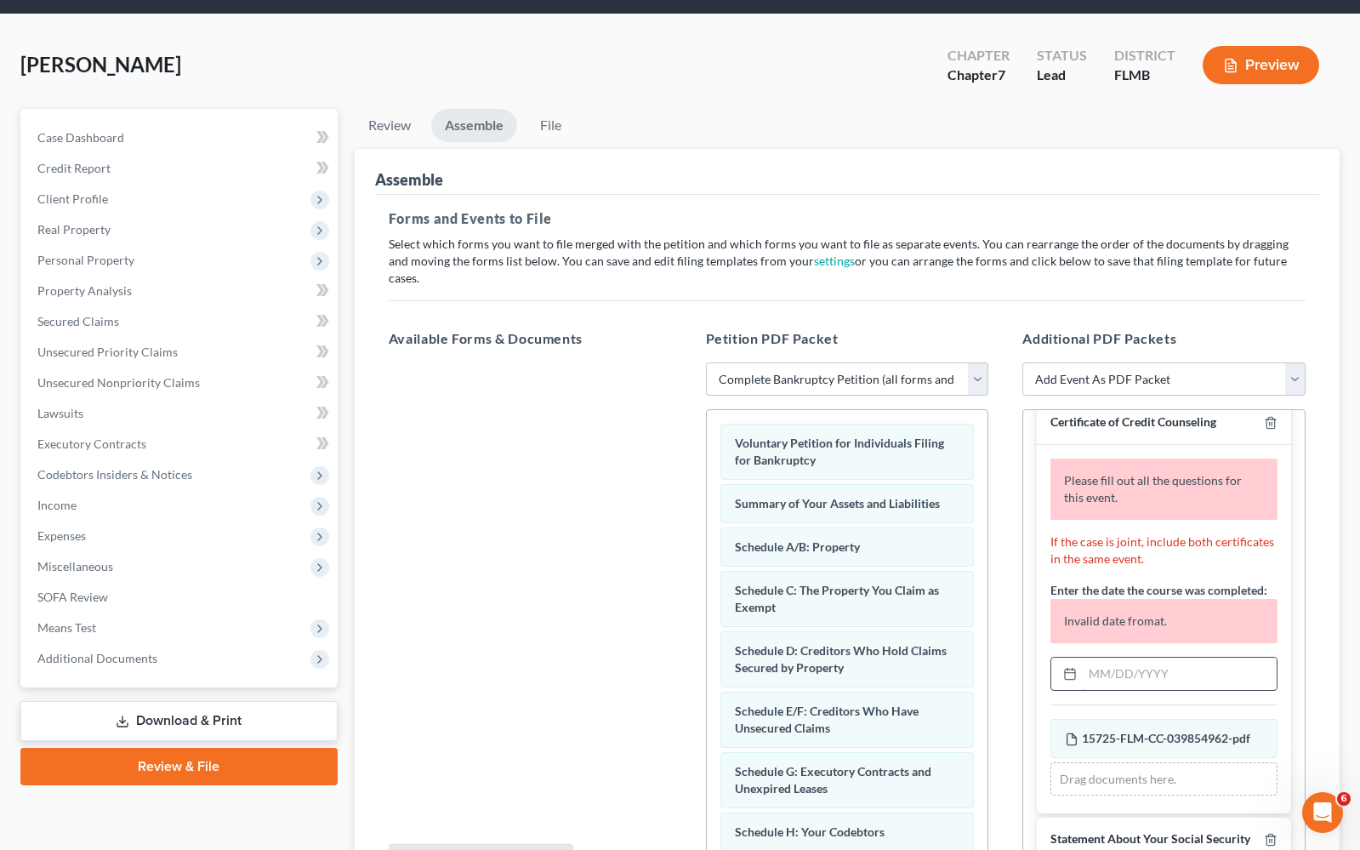
scroll to position [83, 0]
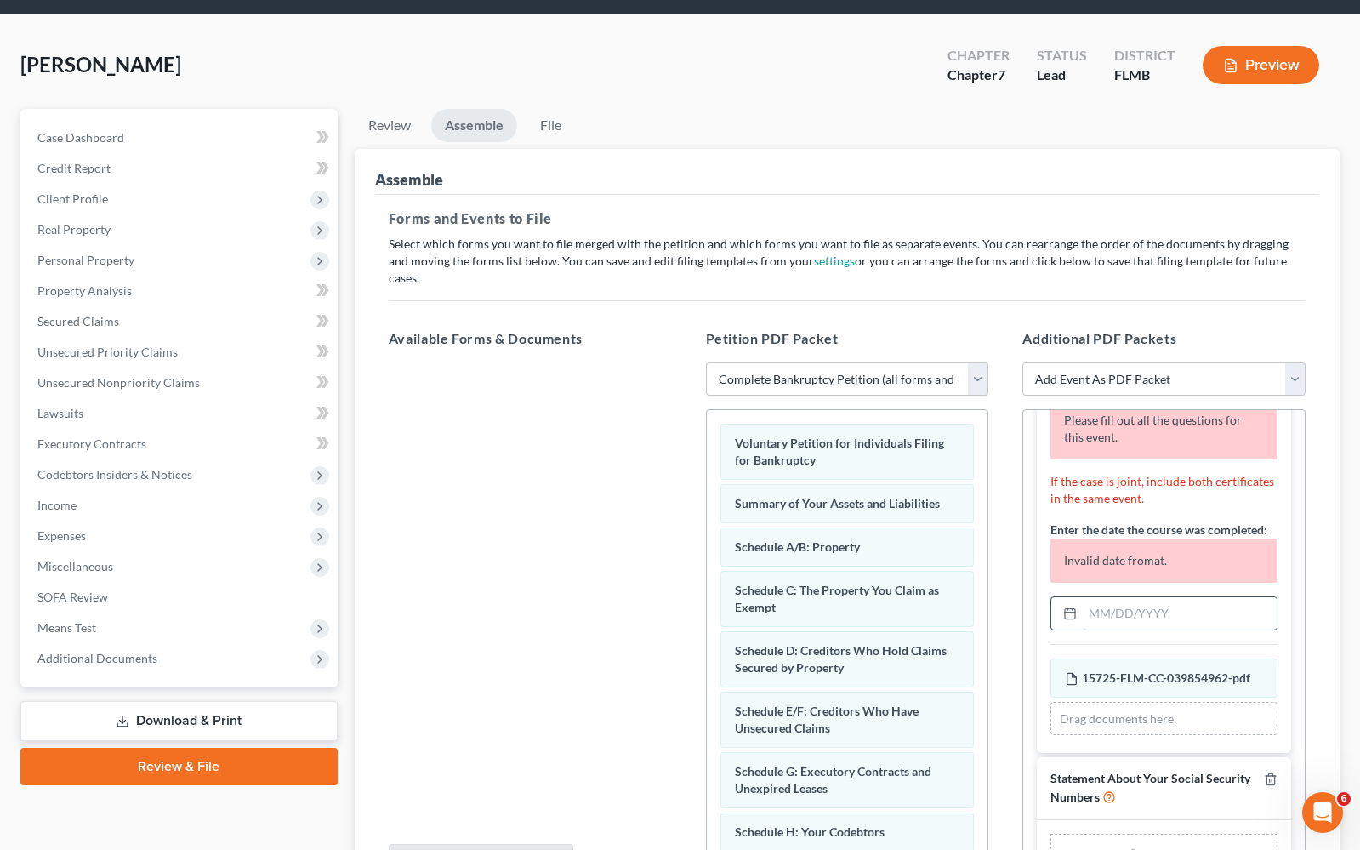
click at [1168, 612] on input "text" at bounding box center [1180, 613] width 194 height 32
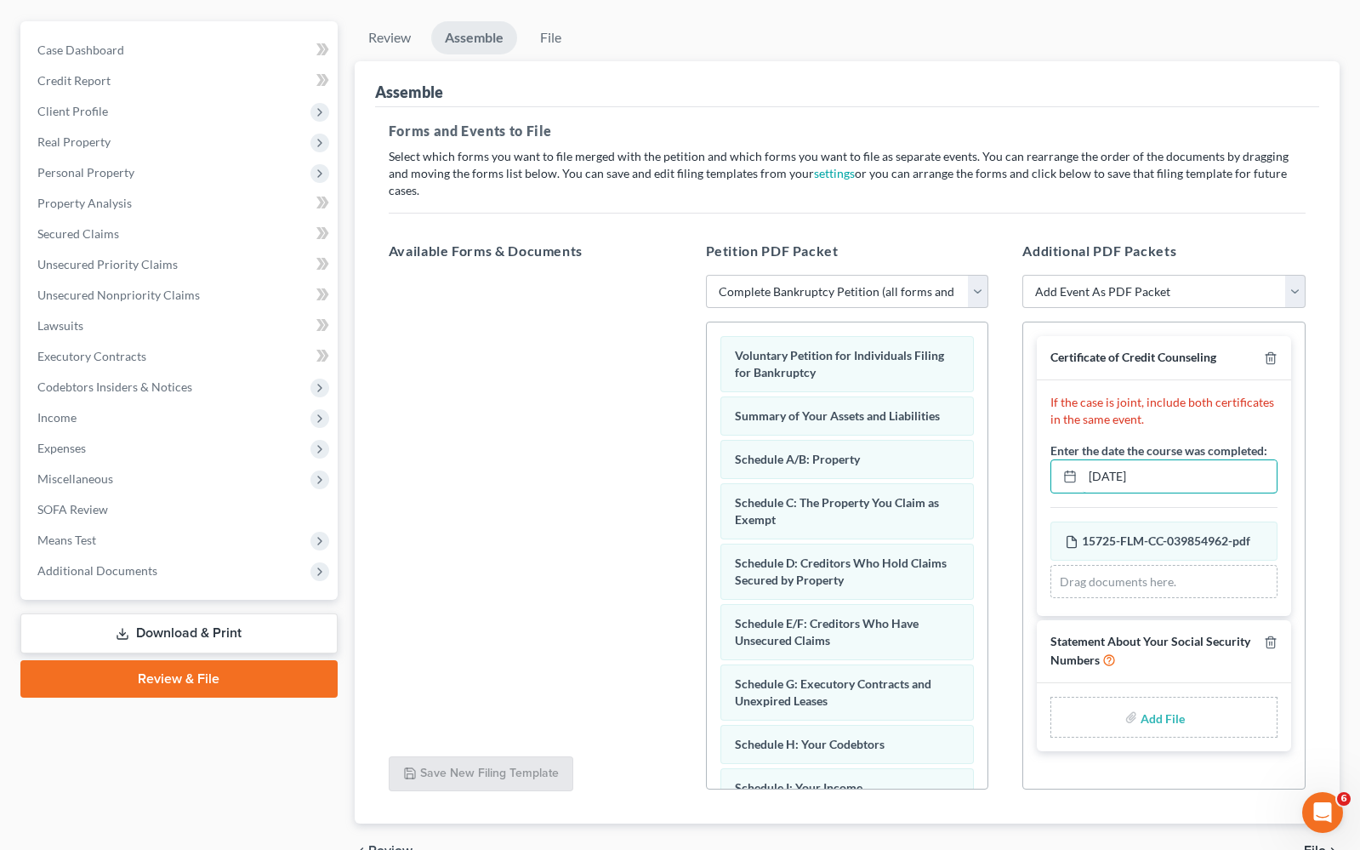
scroll to position [197, 0]
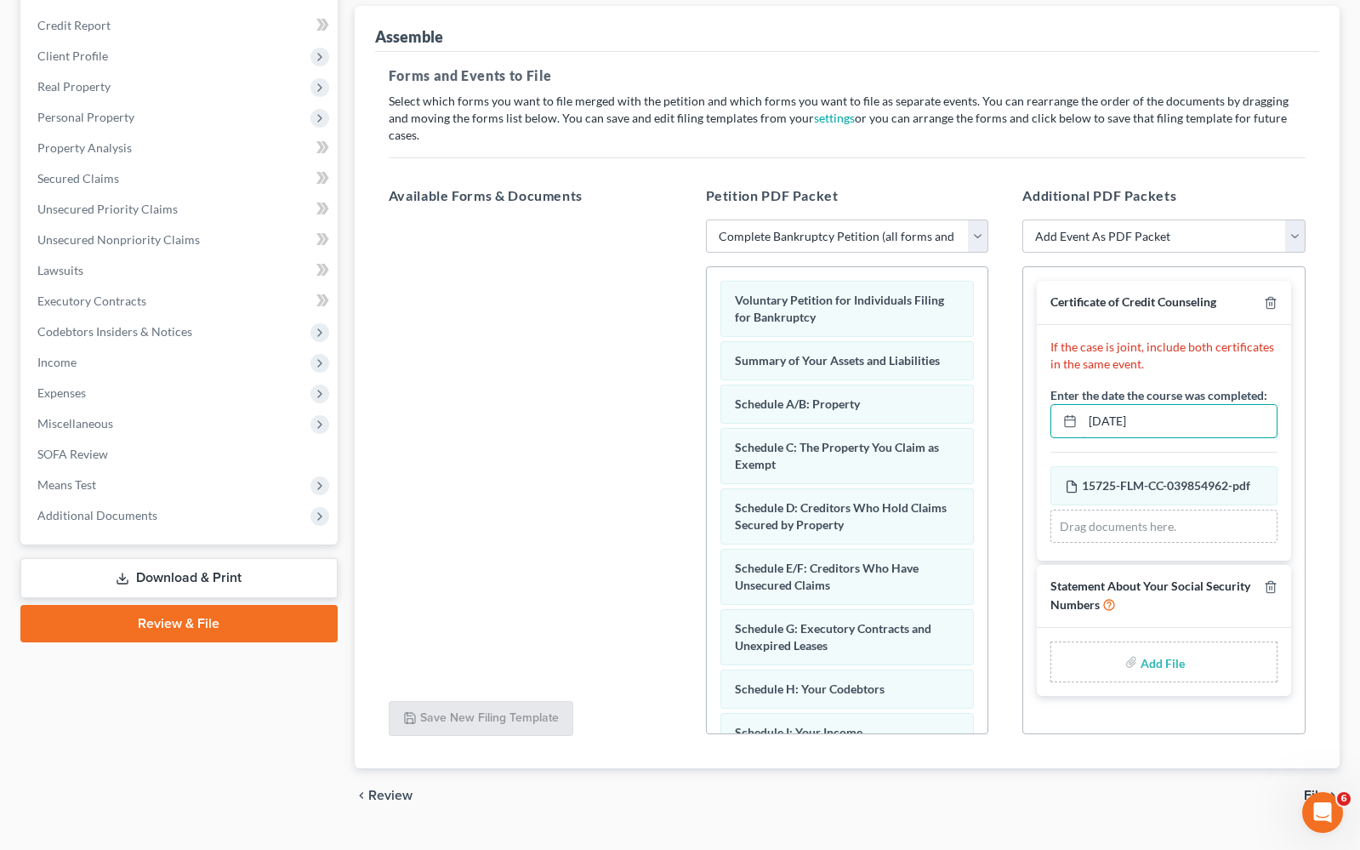
type input "[DATE]"
click at [1161, 666] on input "file" at bounding box center [1161, 662] width 41 height 31
type input "C:\fakepath\SSSN.pdf"
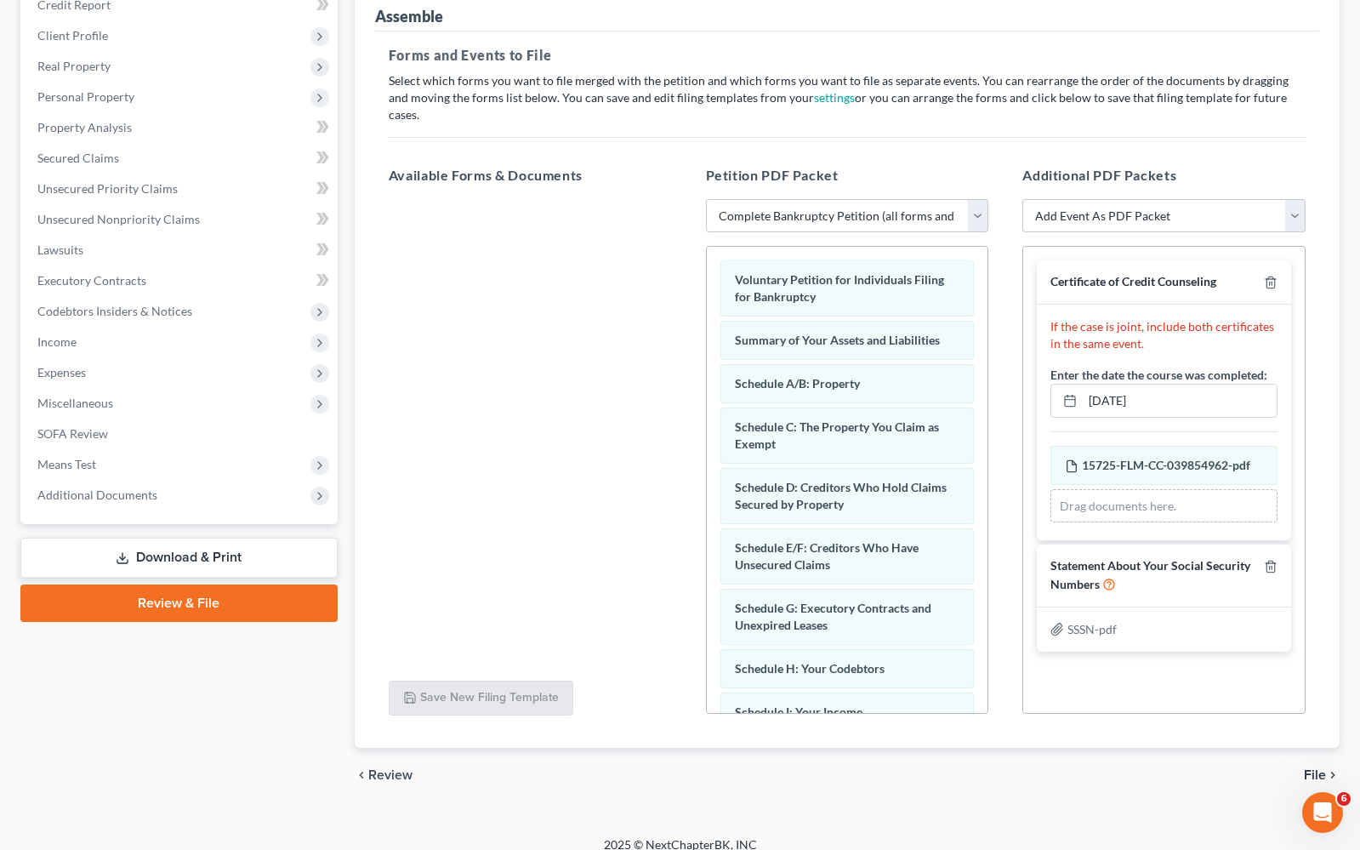
scroll to position [0, 0]
click at [1323, 768] on span "File" at bounding box center [1315, 775] width 22 height 14
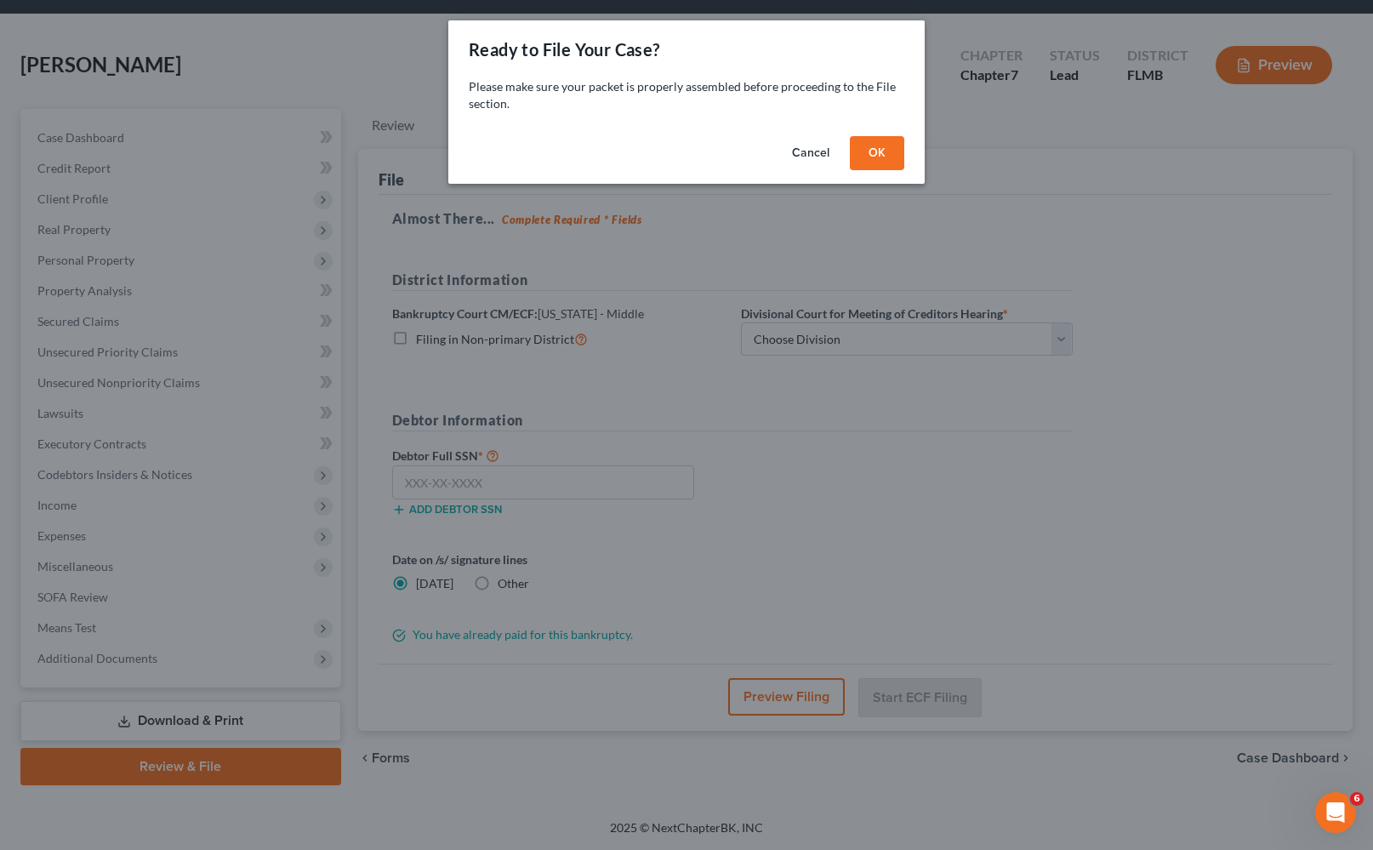
click at [884, 149] on button "OK" at bounding box center [877, 153] width 54 height 34
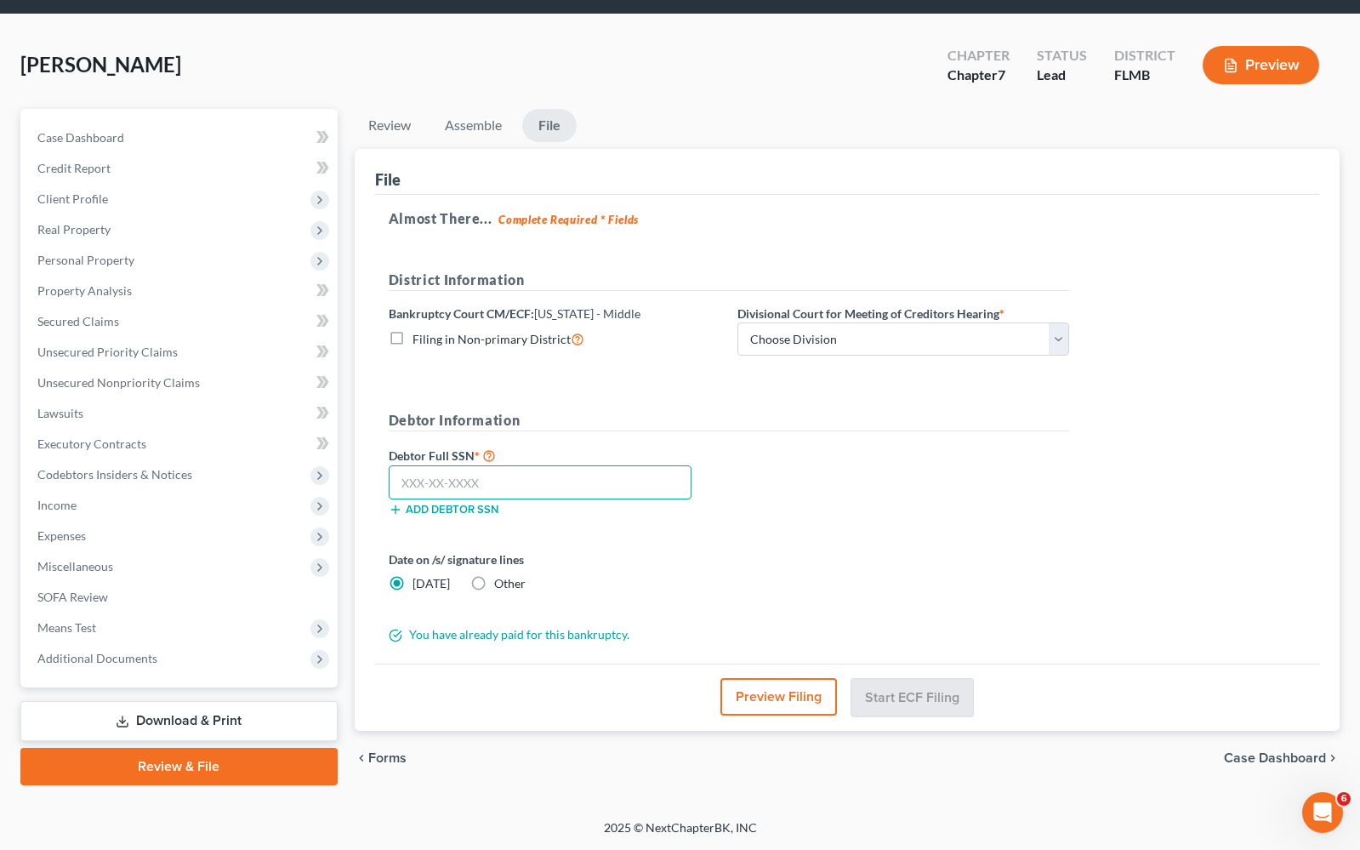
click at [496, 482] on input "text" at bounding box center [540, 482] width 303 height 34
type input "143-92-3131"
select select "2"
click at [927, 694] on button "Start ECF Filing" at bounding box center [913, 696] width 122 height 37
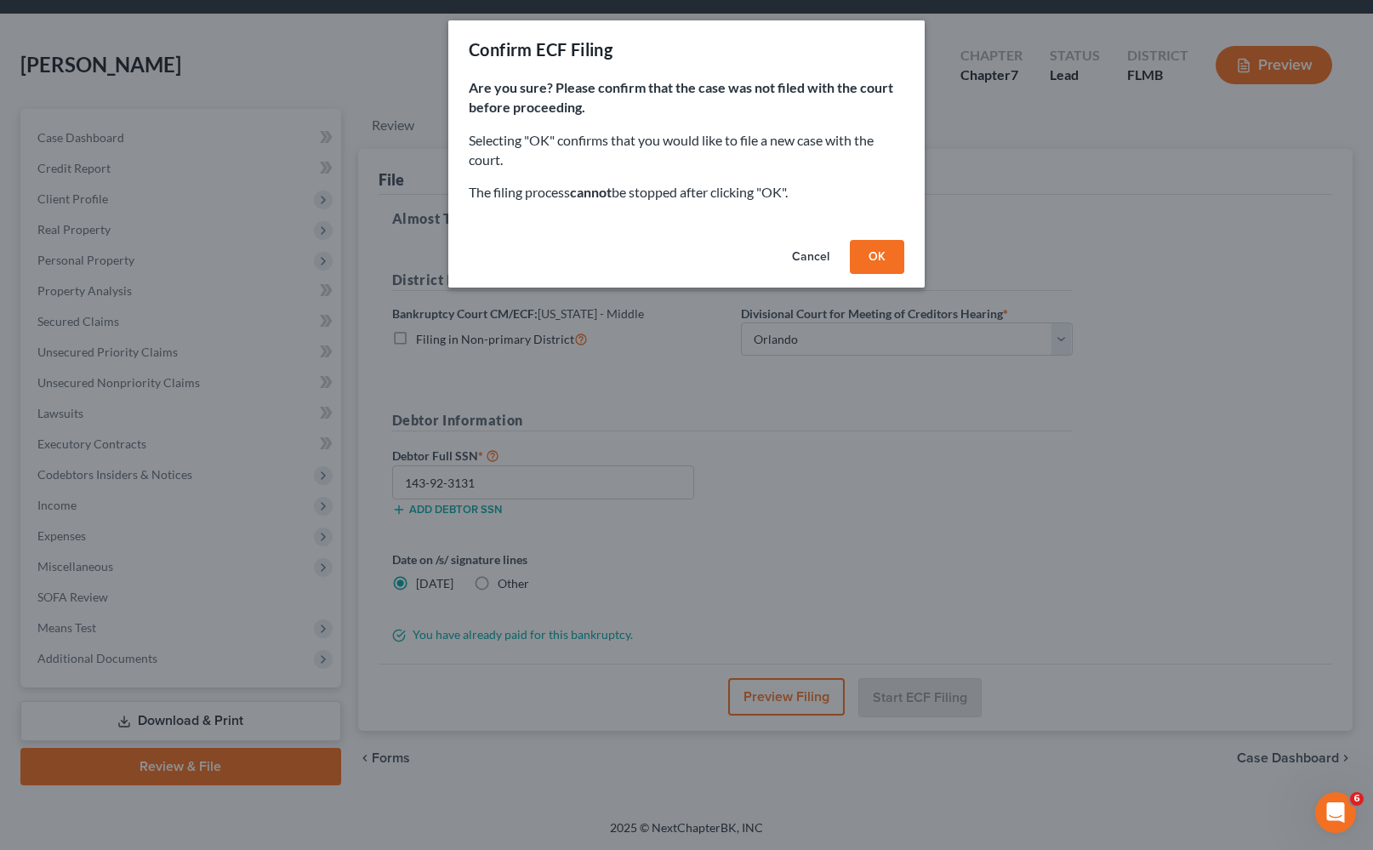
click at [880, 252] on button "OK" at bounding box center [877, 257] width 54 height 34
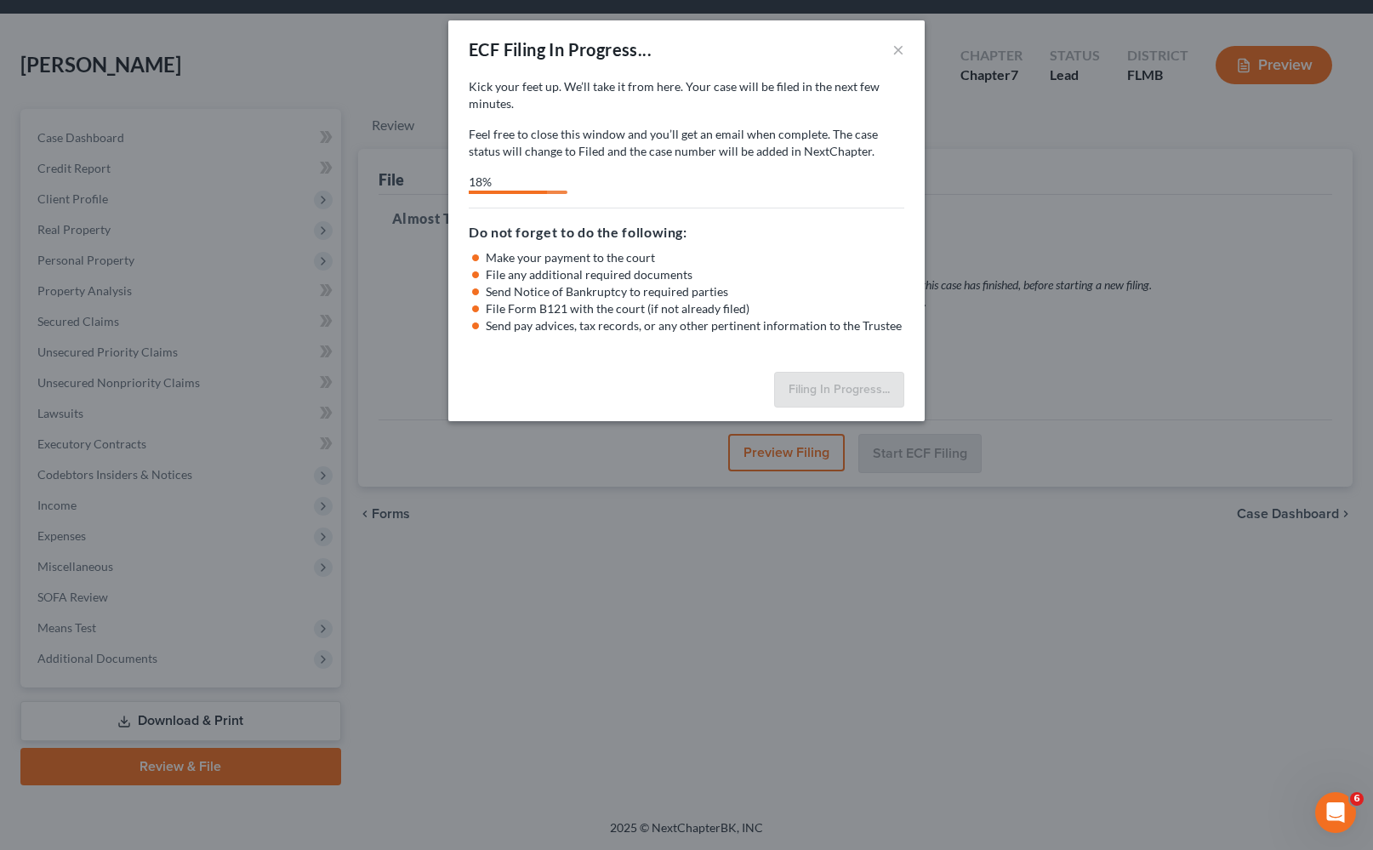
select select "2"
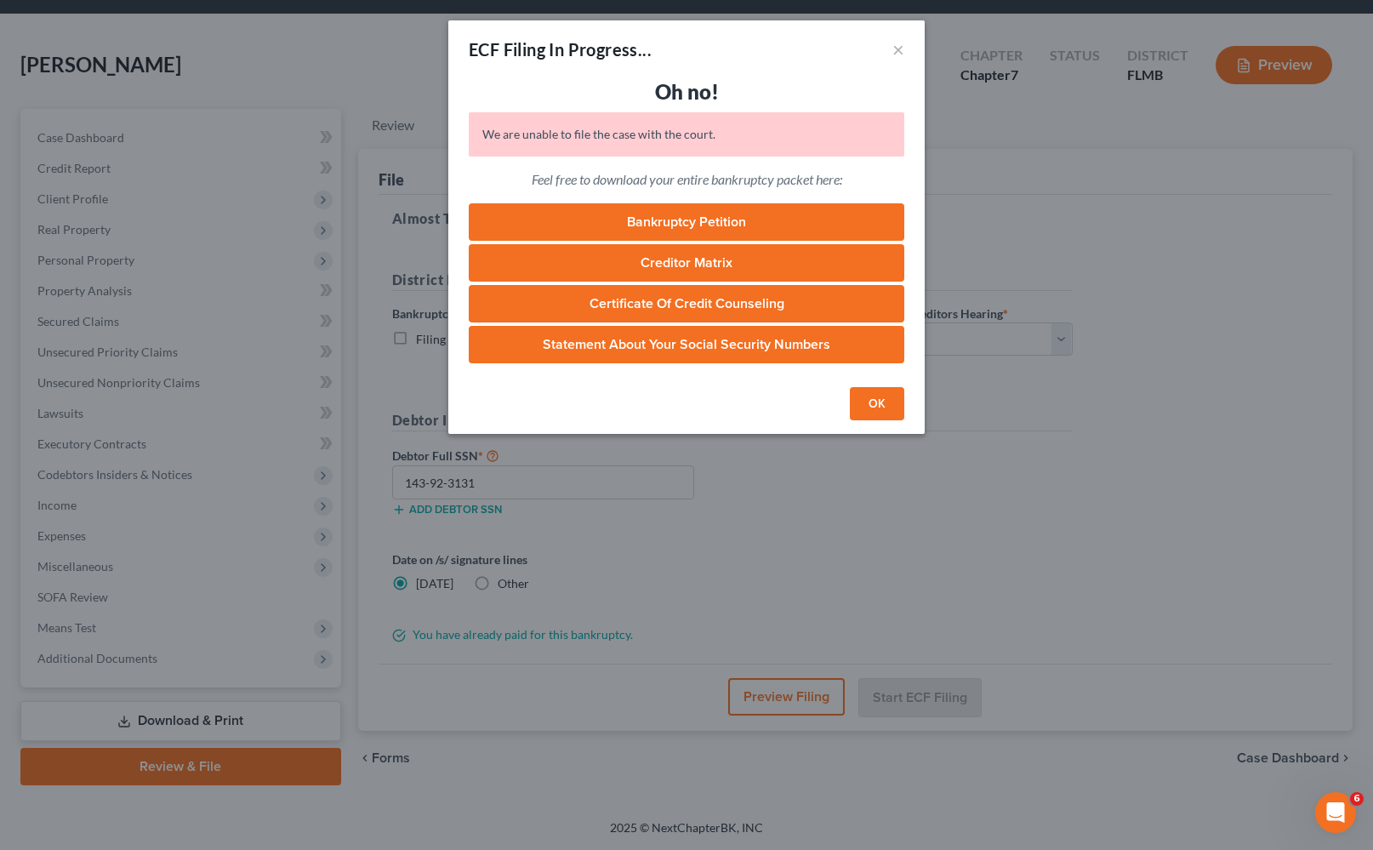
click at [884, 409] on button "OK" at bounding box center [877, 404] width 54 height 34
